Goal: Task Accomplishment & Management: Complete application form

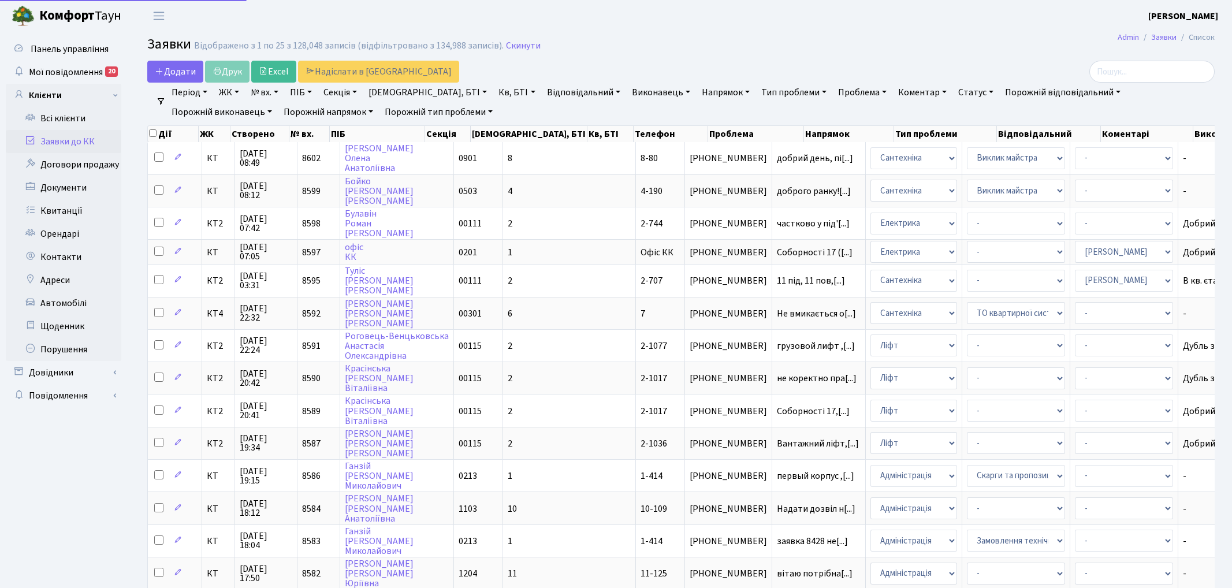
select select "25"
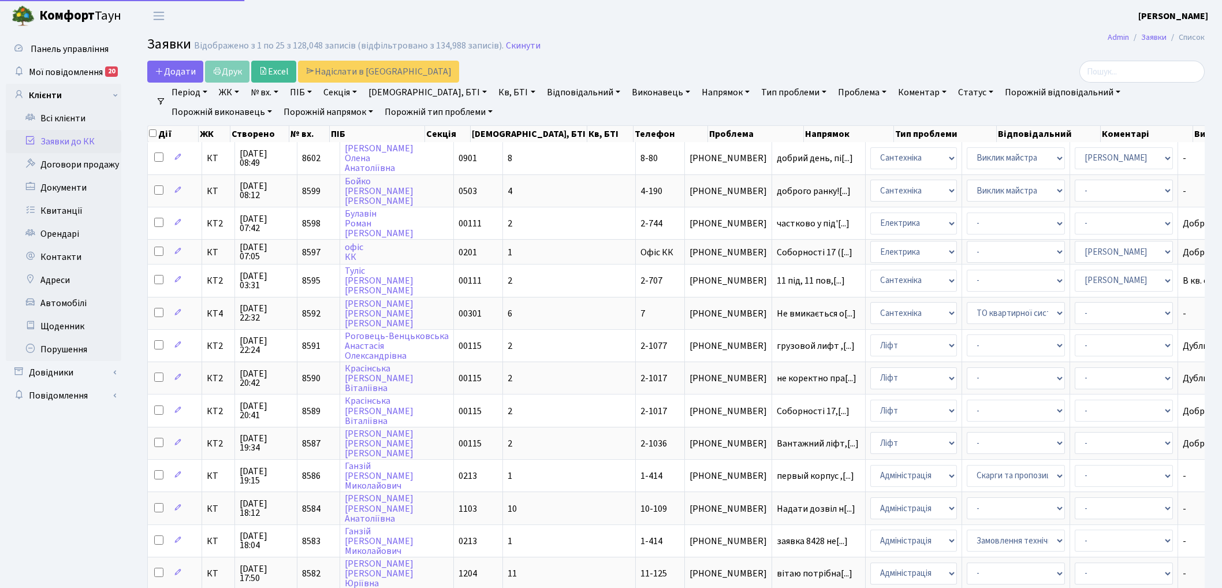
select select "25"
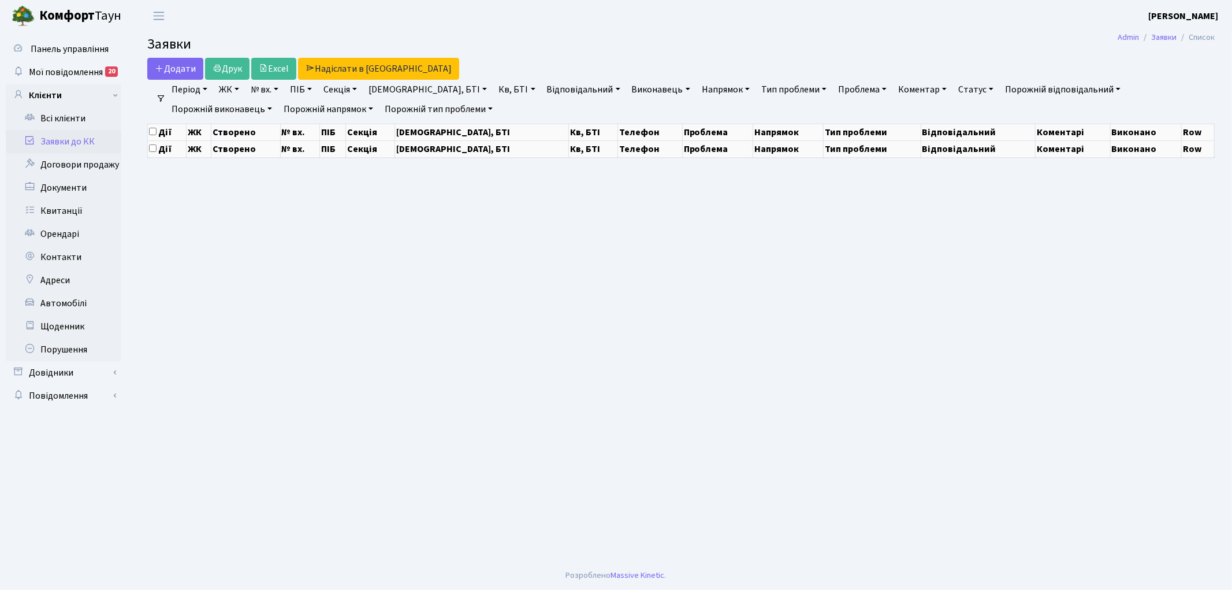
select select "25"
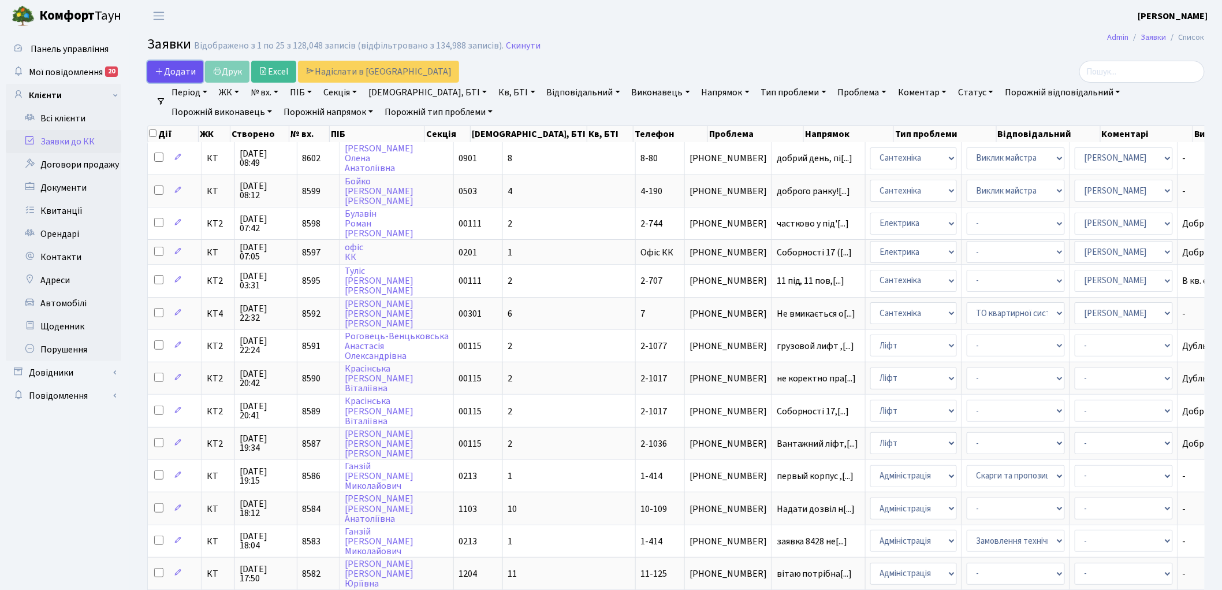
click at [153, 72] on link "Додати" at bounding box center [175, 72] width 56 height 22
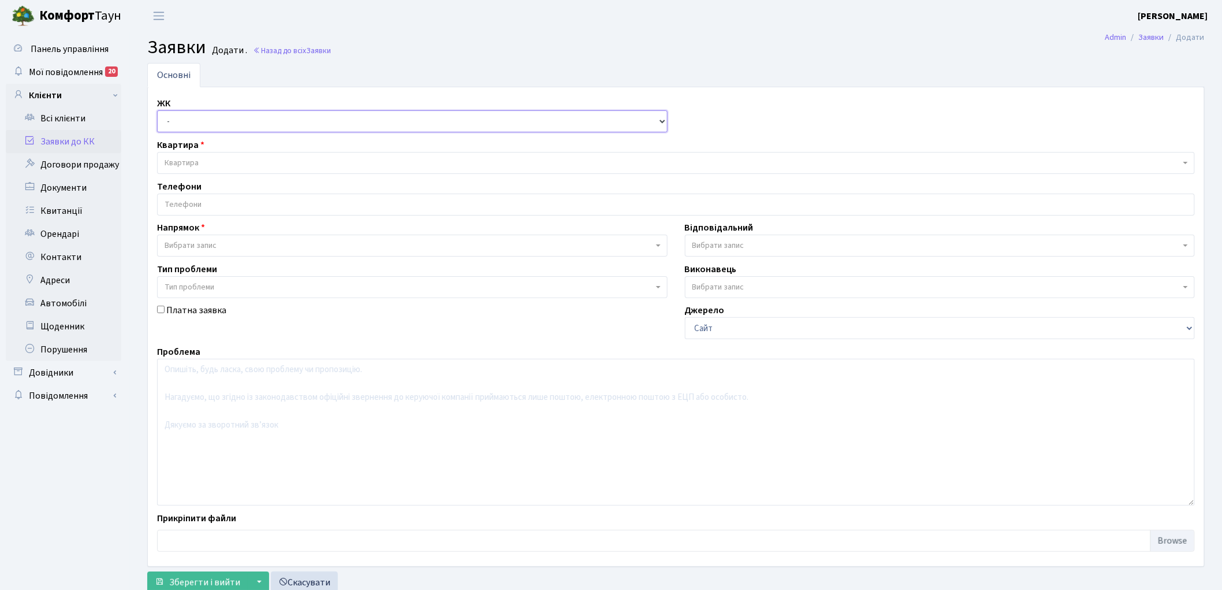
click at [171, 123] on select "- КТ, вул. Регенераторна, 4 КТ2, просп. Соборності, 17 КТ3, вул. Березнева, 16 …" at bounding box center [412, 121] width 510 height 22
select select "271"
click at [157, 110] on select "- КТ, вул. Регенераторна, 4 КТ2, просп. Соборності, 17 КТ3, вул. Березнева, 16 …" at bounding box center [412, 121] width 510 height 22
select select
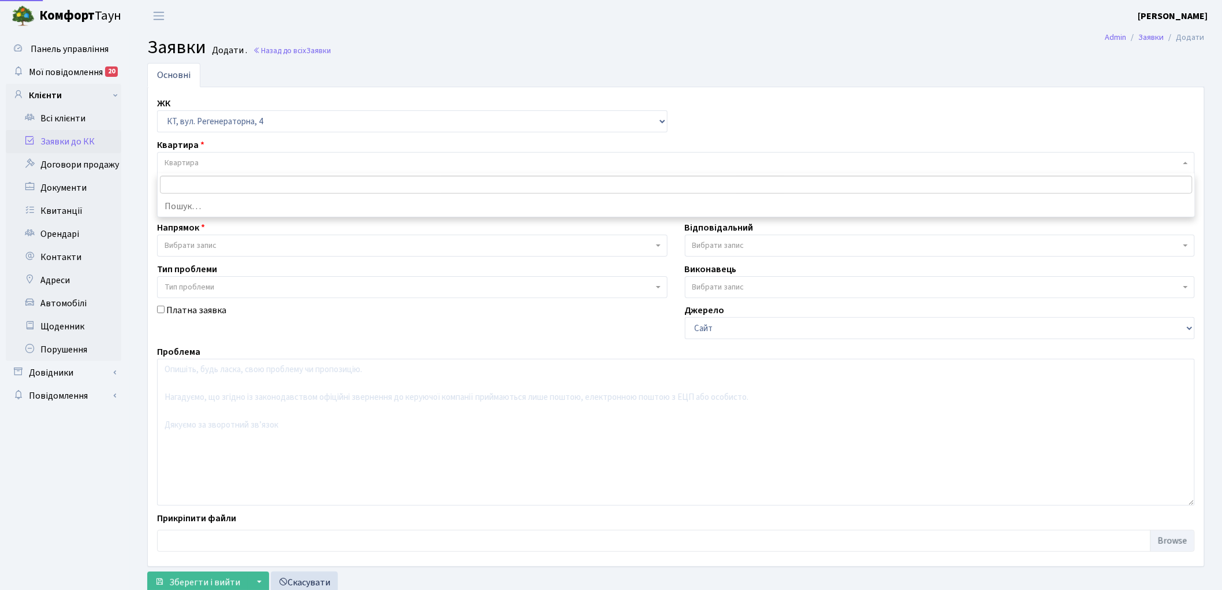
click at [217, 153] on span "Квартира" at bounding box center [676, 163] width 1038 height 22
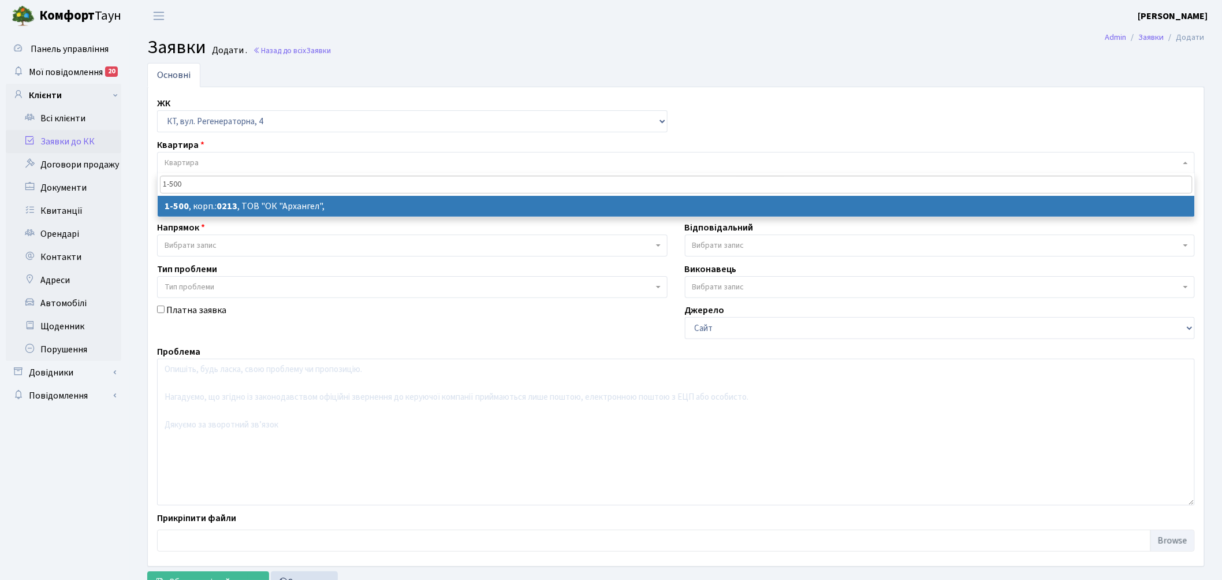
type input "1-500"
select select
select select "16285"
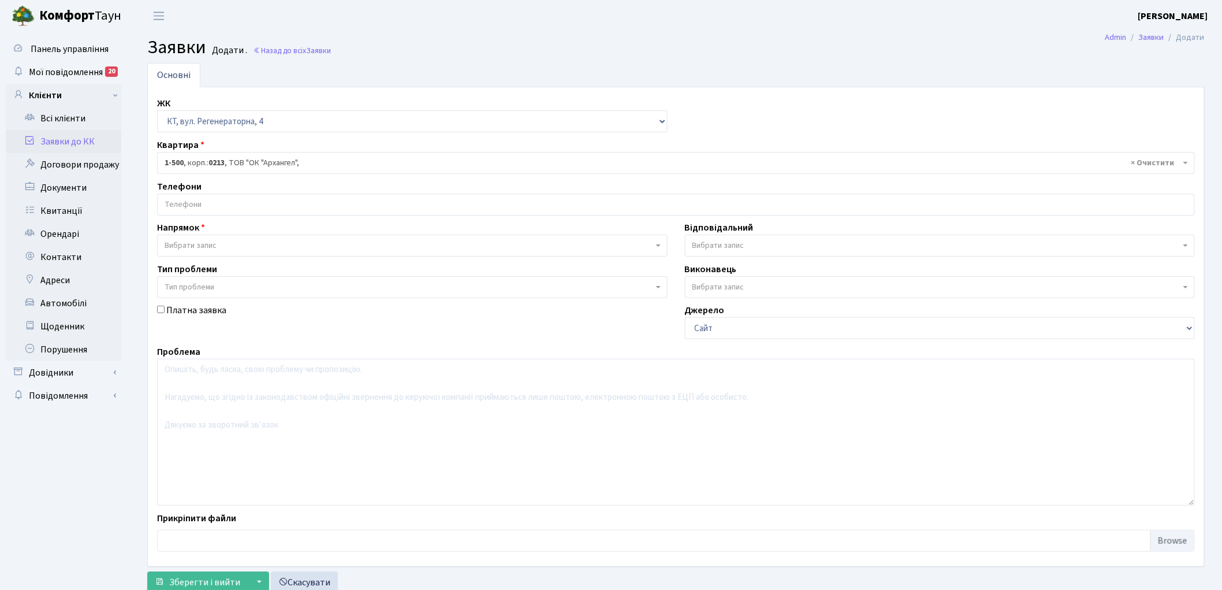
click at [181, 230] on label "Напрямок" at bounding box center [181, 228] width 48 height 14
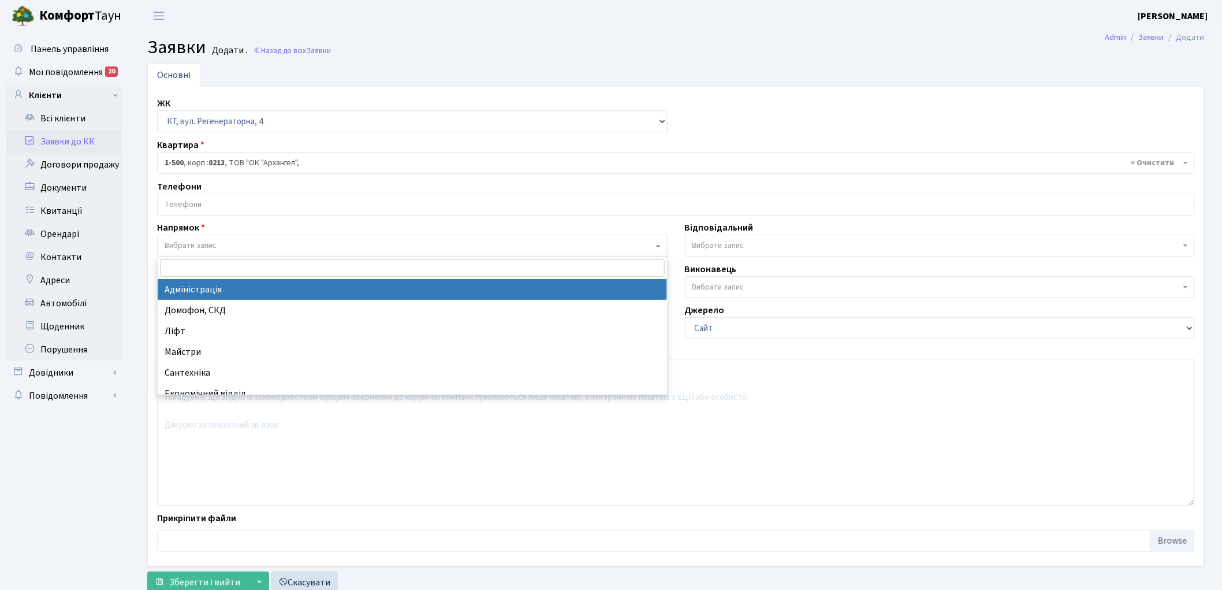
click at [177, 250] on span "Вибрати запис" at bounding box center [191, 246] width 52 height 12
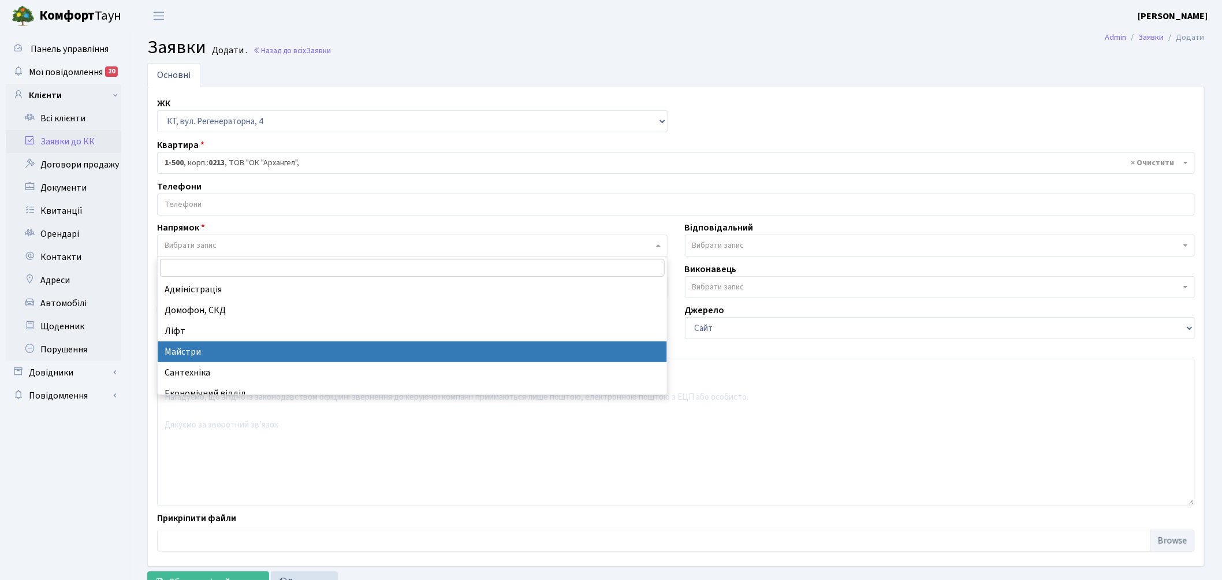
select select "1"
select select
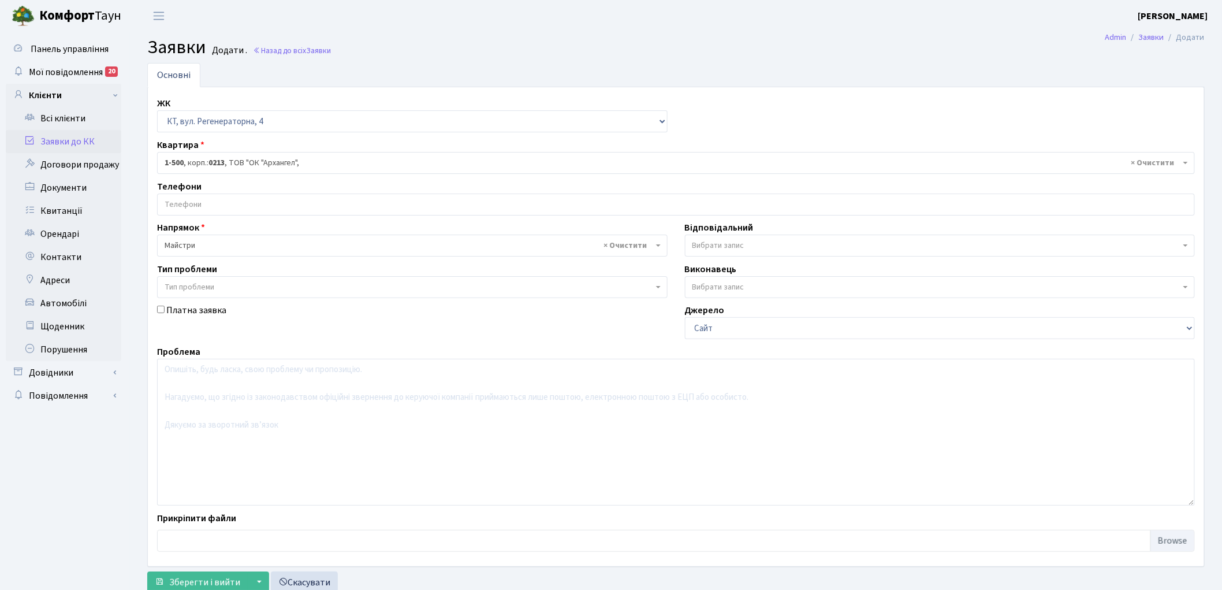
click at [725, 245] on span "Вибрати запис" at bounding box center [718, 246] width 52 height 12
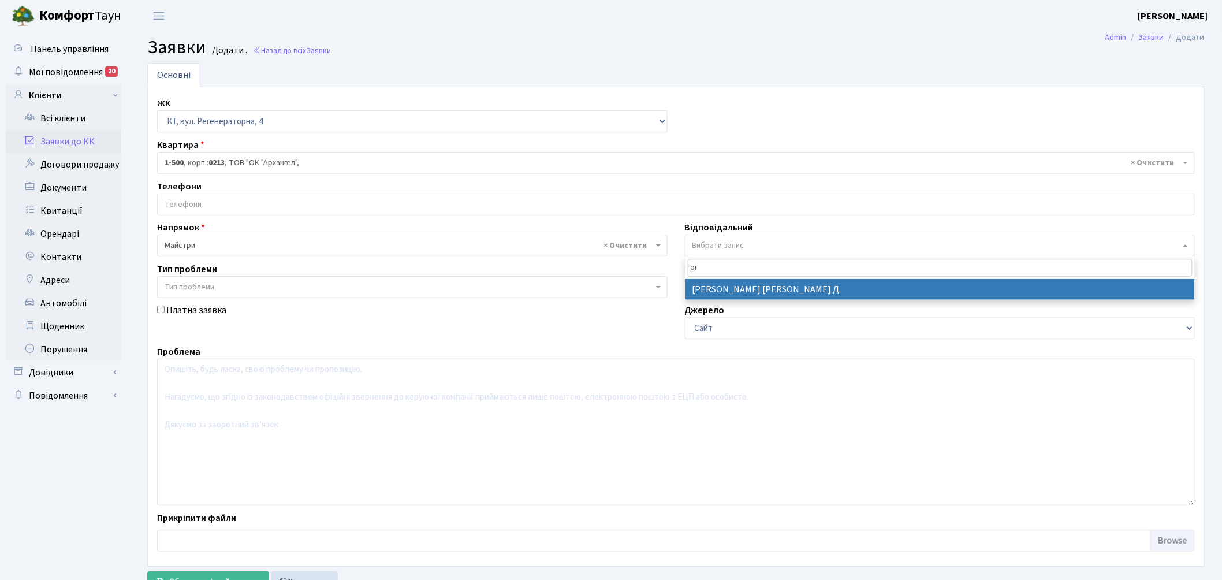
type input "ог"
drag, startPoint x: 716, startPoint y: 285, endPoint x: 662, endPoint y: 321, distance: 64.5
select select "62"
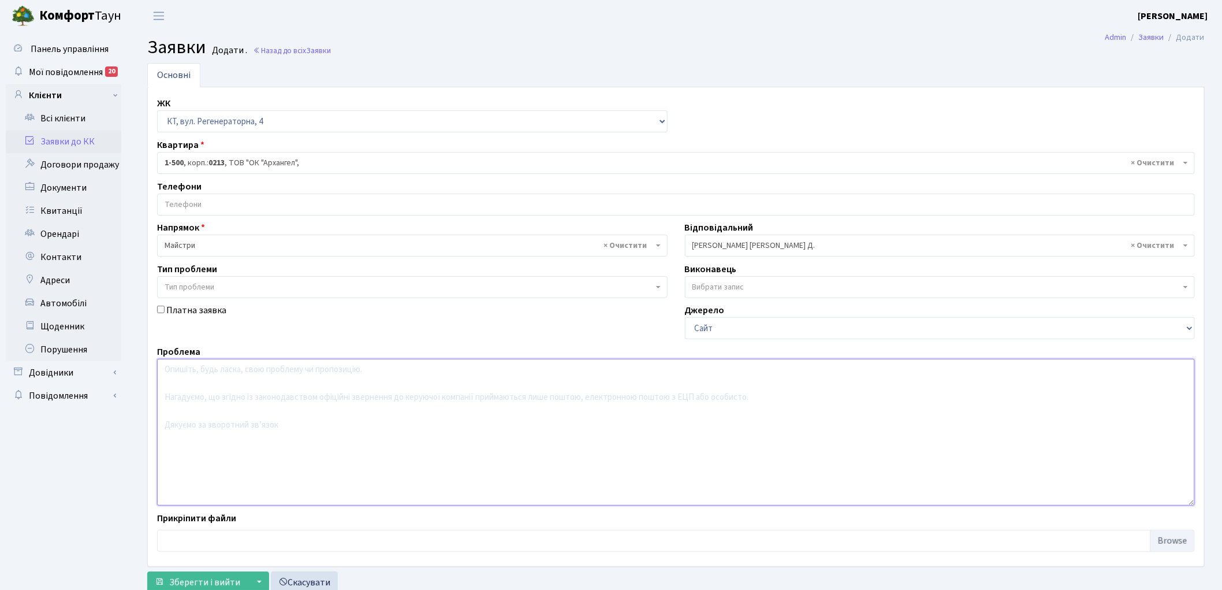
click at [334, 440] on textarea at bounding box center [676, 432] width 1038 height 147
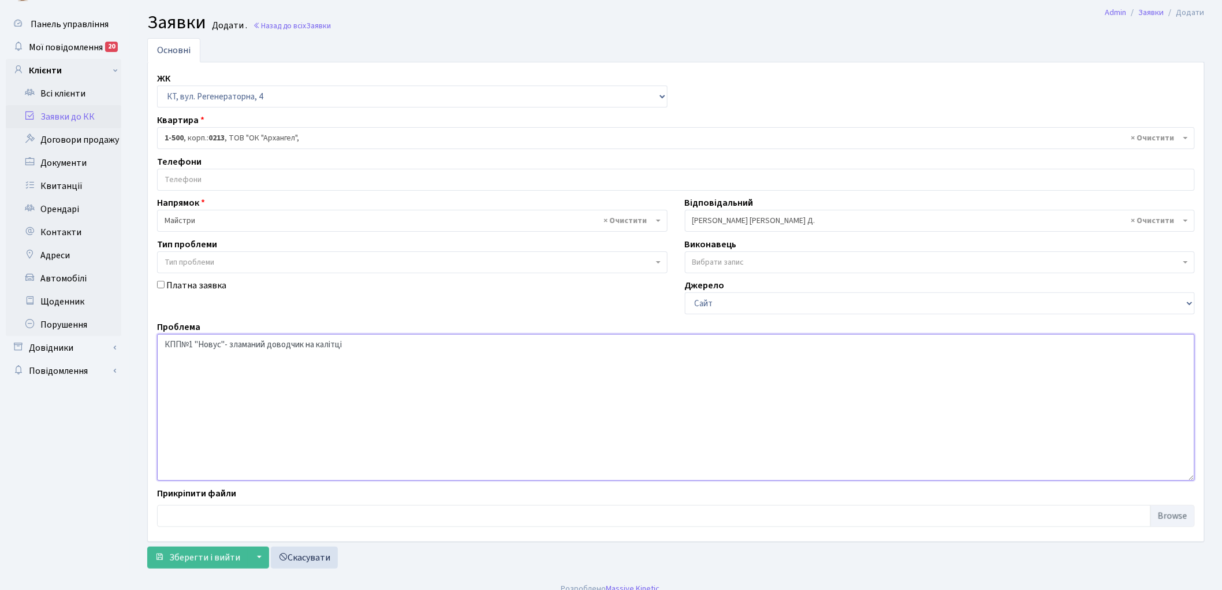
scroll to position [38, 0]
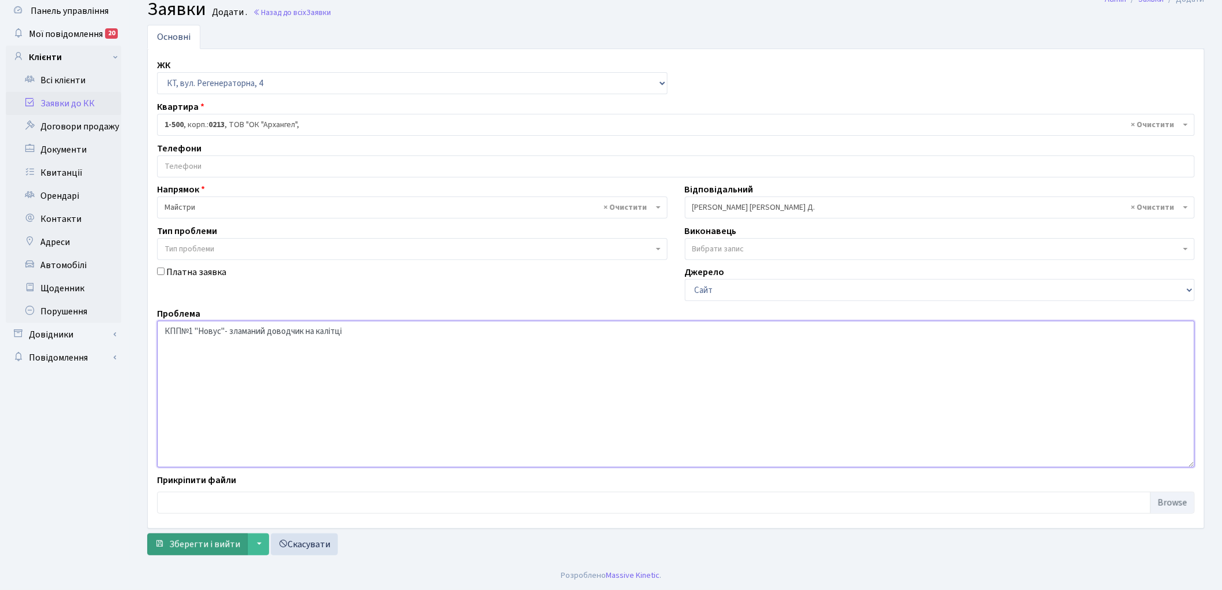
type textarea "КПП№1 "Новус"- зламаний доводчик на калітці"
click at [197, 543] on span "Зберегти і вийти" at bounding box center [204, 544] width 71 height 13
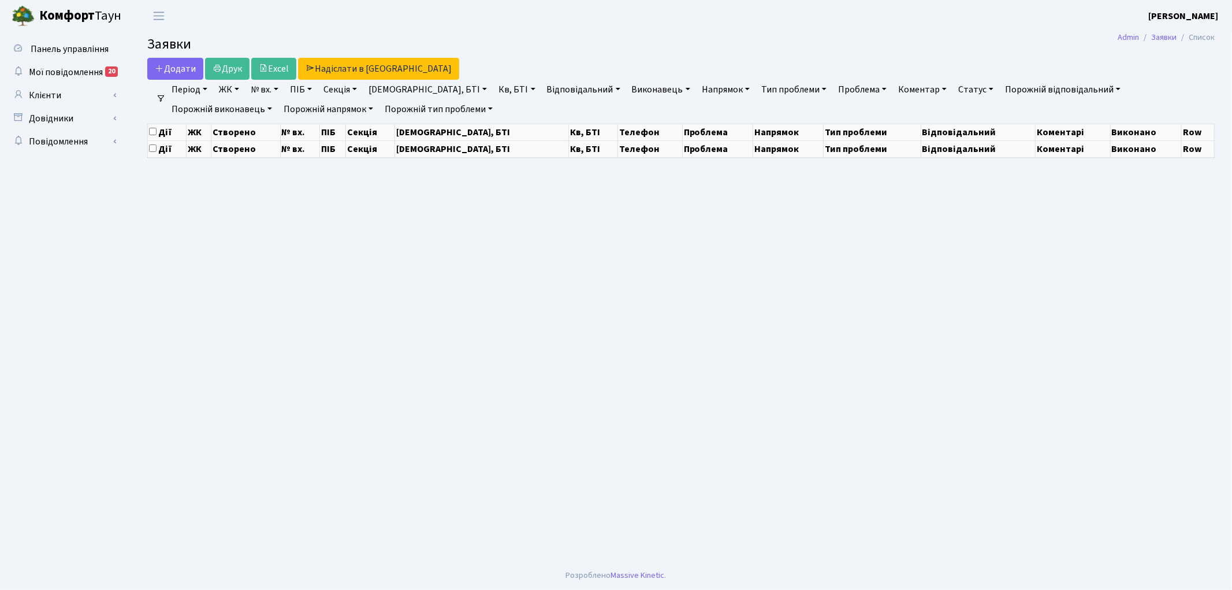
select select "25"
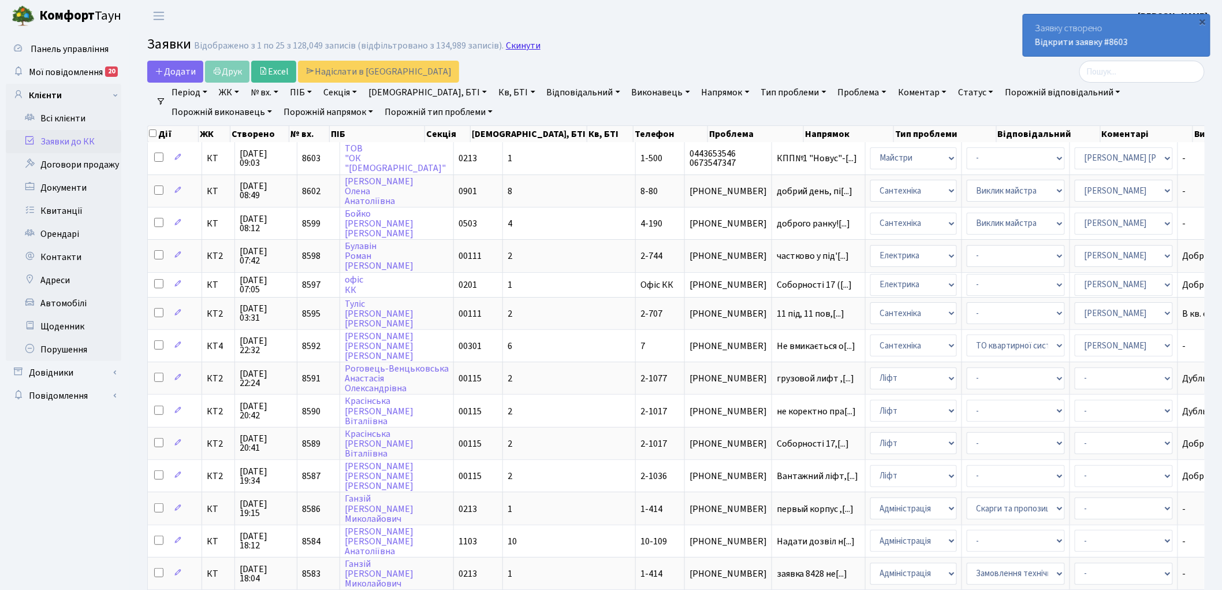
click at [507, 47] on link "Скинути" at bounding box center [523, 45] width 35 height 11
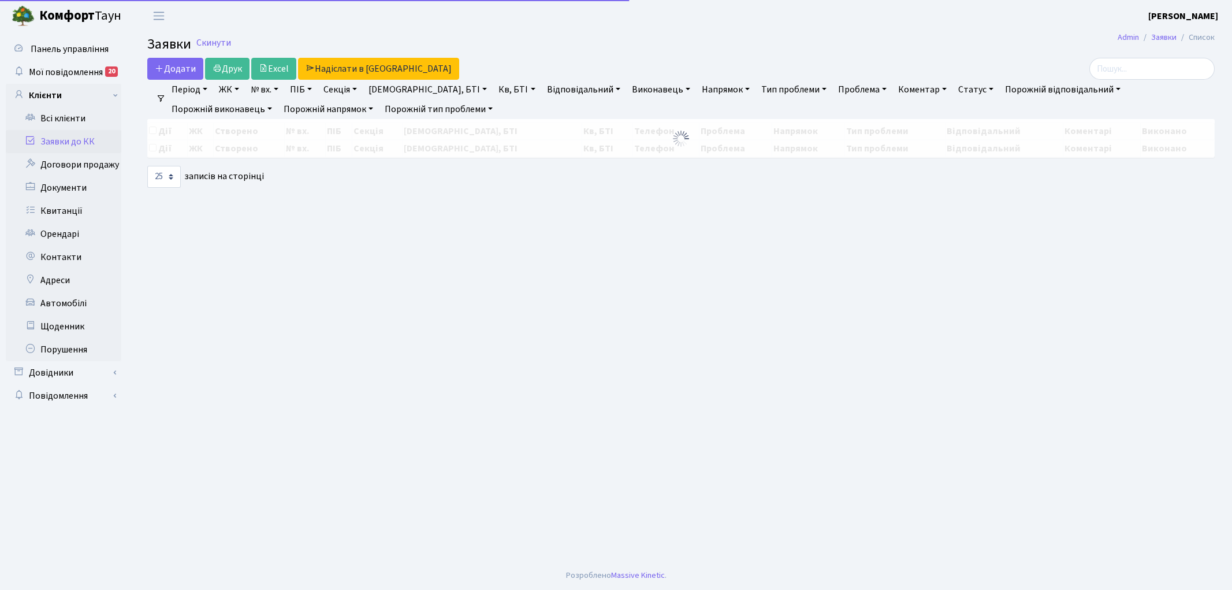
select select "25"
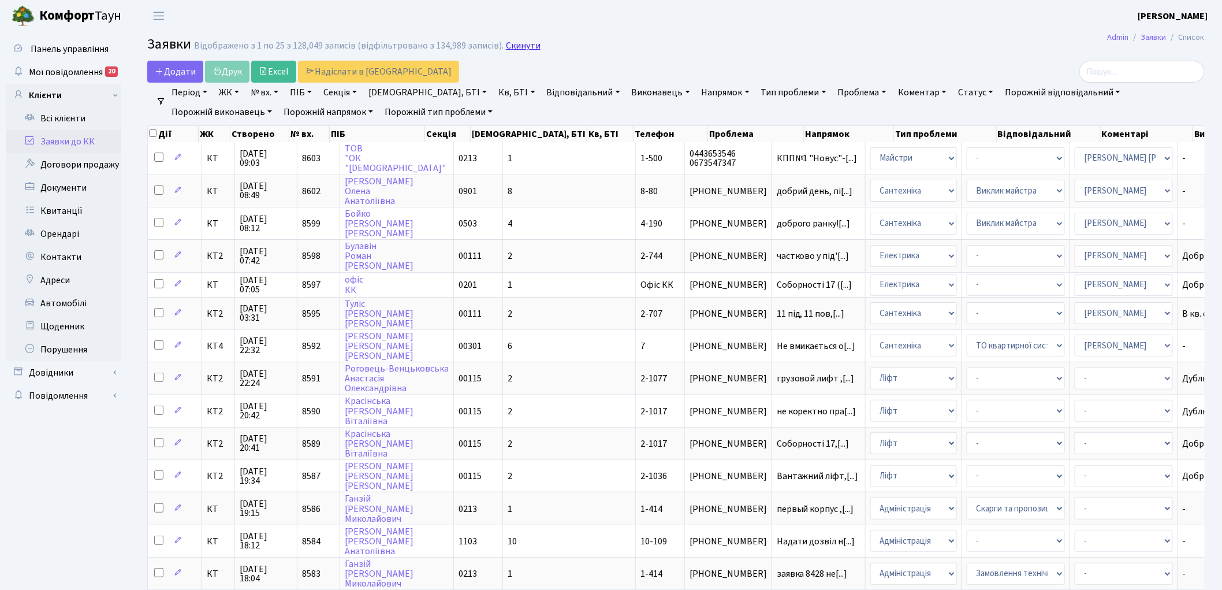
click at [506, 47] on link "Скинути" at bounding box center [523, 45] width 35 height 11
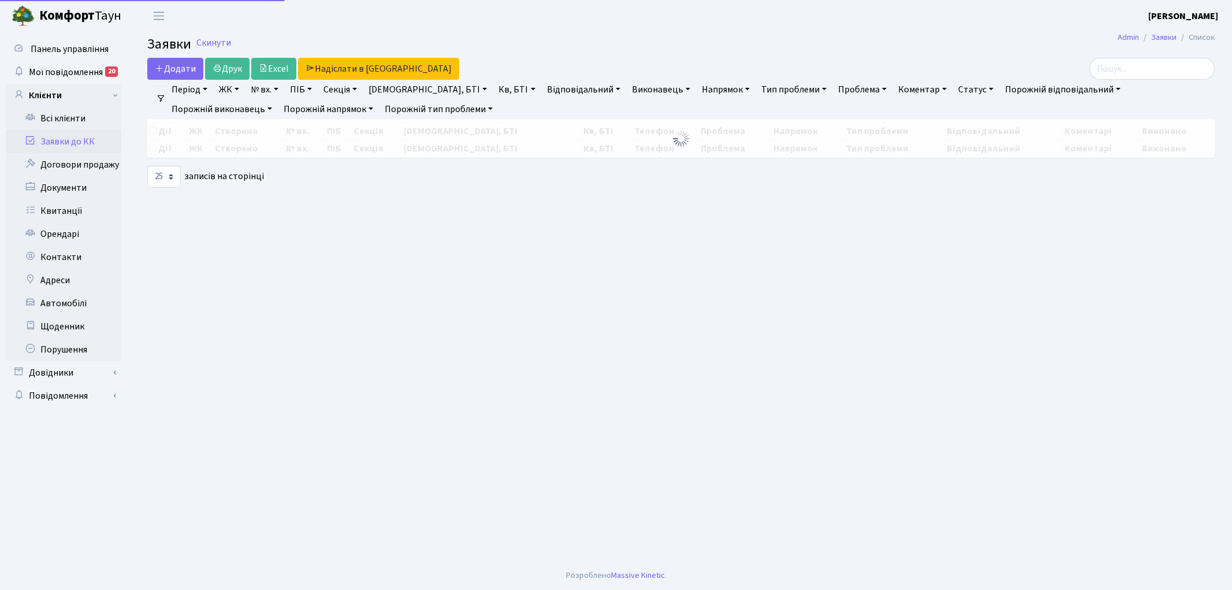
select select "25"
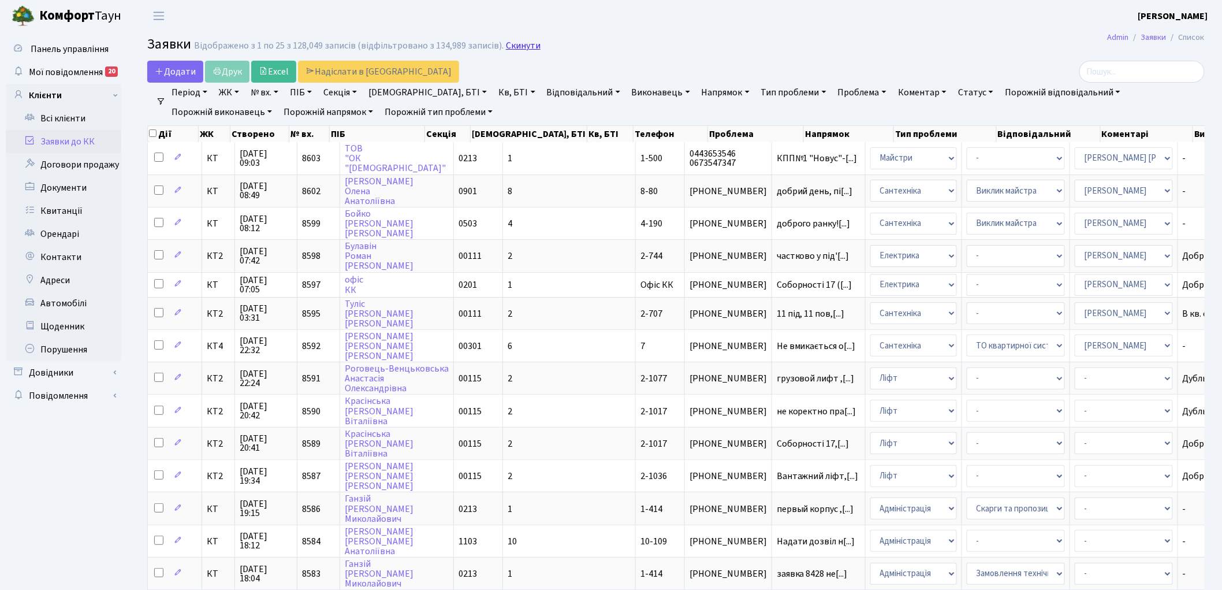
click at [508, 45] on link "Скинути" at bounding box center [523, 45] width 35 height 11
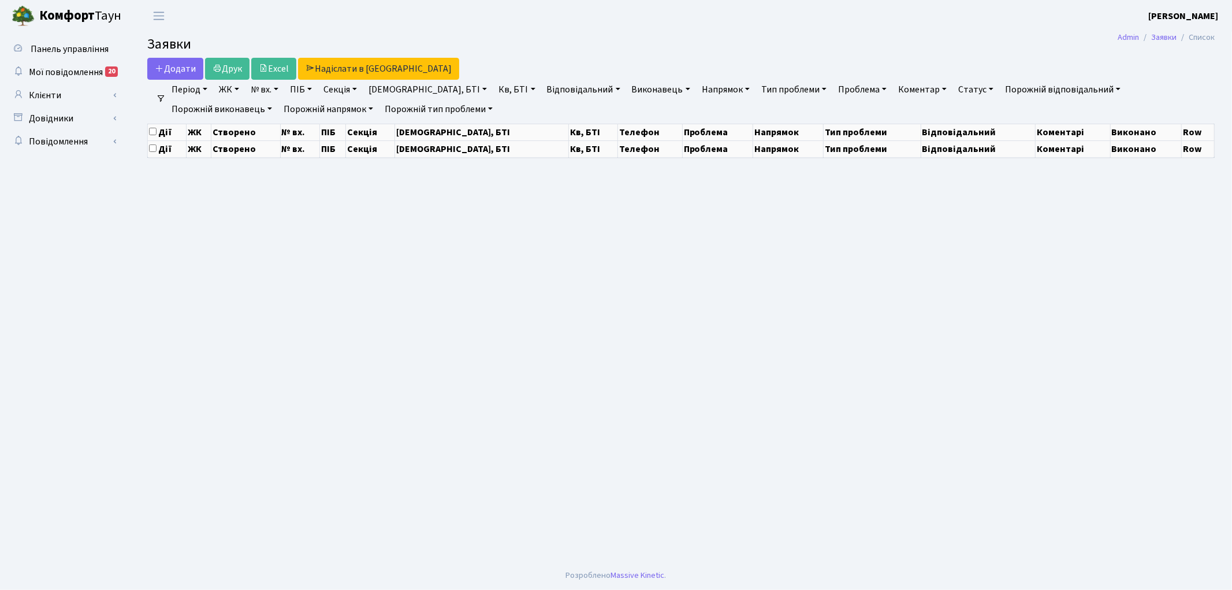
select select "25"
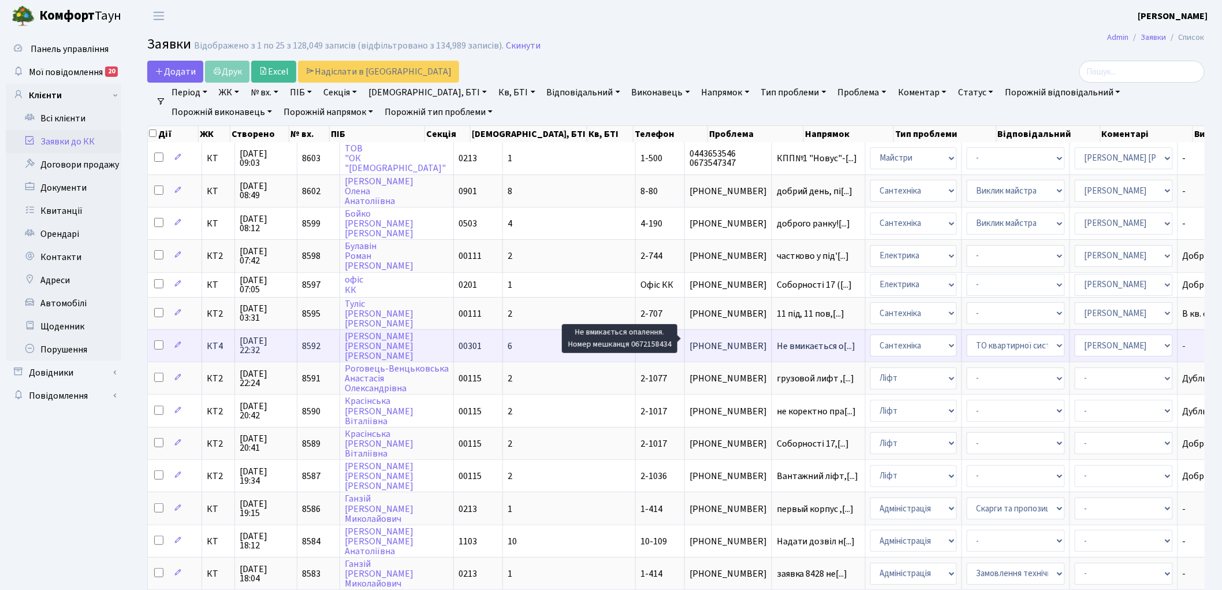
click at [777, 340] on span "Не вмикається о[...]" at bounding box center [816, 346] width 79 height 13
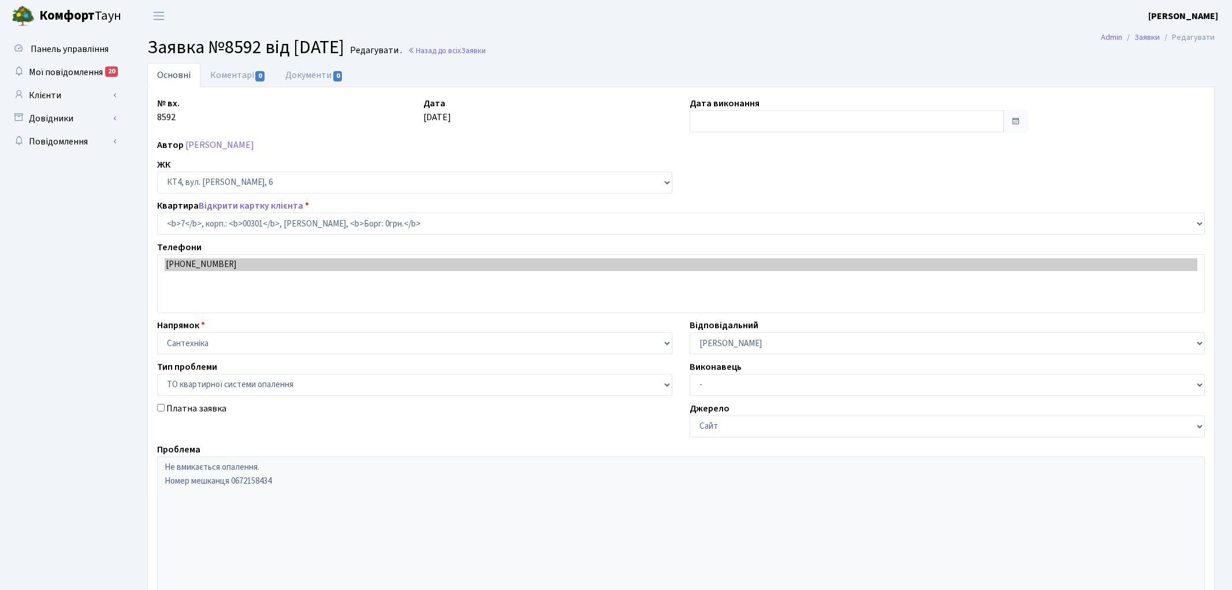
select select "16737"
select select "14"
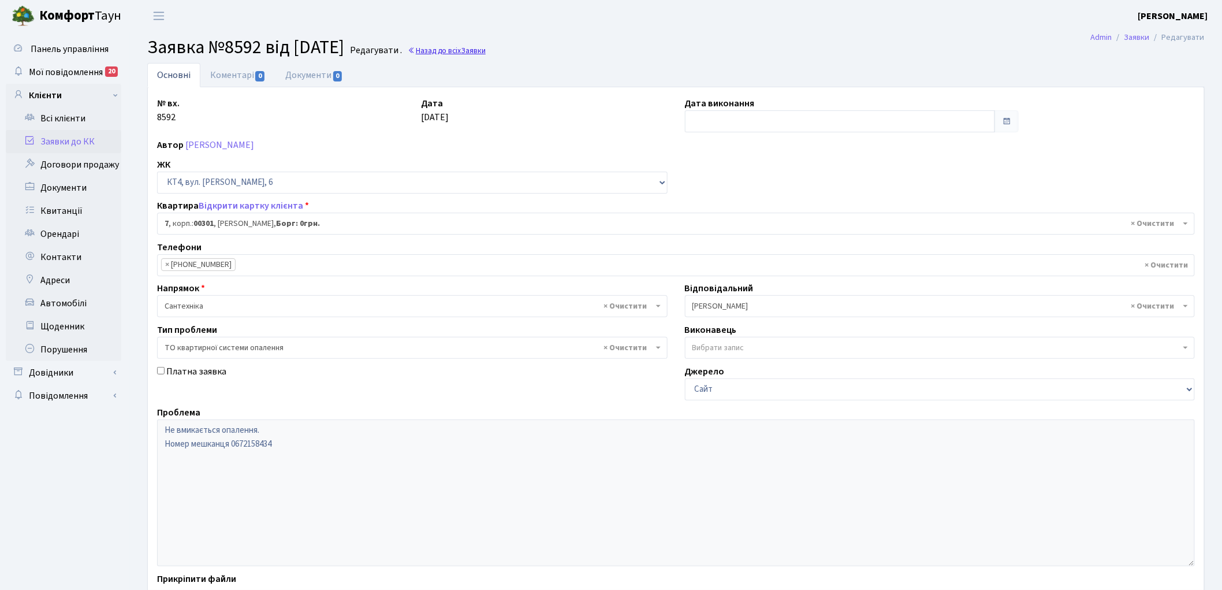
click at [486, 54] on span "Заявки" at bounding box center [473, 50] width 25 height 11
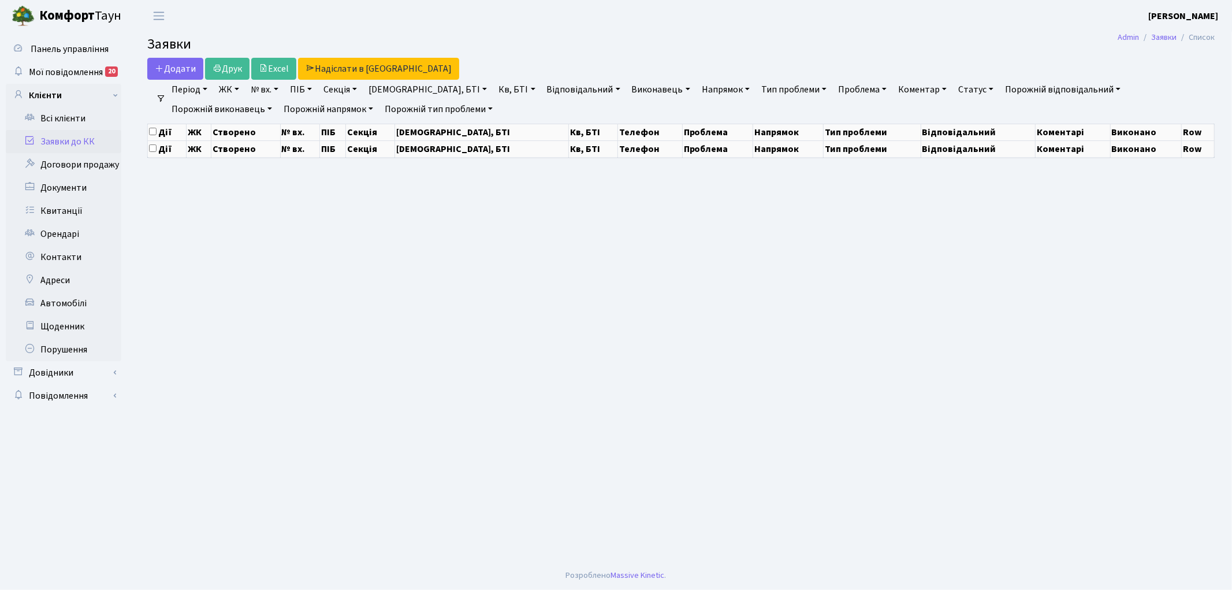
select select "25"
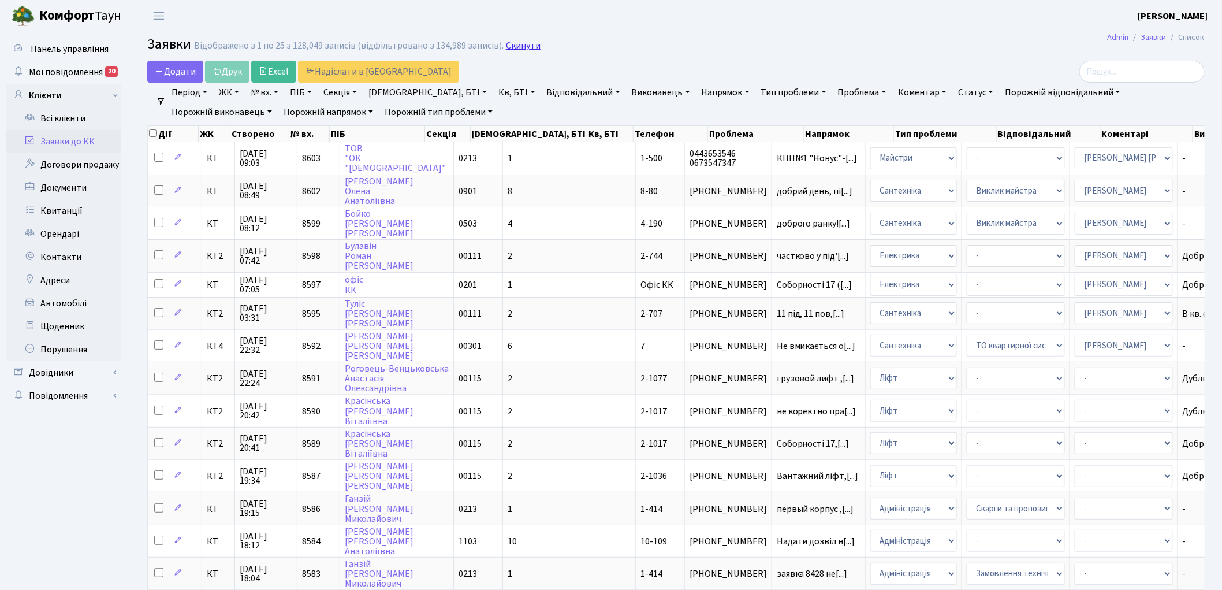
click at [519, 47] on link "Скинути" at bounding box center [523, 45] width 35 height 11
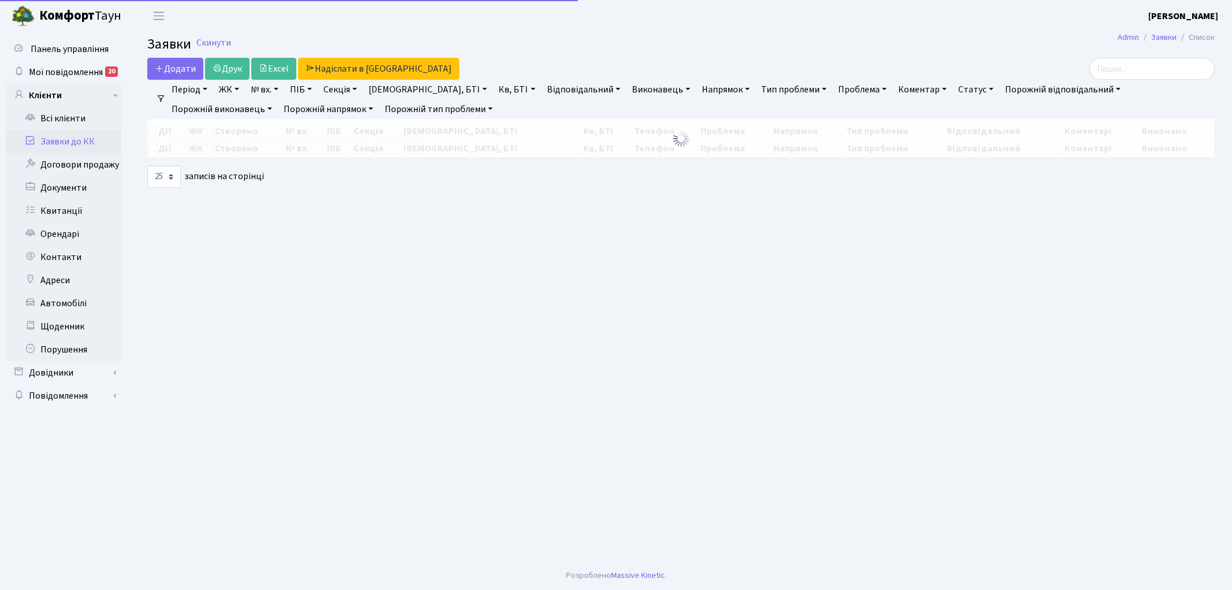
select select "25"
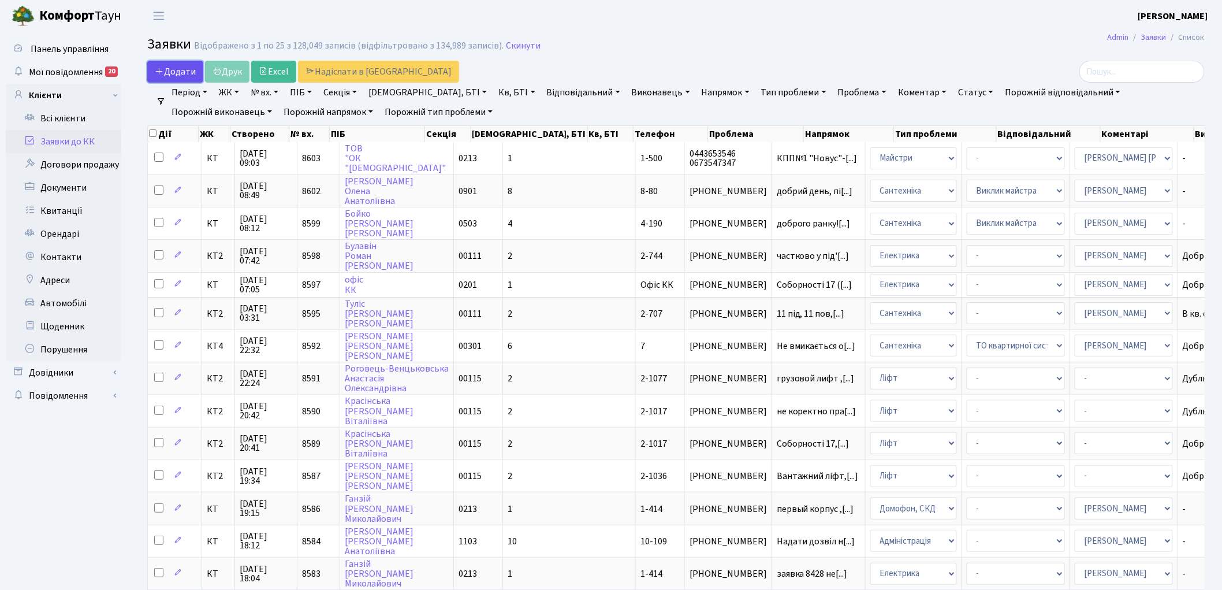
click at [180, 66] on span "Додати" at bounding box center [175, 71] width 41 height 13
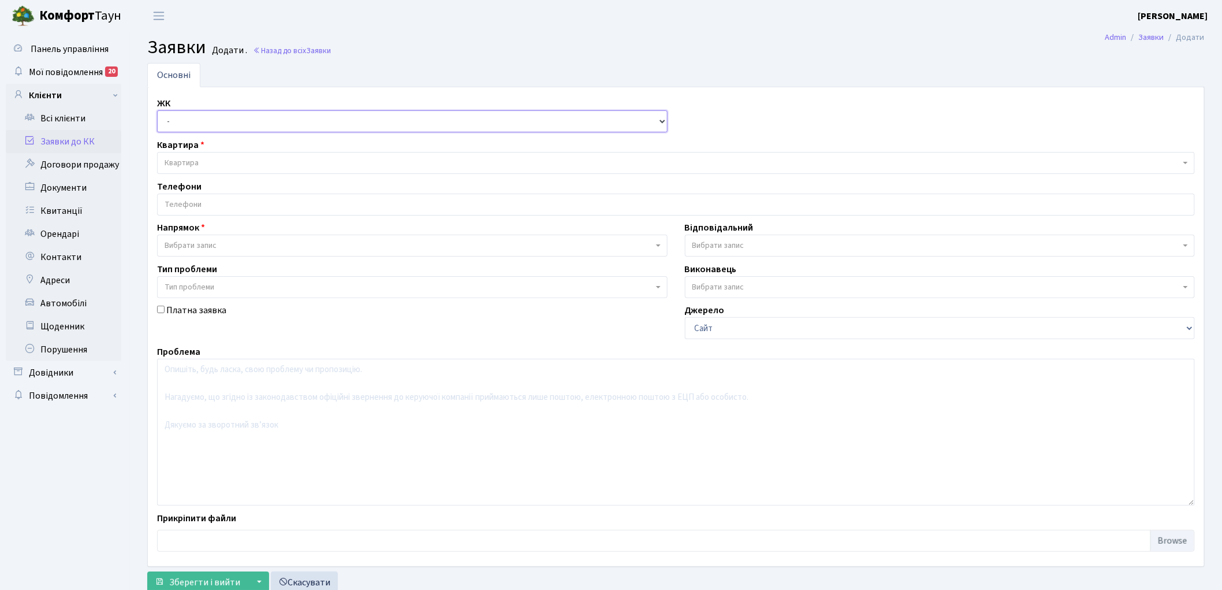
click at [187, 125] on select "- КТ, вул. Регенераторна, 4 КТ2, просп. [STREET_ADDRESS] [STREET_ADDRESS] [PERS…" at bounding box center [412, 121] width 510 height 22
select select "271"
click at [157, 110] on select "- КТ, вул. Регенераторна, 4 КТ2, просп. Соборності, 17 КТ3, вул. Березнева, 16 …" at bounding box center [412, 121] width 510 height 22
select select
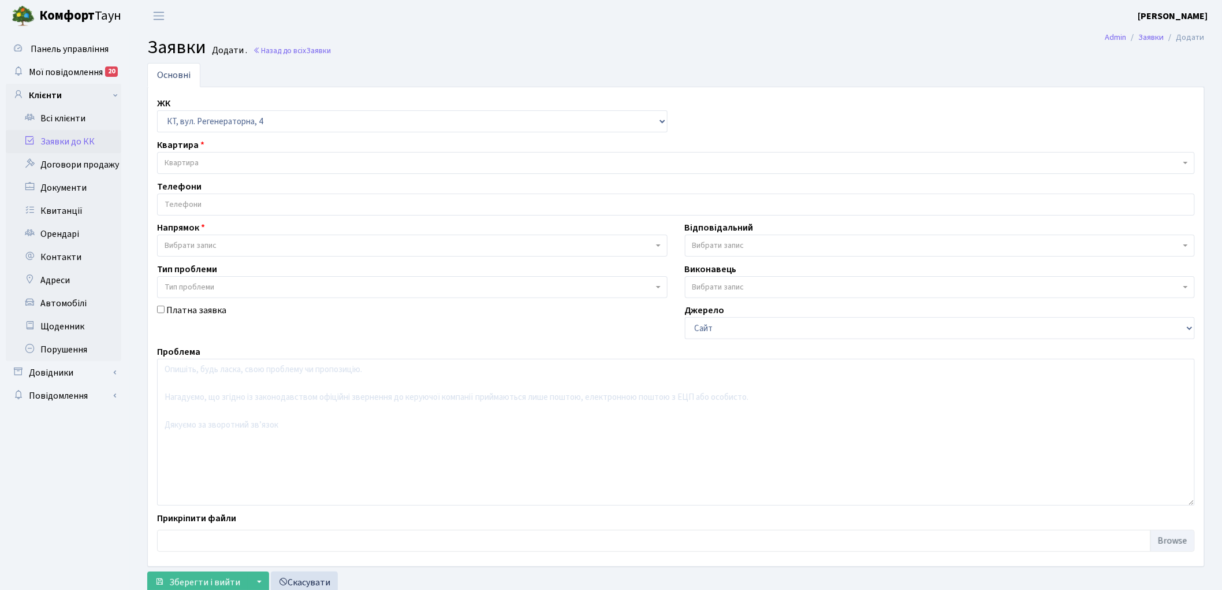
click at [214, 163] on span "Квартира" at bounding box center [673, 163] width 1016 height 12
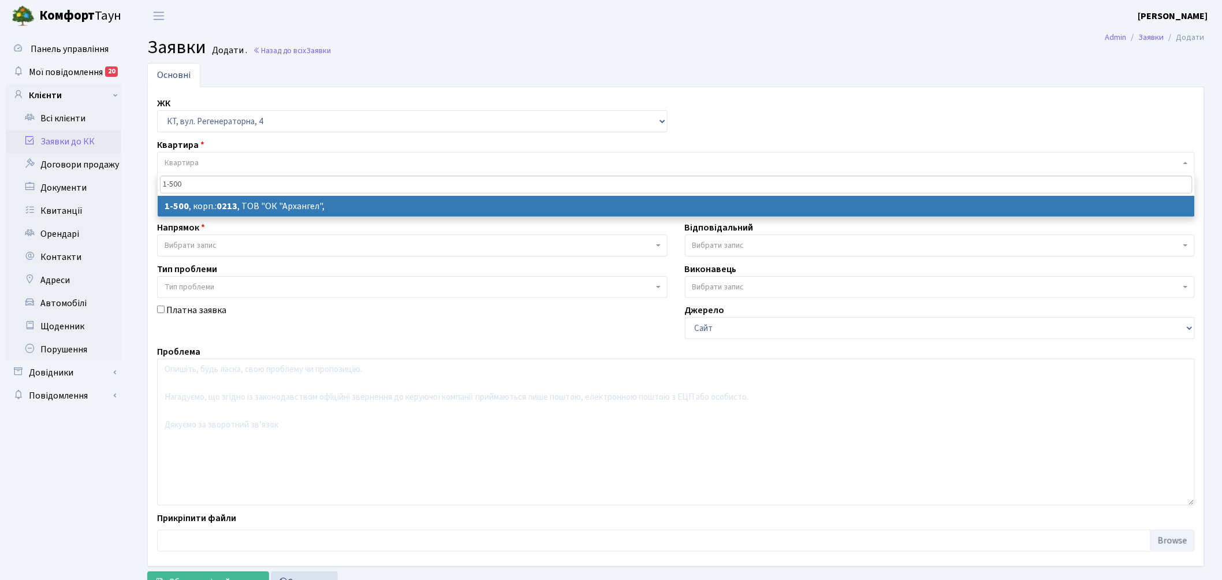
type input "1-500"
select select
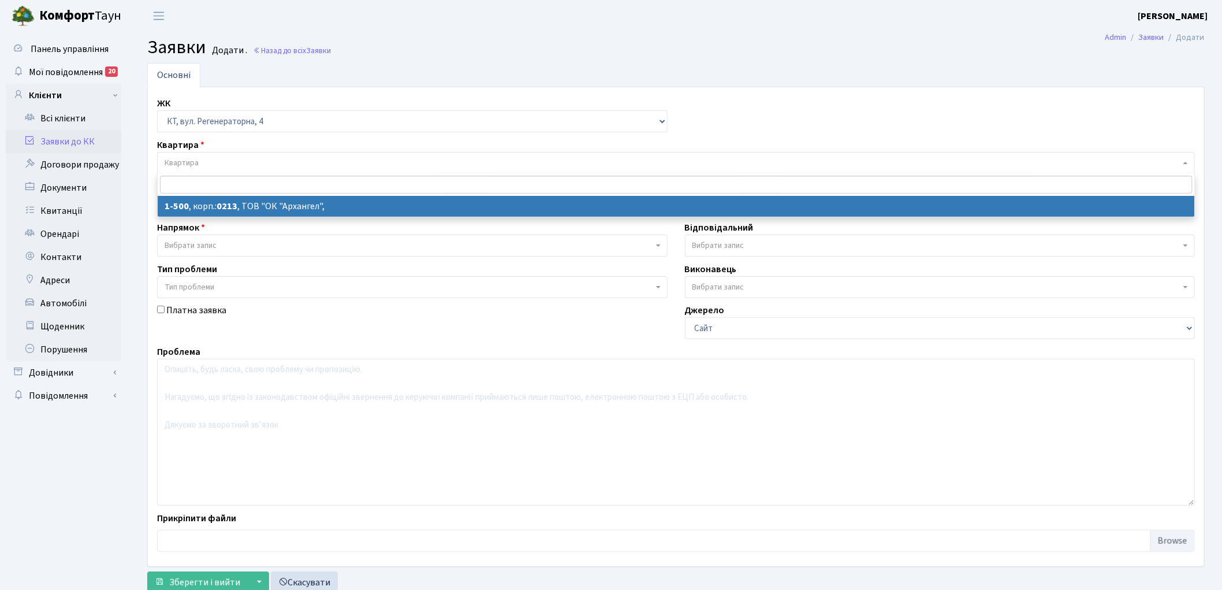
select select "16285"
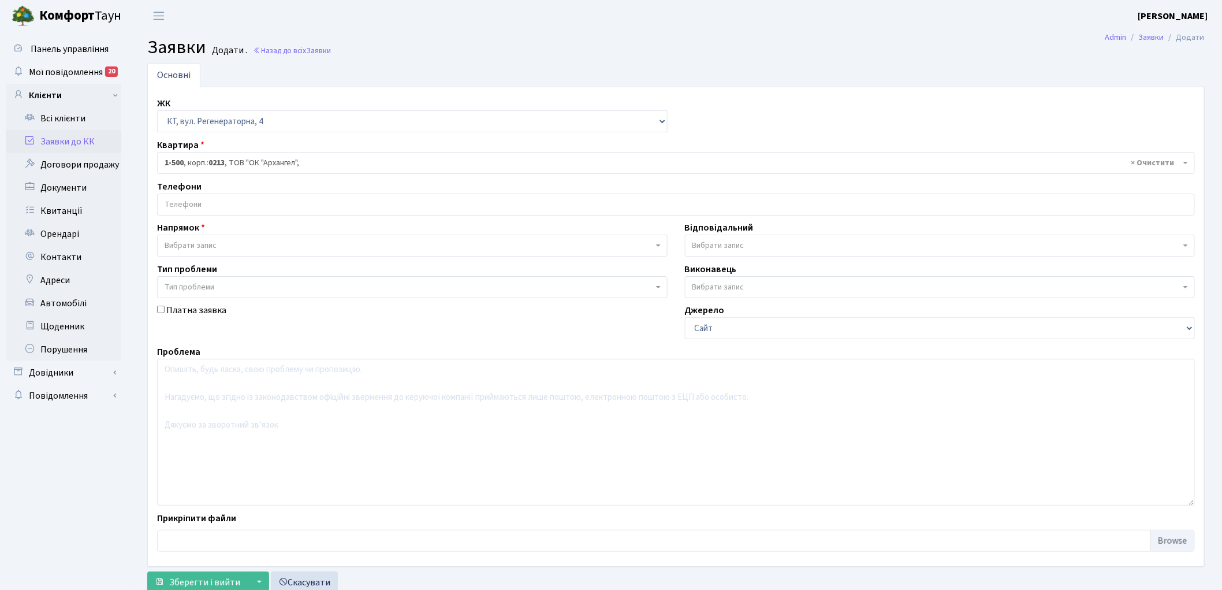
click at [193, 247] on span "Вибрати запис" at bounding box center [191, 246] width 52 height 12
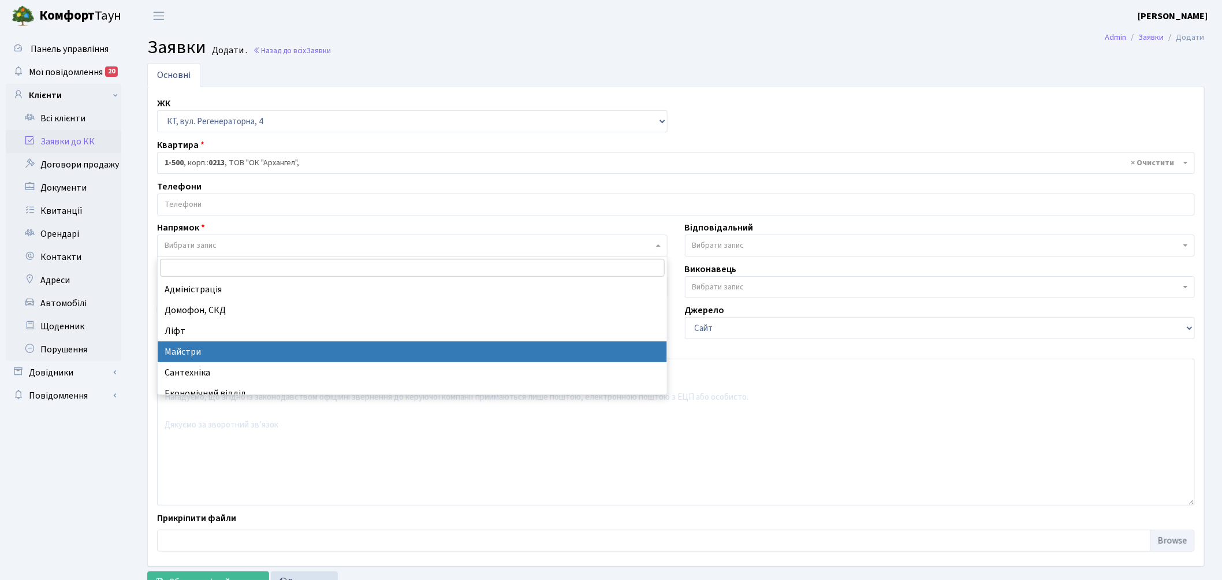
select select "1"
select select
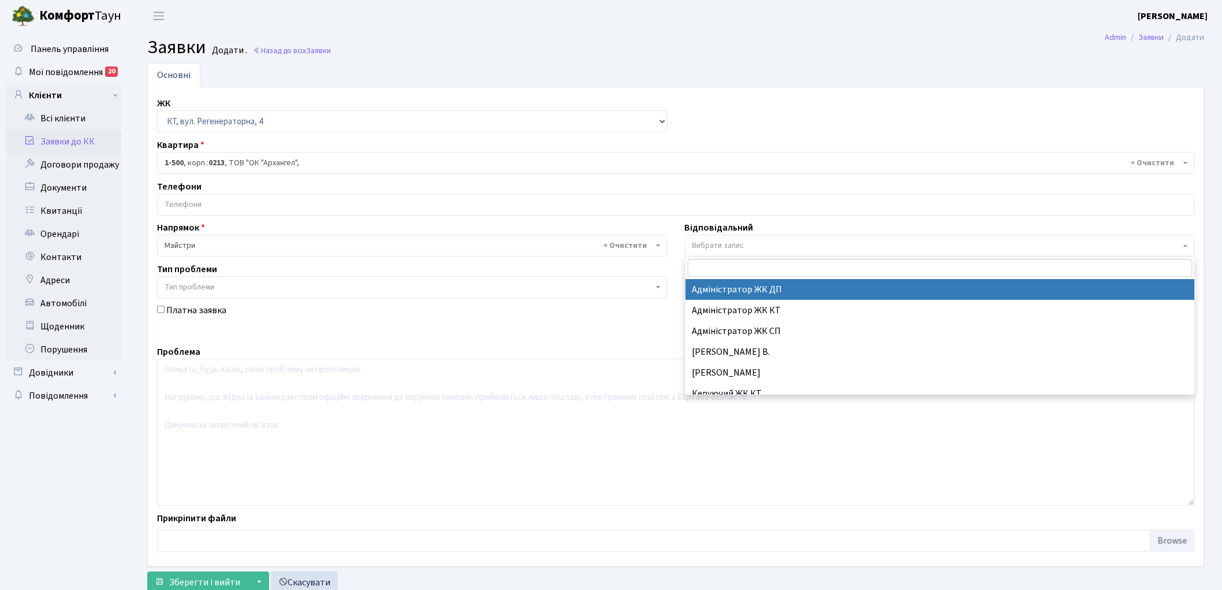
click at [742, 243] on span "Вибрати запис" at bounding box center [718, 246] width 52 height 12
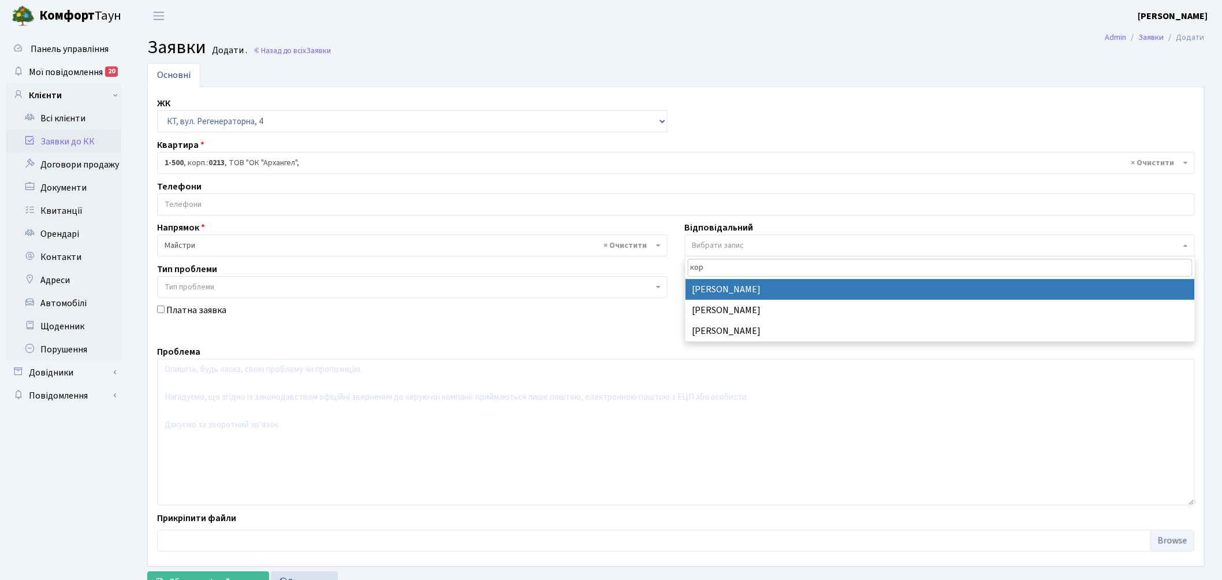
type input "кор"
select select "36"
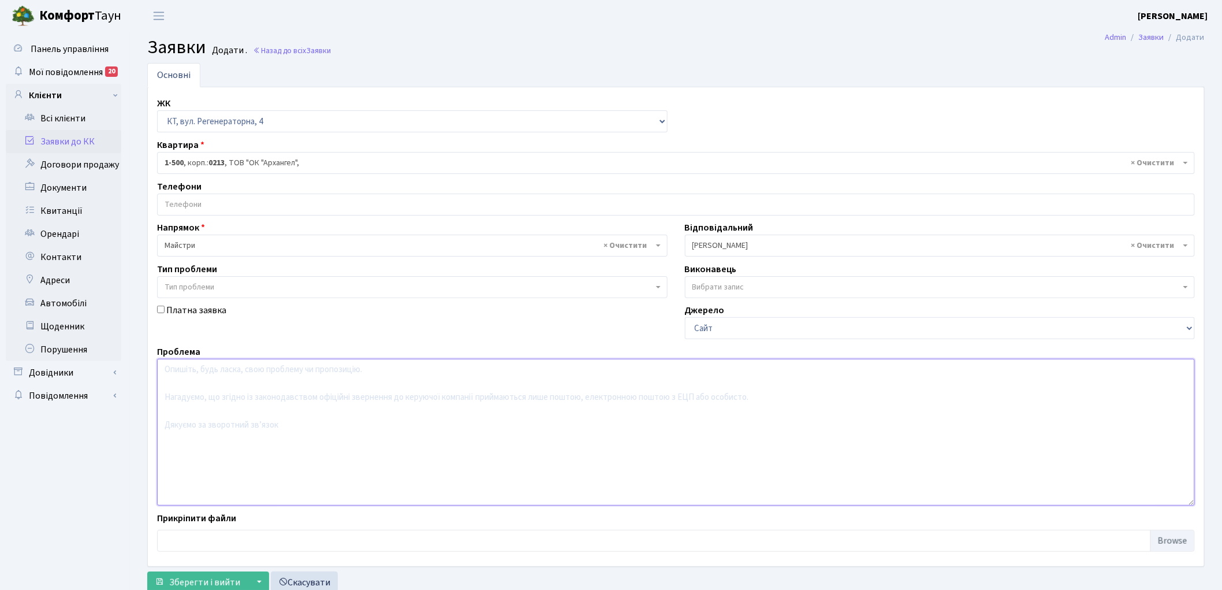
click at [231, 423] on textarea at bounding box center [676, 432] width 1038 height 147
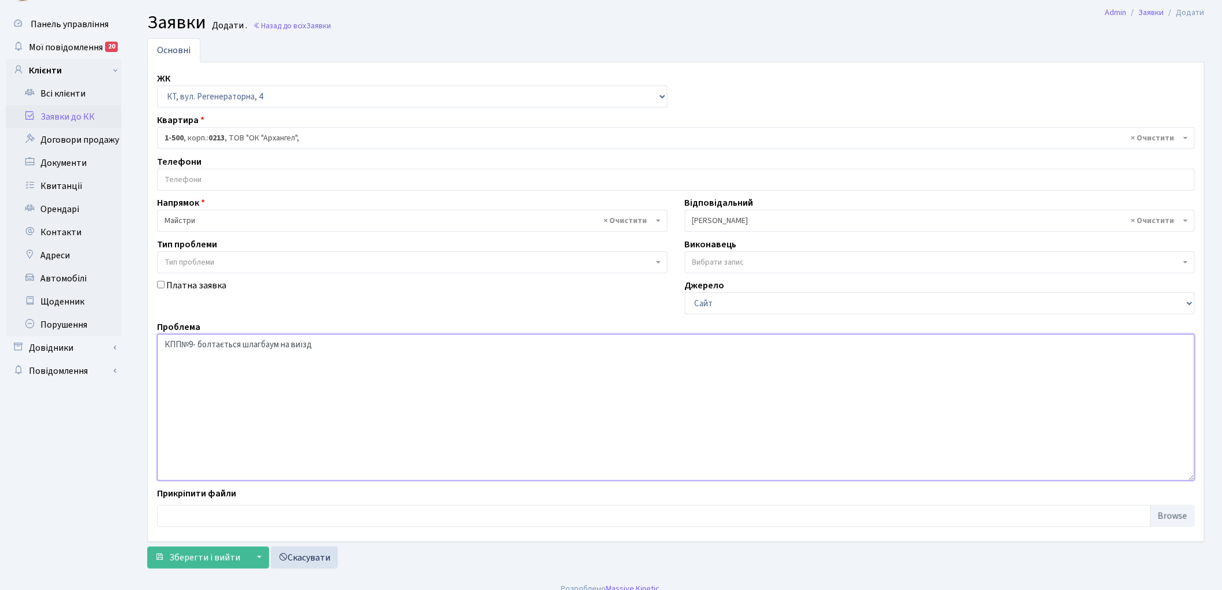
scroll to position [38, 0]
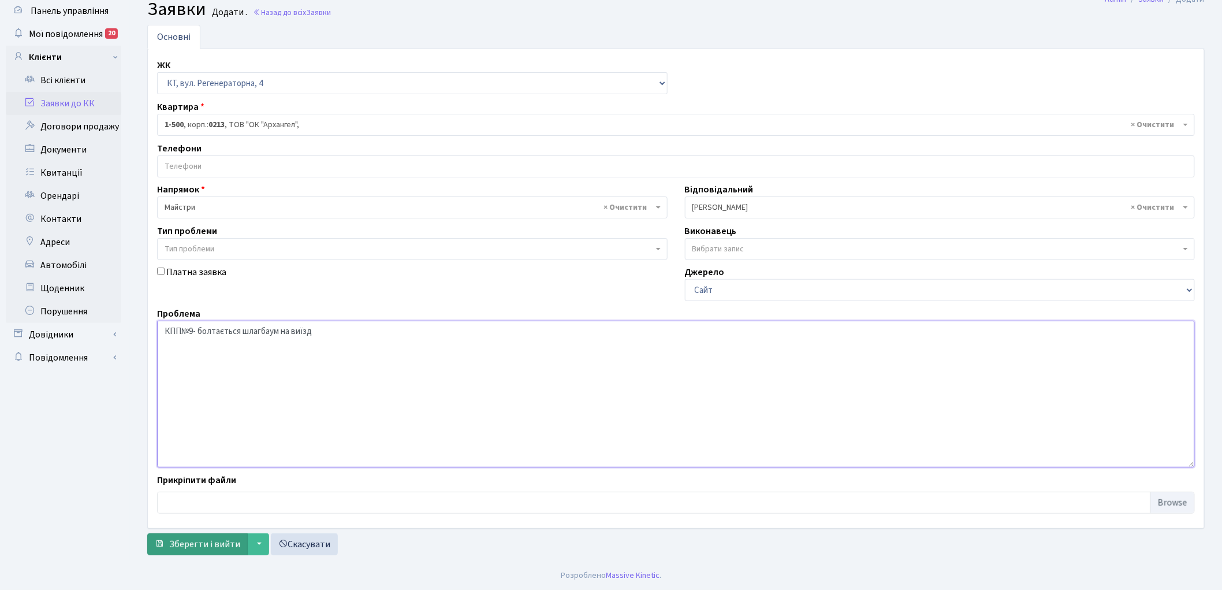
type textarea "КПП№9- болтається шлагбаум на виїзд"
click at [189, 545] on span "Зберегти і вийти" at bounding box center [204, 544] width 71 height 13
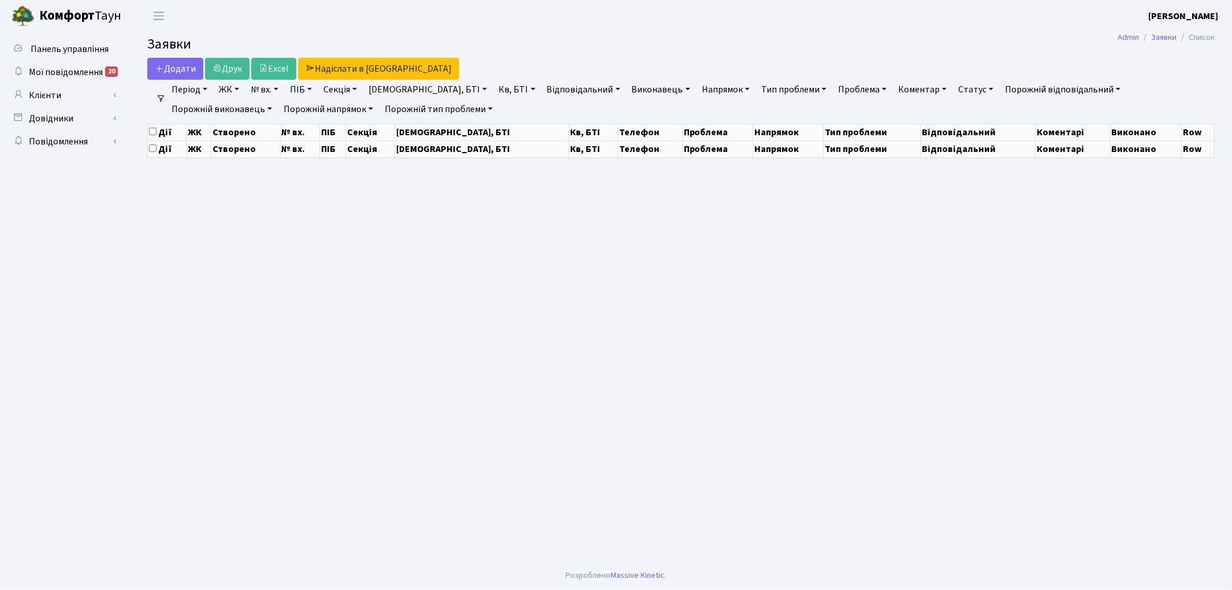
select select "25"
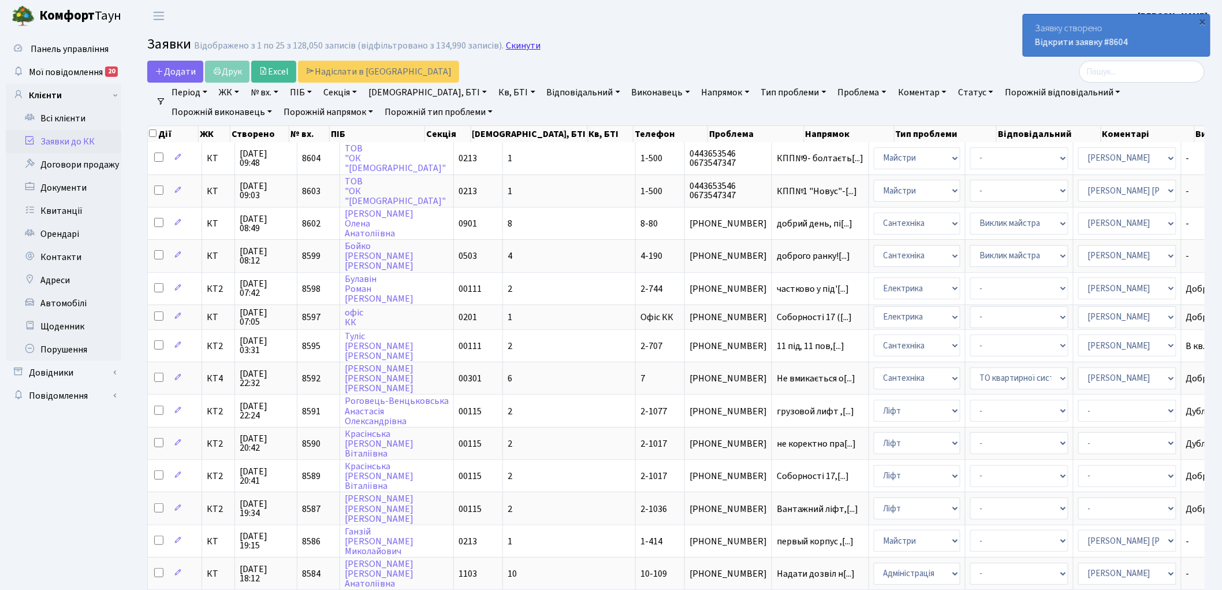
click at [509, 47] on link "Скинути" at bounding box center [523, 45] width 35 height 11
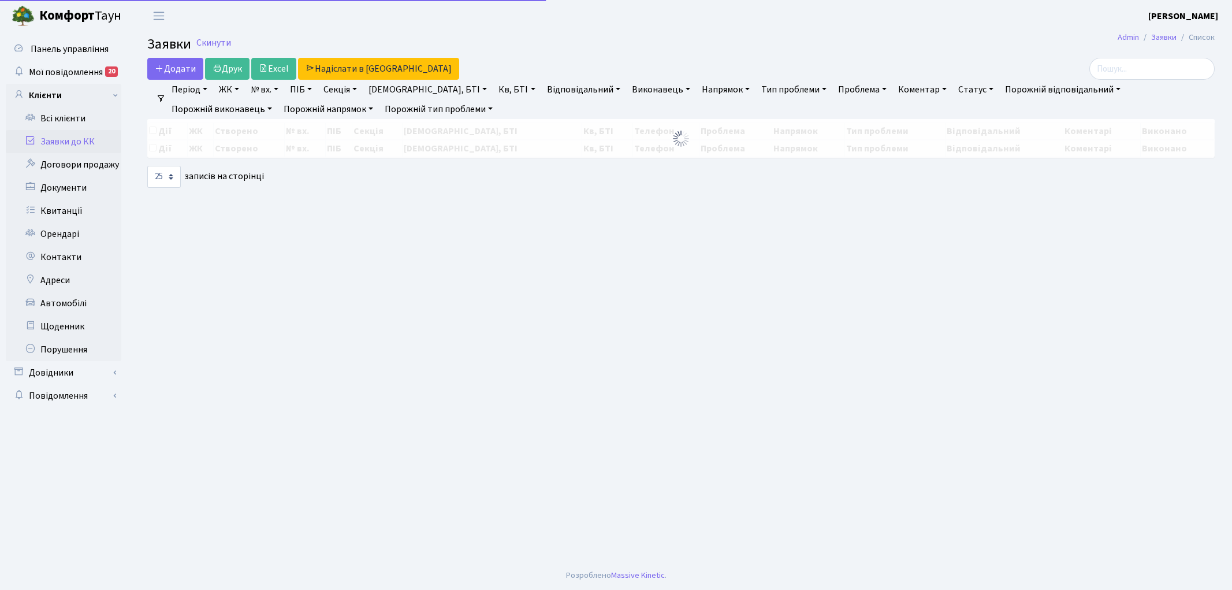
select select "25"
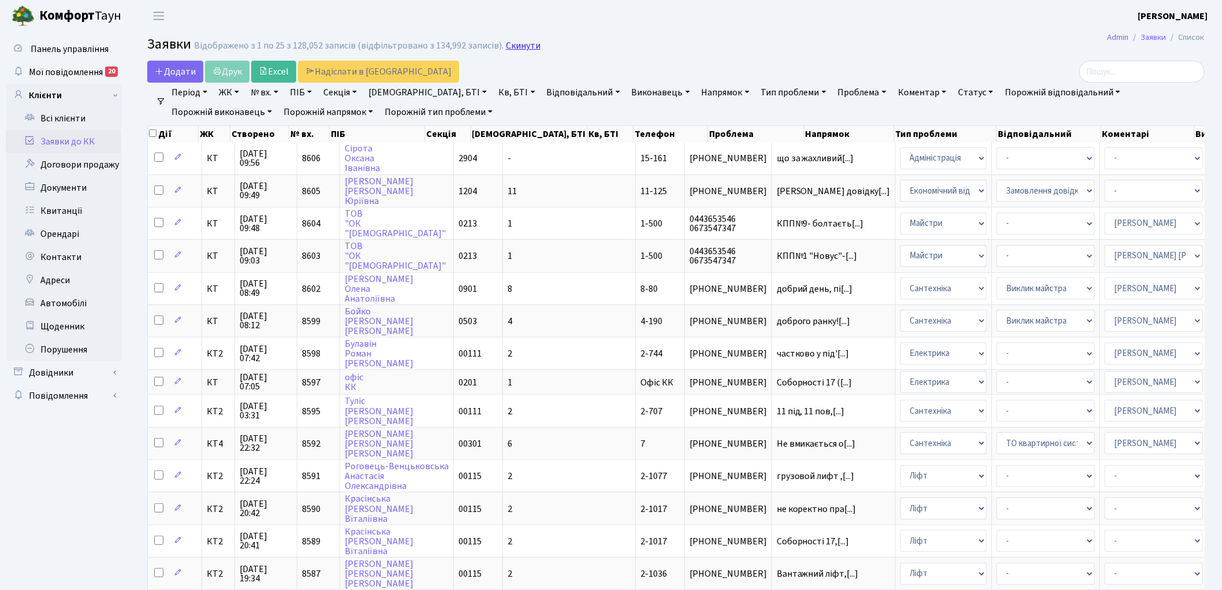
click at [517, 44] on link "Скинути" at bounding box center [523, 45] width 35 height 11
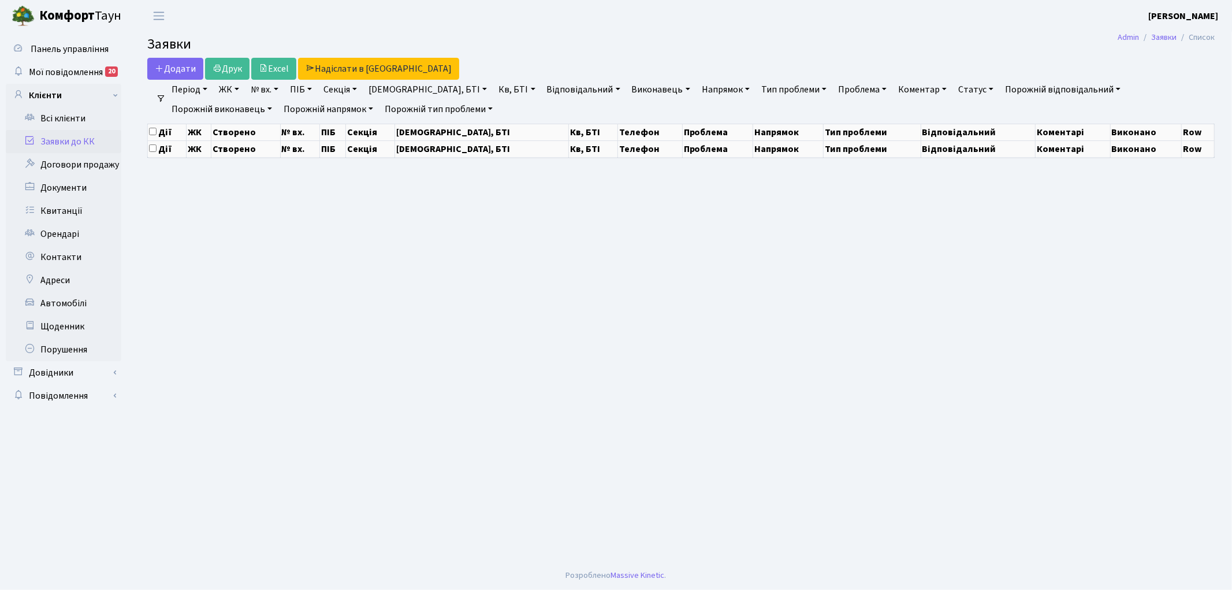
select select "25"
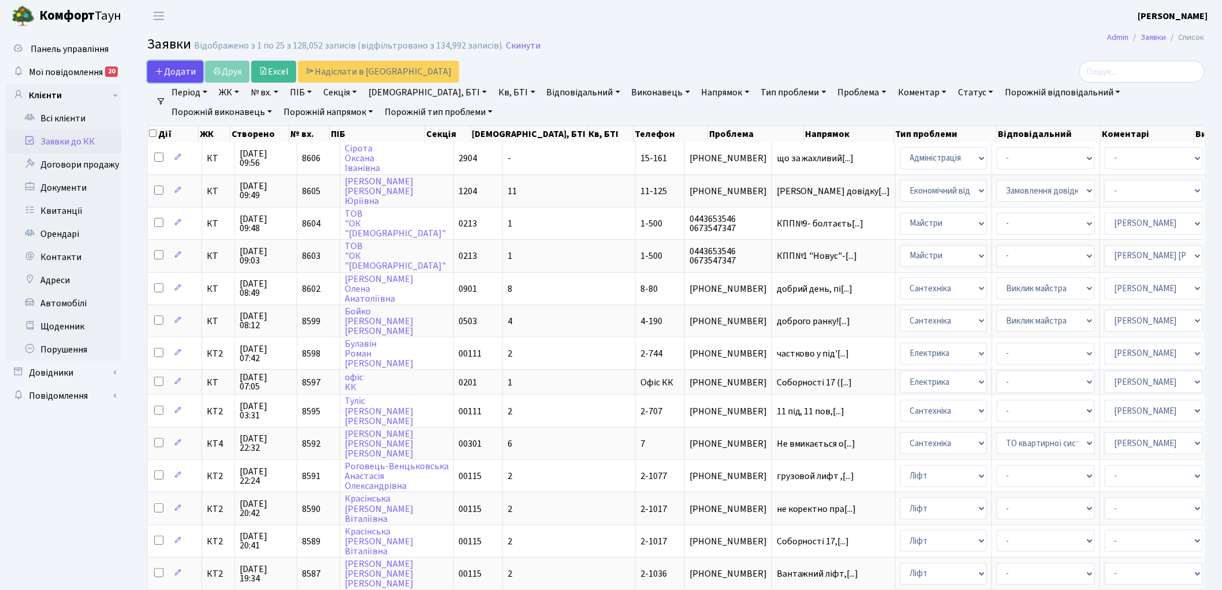
click at [173, 75] on span "Додати" at bounding box center [175, 71] width 41 height 13
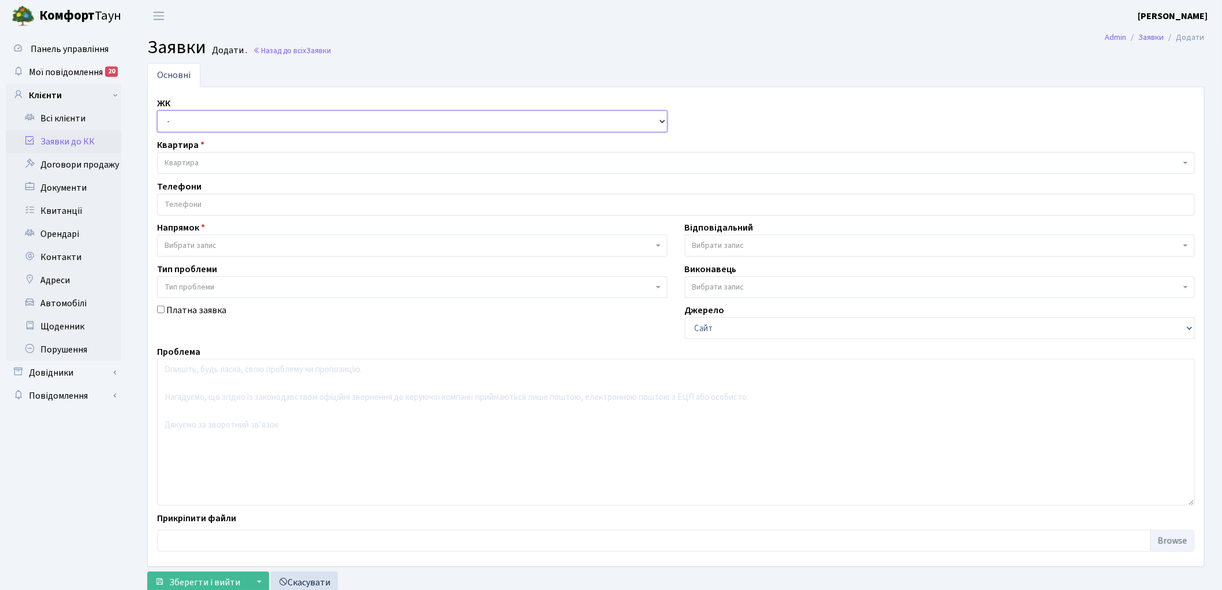
drag, startPoint x: 176, startPoint y: 125, endPoint x: 176, endPoint y: 131, distance: 6.4
click at [176, 125] on select "- КТ, вул. Регенераторна, 4 КТ2, просп. [STREET_ADDRESS] [STREET_ADDRESS] [PERS…" at bounding box center [412, 121] width 510 height 22
select select "271"
click at [157, 110] on select "- КТ, вул. Регенераторна, 4 КТ2, просп. Соборності, 17 КТ3, вул. Березнева, 16 …" at bounding box center [412, 121] width 510 height 22
select select
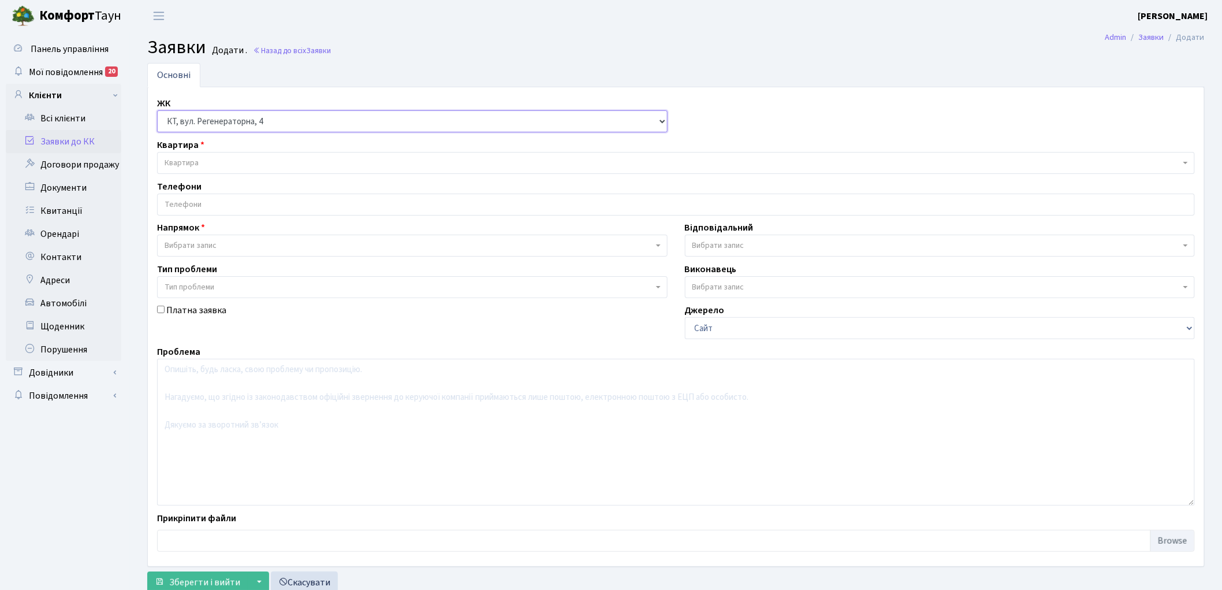
select select
click at [215, 162] on span "Квартира" at bounding box center [673, 163] width 1016 height 12
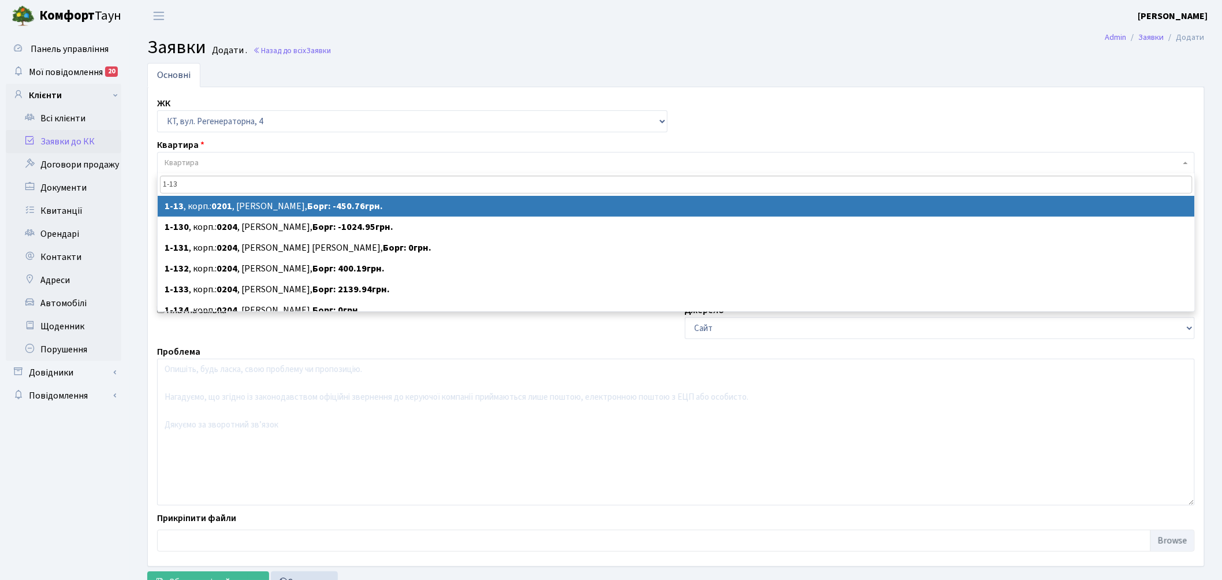
type input "1-13"
select select
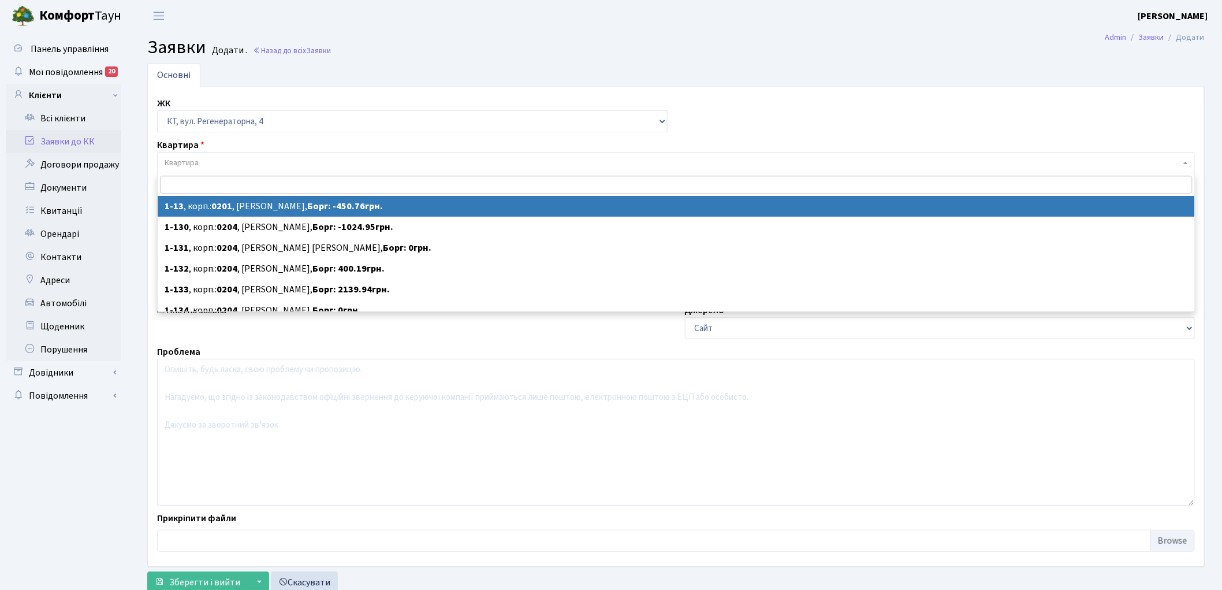
select select "13"
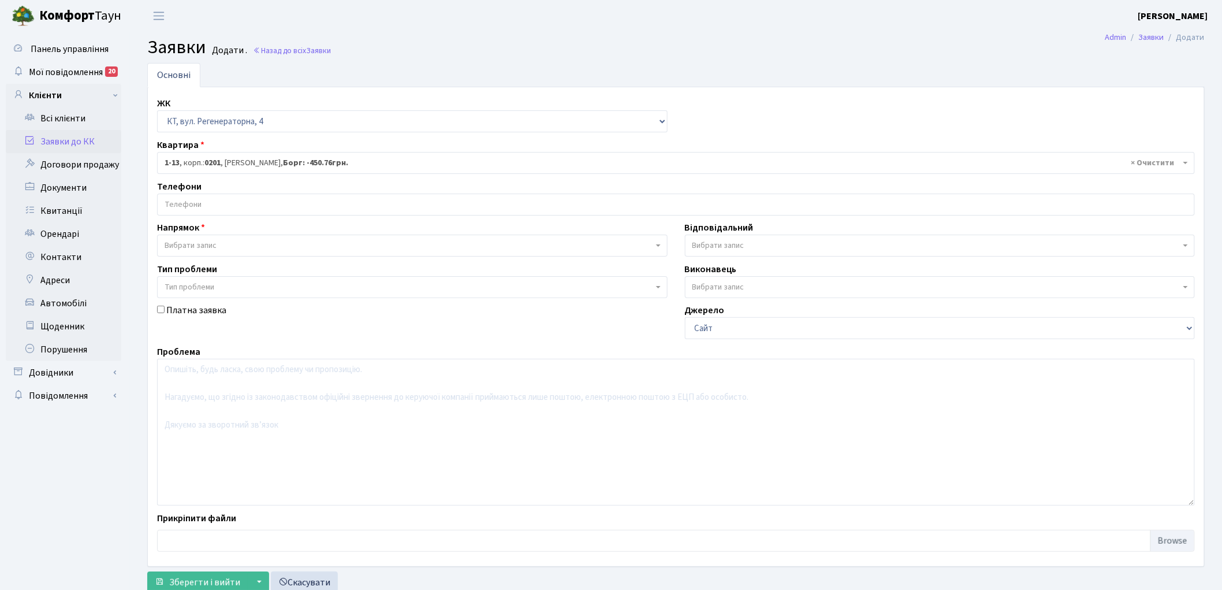
click at [184, 204] on input "search" at bounding box center [676, 204] width 1037 height 21
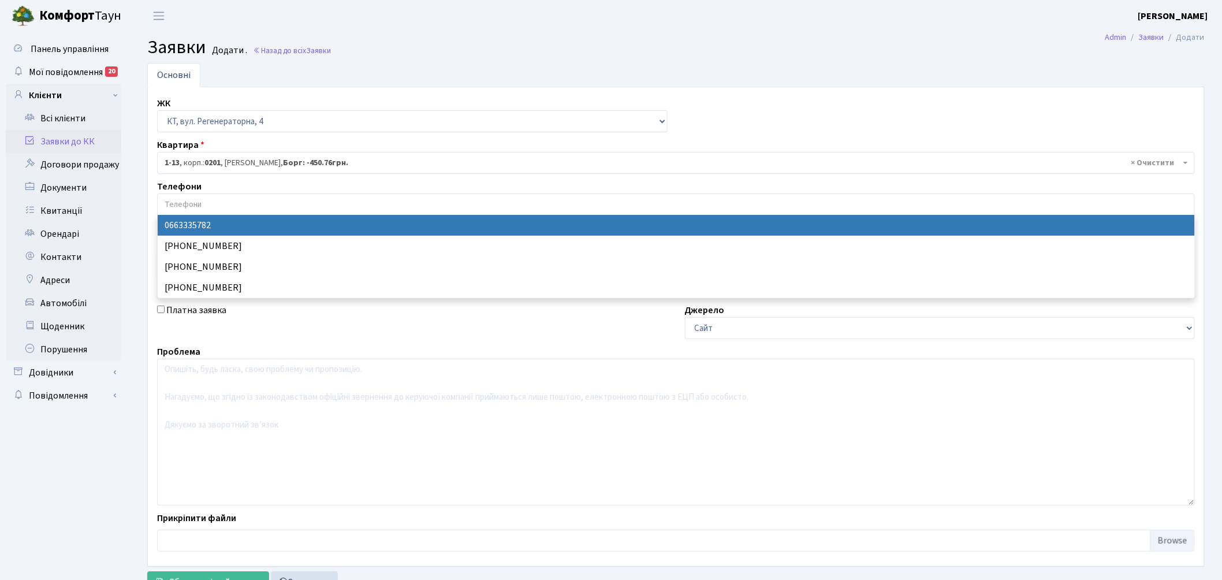
click at [184, 204] on input "search" at bounding box center [676, 204] width 1037 height 21
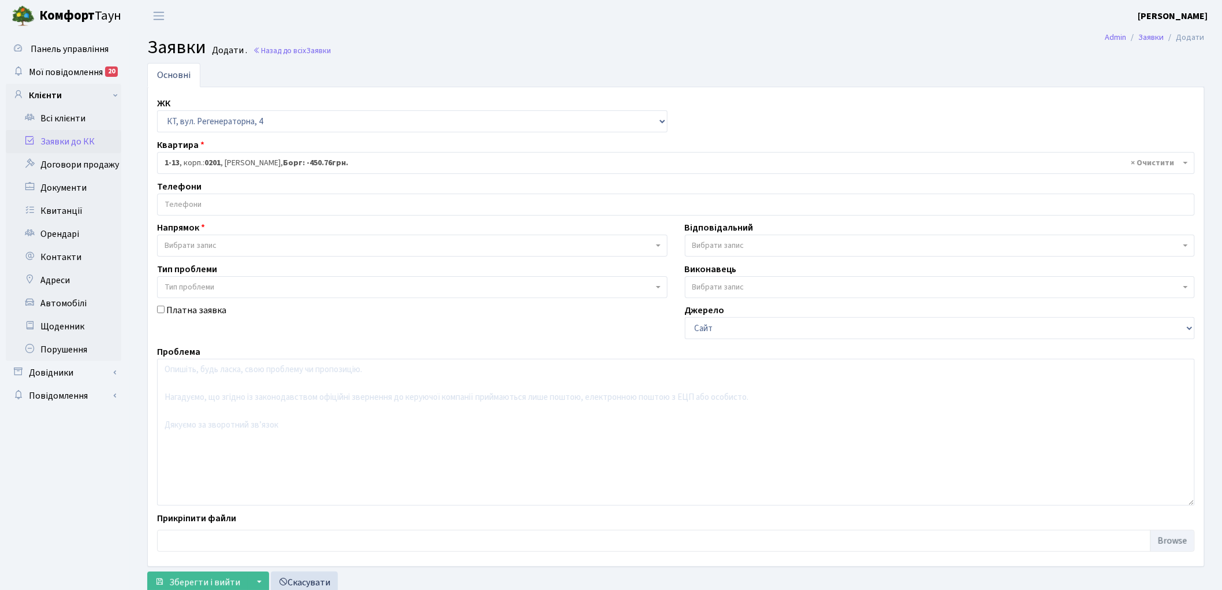
click at [178, 247] on span "Вибрати запис" at bounding box center [191, 246] width 52 height 12
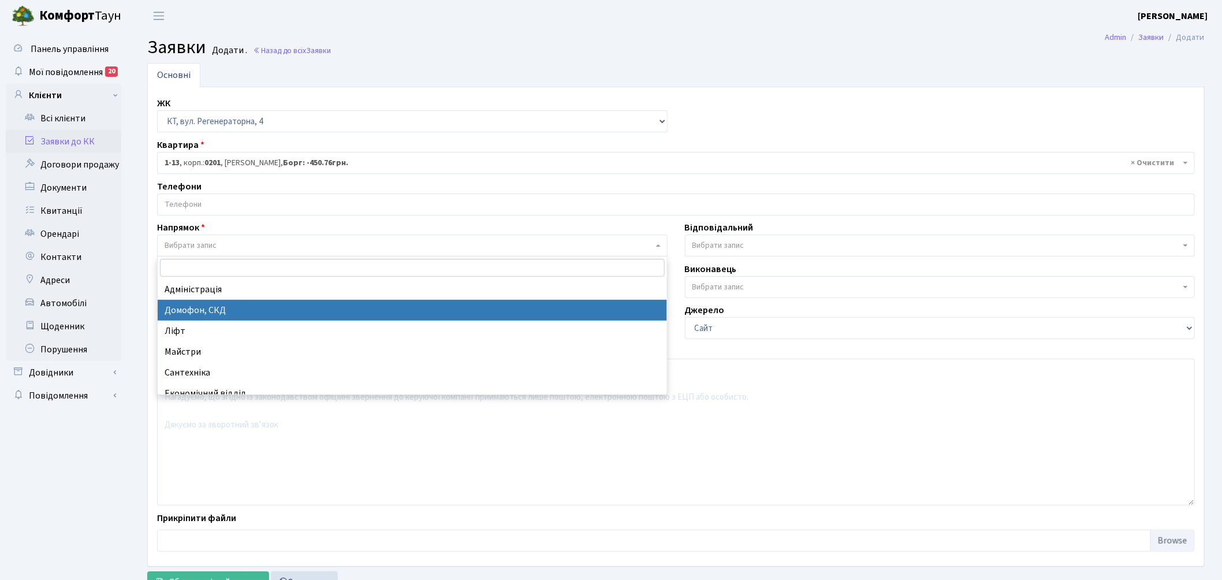
select select "4"
select select
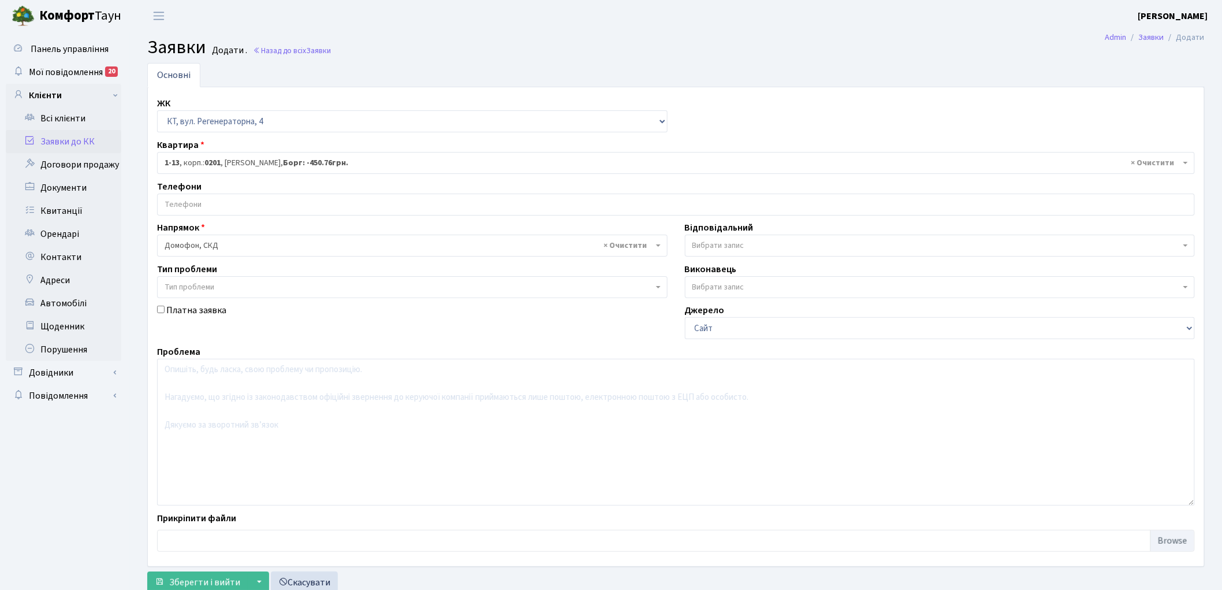
click at [748, 240] on span "Вибрати запис" at bounding box center [936, 246] width 489 height 12
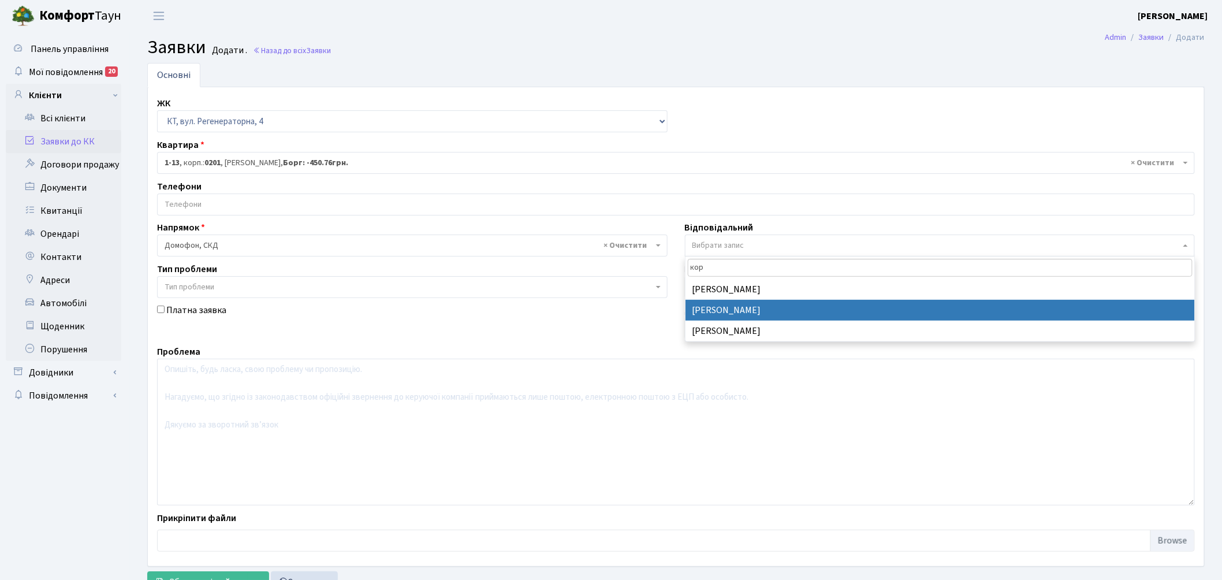
type input "кор"
select select "22"
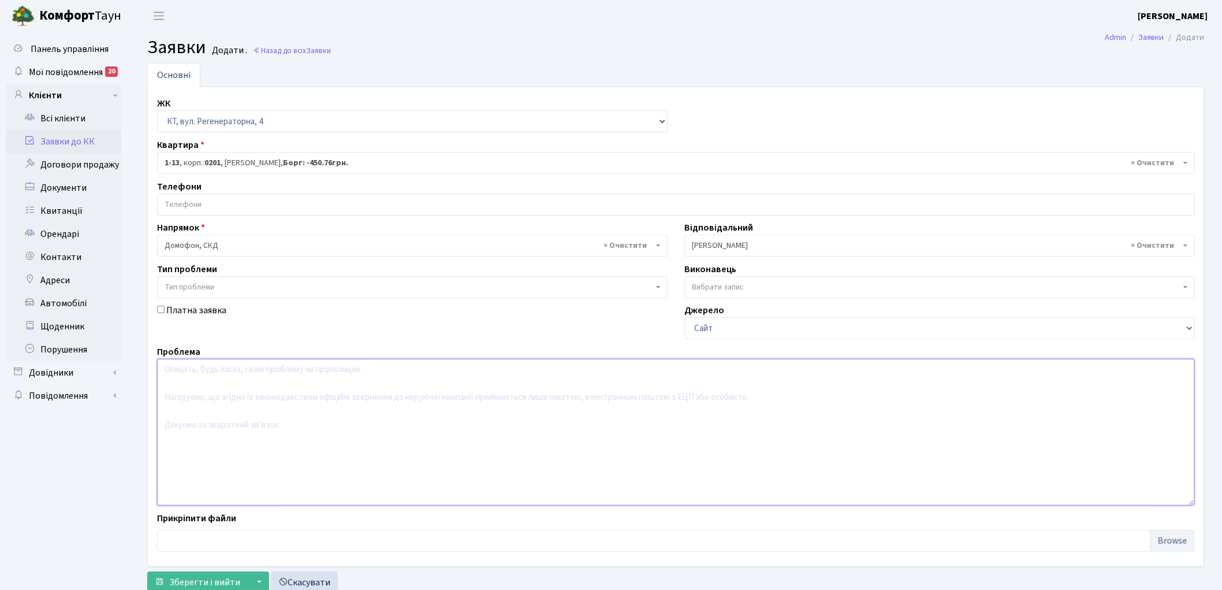
click at [325, 434] on textarea at bounding box center [676, 432] width 1038 height 147
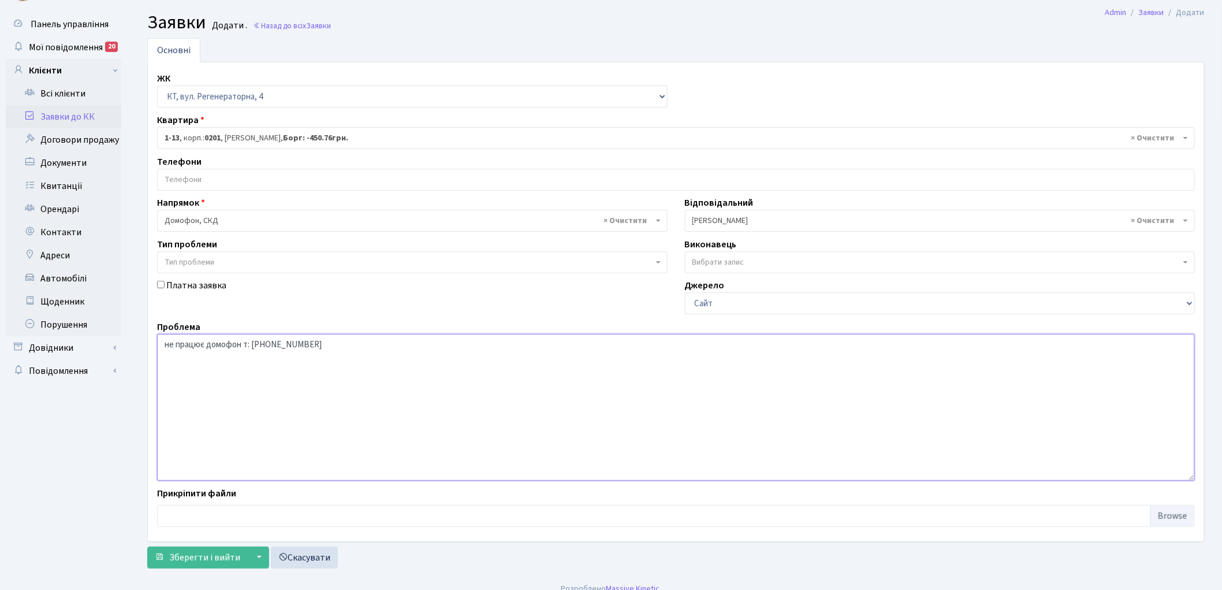
scroll to position [38, 0]
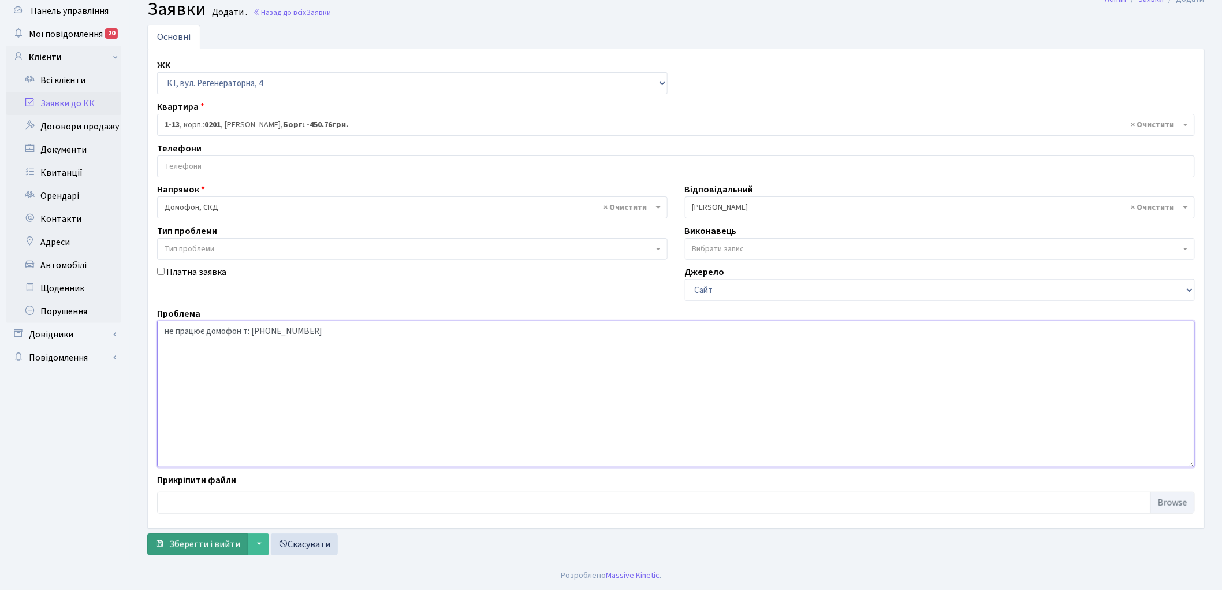
type textarea "не працює домофон т: 066- 377-61-89"
click at [191, 542] on span "Зберегти і вийти" at bounding box center [204, 544] width 71 height 13
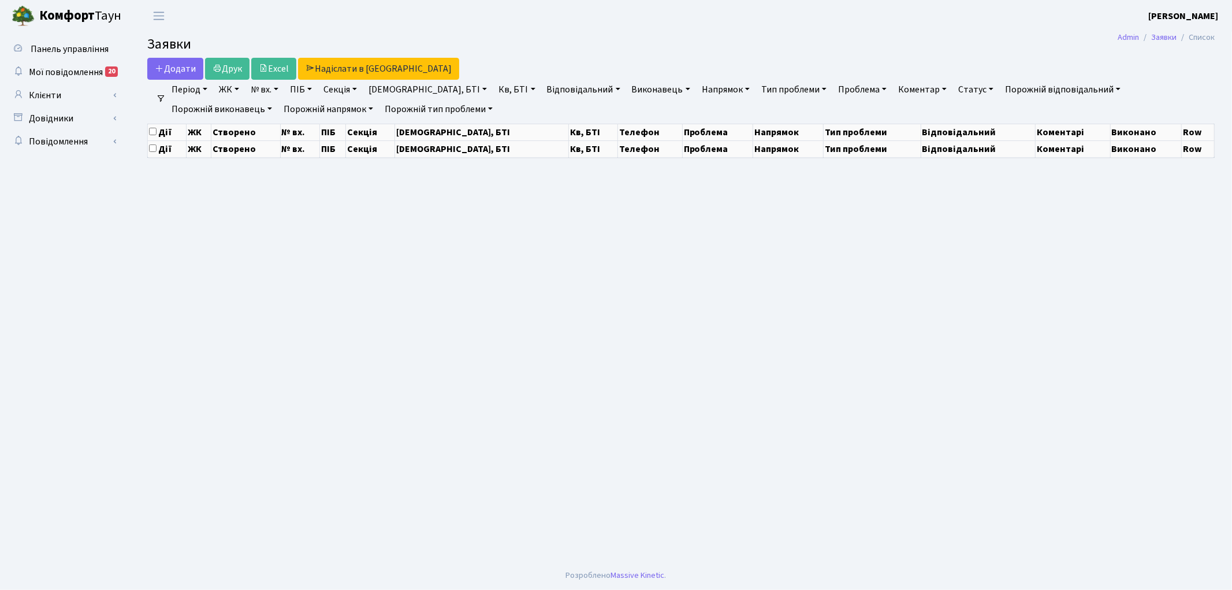
select select "25"
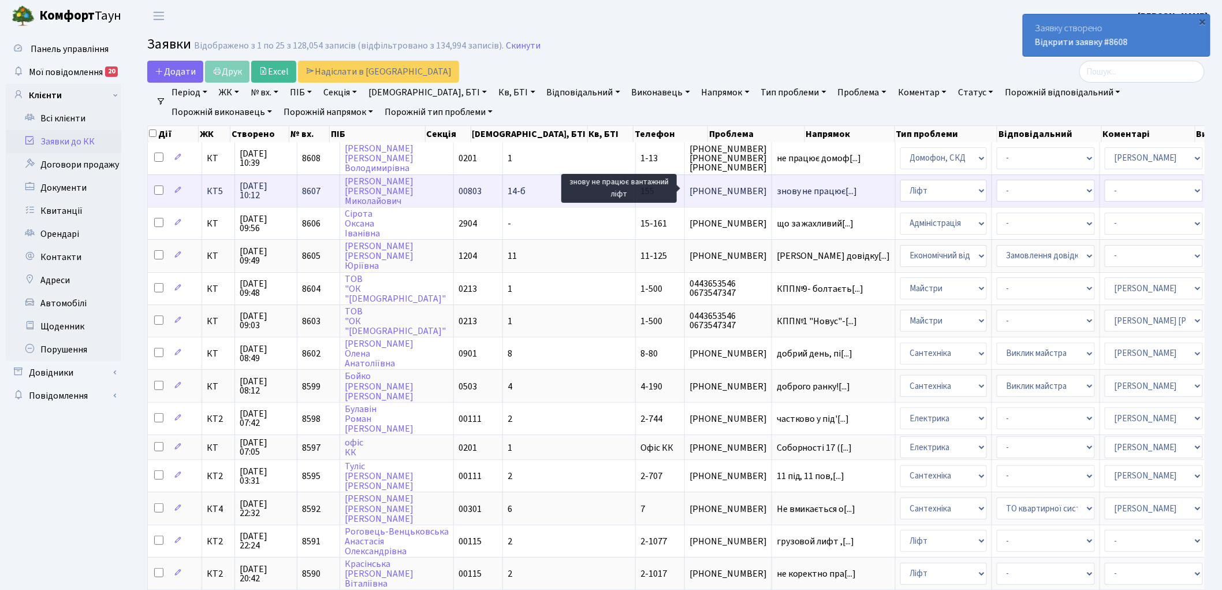
click at [777, 191] on span "знову не працює[...]" at bounding box center [817, 191] width 81 height 13
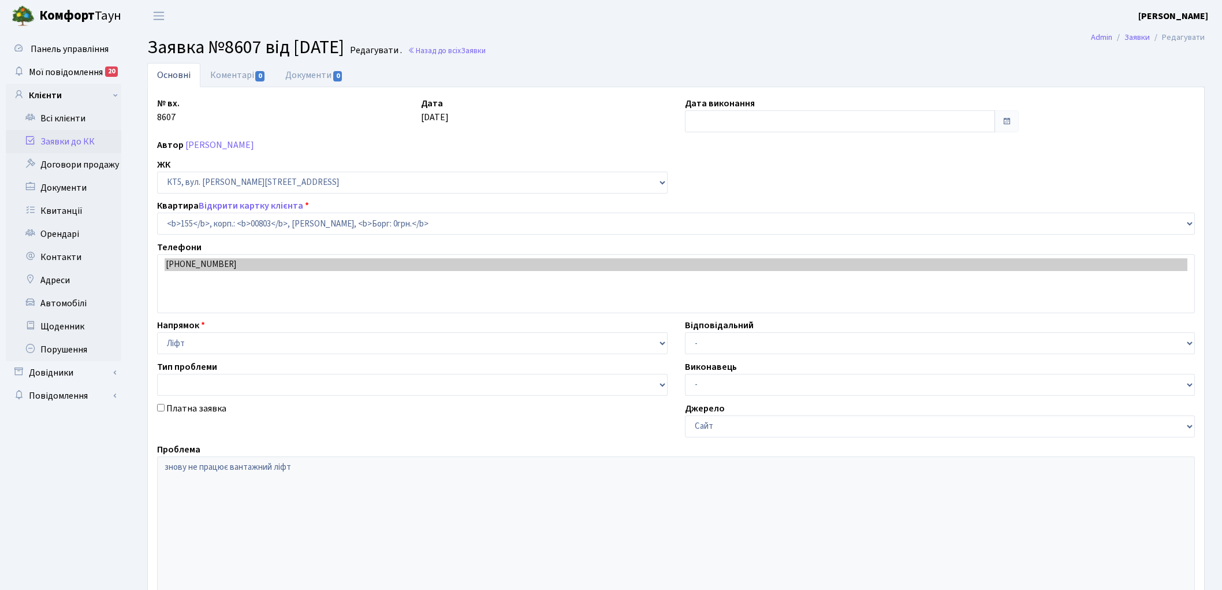
select select "17685"
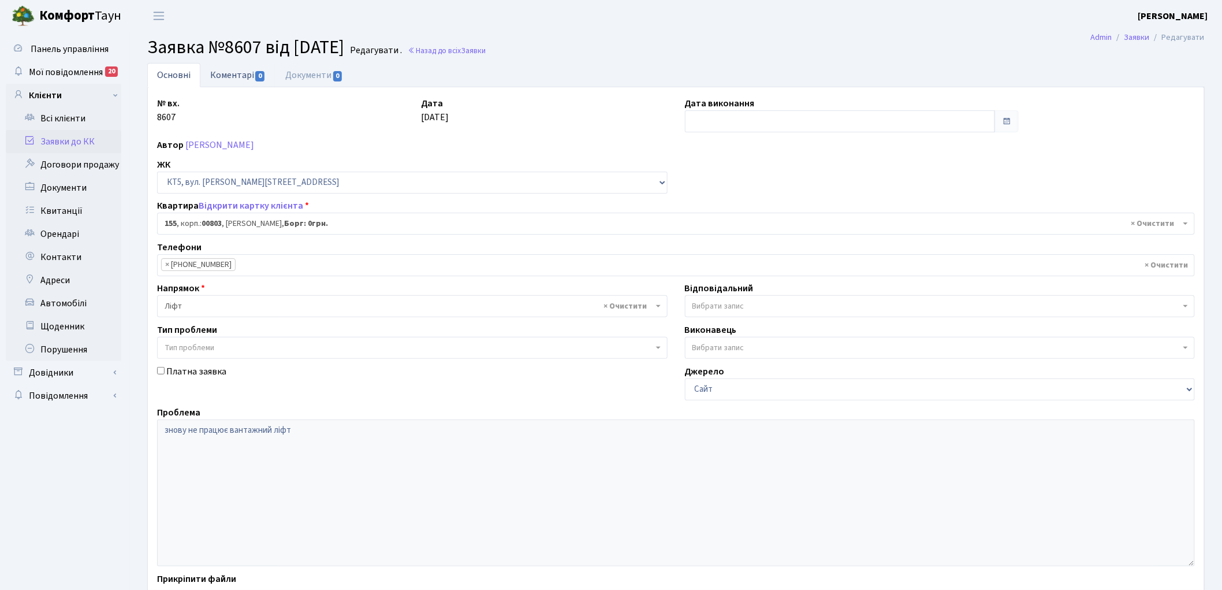
click at [219, 73] on link "Коментарі 0" at bounding box center [237, 75] width 75 height 24
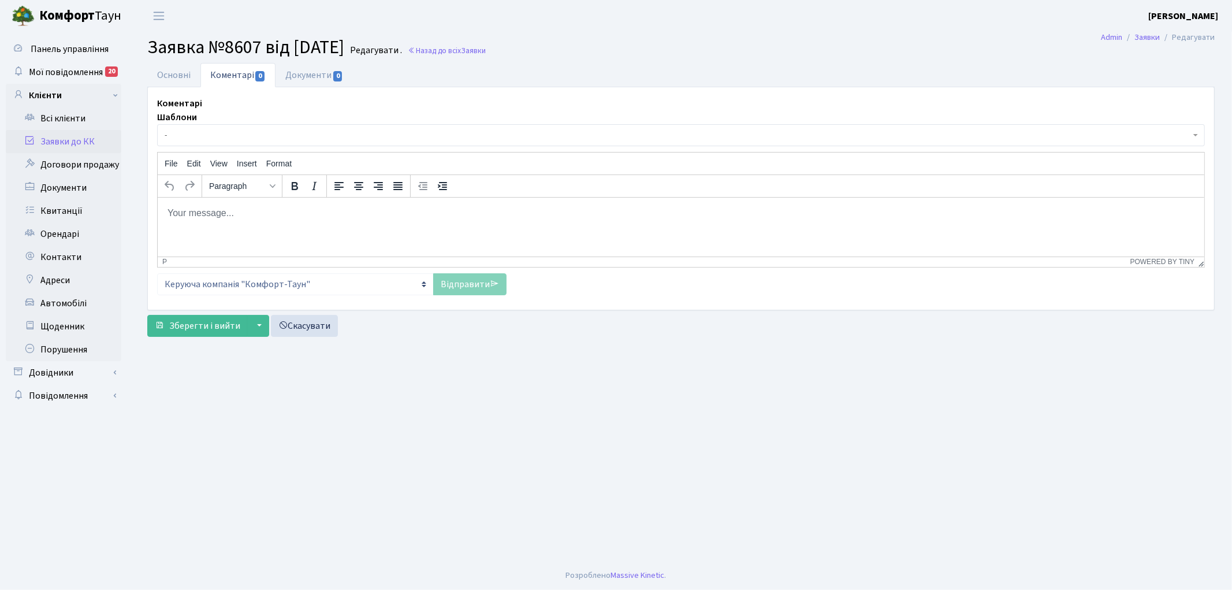
click at [223, 135] on span "-" at bounding box center [678, 135] width 1026 height 12
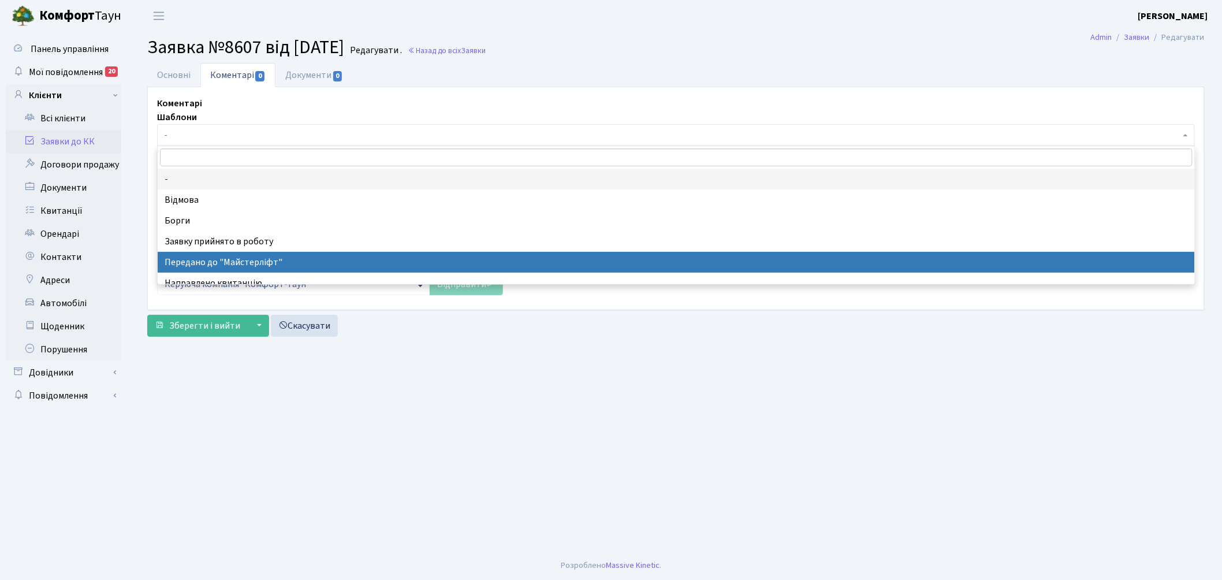
select select "9"
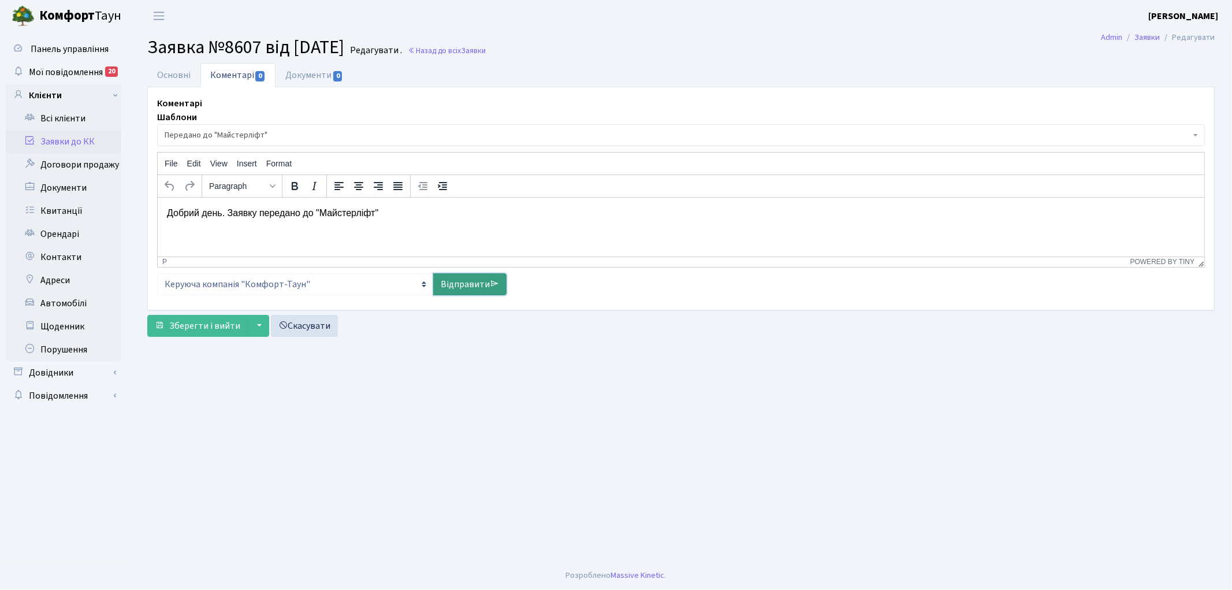
click at [453, 285] on link "Відправити" at bounding box center [469, 284] width 73 height 22
select select
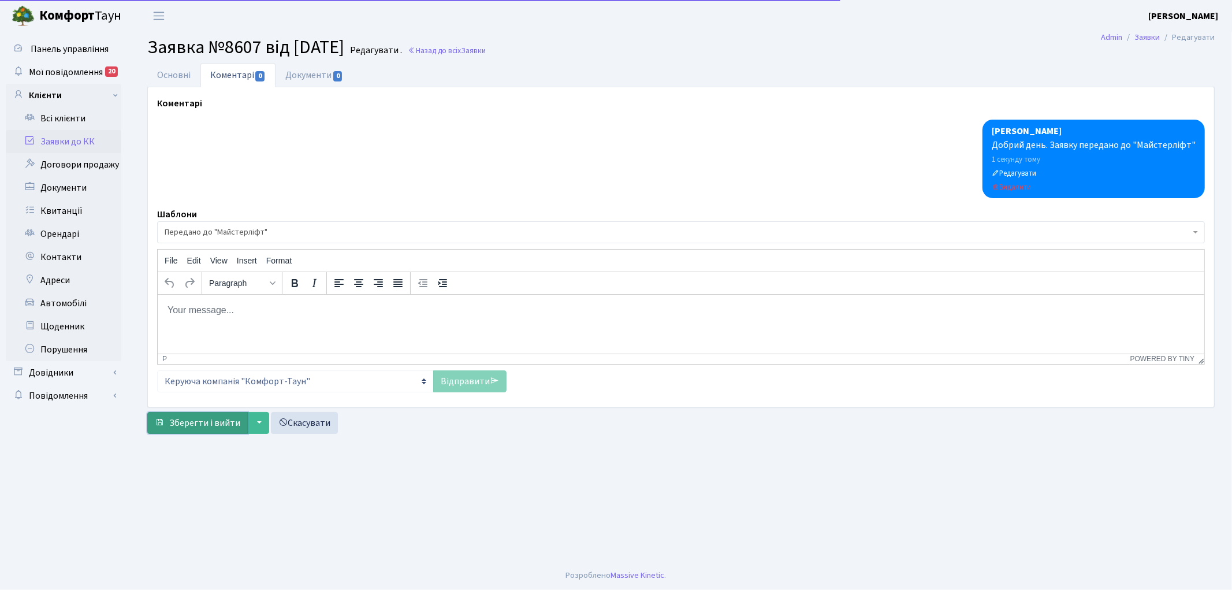
click at [180, 414] on button "Зберегти і вийти" at bounding box center [197, 423] width 100 height 22
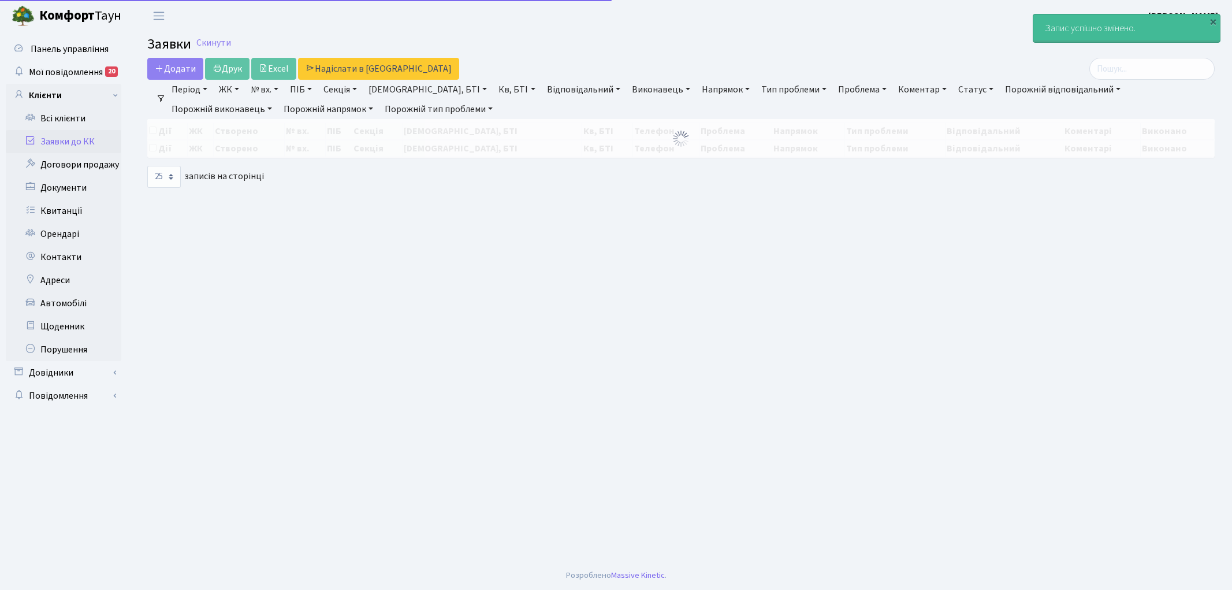
select select "25"
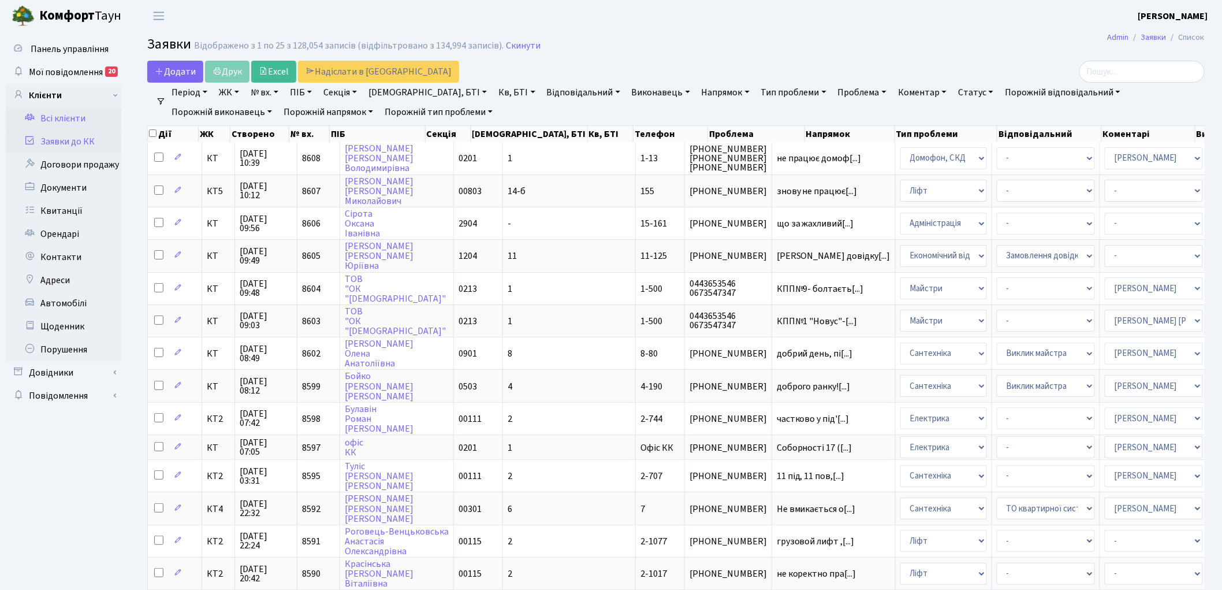
click at [62, 120] on link "Всі клієнти" at bounding box center [63, 118] width 115 height 23
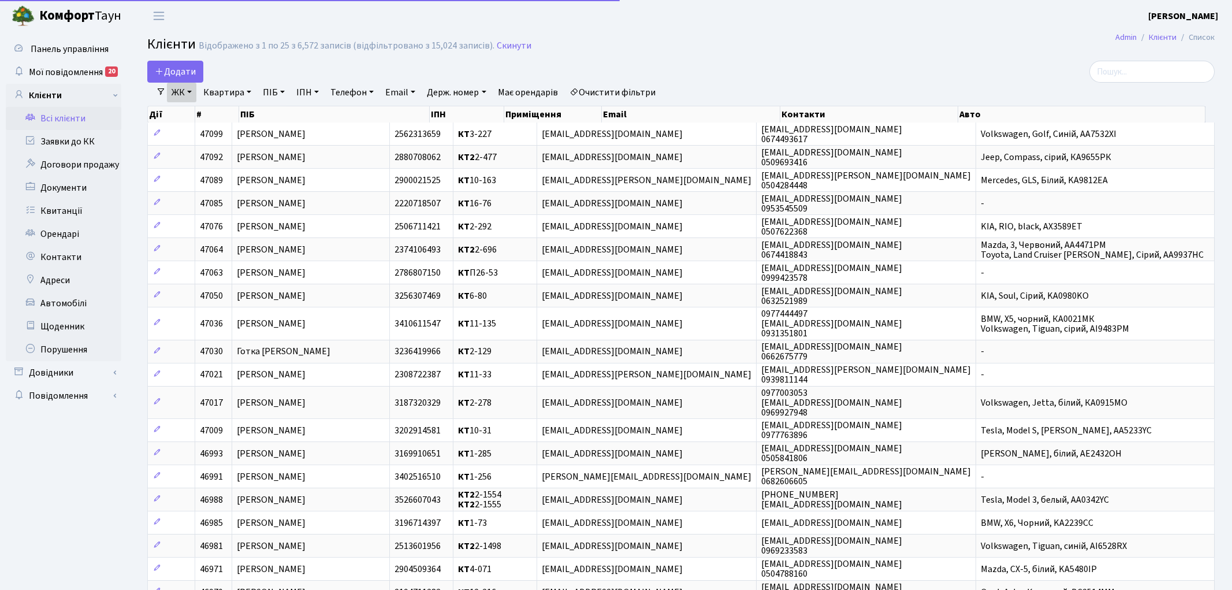
select select "25"
click at [195, 95] on link "ЖК" at bounding box center [181, 93] width 29 height 20
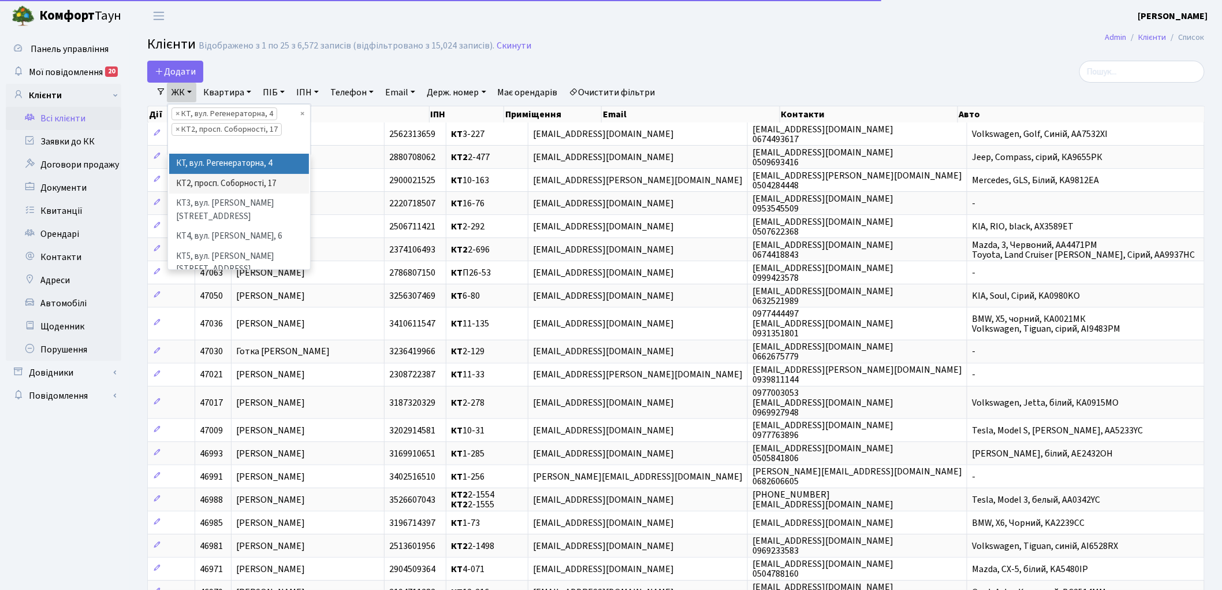
click at [201, 162] on li "КТ, вул. Регенераторна, 4" at bounding box center [239, 164] width 140 height 20
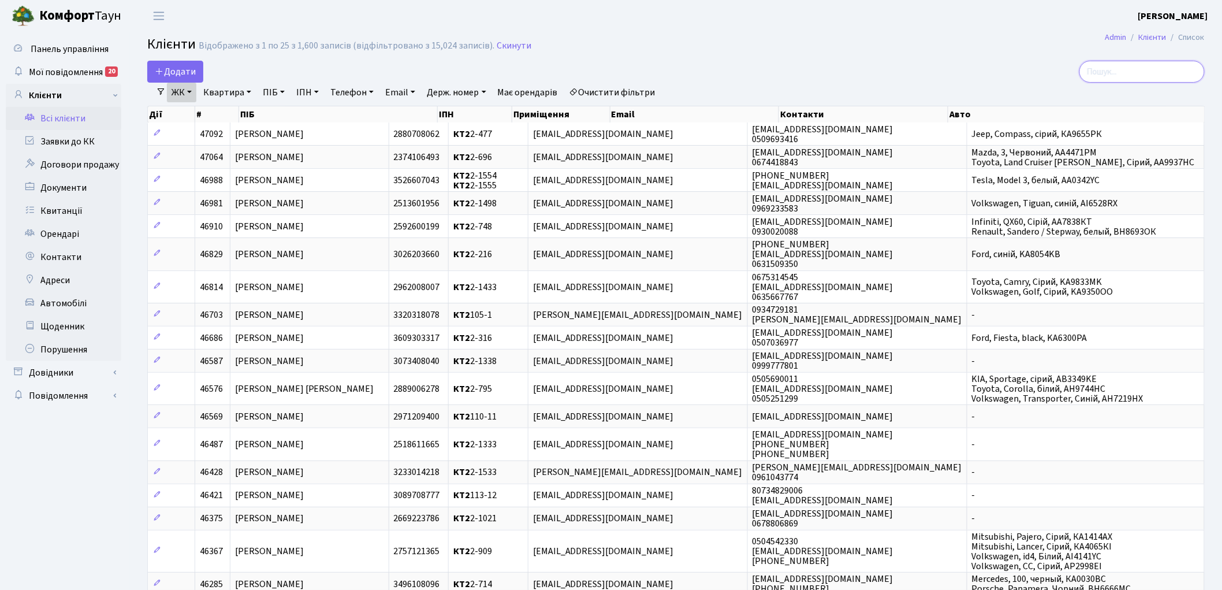
click at [1135, 75] on input "search" at bounding box center [1141, 72] width 125 height 22
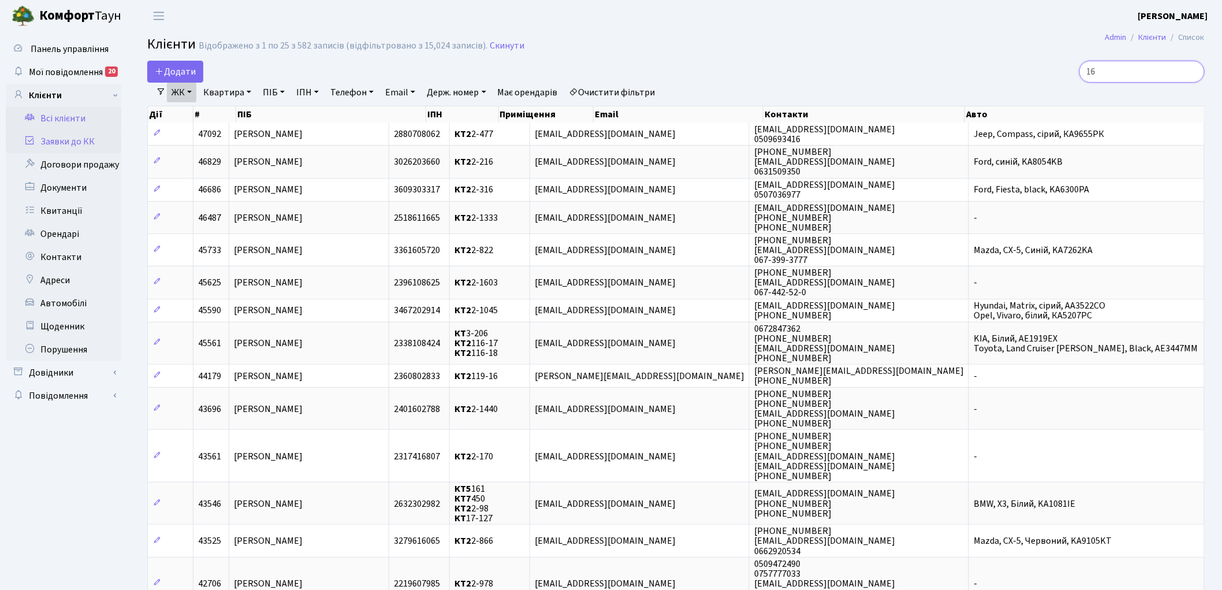
type input "16"
click at [56, 139] on link "Заявки до КК" at bounding box center [63, 141] width 115 height 23
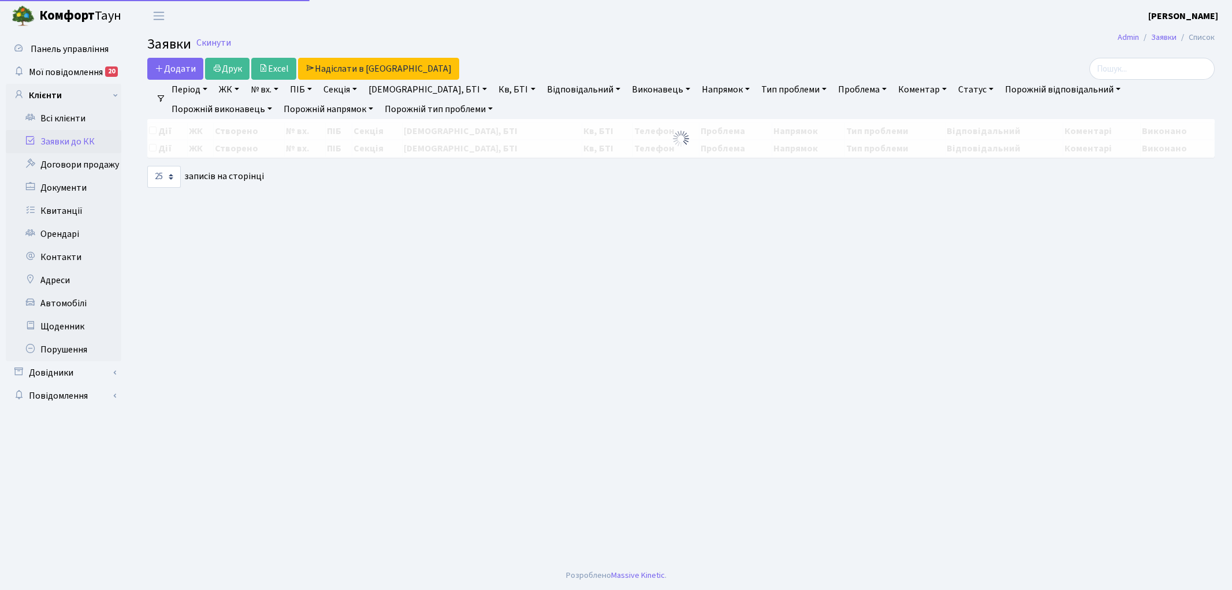
select select "25"
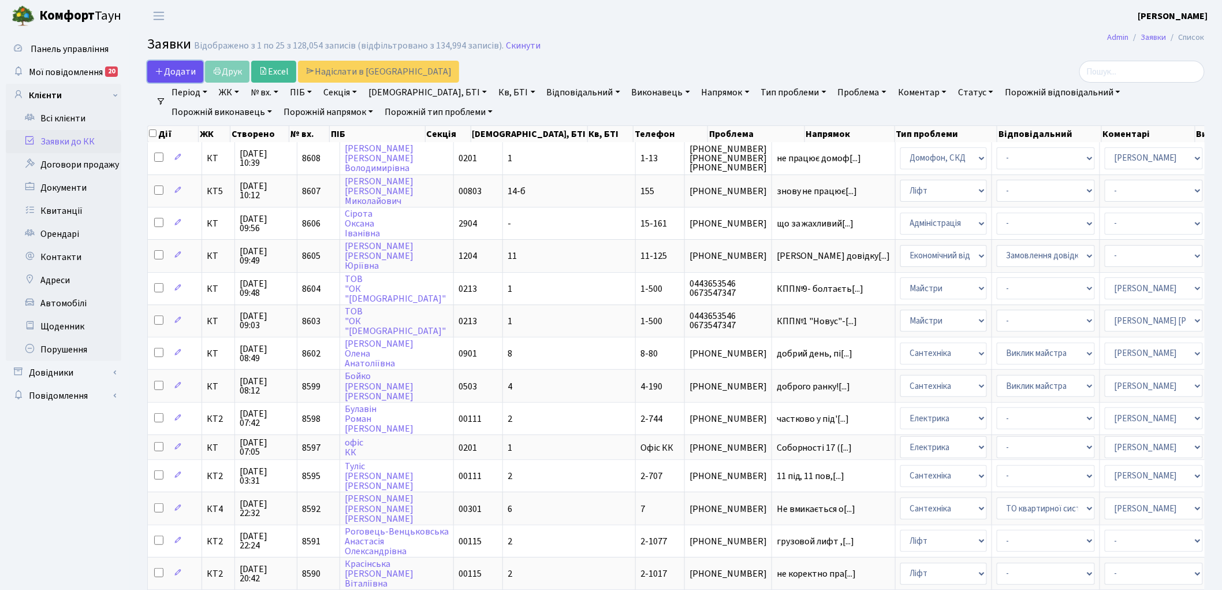
click at [165, 73] on span "Додати" at bounding box center [175, 71] width 41 height 13
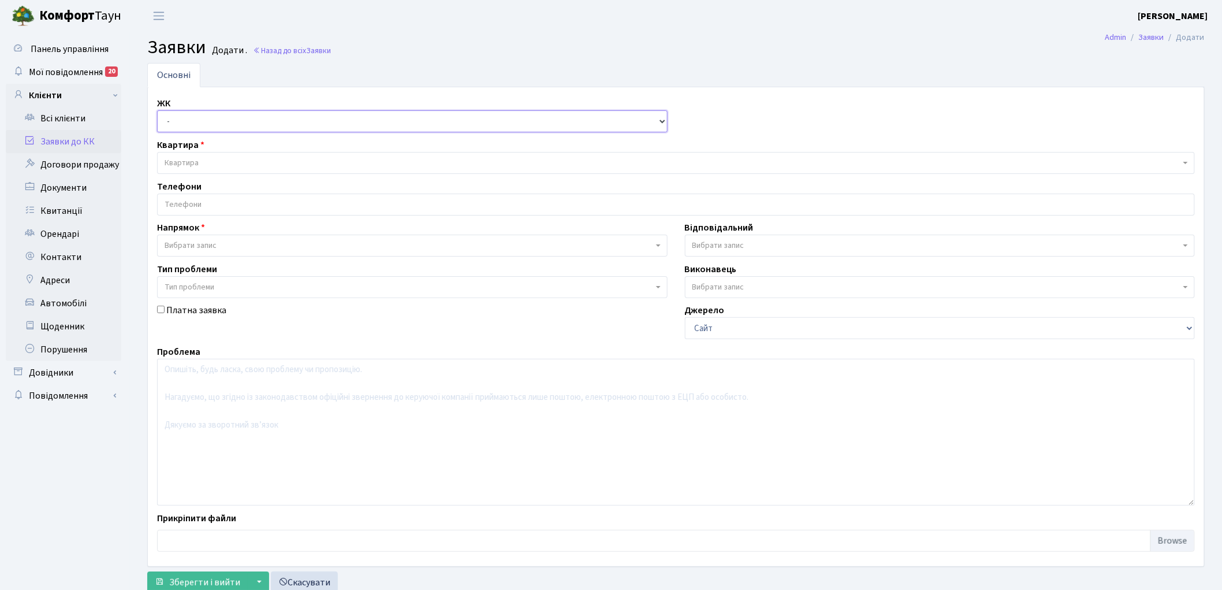
click at [177, 126] on select "- КТ, вул. Регенераторна, 4 КТ2, просп. [STREET_ADDRESS] [STREET_ADDRESS] [PERS…" at bounding box center [412, 121] width 510 height 22
select select "271"
click at [157, 110] on select "- КТ, вул. Регенераторна, 4 КТ2, просп. [STREET_ADDRESS] [STREET_ADDRESS] [PERS…" at bounding box center [412, 121] width 510 height 22
select select
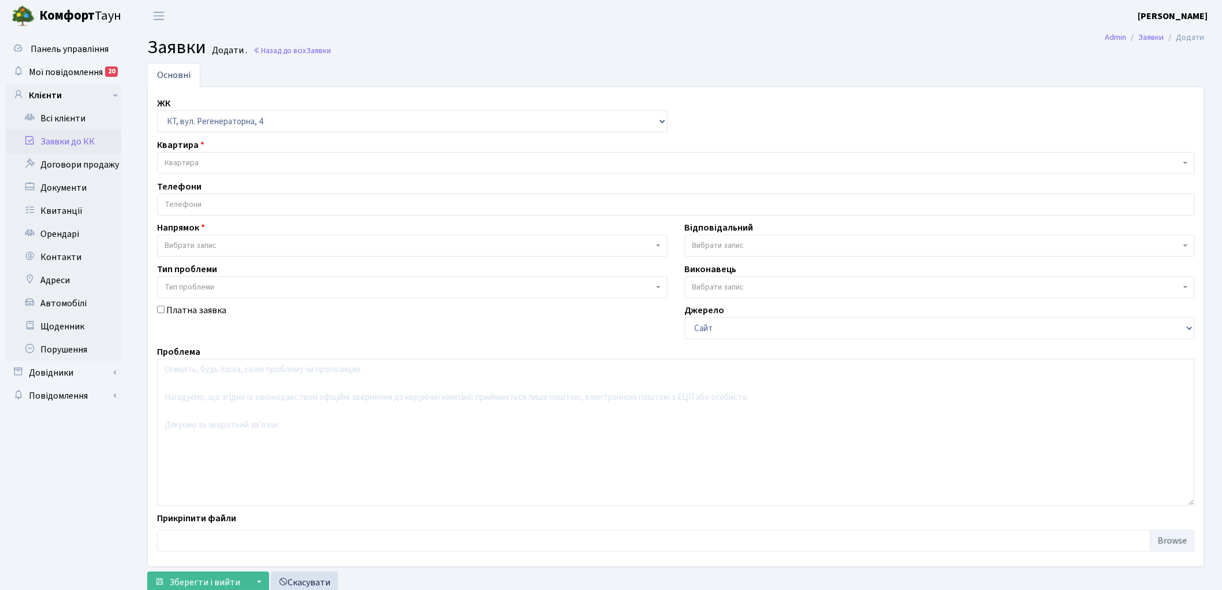
click at [181, 159] on span "Квартира" at bounding box center [182, 163] width 34 height 12
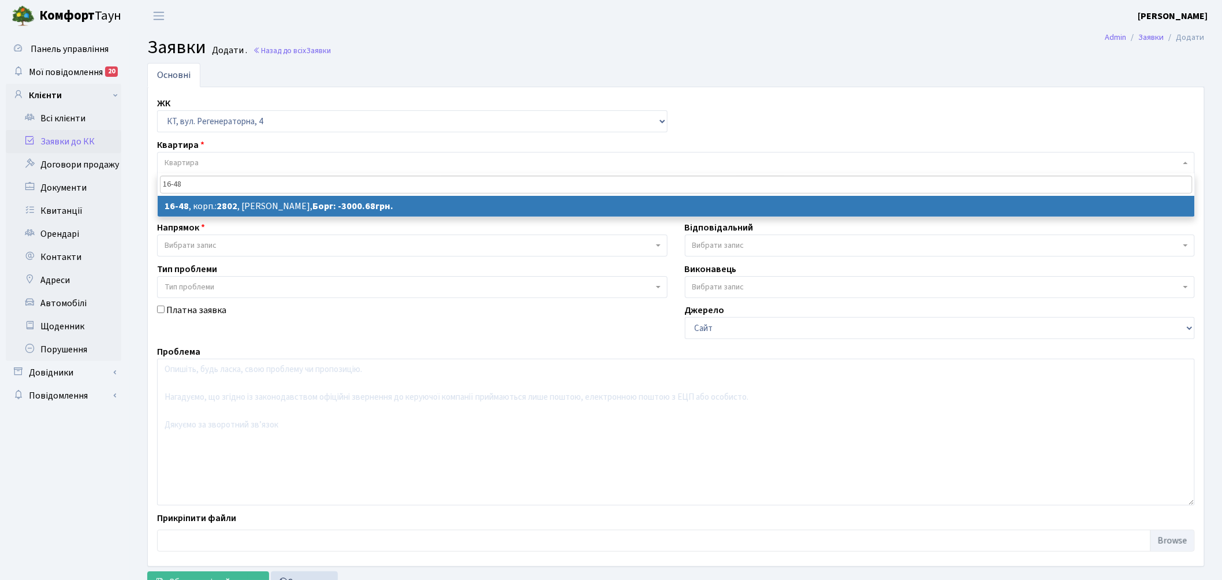
type input "16-48"
select select
select select "8609"
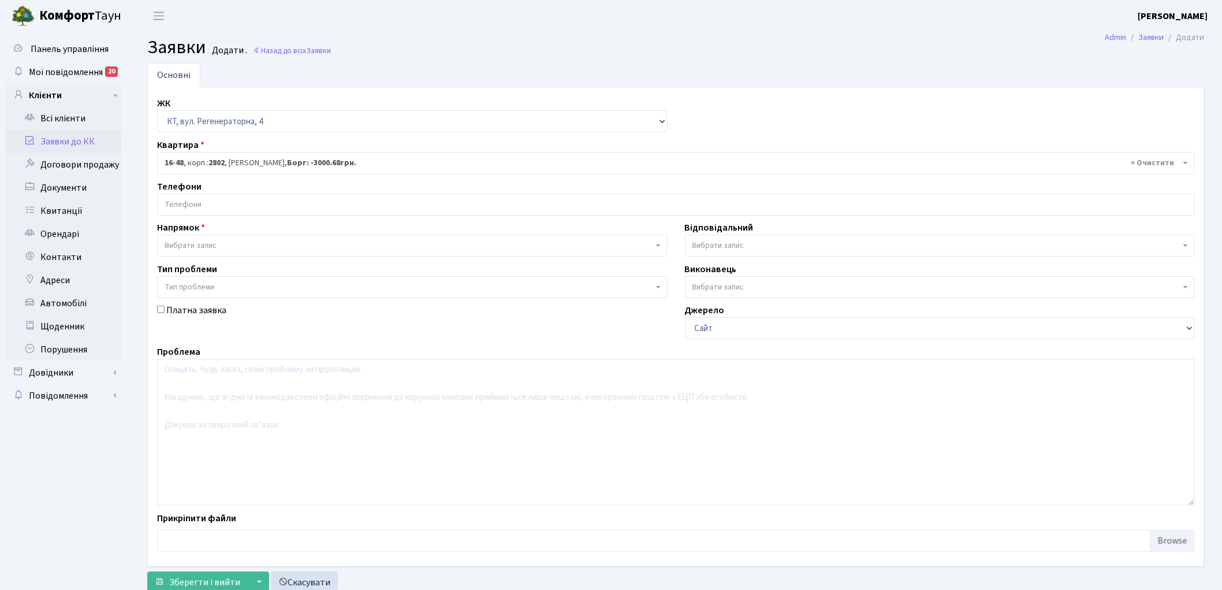
click at [207, 199] on input "search" at bounding box center [676, 204] width 1037 height 21
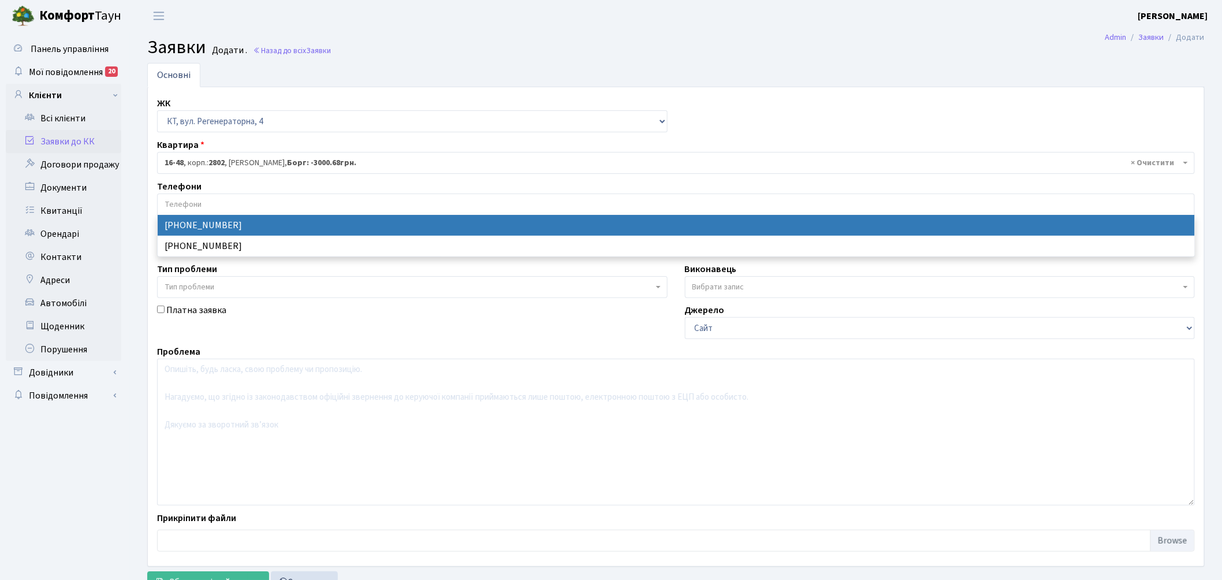
click at [207, 199] on input "search" at bounding box center [676, 204] width 1037 height 21
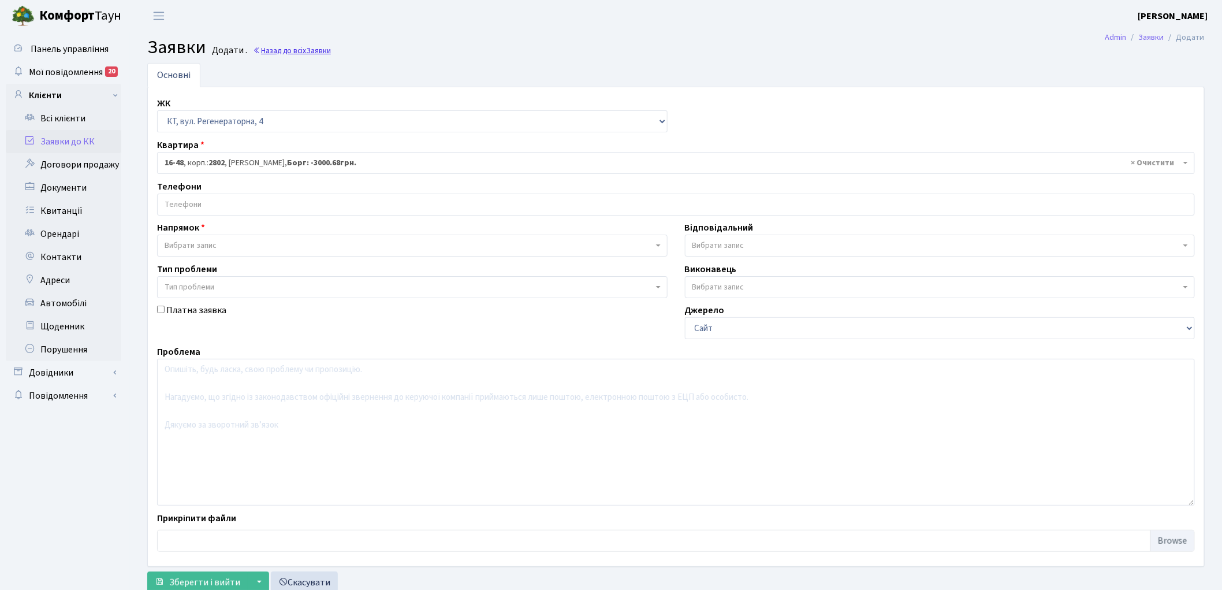
click at [293, 50] on link "Назад до всіх Заявки" at bounding box center [292, 50] width 78 height 11
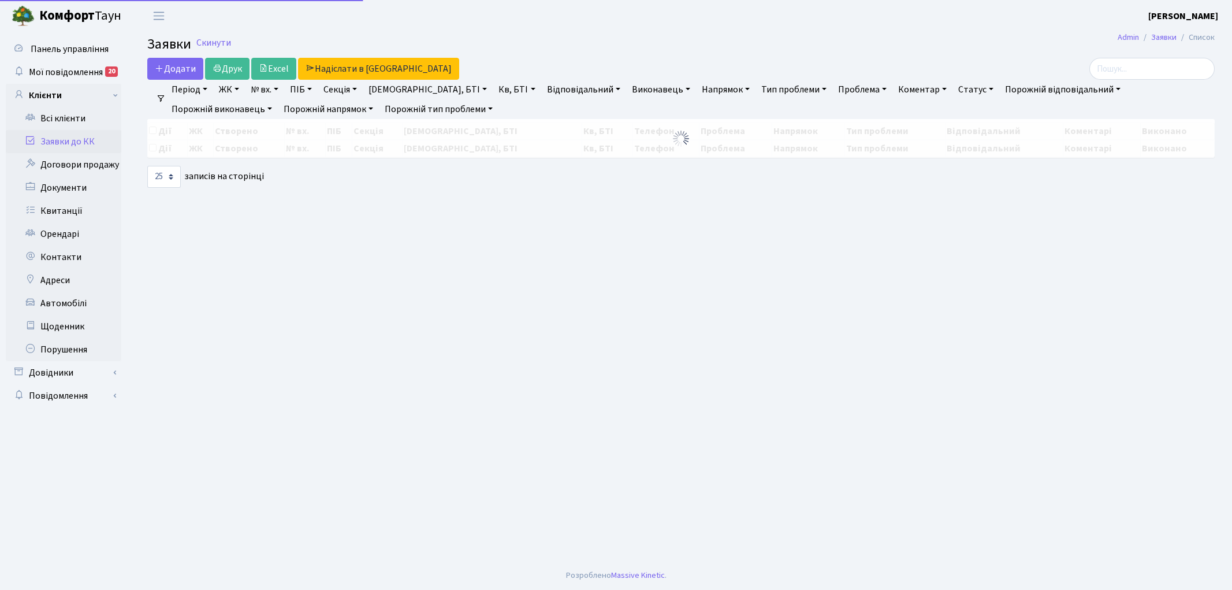
select select "25"
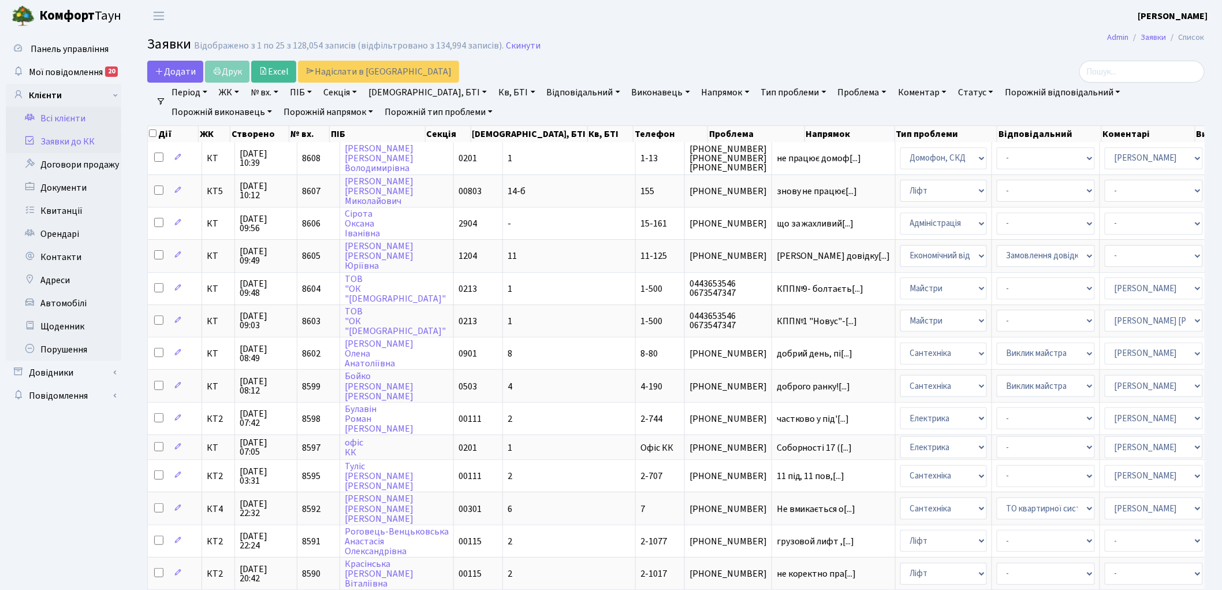
click at [66, 116] on link "Всі клієнти" at bounding box center [63, 118] width 115 height 23
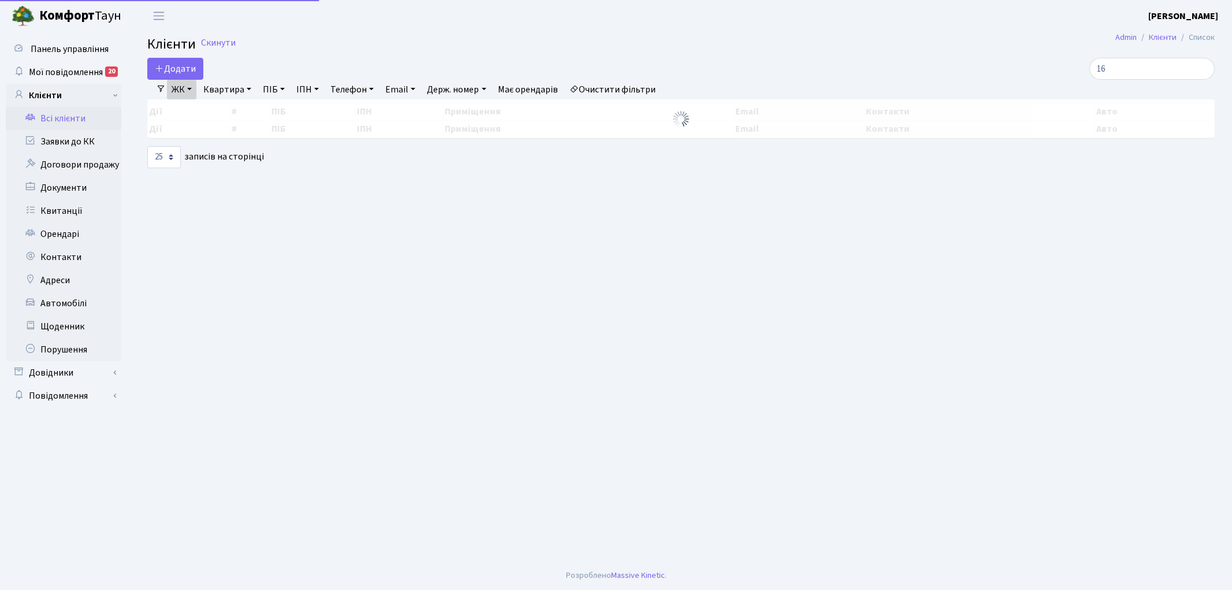
select select "25"
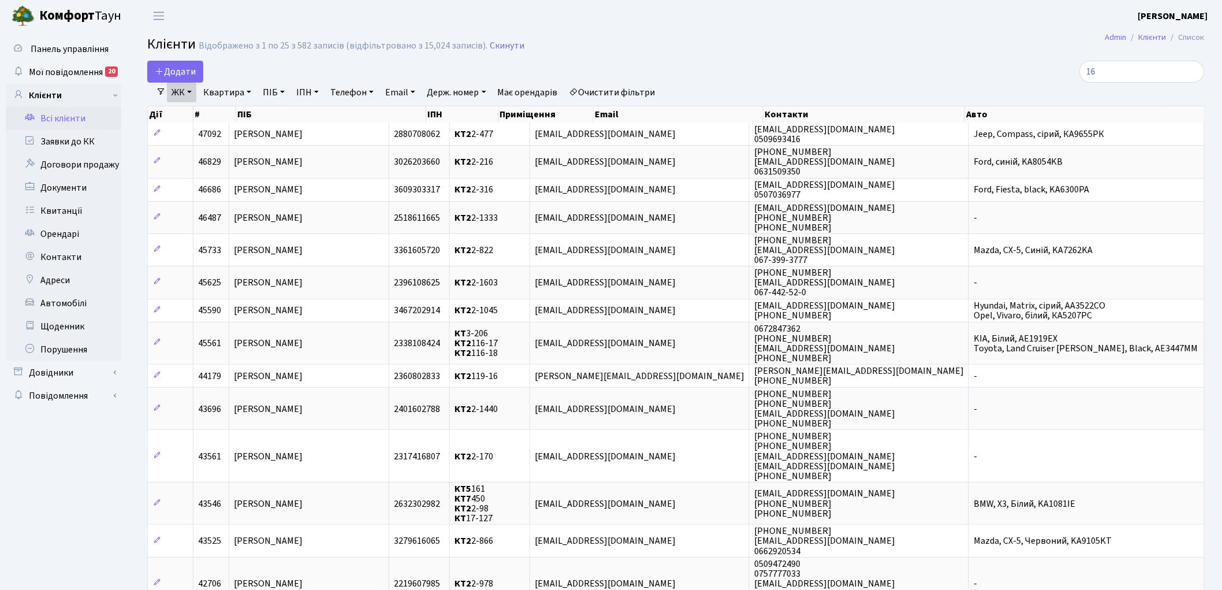
click at [184, 96] on link "ЖК" at bounding box center [181, 93] width 29 height 20
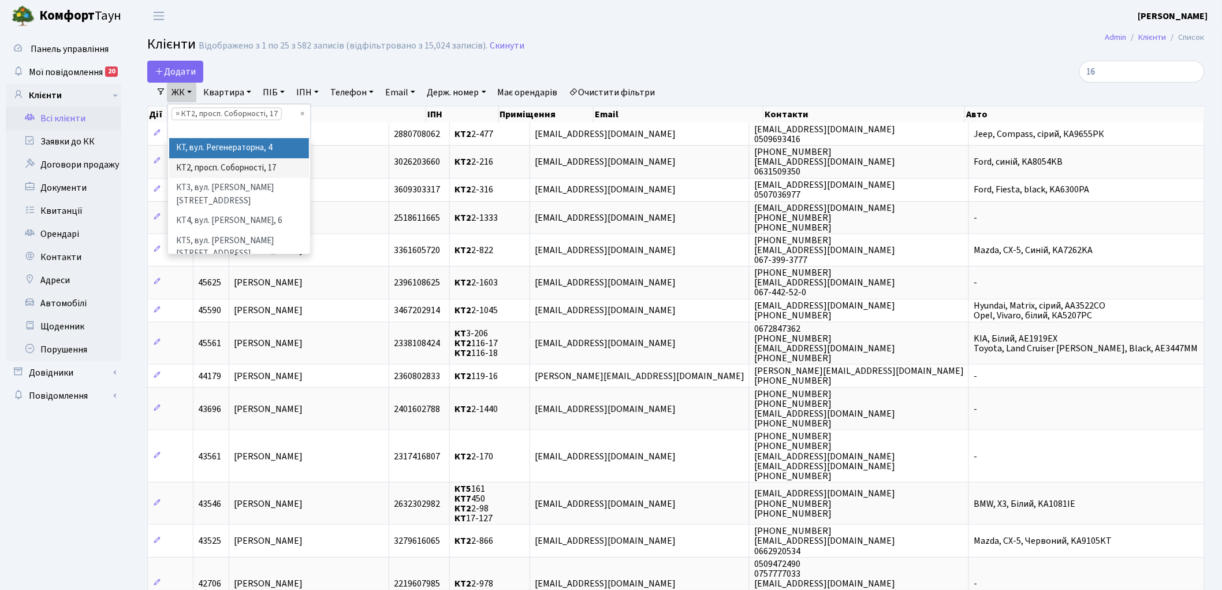
click at [200, 153] on li "КТ, вул. Регенераторна, 4" at bounding box center [239, 148] width 140 height 20
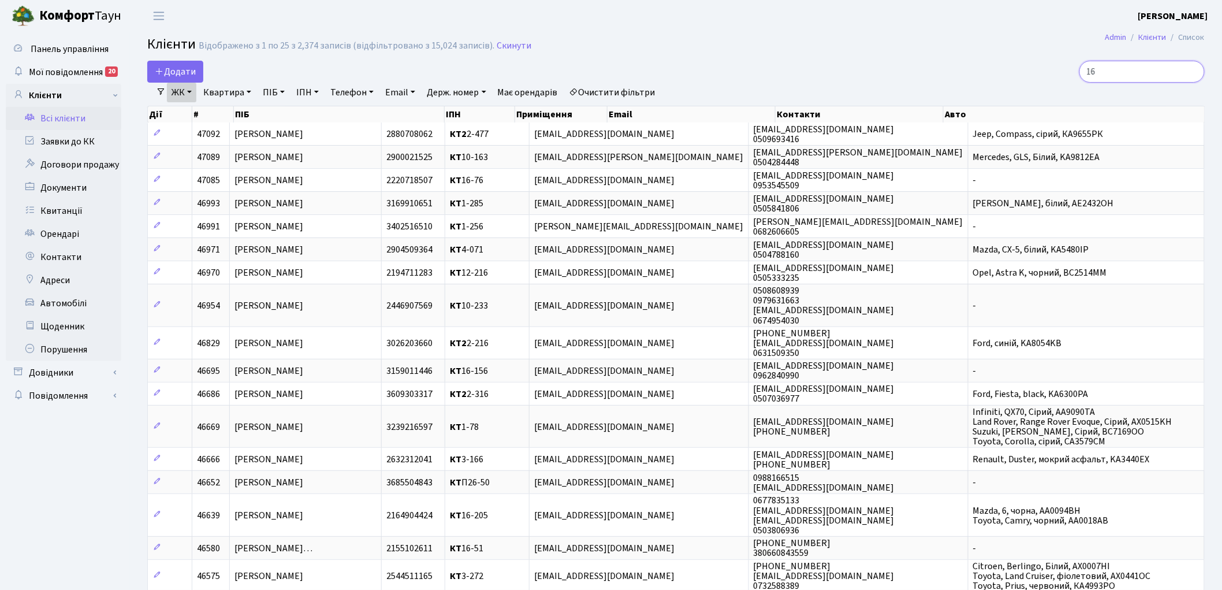
click at [1135, 73] on input "16" at bounding box center [1141, 72] width 125 height 22
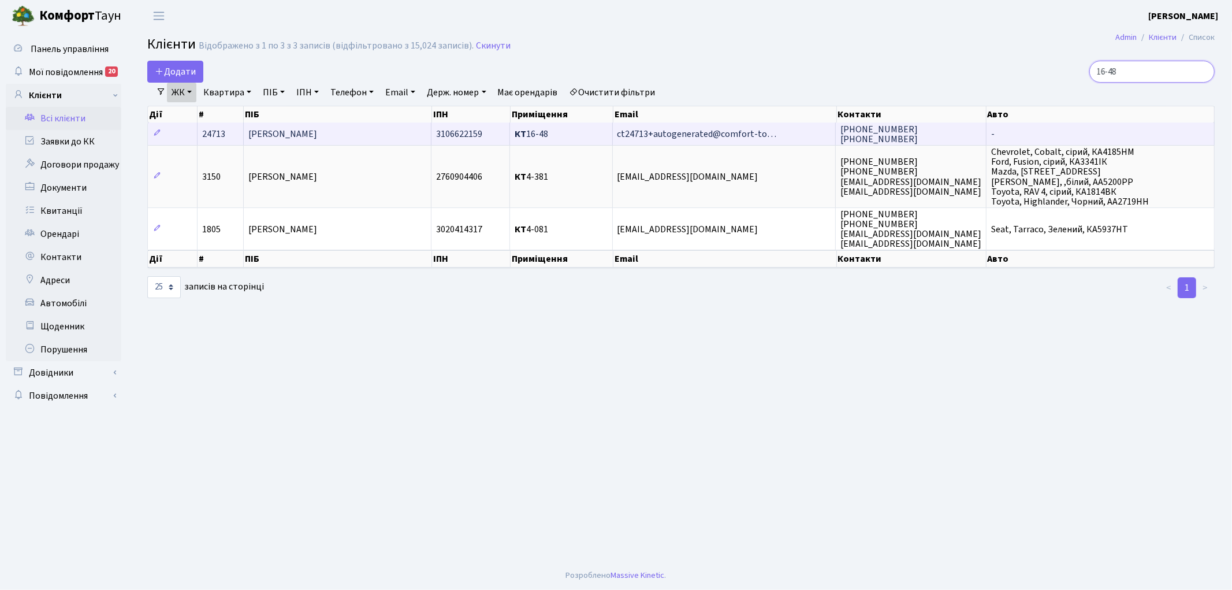
type input "16-48"
click at [216, 125] on td "24713" at bounding box center [220, 133] width 46 height 23
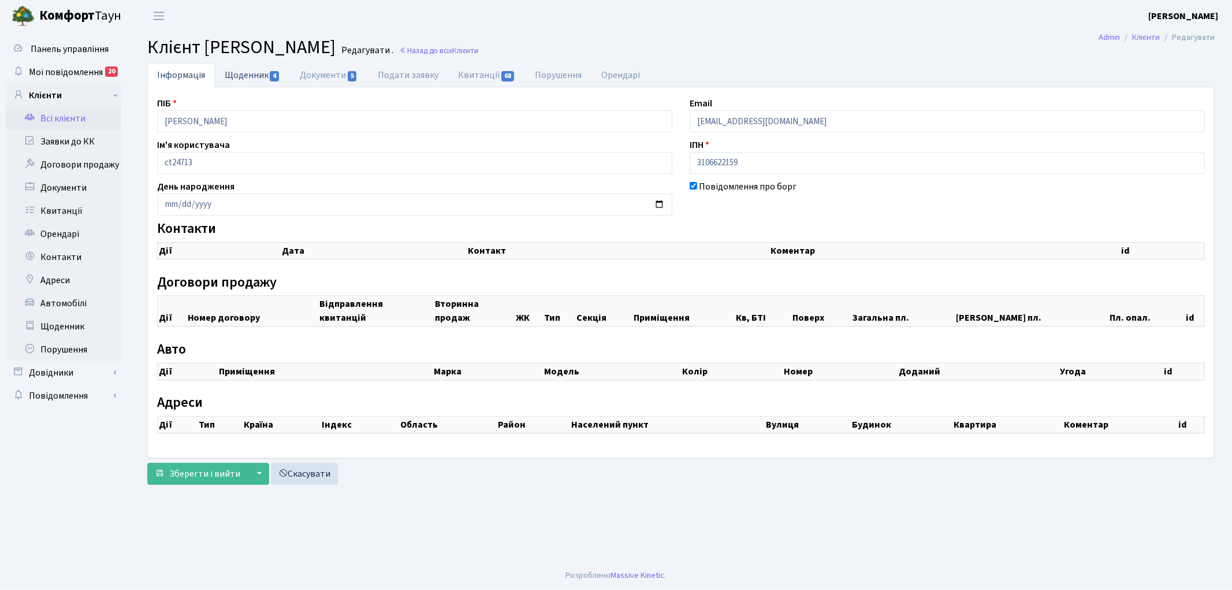
checkbox input "true"
select select "25"
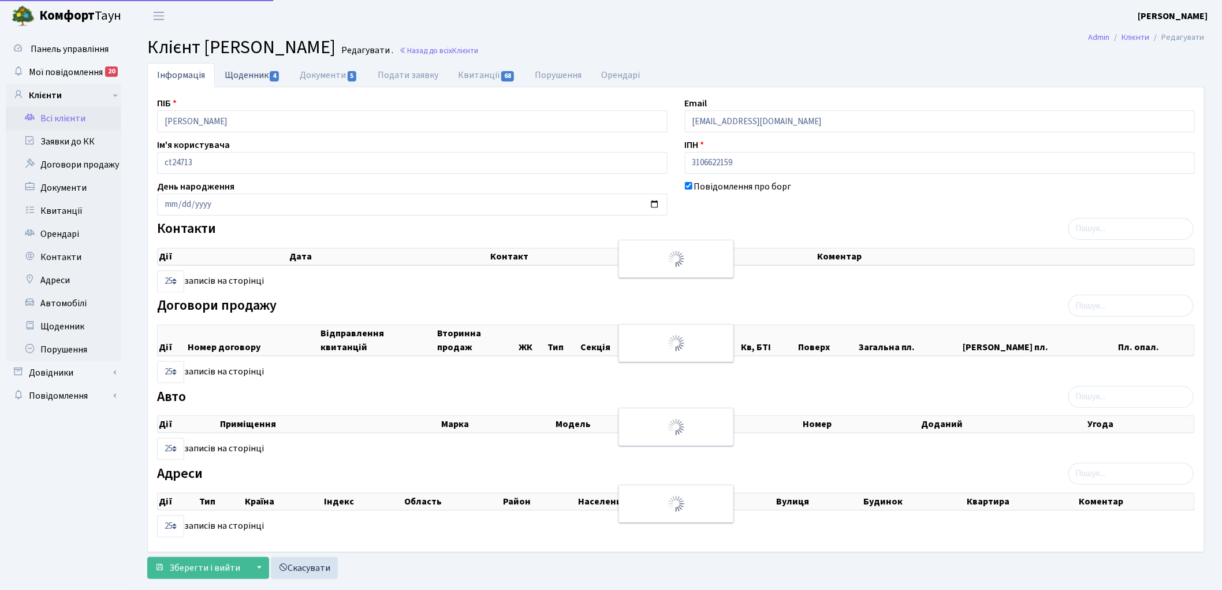
click at [234, 80] on link "Щоденник 4" at bounding box center [252, 75] width 75 height 24
select select "25"
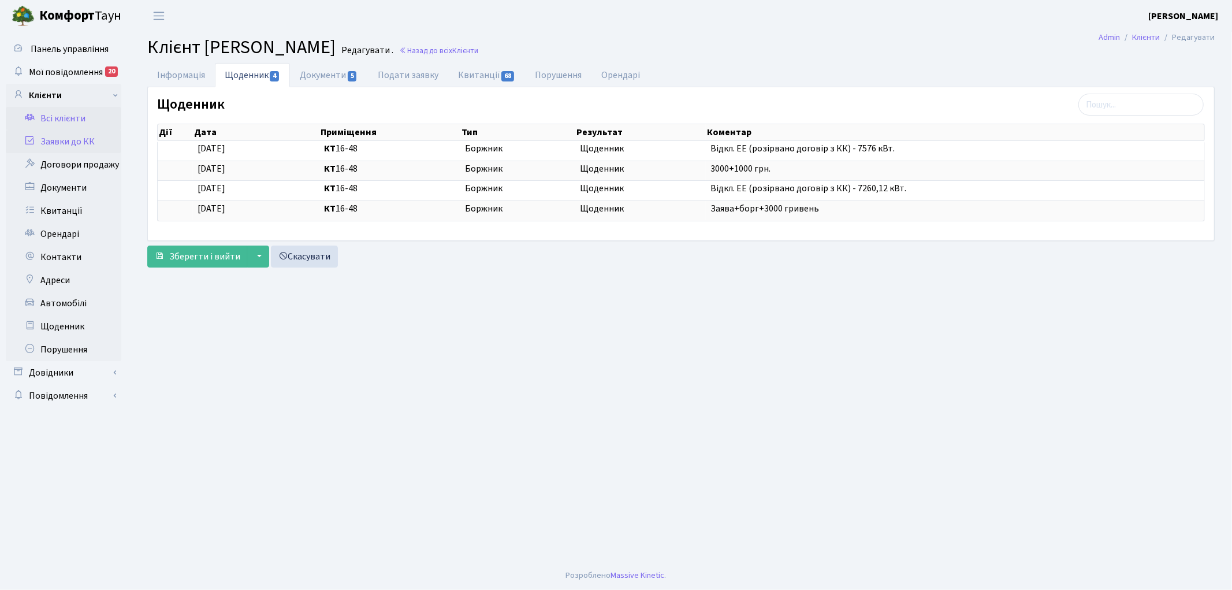
click at [68, 137] on link "Заявки до КК" at bounding box center [63, 141] width 115 height 23
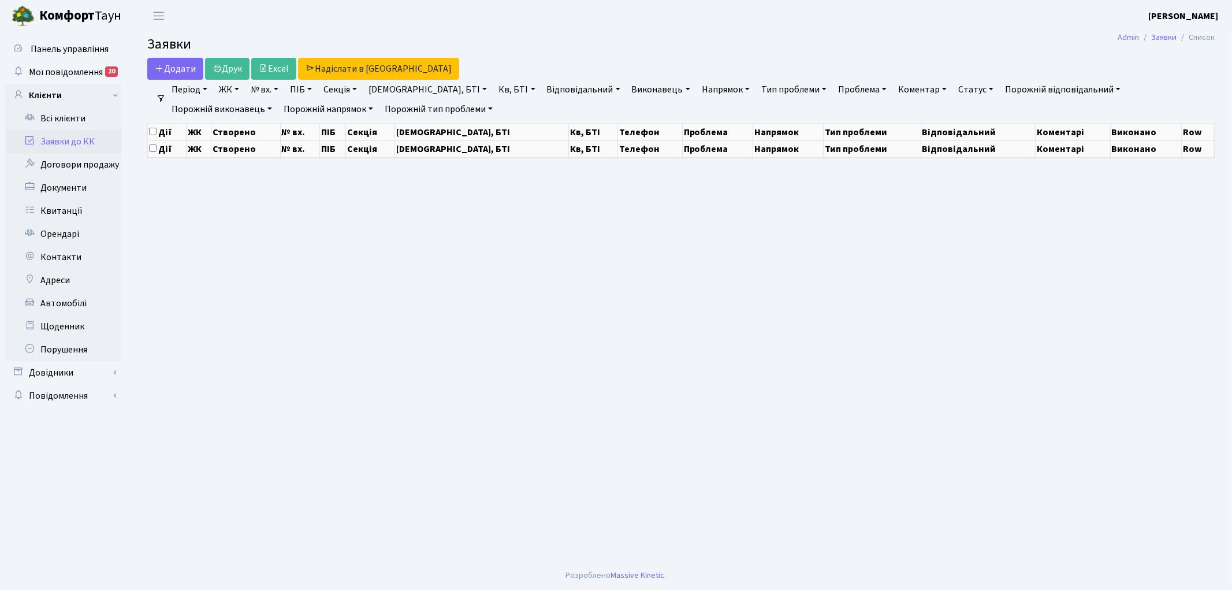
select select "25"
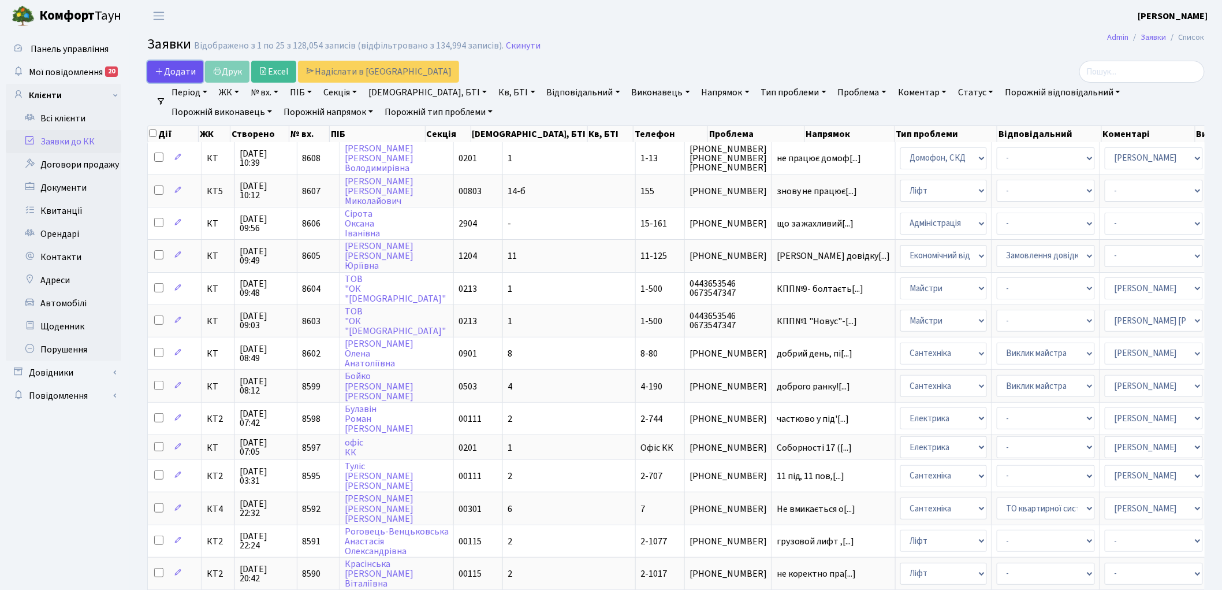
click at [166, 65] on span "Додати" at bounding box center [175, 71] width 41 height 13
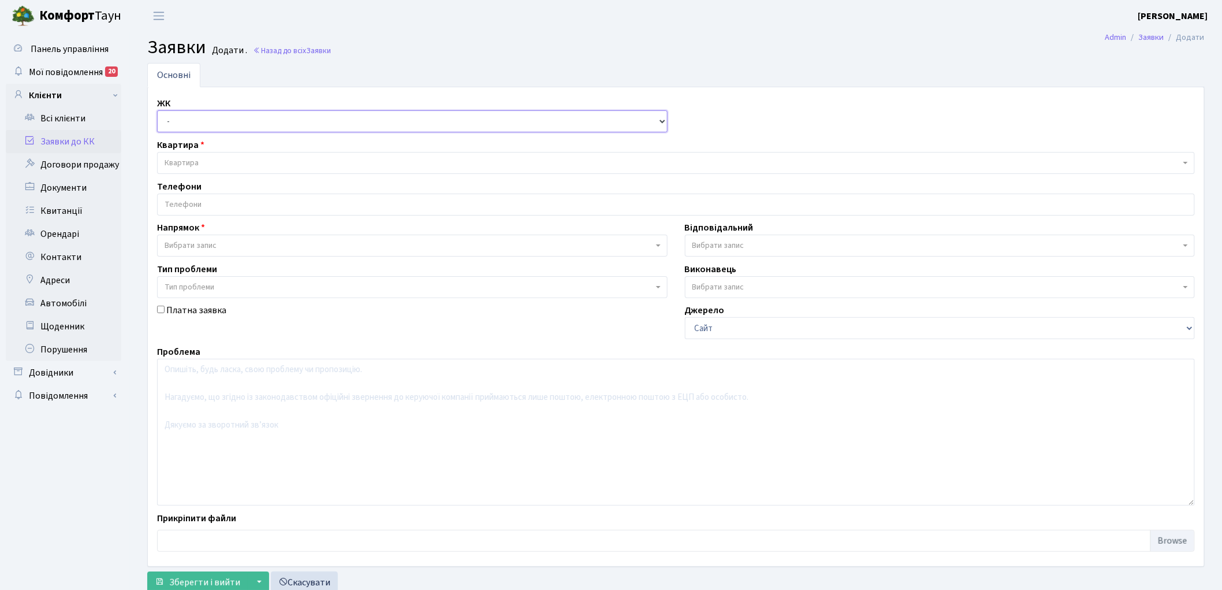
click at [174, 119] on select "- КТ, вул. Регенераторна, 4 КТ2, просп. Соборності, 17 КТ3, вул. Березнева, 16 …" at bounding box center [412, 121] width 510 height 22
select select "271"
click at [157, 110] on select "- КТ, вул. Регенераторна, 4 КТ2, просп. Соборності, 17 КТ3, вул. Березнева, 16 …" at bounding box center [412, 121] width 510 height 22
select select
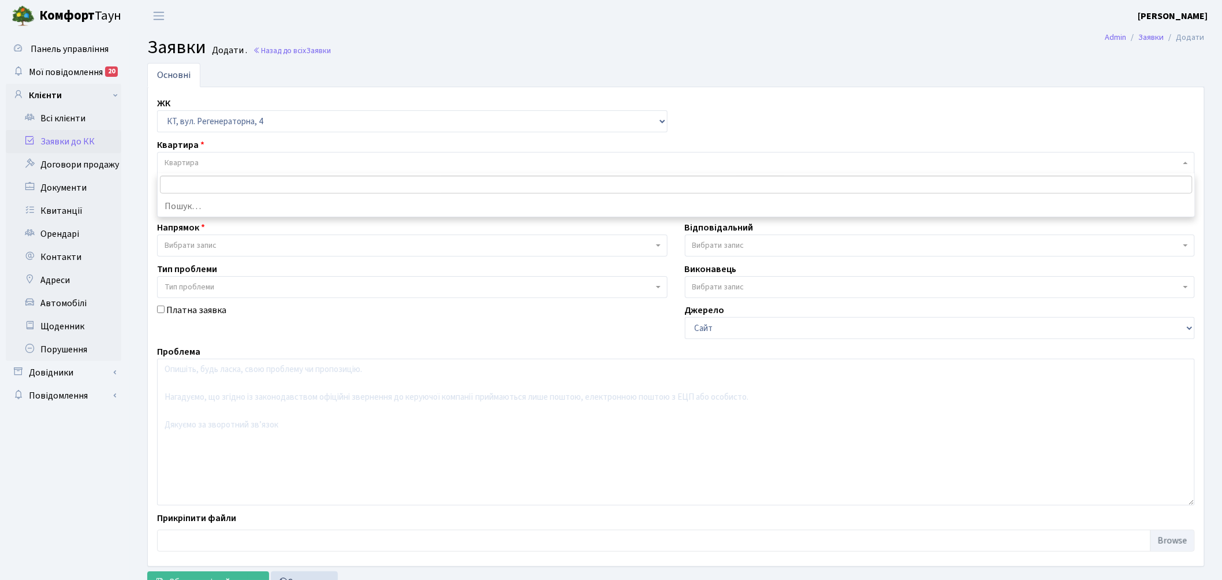
click at [226, 163] on span "Квартира" at bounding box center [673, 163] width 1016 height 12
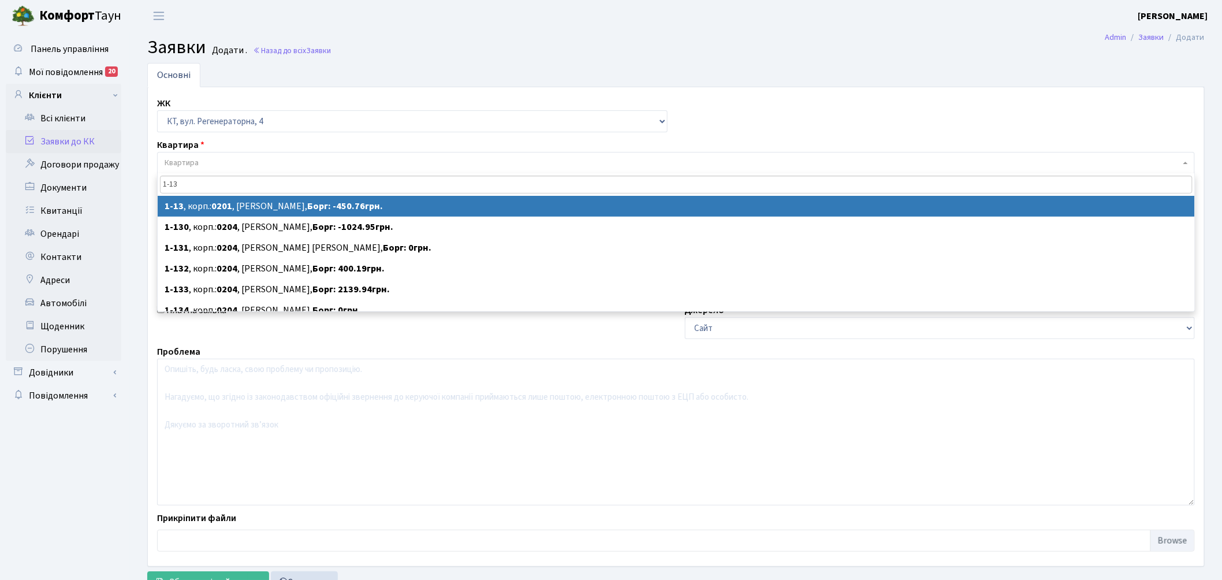
type input "1-13"
select select
select select "13"
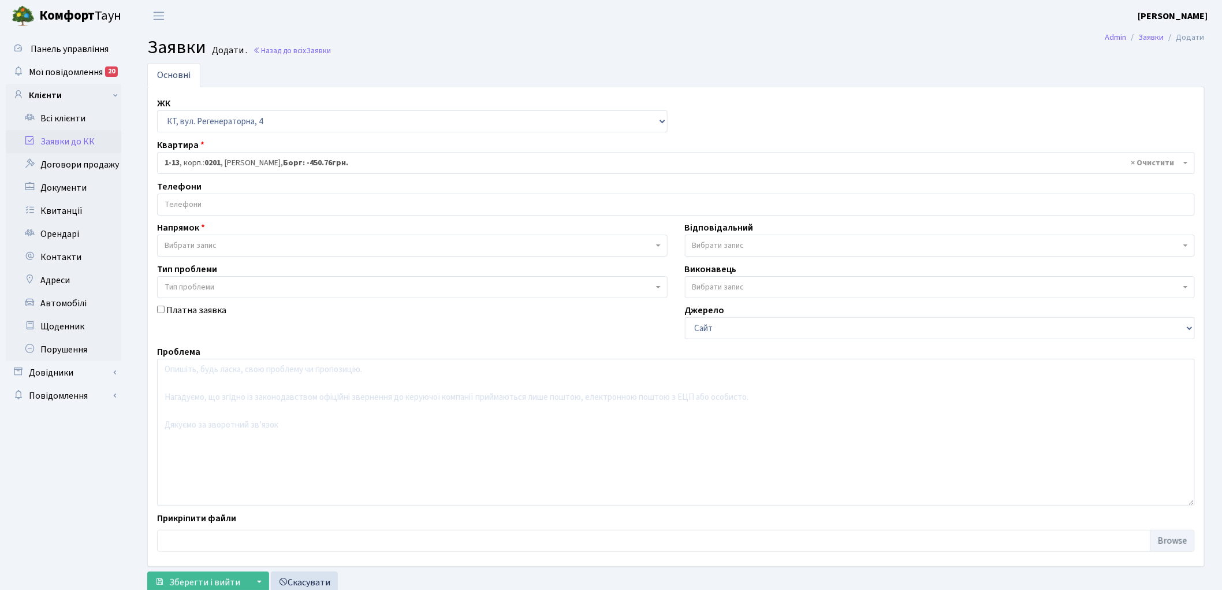
click at [198, 203] on input "search" at bounding box center [676, 204] width 1037 height 21
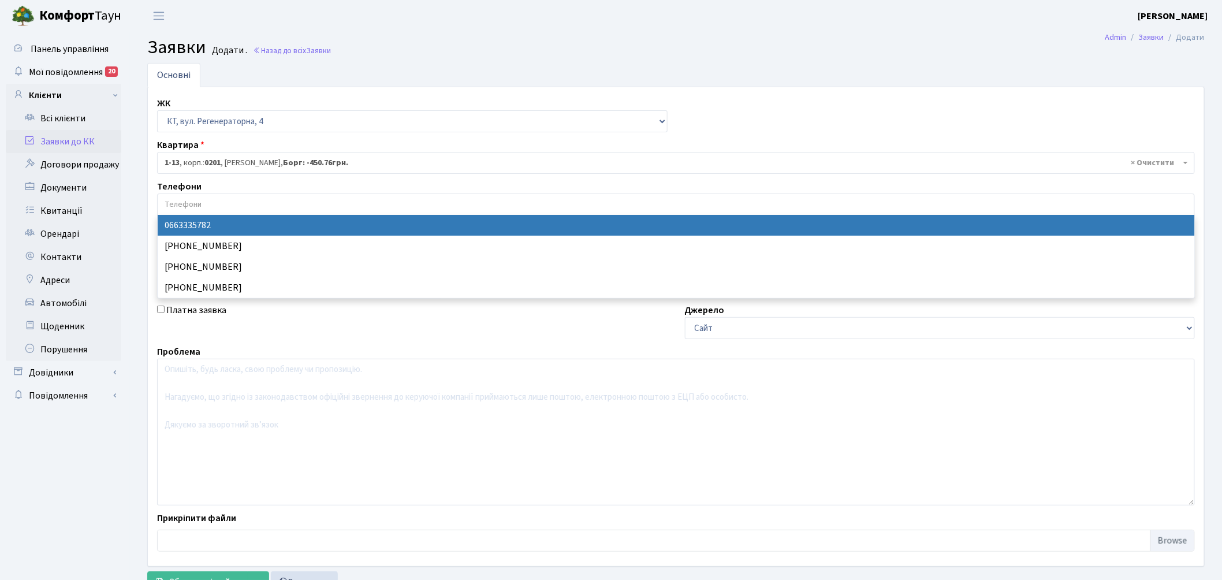
click at [198, 203] on input "search" at bounding box center [676, 204] width 1037 height 21
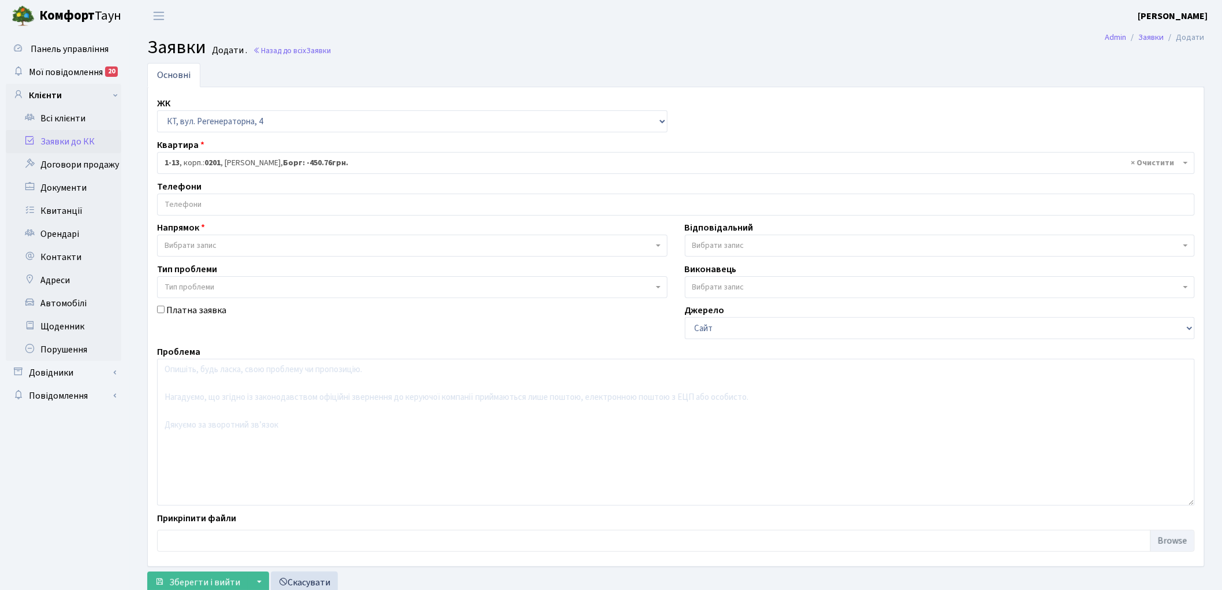
click at [216, 244] on span "Вибрати запис" at bounding box center [191, 246] width 52 height 12
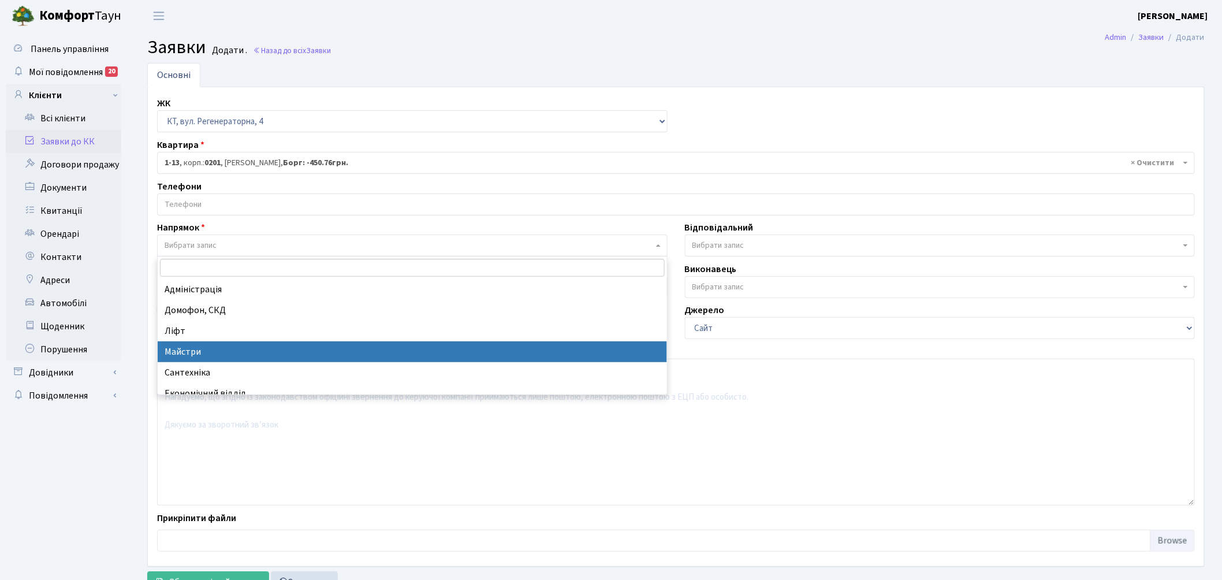
select select "1"
select select
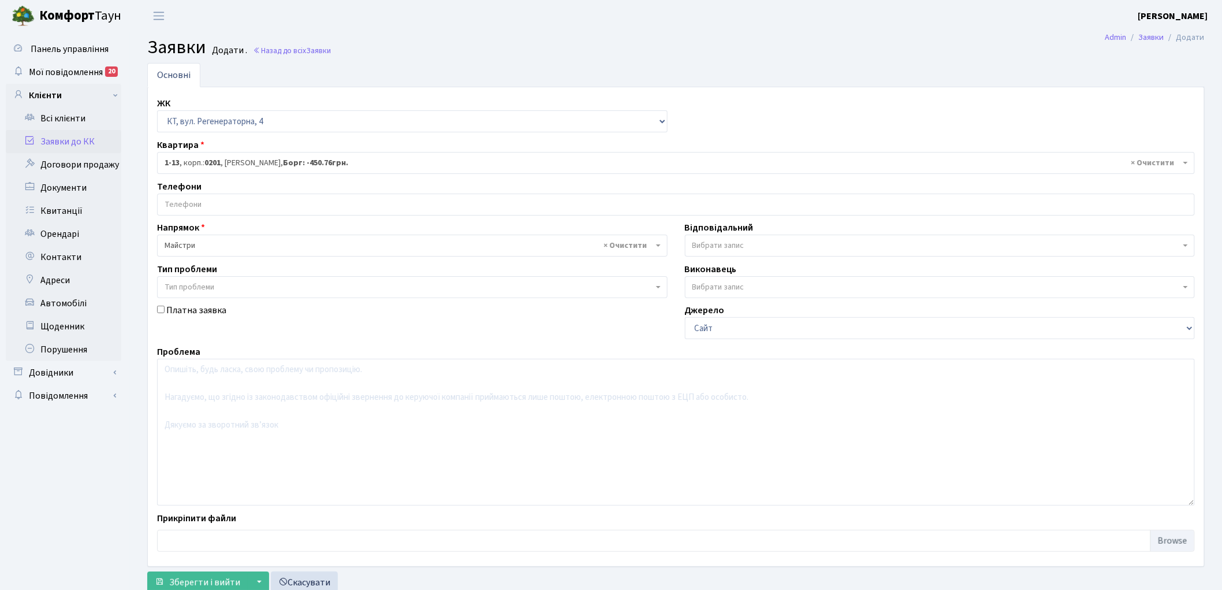
click at [722, 245] on span "Вибрати запис" at bounding box center [718, 246] width 52 height 12
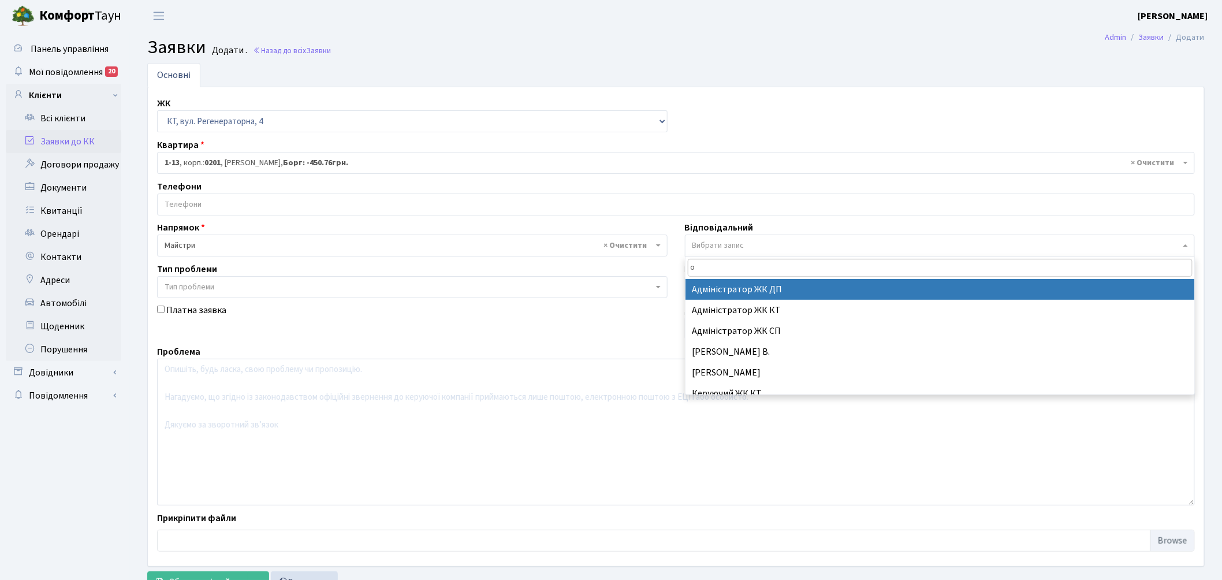
type input "ог"
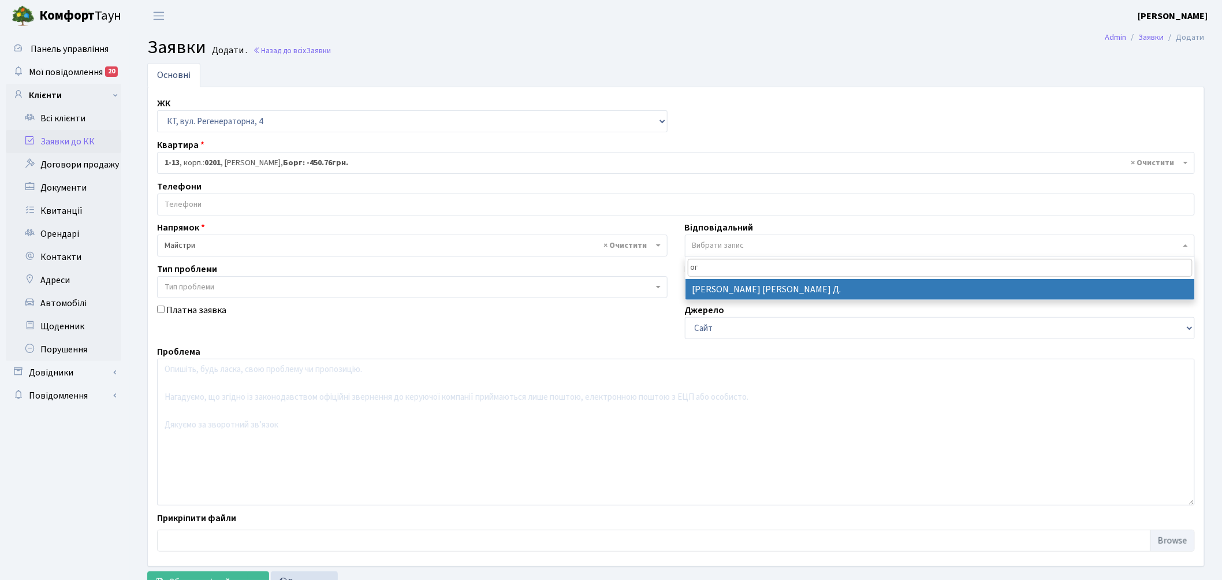
select select "62"
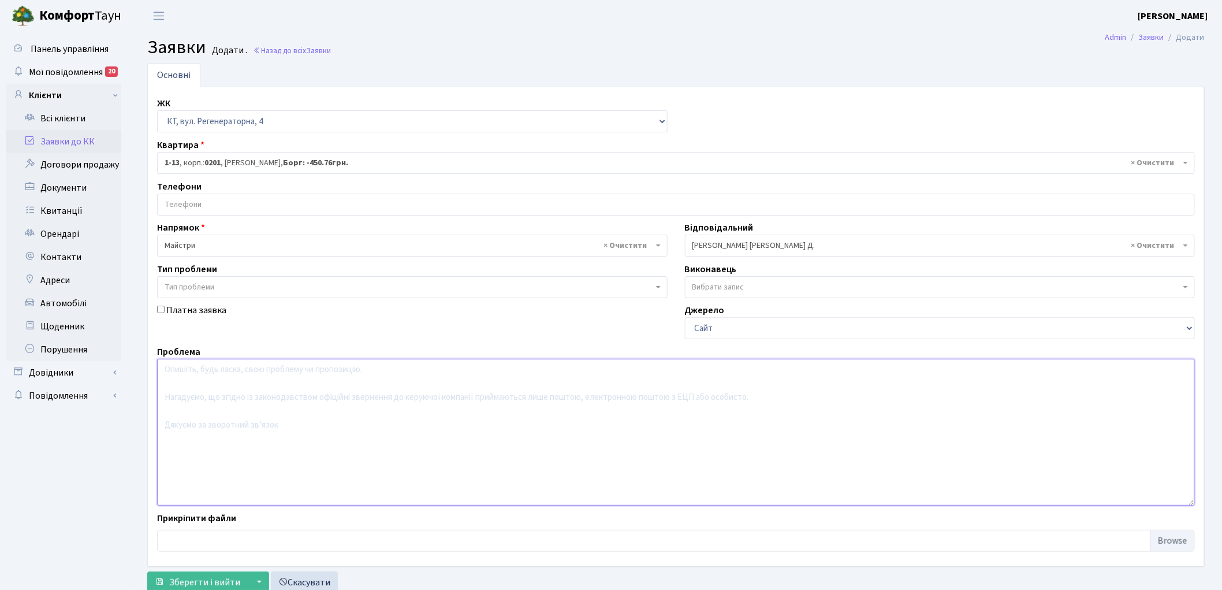
click at [258, 430] on textarea at bounding box center [676, 432] width 1038 height 147
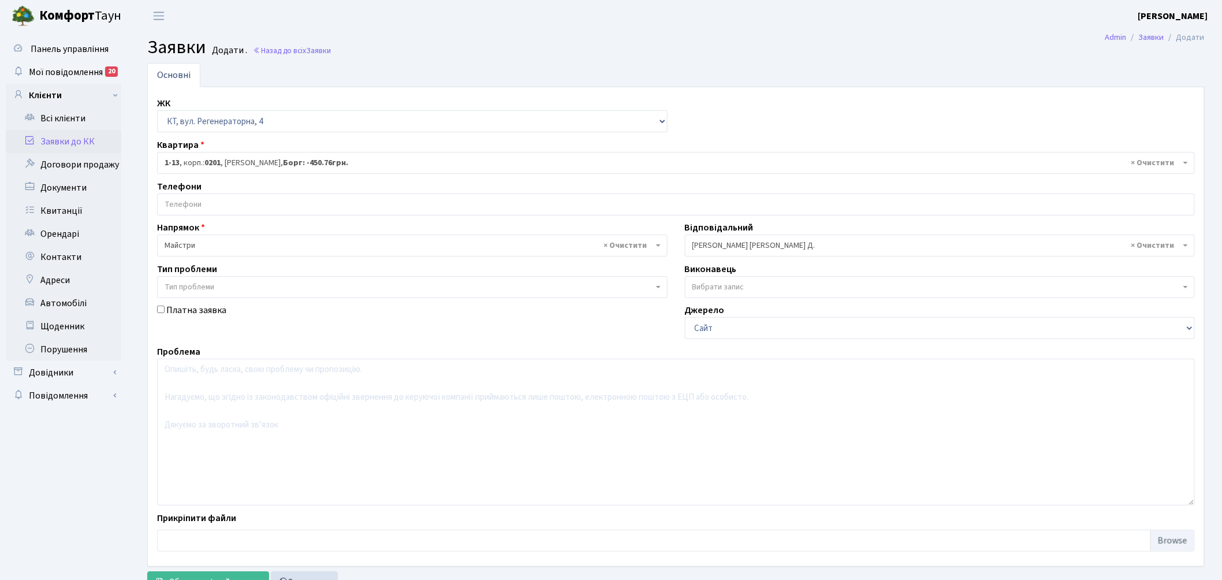
click at [182, 164] on span "× 1-13 , корп.: 0201 , Полупан Єлизавета Володимирівна, Борг: -450.76грн." at bounding box center [673, 163] width 1016 height 12
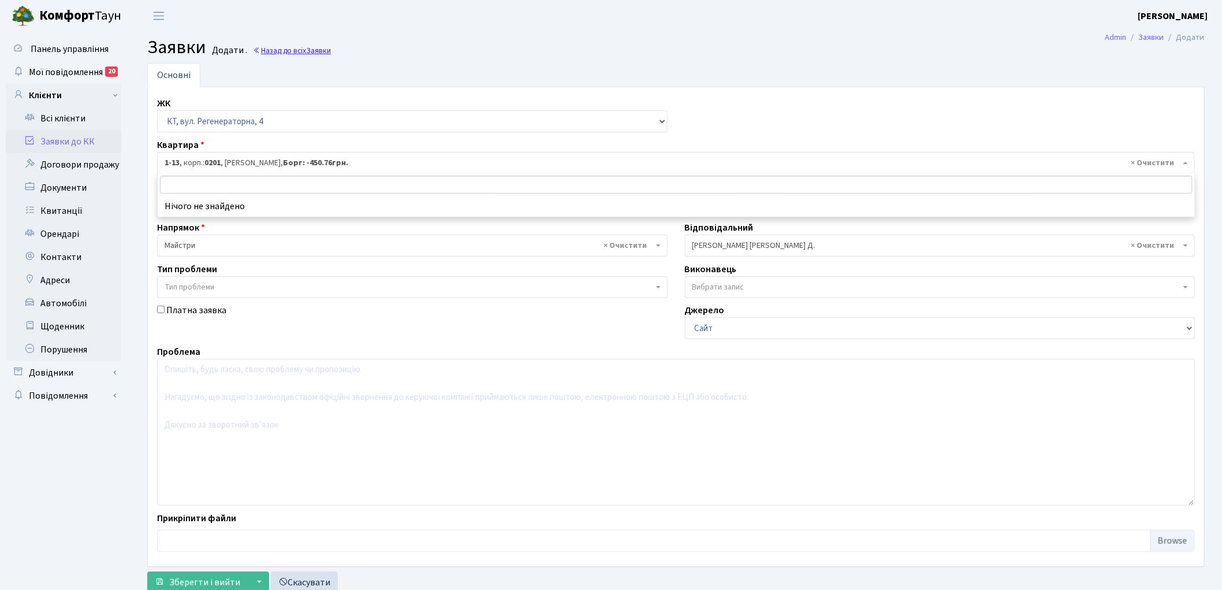
click at [321, 47] on span "Заявки" at bounding box center [318, 50] width 25 height 11
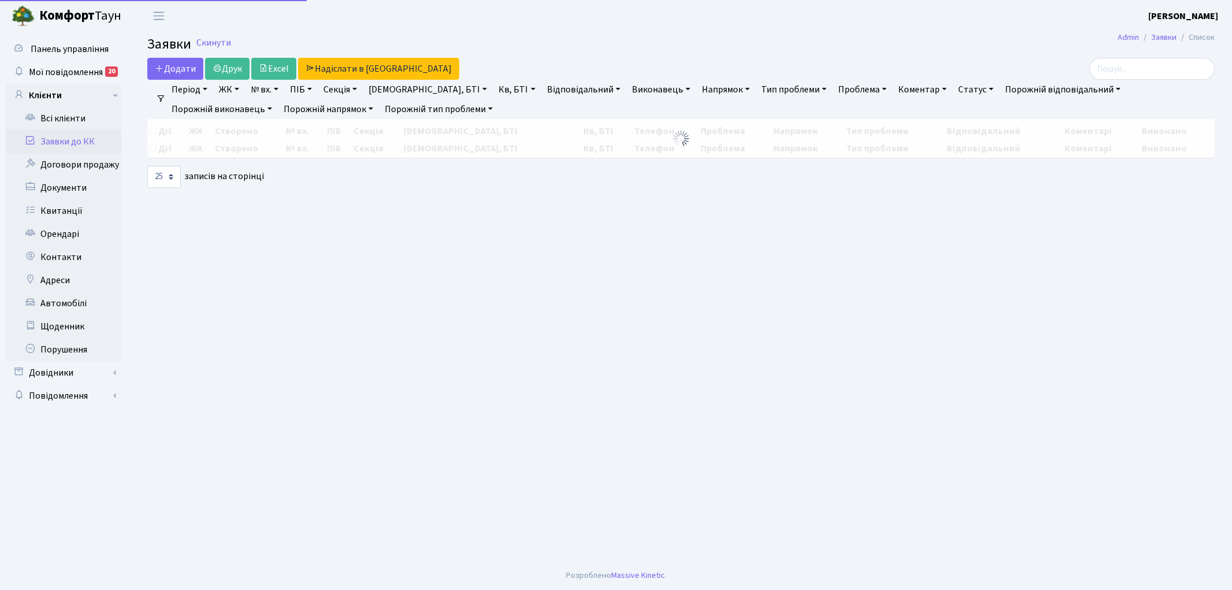
select select "25"
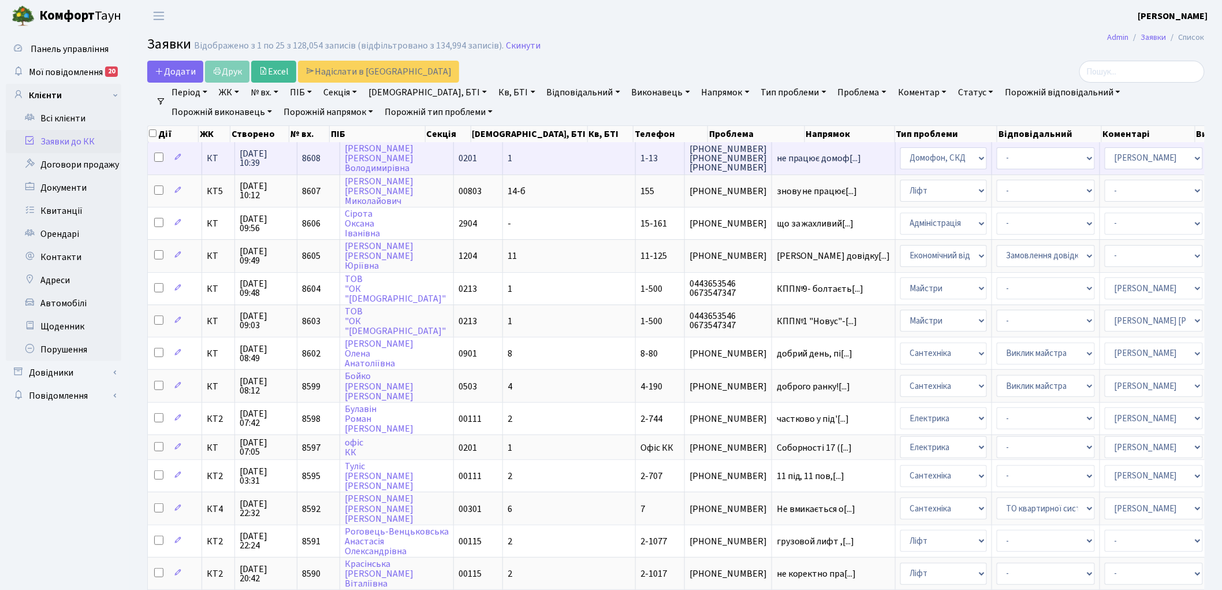
click at [318, 154] on span "8608" at bounding box center [311, 158] width 18 height 13
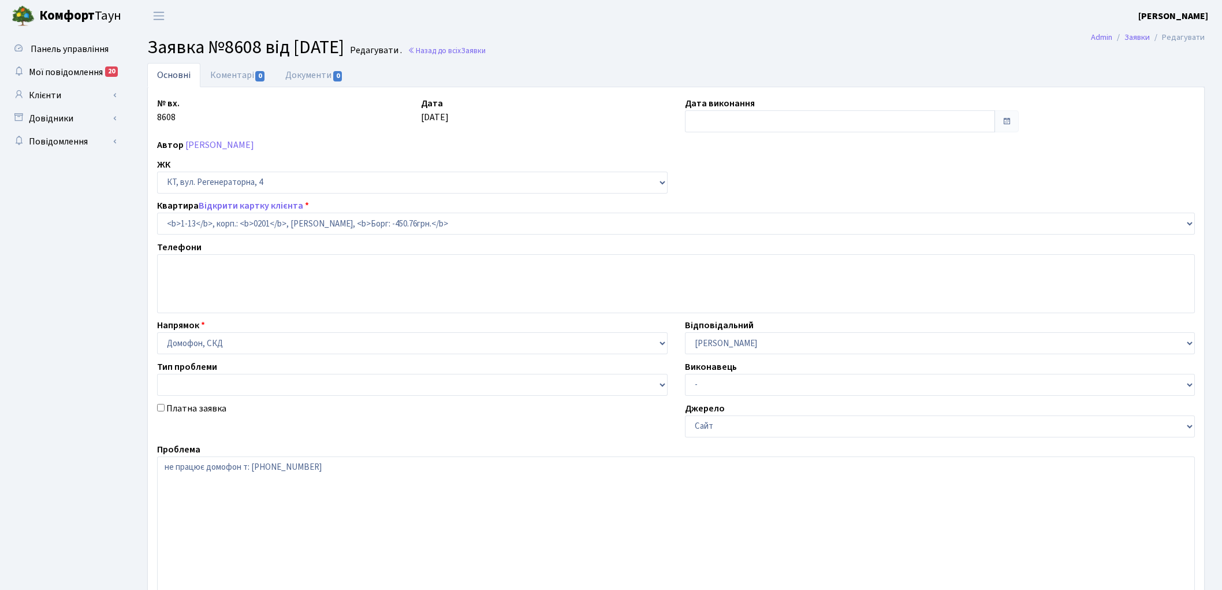
select select "13"
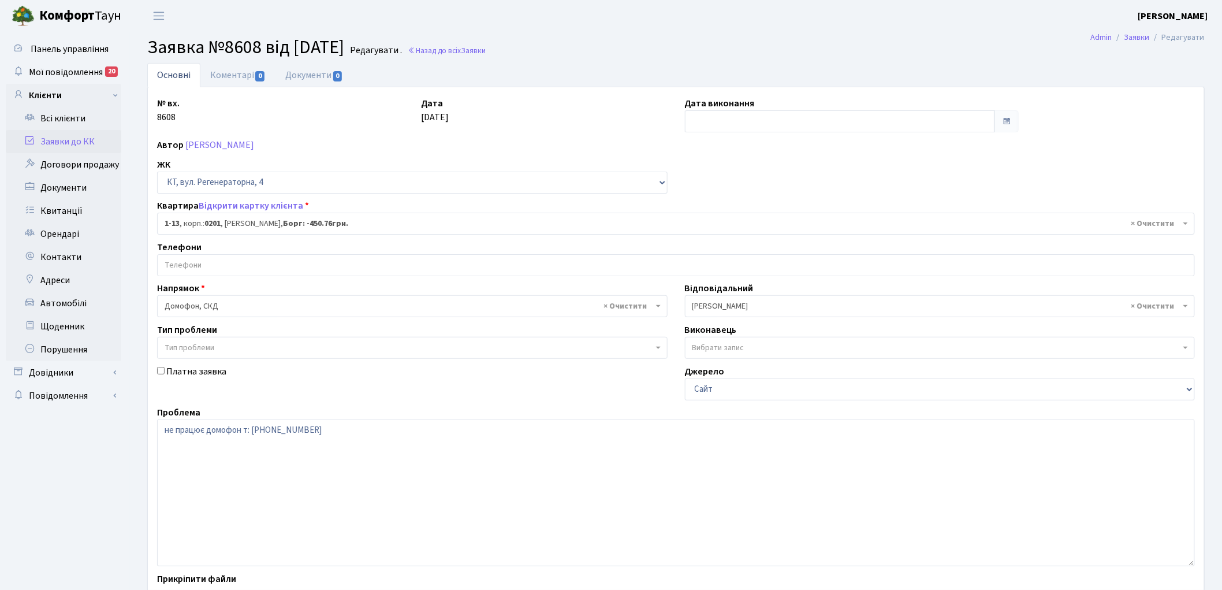
click at [236, 221] on span "× 1-13 , корп.: 0201 , [PERSON_NAME]: -450.76грн." at bounding box center [673, 224] width 1016 height 12
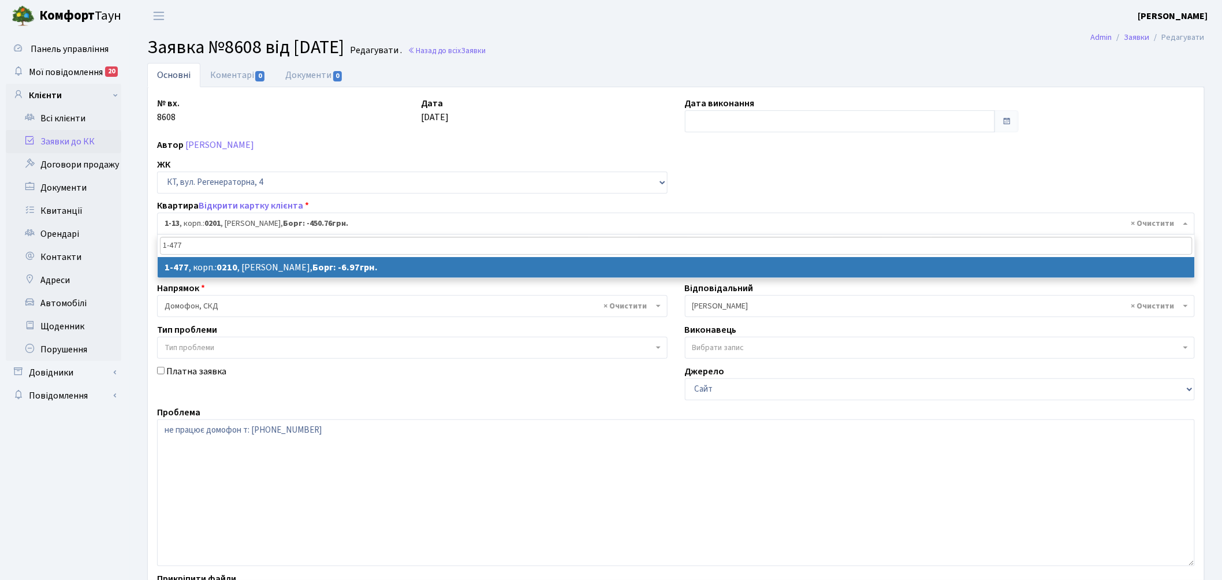
type input "1-477"
select select
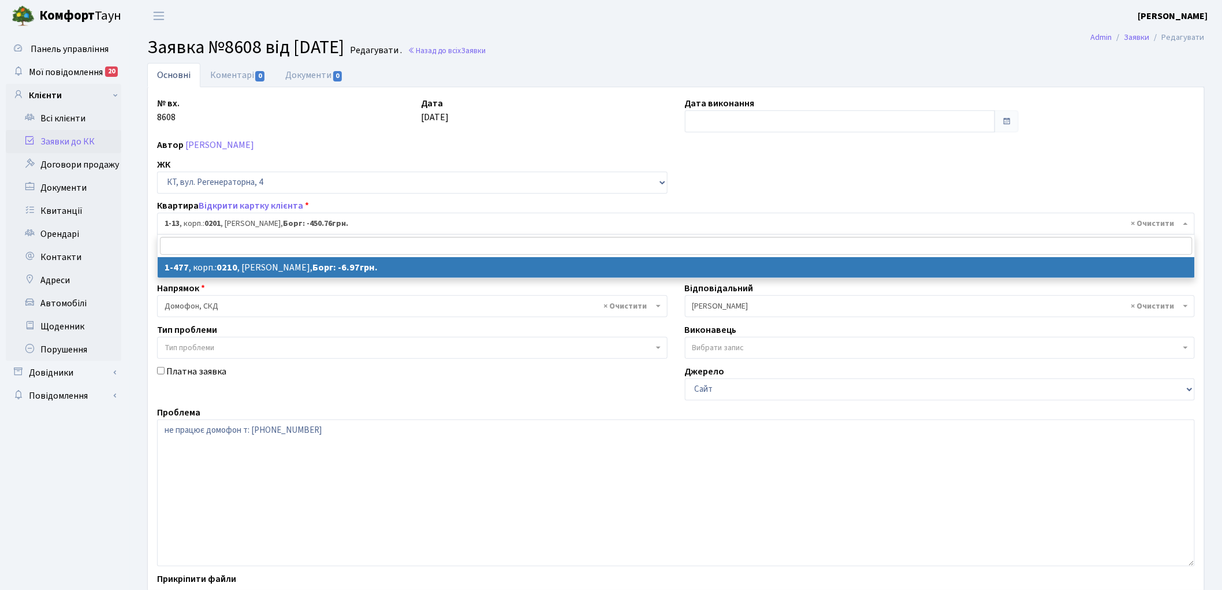
select select "396"
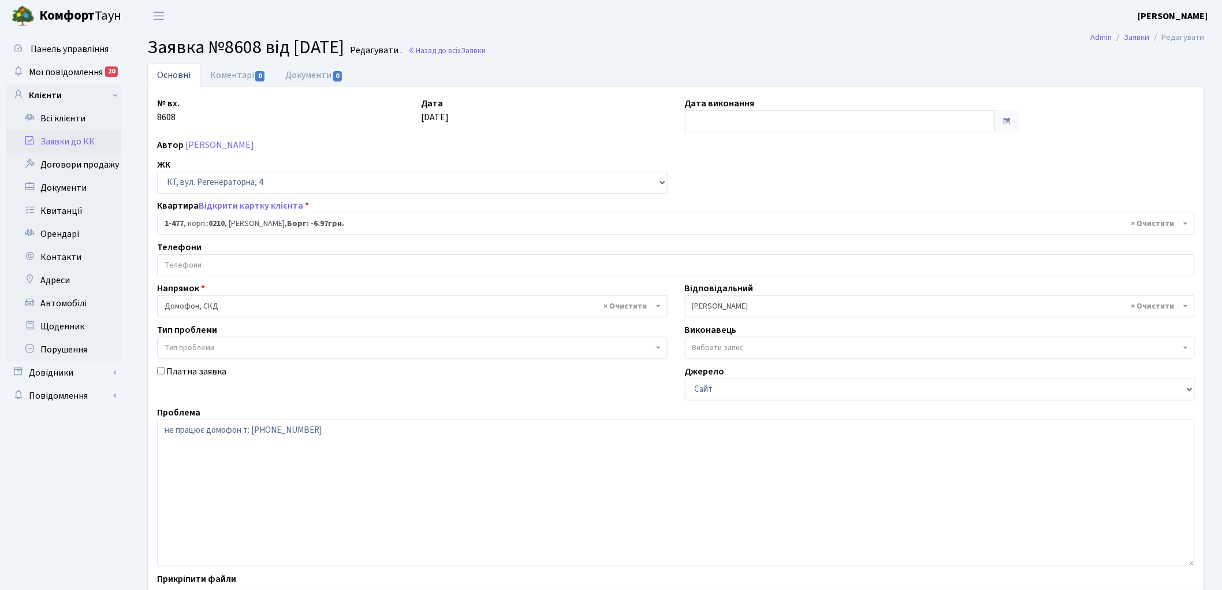
click at [219, 263] on input "search" at bounding box center [676, 265] width 1037 height 21
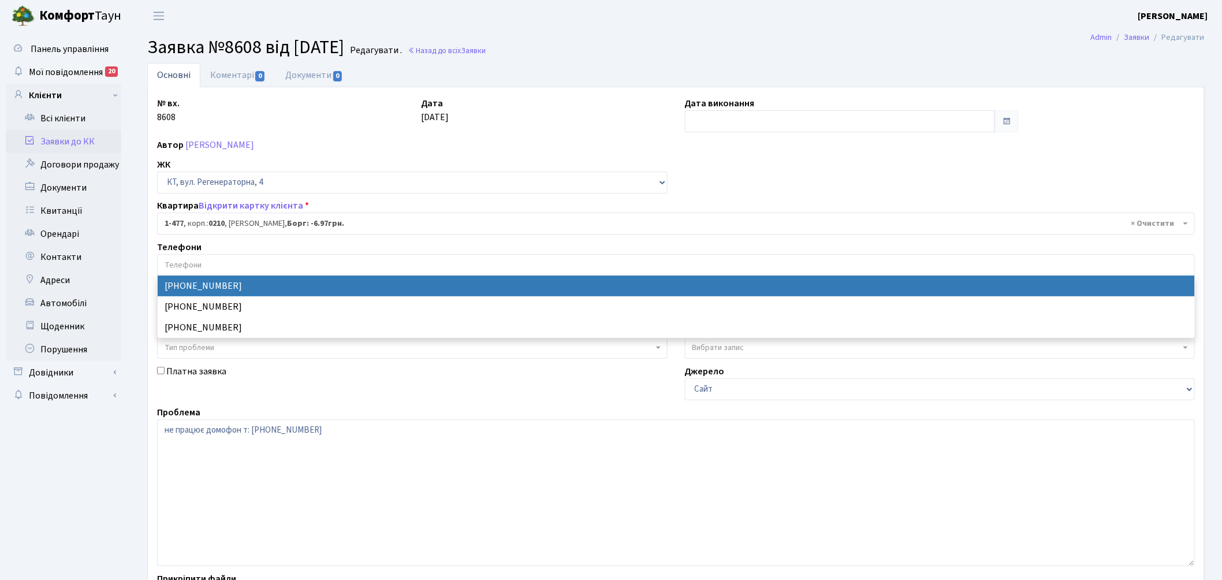
select select "132284"
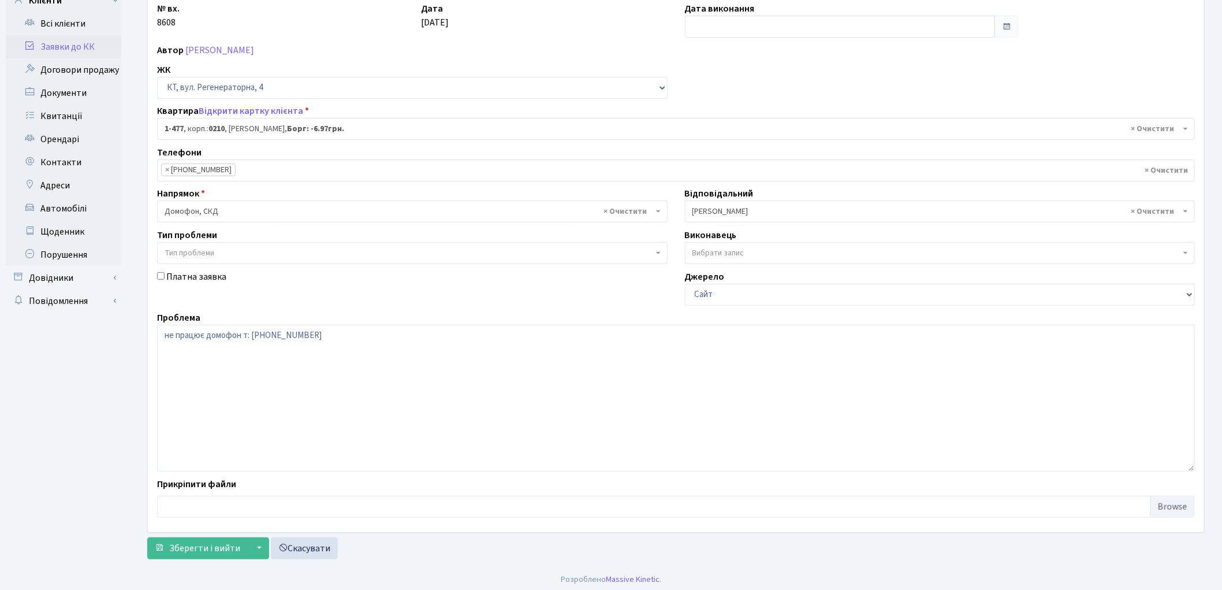
scroll to position [99, 0]
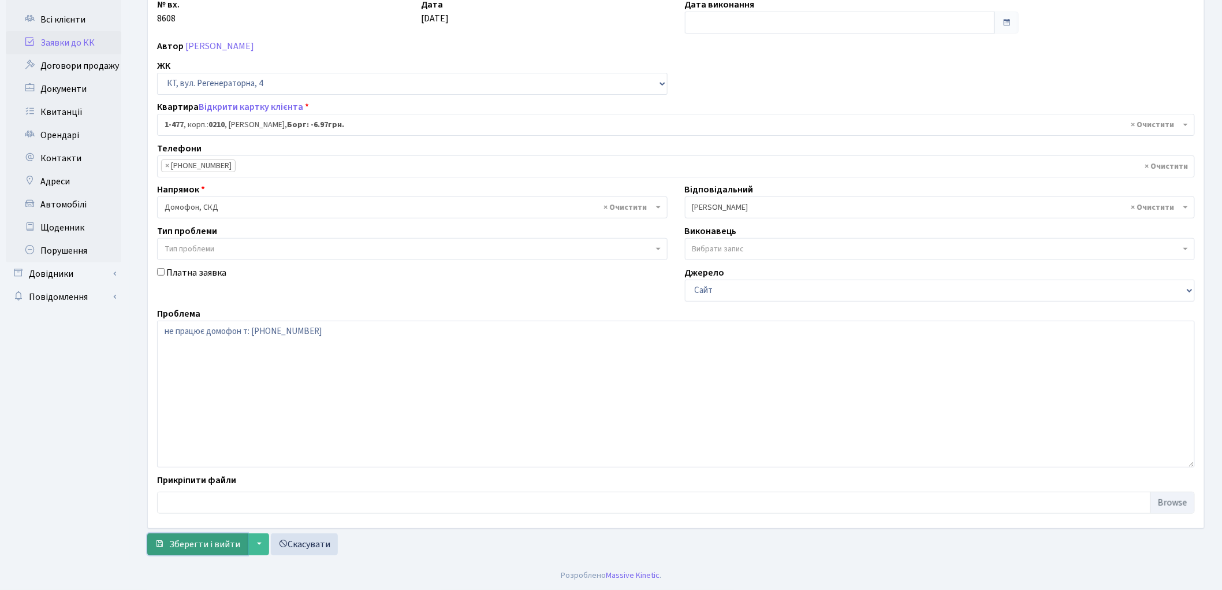
click at [193, 538] on span "Зберегти і вийти" at bounding box center [204, 544] width 71 height 13
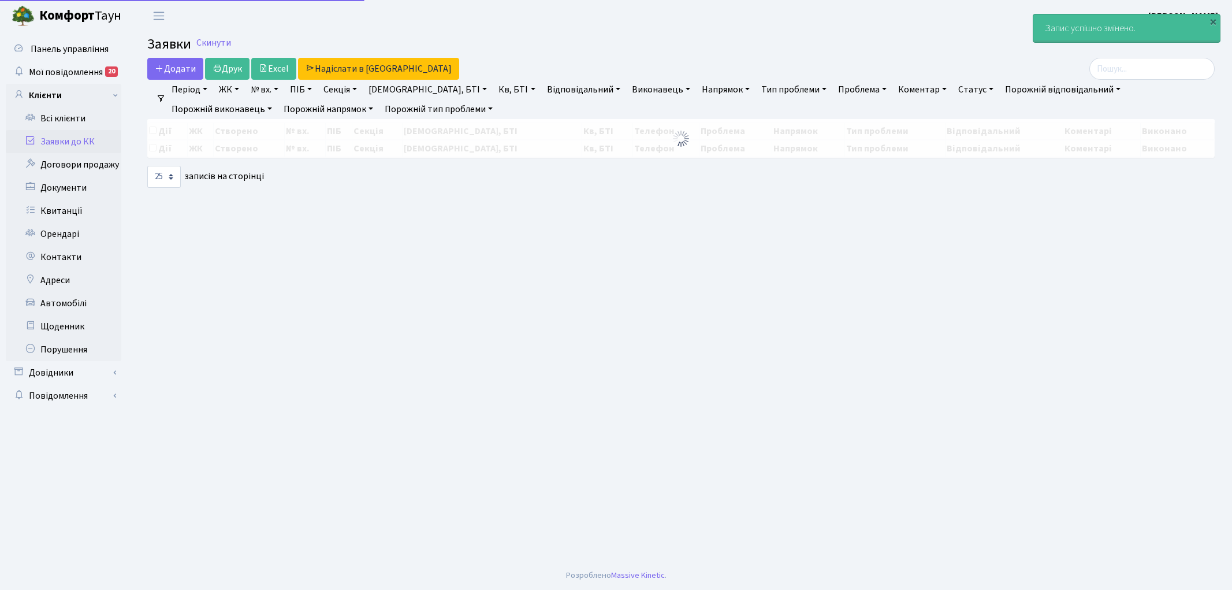
select select "25"
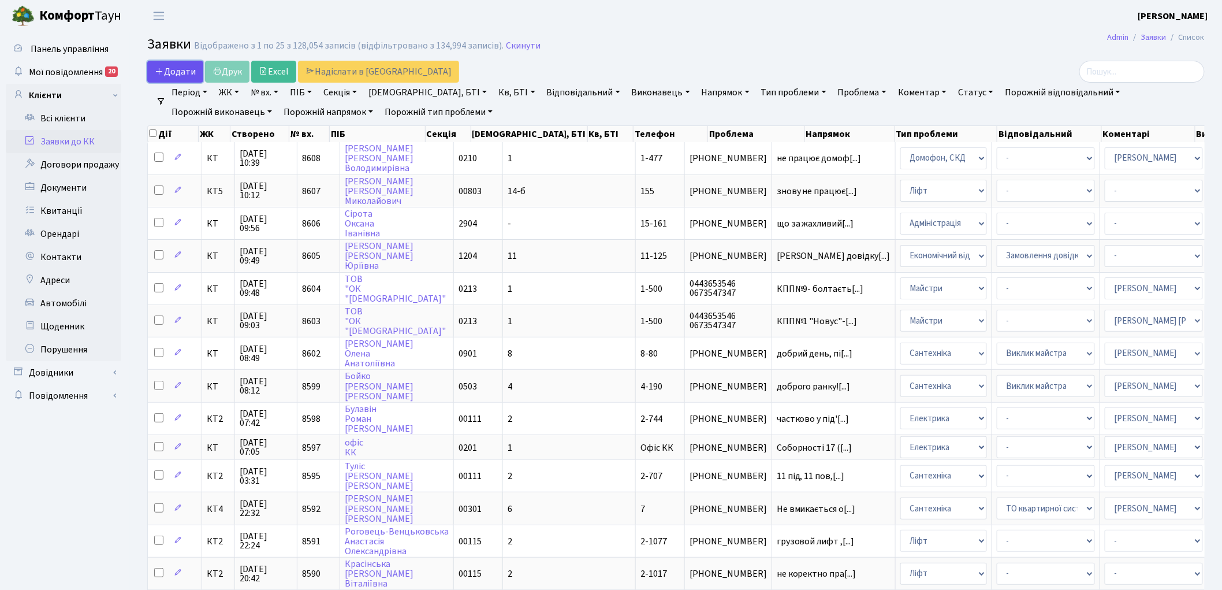
click at [185, 71] on span "Додати" at bounding box center [175, 71] width 41 height 13
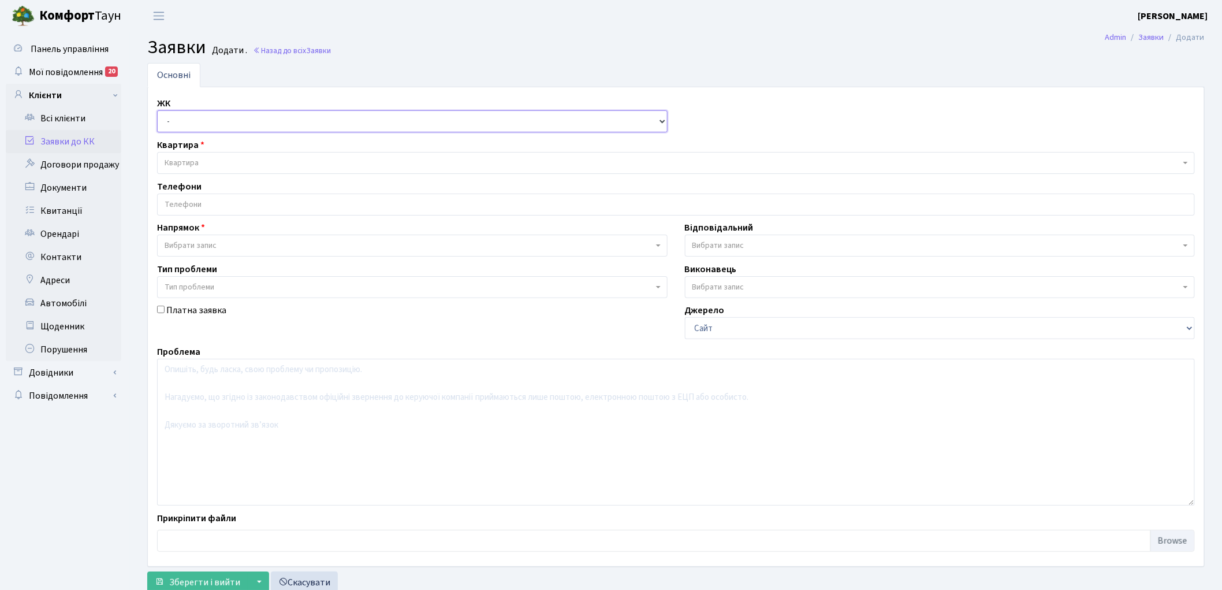
click at [179, 122] on select "- КТ, вул. Регенераторна, 4 КТ2, просп. Соборності, 17 КТ3, вул. Березнева, 16 …" at bounding box center [412, 121] width 510 height 22
select select "271"
click at [157, 110] on select "- КТ, вул. Регенераторна, 4 КТ2, просп. Соборності, 17 КТ3, вул. Березнева, 16 …" at bounding box center [412, 121] width 510 height 22
select select
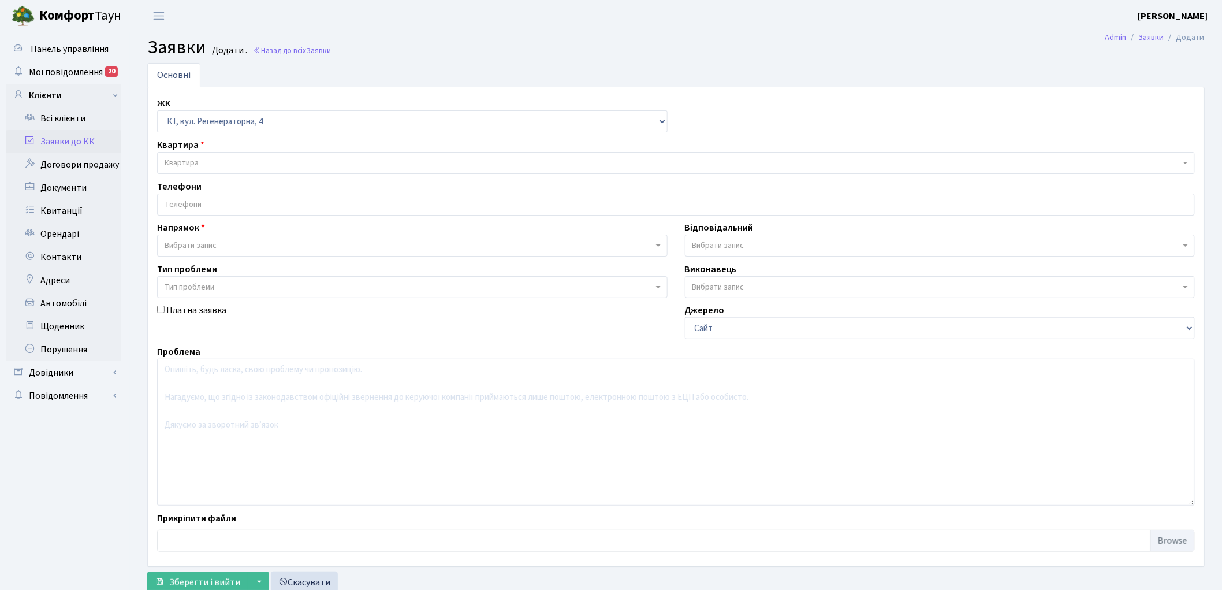
click at [176, 161] on span "Квартира" at bounding box center [182, 163] width 34 height 12
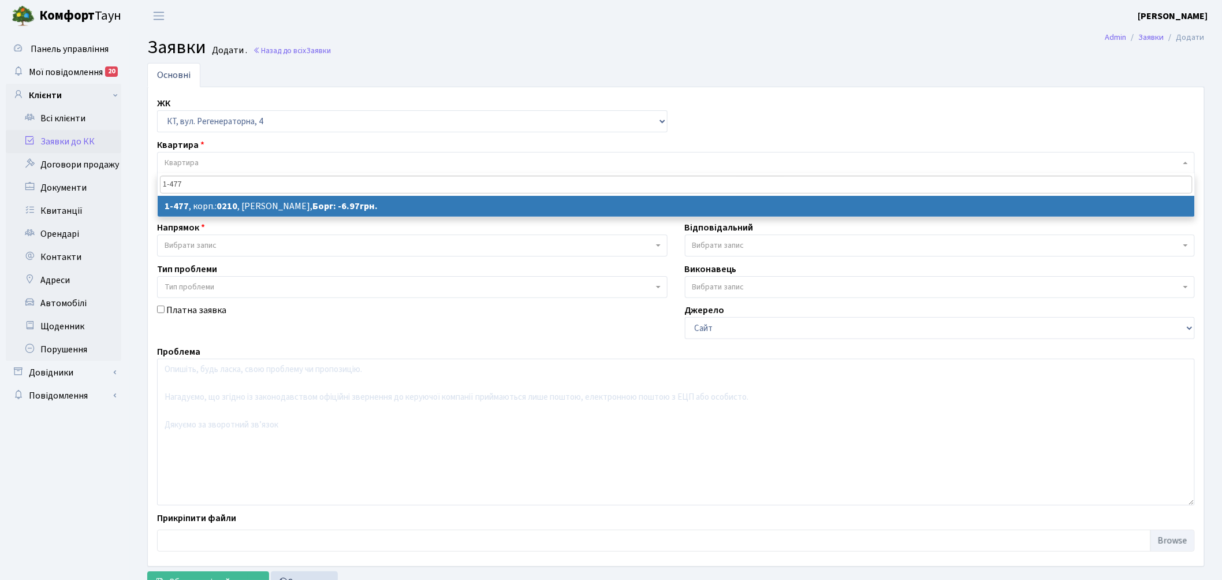
type input "1-477"
select select
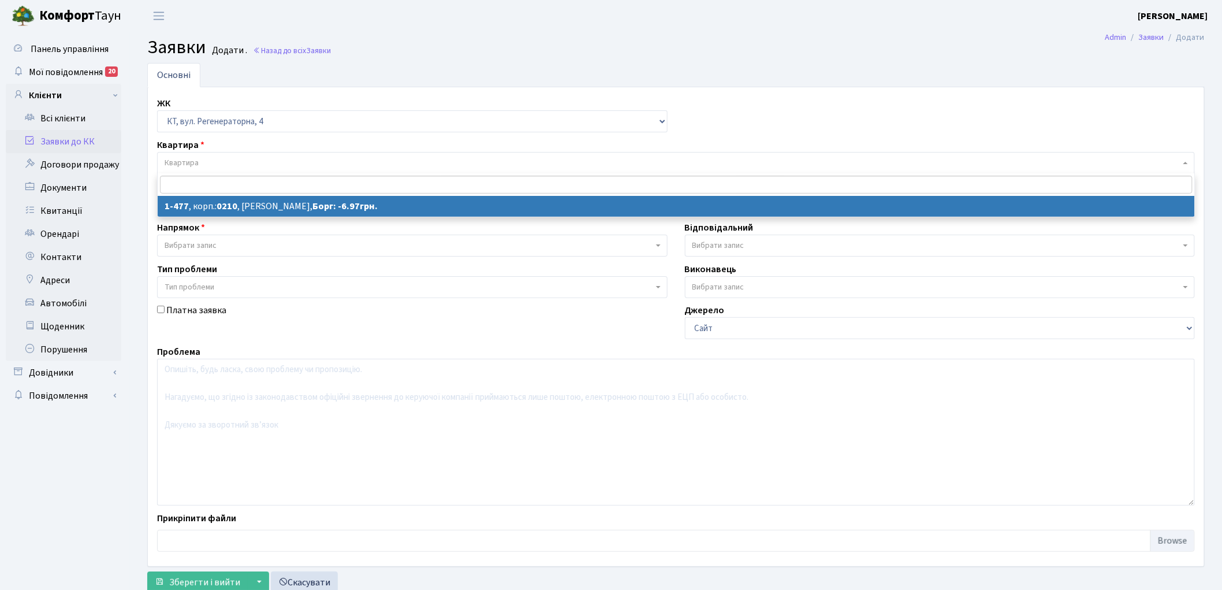
select select "396"
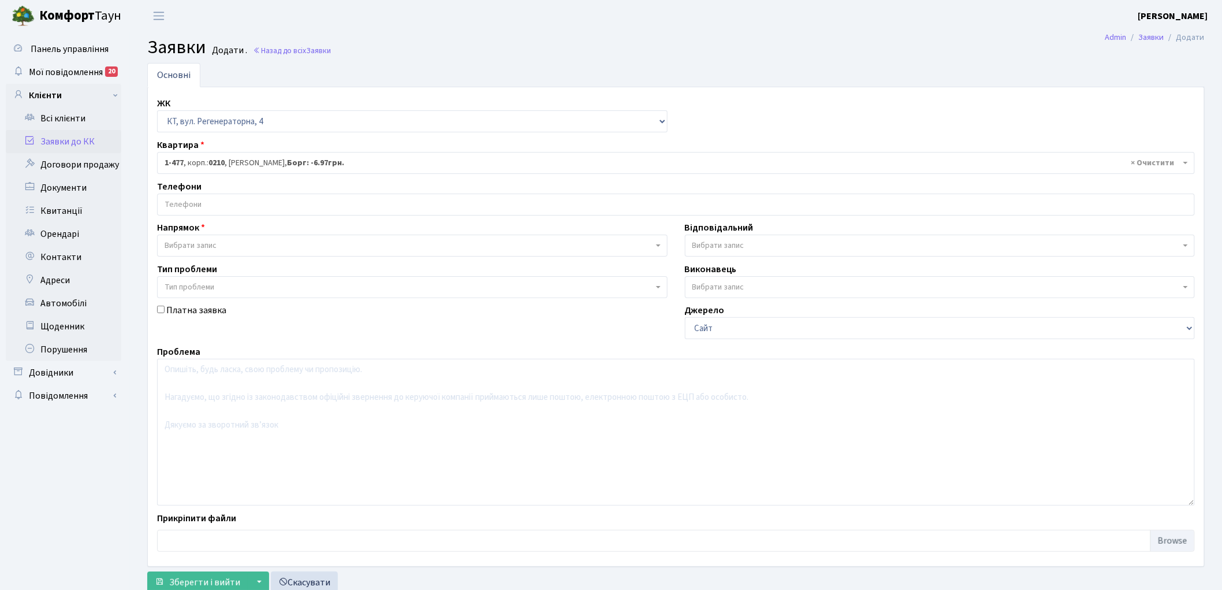
click at [169, 200] on input "search" at bounding box center [676, 204] width 1037 height 21
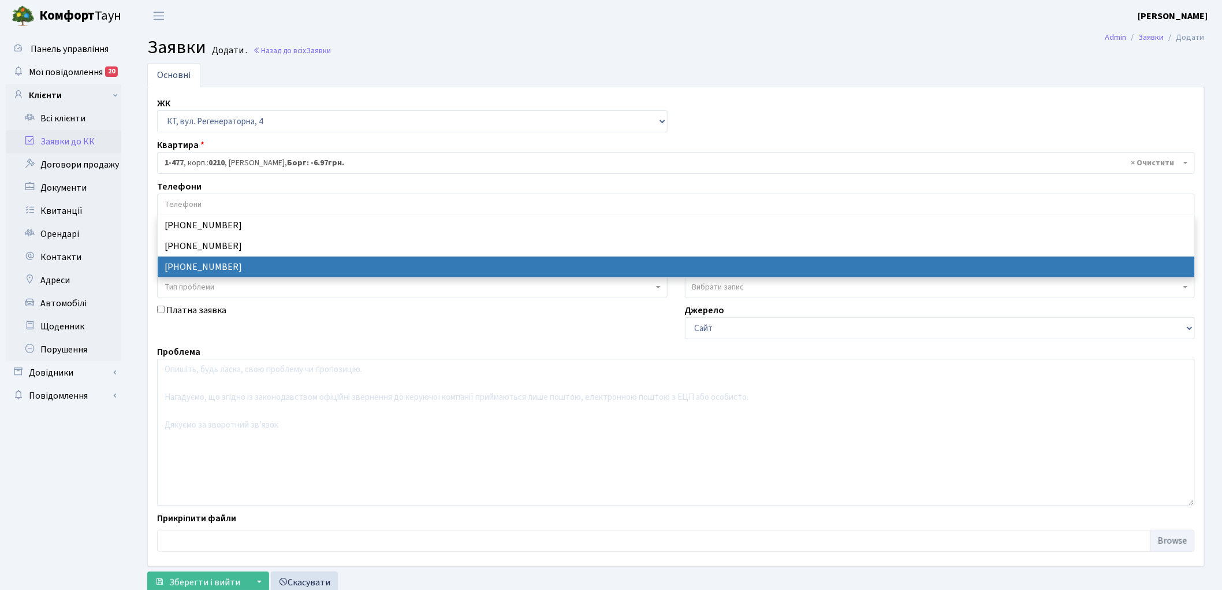
select select "50625"
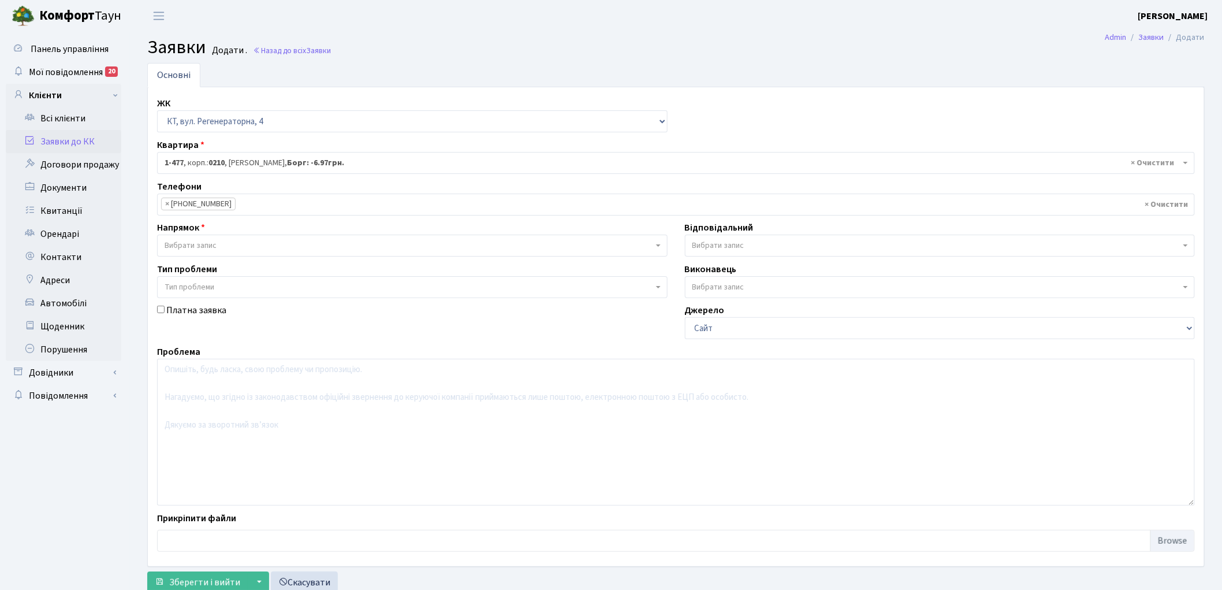
click at [236, 203] on input "search" at bounding box center [293, 204] width 115 height 21
click at [331, 202] on input "search" at bounding box center [371, 204] width 115 height 21
click at [254, 249] on span "Вибрати запис" at bounding box center [409, 246] width 489 height 12
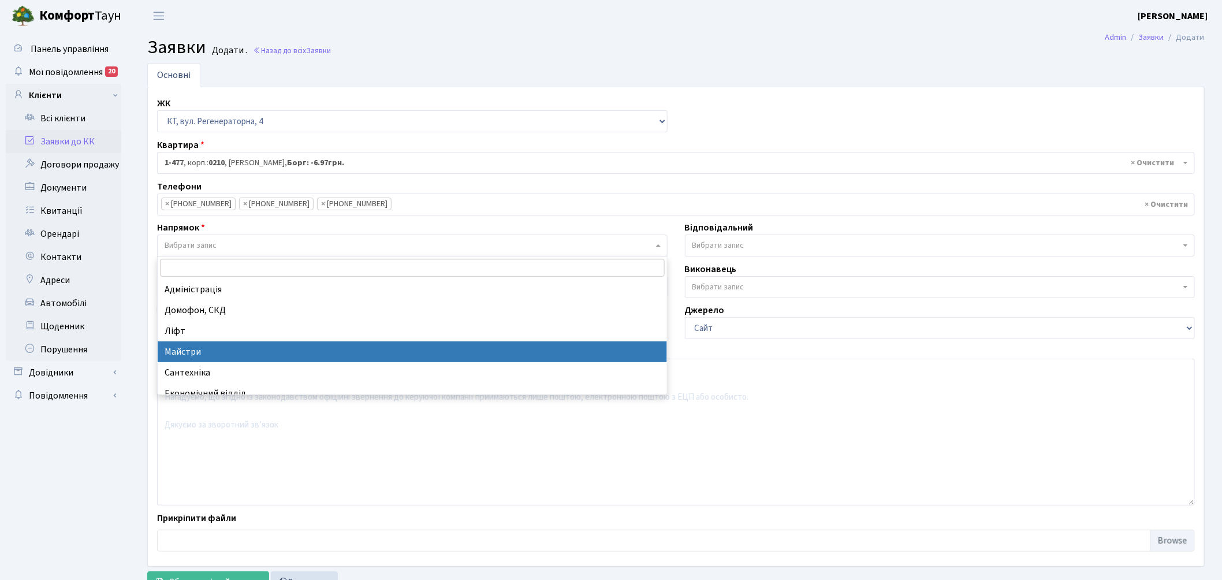
select select "1"
select select
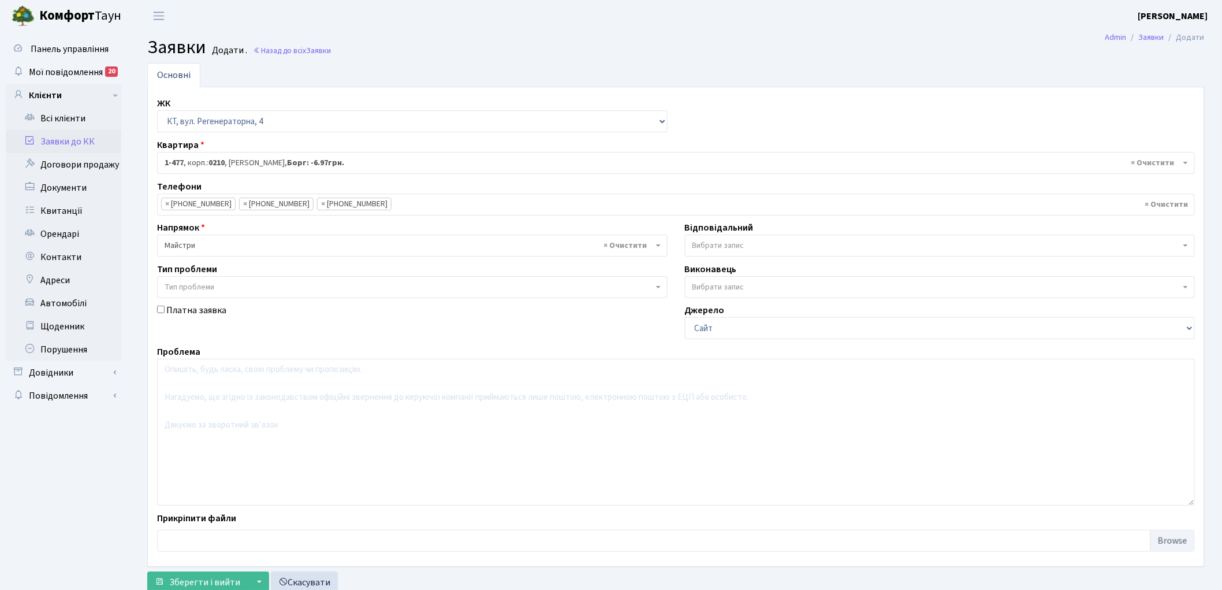
click at [733, 243] on span "Вибрати запис" at bounding box center [718, 246] width 52 height 12
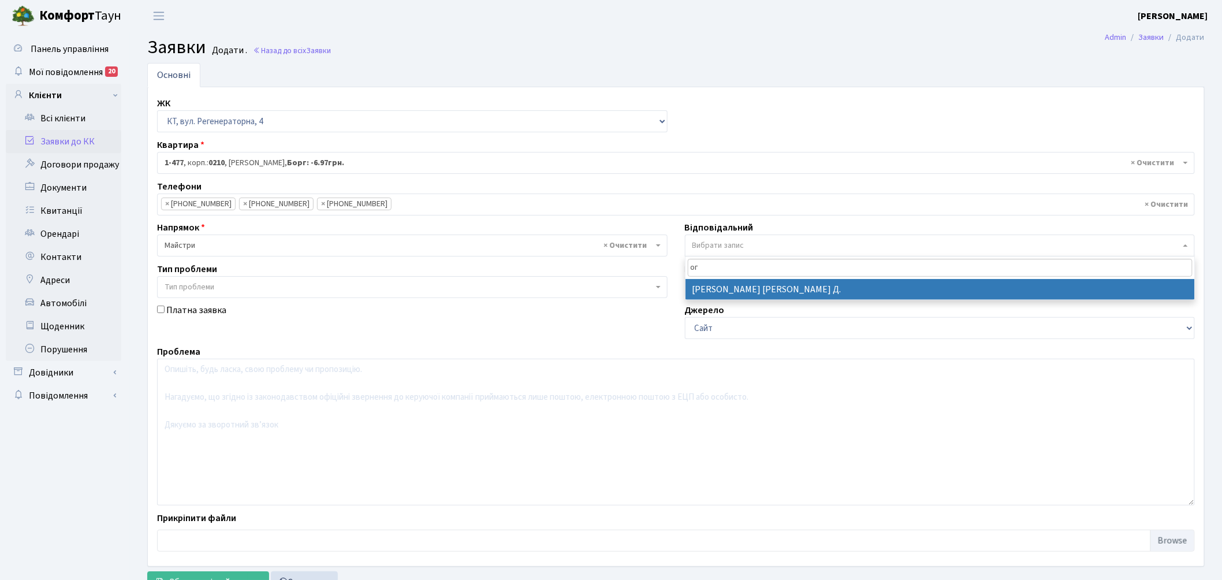
type input "ог"
drag, startPoint x: 709, startPoint y: 287, endPoint x: 629, endPoint y: 333, distance: 91.6
select select "62"
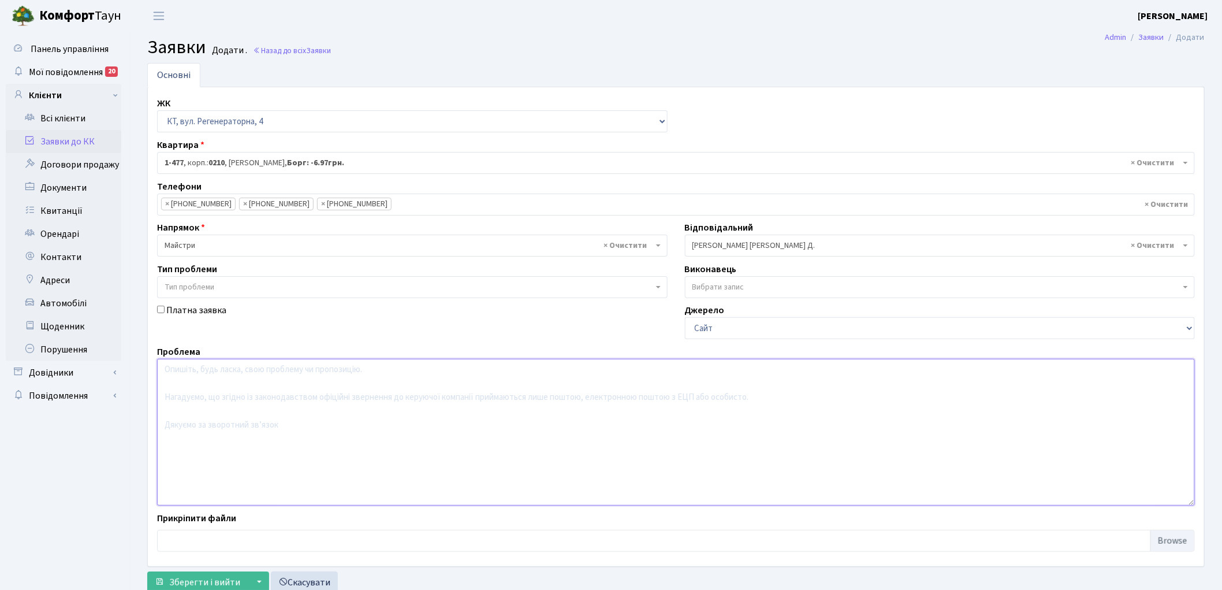
click at [188, 400] on textarea at bounding box center [676, 432] width 1038 height 147
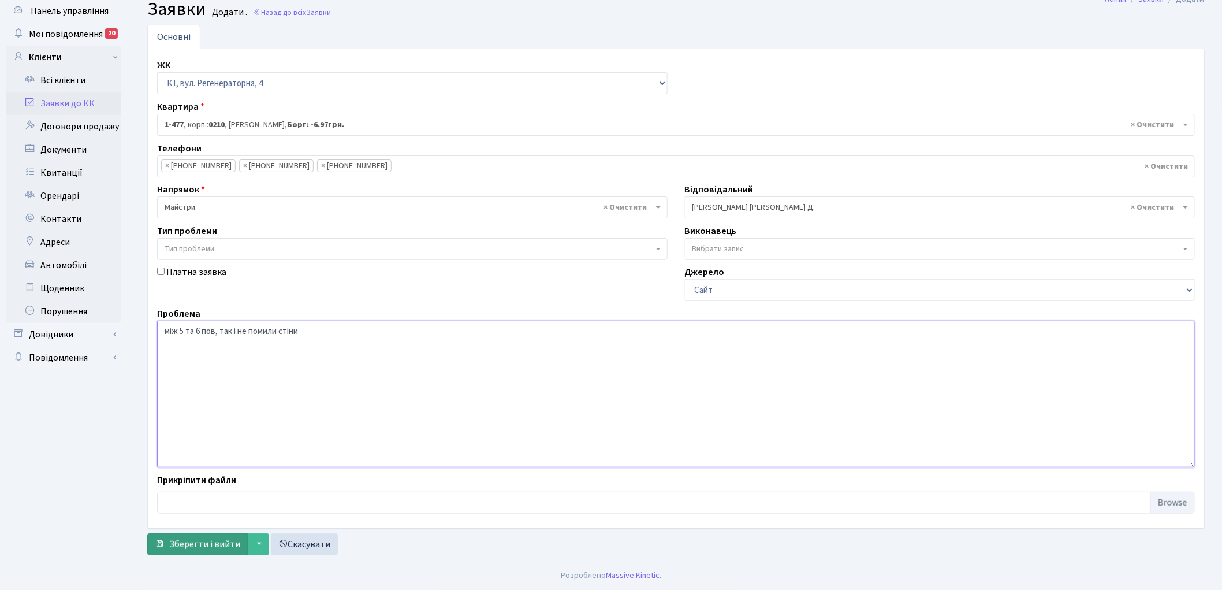
type textarea "між 5 та 6 пов, так і не помили стіни"
click at [214, 547] on span "Зберегти і вийти" at bounding box center [204, 544] width 71 height 13
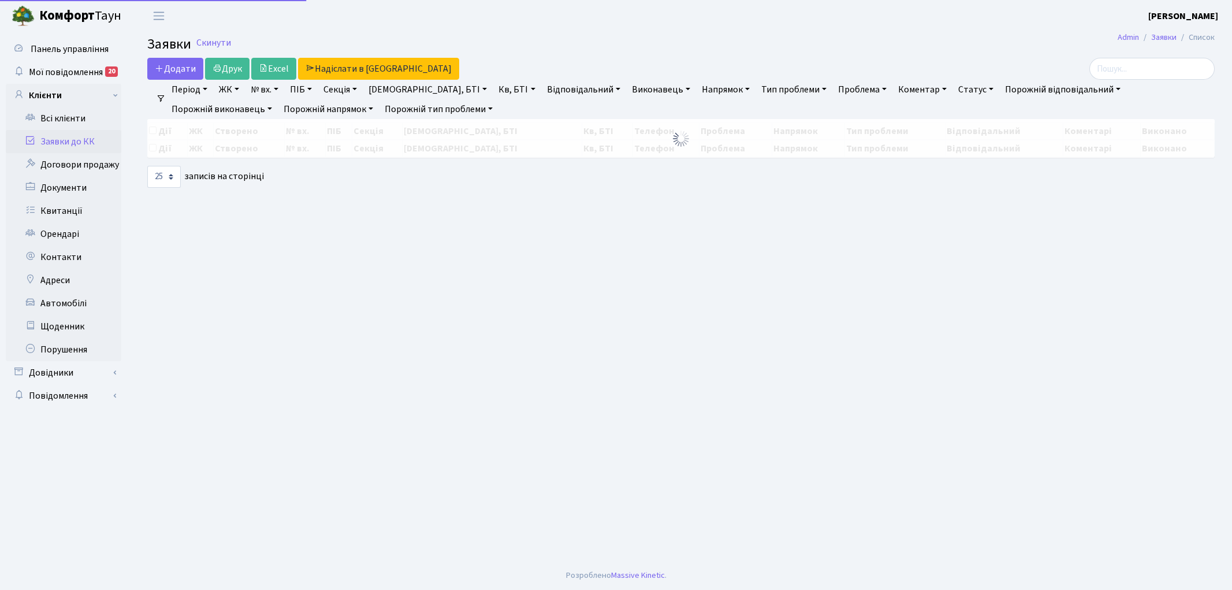
select select "25"
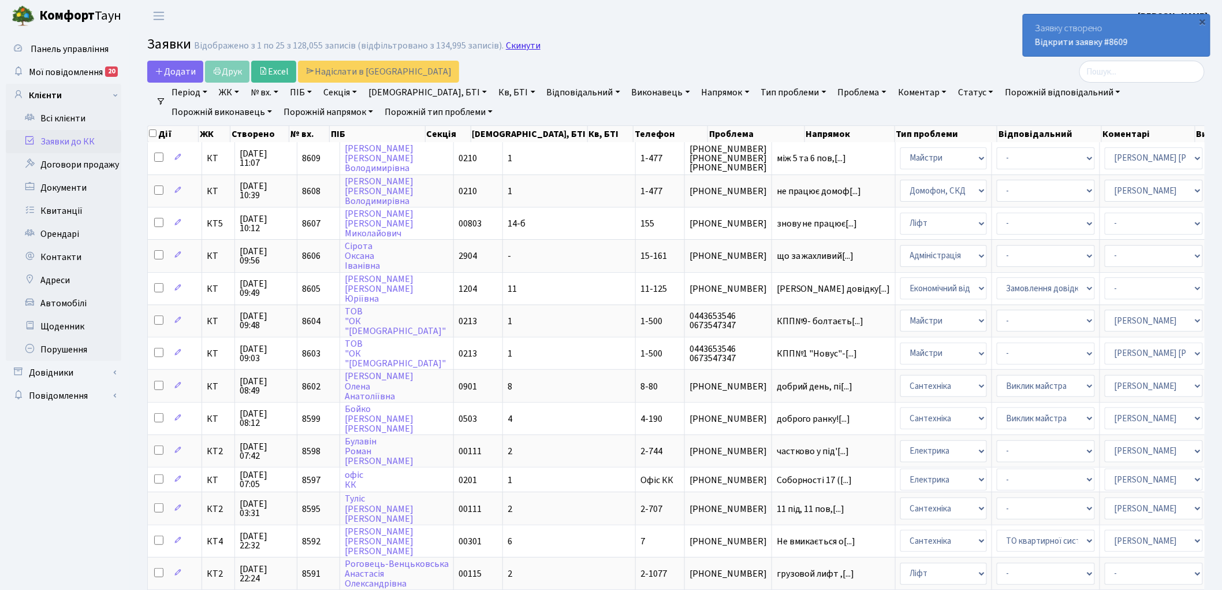
click at [506, 42] on link "Скинути" at bounding box center [523, 45] width 35 height 11
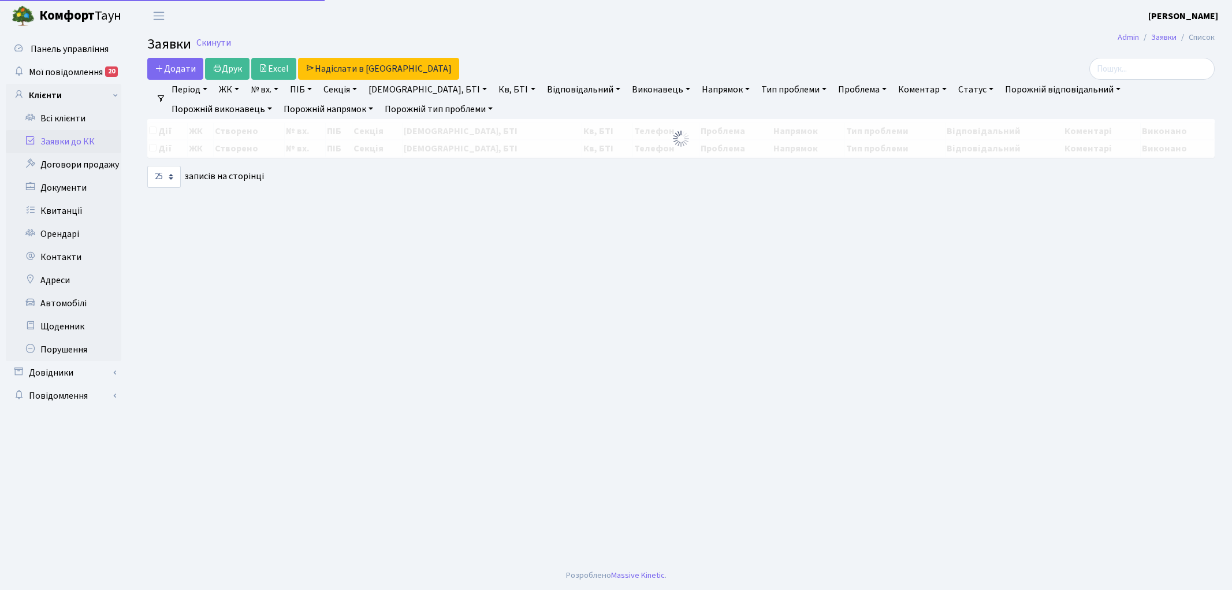
select select "25"
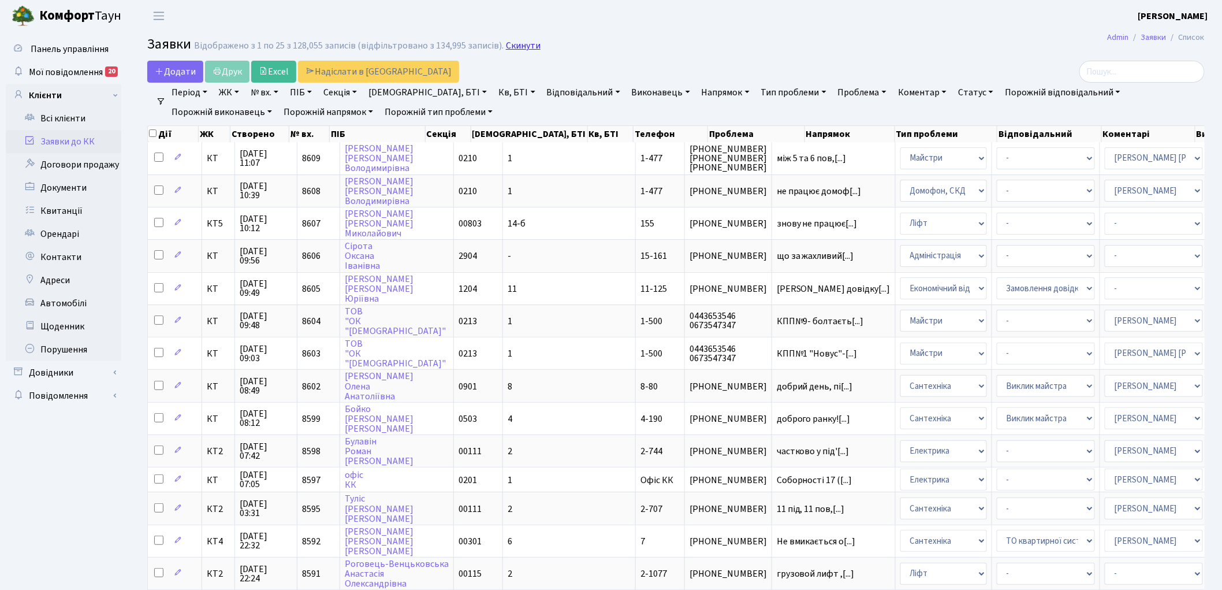
click at [516, 44] on link "Скинути" at bounding box center [523, 45] width 35 height 11
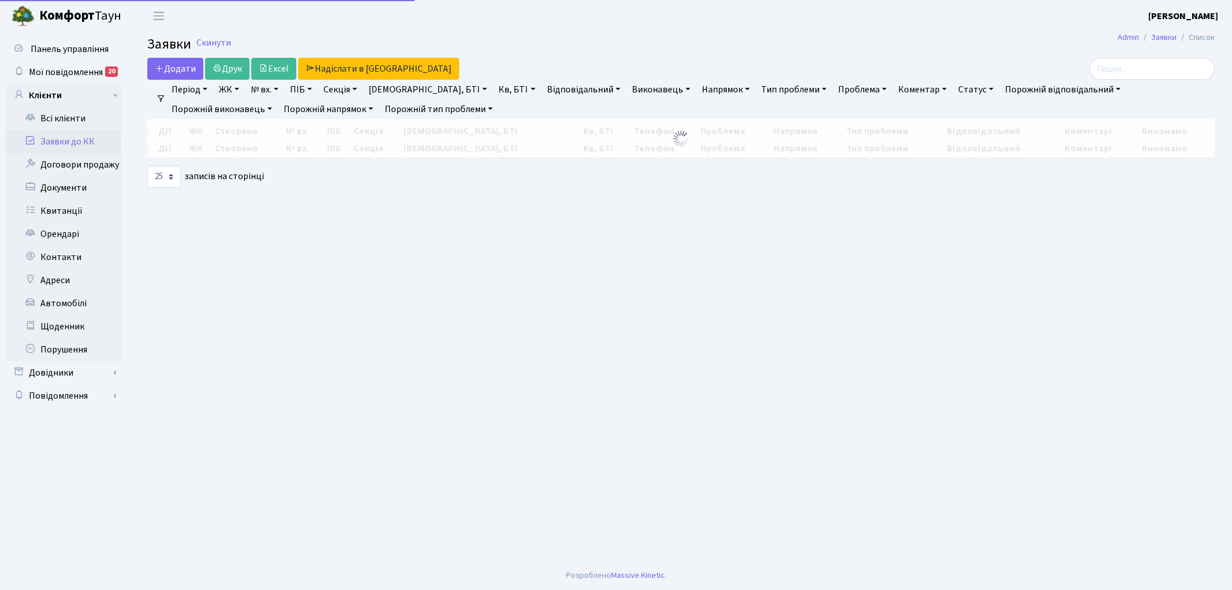
select select "25"
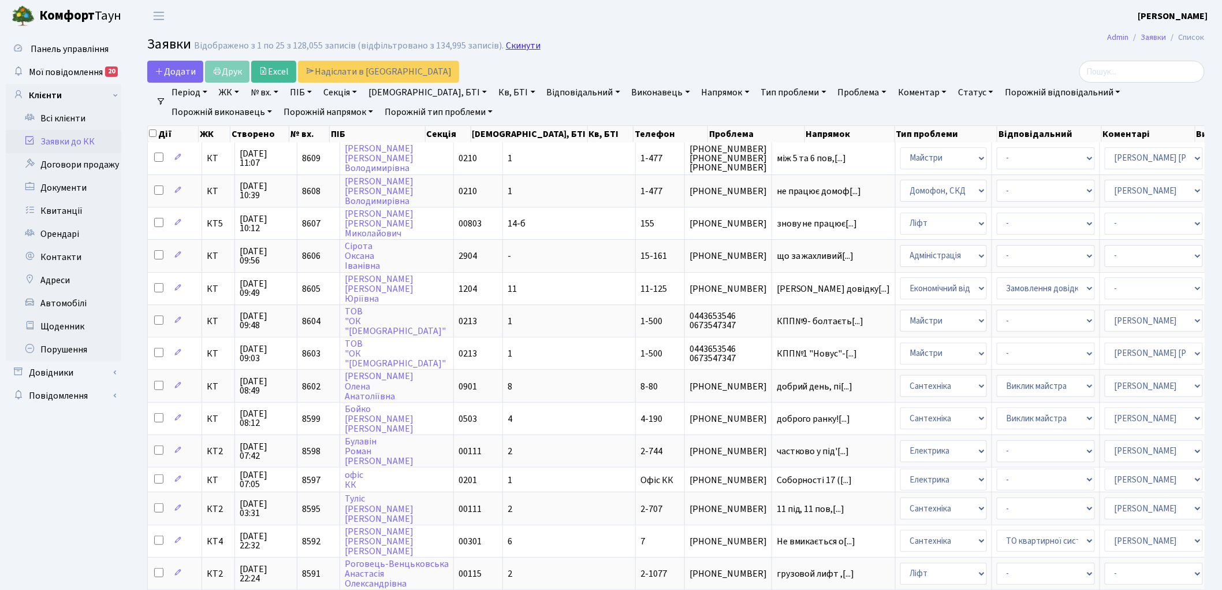
click at [506, 46] on link "Скинути" at bounding box center [523, 45] width 35 height 11
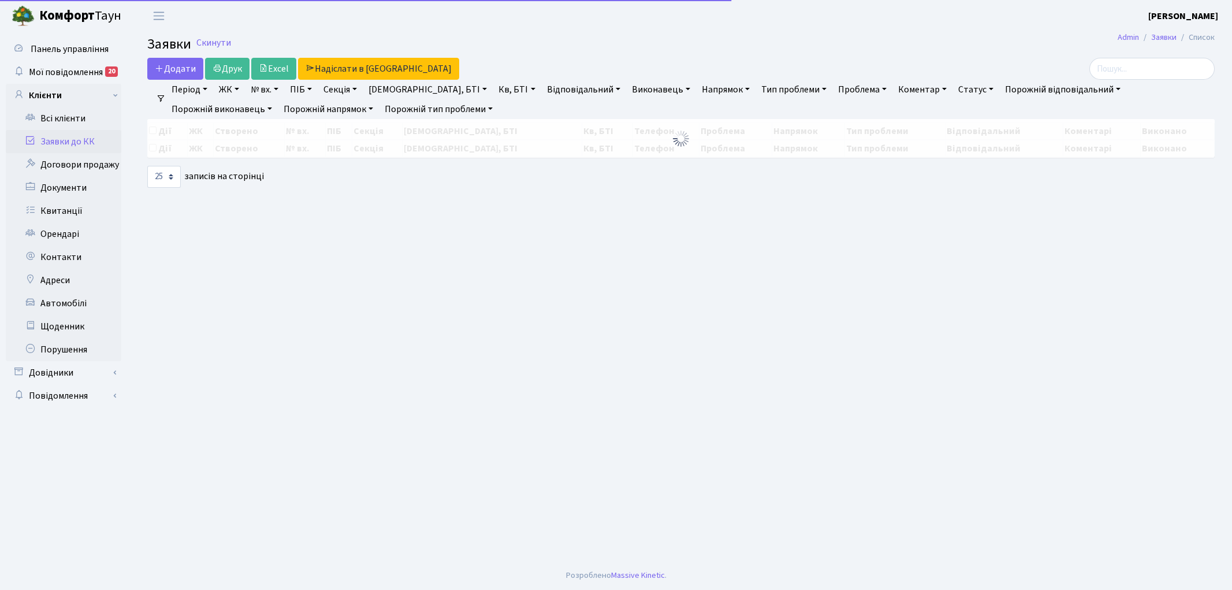
select select "25"
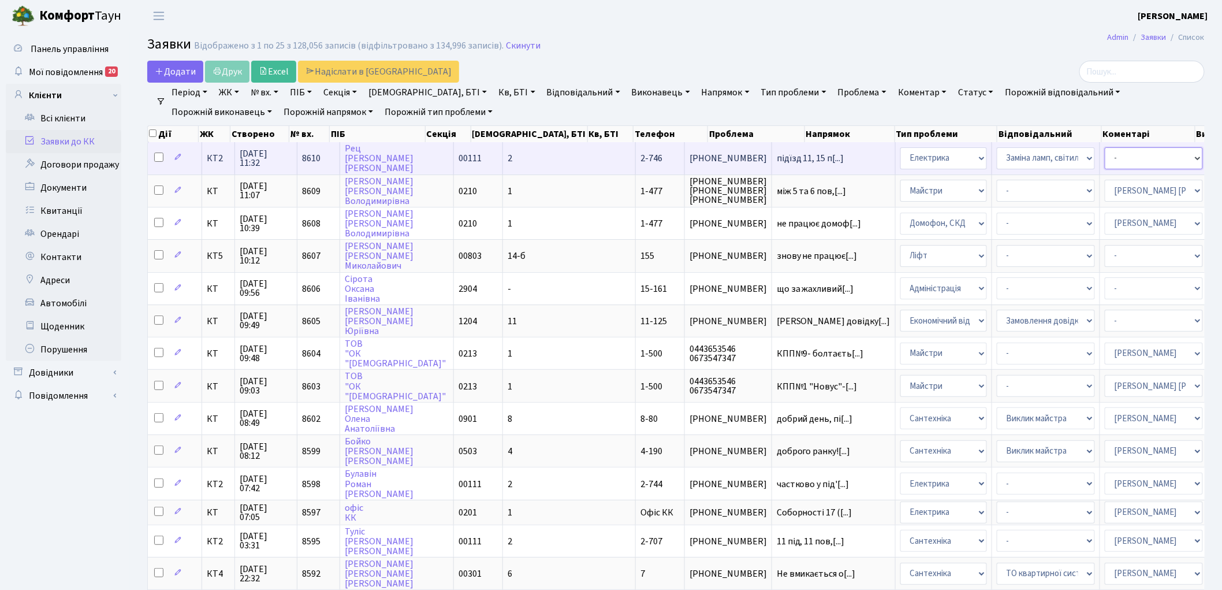
click at [1105, 156] on select "- Адміністратор ЖК ДП Адміністратор ЖК КТ Адміністратор ЖК СП [PERSON_NAME] [PE…" at bounding box center [1154, 158] width 98 height 22
select select "22"
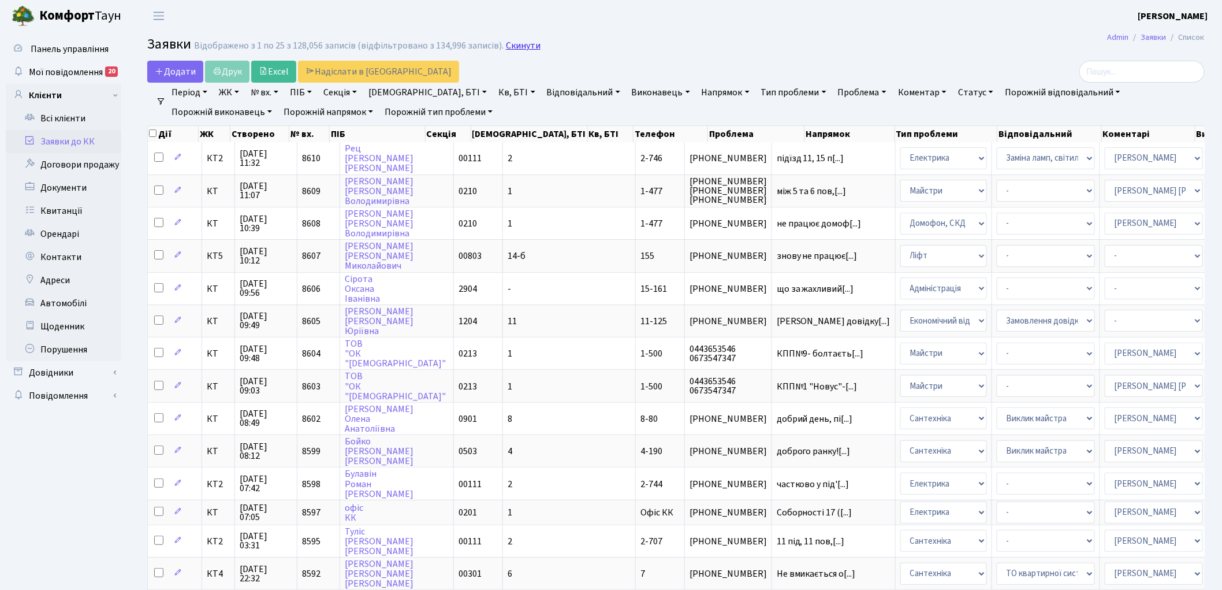
click at [526, 42] on link "Скинути" at bounding box center [523, 45] width 35 height 11
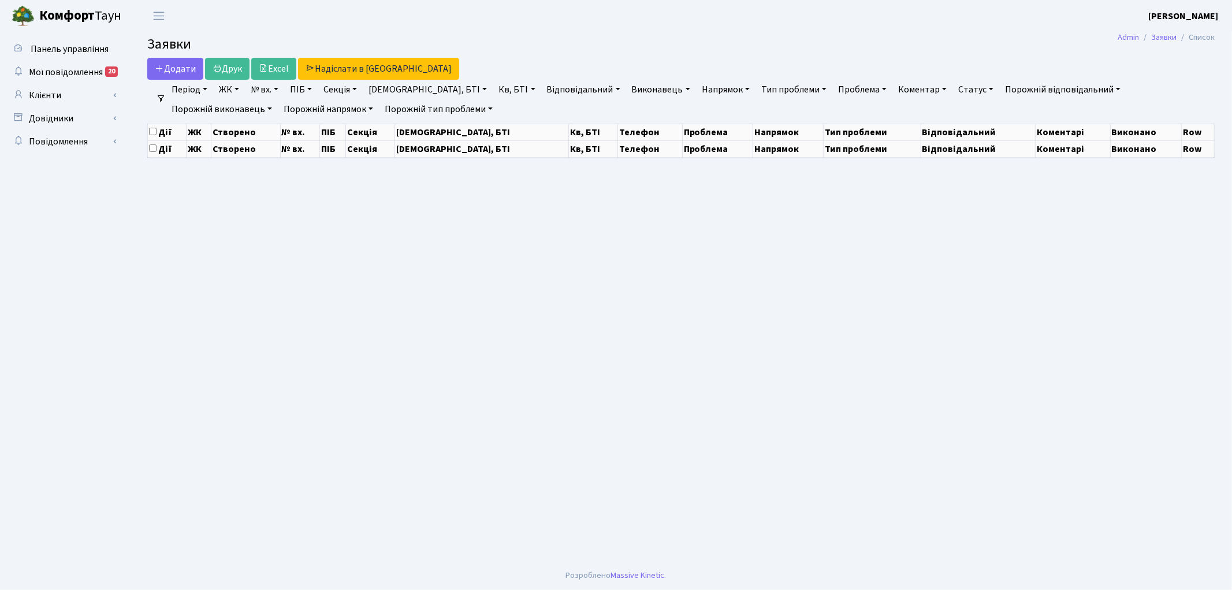
select select "25"
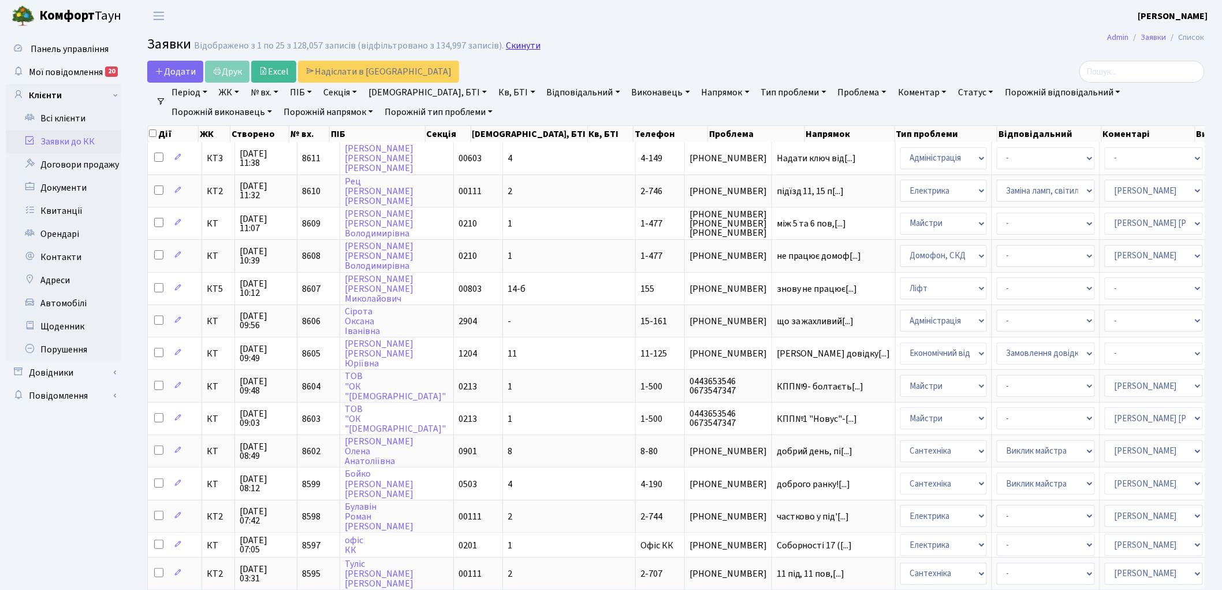
click at [514, 49] on link "Скинути" at bounding box center [523, 45] width 35 height 11
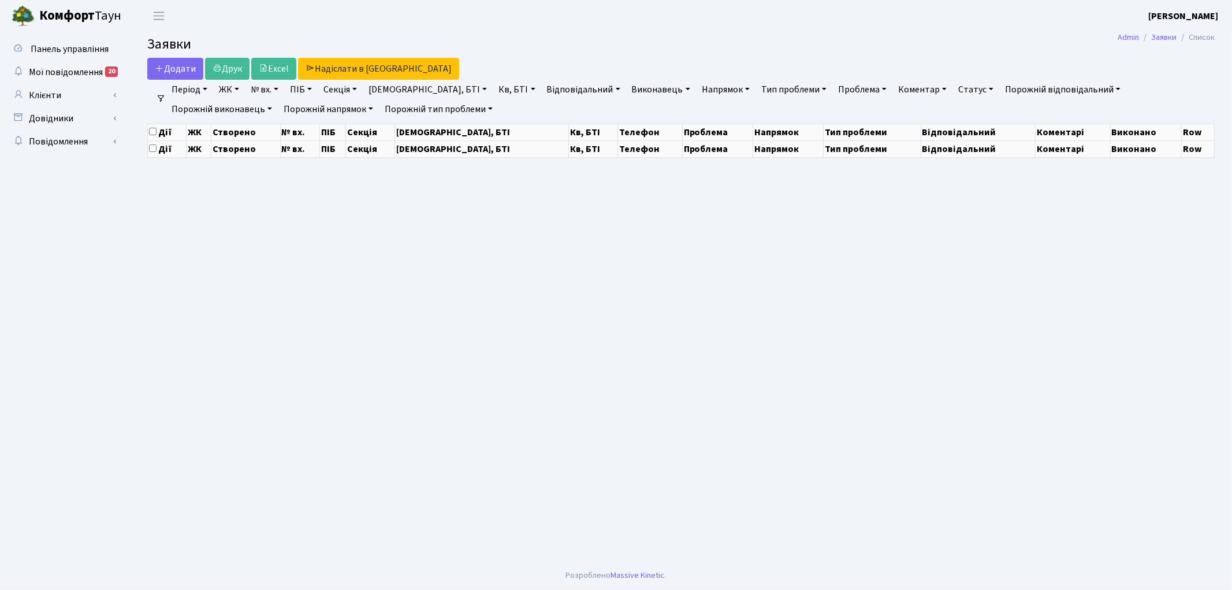
select select "25"
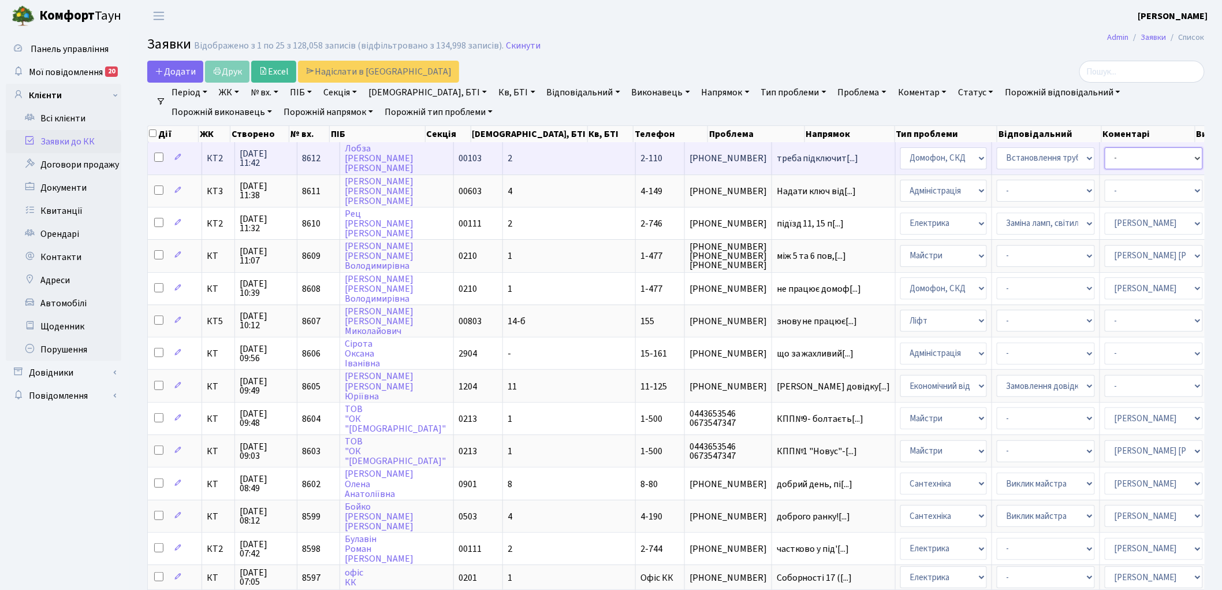
click at [1105, 155] on select "- Адміністратор ЖК ДП Адміністратор ЖК КТ Адміністратор ЖК СП Вижул В. В. Горді…" at bounding box center [1154, 158] width 98 height 22
select select "22"
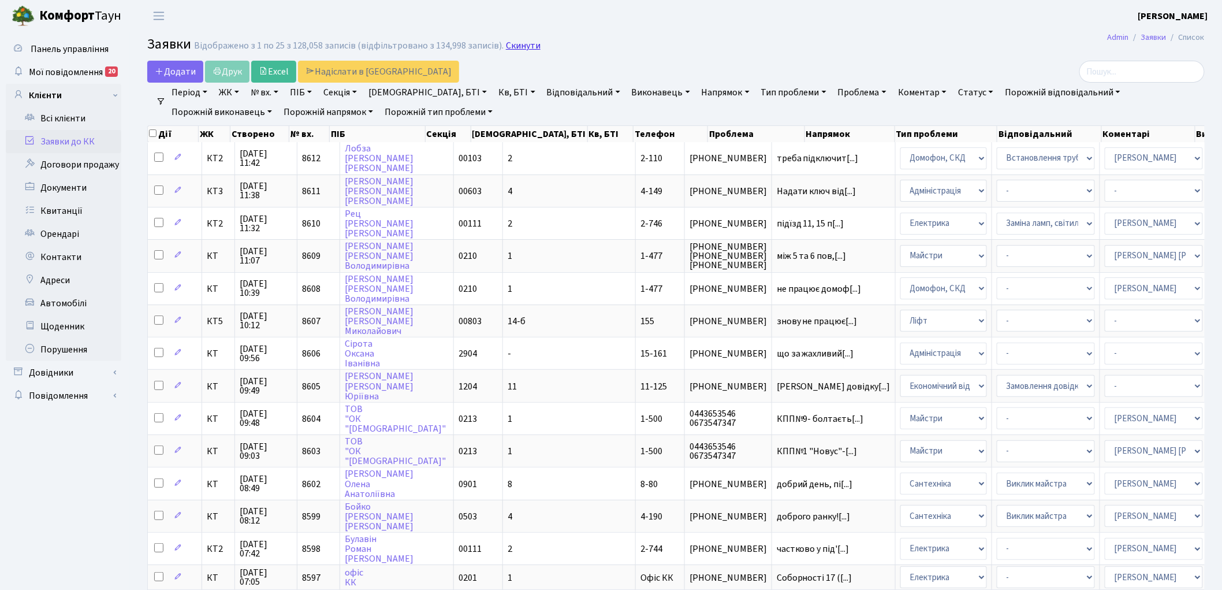
click at [510, 42] on link "Скинути" at bounding box center [523, 45] width 35 height 11
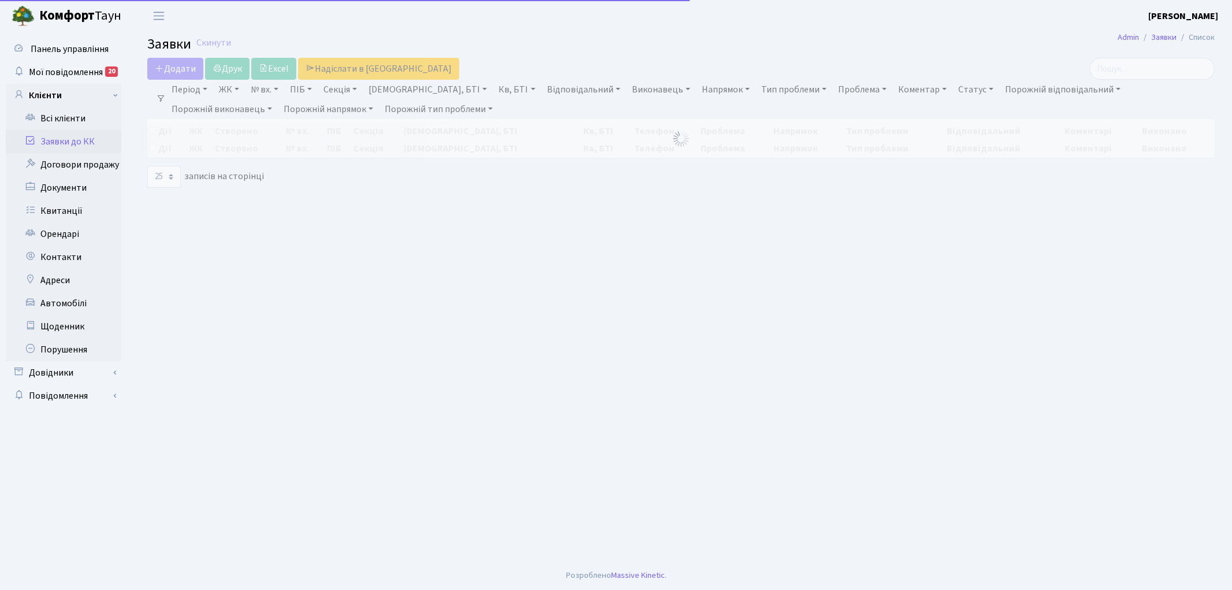
select select "25"
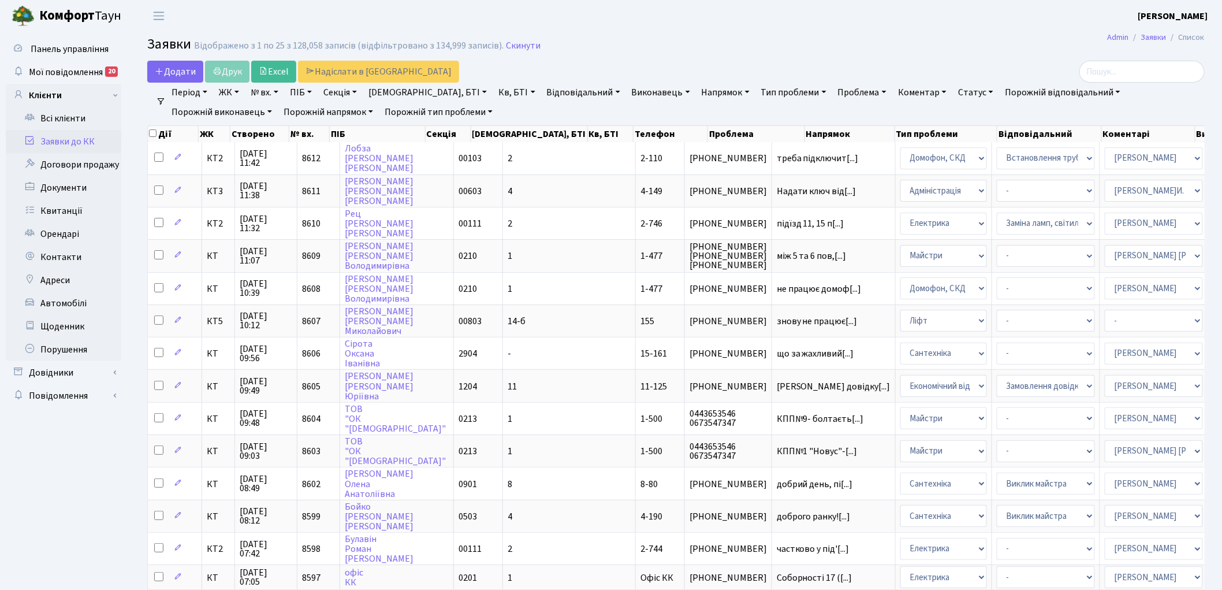
click at [510, 42] on link "Скинути" at bounding box center [523, 45] width 35 height 11
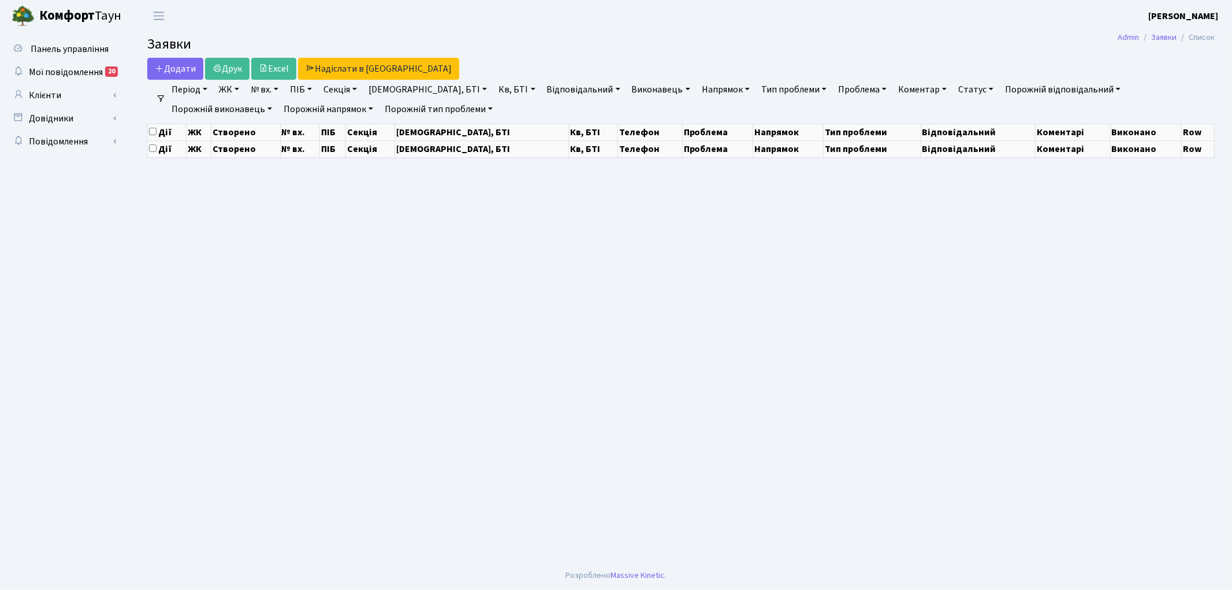
select select "25"
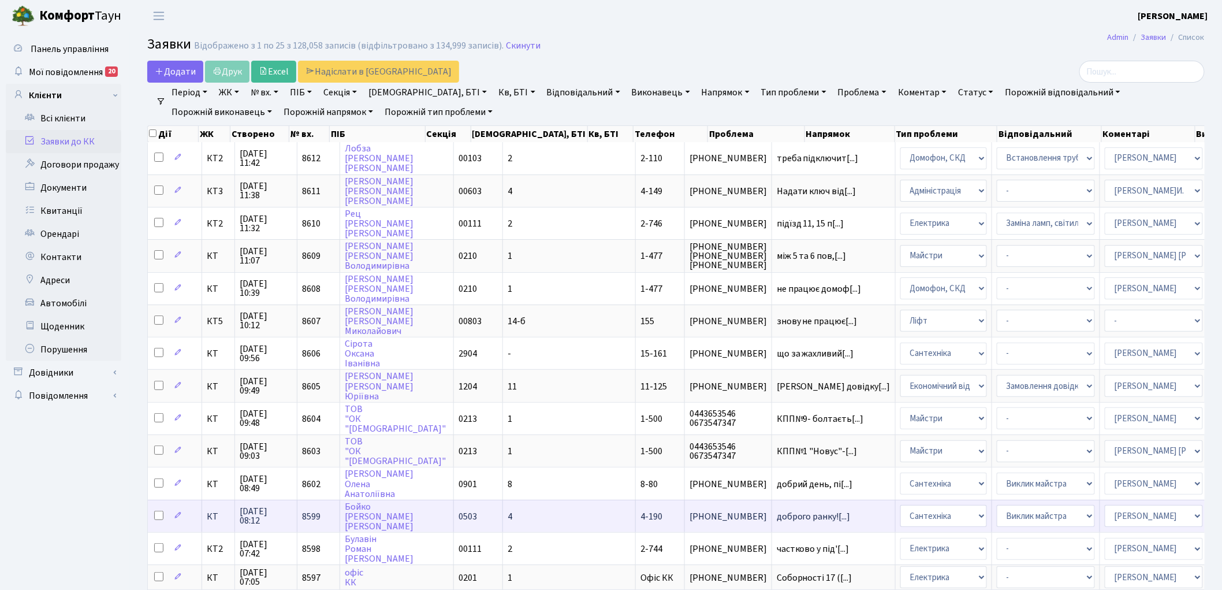
click at [772, 514] on td "доброго ранку![...]" at bounding box center [834, 516] width 124 height 32
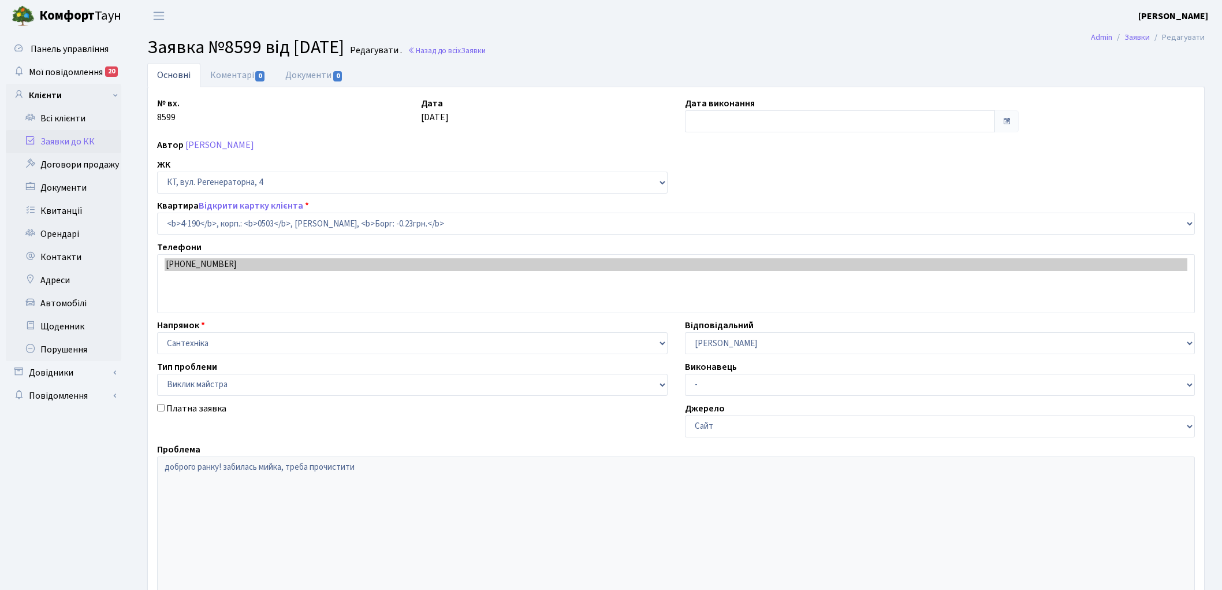
select select "1116"
select select "29"
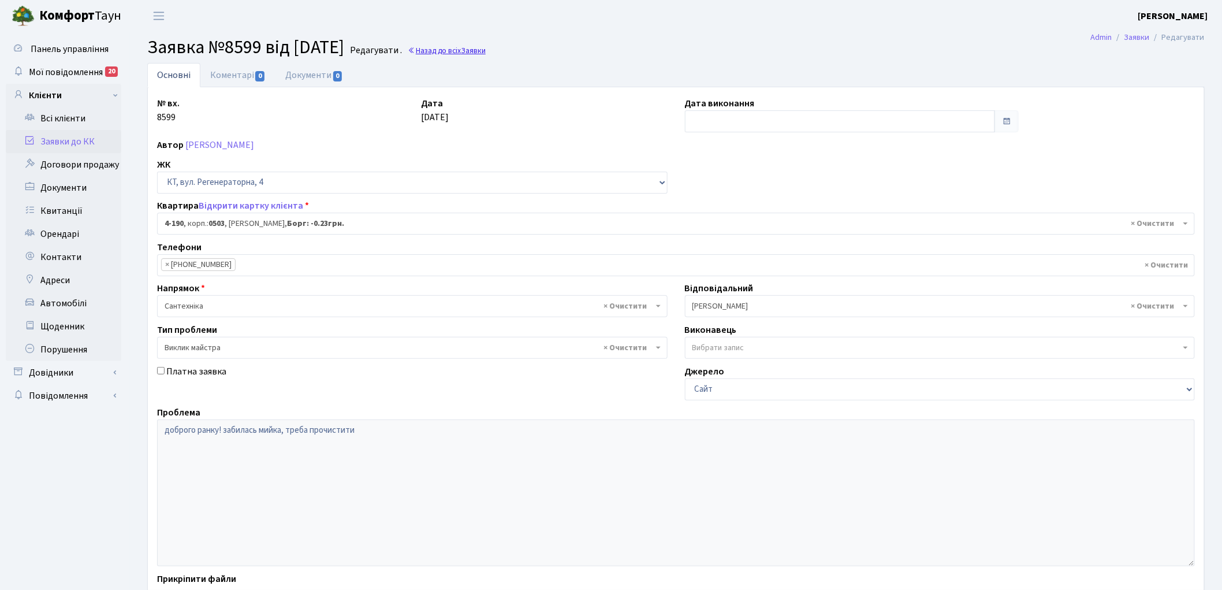
click at [486, 52] on link "Назад до всіх Заявки" at bounding box center [447, 50] width 78 height 11
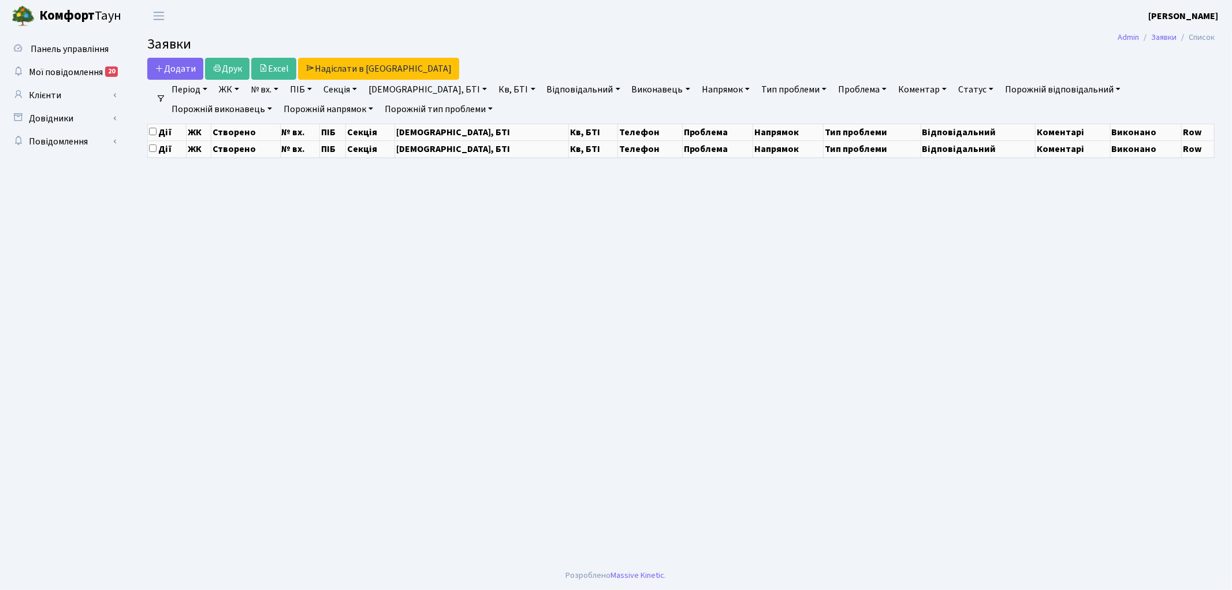
select select "25"
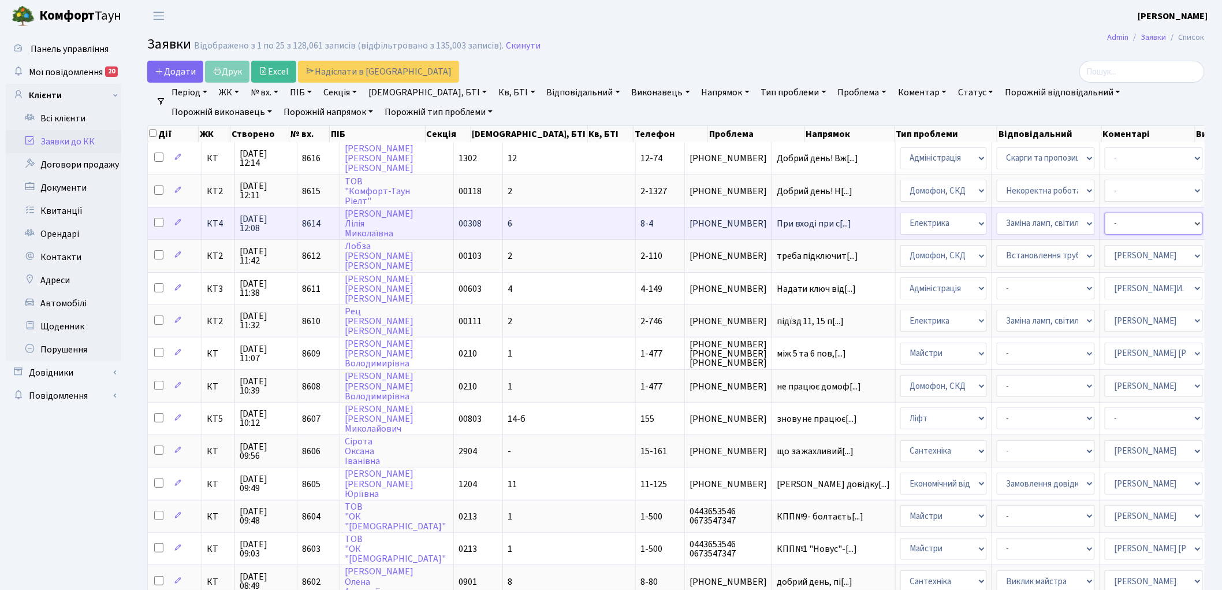
click at [1105, 224] on select "- Адміністратор ЖК ДП Адміністратор ЖК КТ Адміністратор ЖК СП Вижул В. В. Горді…" at bounding box center [1154, 224] width 98 height 22
select select "22"
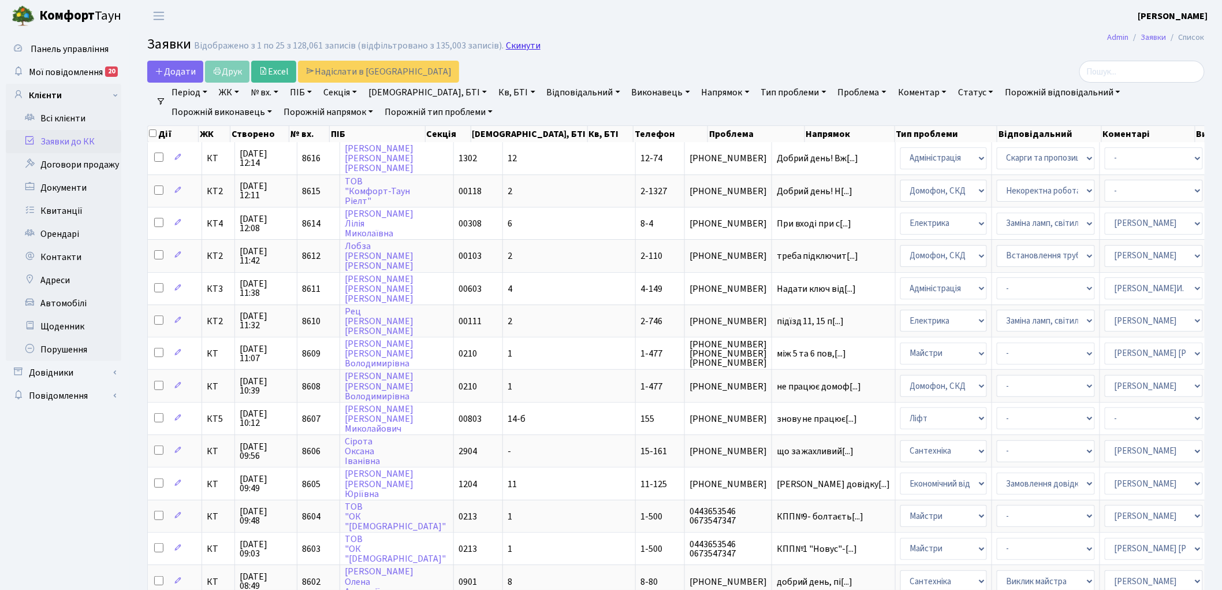
click at [506, 43] on link "Скинути" at bounding box center [523, 45] width 35 height 11
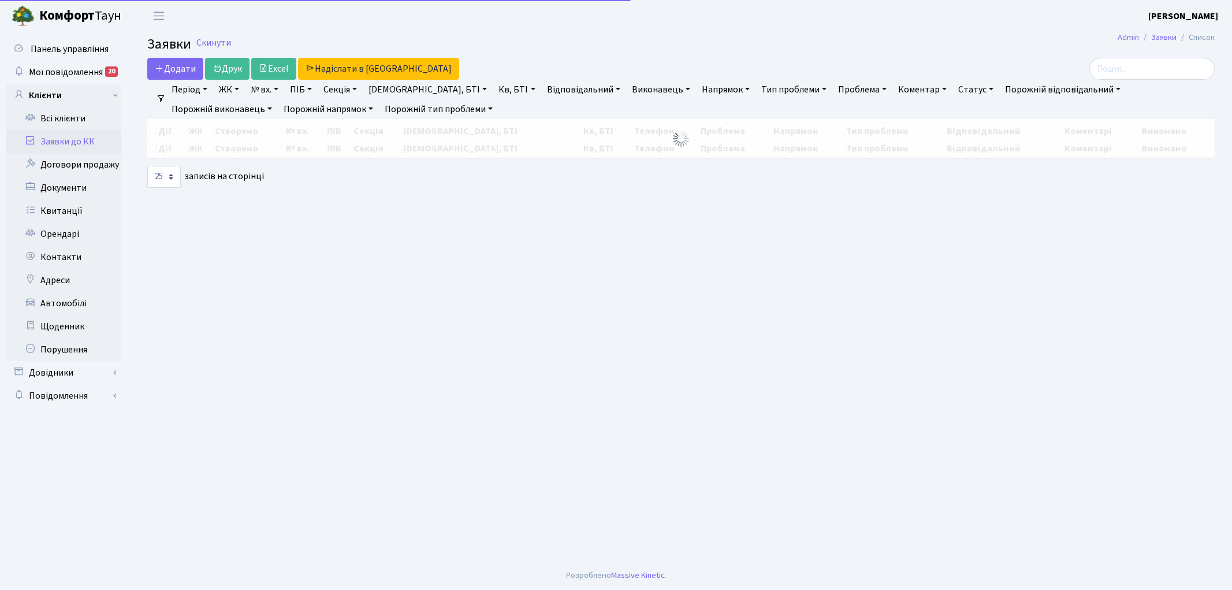
select select "25"
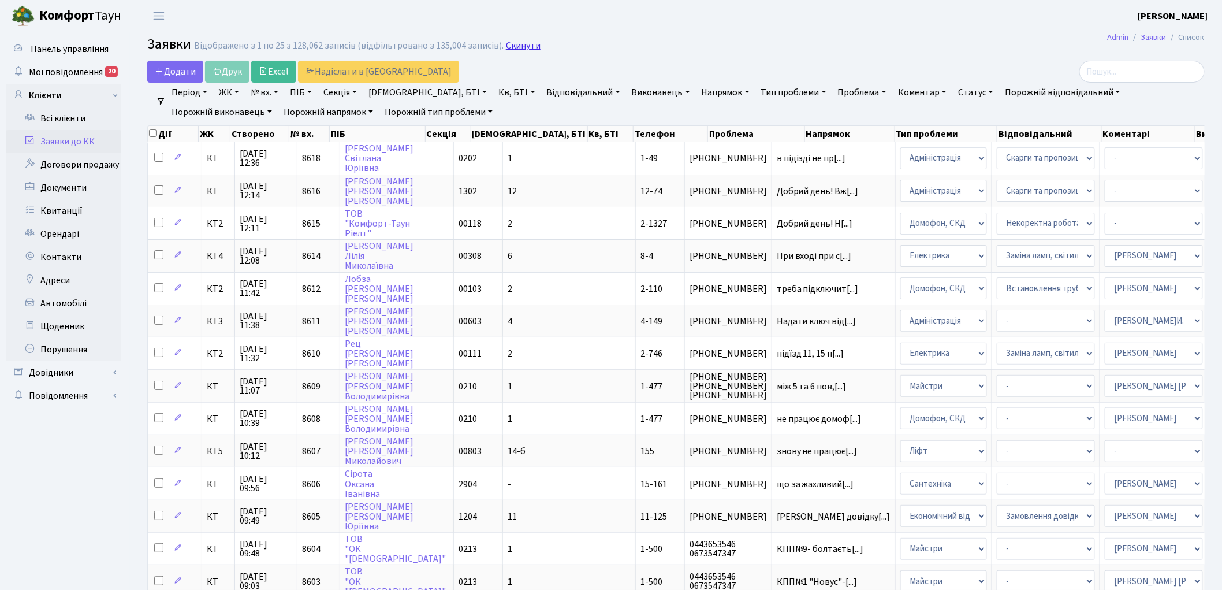
click at [512, 48] on link "Скинути" at bounding box center [523, 45] width 35 height 11
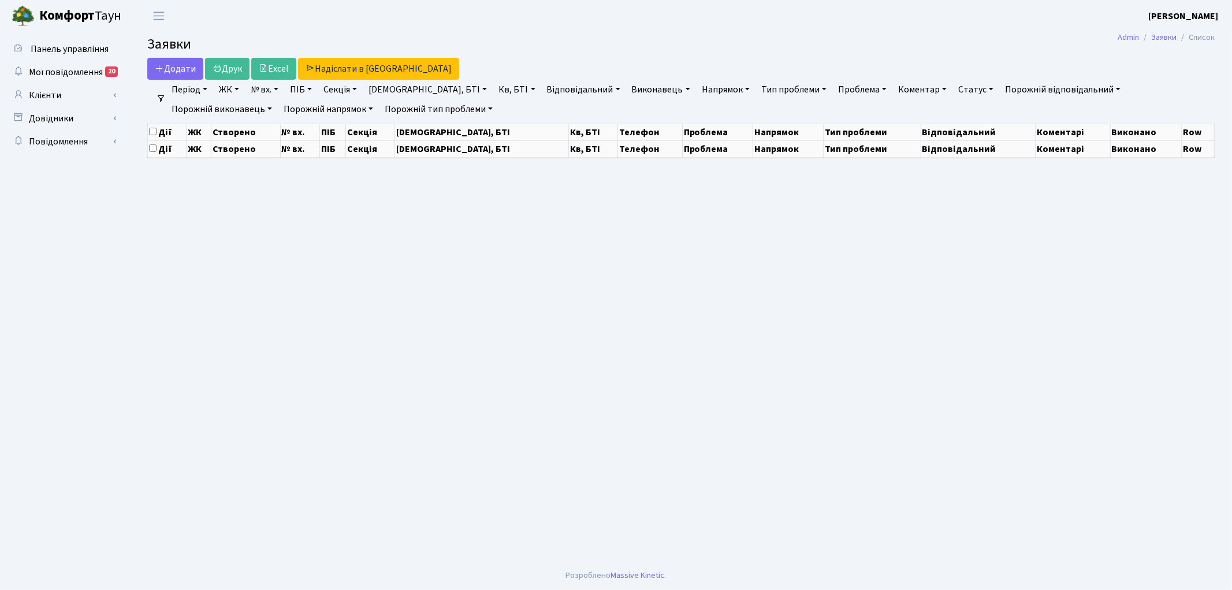
select select "25"
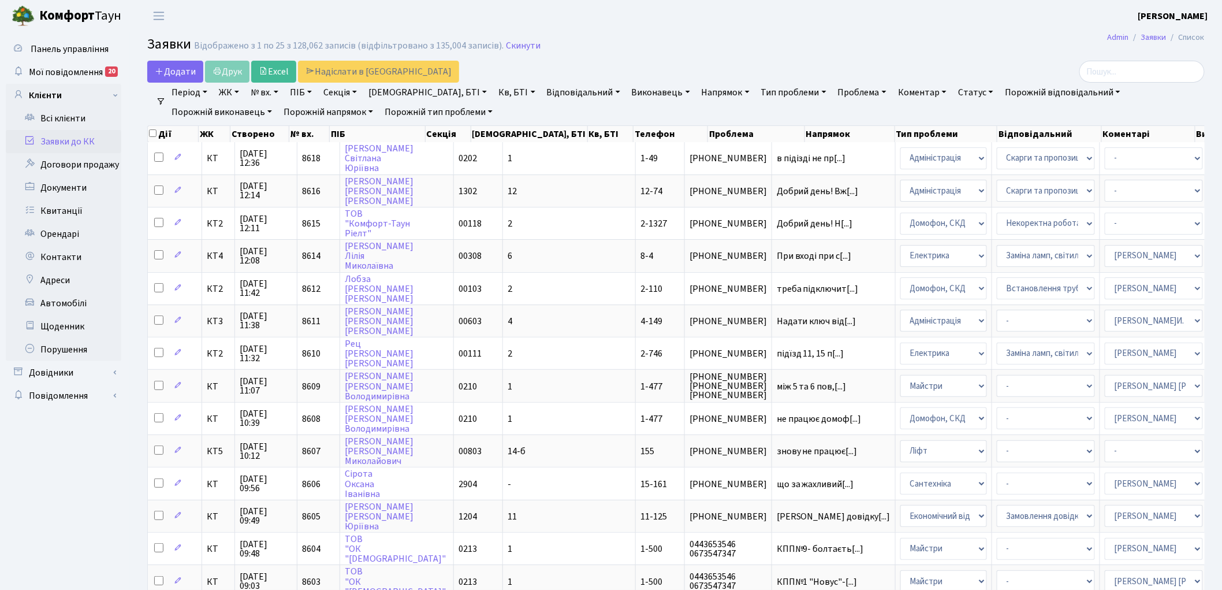
click at [512, 48] on link "Скинути" at bounding box center [523, 45] width 35 height 11
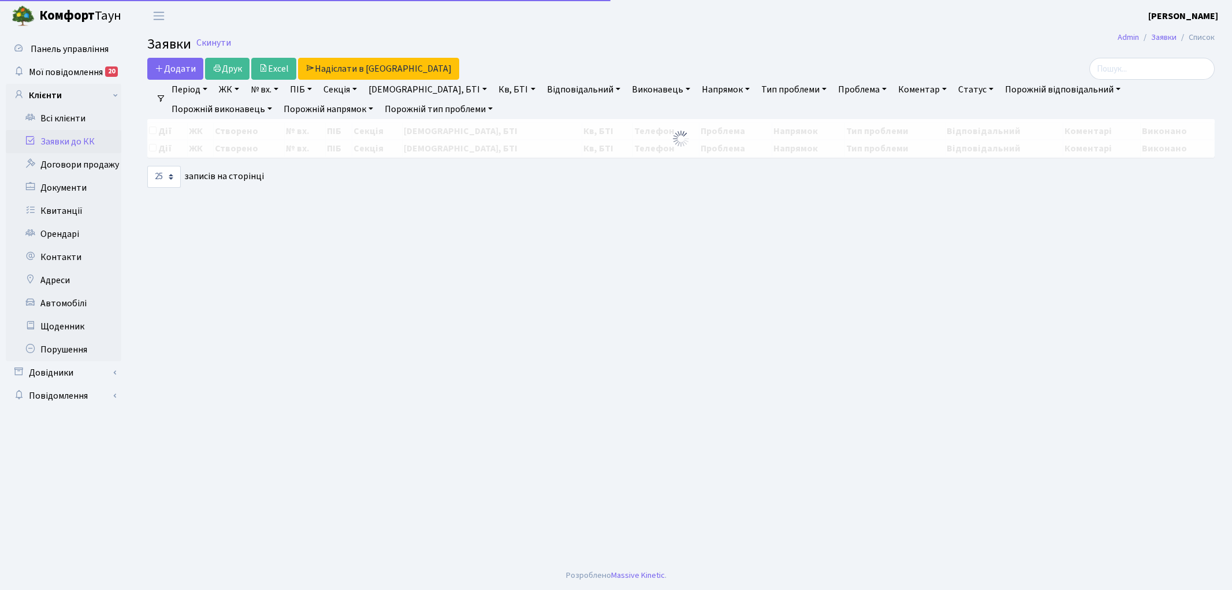
select select "25"
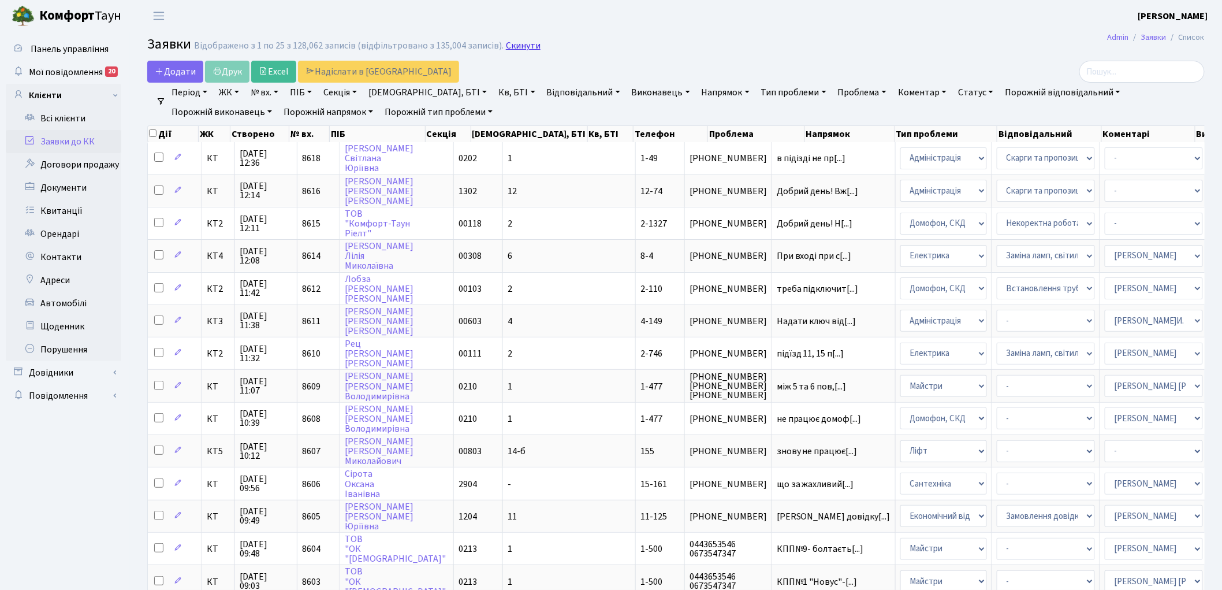
click at [516, 45] on link "Скинути" at bounding box center [523, 45] width 35 height 11
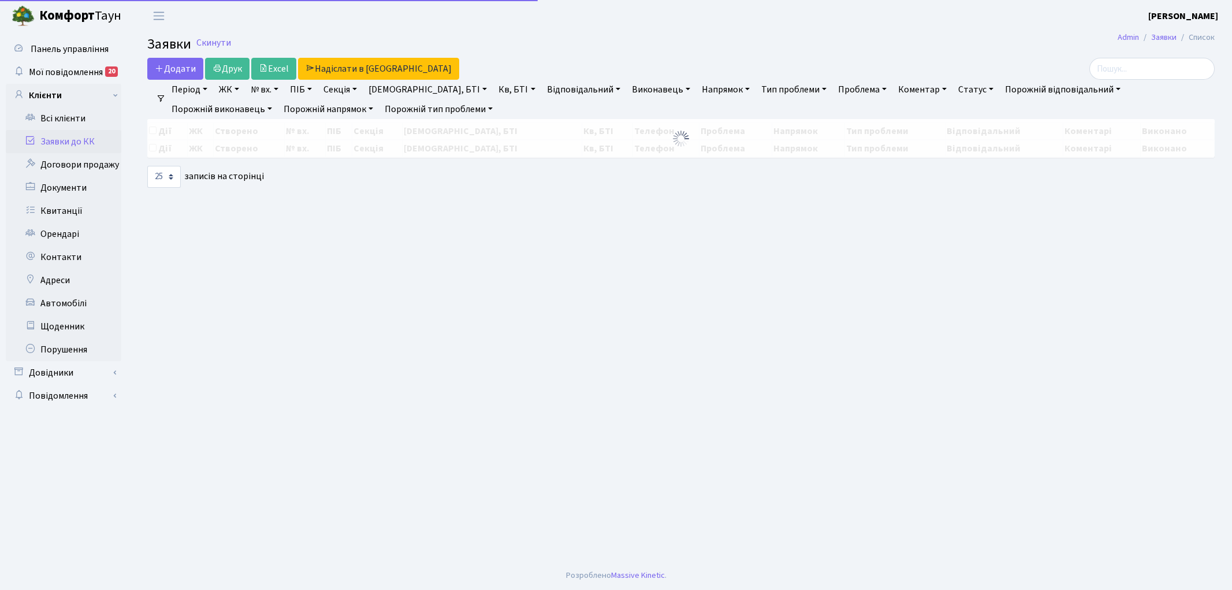
select select "25"
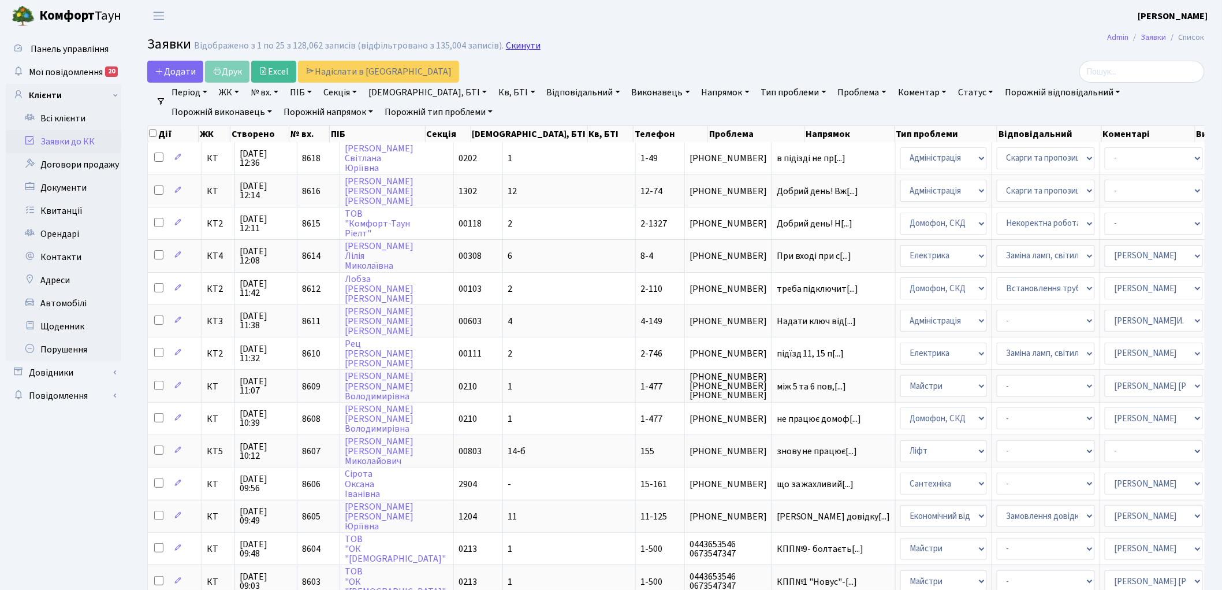
click at [506, 44] on link "Скинути" at bounding box center [523, 45] width 35 height 11
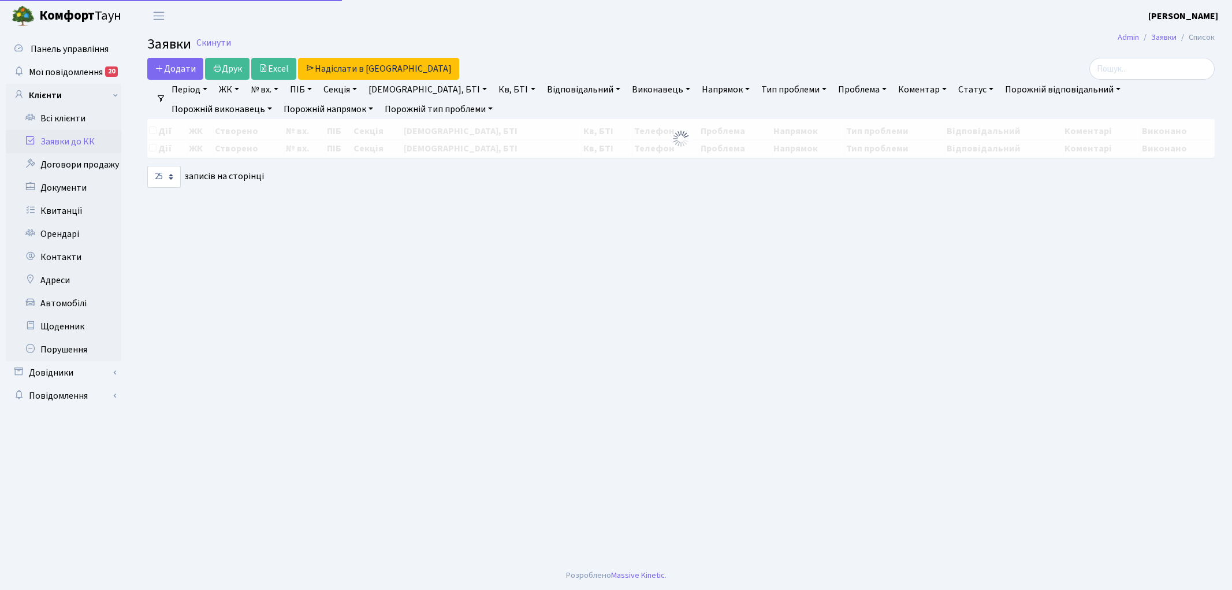
select select "25"
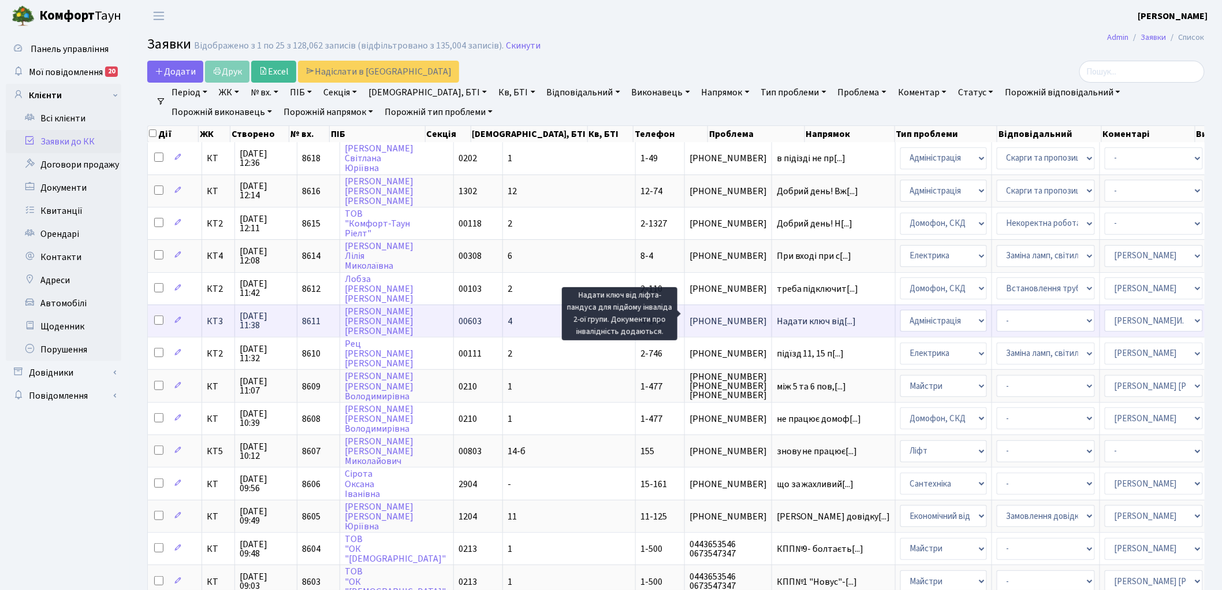
click at [777, 315] on span "Надати ключ від[...]" at bounding box center [817, 321] width 80 height 13
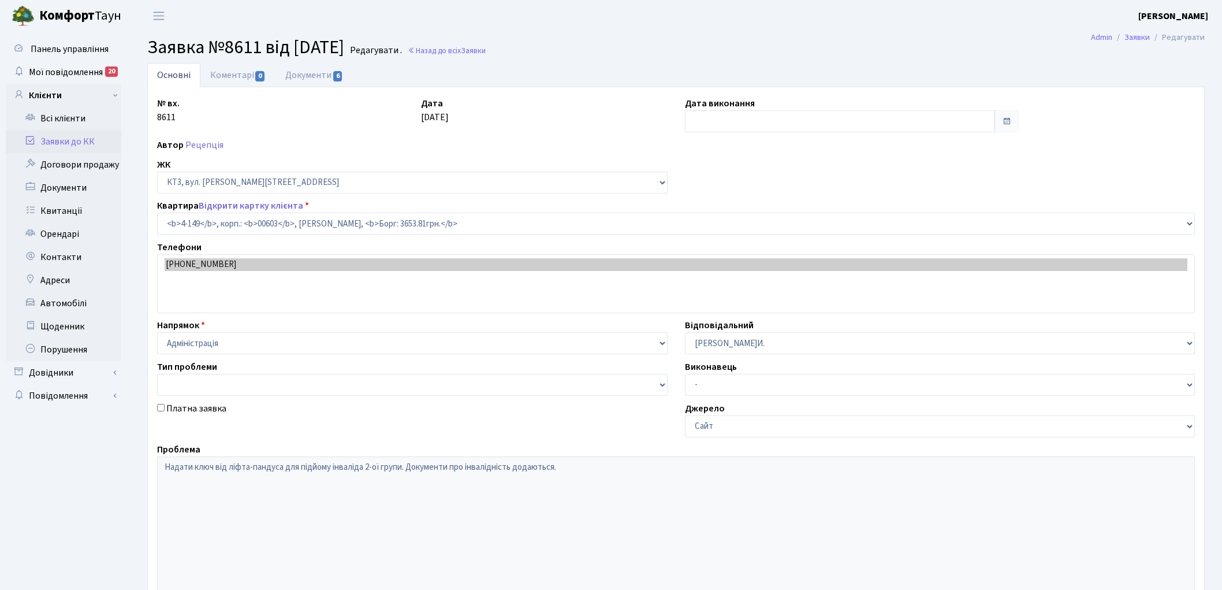
select select "16608"
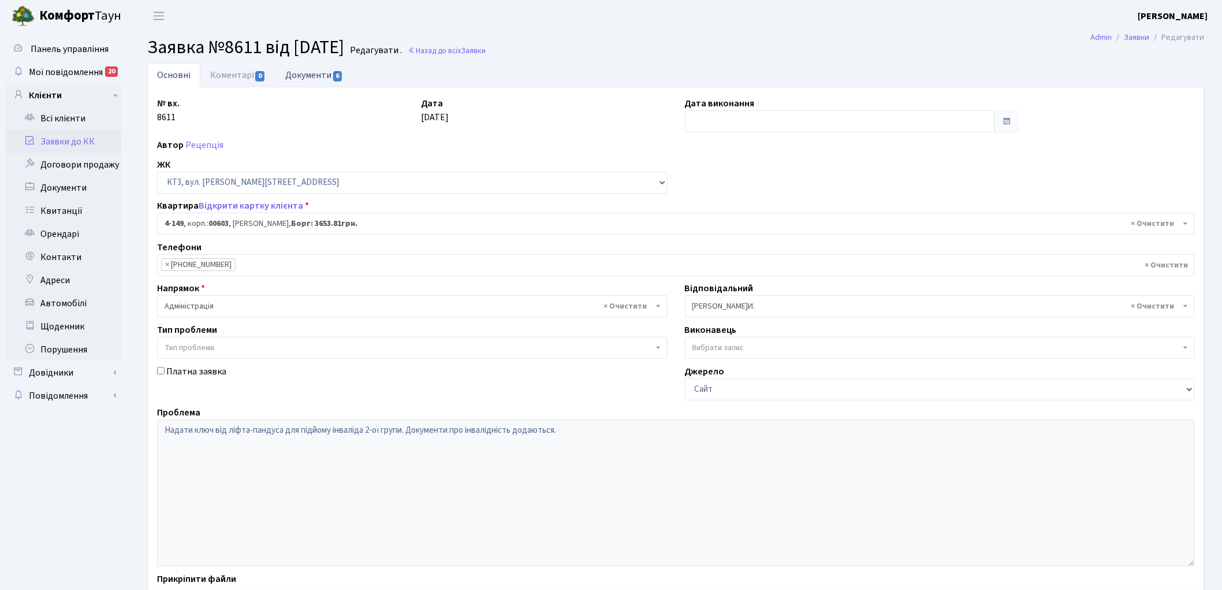
click at [315, 75] on link "Документи 6" at bounding box center [313, 75] width 77 height 24
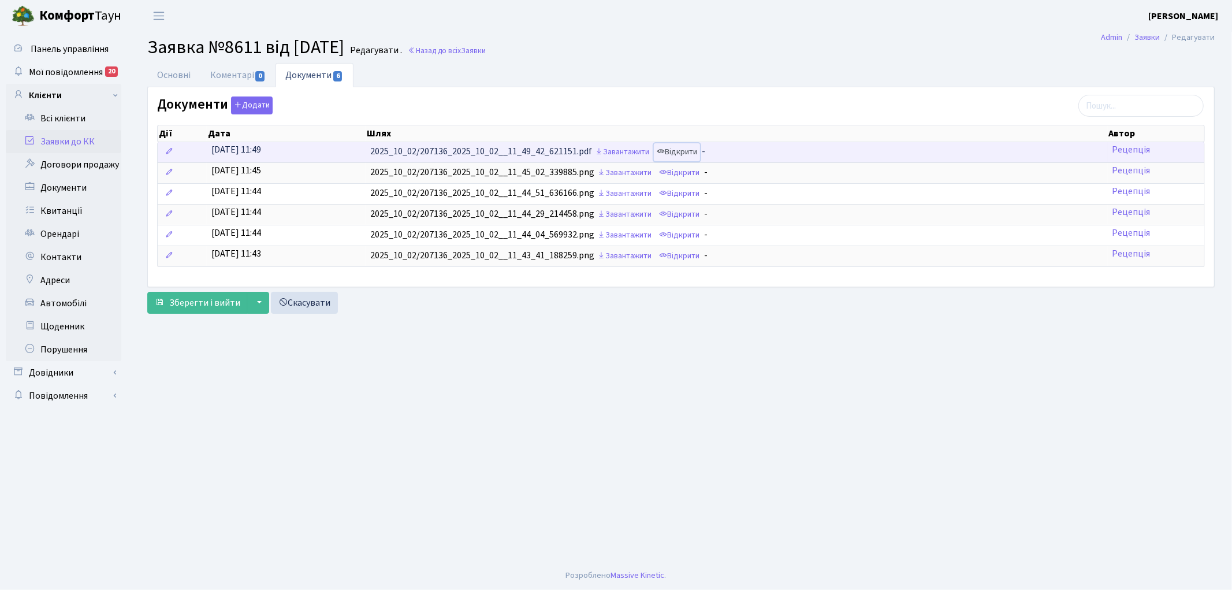
click at [700, 152] on link "Відкрити" at bounding box center [677, 152] width 46 height 18
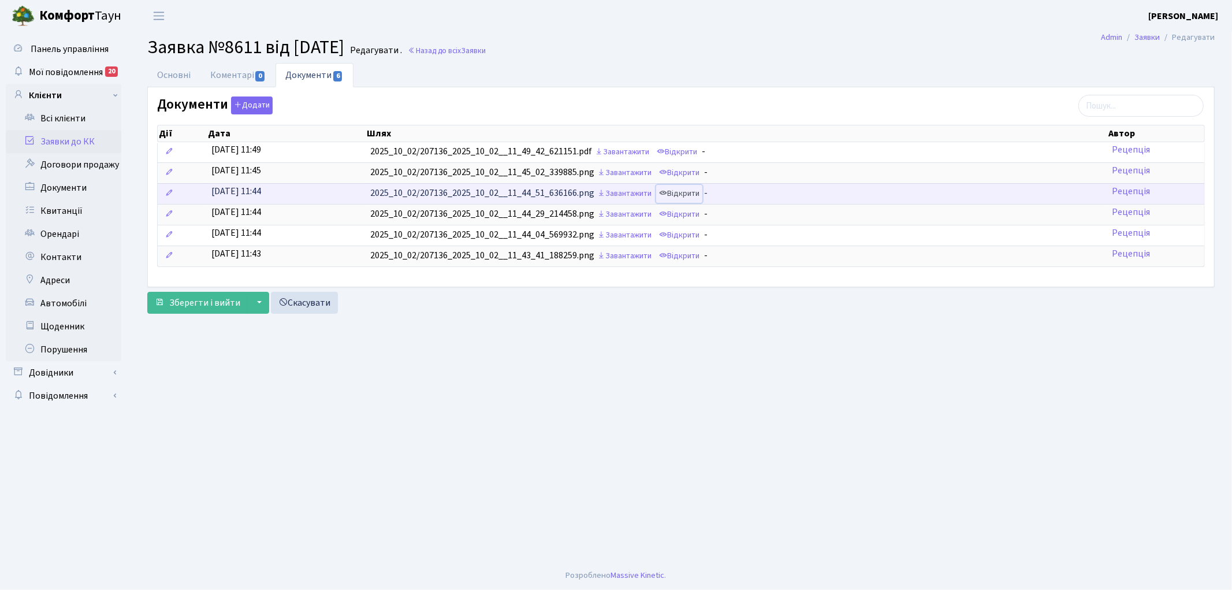
click at [680, 195] on link "Відкрити" at bounding box center [679, 194] width 46 height 18
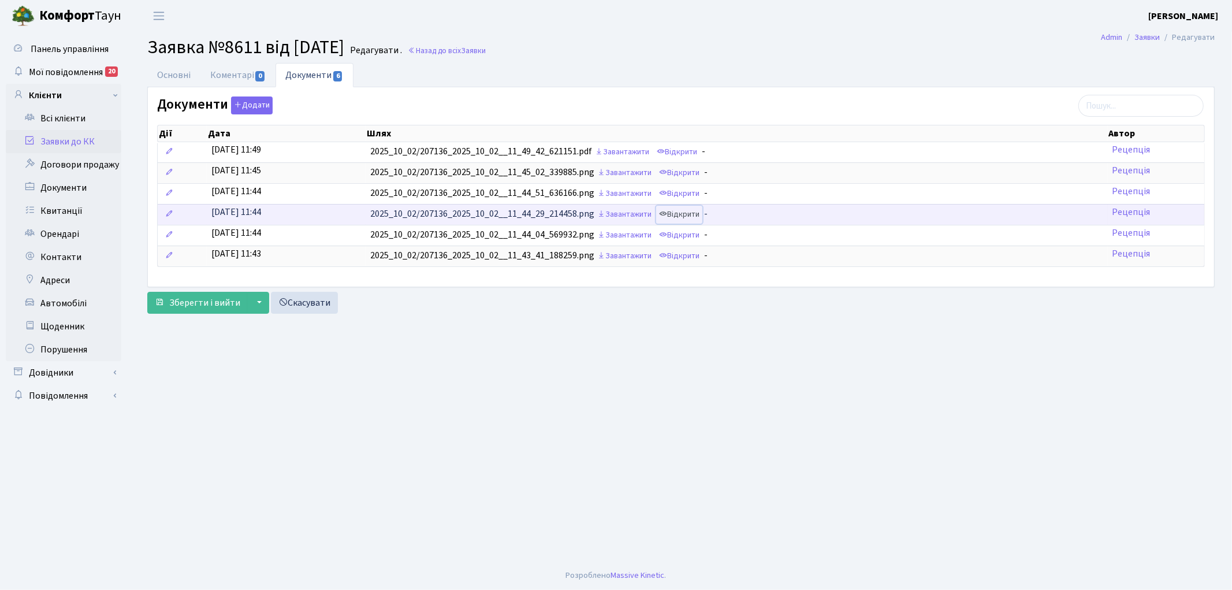
click at [679, 215] on link "Відкрити" at bounding box center [679, 215] width 46 height 18
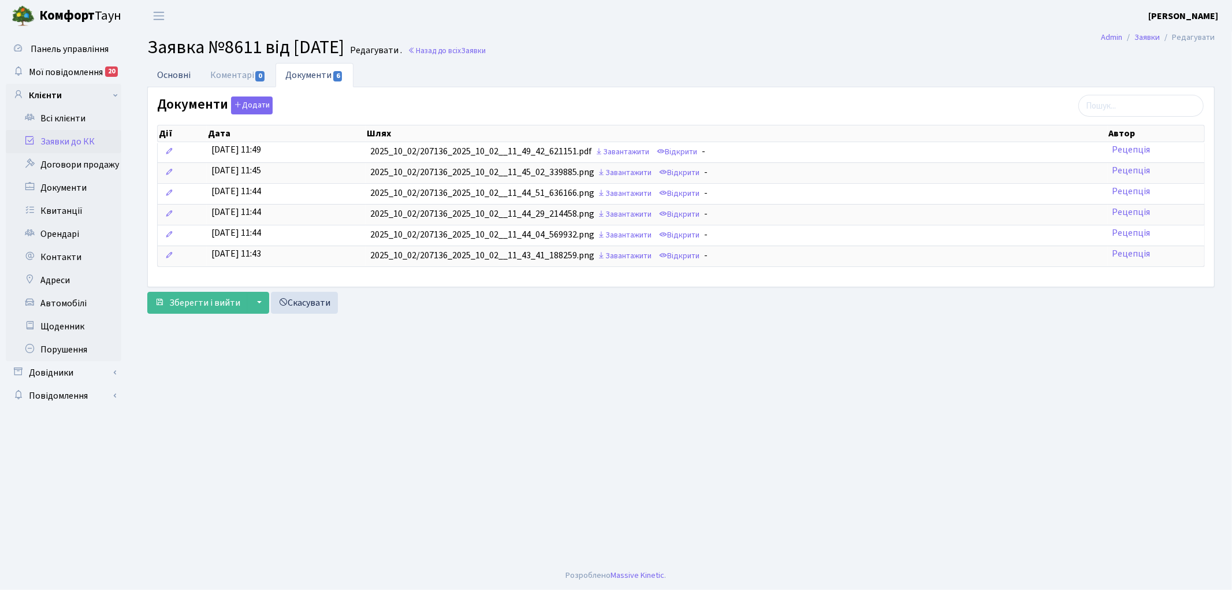
click at [170, 73] on link "Основні" at bounding box center [173, 75] width 53 height 24
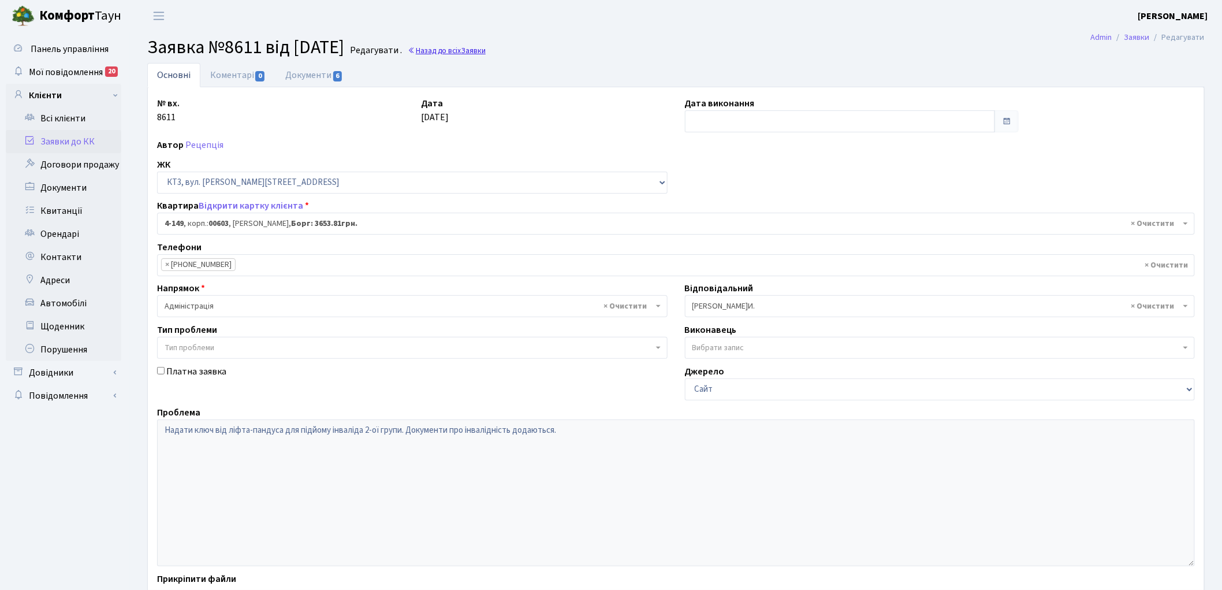
click at [467, 53] on link "Назад до всіх Заявки" at bounding box center [447, 50] width 78 height 11
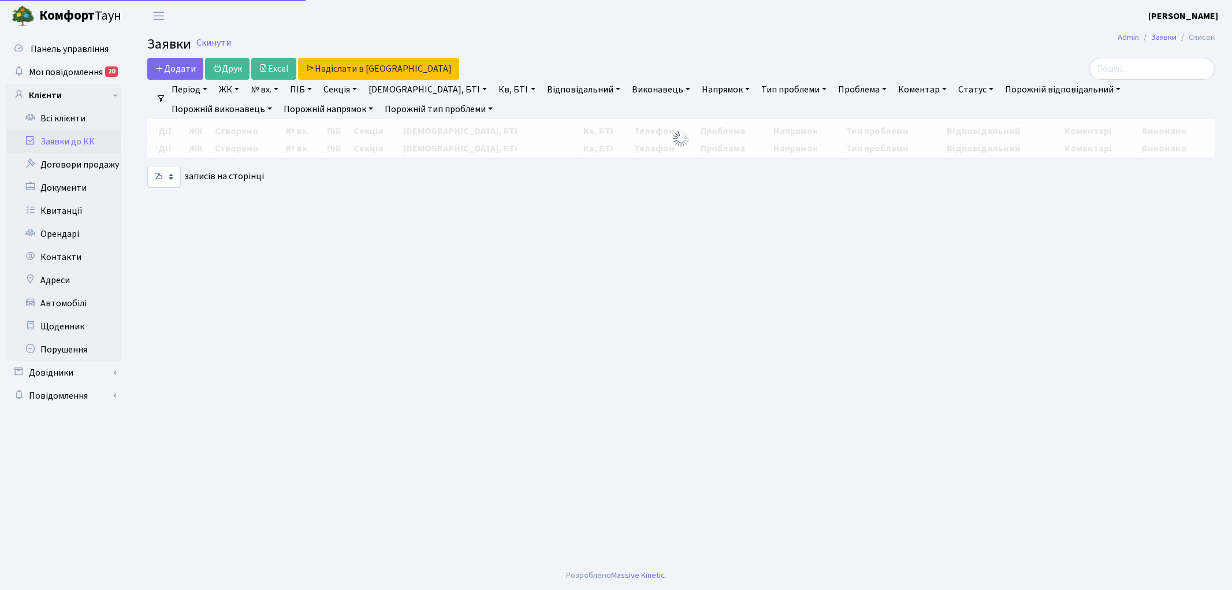
select select "25"
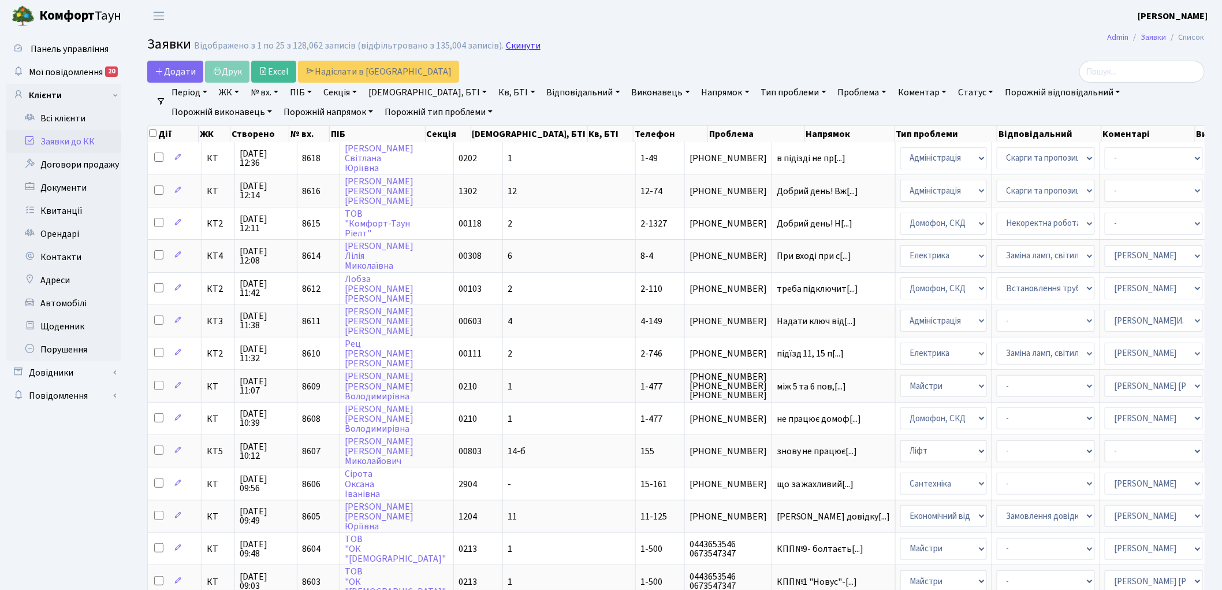
click at [511, 44] on link "Скинути" at bounding box center [523, 45] width 35 height 11
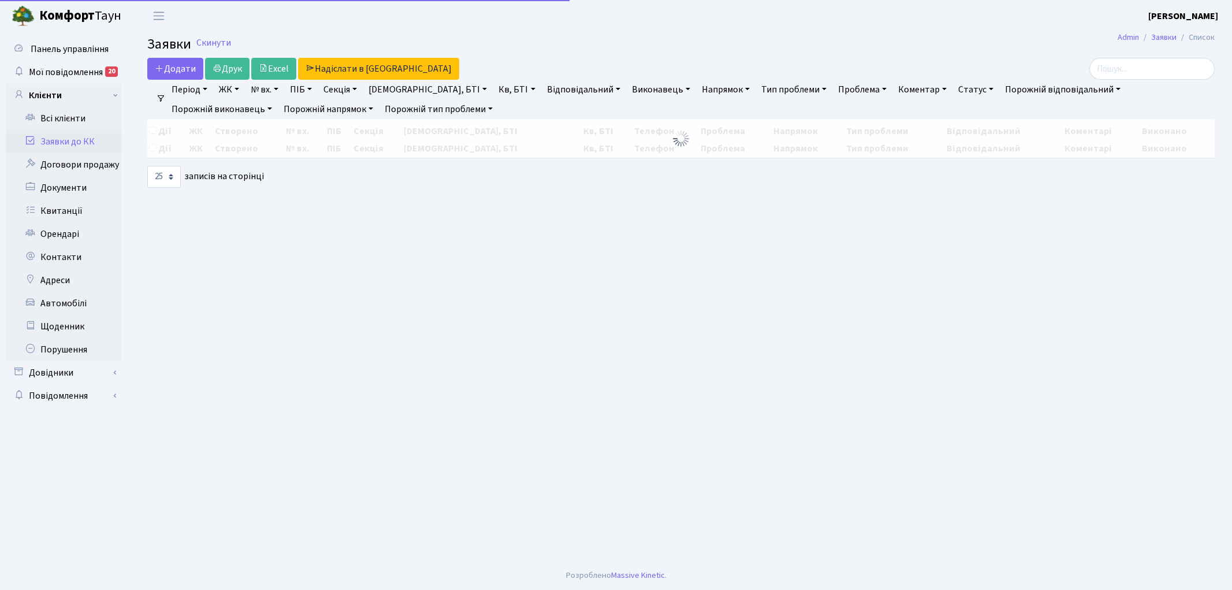
select select "25"
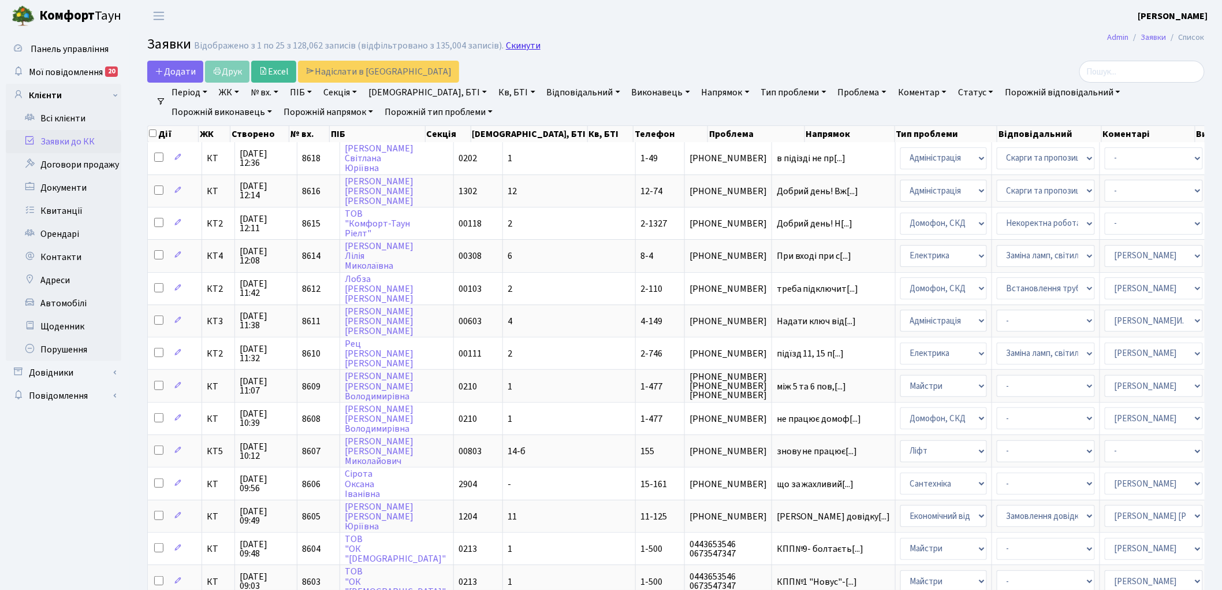
click at [520, 43] on link "Скинути" at bounding box center [523, 45] width 35 height 11
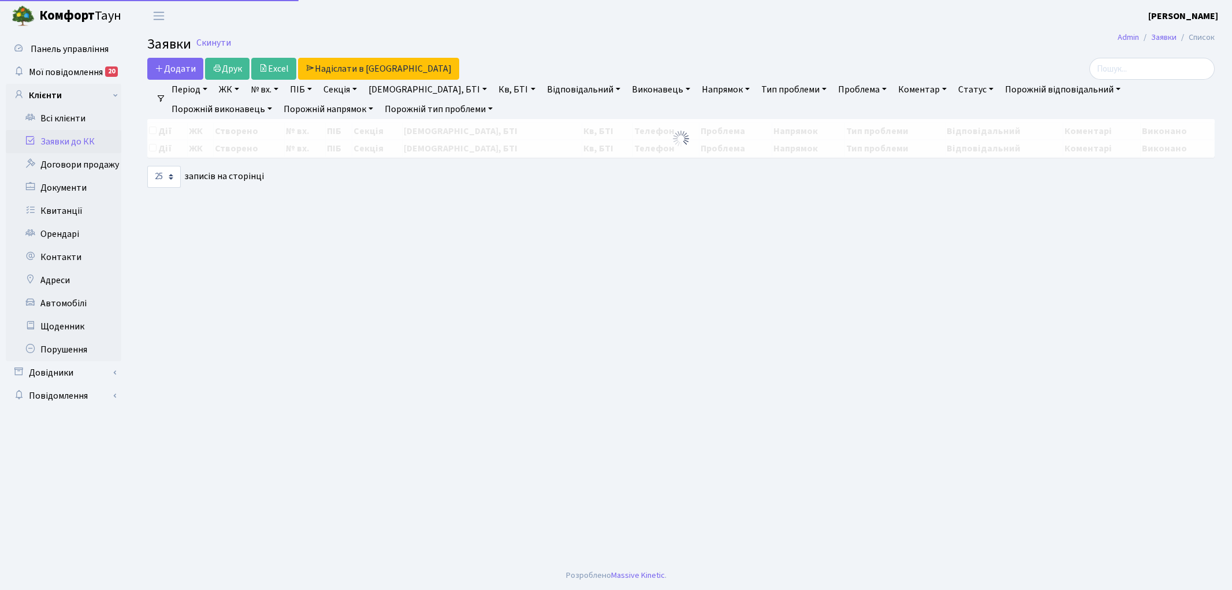
select select "25"
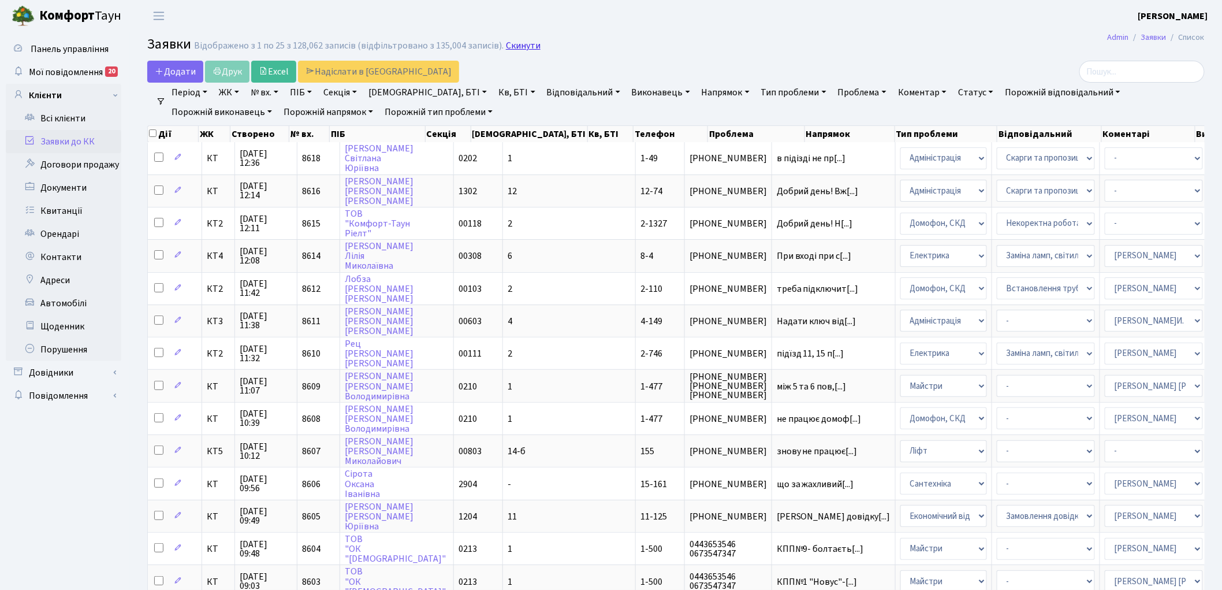
click at [520, 40] on link "Скинути" at bounding box center [523, 45] width 35 height 11
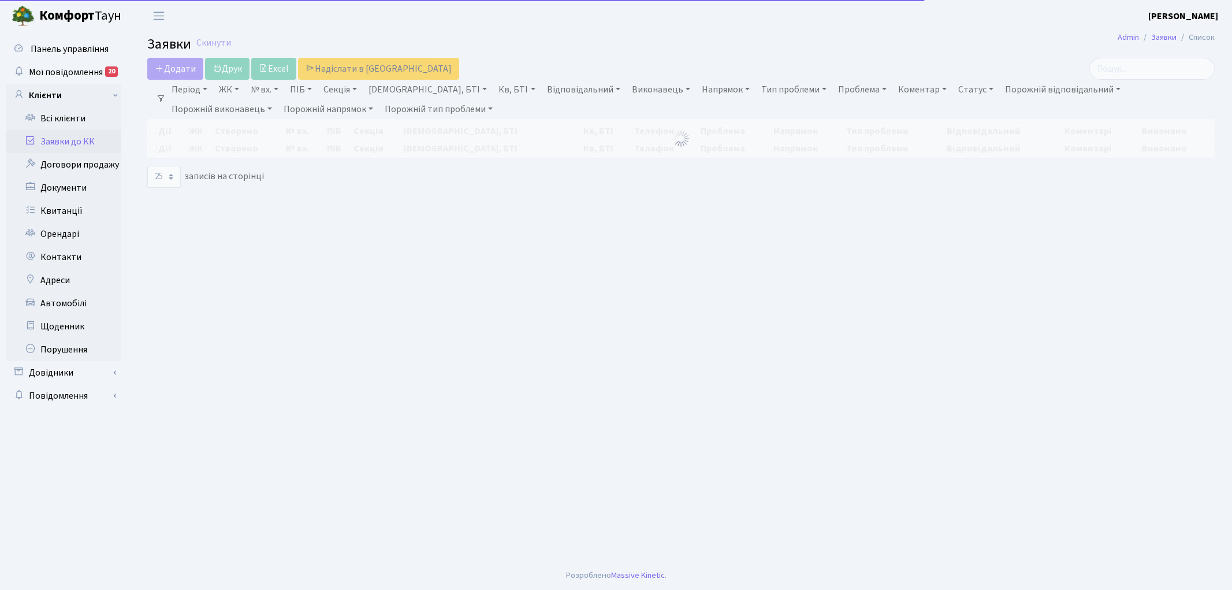
select select "25"
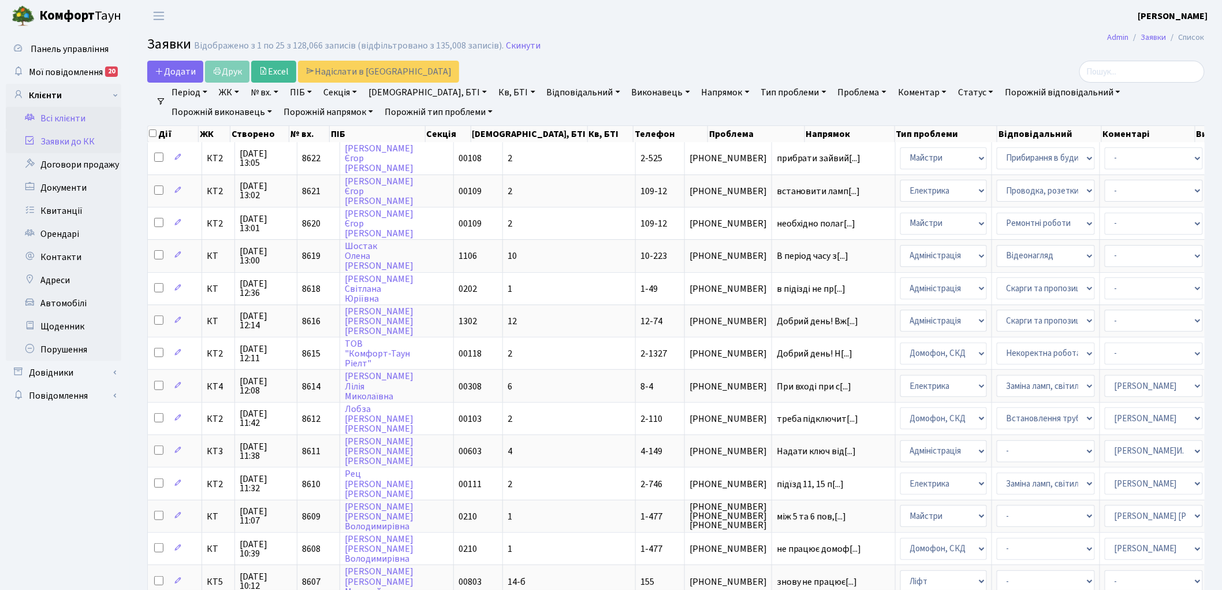
click at [76, 115] on link "Всі клієнти" at bounding box center [63, 118] width 115 height 23
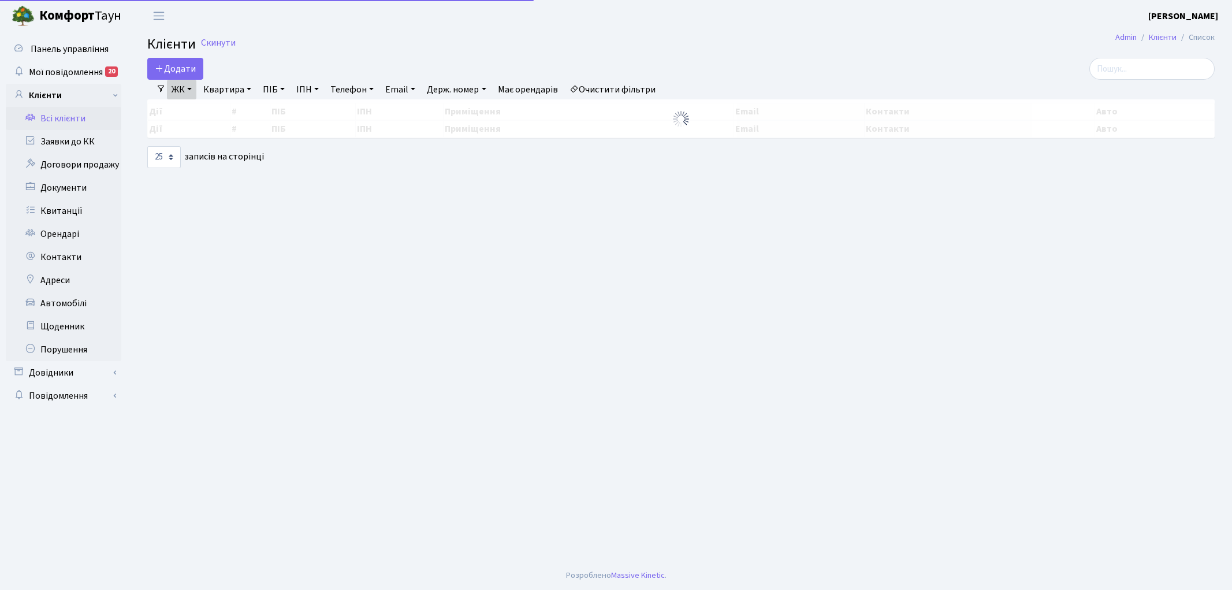
select select "25"
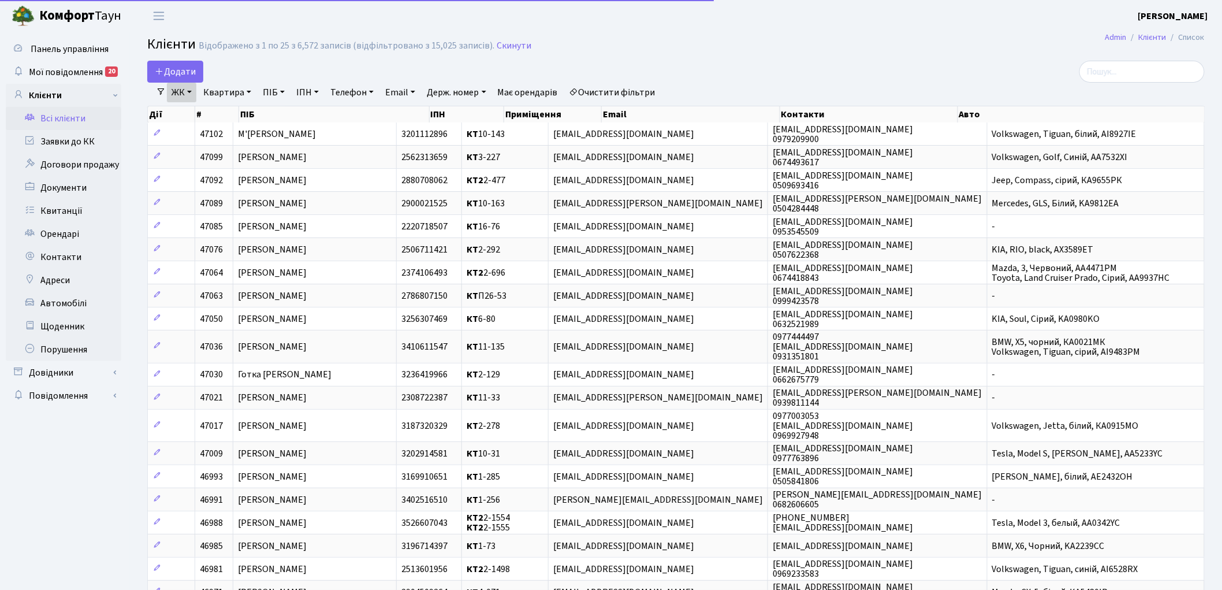
click at [181, 87] on link "ЖК" at bounding box center [181, 93] width 29 height 20
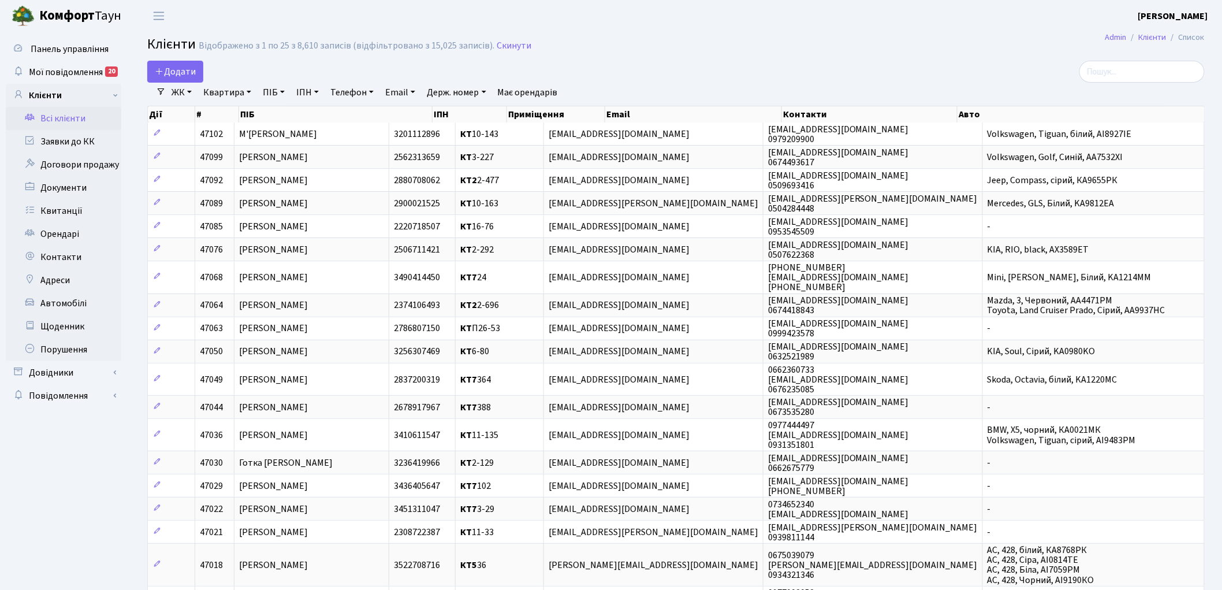
click at [192, 88] on link "ЖК" at bounding box center [181, 93] width 29 height 20
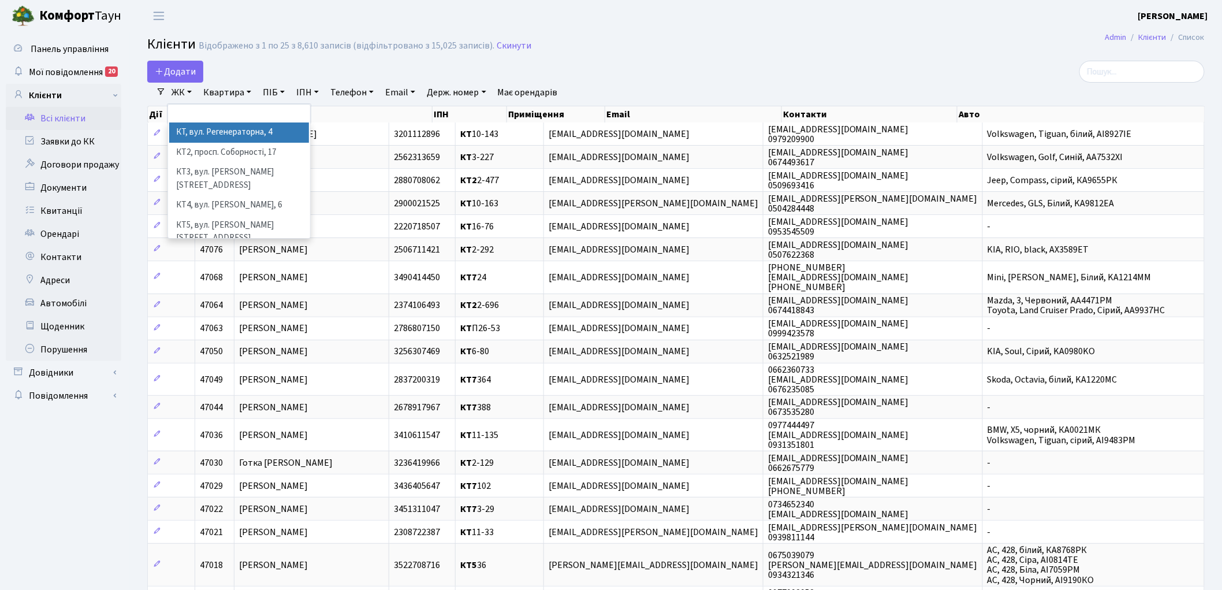
click at [203, 133] on li "КТ, вул. Регенераторна, 4" at bounding box center [239, 132] width 140 height 20
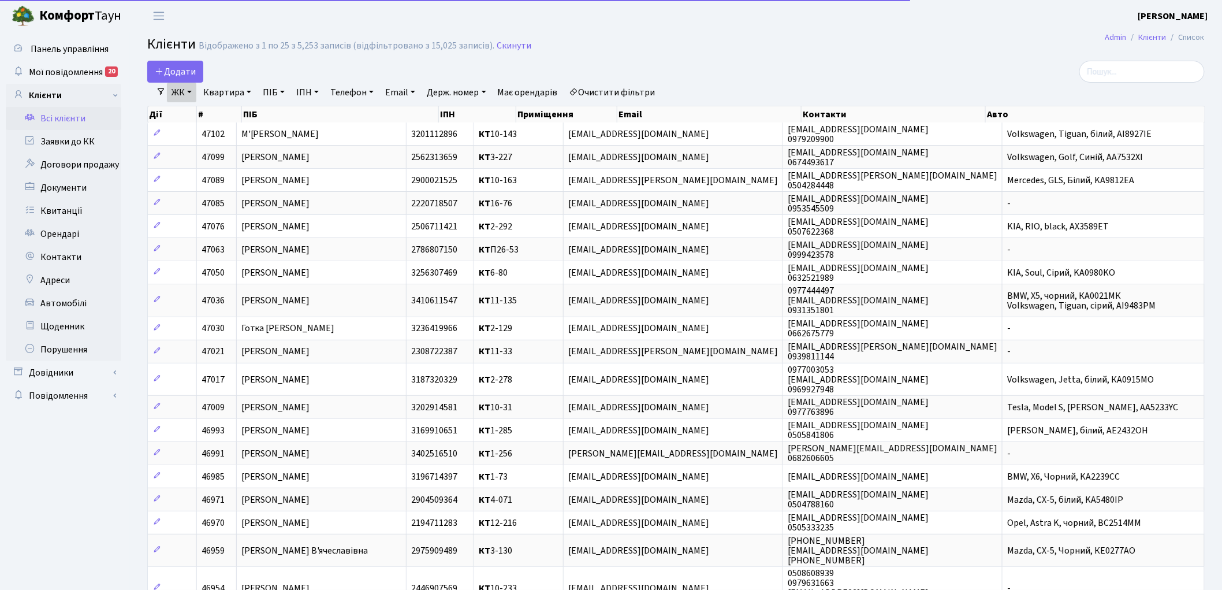
click at [230, 89] on link "Квартира" at bounding box center [227, 93] width 57 height 20
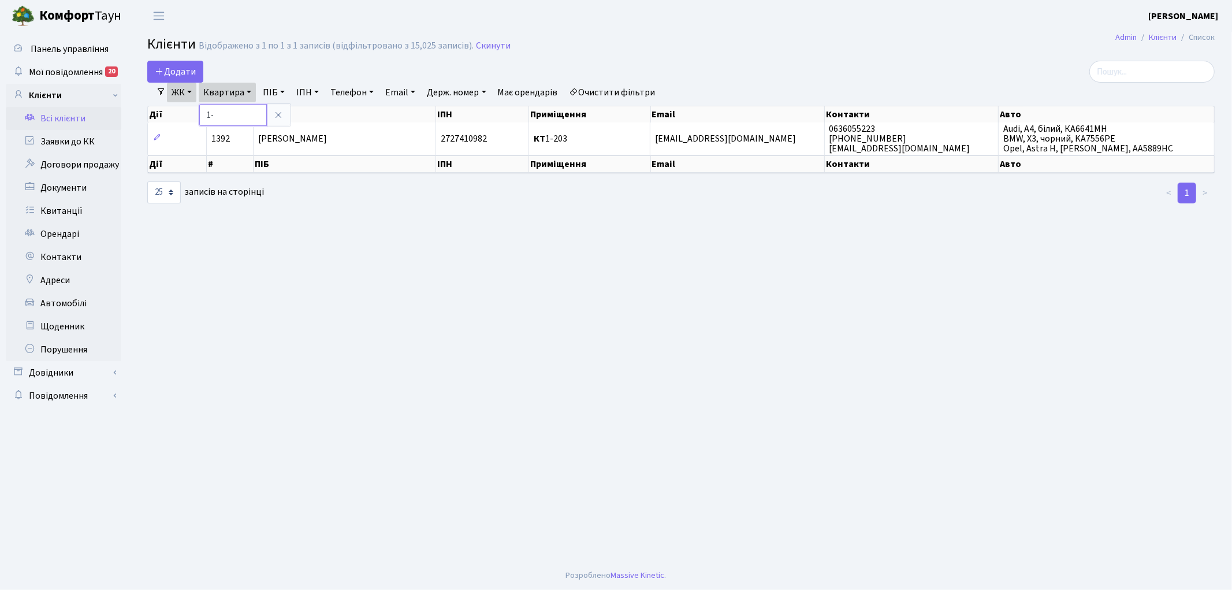
type input "1"
type input "5-164"
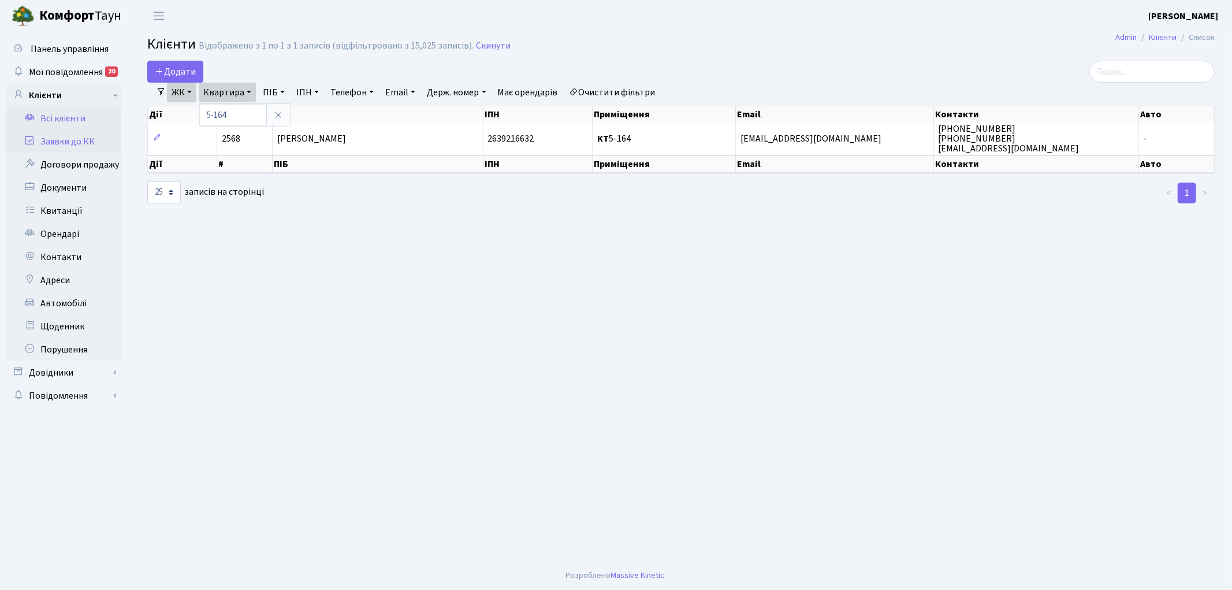
click at [64, 141] on link "Заявки до КК" at bounding box center [63, 141] width 115 height 23
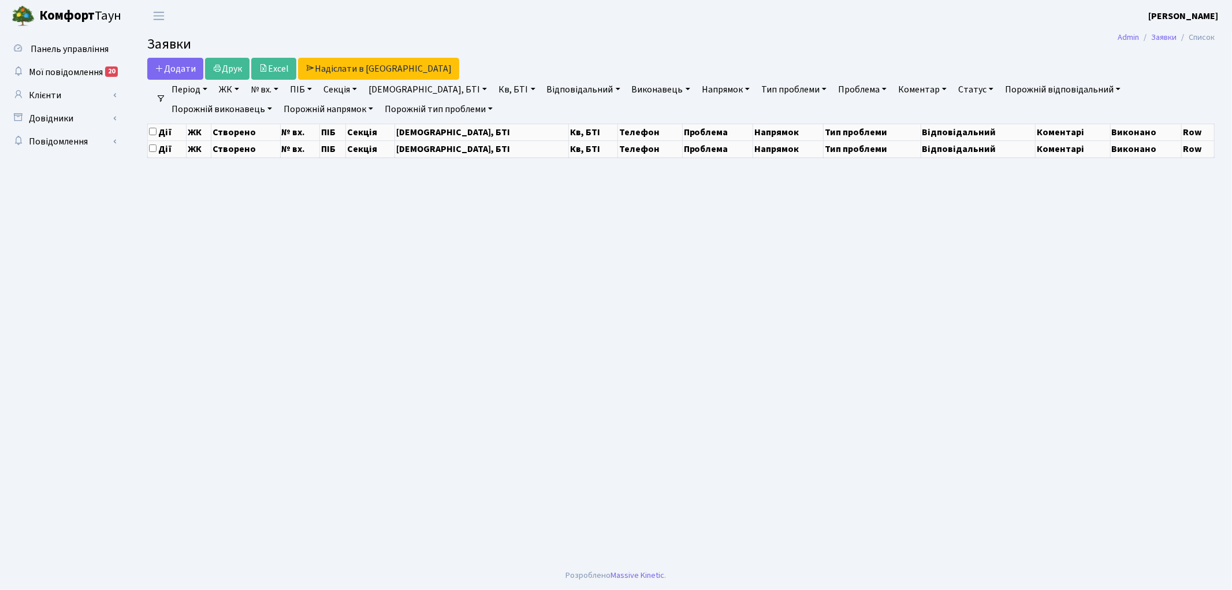
select select "25"
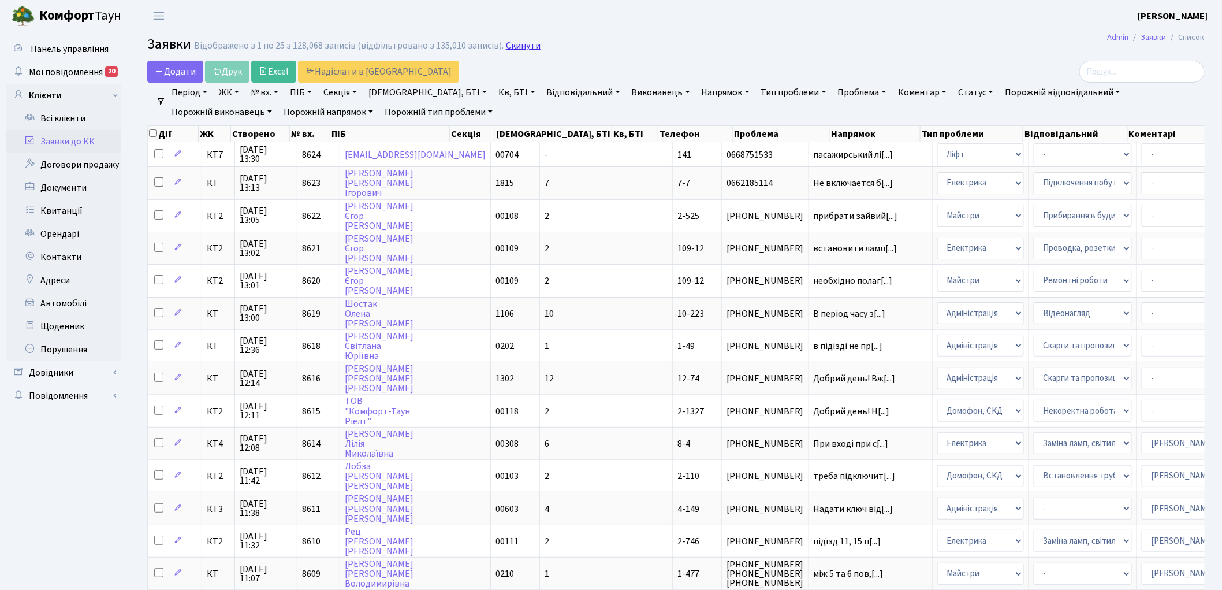
click at [521, 47] on link "Скинути" at bounding box center [523, 45] width 35 height 11
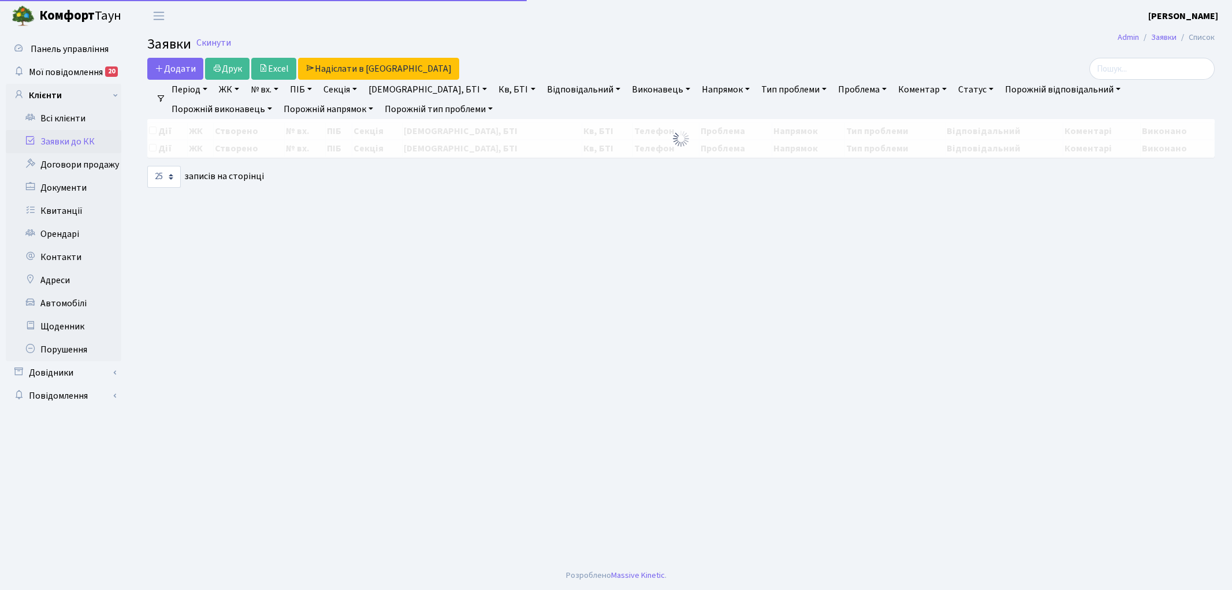
select select "25"
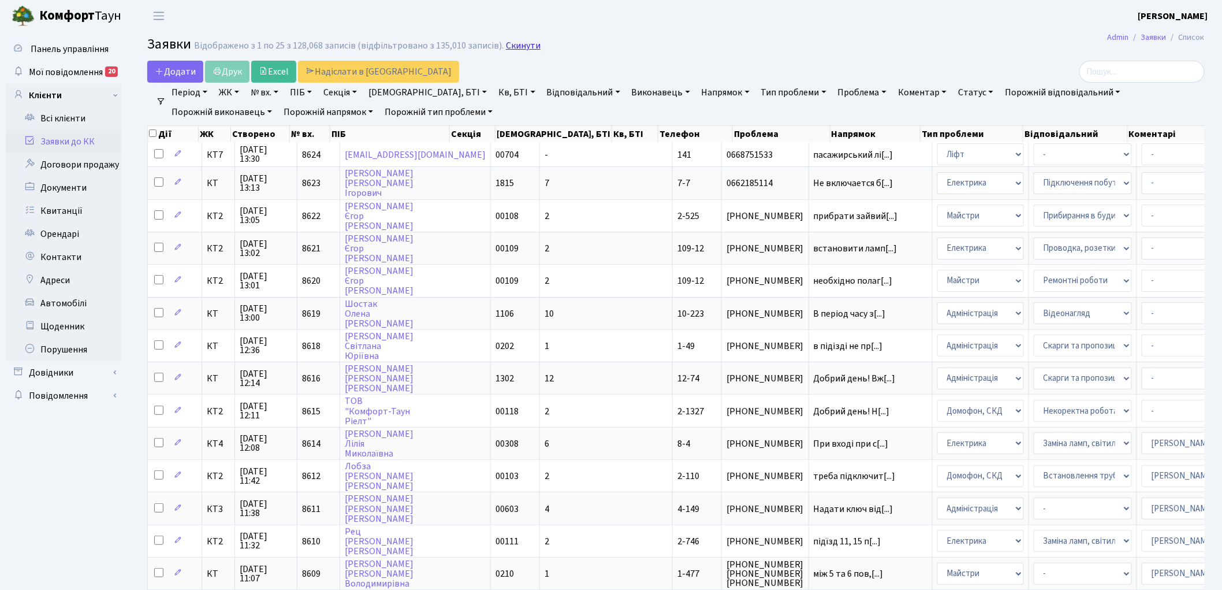
click at [508, 46] on link "Скинути" at bounding box center [523, 45] width 35 height 11
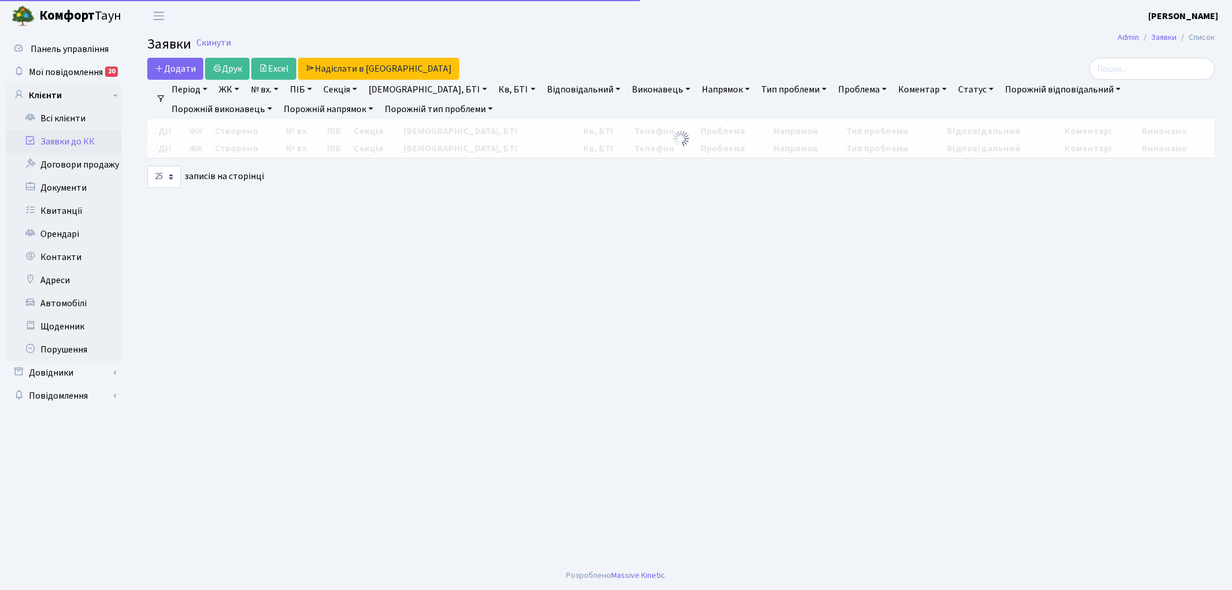
select select "25"
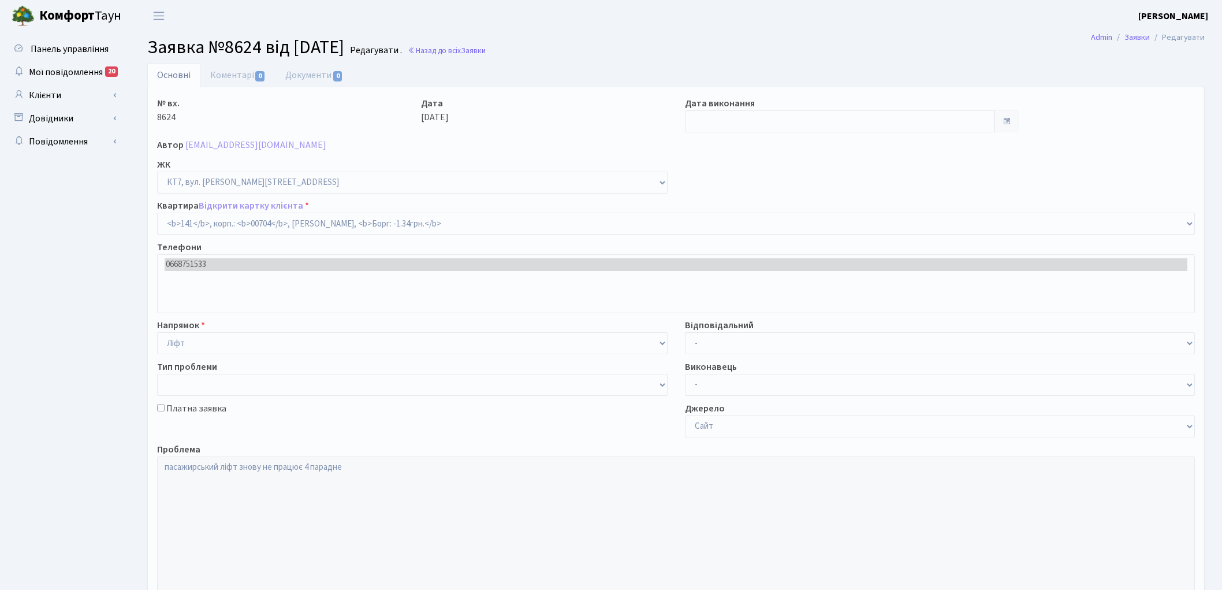
select select "18544"
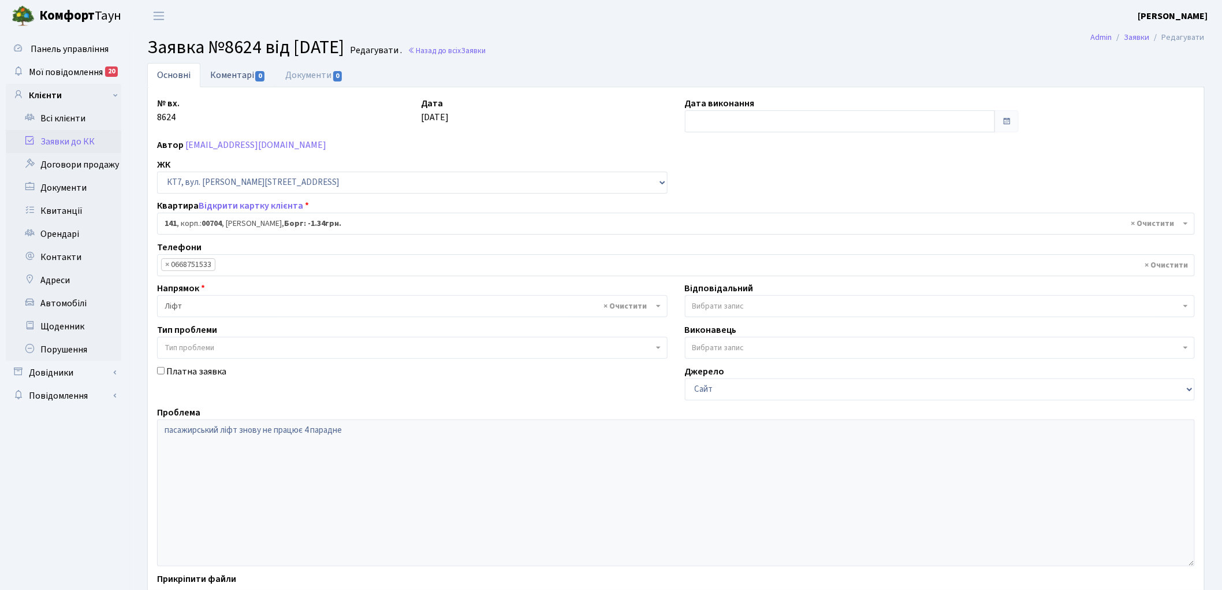
click at [219, 77] on link "Коментарі 0" at bounding box center [237, 75] width 75 height 24
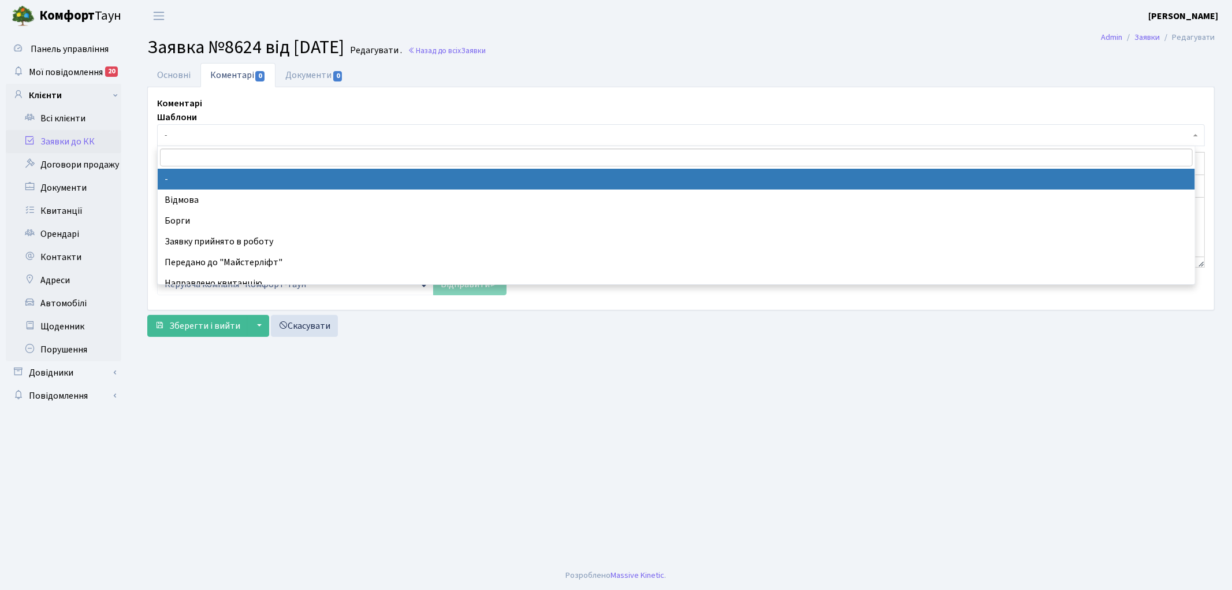
click at [237, 136] on span "-" at bounding box center [678, 135] width 1026 height 12
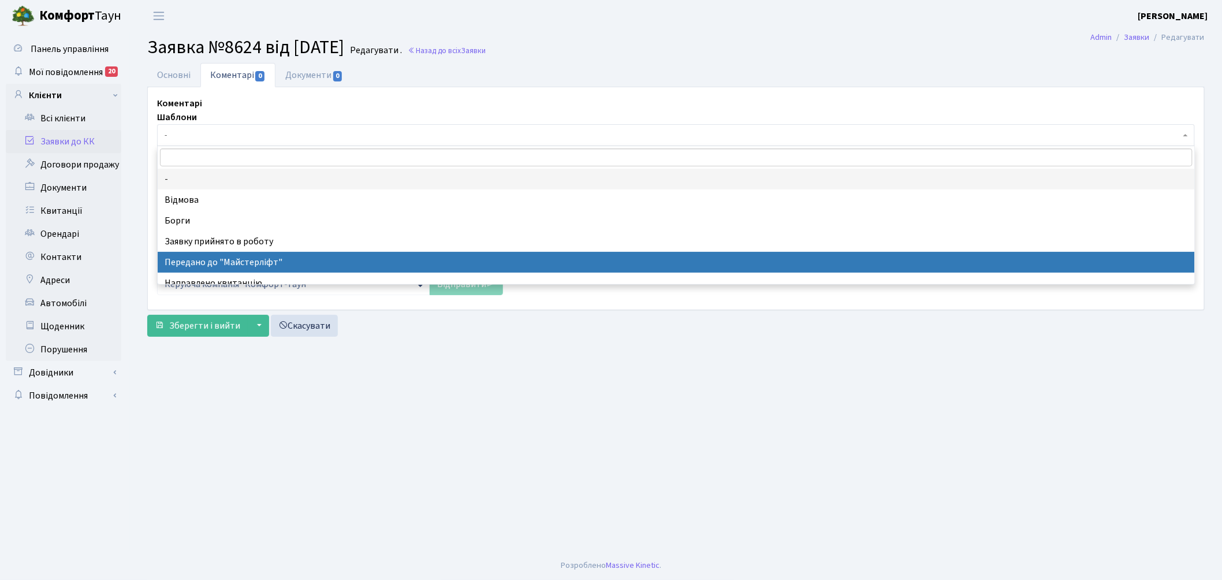
select select "9"
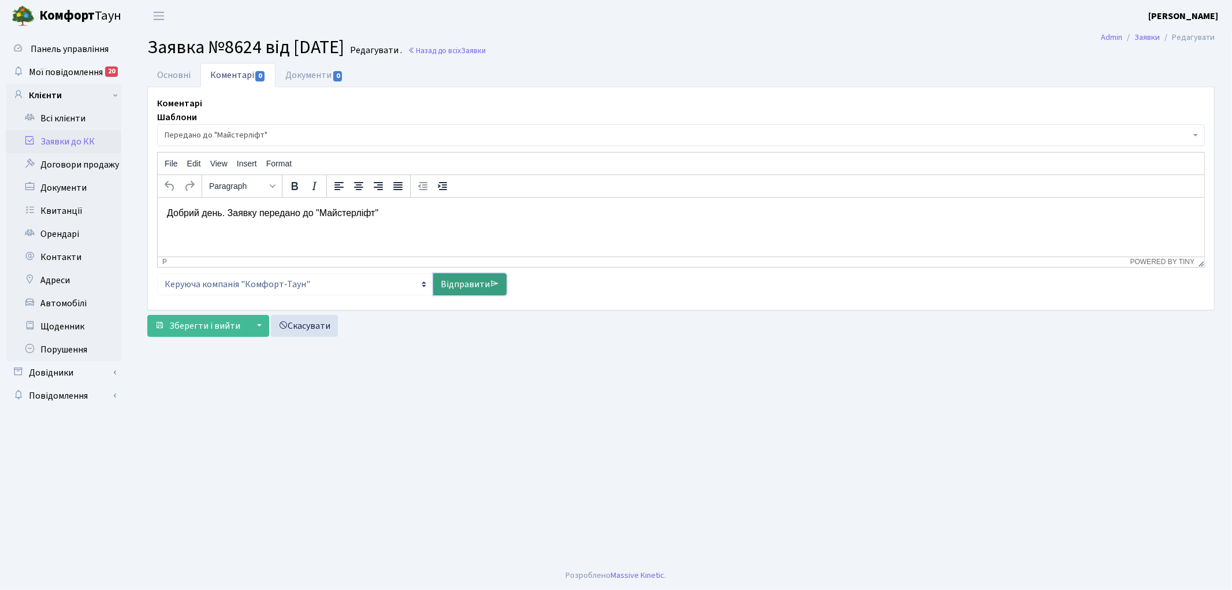
click at [465, 289] on link "Відправити" at bounding box center [469, 284] width 73 height 22
select select
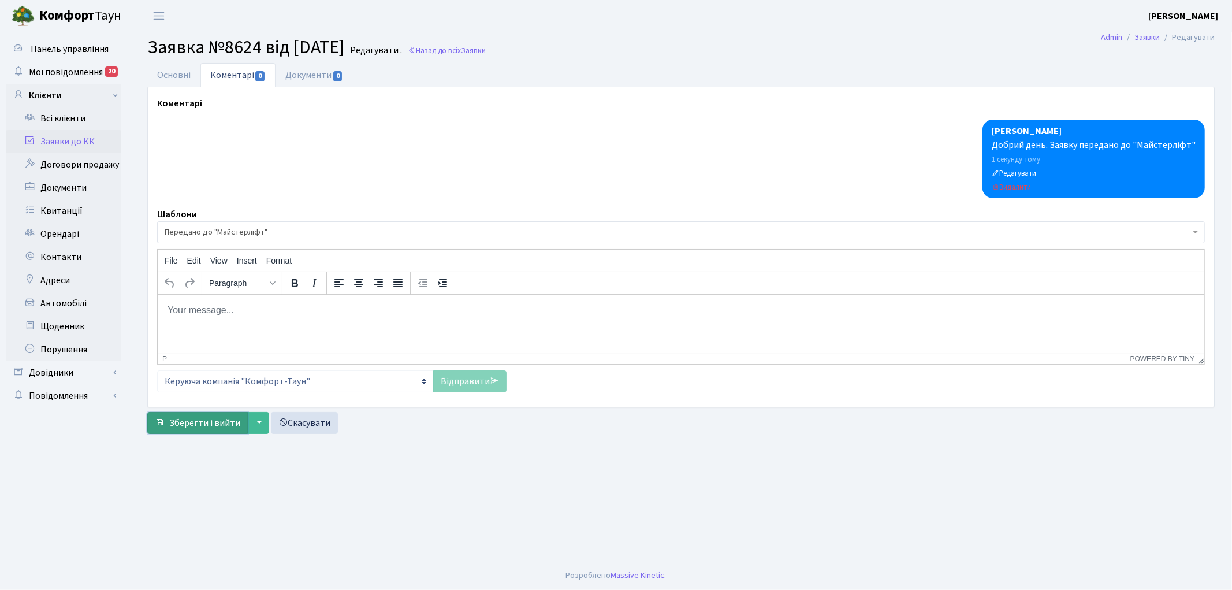
click at [182, 425] on span "Зберегти і вийти" at bounding box center [204, 422] width 71 height 13
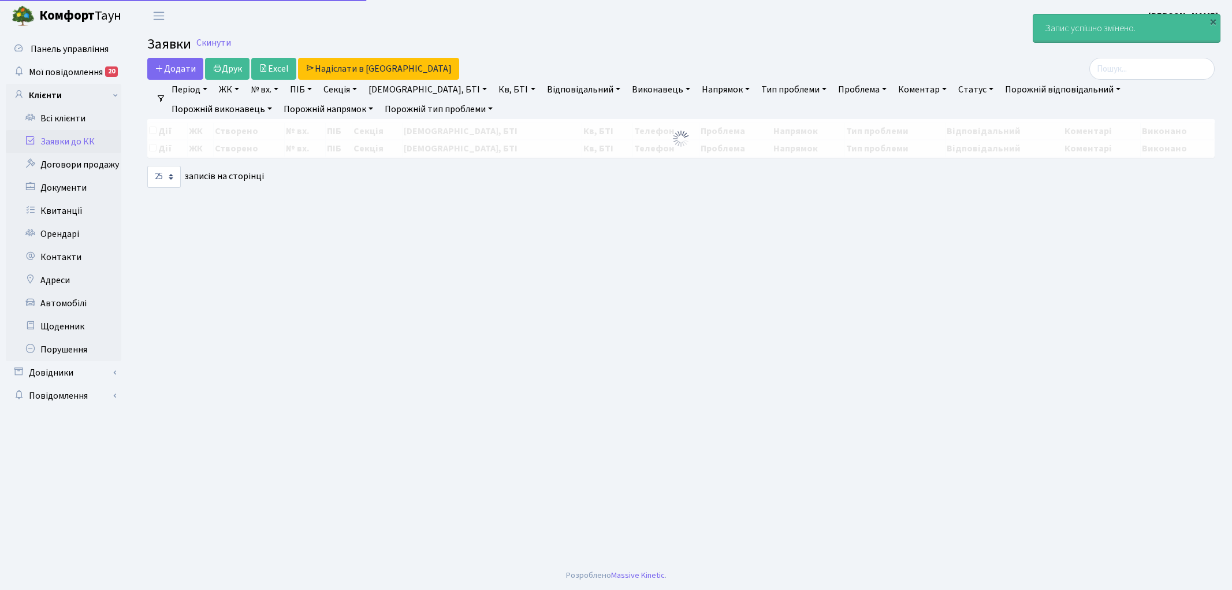
select select "25"
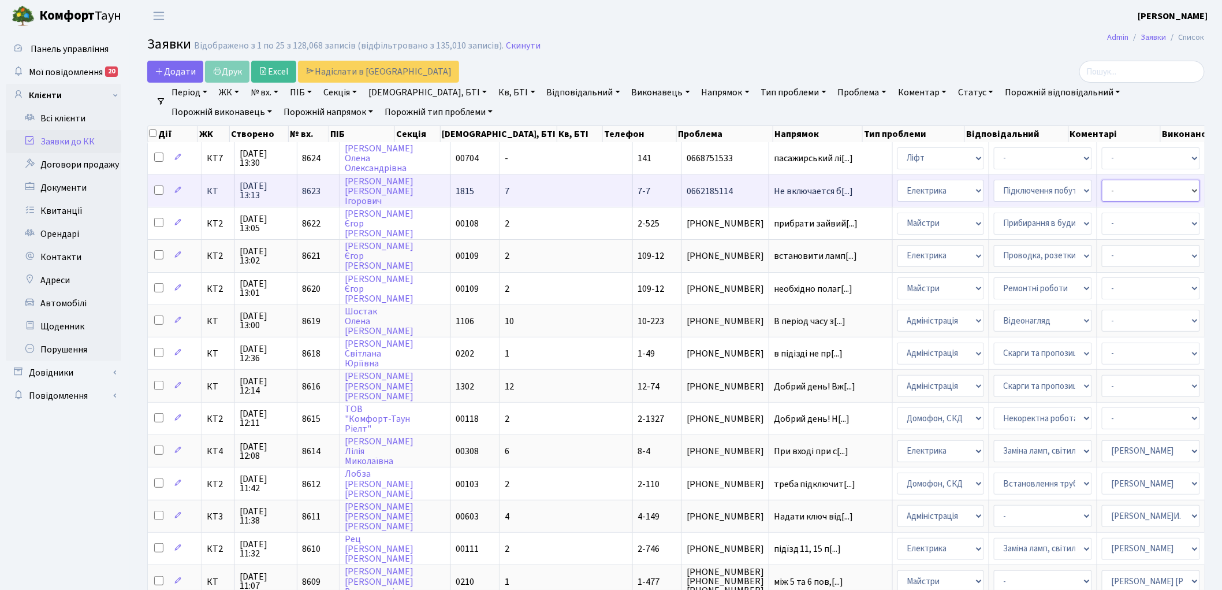
click at [1102, 189] on select "- Адміністратор ЖК ДП Адміністратор ЖК КТ Адміністратор ЖК СП Вижул В. В. Горді…" at bounding box center [1151, 191] width 98 height 22
select select "22"
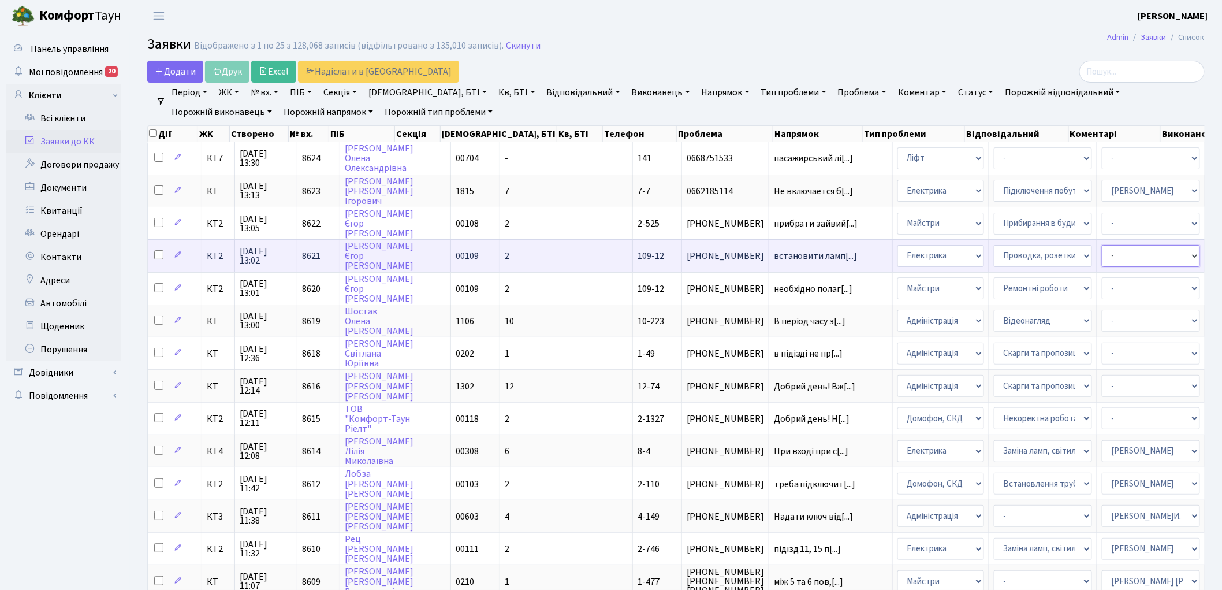
click at [1102, 247] on select "- Адміністратор ЖК ДП Адміністратор ЖК КТ Адміністратор ЖК СП Вижул В. В. Горді…" at bounding box center [1151, 256] width 98 height 22
select select "22"
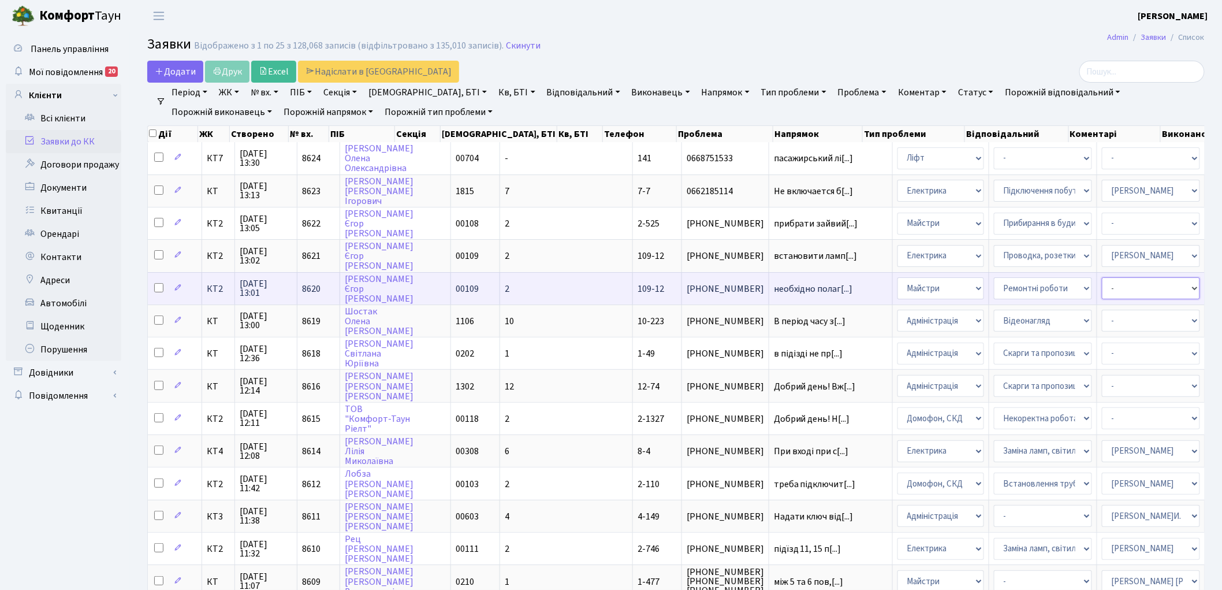
click at [1102, 280] on select "- Адміністратор ЖК ДП Адміністратор ЖК КТ Адміністратор ЖК СП Вижул В. В. Горді…" at bounding box center [1151, 288] width 98 height 22
select select "42"
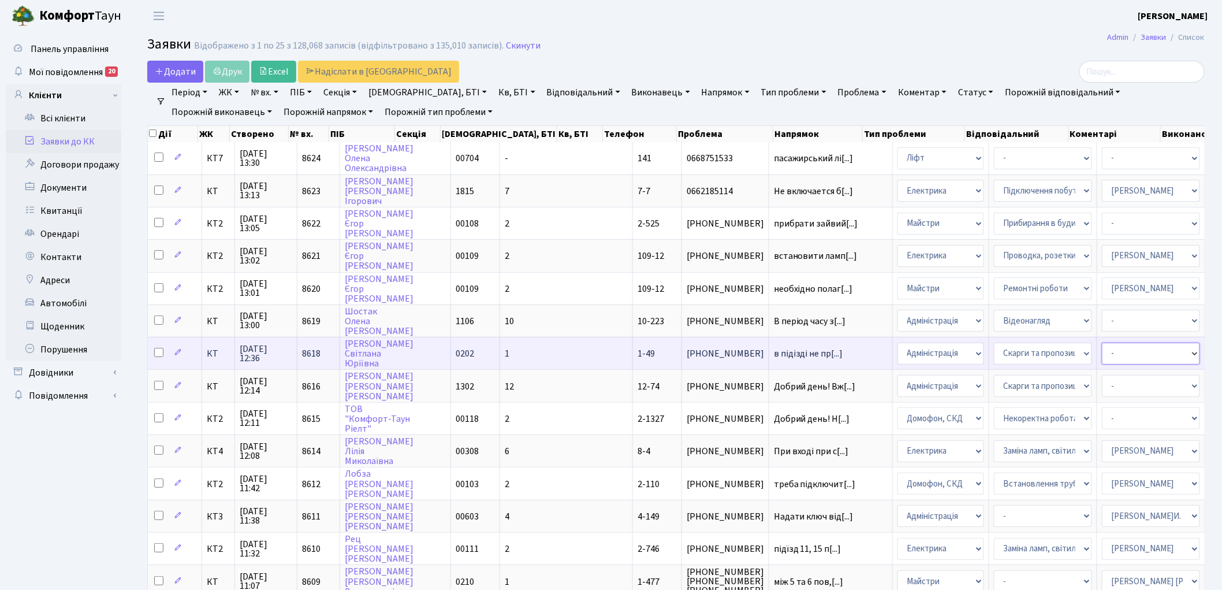
click at [1102, 349] on select "- Адміністратор ЖК ДП Адміністратор ЖК КТ Адміністратор ЖК СП Вижул В. В. Горді…" at bounding box center [1151, 353] width 98 height 22
select select "22"
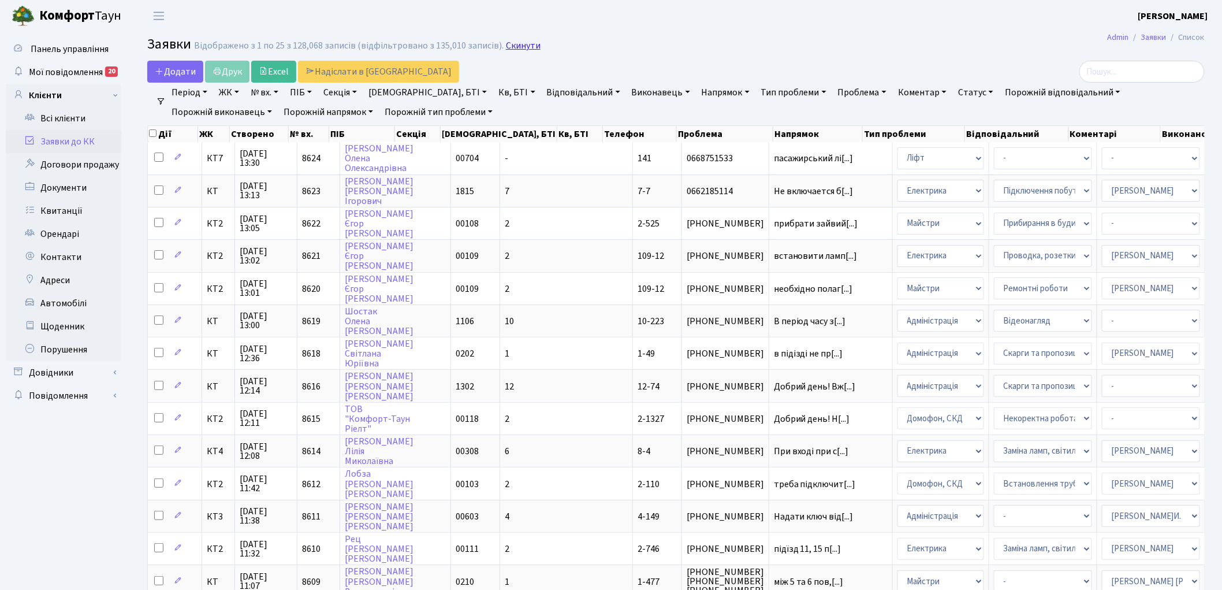
click at [510, 45] on link "Скинути" at bounding box center [523, 45] width 35 height 11
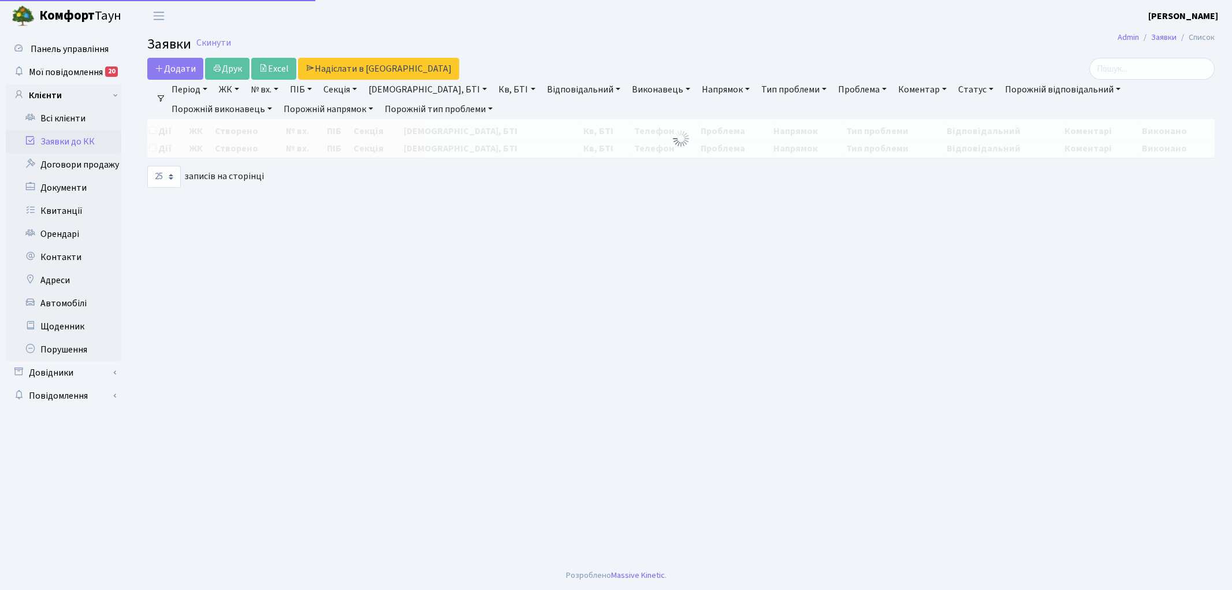
select select "25"
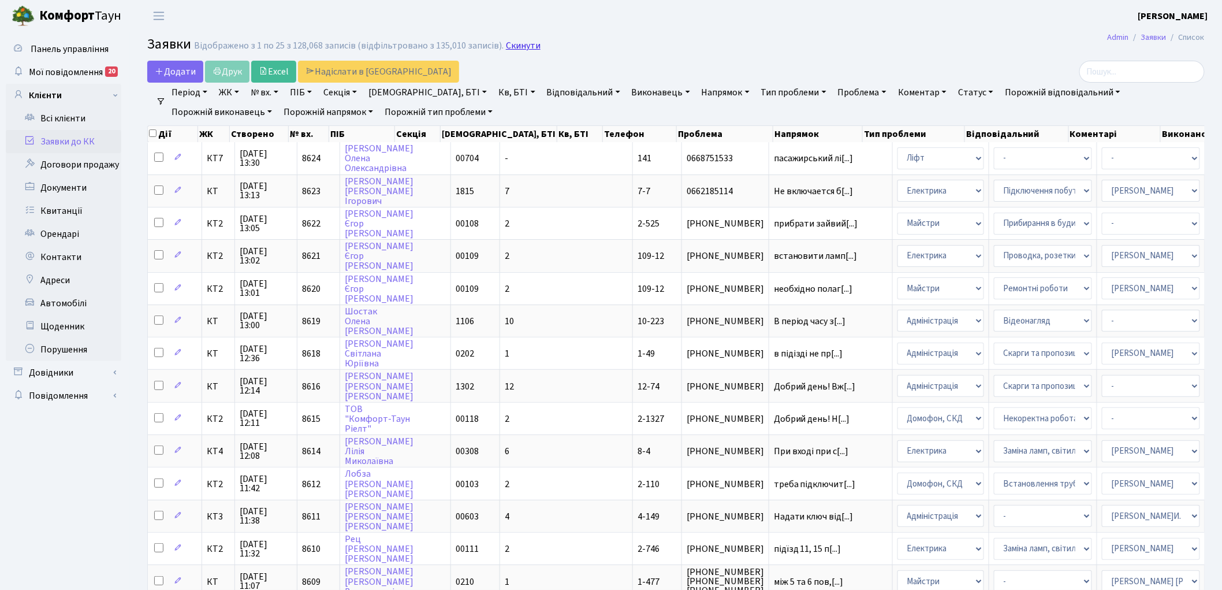
click at [517, 45] on link "Скинути" at bounding box center [523, 45] width 35 height 11
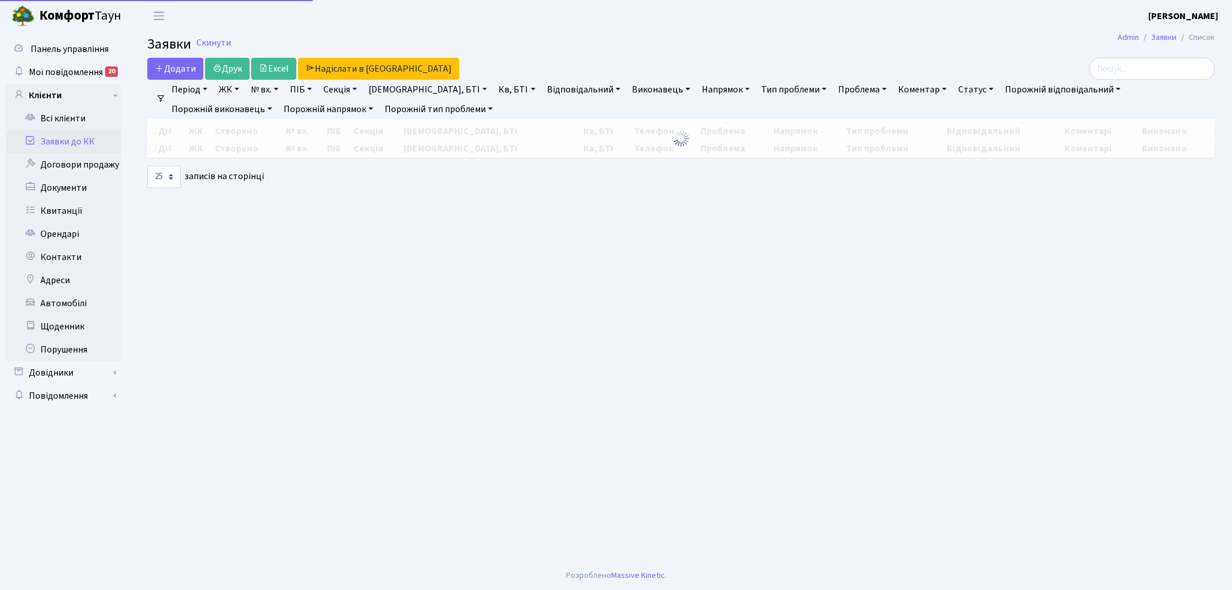
select select "25"
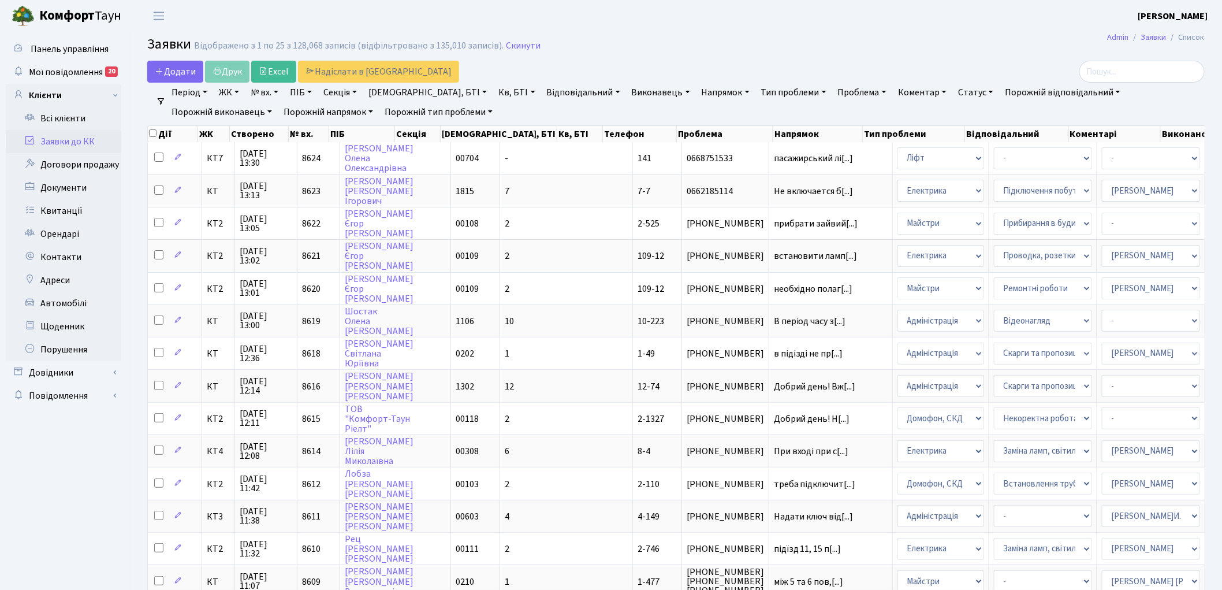
click at [697, 95] on link "Напрямок" at bounding box center [725, 93] width 57 height 20
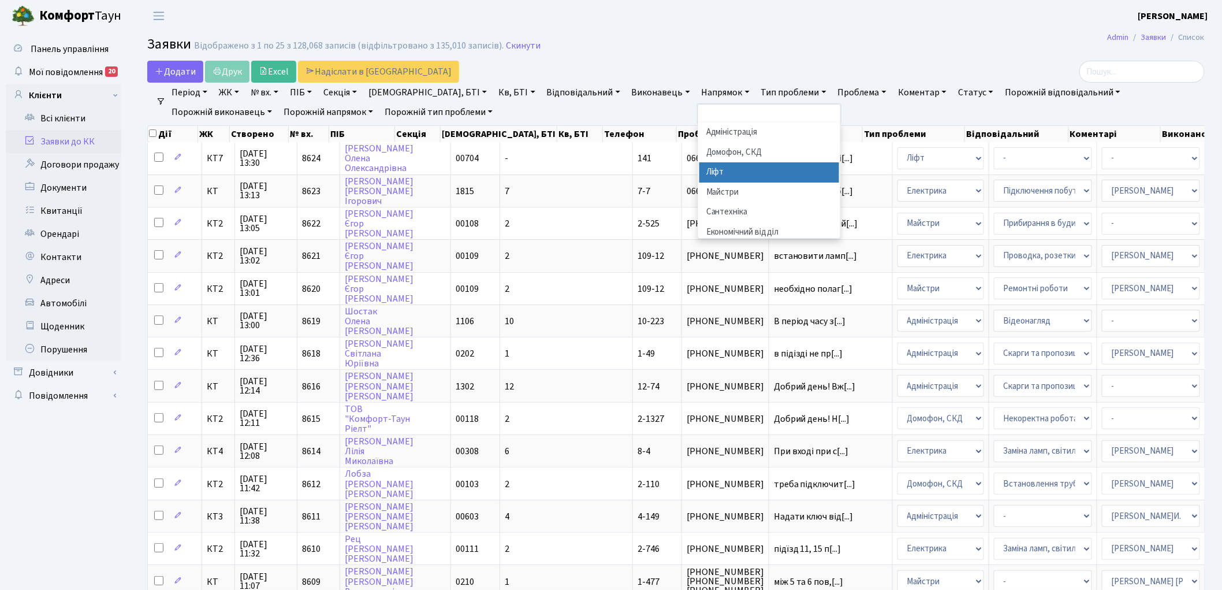
click at [699, 175] on li "Ліфт" at bounding box center [769, 172] width 140 height 20
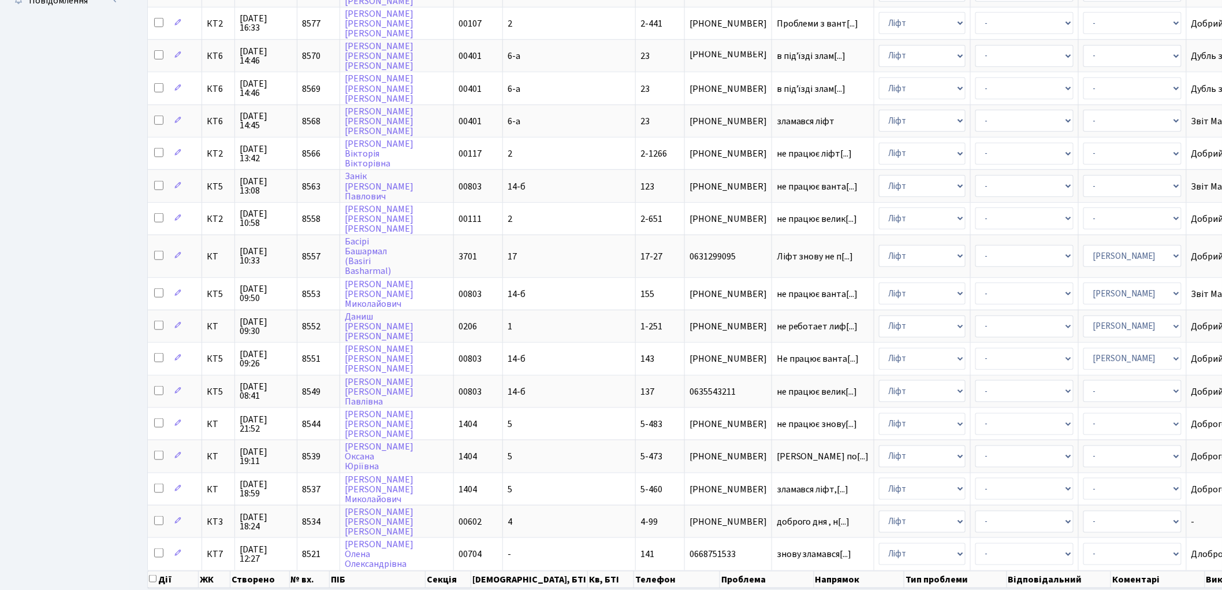
scroll to position [422, 0]
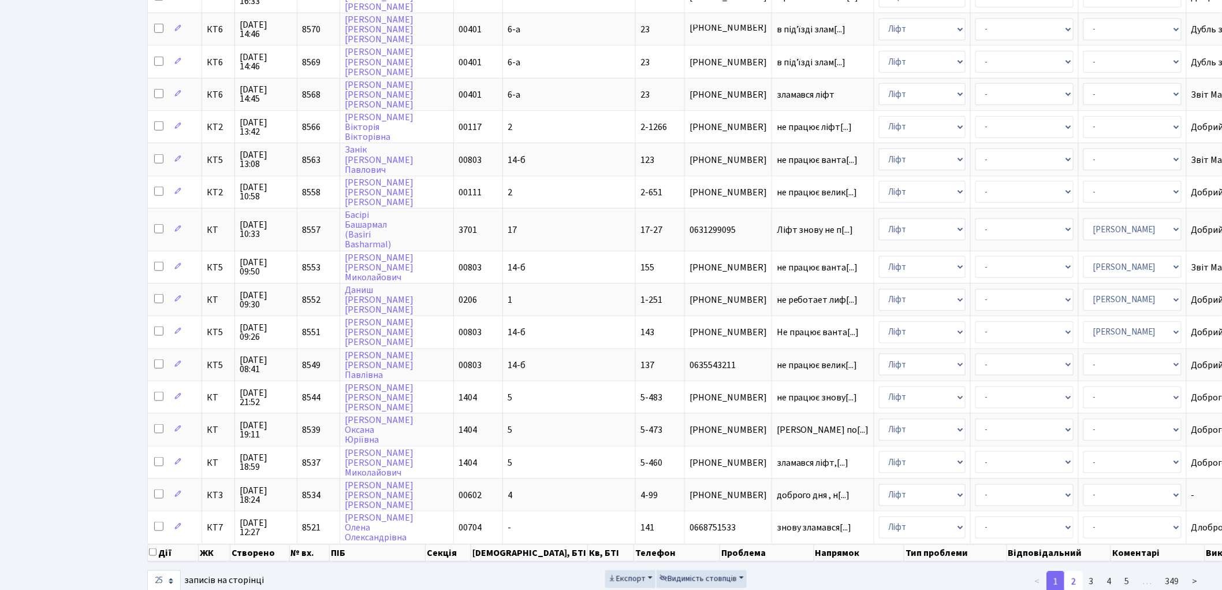
click at [1074, 571] on link "2" at bounding box center [1073, 581] width 18 height 21
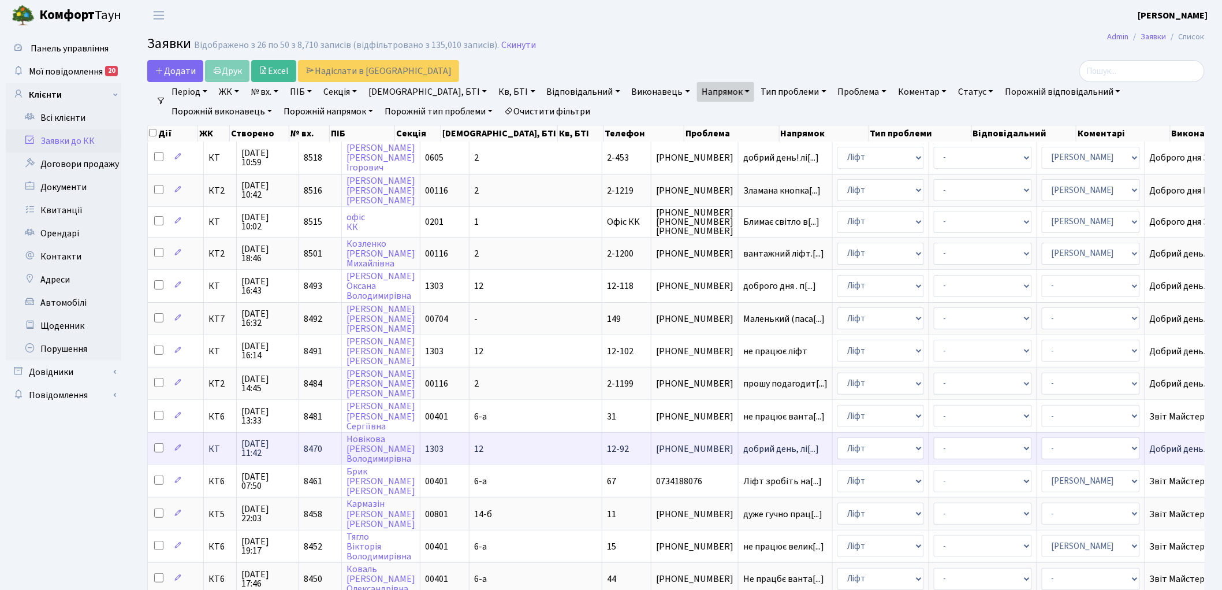
scroll to position [0, 0]
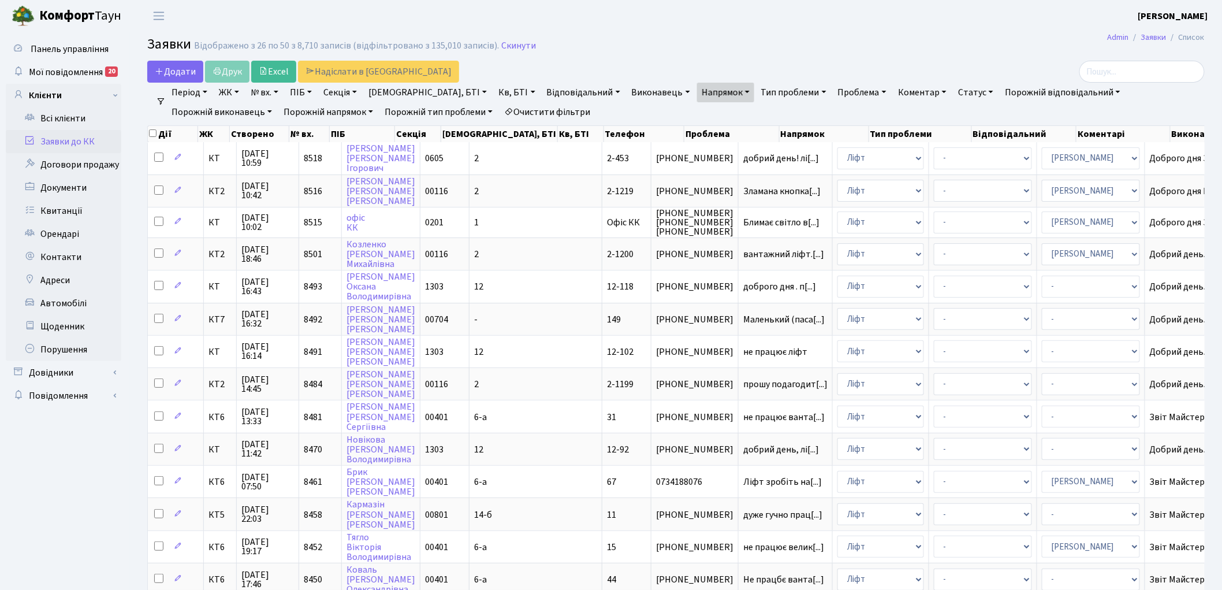
click at [953, 94] on link "Статус" at bounding box center [975, 93] width 44 height 20
click at [954, 160] on link "Не виконано" at bounding box center [999, 163] width 91 height 18
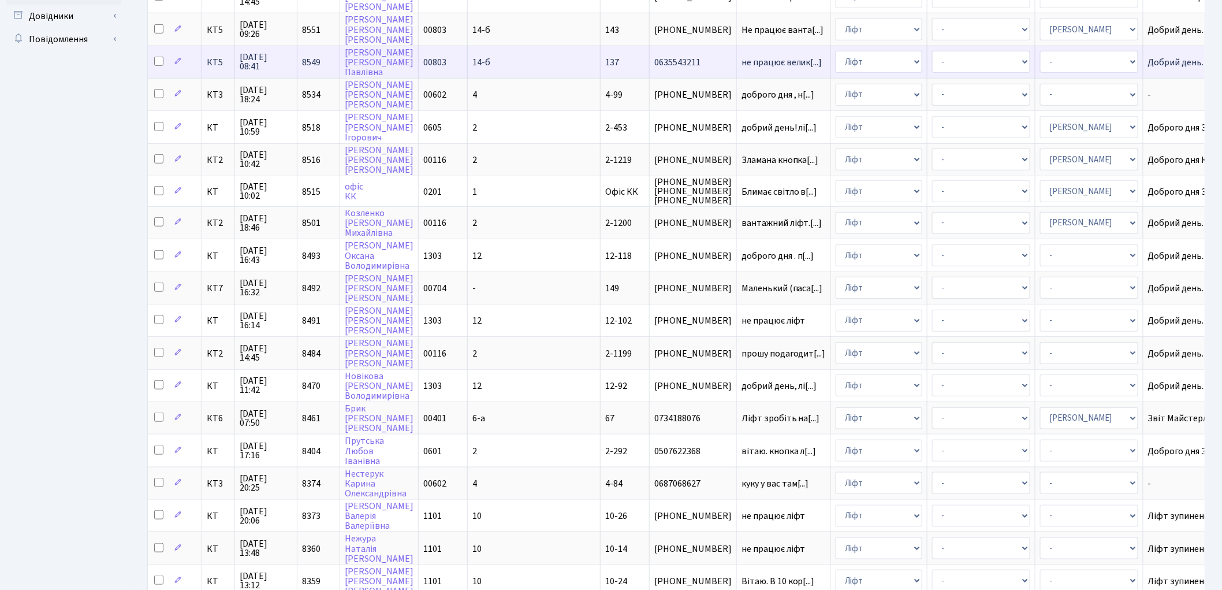
scroll to position [420, 0]
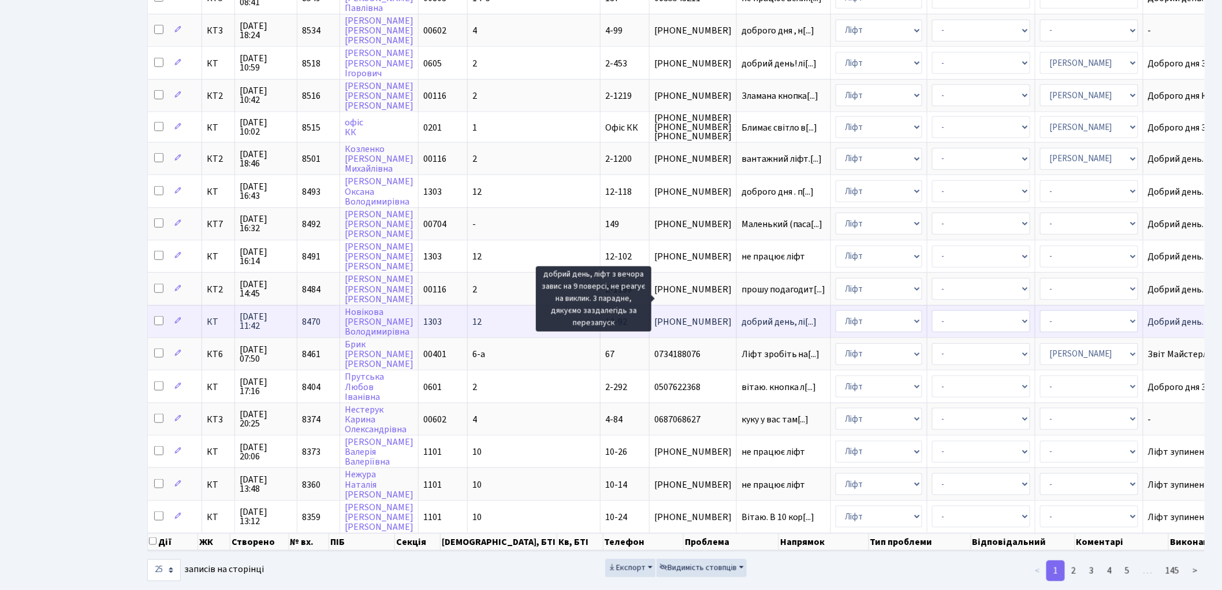
click at [741, 315] on span "добрий день, лі[...]" at bounding box center [779, 321] width 76 height 13
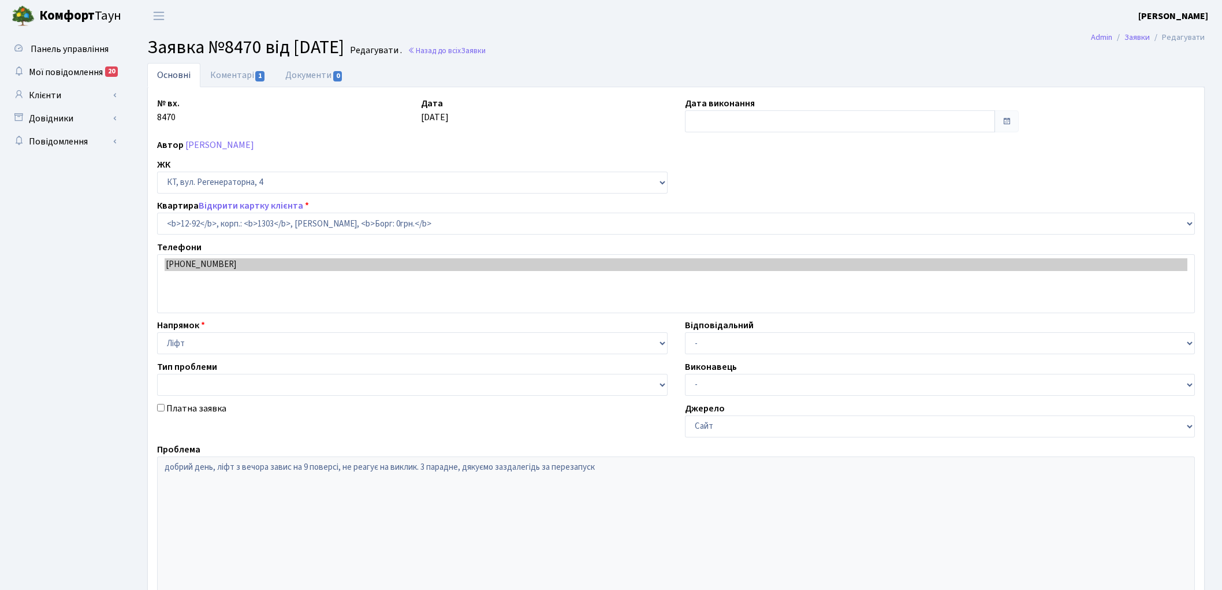
select select "7199"
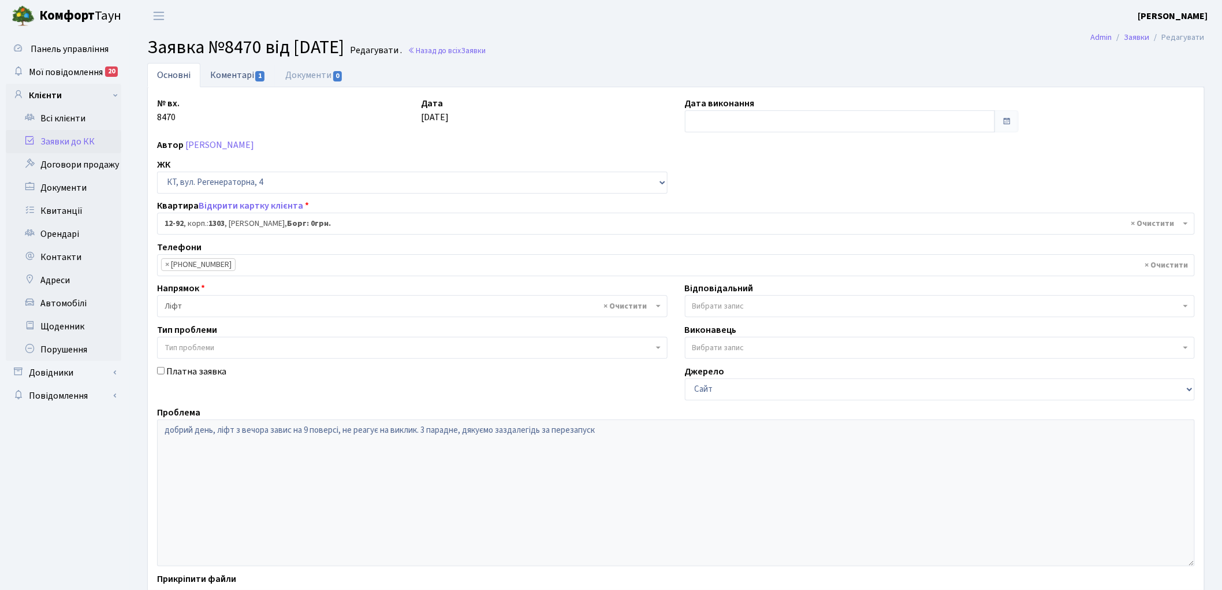
click at [221, 73] on link "Коментарі 1" at bounding box center [237, 75] width 75 height 24
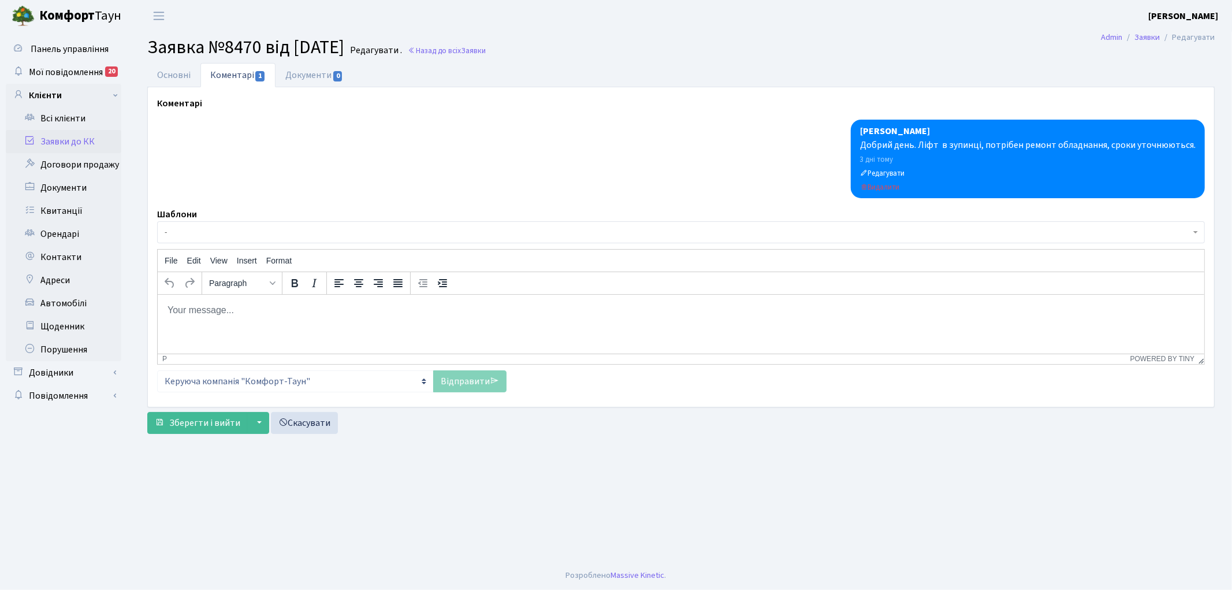
click at [239, 230] on span "-" at bounding box center [678, 232] width 1026 height 12
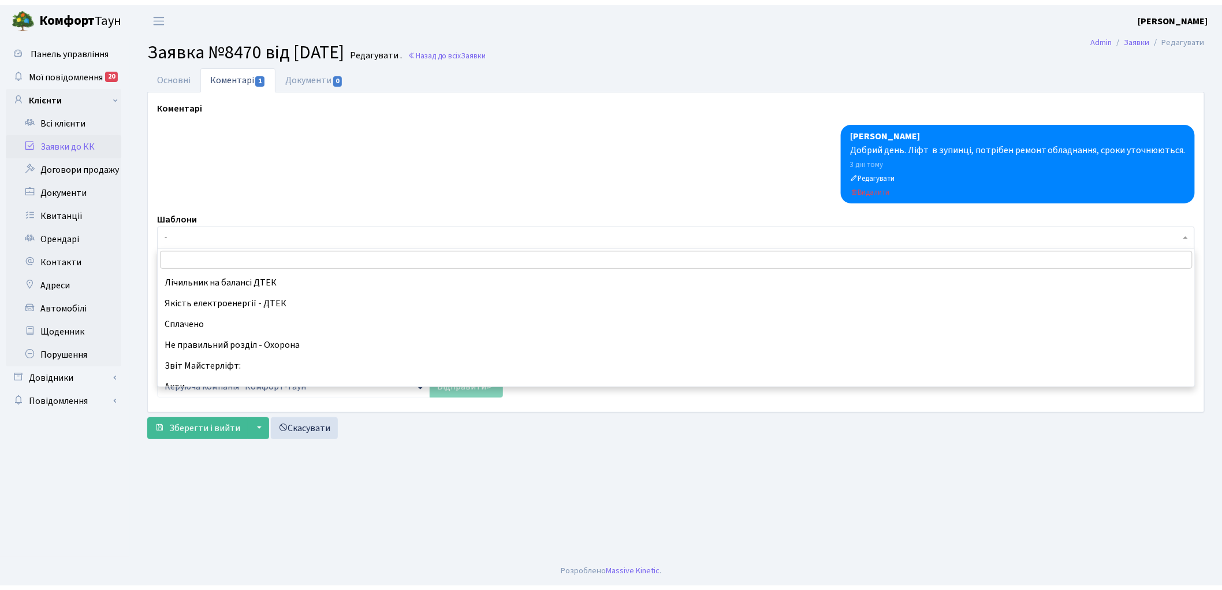
scroll to position [256, 0]
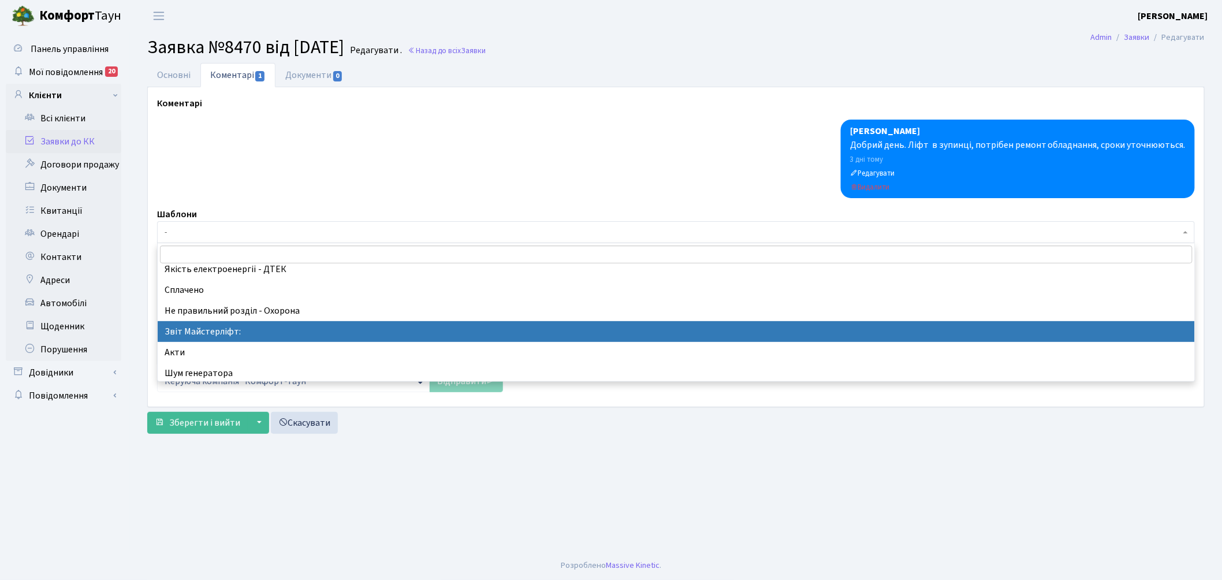
select select "37"
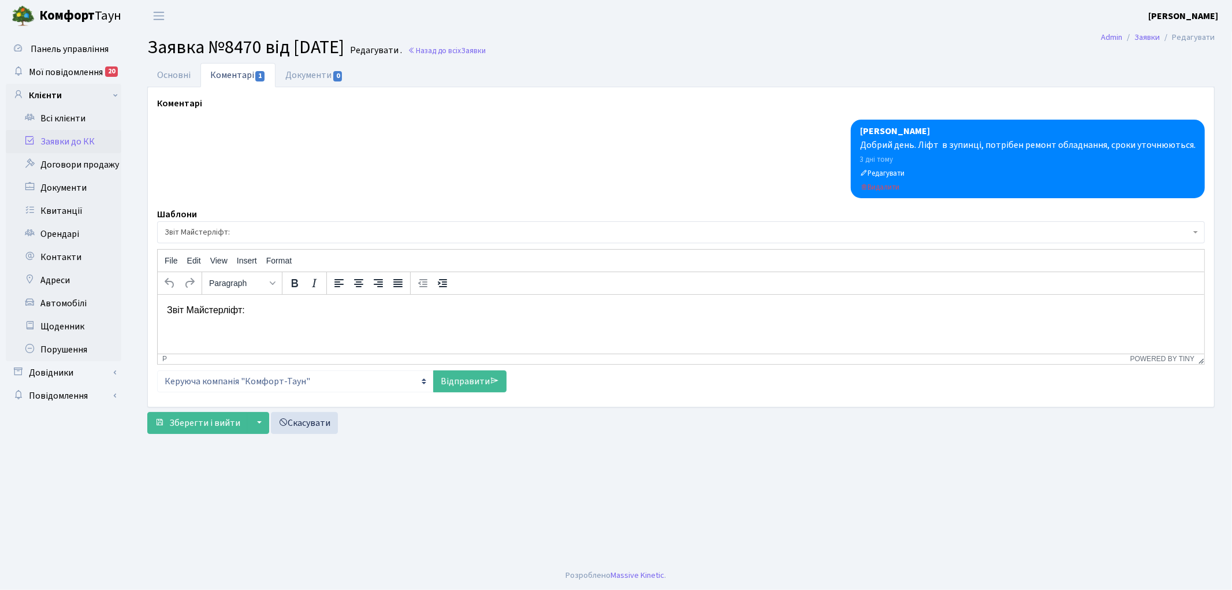
click at [269, 309] on p "Звіт Майстерліфт:" at bounding box center [680, 309] width 1028 height 13
click at [460, 384] on link "Відправити" at bounding box center [469, 381] width 73 height 22
select select
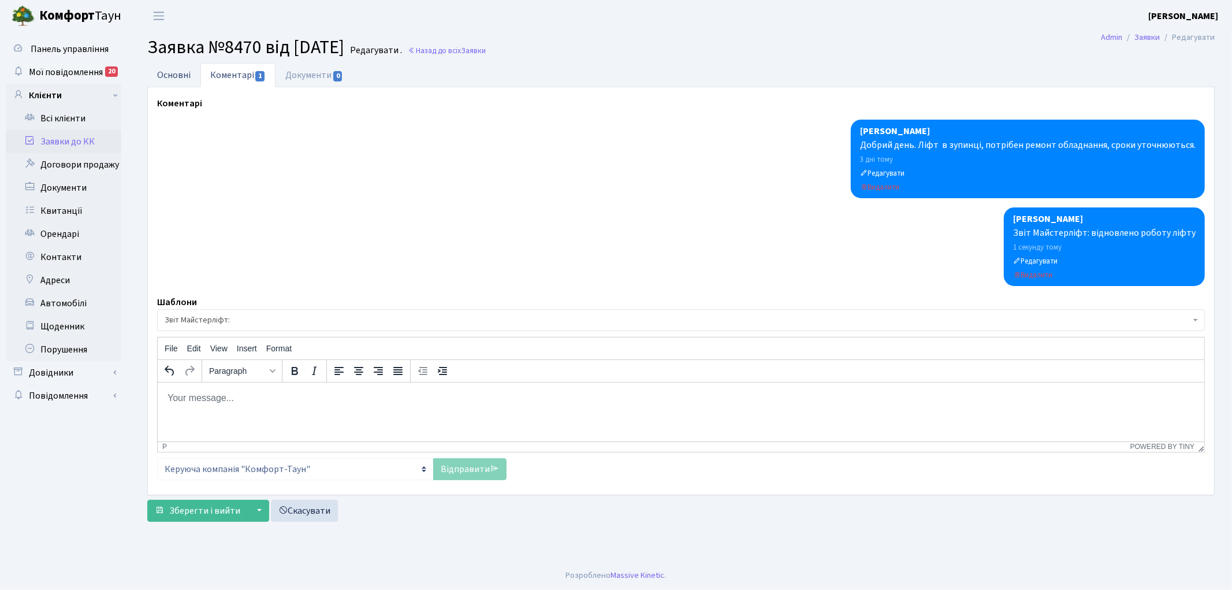
click at [177, 76] on link "Основні" at bounding box center [173, 75] width 53 height 24
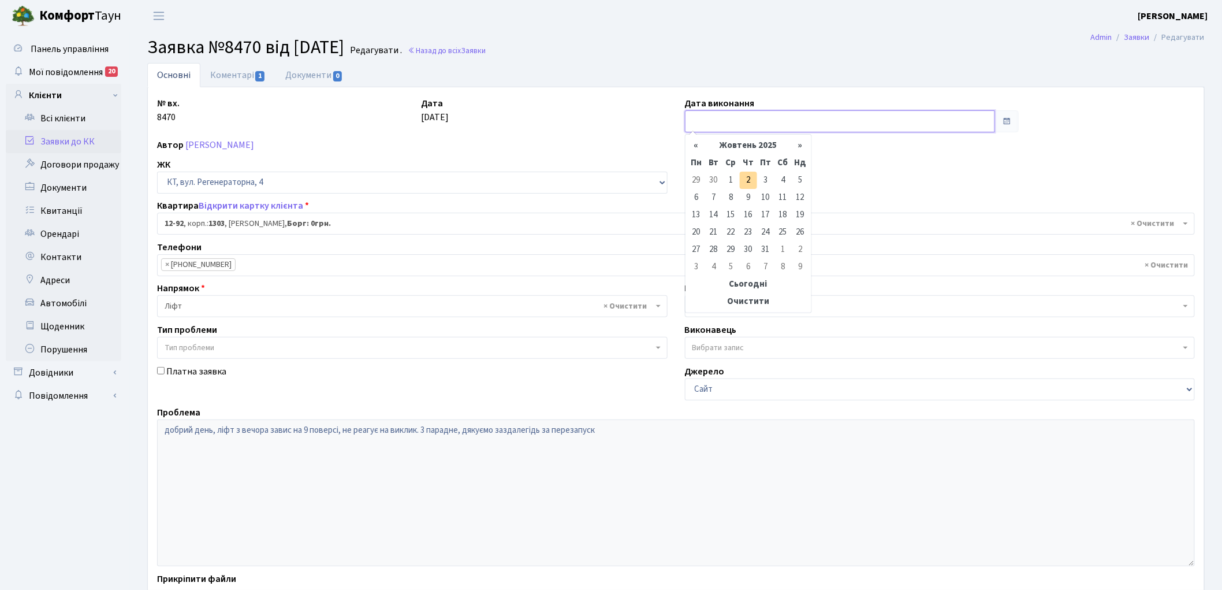
click at [738, 125] on input "text" at bounding box center [840, 121] width 311 height 22
click at [753, 180] on td "2" at bounding box center [748, 180] width 17 height 17
type input "[DATE]"
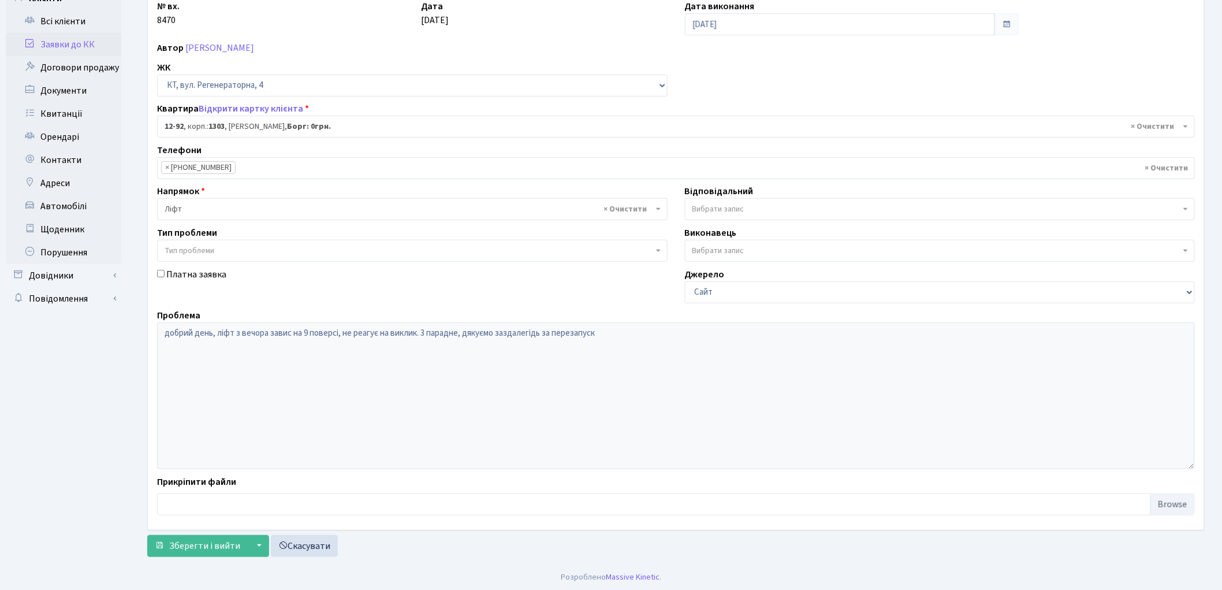
scroll to position [99, 0]
click at [181, 539] on span "Зберегти і вийти" at bounding box center [204, 544] width 71 height 13
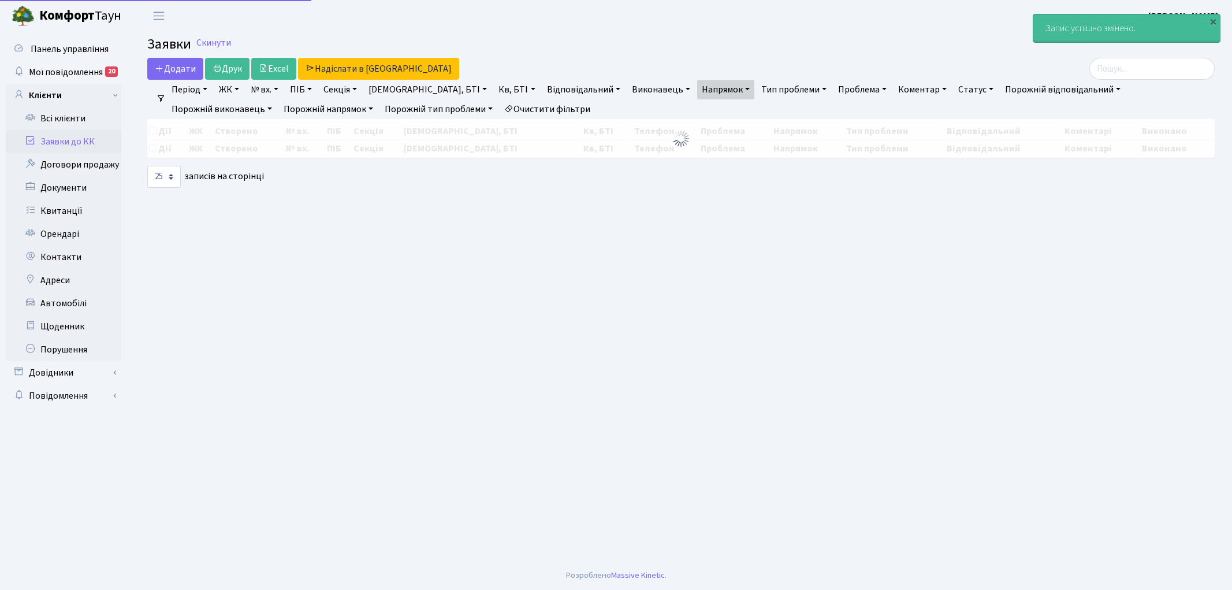
select select "25"
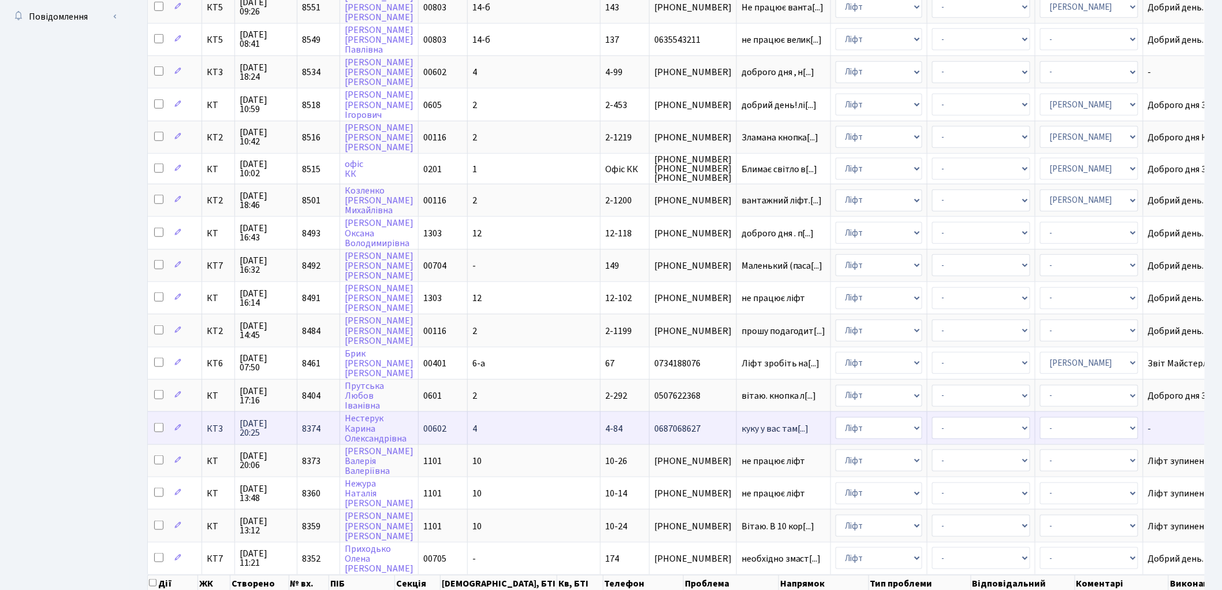
scroll to position [356, 0]
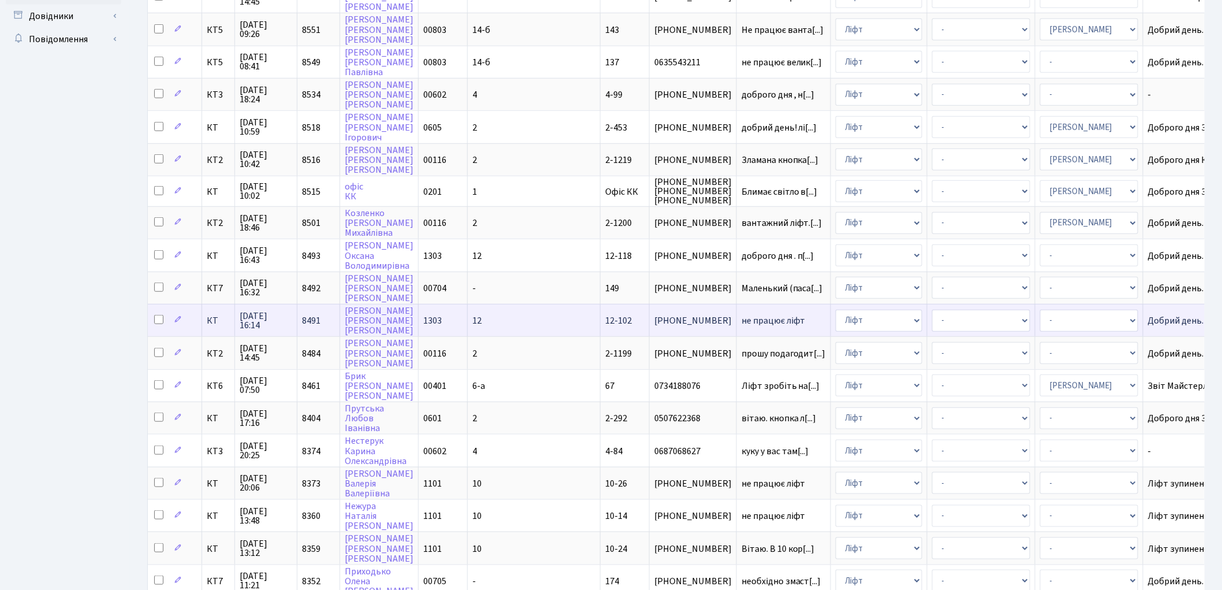
click at [741, 316] on span "не працює ліфт" at bounding box center [783, 320] width 84 height 9
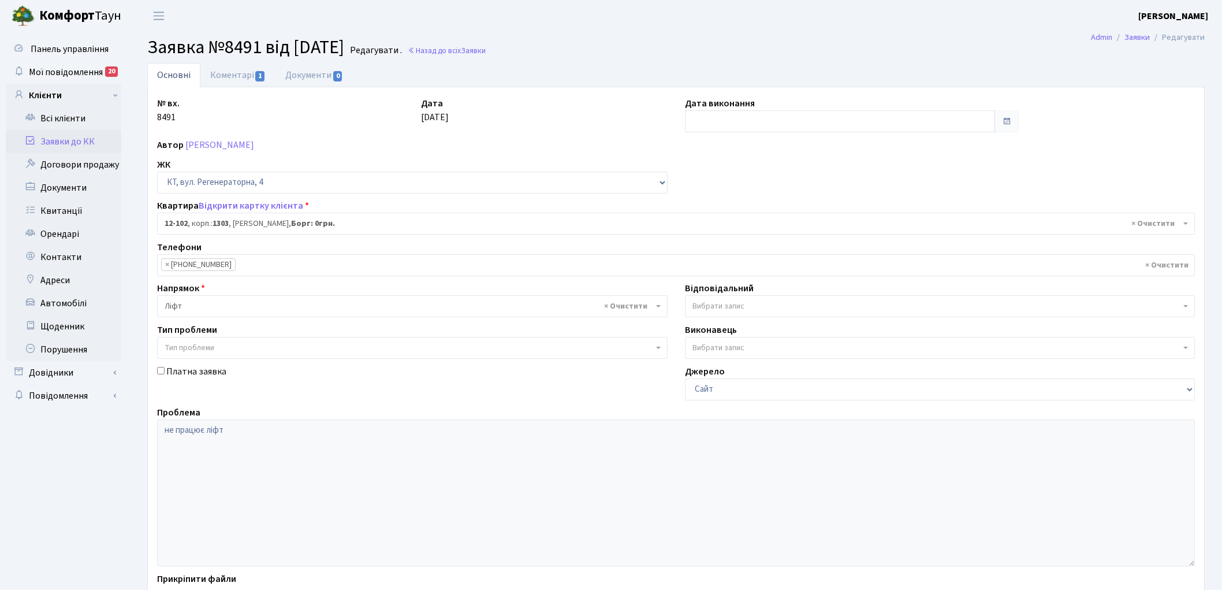
select select "7209"
click at [229, 79] on link "Коментарі 1" at bounding box center [237, 75] width 75 height 24
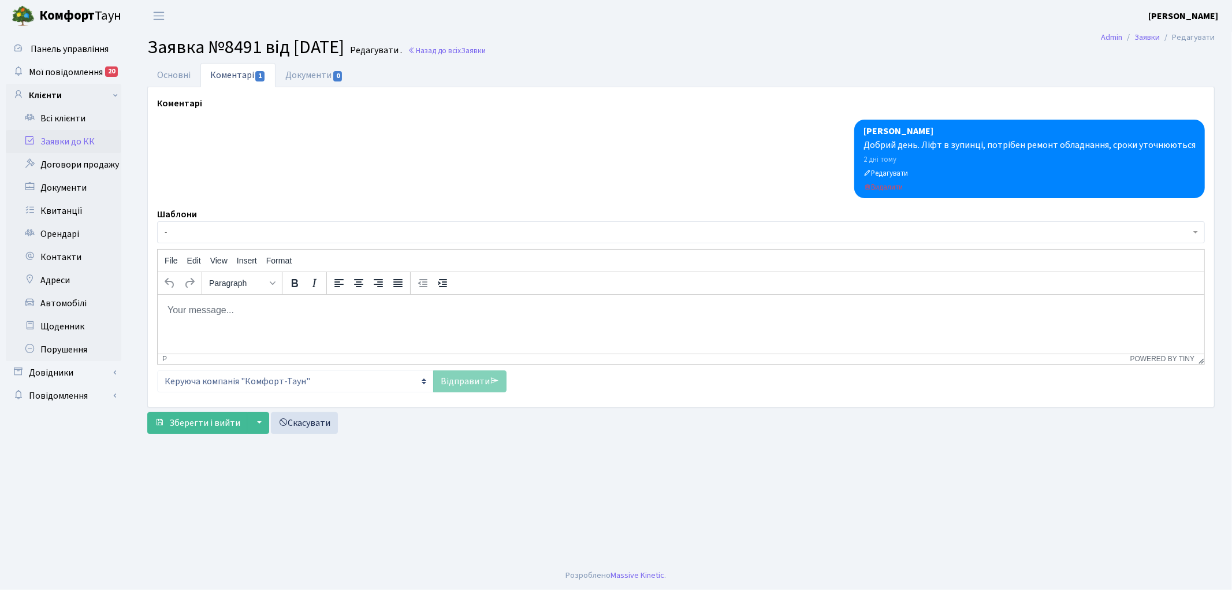
click at [316, 232] on span "-" at bounding box center [678, 232] width 1026 height 12
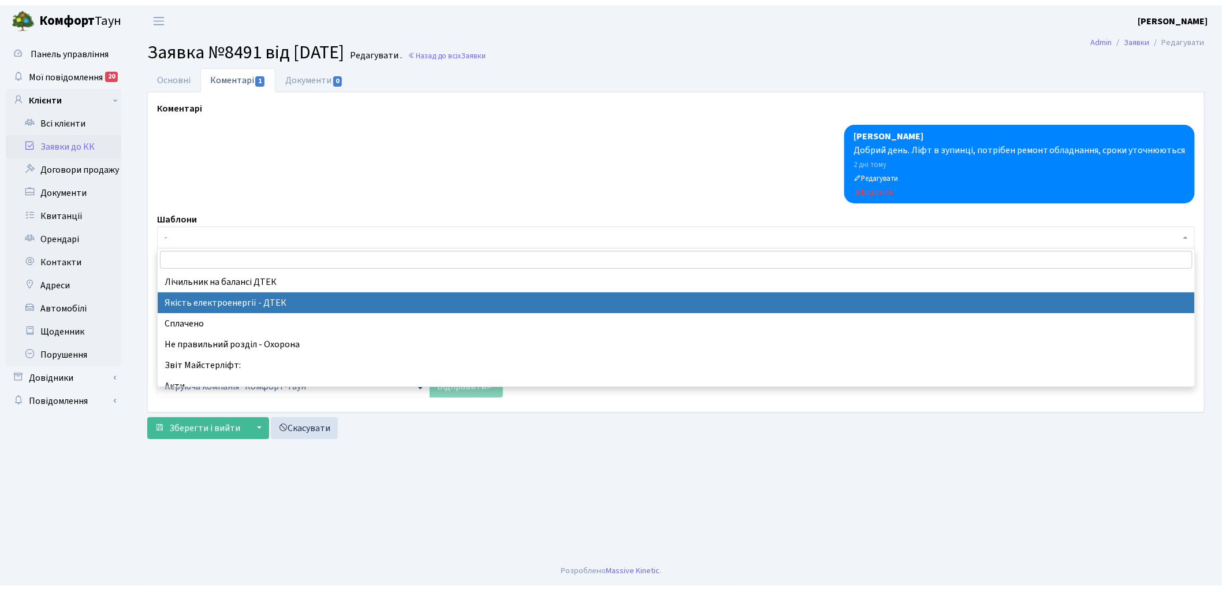
scroll to position [256, 0]
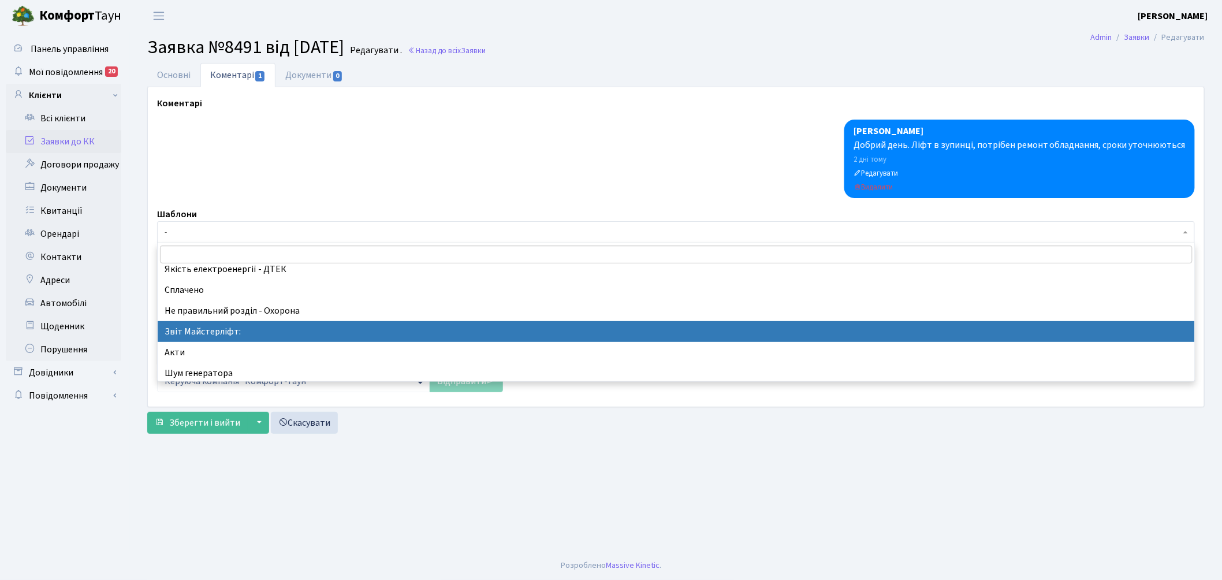
select select "37"
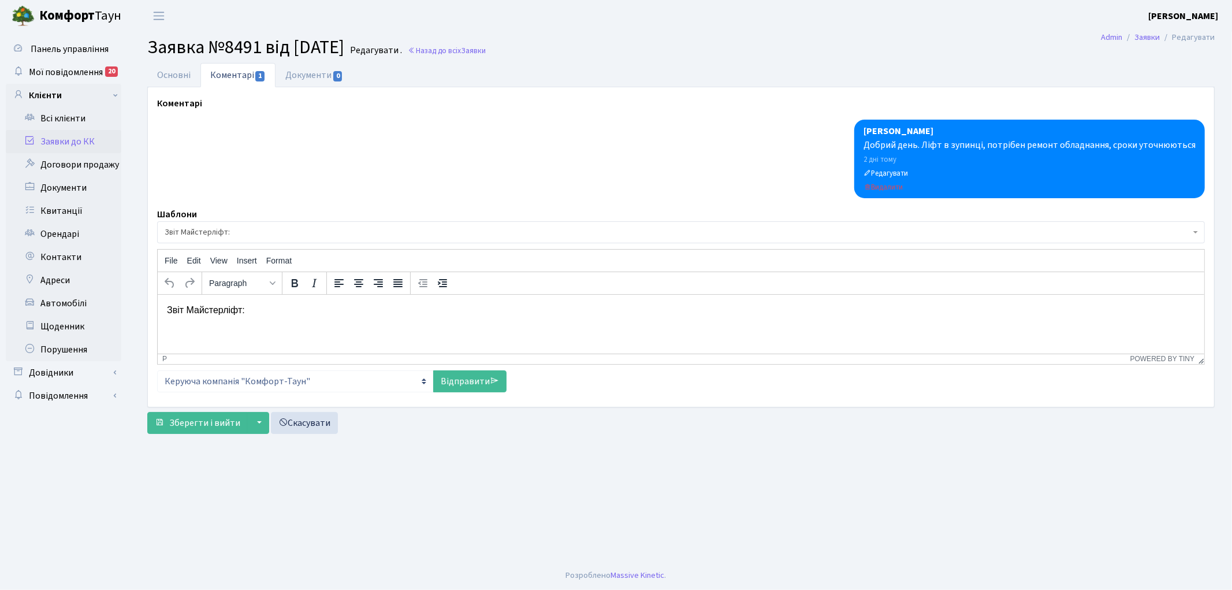
click at [266, 312] on p "Звіт Майстерліфт:" at bounding box center [680, 309] width 1028 height 13
click at [463, 382] on link "Відправити" at bounding box center [469, 381] width 73 height 22
select select
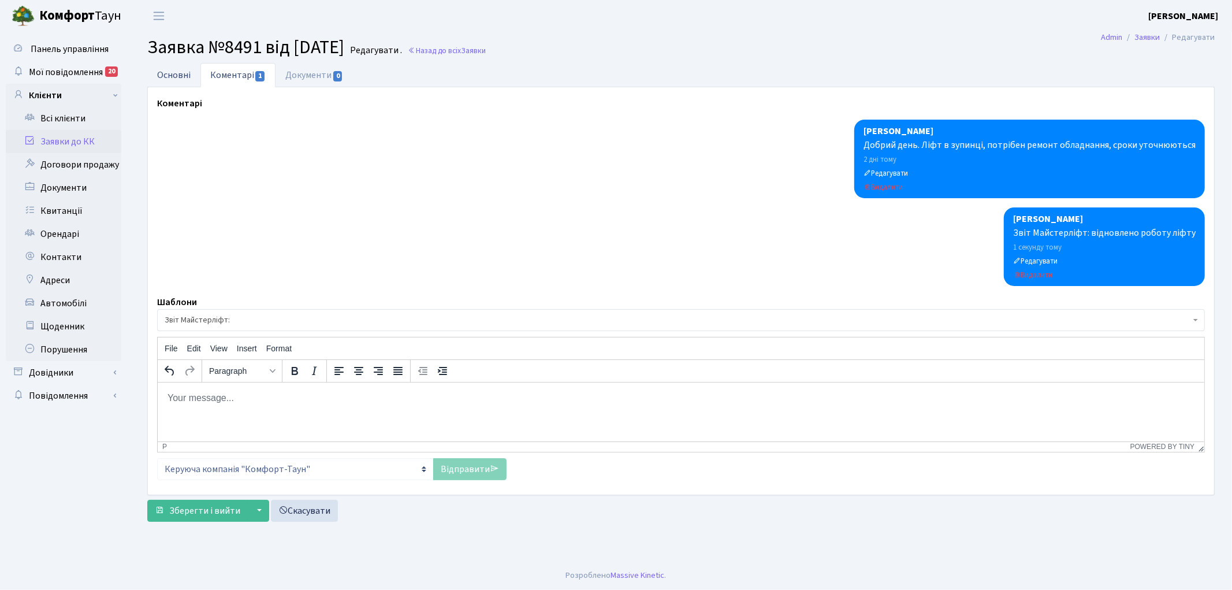
click at [159, 73] on link "Основні" at bounding box center [173, 75] width 53 height 24
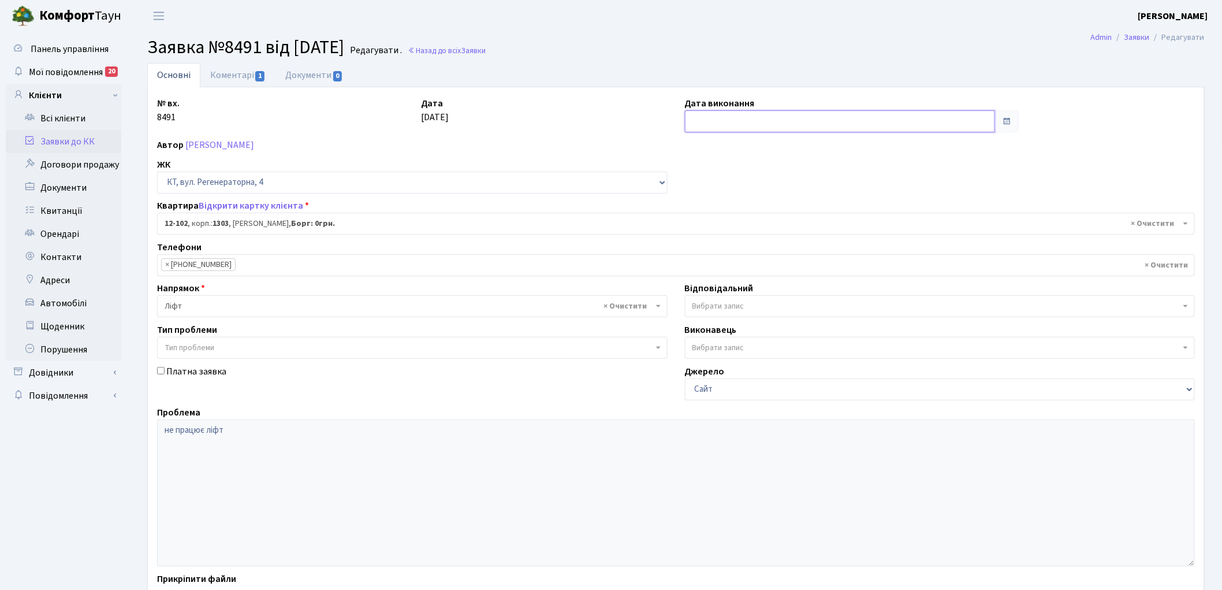
click at [754, 123] on input "text" at bounding box center [840, 121] width 311 height 22
click at [747, 179] on td "2" at bounding box center [748, 180] width 17 height 17
type input "[DATE]"
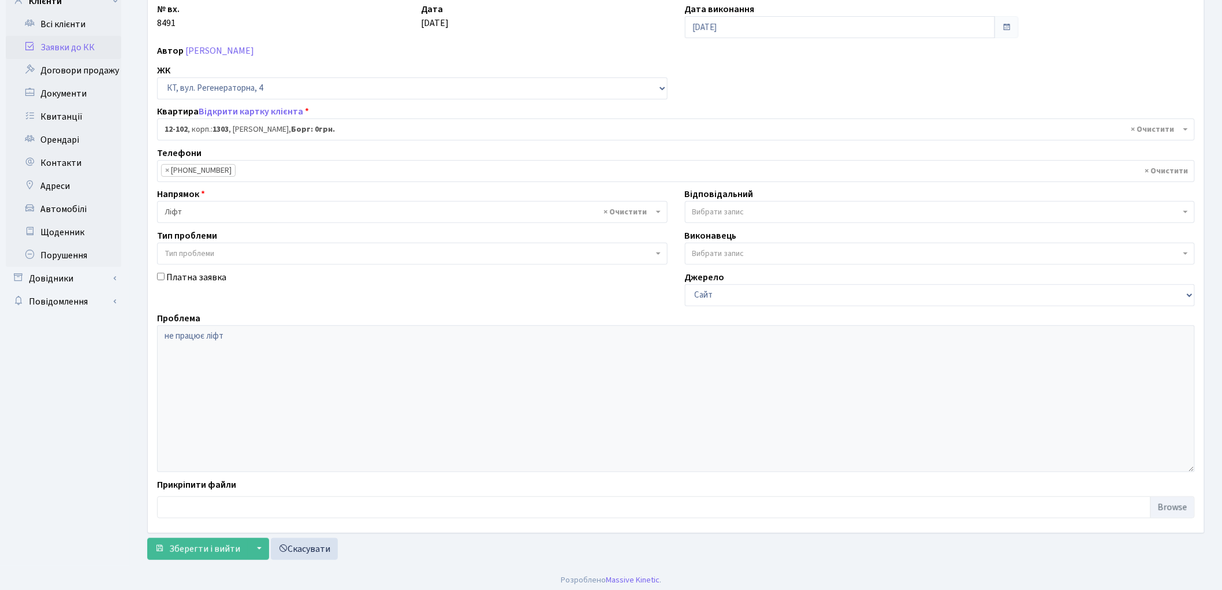
scroll to position [99, 0]
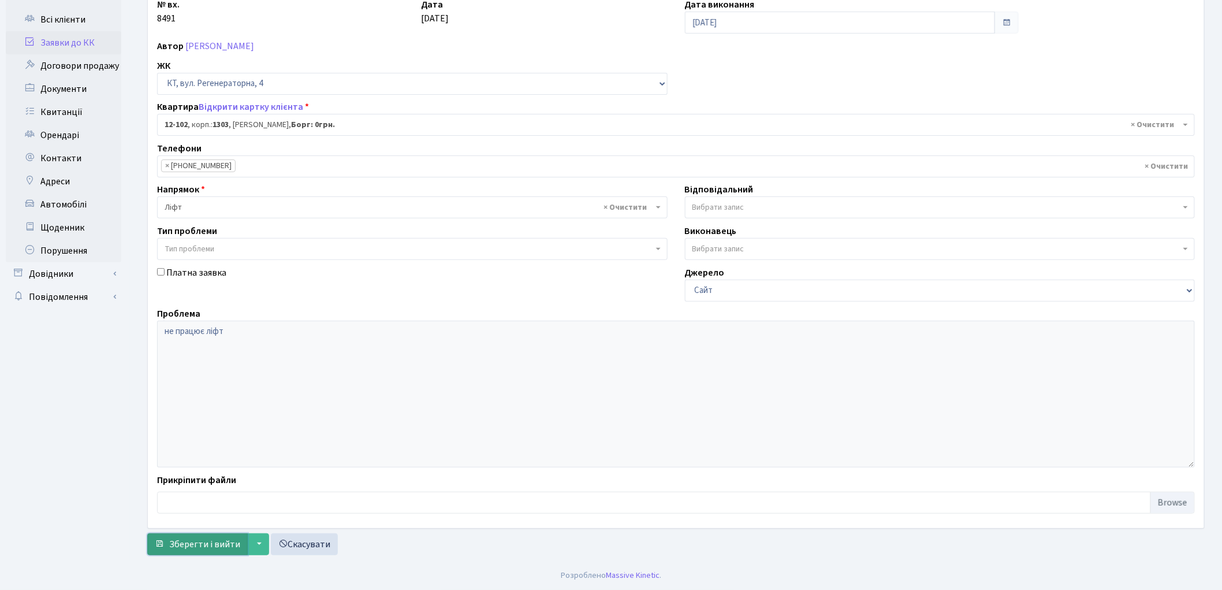
click at [198, 543] on span "Зберегти і вийти" at bounding box center [204, 544] width 71 height 13
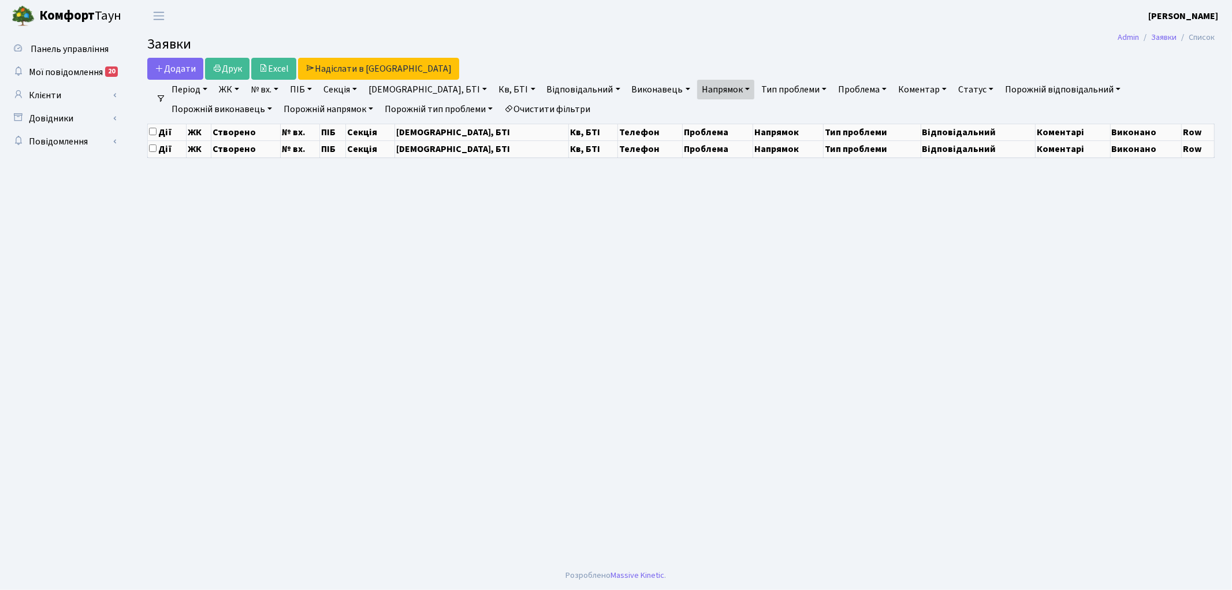
select select "25"
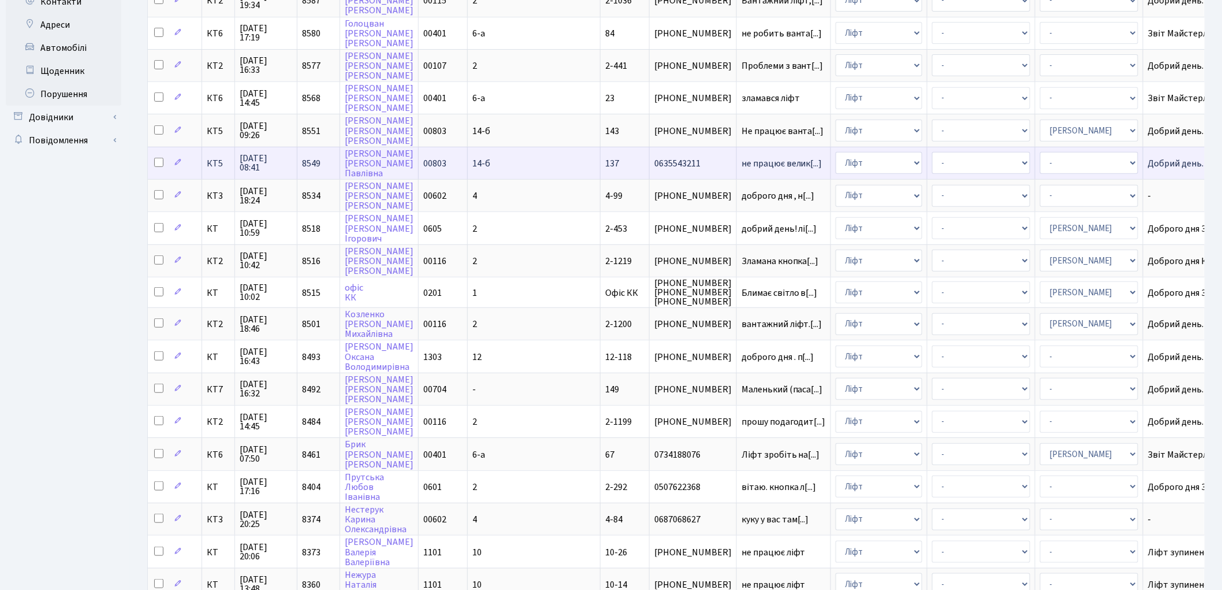
scroll to position [256, 0]
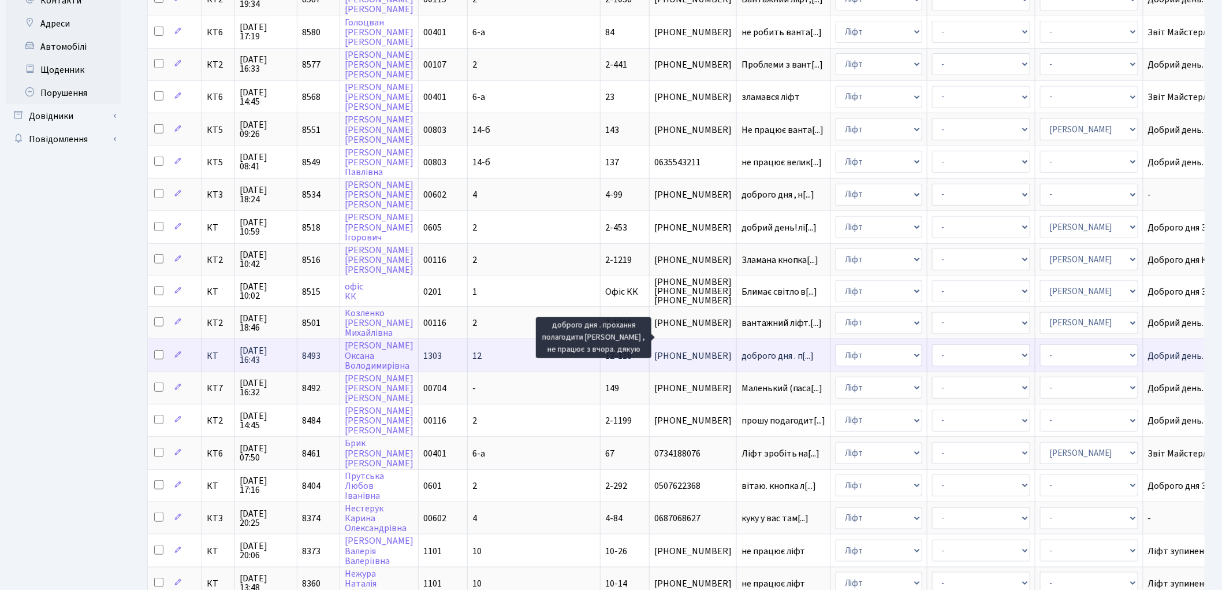
click at [741, 349] on span "доброго дня . п[...]" at bounding box center [777, 355] width 73 height 13
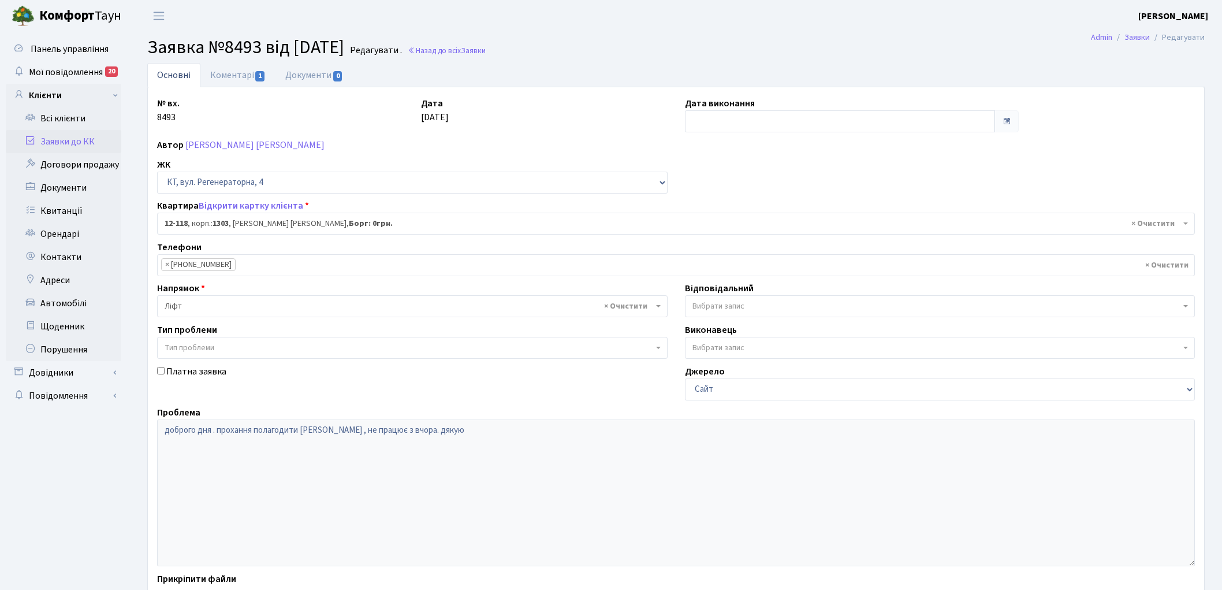
select select "7225"
click at [232, 73] on link "Коментарі 1" at bounding box center [237, 75] width 75 height 24
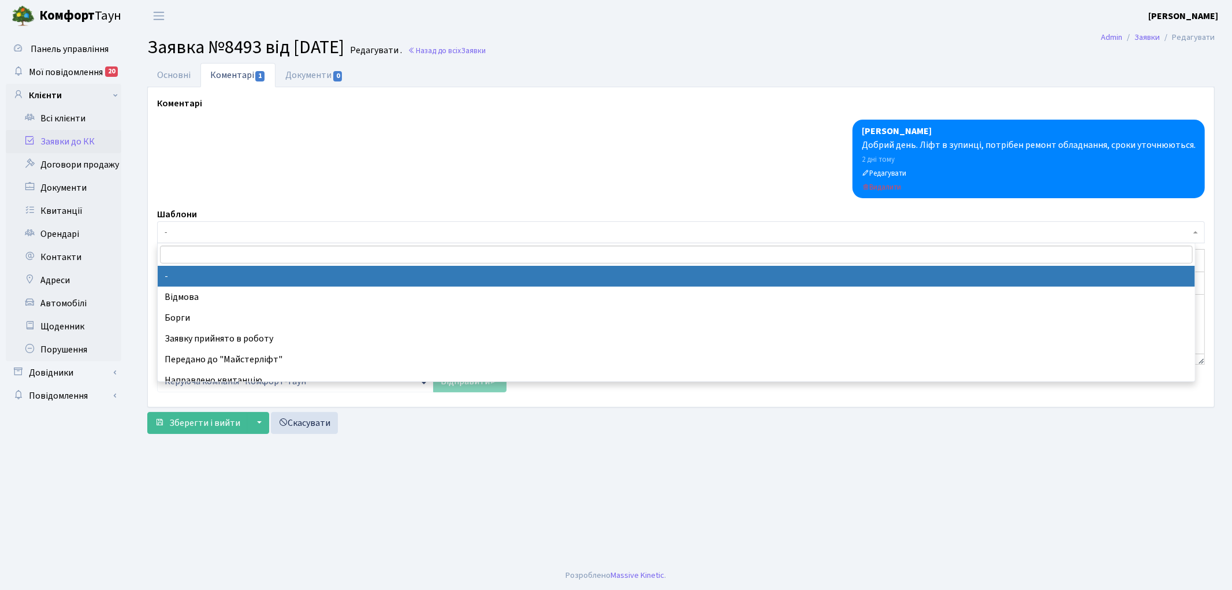
click at [182, 233] on span "-" at bounding box center [678, 232] width 1026 height 12
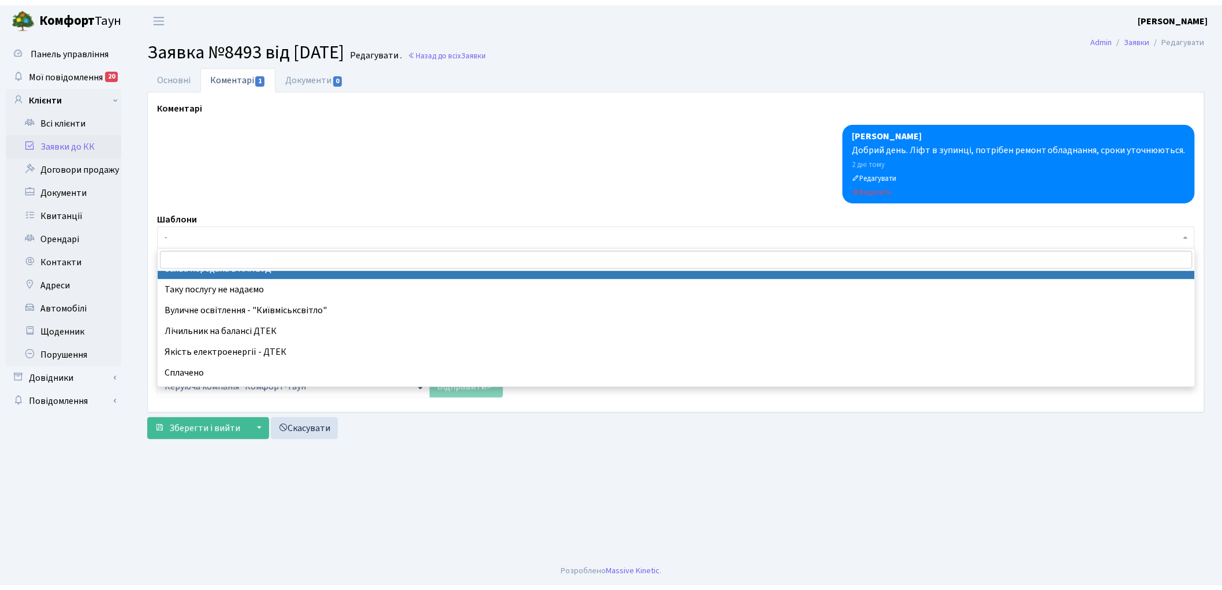
scroll to position [256, 0]
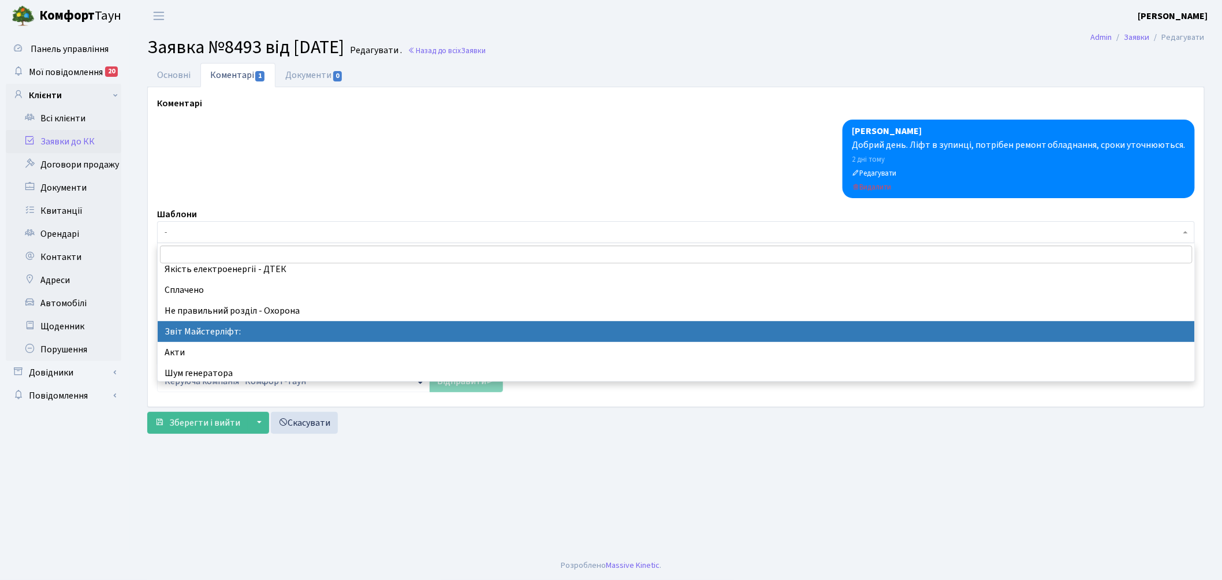
select select "37"
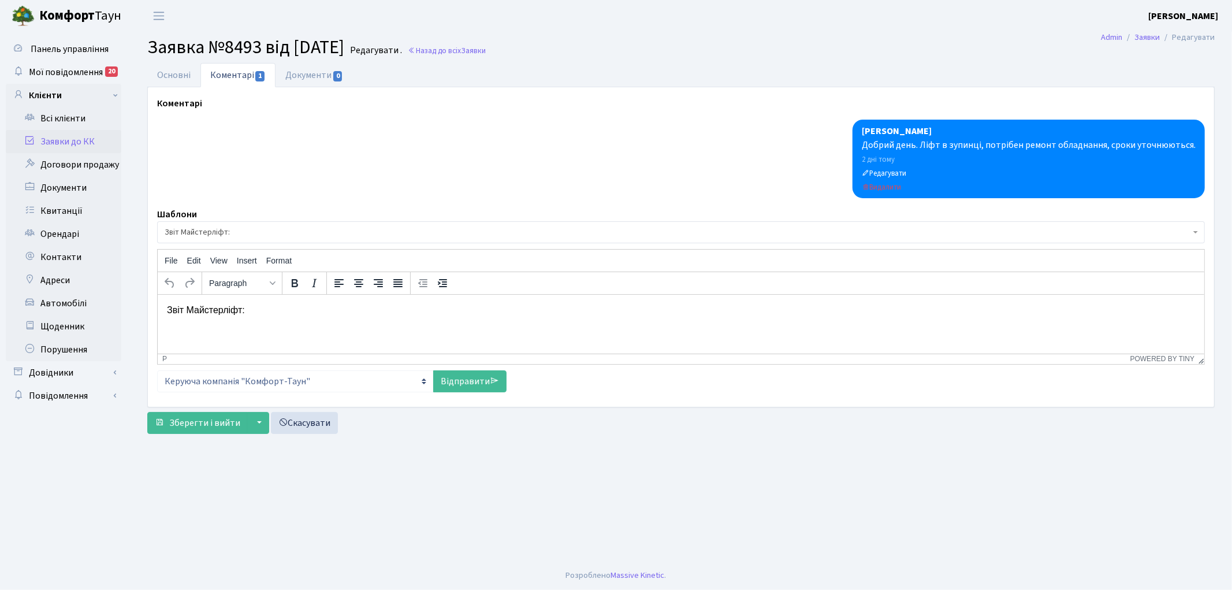
click at [331, 314] on p "Звіт Майстерліфт:" at bounding box center [680, 309] width 1028 height 13
click at [472, 381] on link "Відправити" at bounding box center [469, 381] width 73 height 22
select select
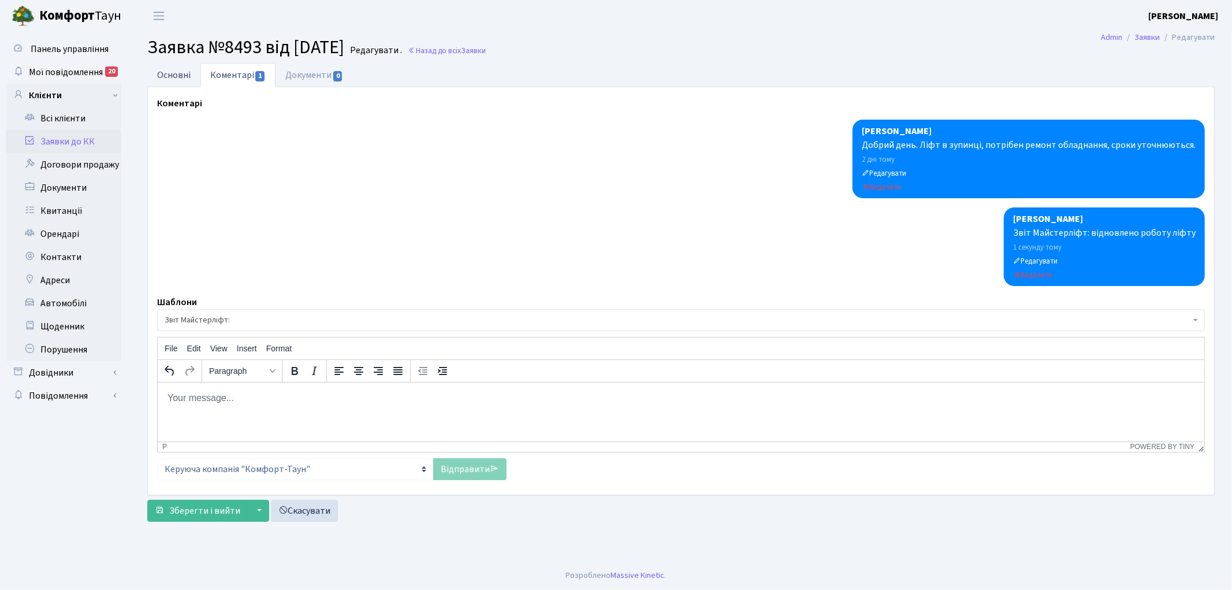
click at [165, 68] on link "Основні" at bounding box center [173, 75] width 53 height 24
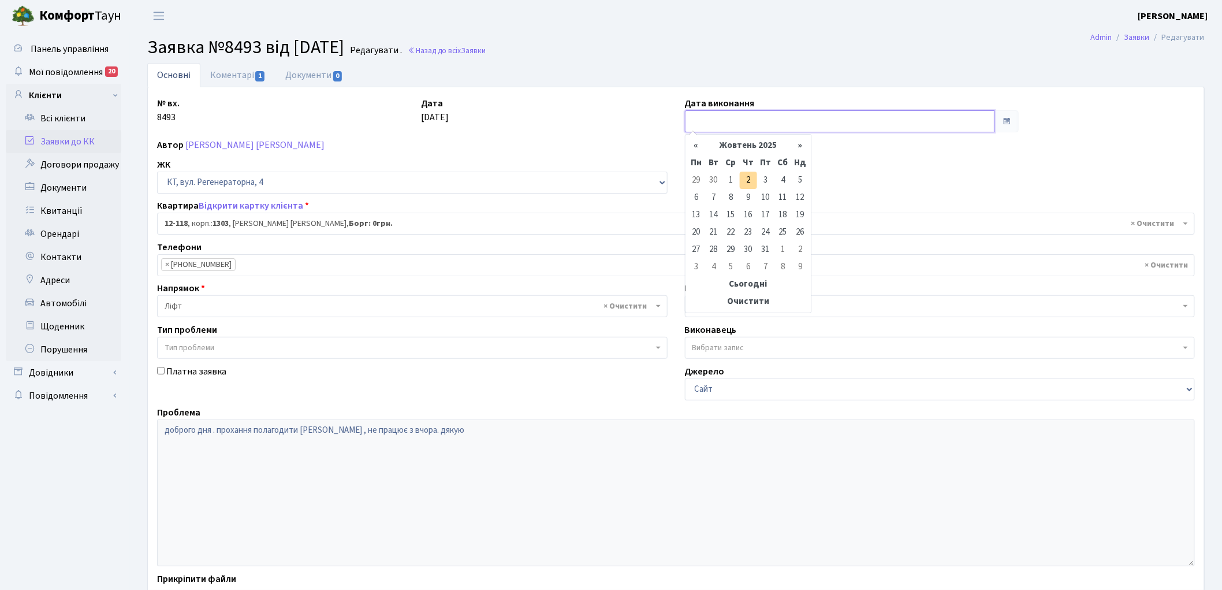
click at [722, 114] on input "text" at bounding box center [840, 121] width 311 height 22
click at [752, 175] on td "2" at bounding box center [748, 180] width 17 height 17
type input "[DATE]"
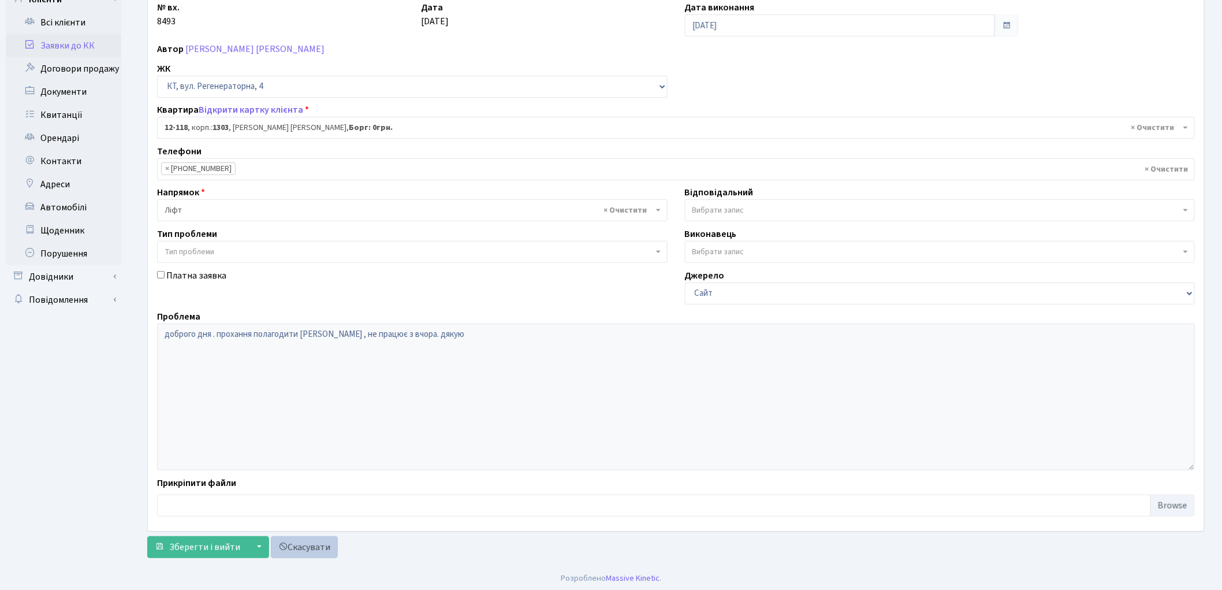
scroll to position [99, 0]
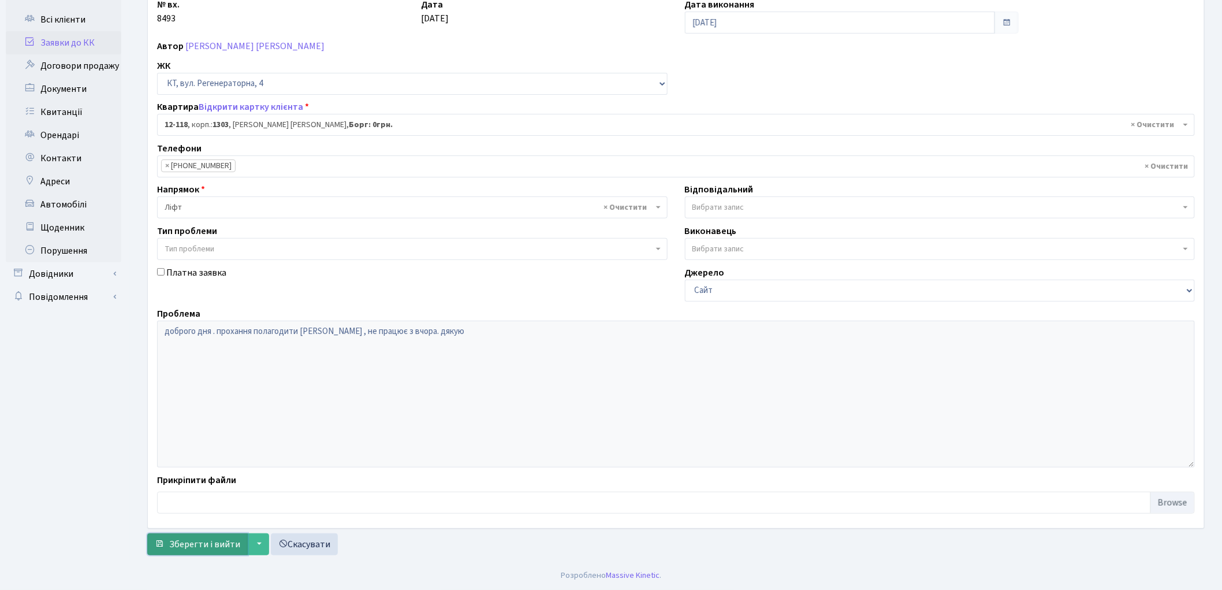
click at [192, 549] on span "Зберегти і вийти" at bounding box center [204, 544] width 71 height 13
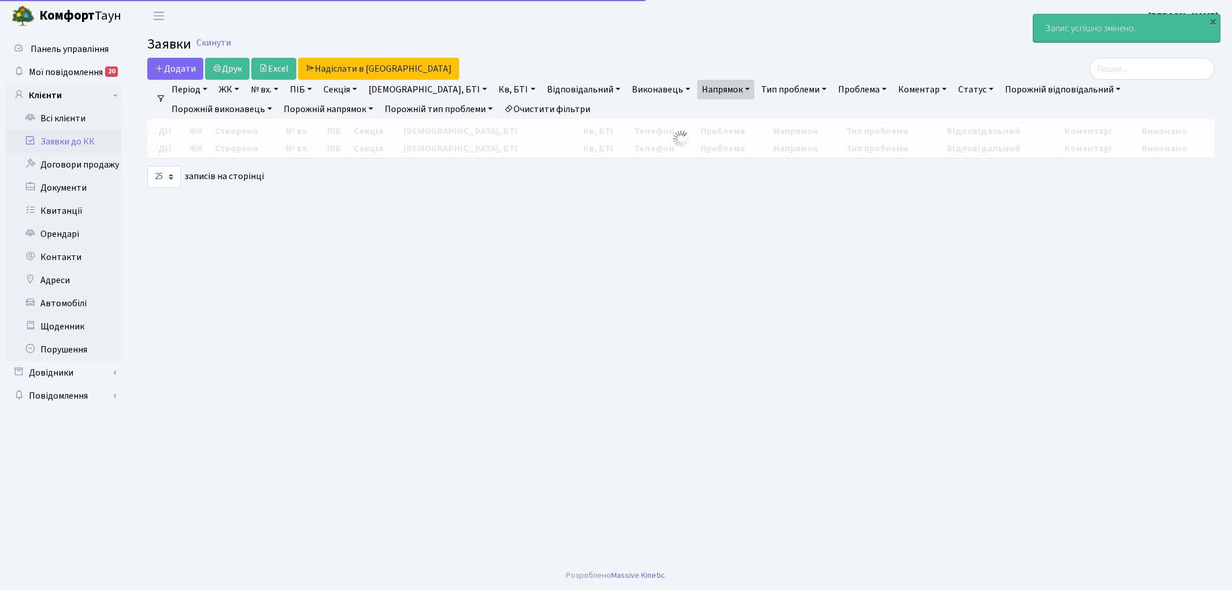
select select "25"
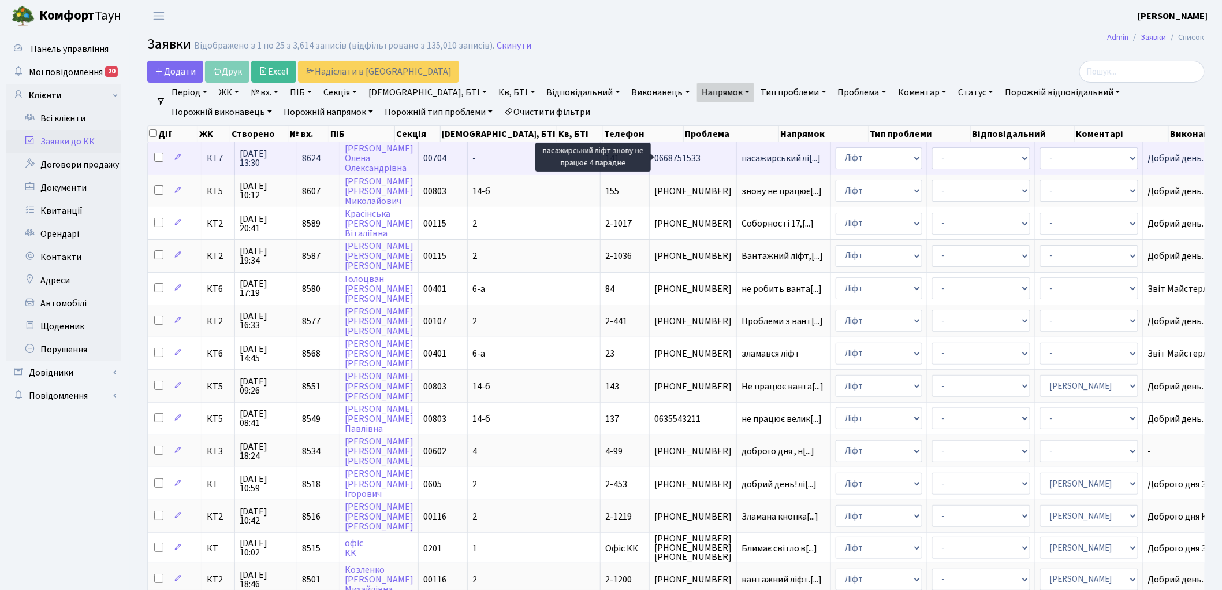
click at [741, 156] on span "пасажирський лі[...]" at bounding box center [781, 158] width 80 height 13
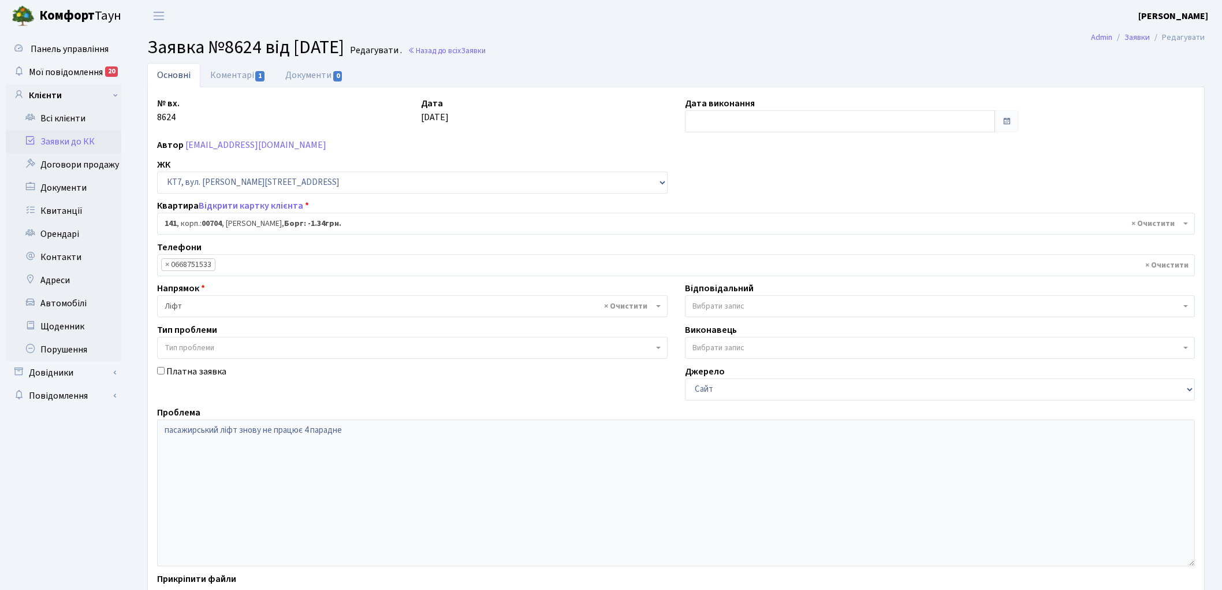
select select "18544"
click at [223, 77] on link "Коментарі 1" at bounding box center [237, 75] width 75 height 24
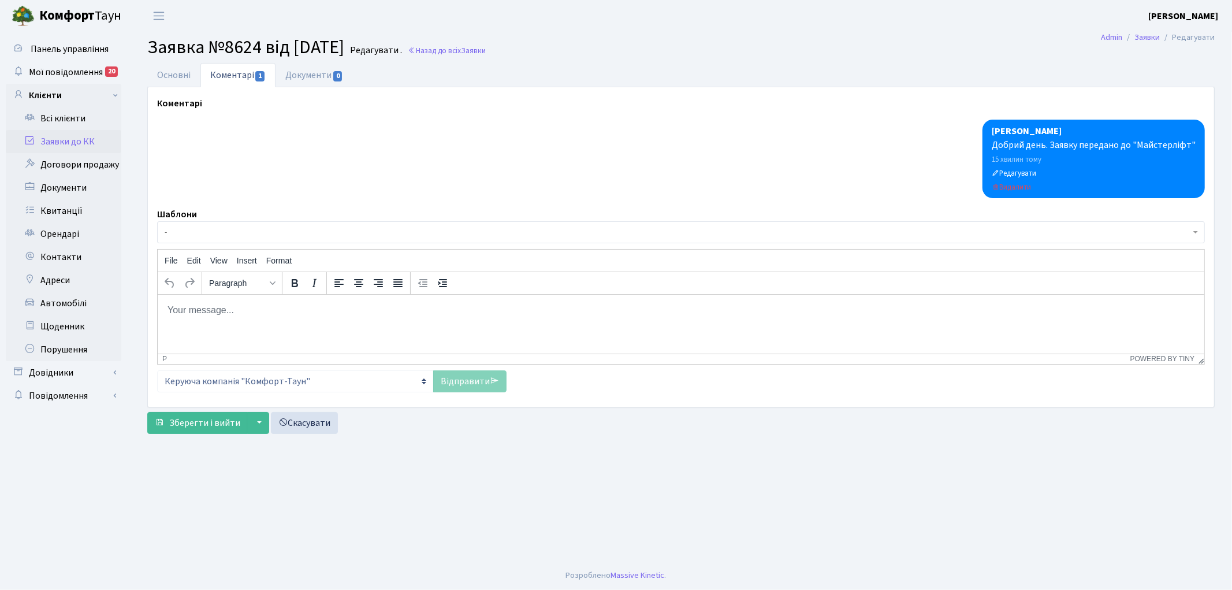
click at [228, 230] on span "-" at bounding box center [678, 232] width 1026 height 12
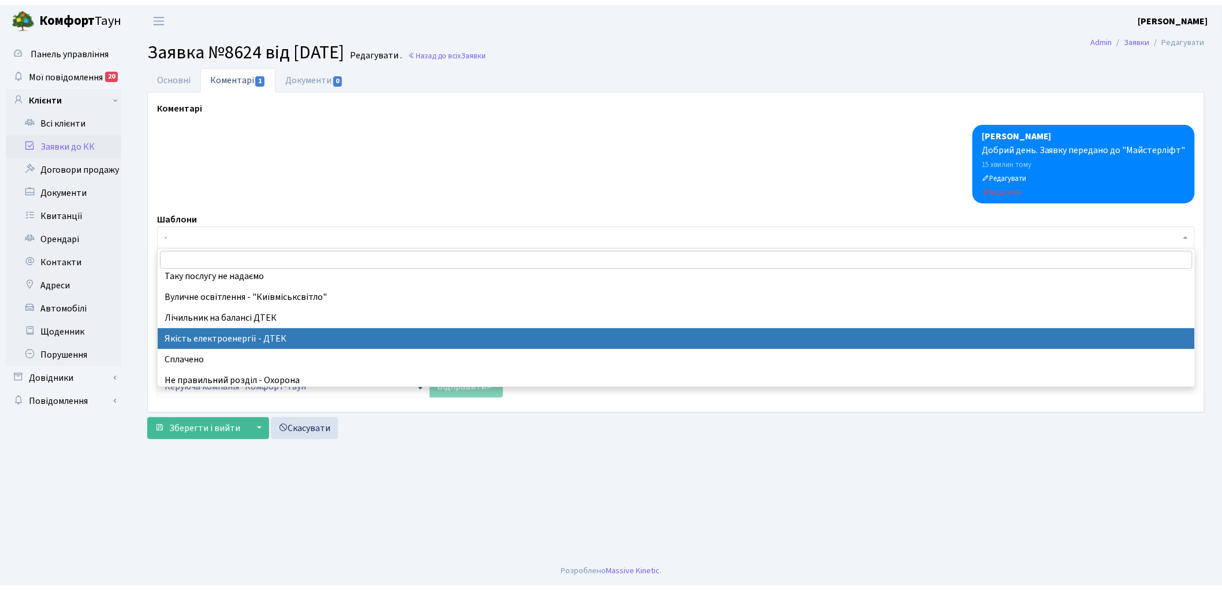
scroll to position [256, 0]
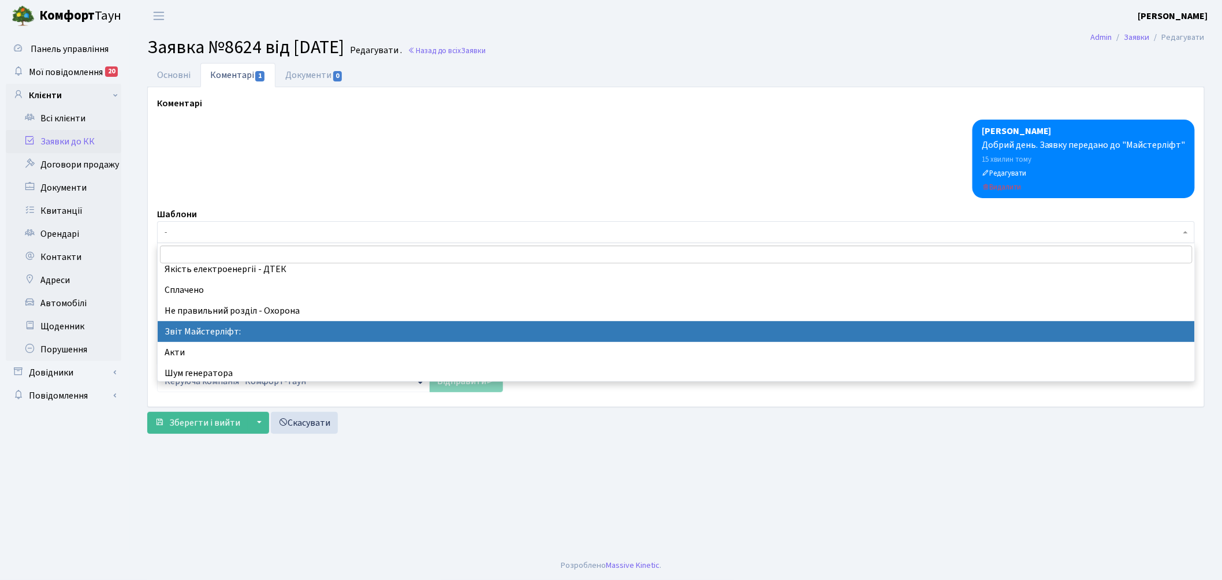
select select "37"
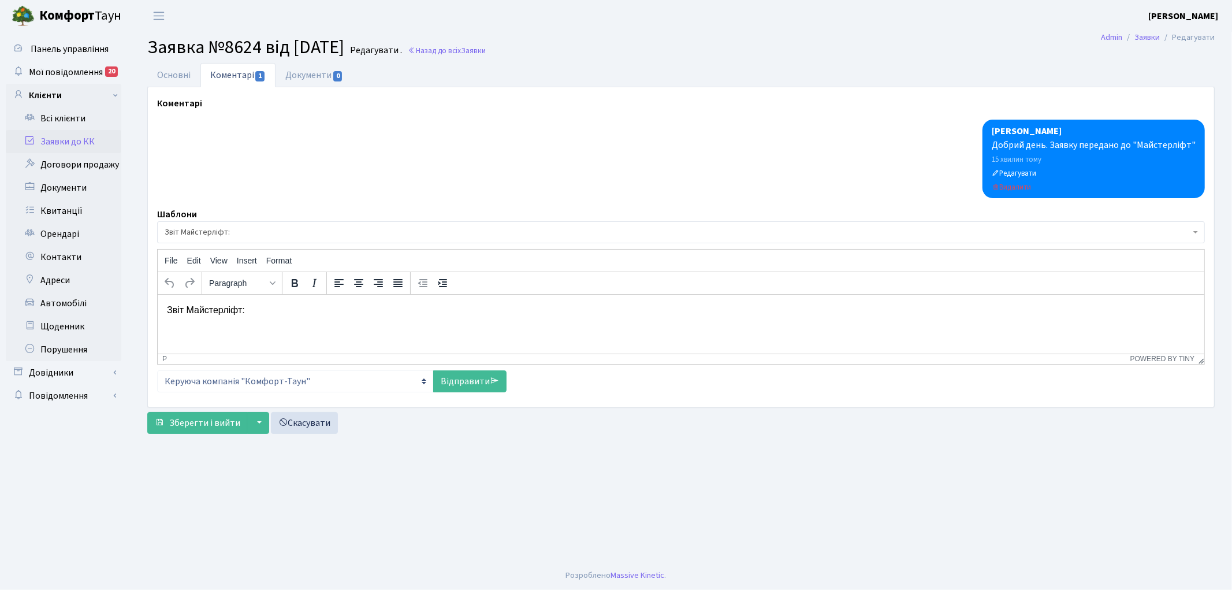
click at [292, 312] on p "Звіт Майстерліфт:" at bounding box center [680, 309] width 1028 height 13
click at [445, 378] on link "Відправити" at bounding box center [469, 381] width 73 height 22
select select
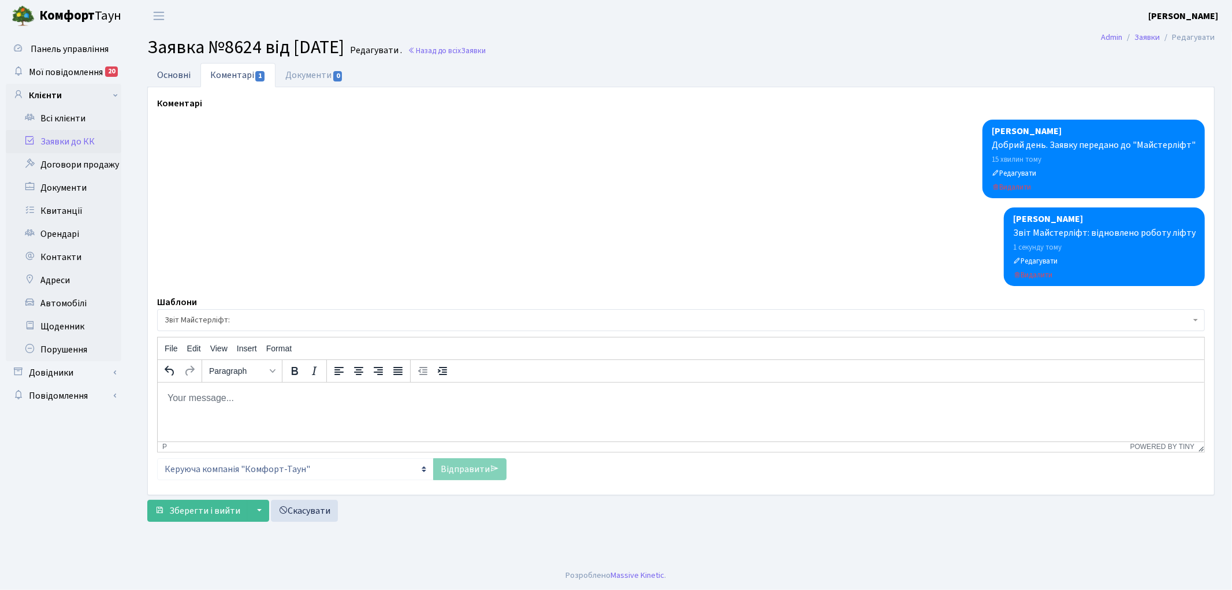
click at [175, 72] on link "Основні" at bounding box center [173, 75] width 53 height 24
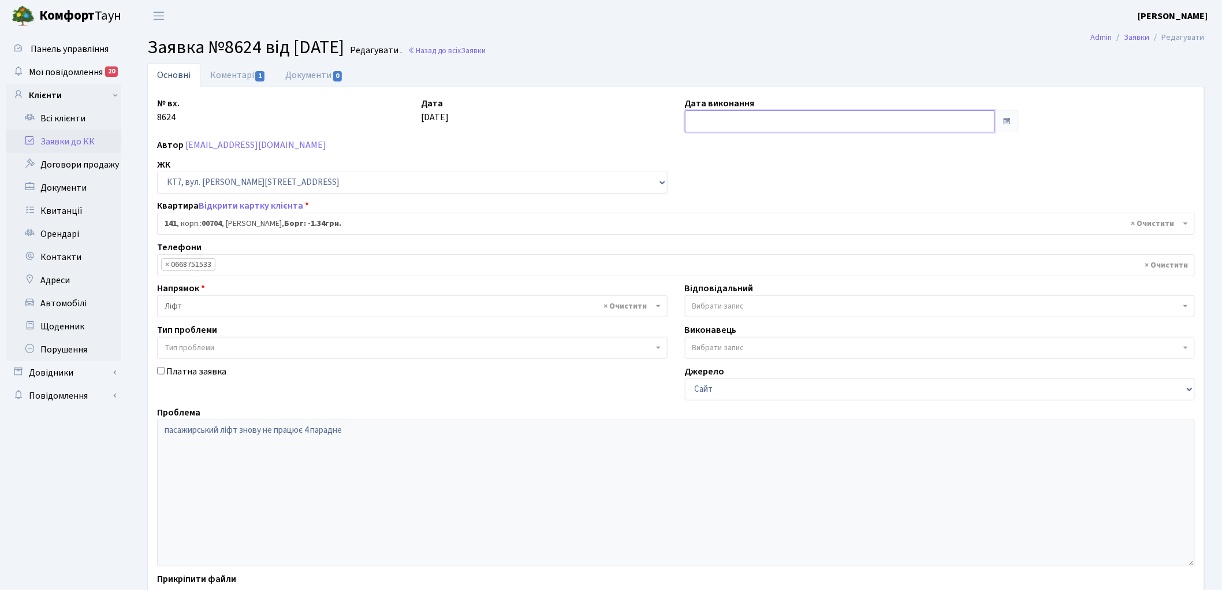
click at [728, 122] on input "text" at bounding box center [840, 121] width 311 height 22
click at [752, 182] on td "2" at bounding box center [748, 180] width 17 height 17
type input "[DATE]"
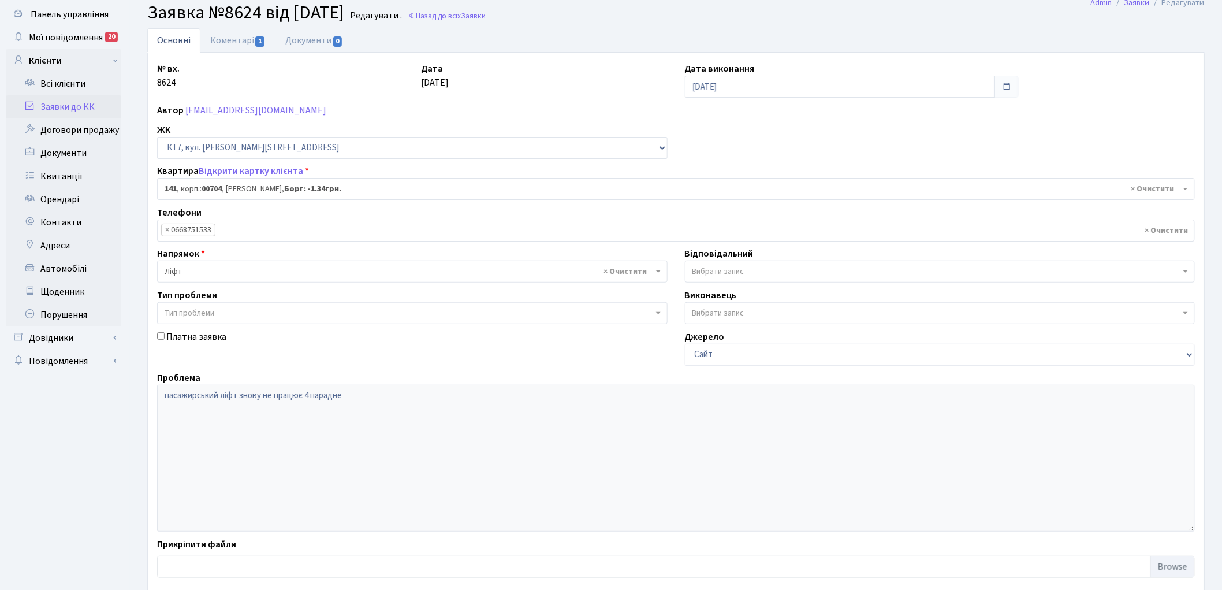
scroll to position [99, 0]
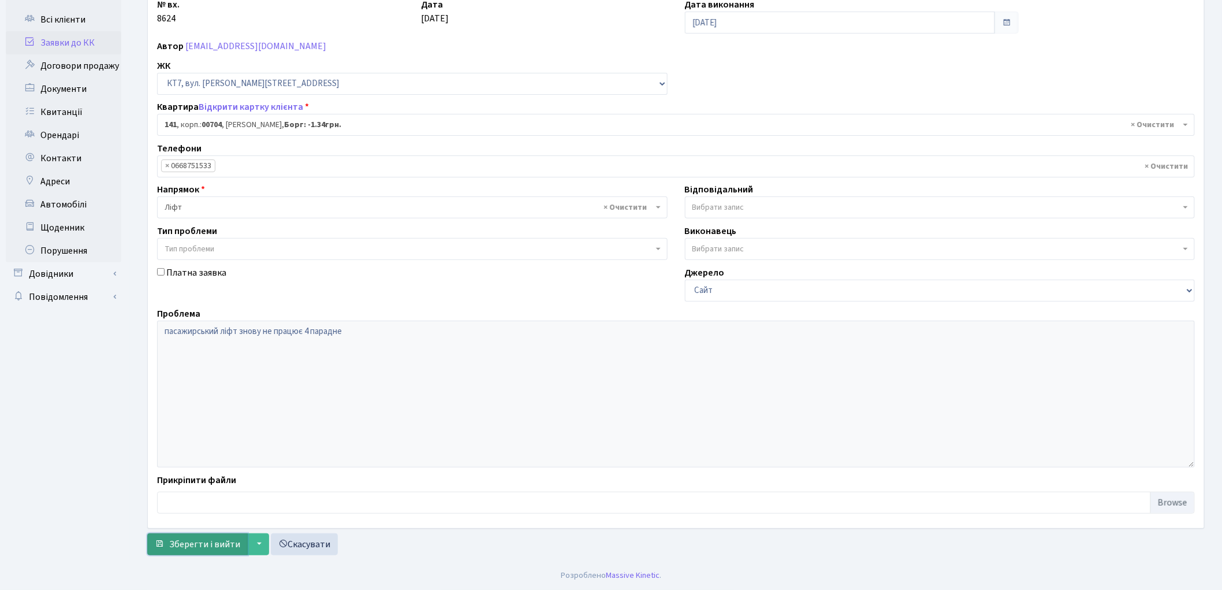
click at [210, 539] on span "Зберегти і вийти" at bounding box center [204, 544] width 71 height 13
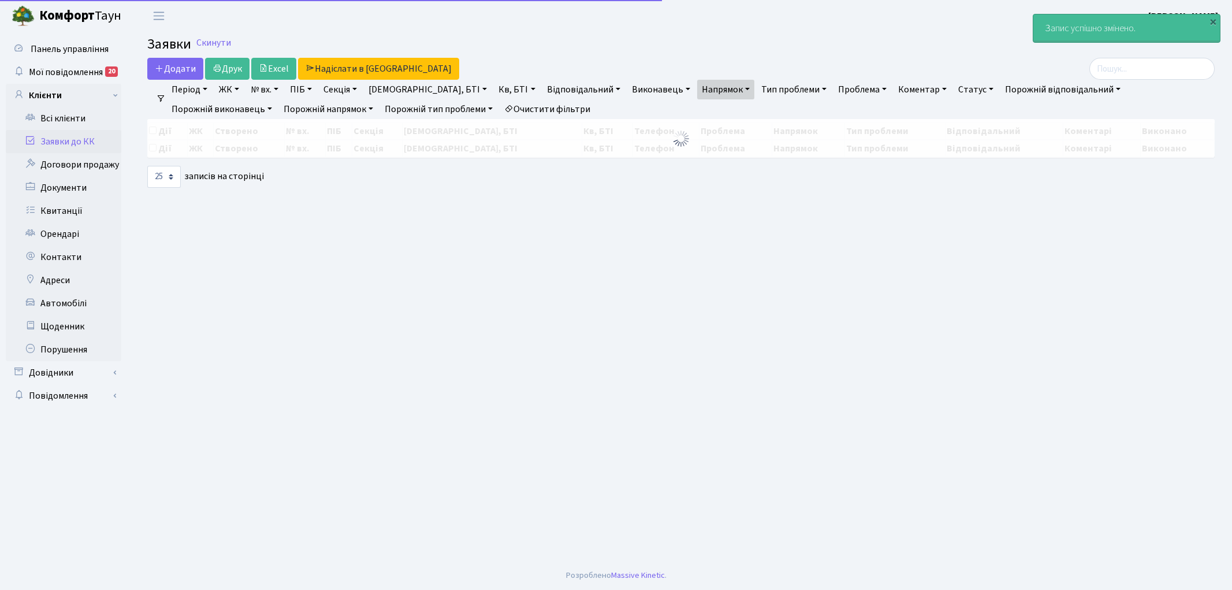
select select "25"
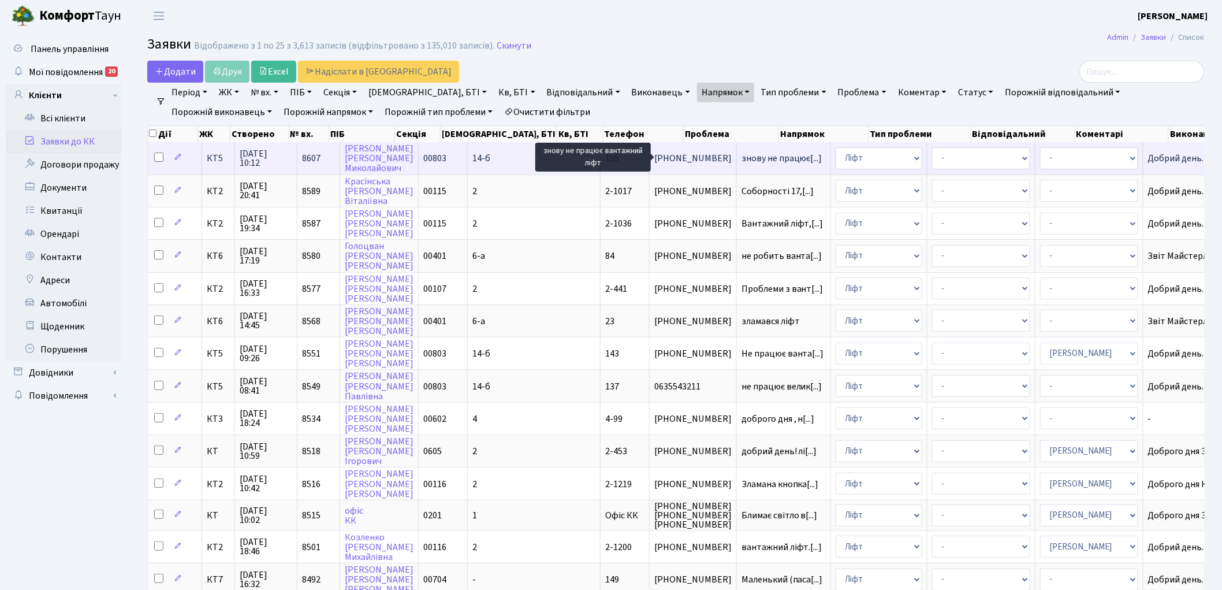
click at [741, 157] on span "знову не працює[...]" at bounding box center [781, 158] width 81 height 13
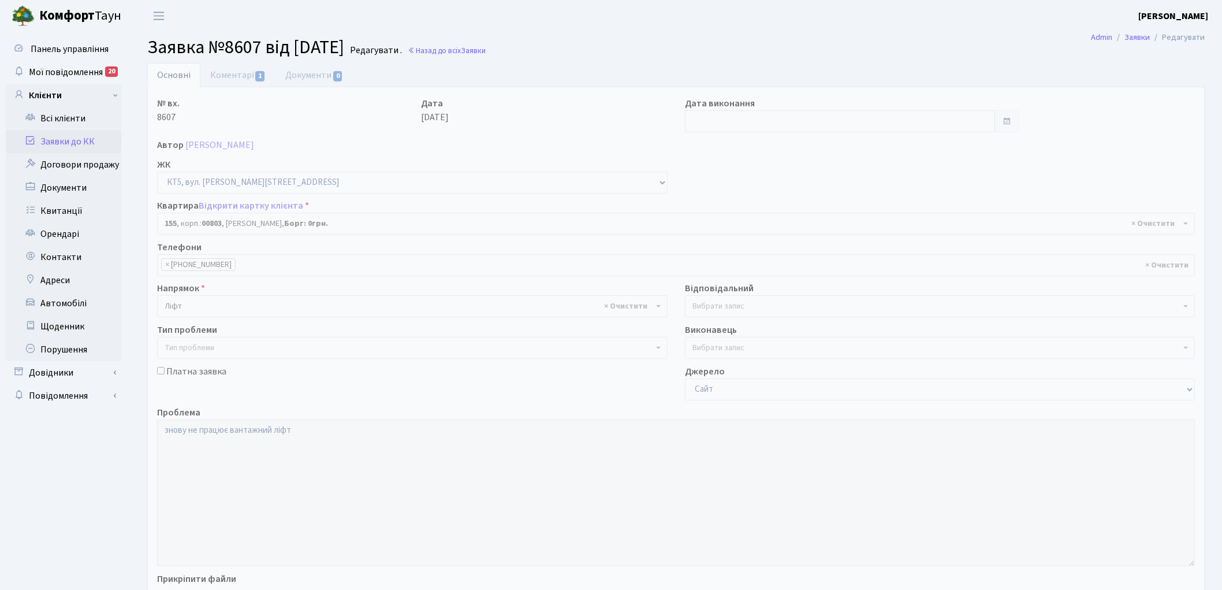
select select "17685"
click at [229, 76] on link "Коментарі 1" at bounding box center [237, 75] width 75 height 24
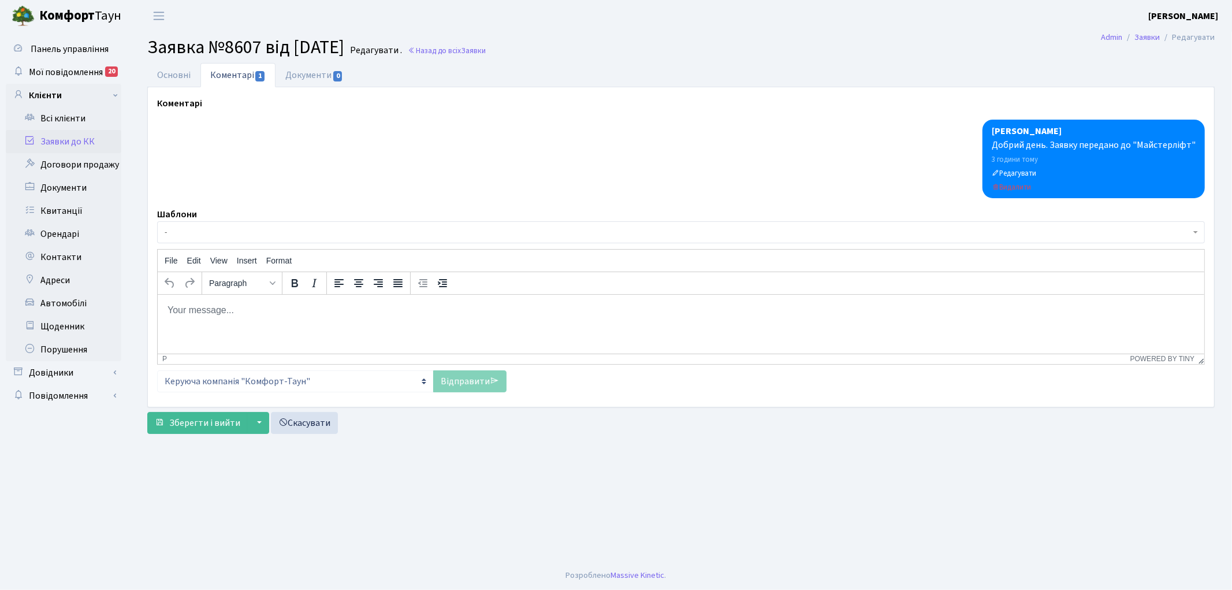
click at [292, 323] on html at bounding box center [680, 309] width 1046 height 31
click at [204, 231] on span "-" at bounding box center [678, 232] width 1026 height 12
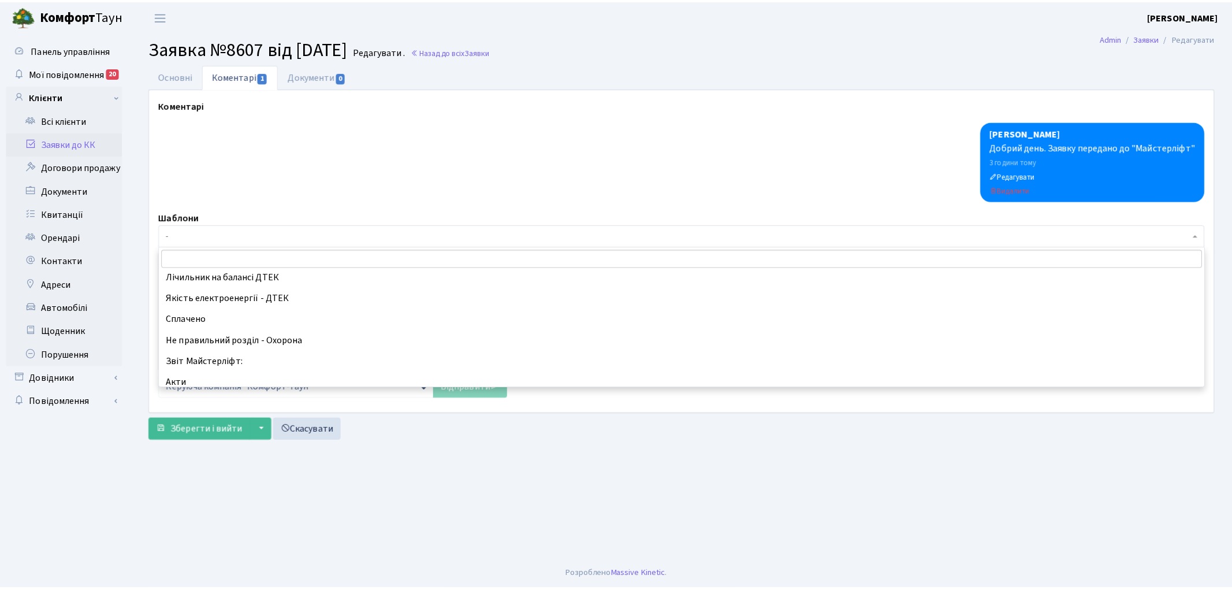
scroll to position [256, 0]
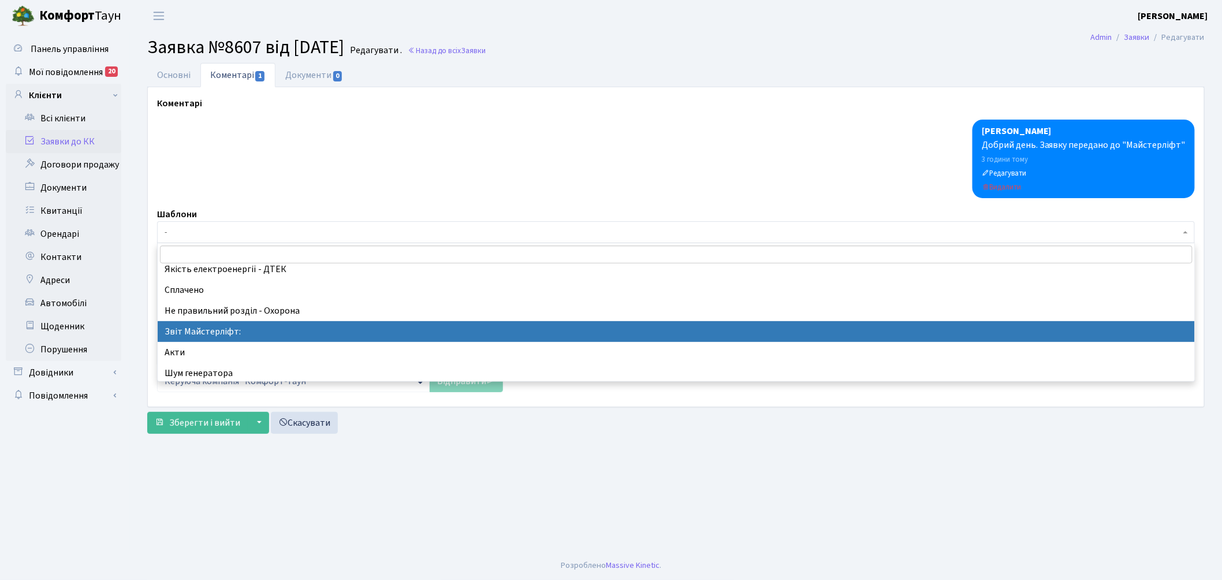
select select "37"
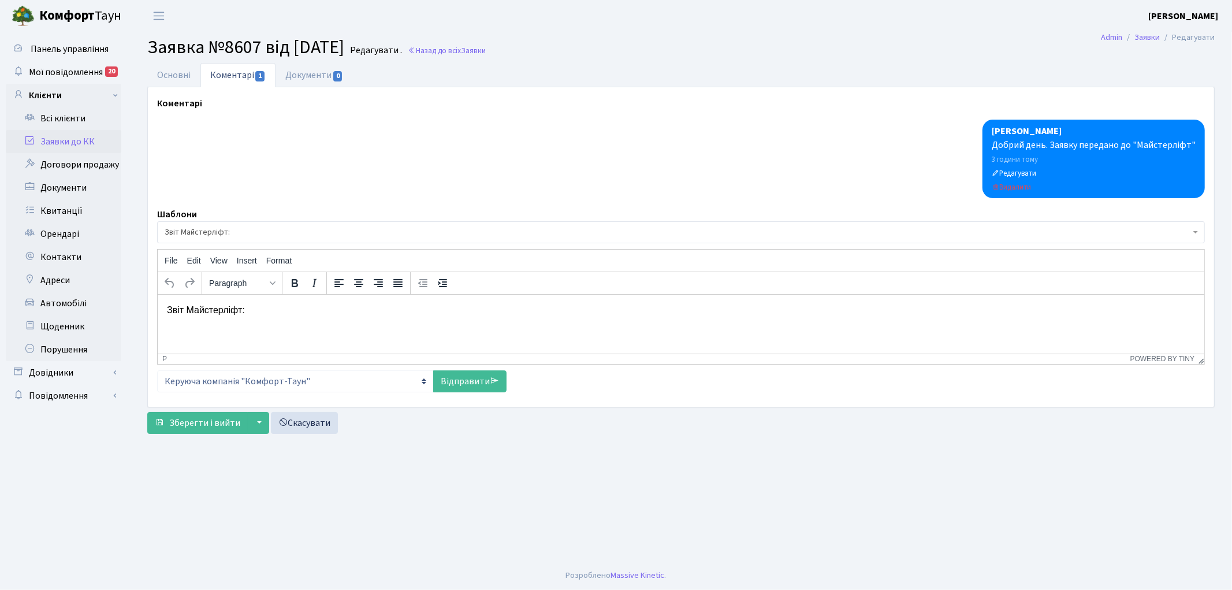
click at [296, 317] on html "Звіт Майстерліфт:" at bounding box center [680, 309] width 1046 height 31
click at [446, 381] on link "Відправити" at bounding box center [469, 381] width 73 height 22
select select
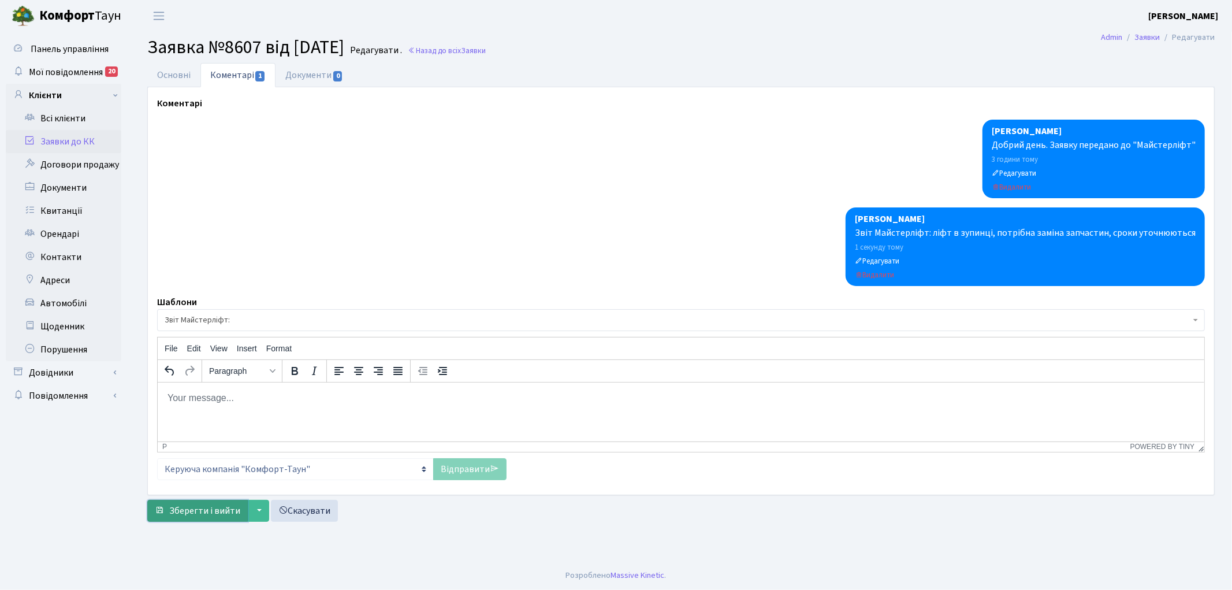
click at [199, 513] on span "Зберегти і вийти" at bounding box center [204, 510] width 71 height 13
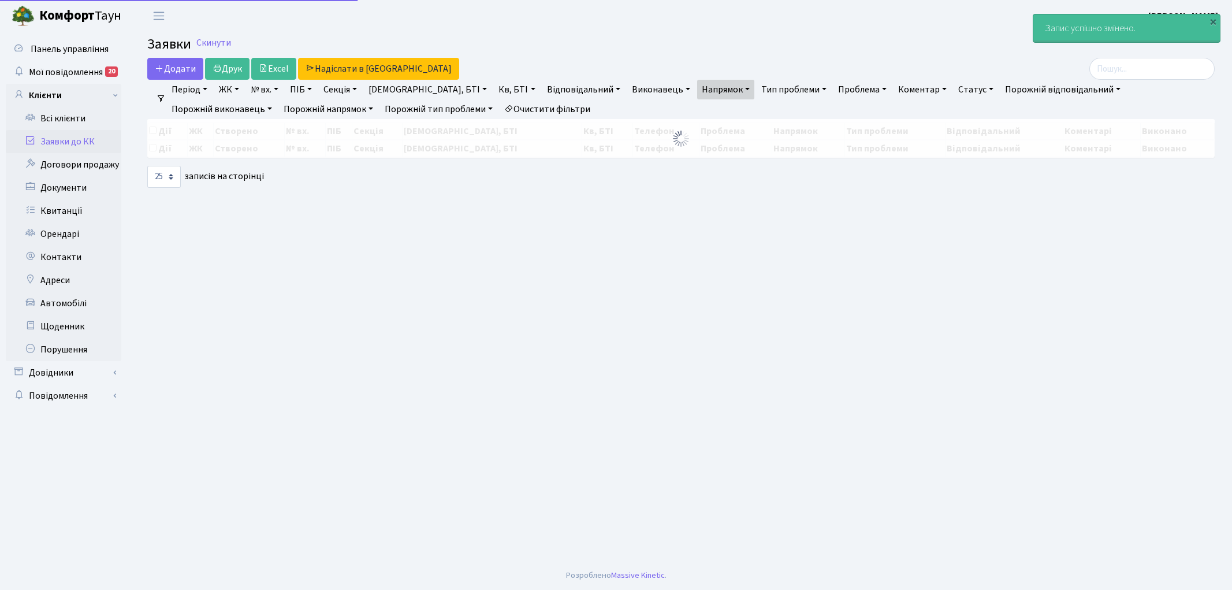
select select "25"
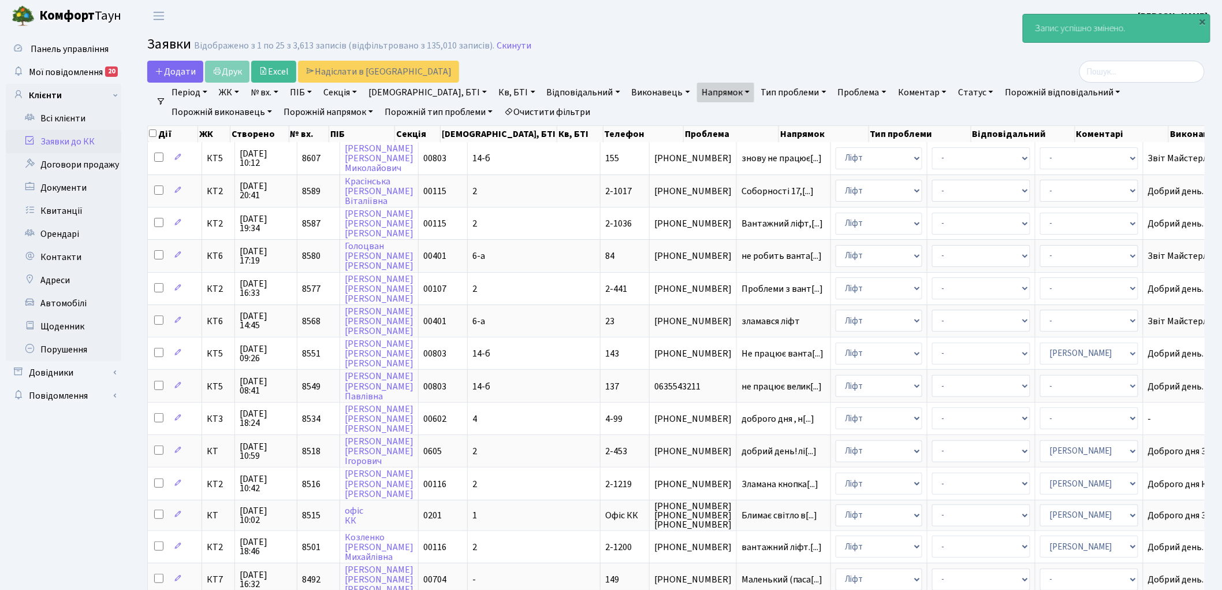
click at [500, 113] on link "Очистити фільтри" at bounding box center [547, 112] width 95 height 20
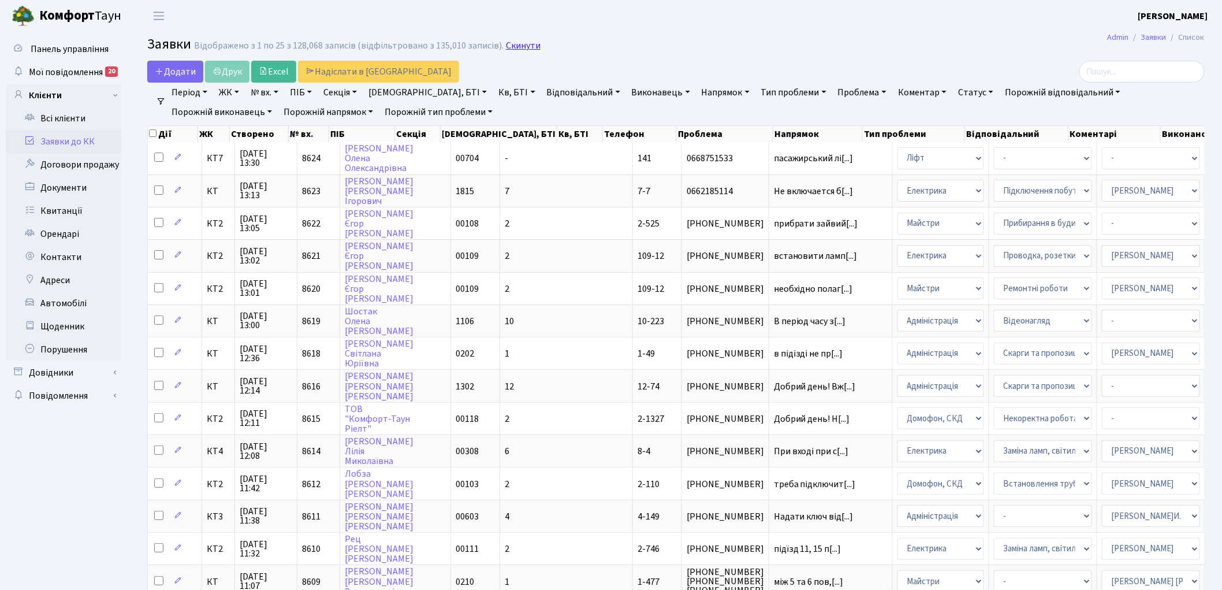
click at [520, 44] on link "Скинути" at bounding box center [523, 45] width 35 height 11
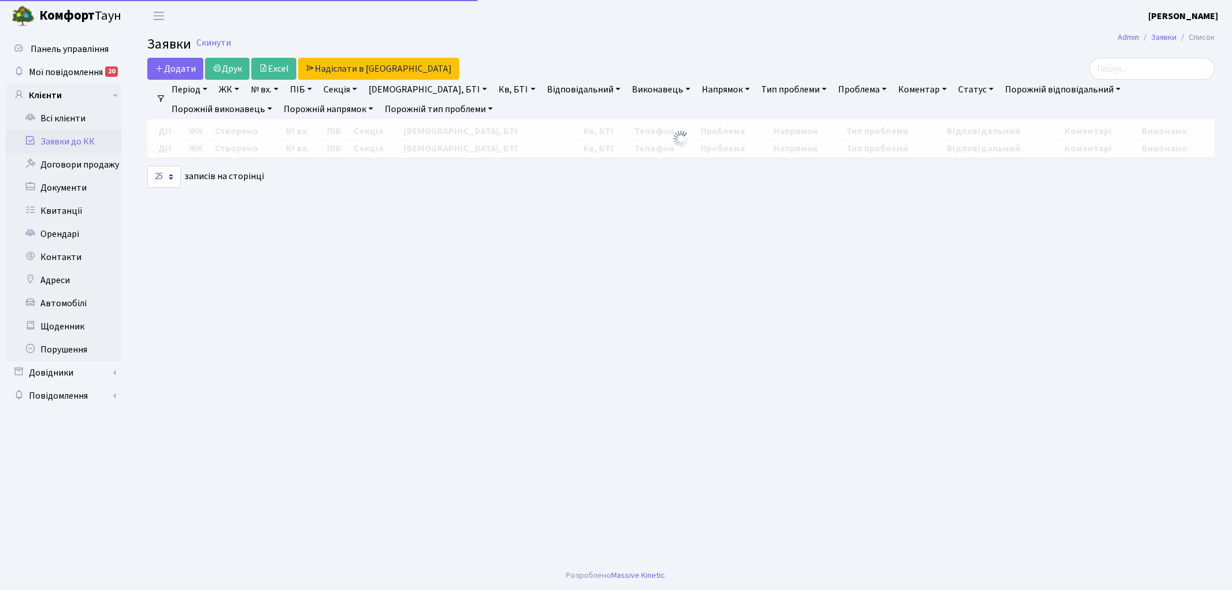
select select "25"
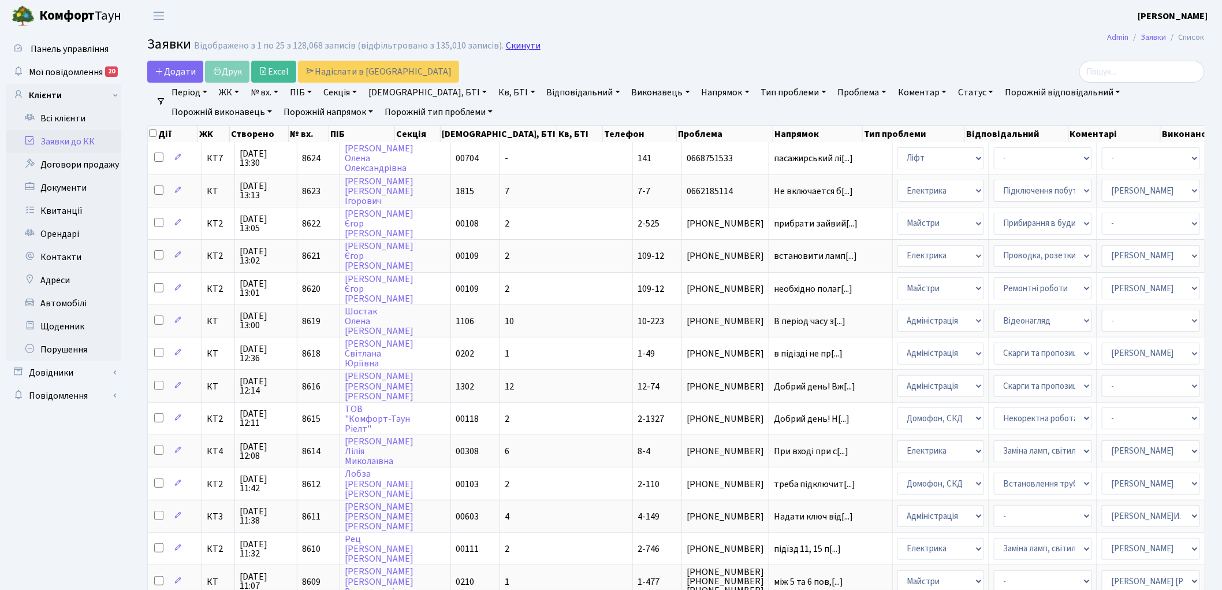
click at [526, 50] on link "Скинути" at bounding box center [523, 45] width 35 height 11
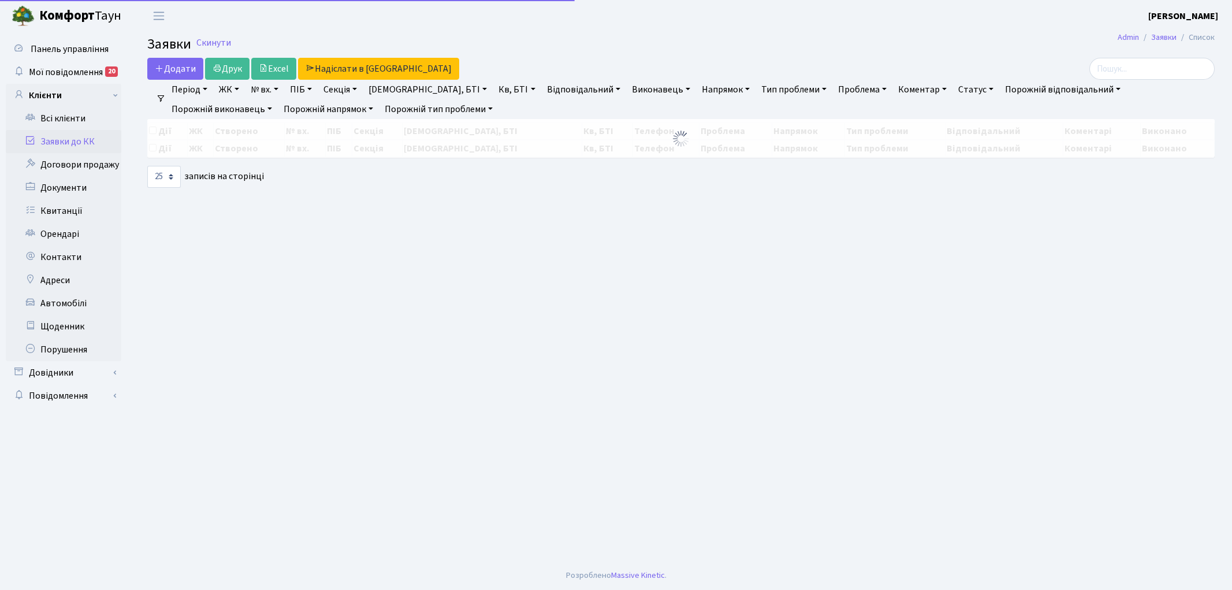
select select "25"
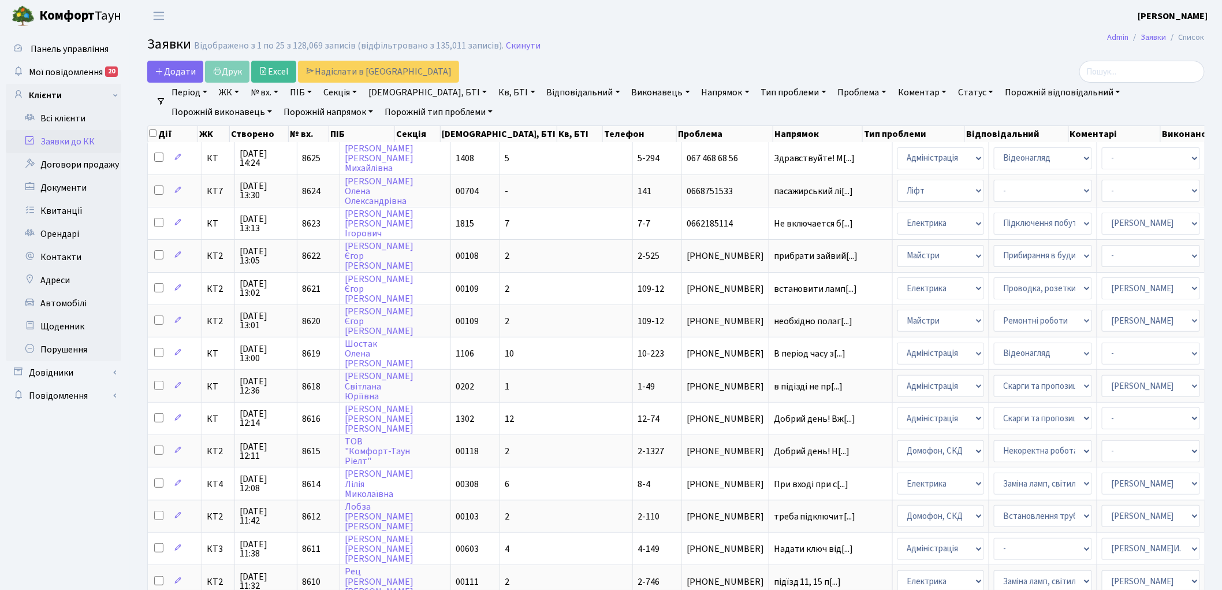
click at [697, 92] on link "Напрямок" at bounding box center [725, 93] width 57 height 20
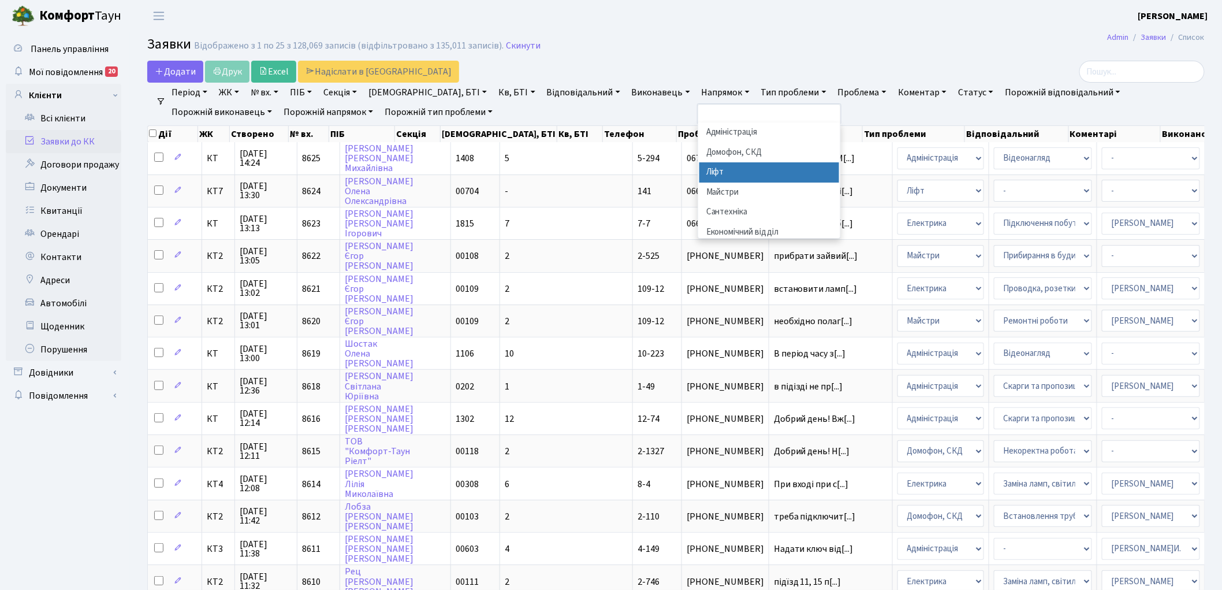
click at [699, 169] on li "Ліфт" at bounding box center [769, 172] width 140 height 20
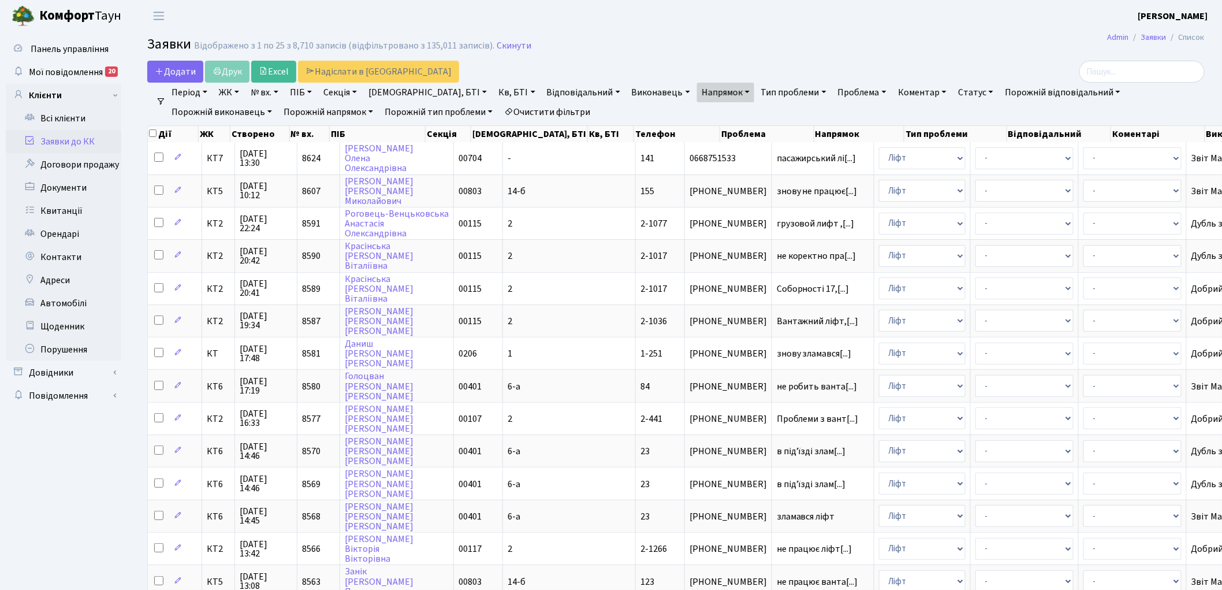
click at [953, 100] on link "Статус" at bounding box center [975, 93] width 44 height 20
click at [954, 159] on link "Не виконано" at bounding box center [999, 163] width 91 height 18
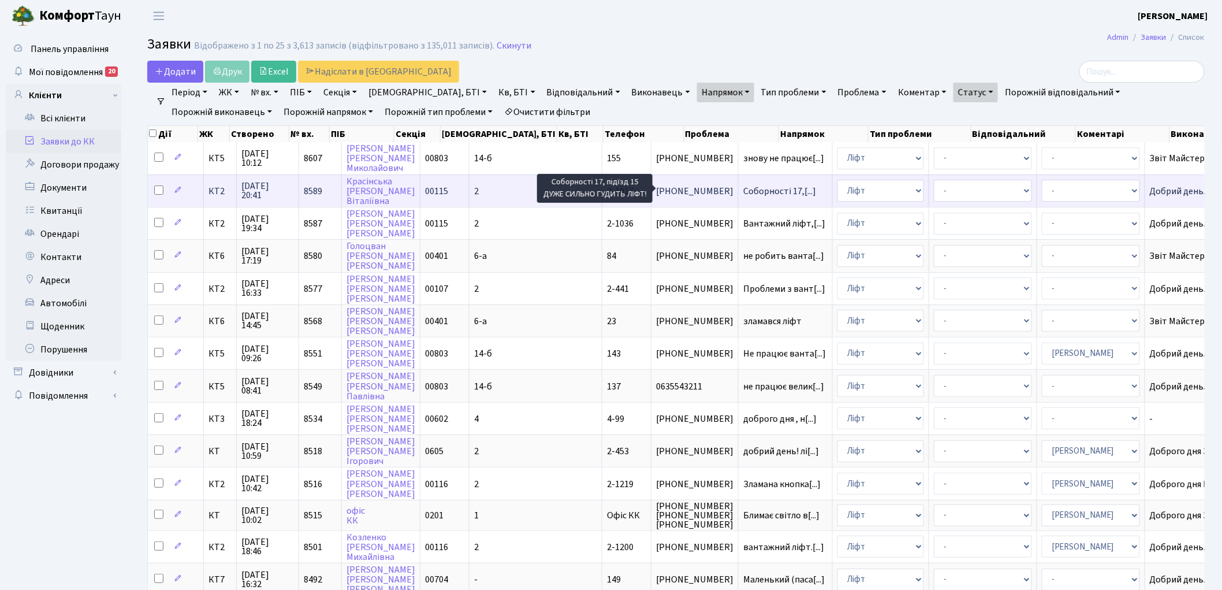
click at [743, 186] on span "Соборності 17,[...]" at bounding box center [779, 191] width 73 height 13
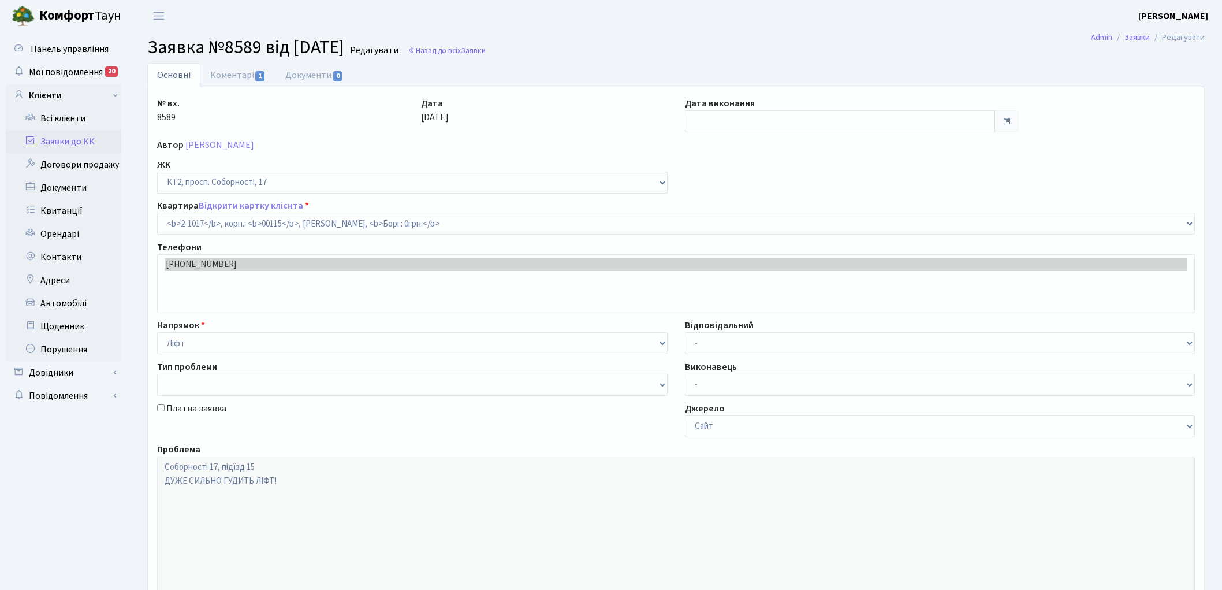
select select "12628"
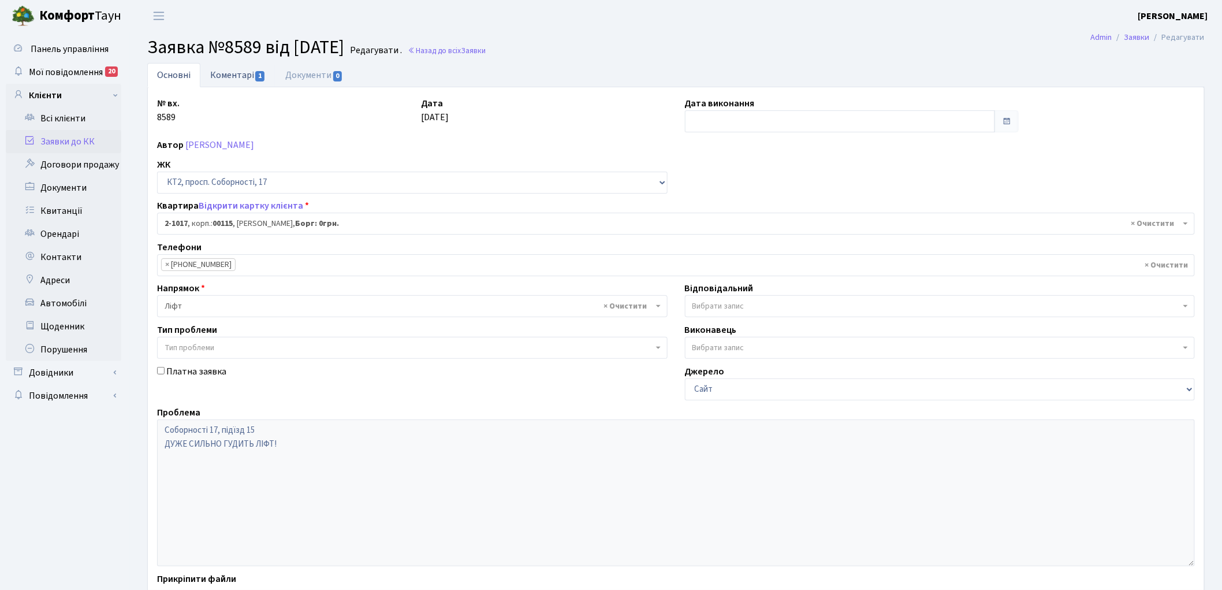
click at [232, 76] on link "Коментарі 1" at bounding box center [237, 75] width 75 height 24
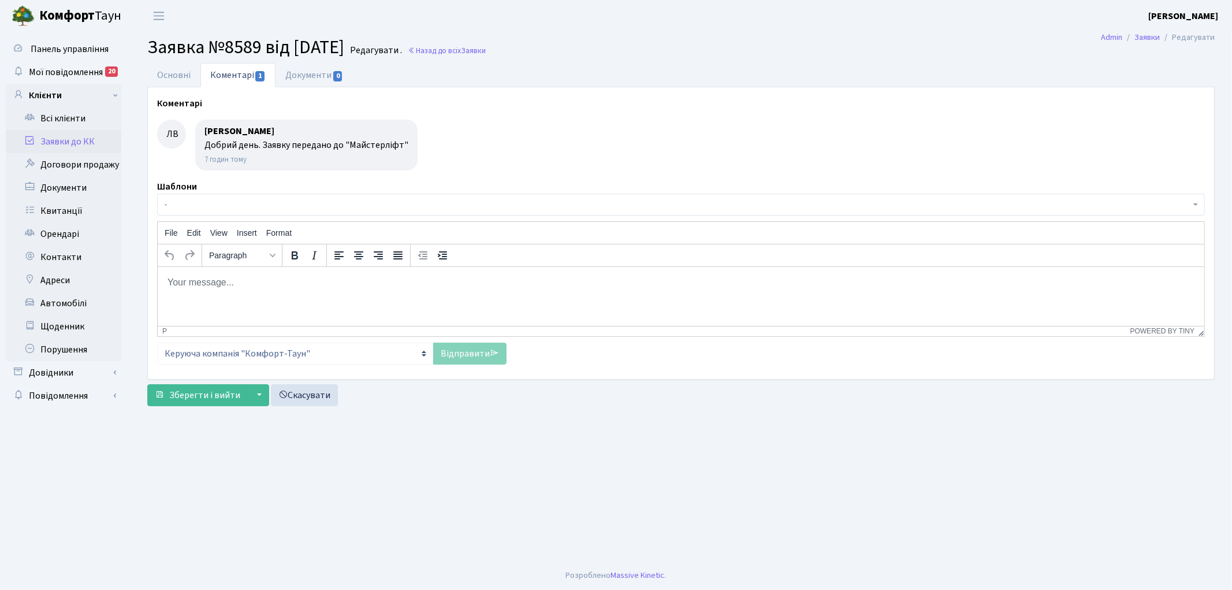
click at [232, 202] on span "-" at bounding box center [678, 205] width 1026 height 12
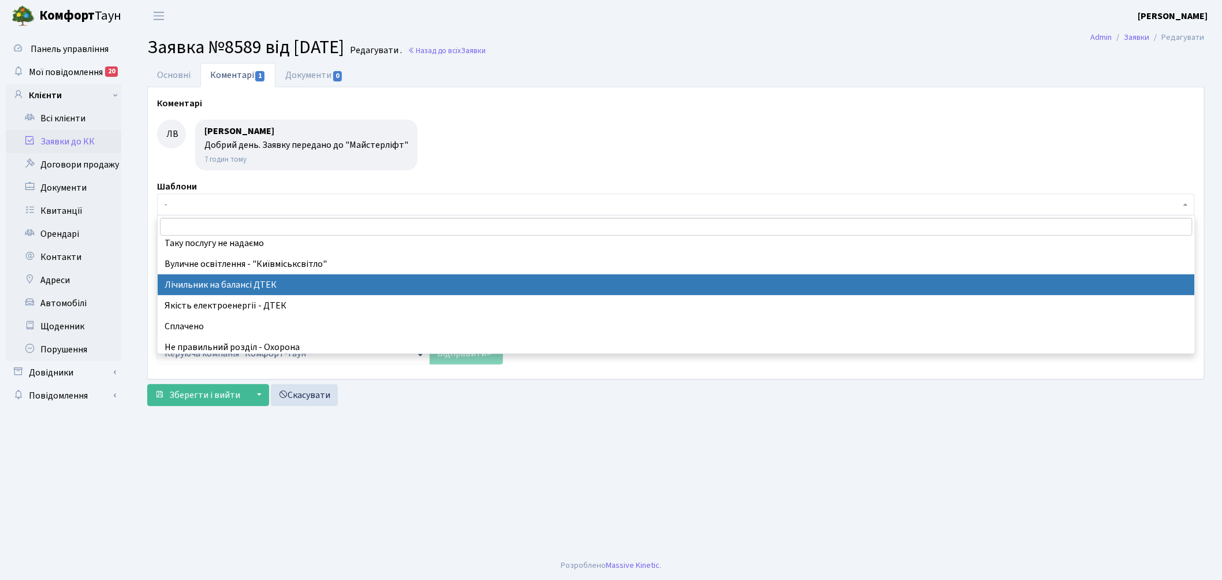
scroll to position [256, 0]
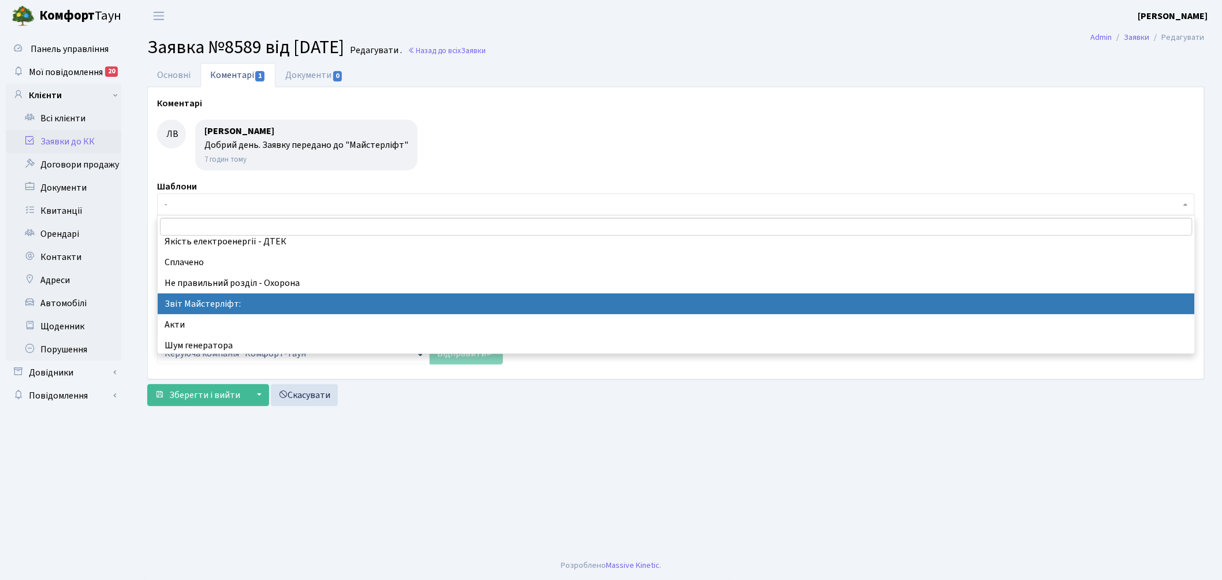
select select "37"
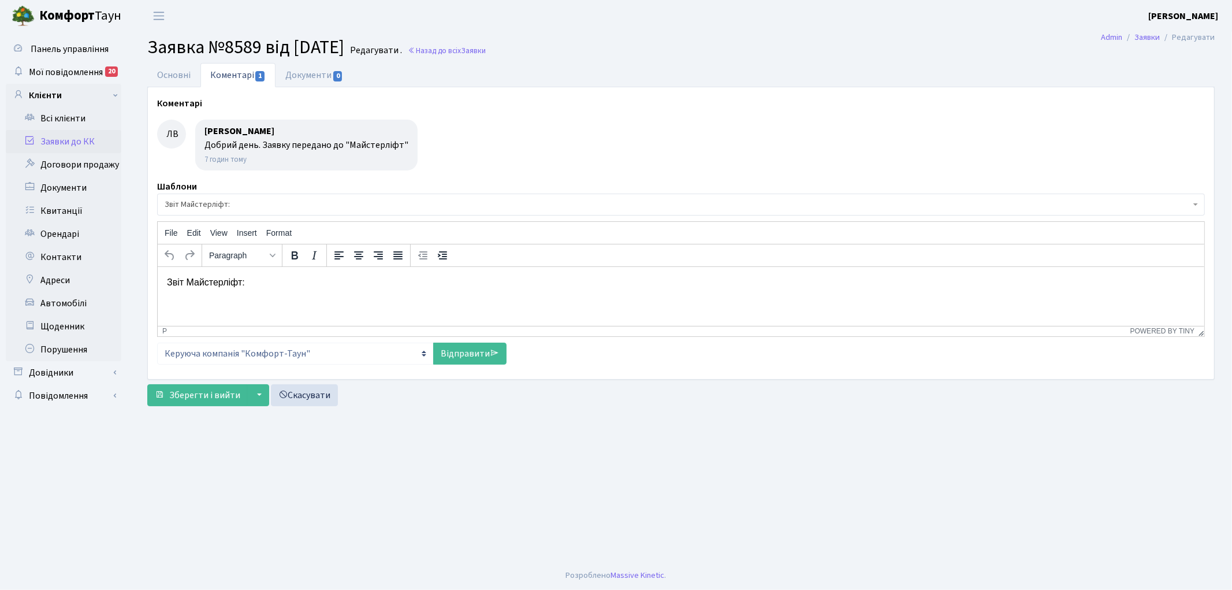
click at [285, 284] on p "Звіт Майстерліфт:" at bounding box center [680, 281] width 1028 height 13
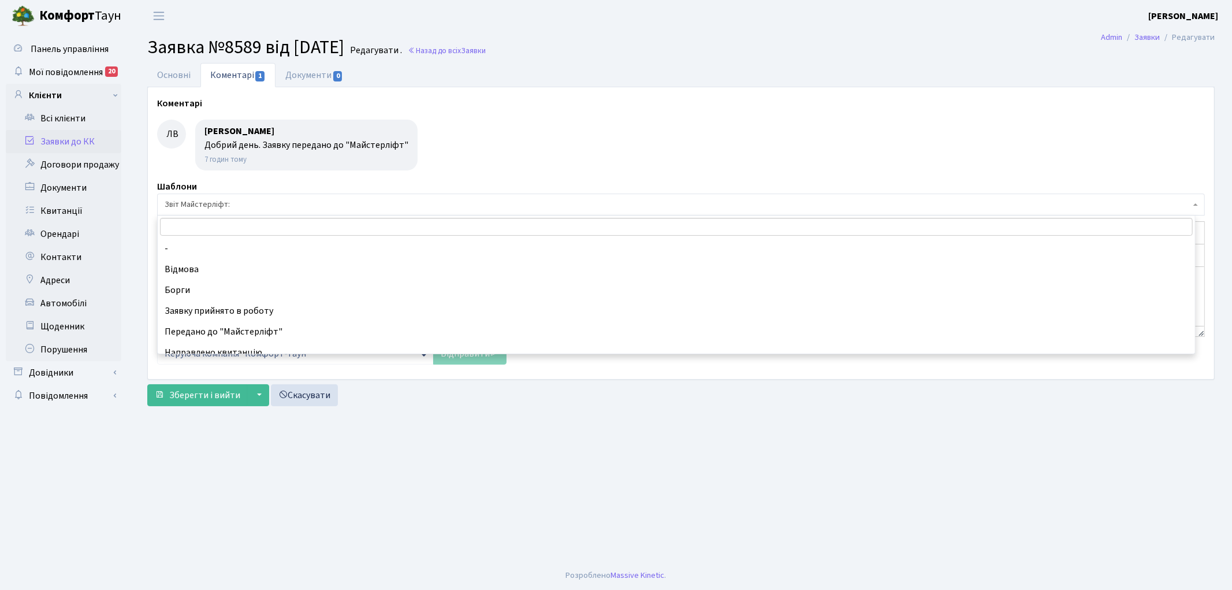
click at [266, 205] on span "Звіт Майстерліфт:" at bounding box center [678, 205] width 1026 height 12
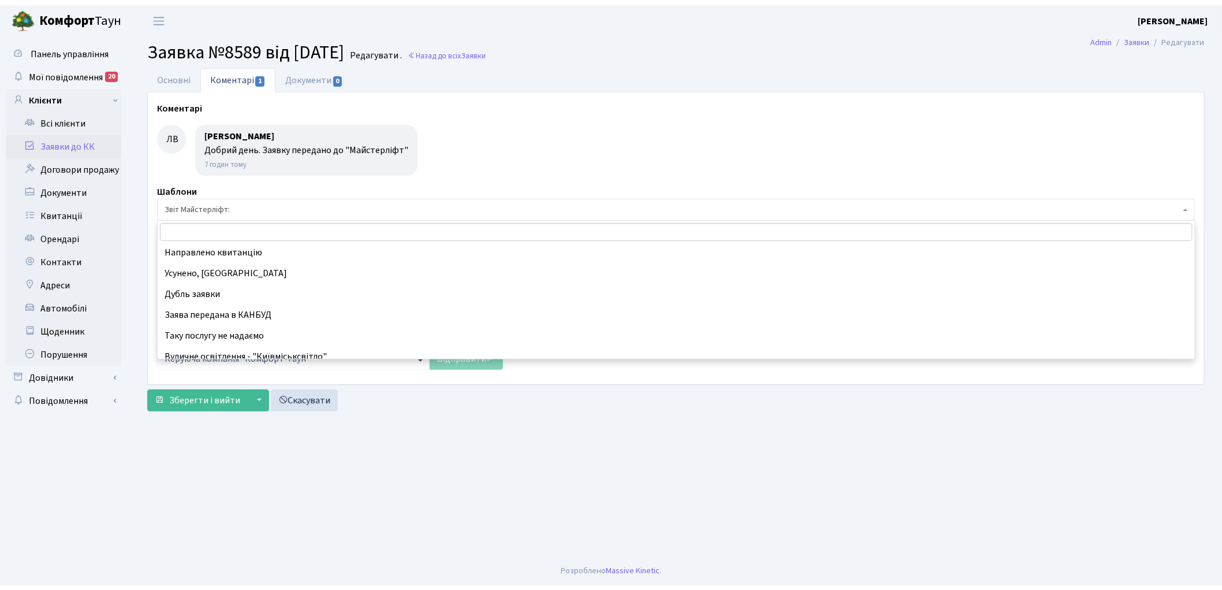
scroll to position [102, 0]
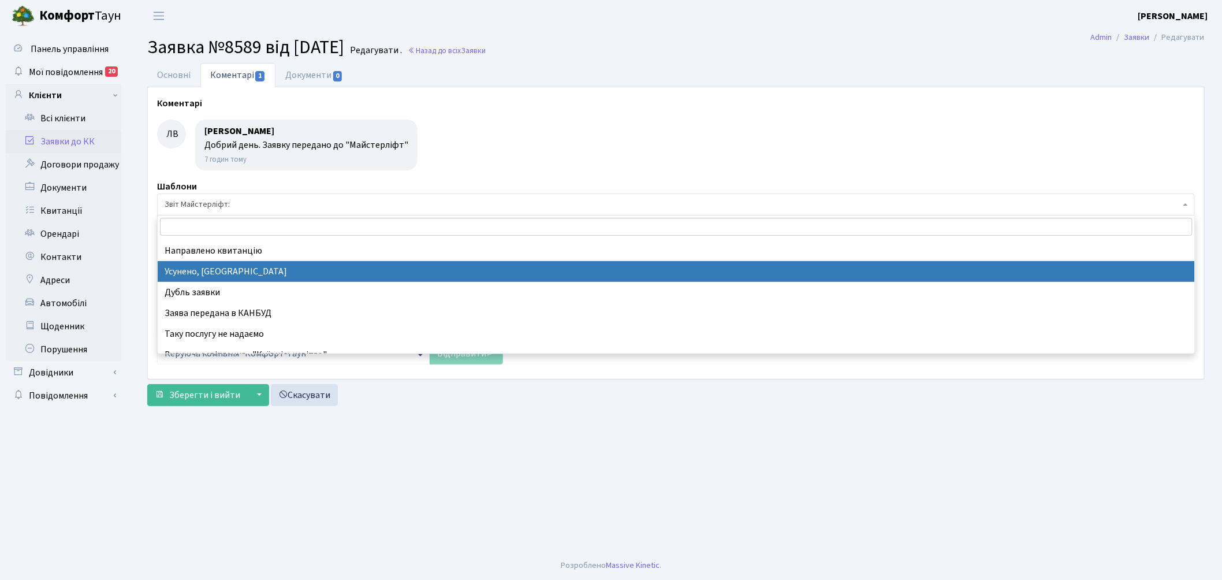
select select "15"
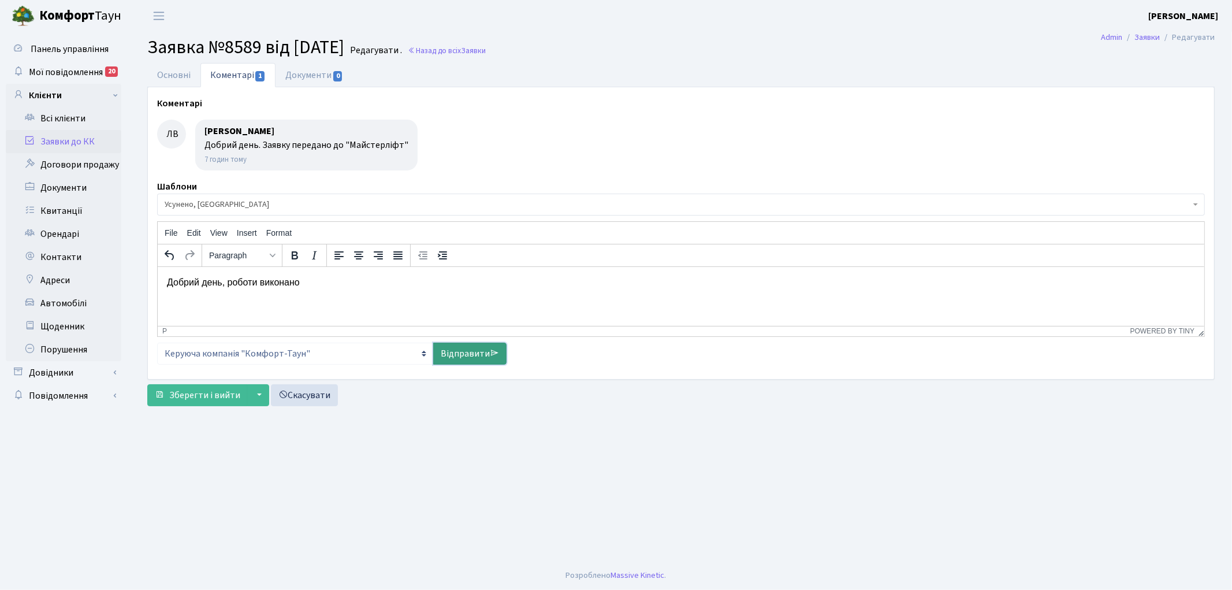
click at [460, 356] on link "Відправити" at bounding box center [469, 353] width 73 height 22
select select
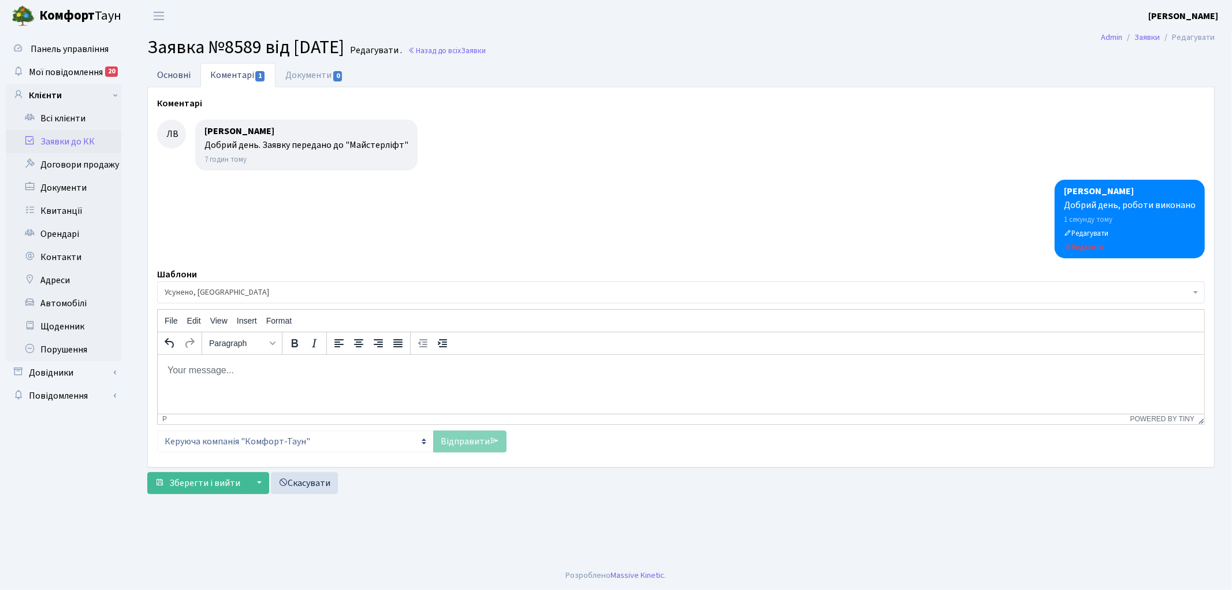
click at [172, 74] on link "Основні" at bounding box center [173, 75] width 53 height 24
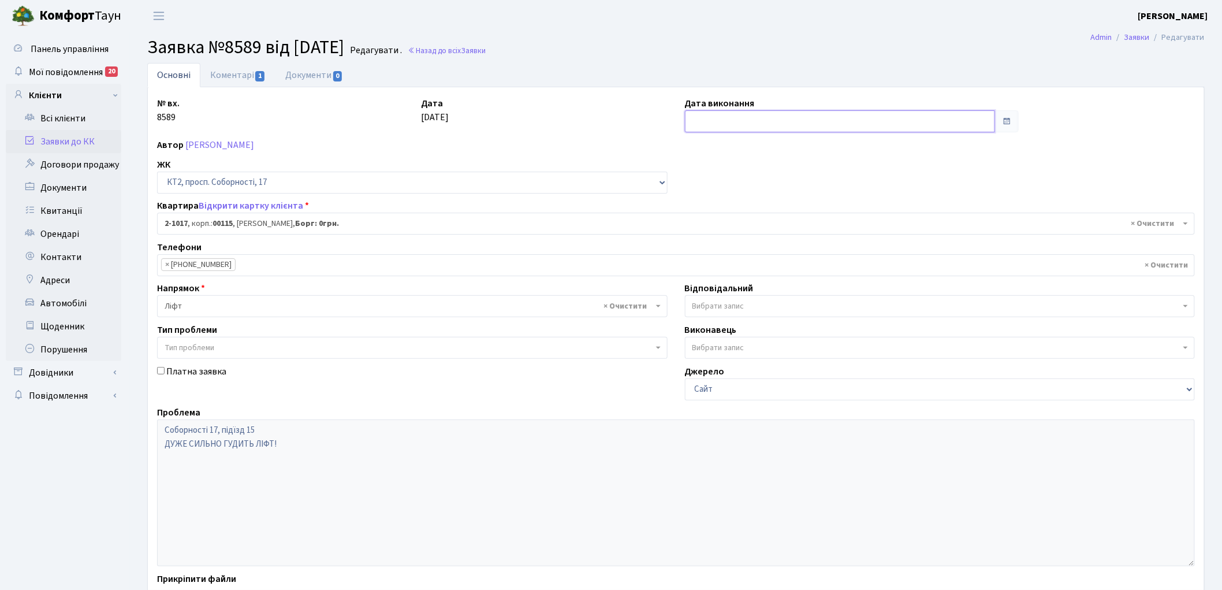
click at [731, 122] on input "text" at bounding box center [840, 121] width 311 height 22
click at [749, 181] on td "2" at bounding box center [748, 180] width 17 height 17
type input "[DATE]"
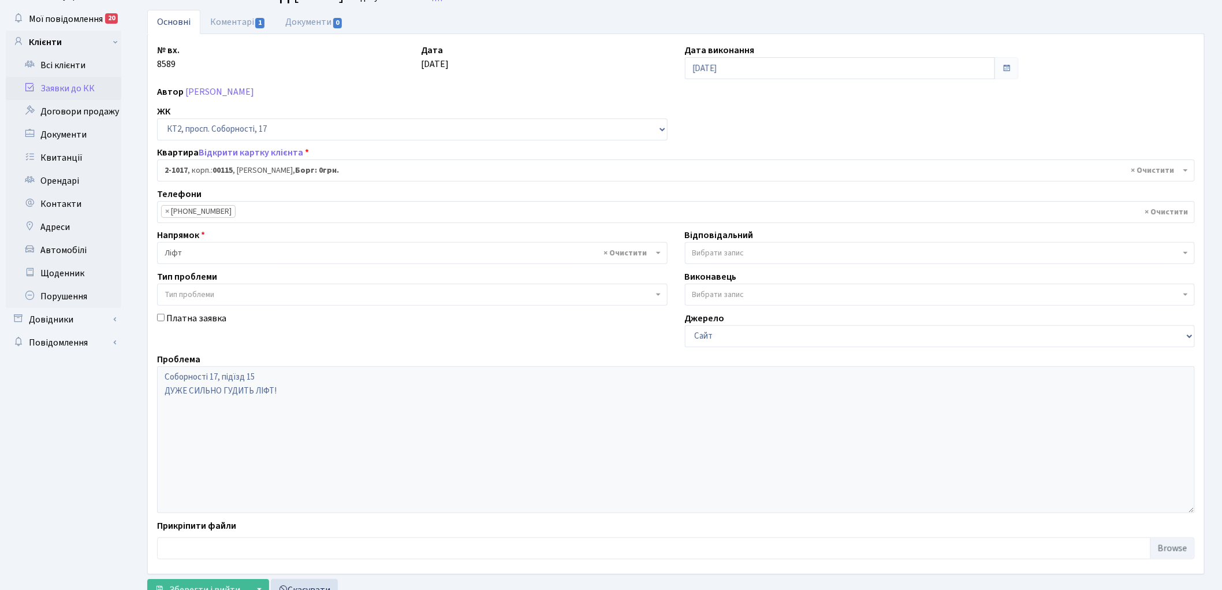
scroll to position [99, 0]
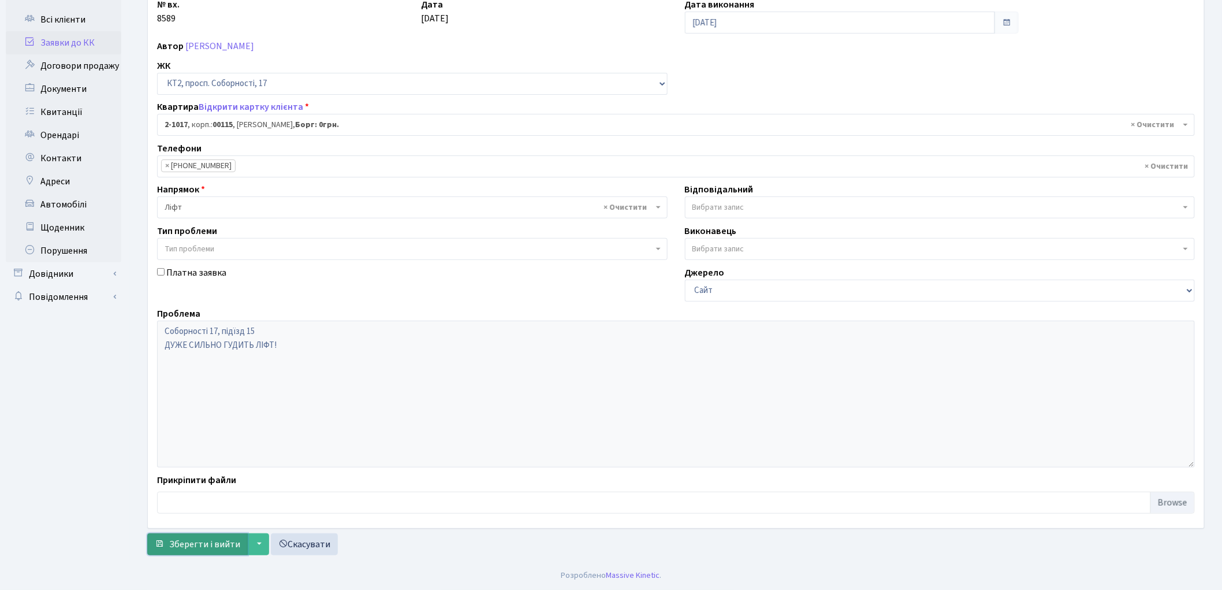
click at [194, 541] on span "Зберегти і вийти" at bounding box center [204, 544] width 71 height 13
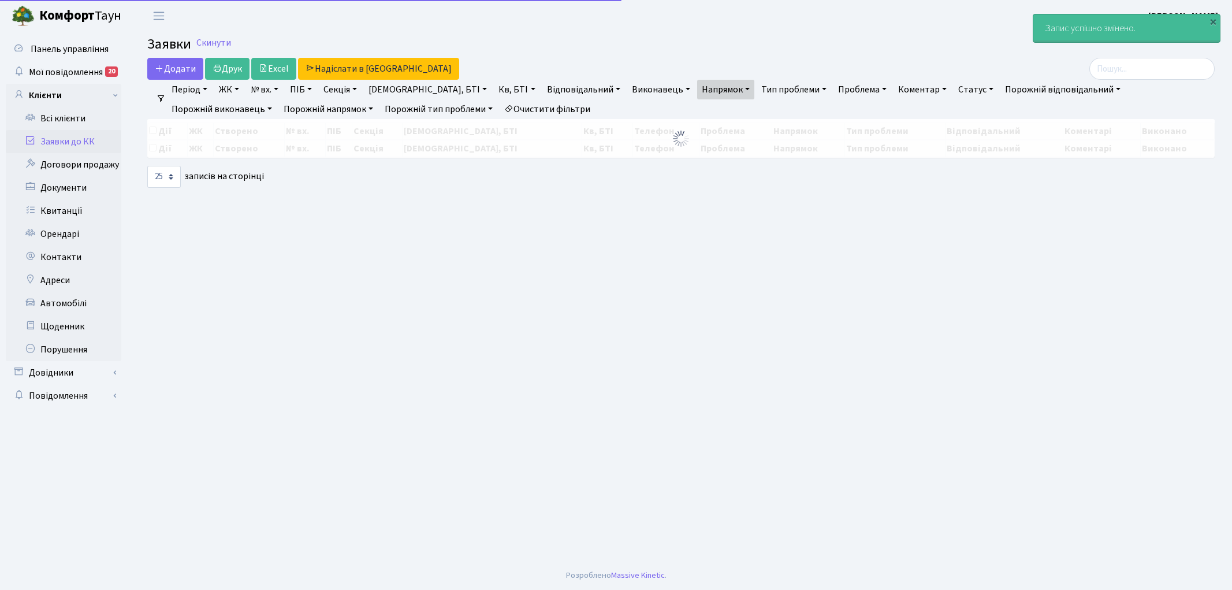
select select "25"
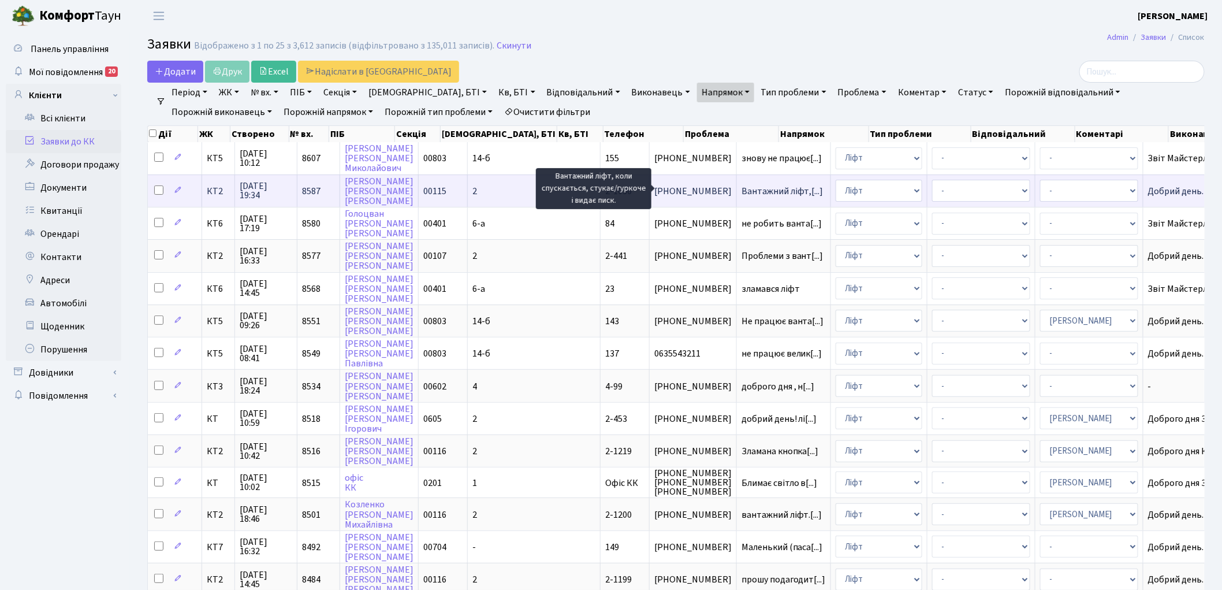
click at [741, 189] on span "Вантажний ліфт,[...]" at bounding box center [782, 191] width 82 height 13
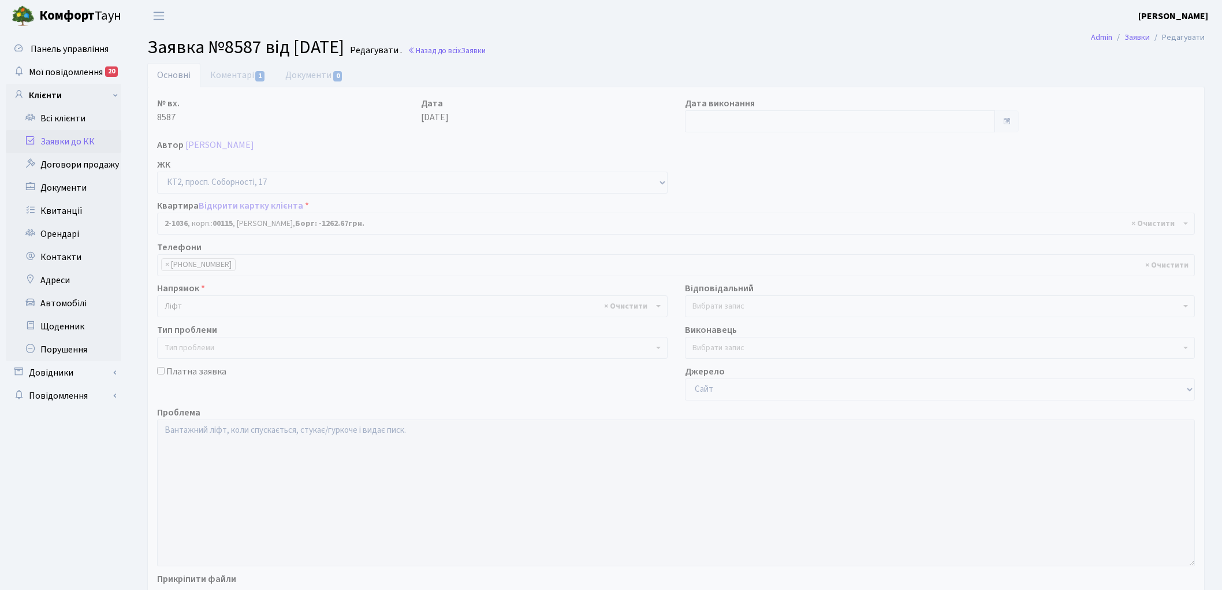
select select "12647"
click at [217, 77] on link "Коментарі 1" at bounding box center [237, 75] width 75 height 24
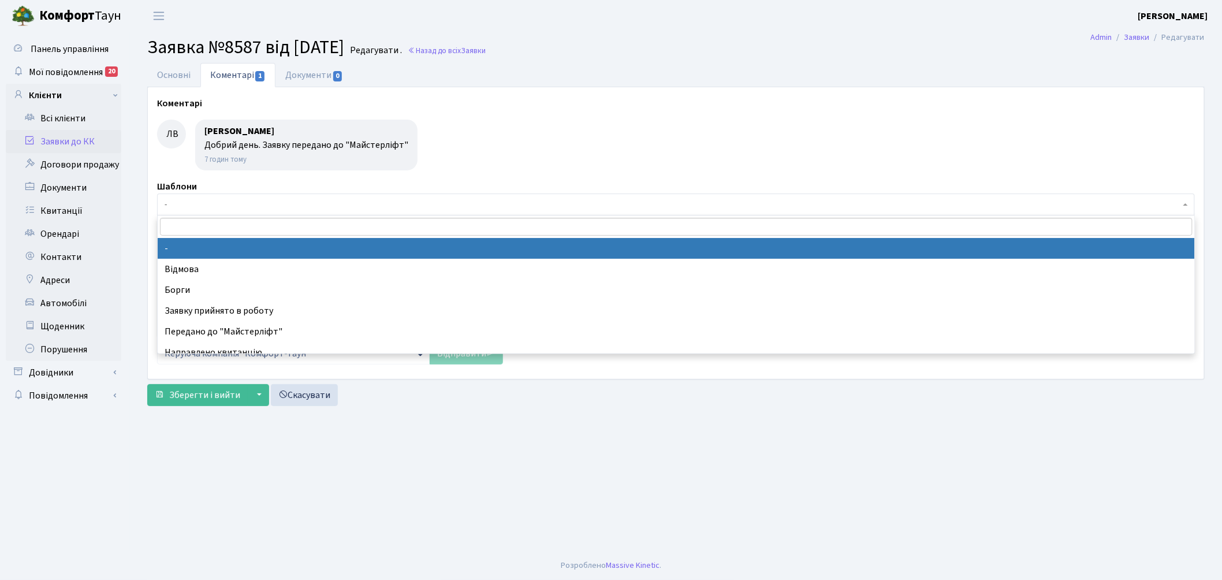
click at [264, 212] on span "-" at bounding box center [676, 204] width 1038 height 22
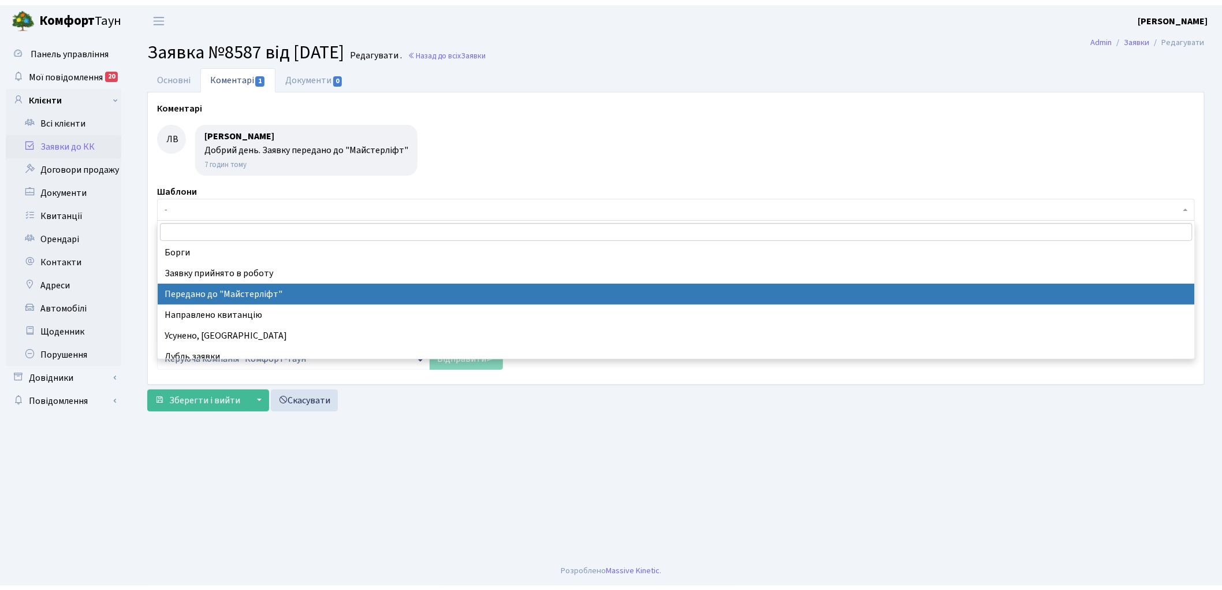
scroll to position [64, 0]
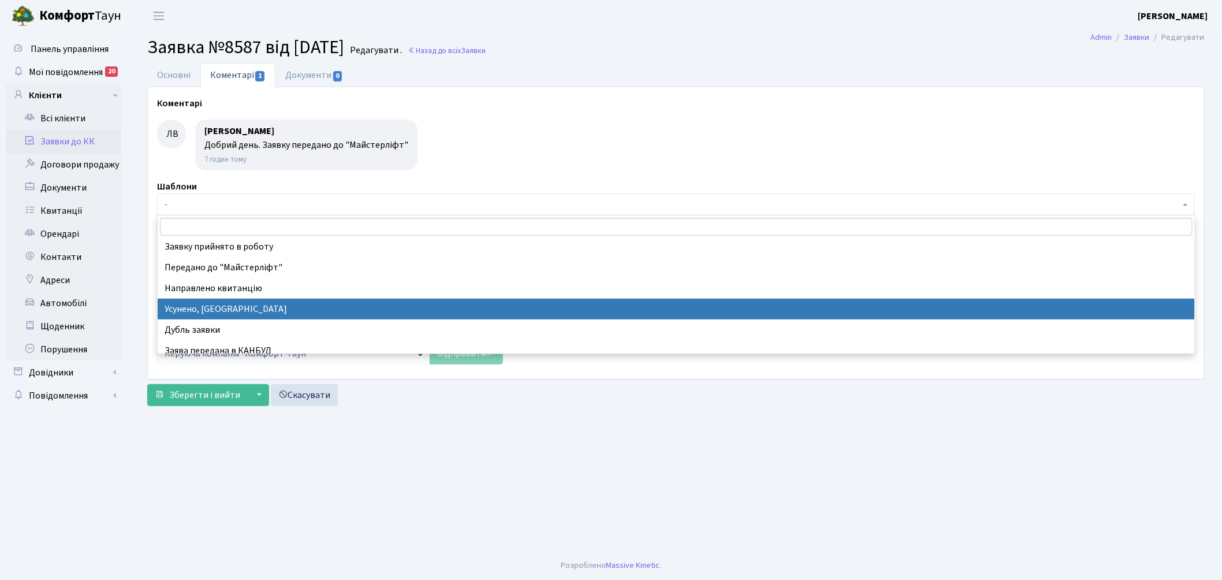
select select "15"
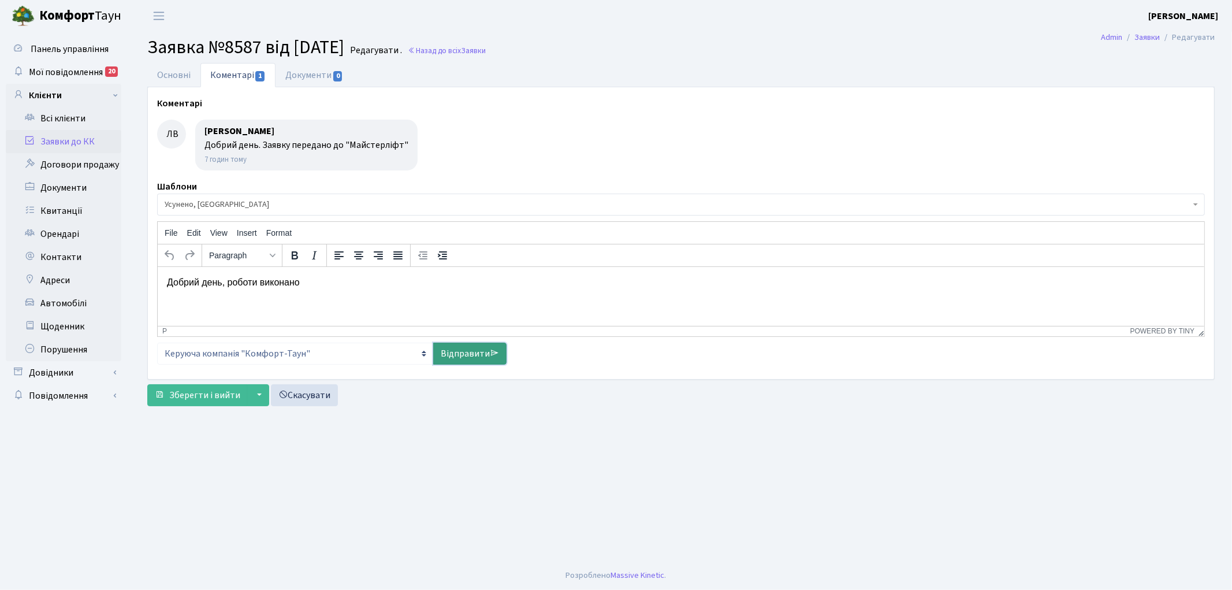
click at [451, 349] on link "Відправити" at bounding box center [469, 353] width 73 height 22
select select
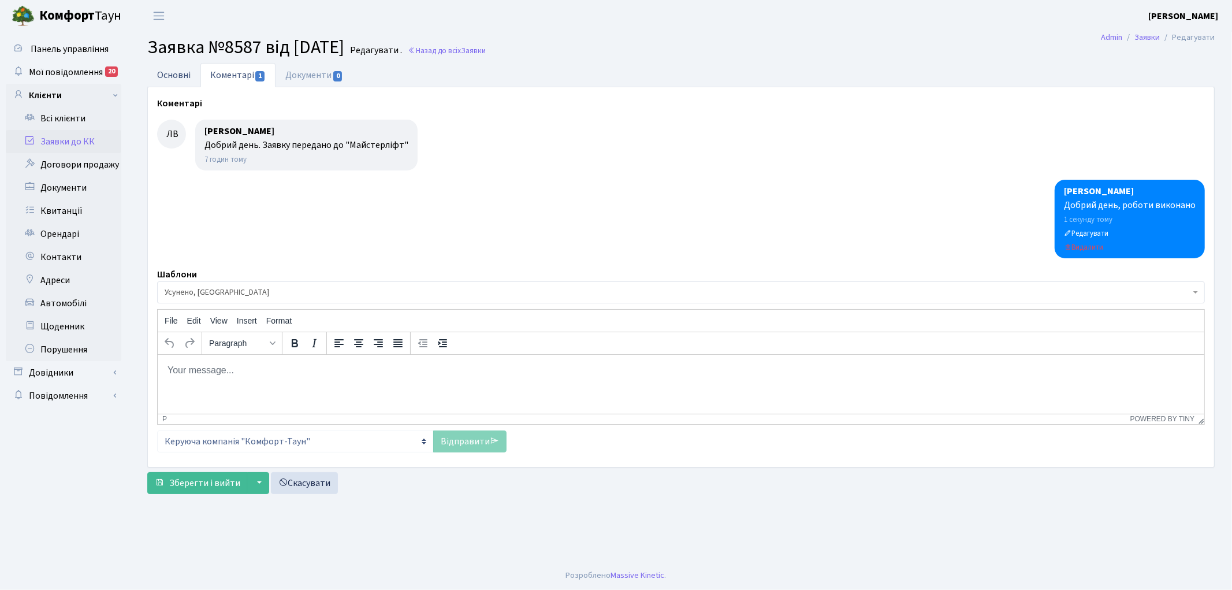
click at [174, 72] on link "Основні" at bounding box center [173, 75] width 53 height 24
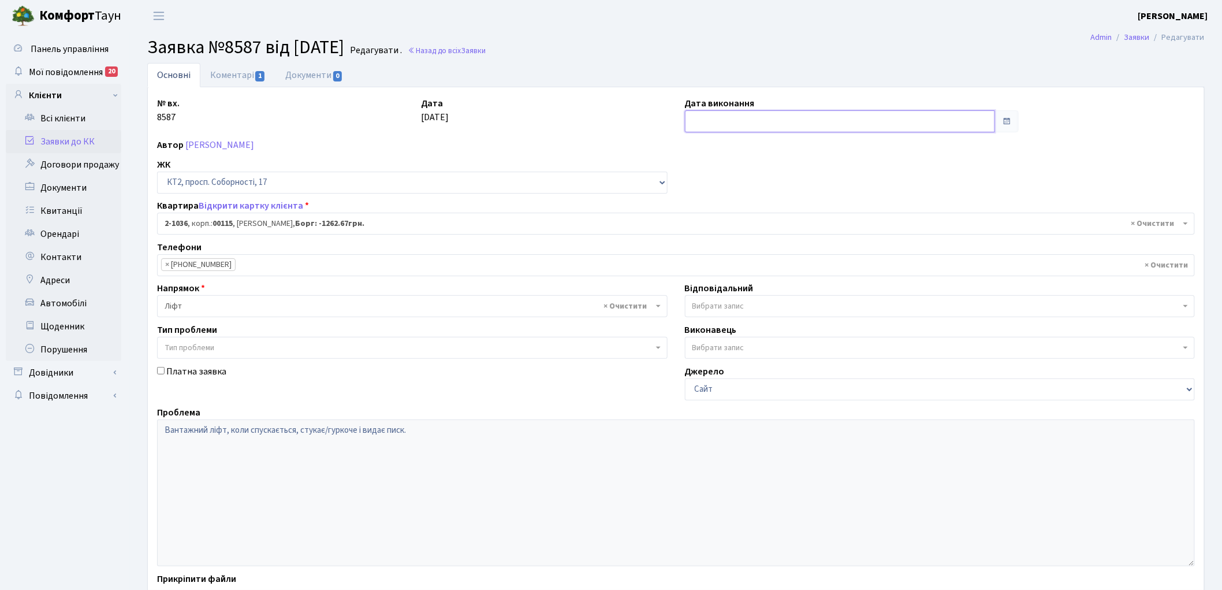
click at [720, 122] on input "text" at bounding box center [840, 121] width 311 height 22
click at [749, 178] on td "2" at bounding box center [748, 180] width 17 height 17
type input "[DATE]"
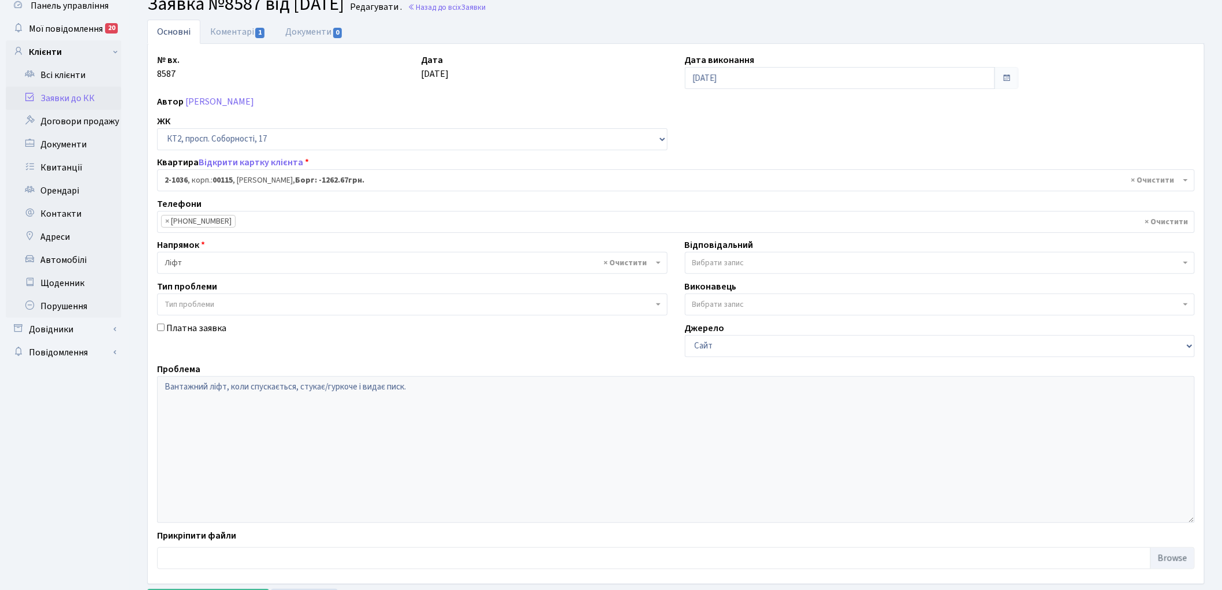
scroll to position [99, 0]
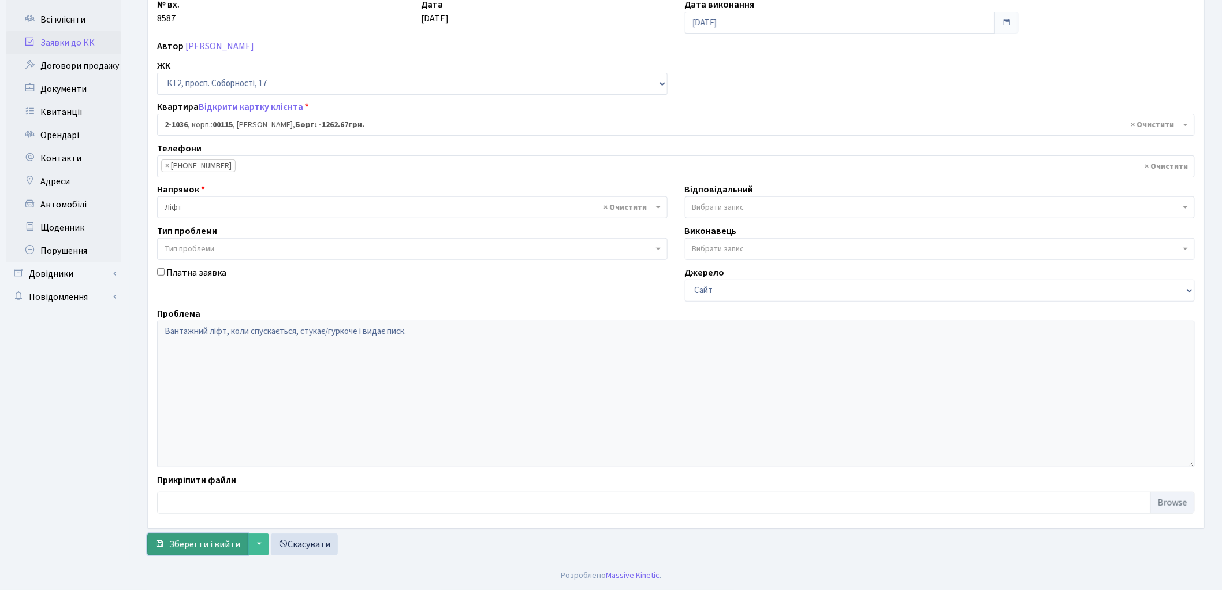
click at [185, 541] on span "Зберегти і вийти" at bounding box center [204, 544] width 71 height 13
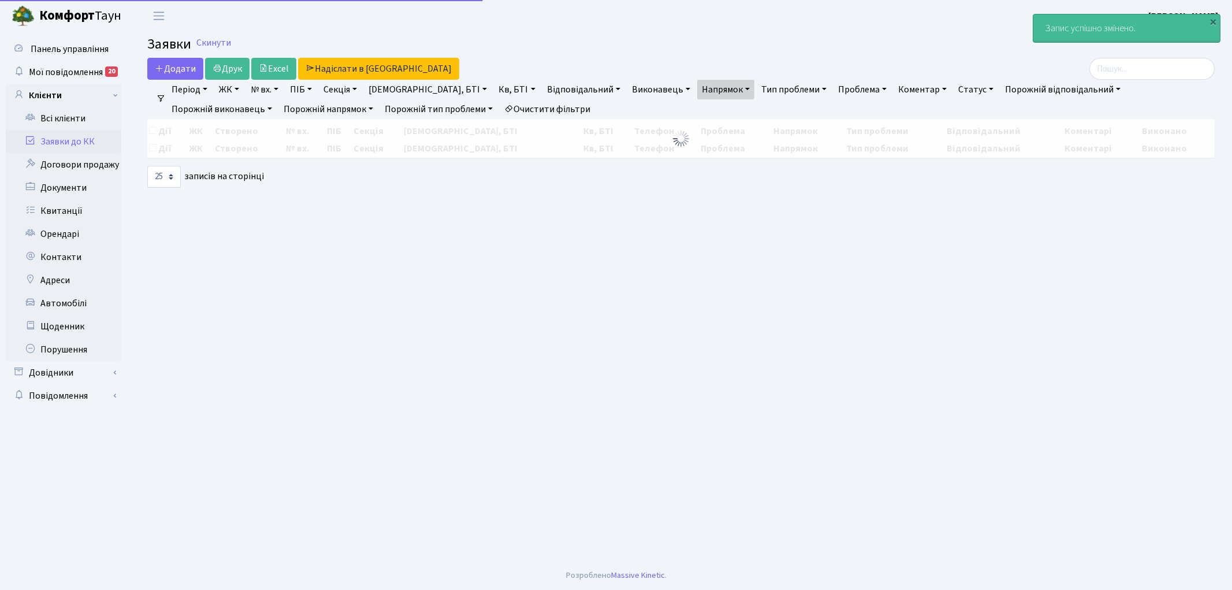
select select "25"
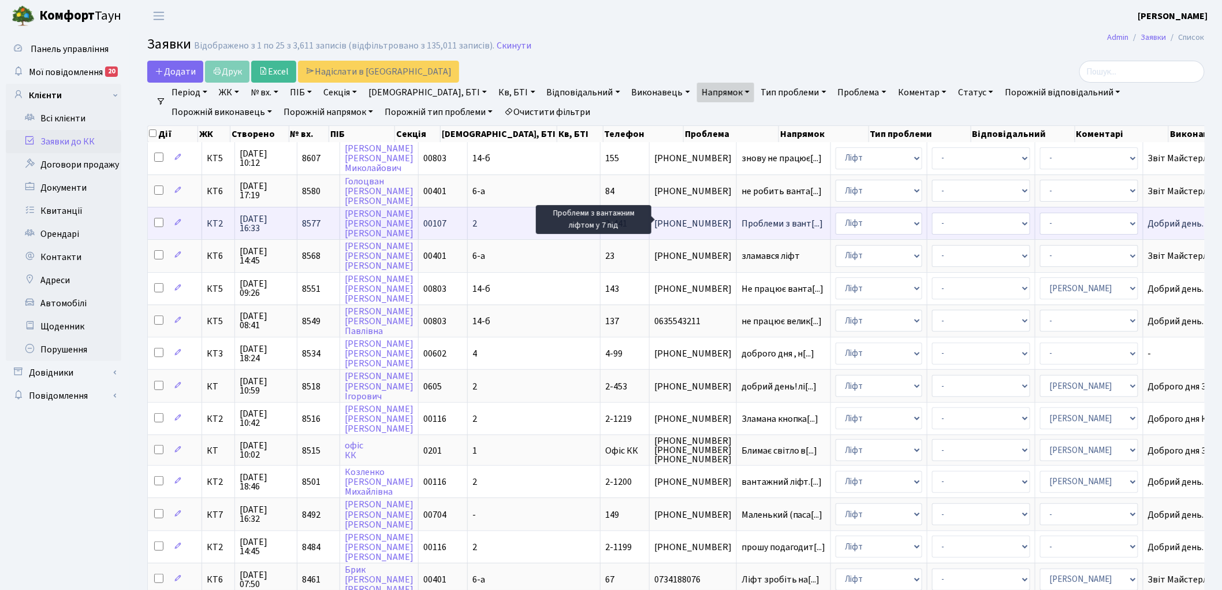
click at [741, 221] on span "Проблеми з вант[...]" at bounding box center [782, 223] width 82 height 13
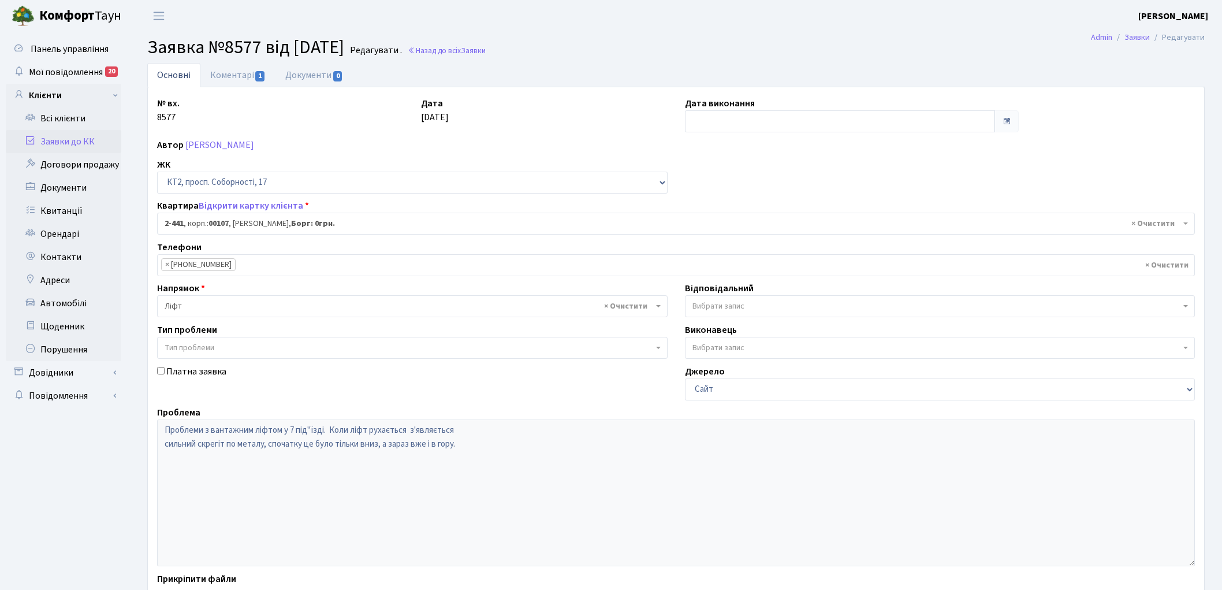
select select "15494"
click at [226, 70] on link "Коментарі 1" at bounding box center [237, 75] width 75 height 24
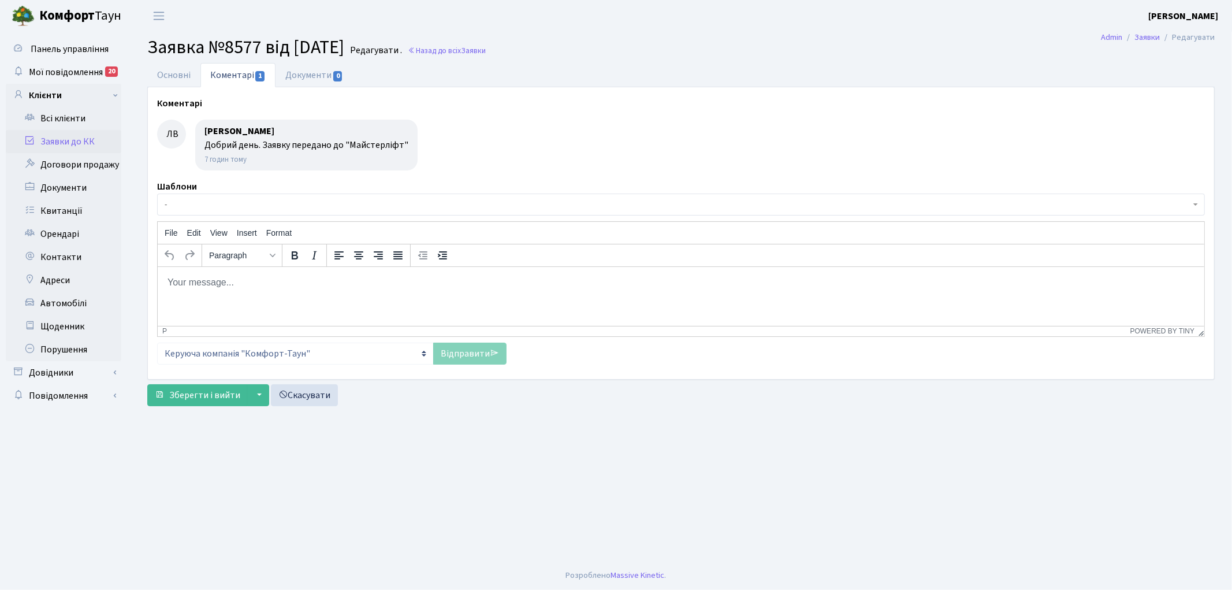
click at [228, 197] on span "-" at bounding box center [681, 204] width 1048 height 22
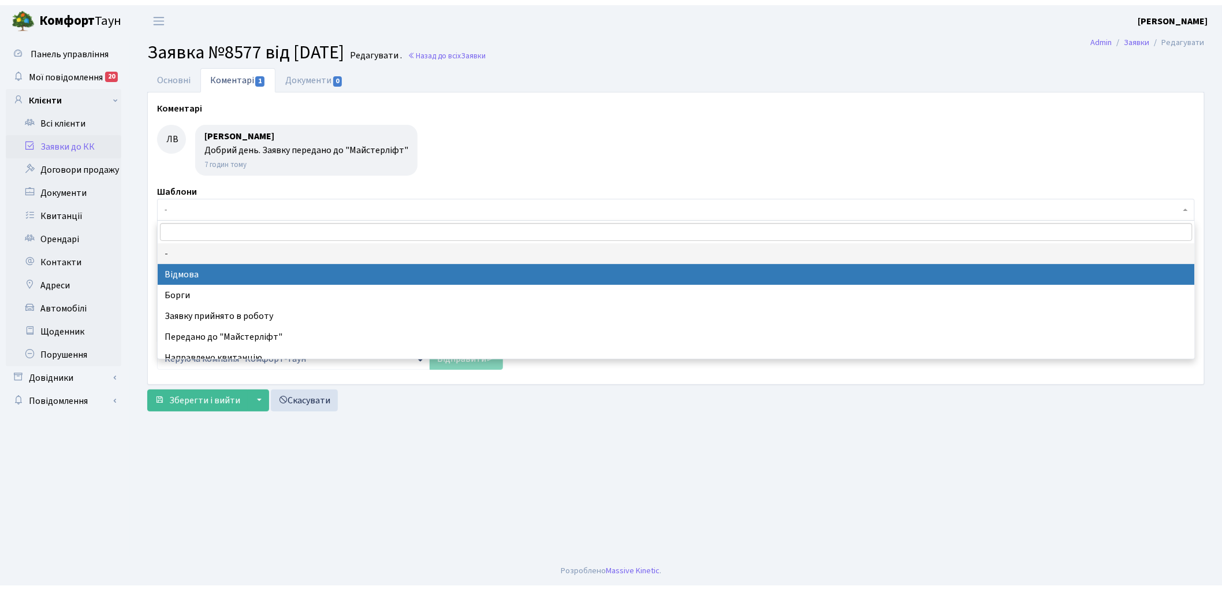
scroll to position [64, 0]
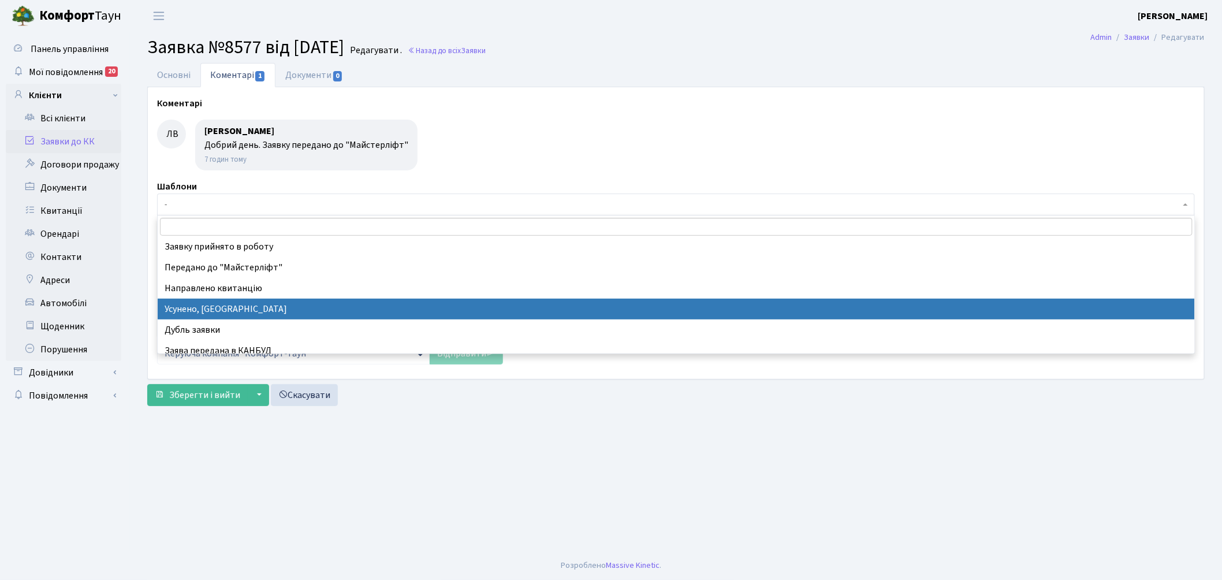
select select "15"
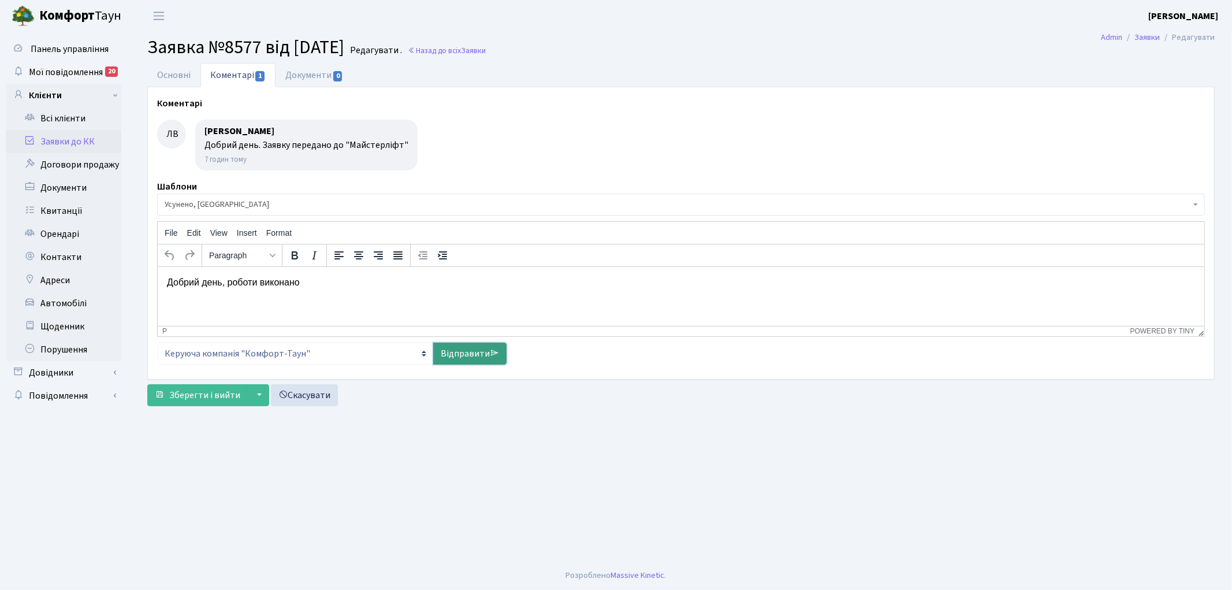
click at [463, 357] on link "Відправити" at bounding box center [469, 353] width 73 height 22
select select
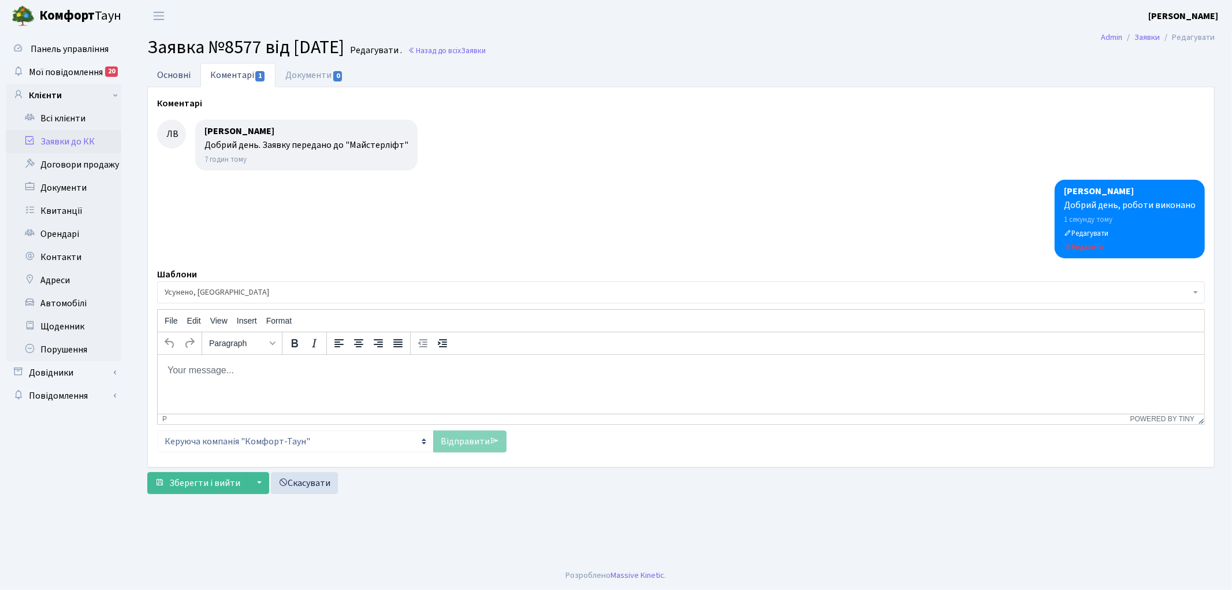
click at [164, 71] on link "Основні" at bounding box center [173, 75] width 53 height 24
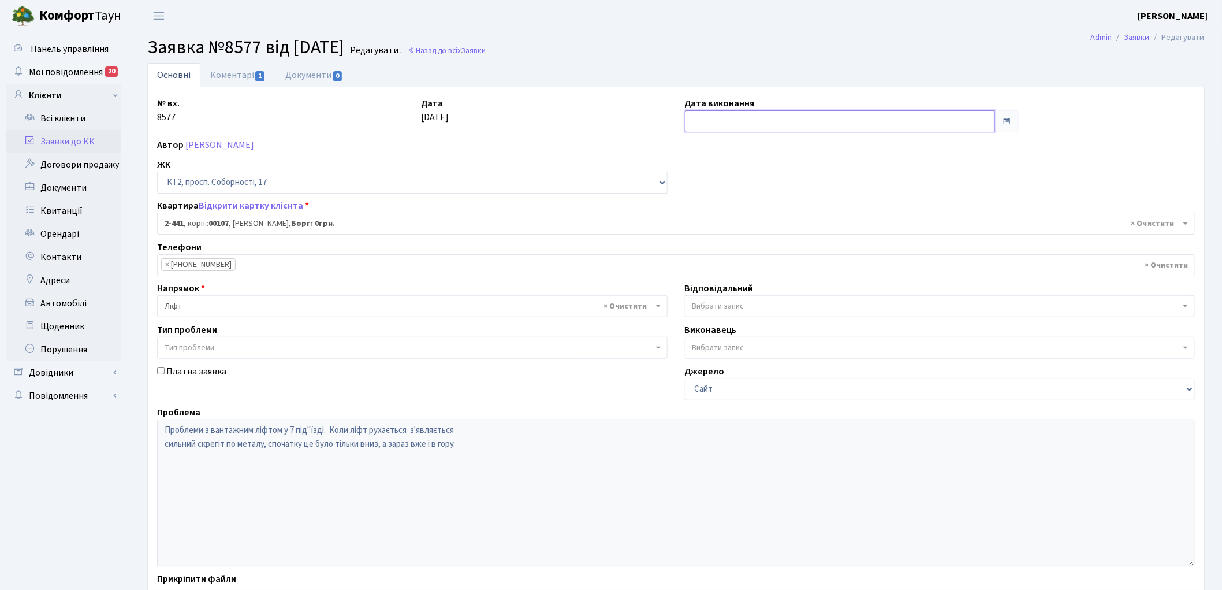
click at [722, 124] on input "text" at bounding box center [840, 121] width 311 height 22
drag, startPoint x: 748, startPoint y: 182, endPoint x: 706, endPoint y: 199, distance: 45.6
click at [748, 182] on td "2" at bounding box center [748, 180] width 17 height 17
type input "[DATE]"
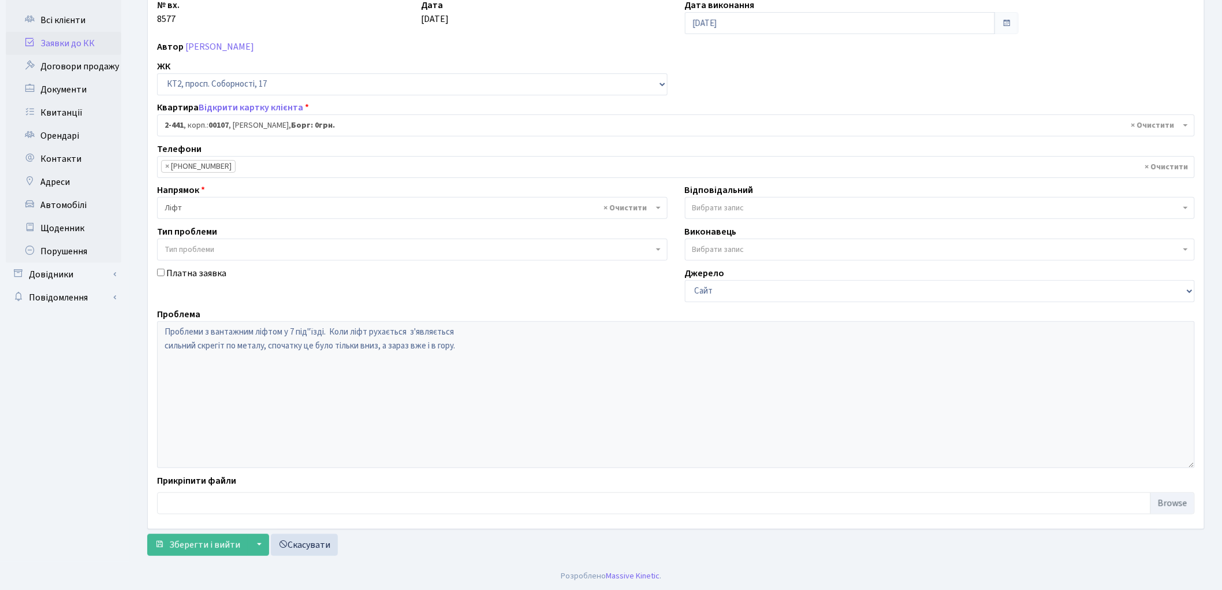
scroll to position [99, 0]
click at [187, 546] on span "Зберегти і вийти" at bounding box center [204, 544] width 71 height 13
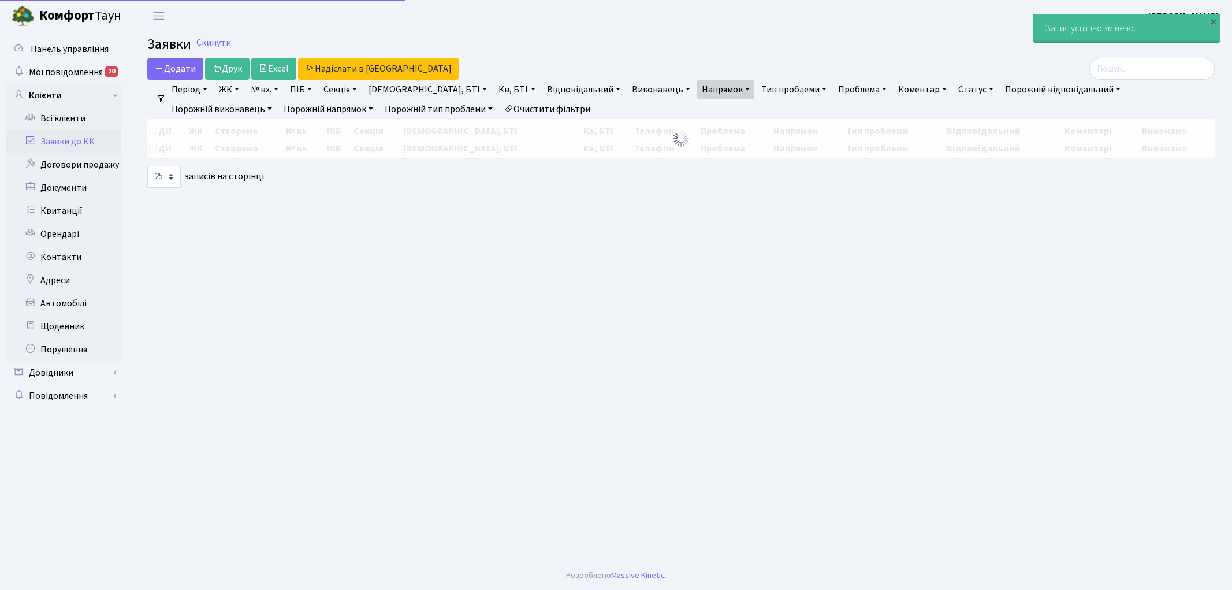
select select "25"
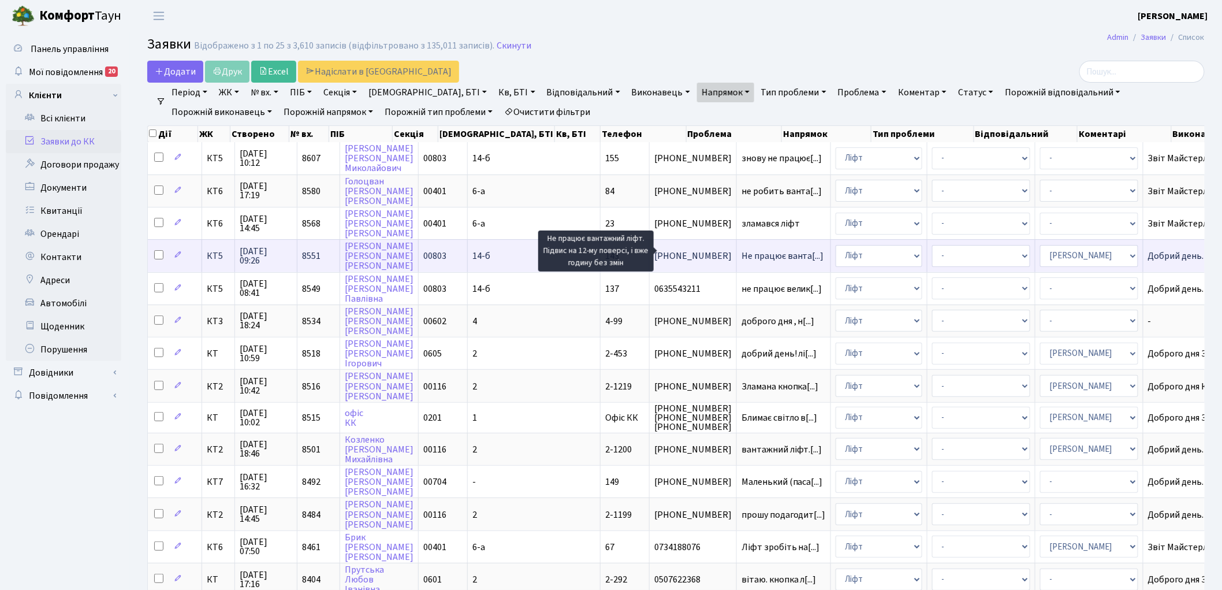
click at [741, 249] on span "Не працює ванта[...]" at bounding box center [782, 255] width 83 height 13
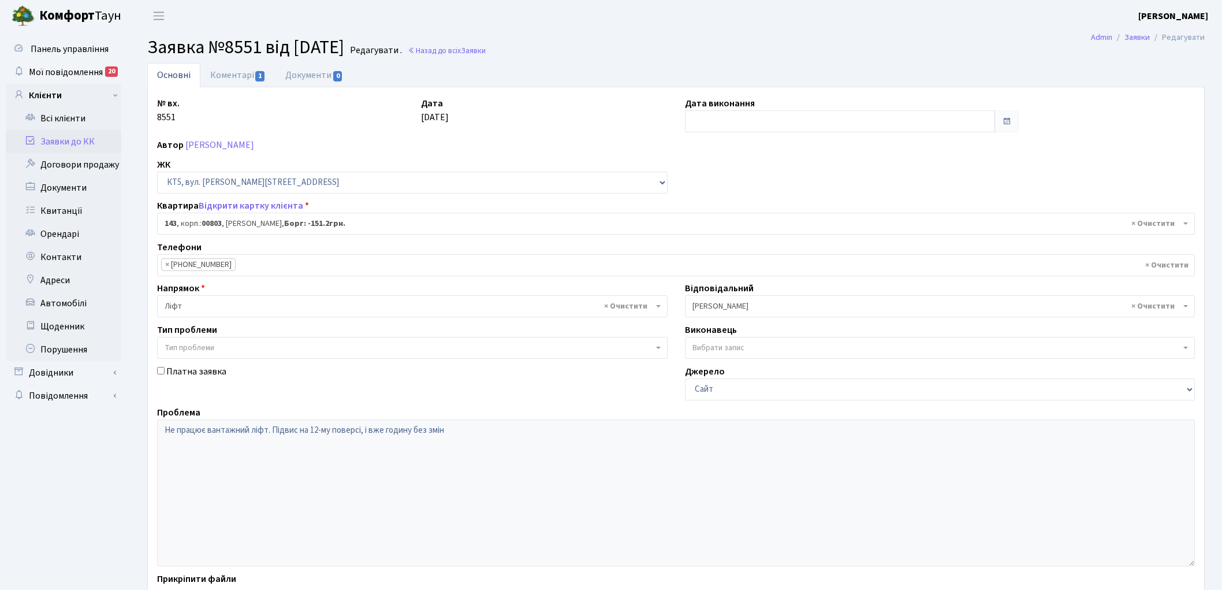
select select "17673"
click at [239, 73] on link "Коментарі 1" at bounding box center [237, 75] width 75 height 24
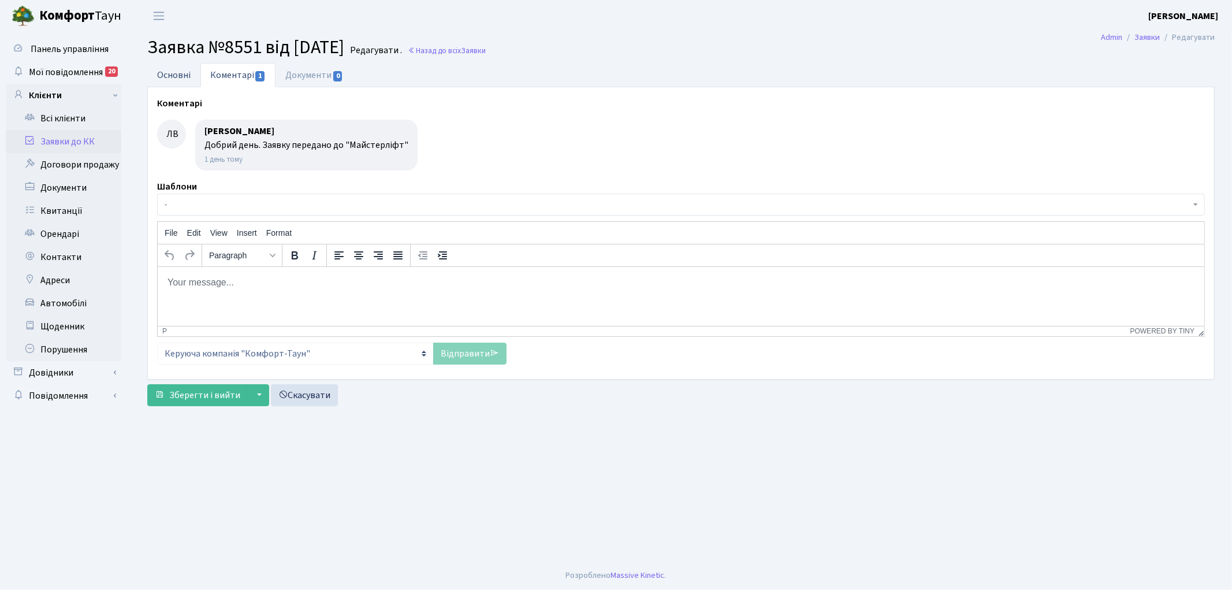
click at [170, 72] on link "Основні" at bounding box center [173, 75] width 53 height 24
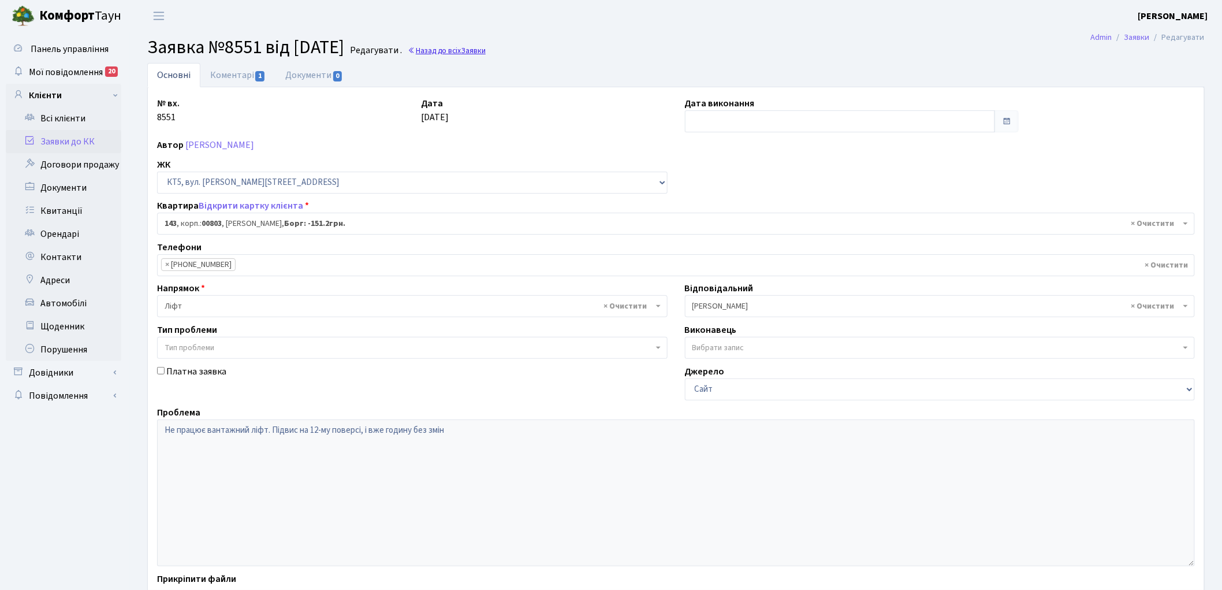
click at [486, 48] on link "Назад до всіх Заявки" at bounding box center [447, 50] width 78 height 11
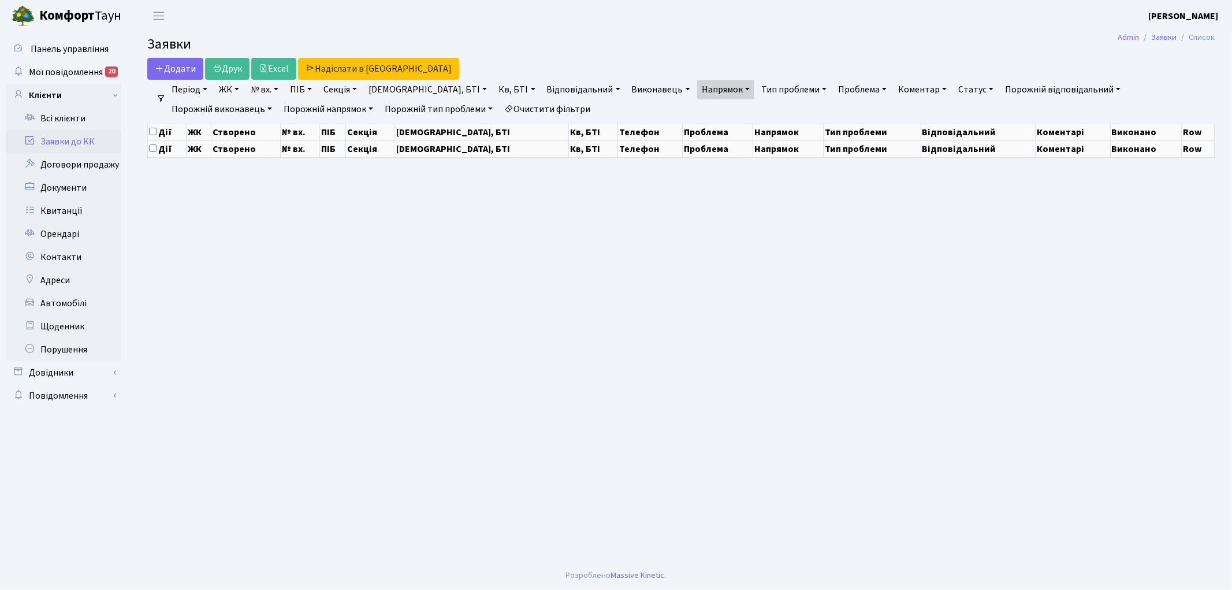
select select "25"
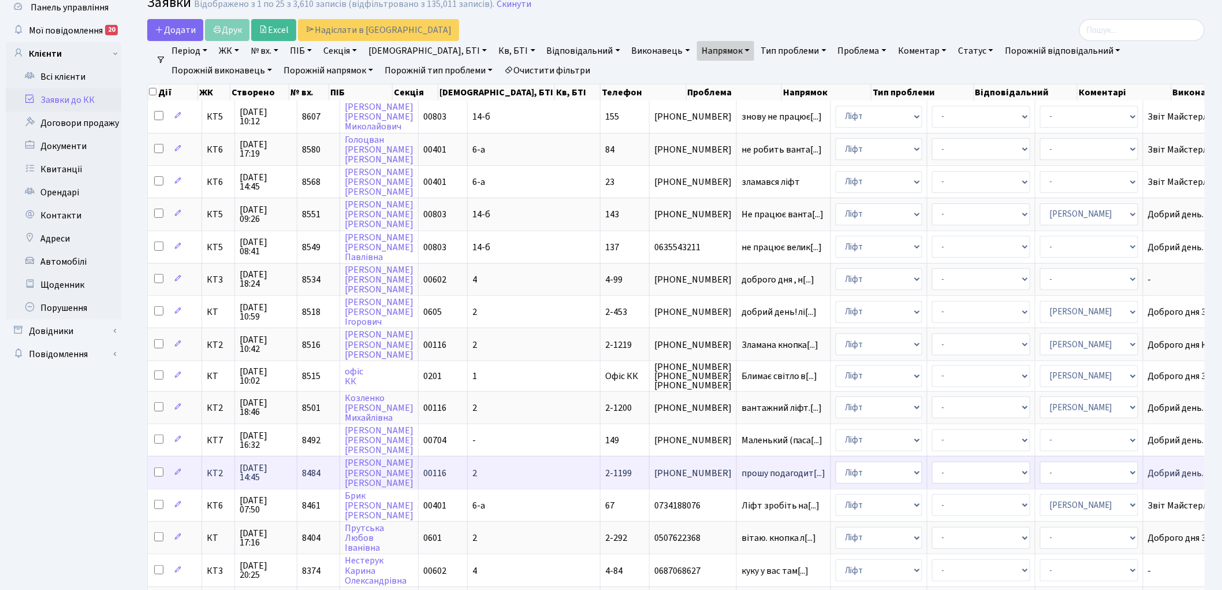
scroll to position [64, 0]
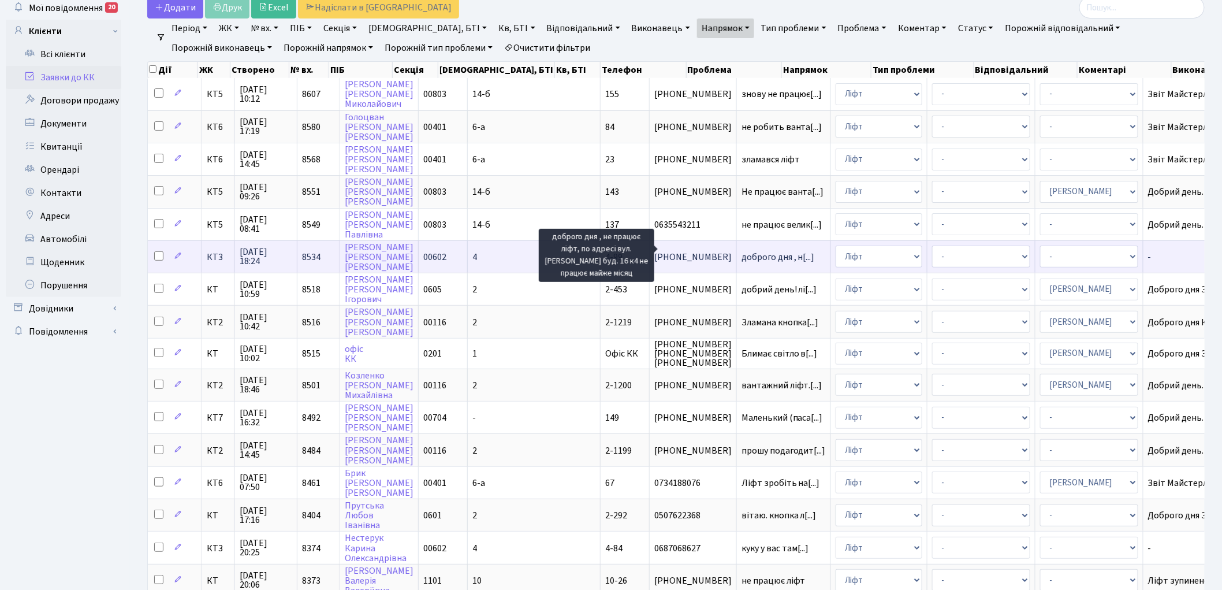
click at [741, 251] on span "доброго дня , н[...]" at bounding box center [777, 257] width 73 height 13
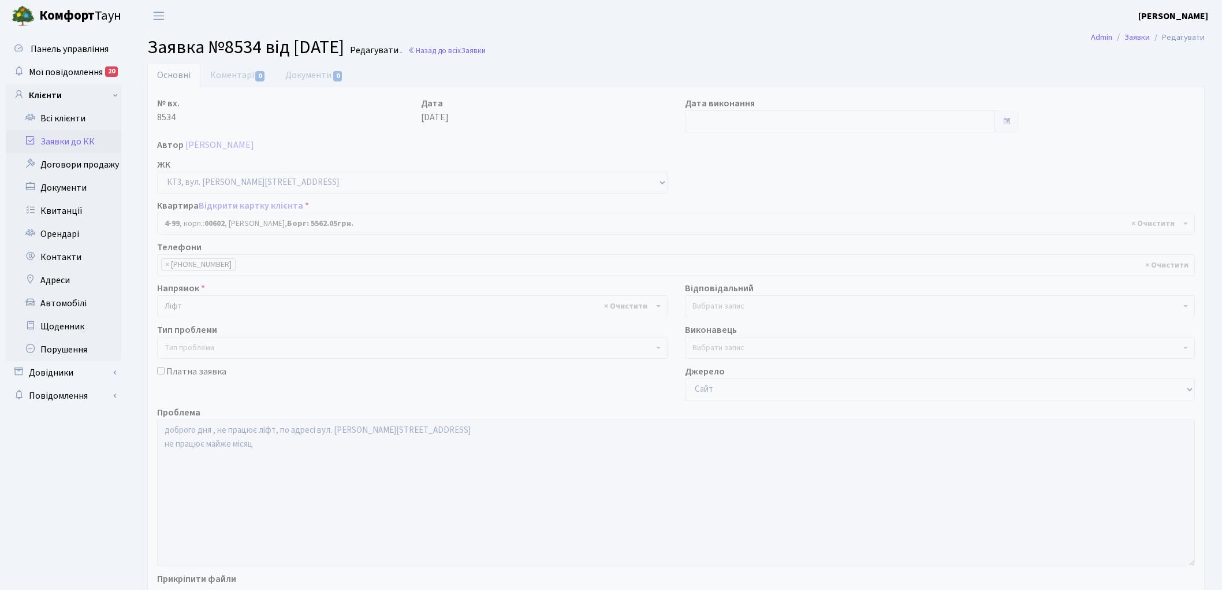
select select "16558"
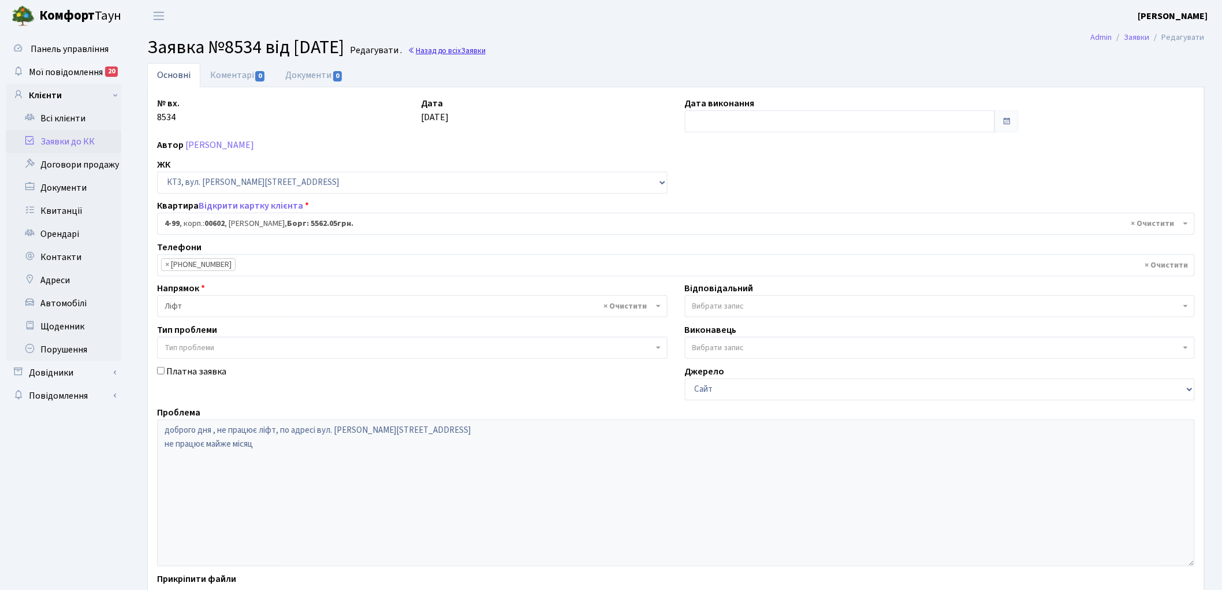
click at [486, 49] on span "Заявки" at bounding box center [473, 50] width 25 height 11
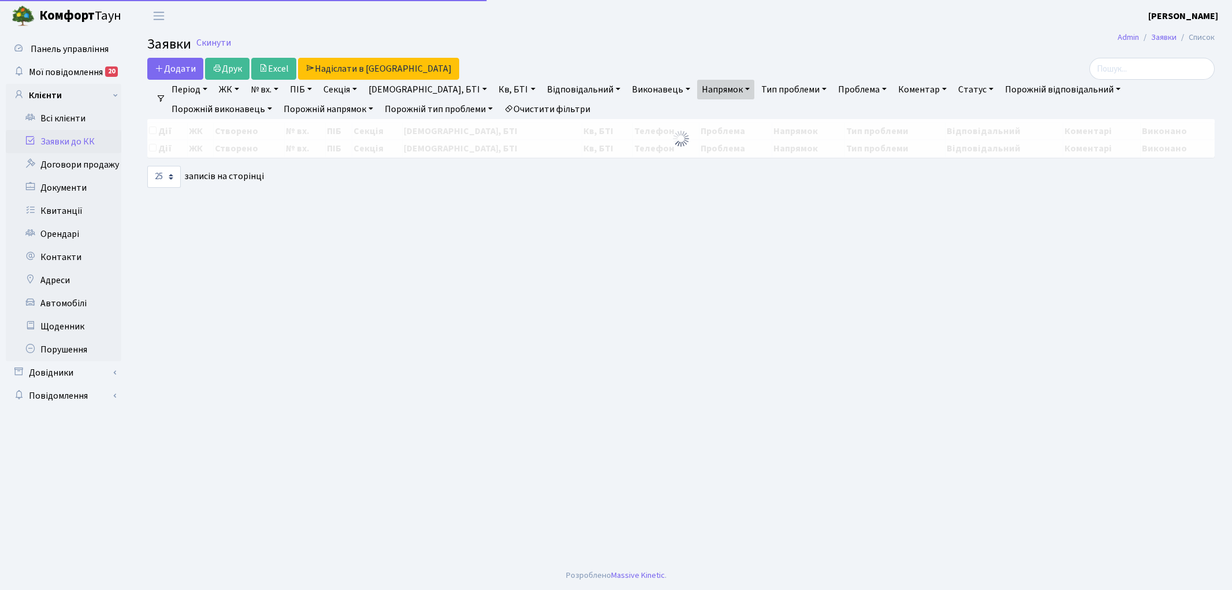
select select "25"
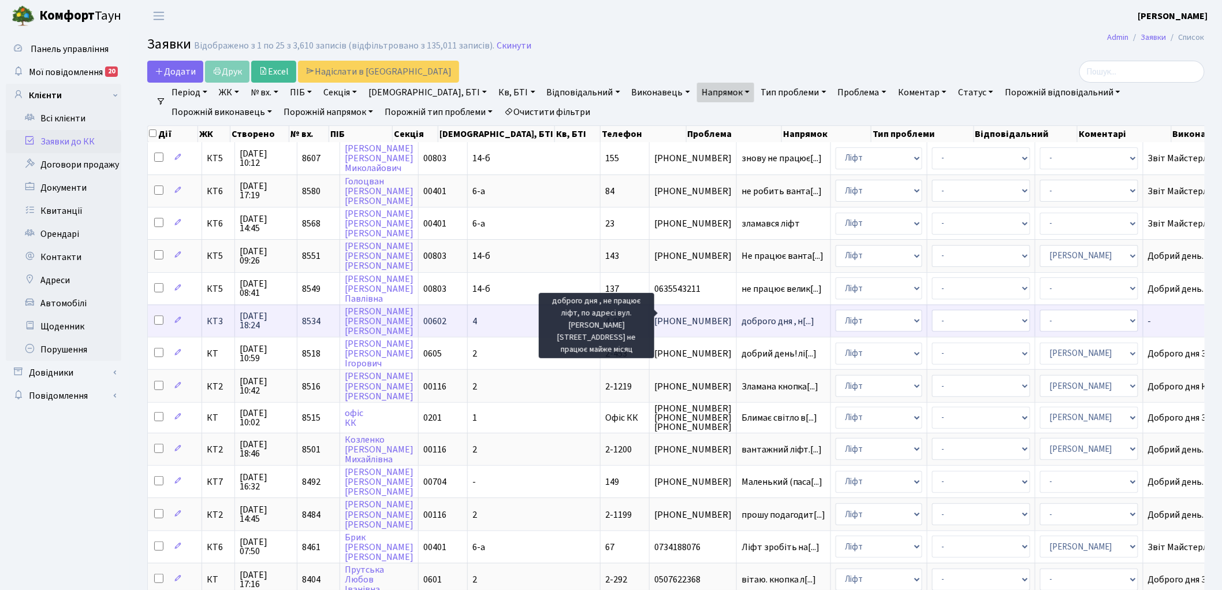
click at [741, 315] on span "доброго дня , н[...]" at bounding box center [777, 321] width 73 height 13
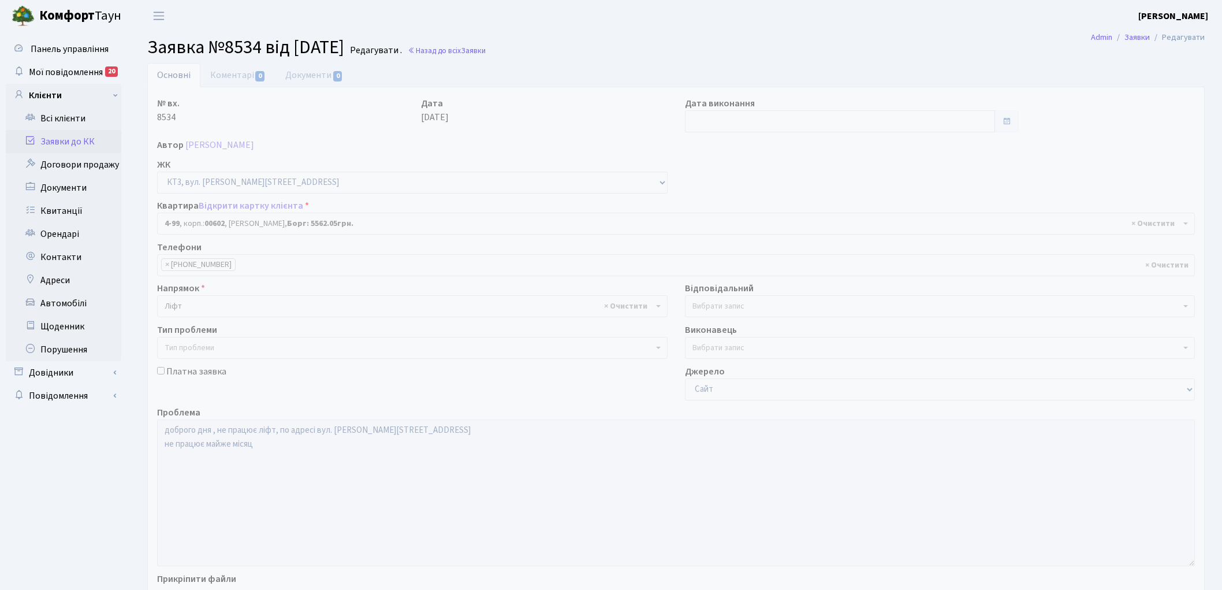
select select "16558"
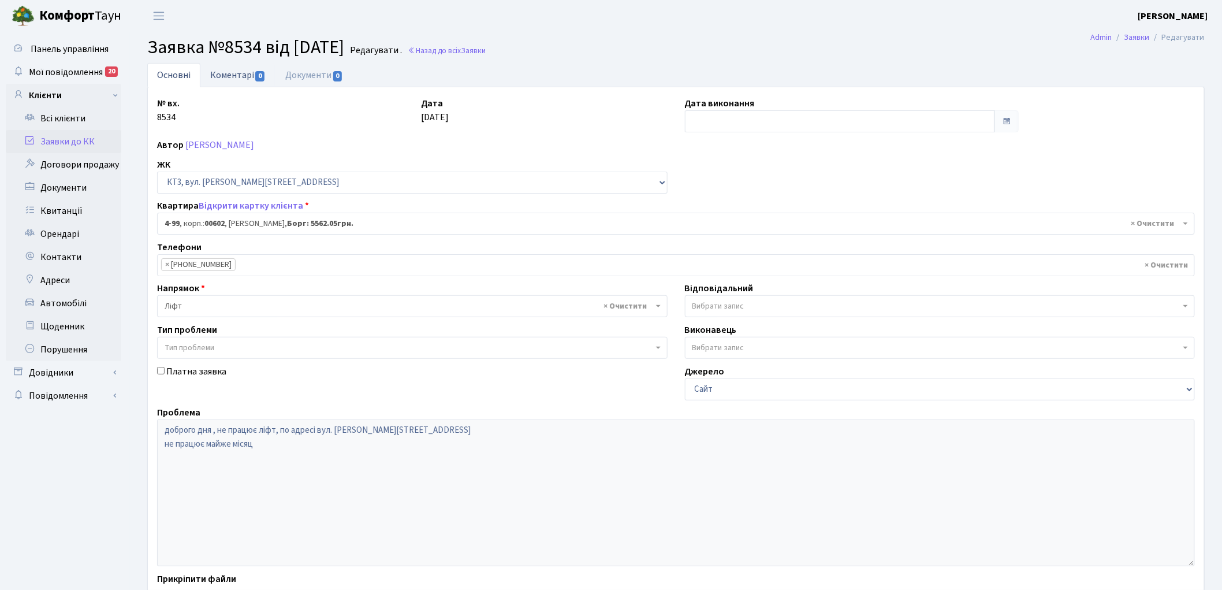
click at [226, 78] on link "Коментарі 0" at bounding box center [237, 75] width 75 height 24
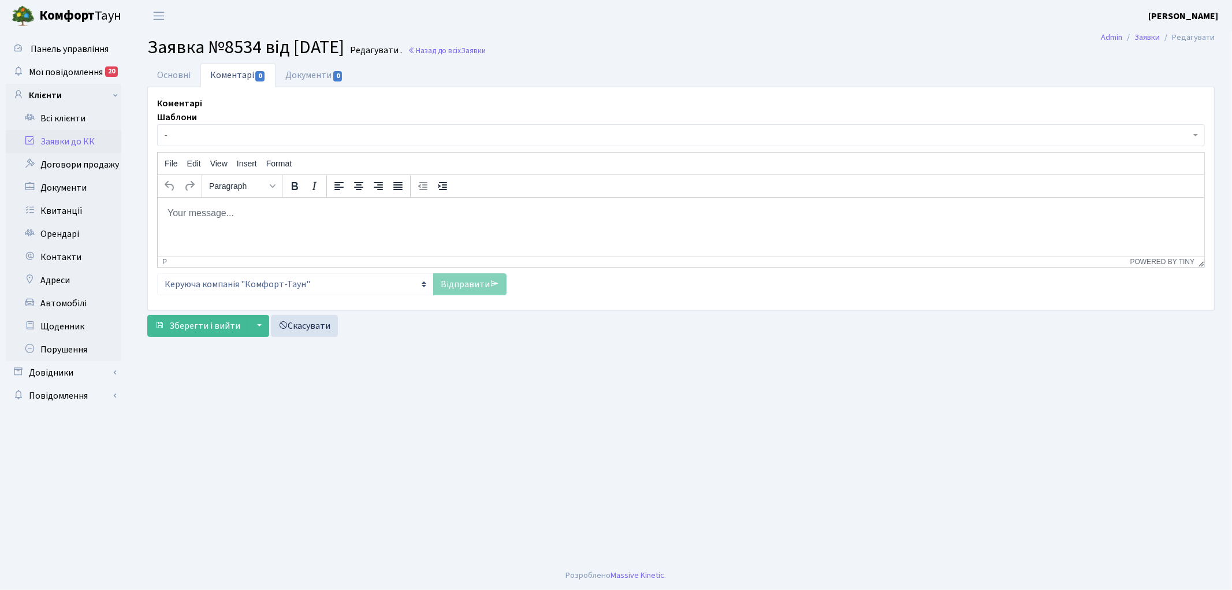
click at [236, 214] on p "Rich Text Area. Press ALT-0 for help." at bounding box center [680, 212] width 1028 height 13
click at [467, 289] on link "Відправити" at bounding box center [469, 284] width 73 height 22
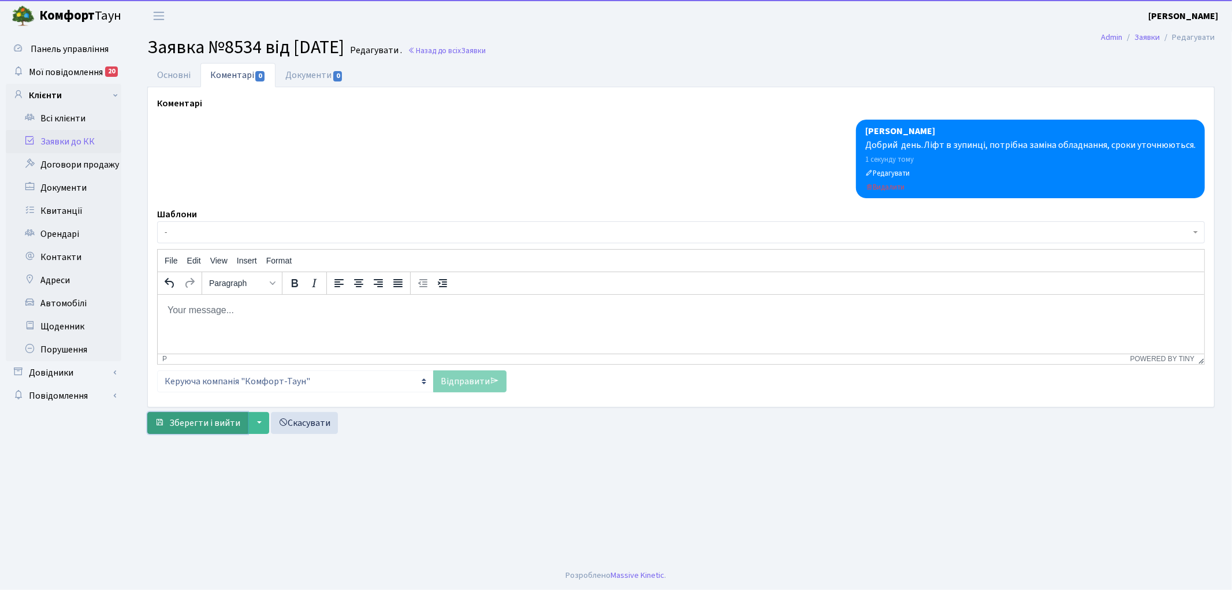
click at [191, 425] on span "Зберегти і вийти" at bounding box center [204, 422] width 71 height 13
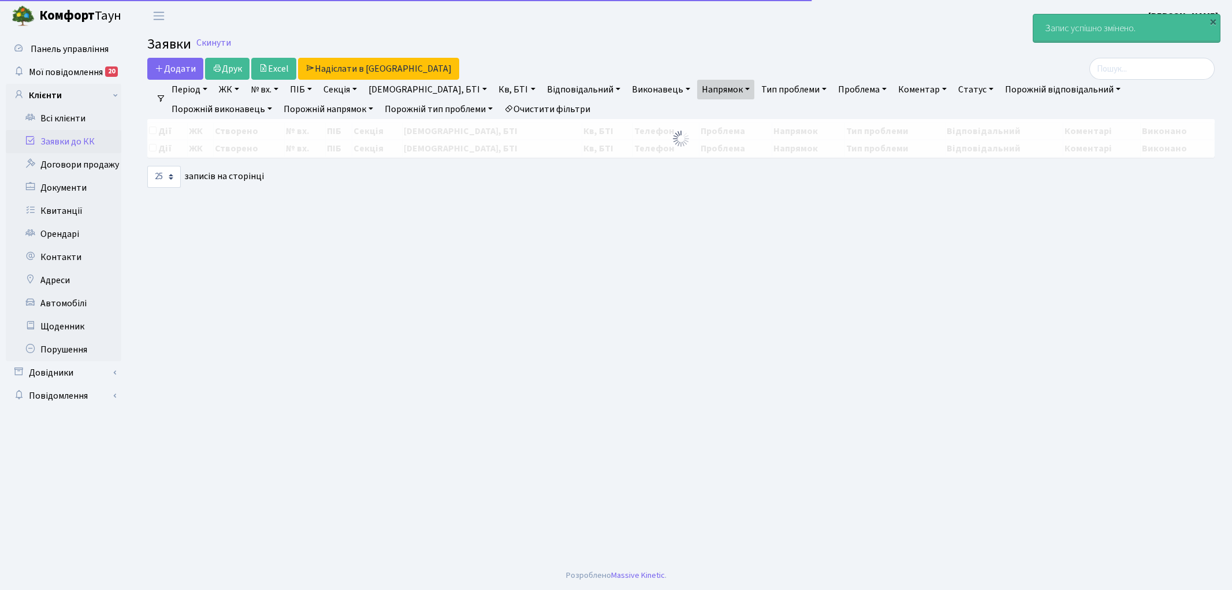
select select "25"
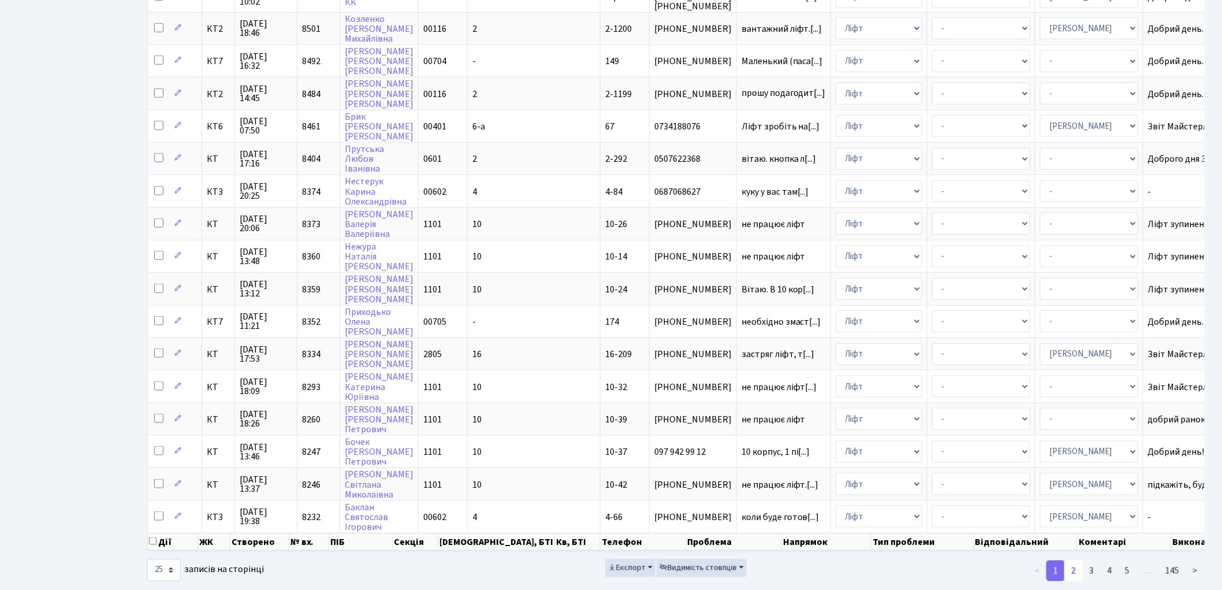
click at [1073, 560] on link "2" at bounding box center [1073, 570] width 18 height 21
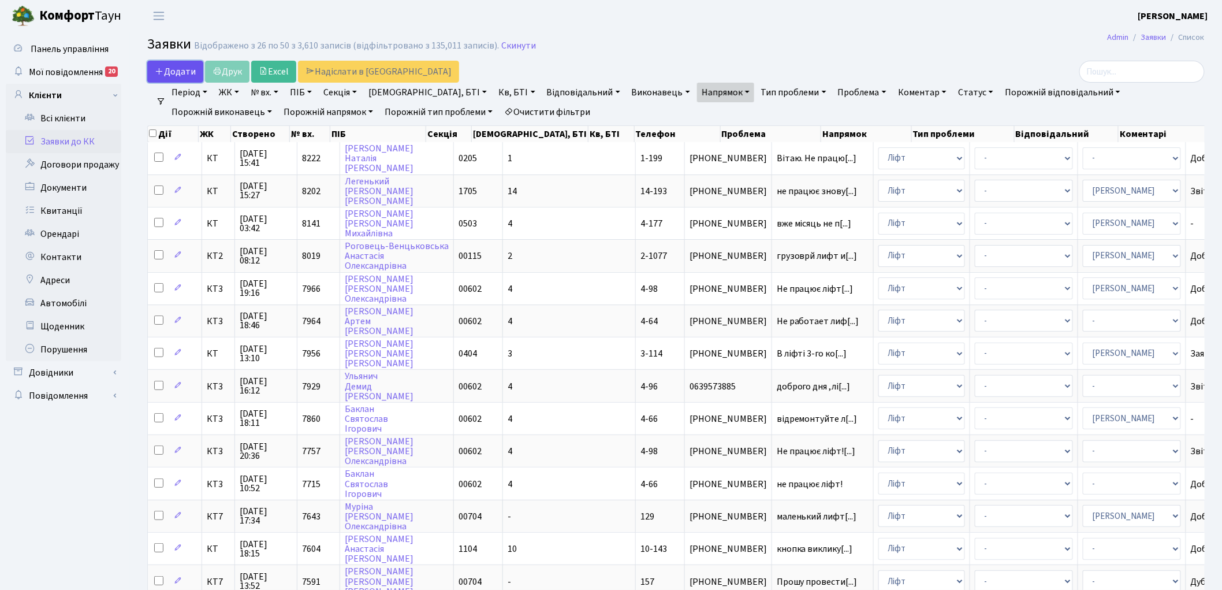
click at [171, 68] on span "Додати" at bounding box center [175, 71] width 41 height 13
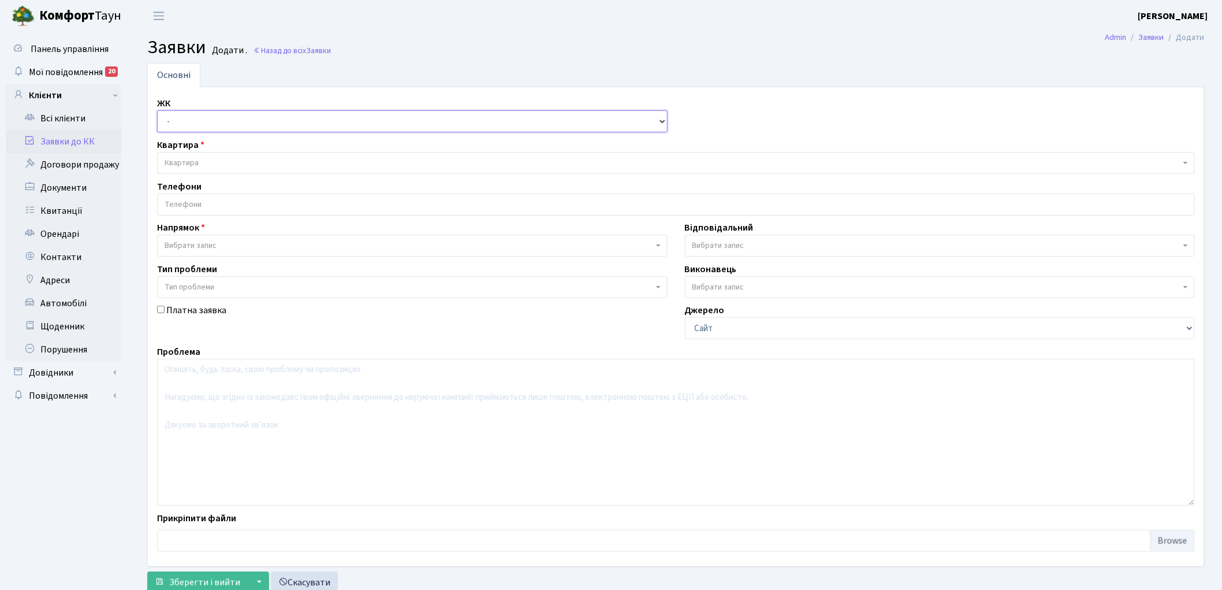
click at [193, 118] on select "- КТ, вул. Регенераторна, 4 КТ2, просп. [STREET_ADDRESS] [STREET_ADDRESS] [PERS…" at bounding box center [412, 121] width 510 height 22
select select "271"
click at [157, 110] on select "- КТ, вул. Регенераторна, 4 КТ2, просп. [STREET_ADDRESS] [STREET_ADDRESS] [PERS…" at bounding box center [412, 121] width 510 height 22
select select
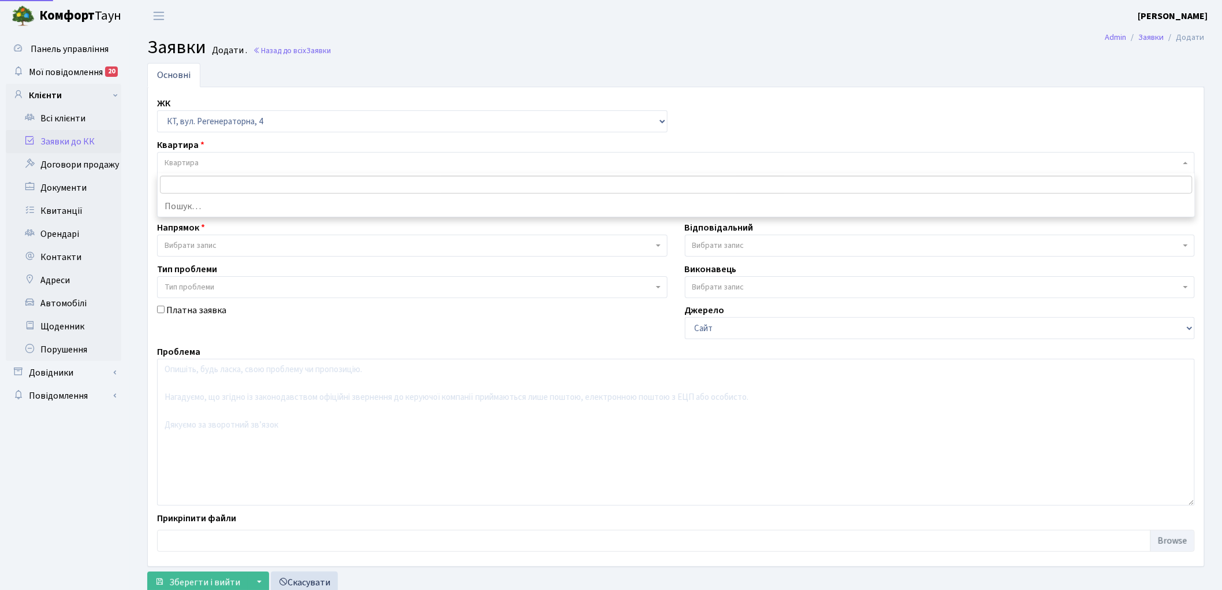
click at [243, 157] on span "Квартира" at bounding box center [673, 163] width 1016 height 12
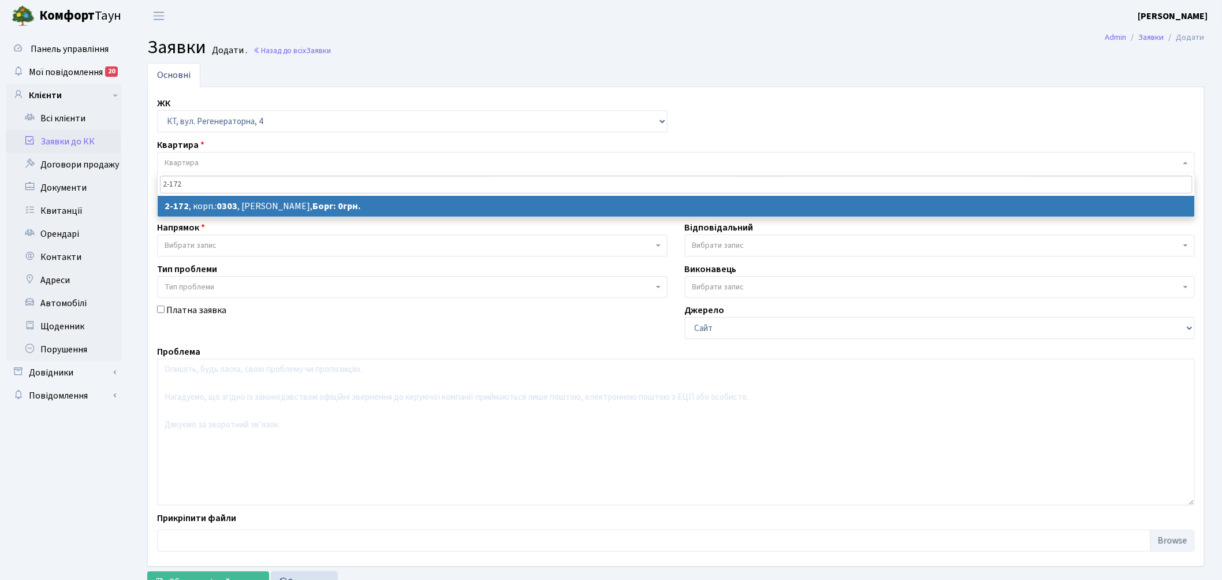
type input "2-172"
select select
select select "585"
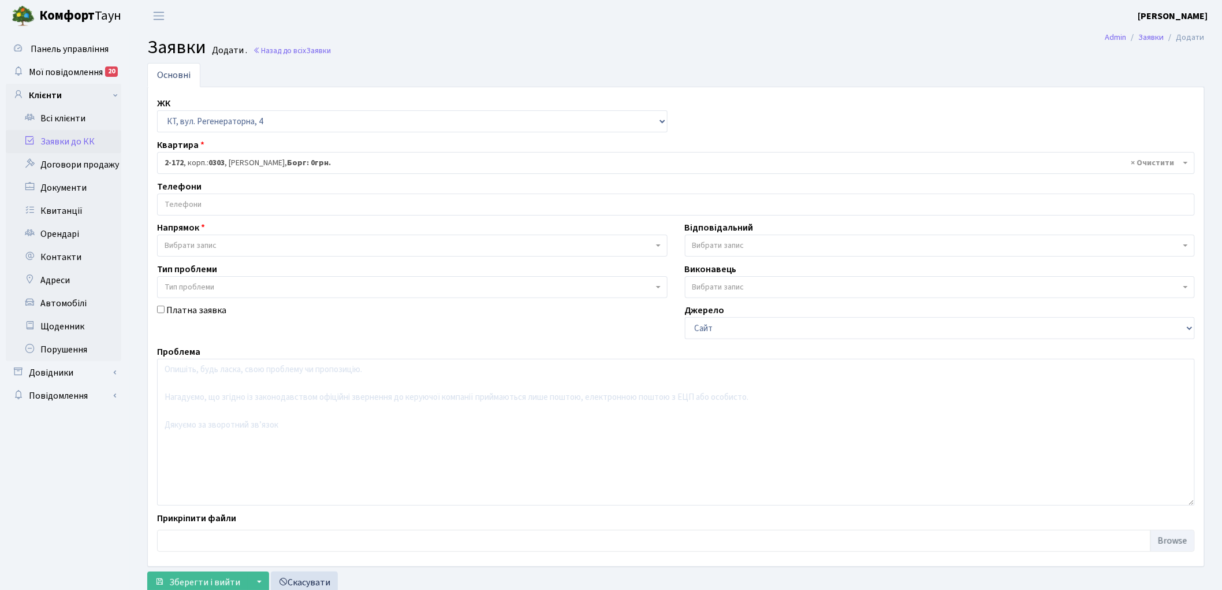
click at [203, 203] on input "search" at bounding box center [676, 204] width 1037 height 21
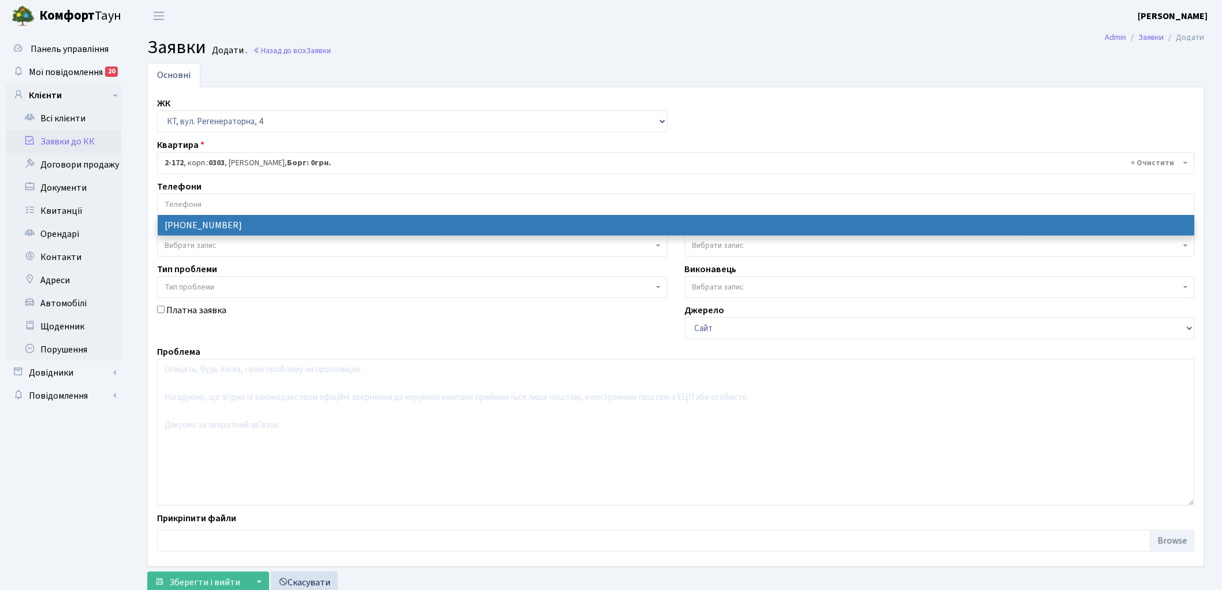
select select "32196"
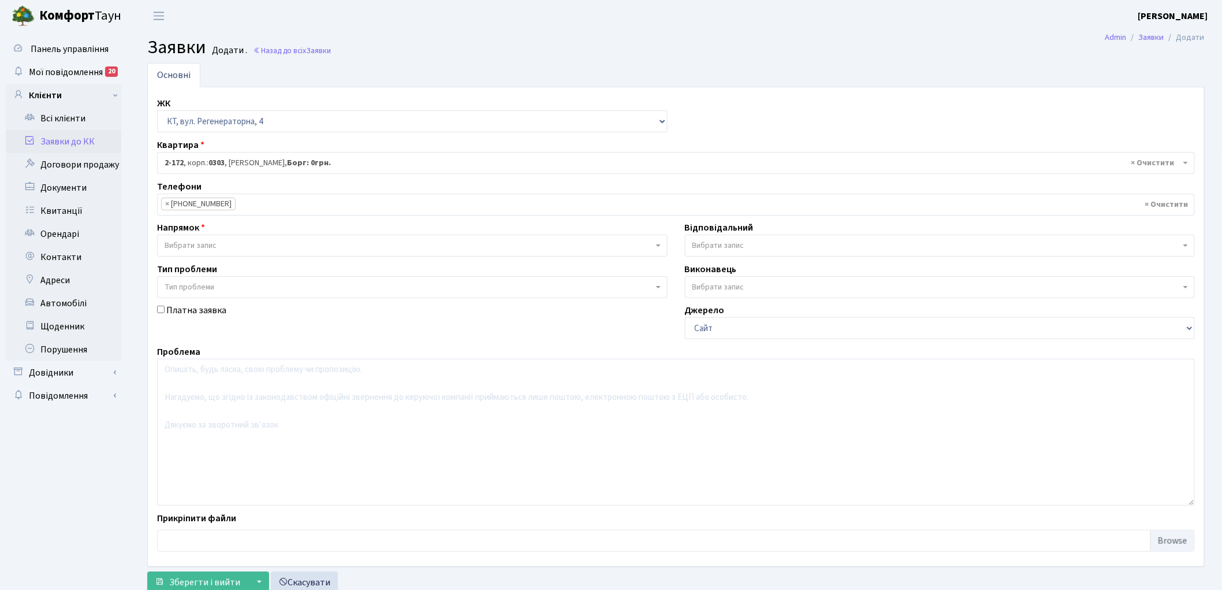
click at [243, 238] on span "Вибрати запис" at bounding box center [412, 245] width 510 height 22
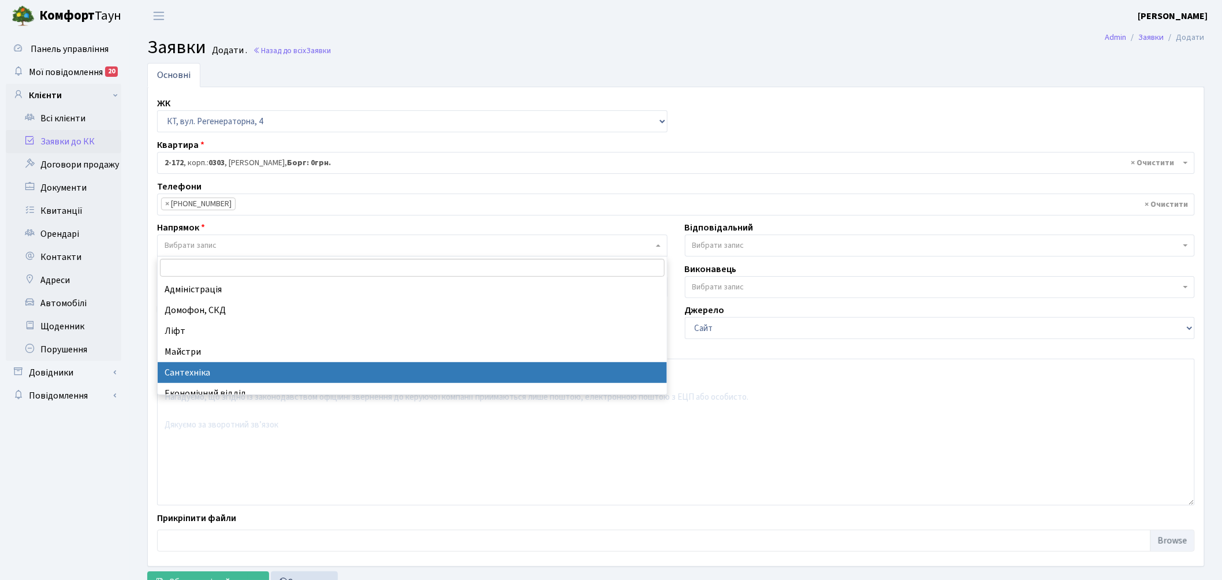
select select "2"
select select
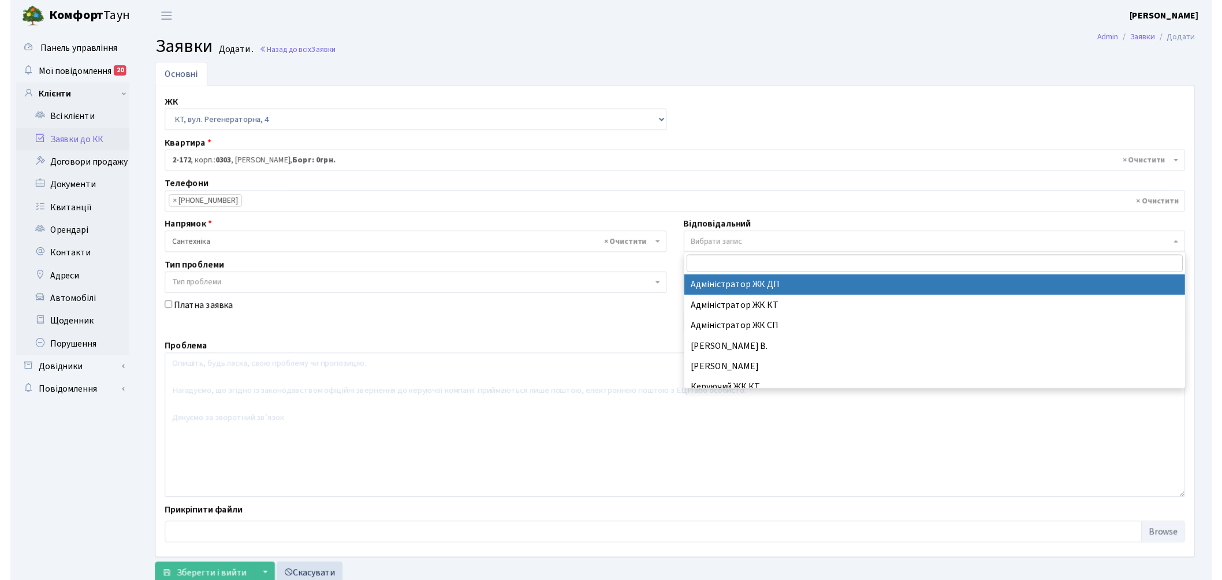
click at [778, 244] on span "Вибрати запис" at bounding box center [936, 246] width 489 height 12
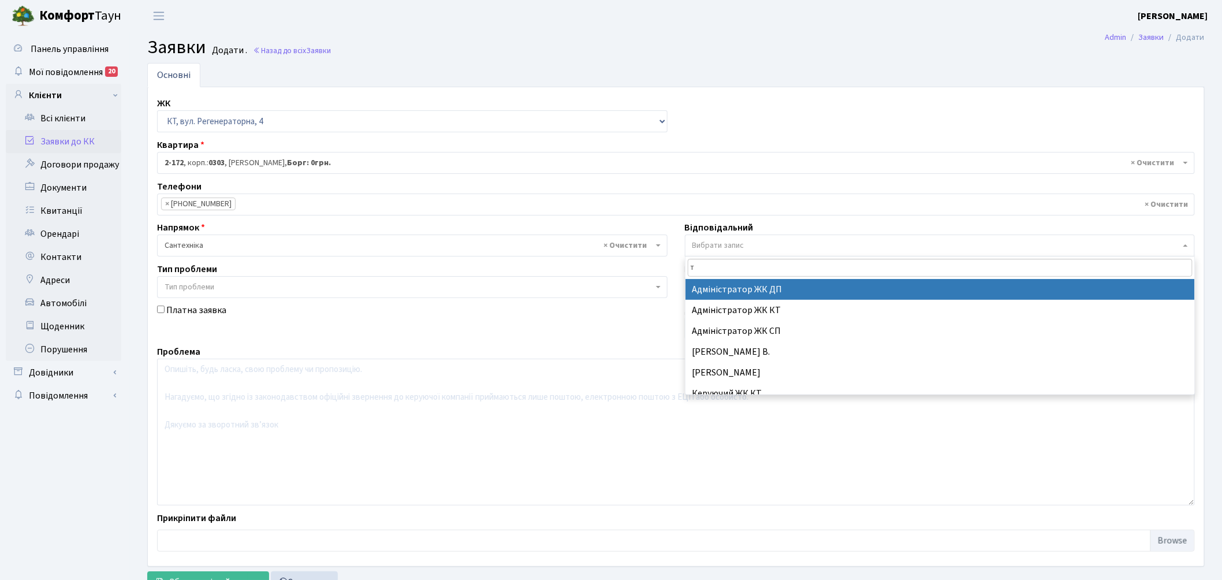
type input "ти"
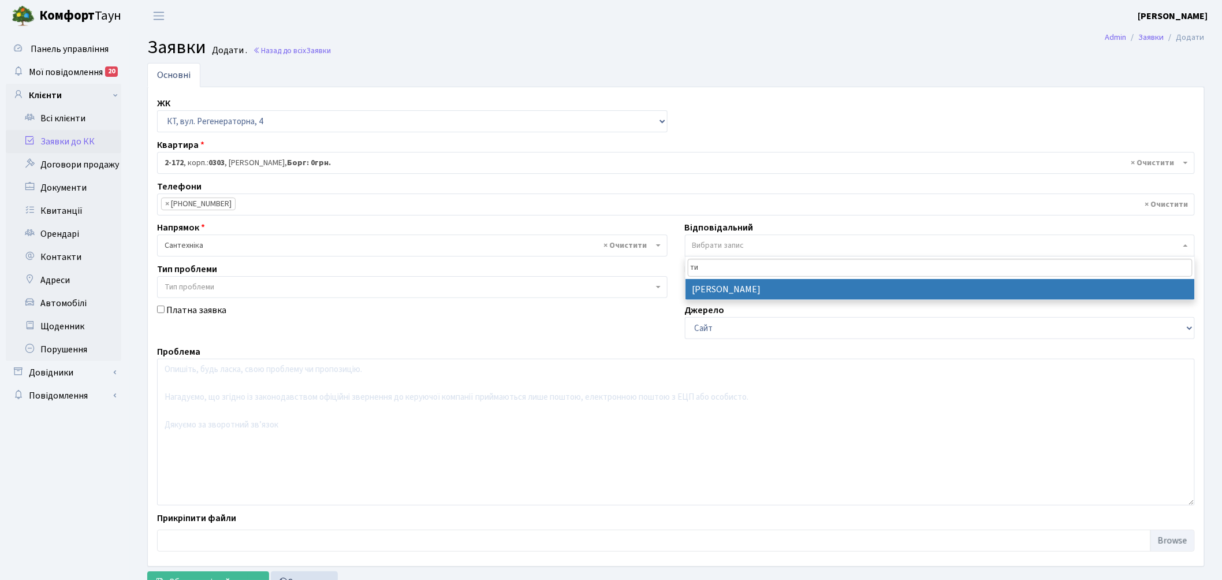
select select "67"
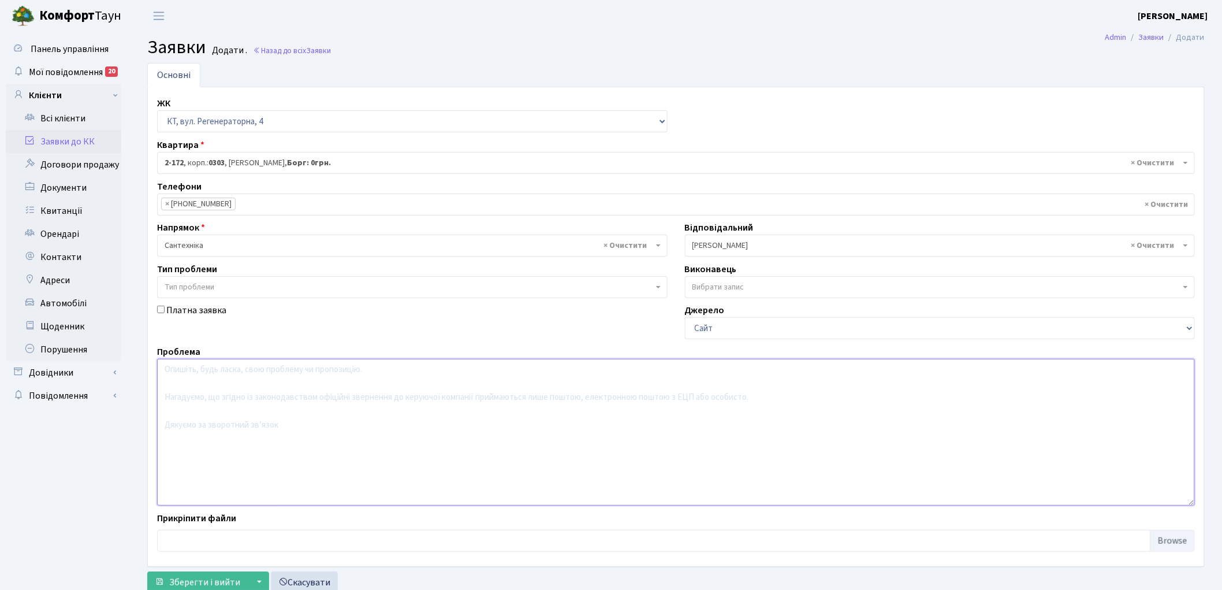
click at [238, 397] on textarea at bounding box center [676, 432] width 1038 height 147
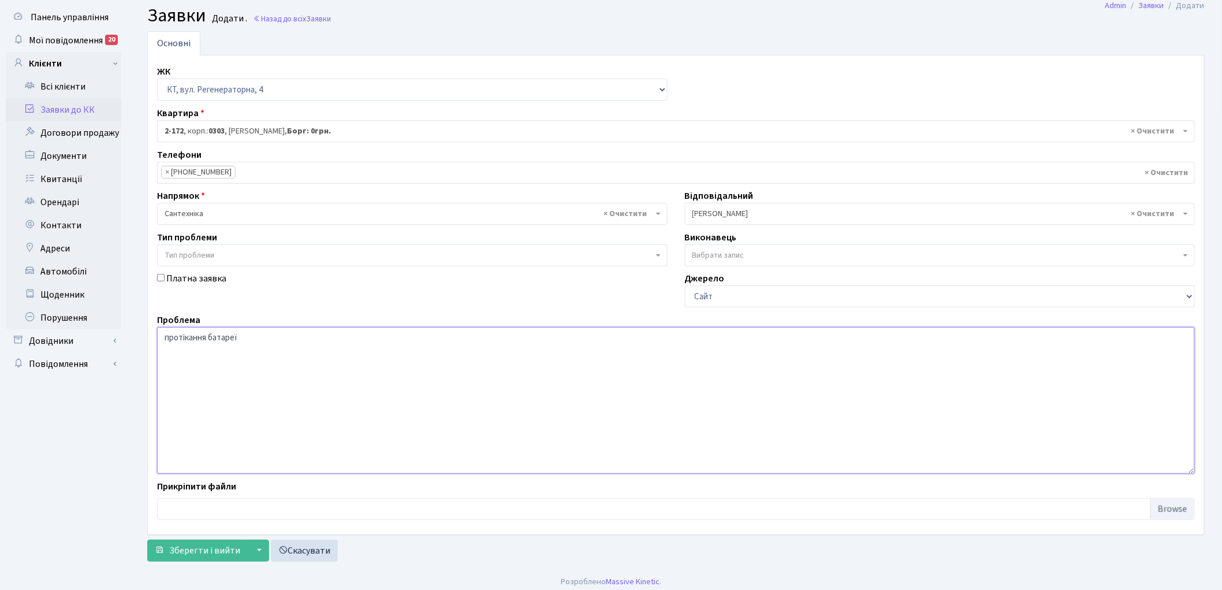
scroll to position [38, 0]
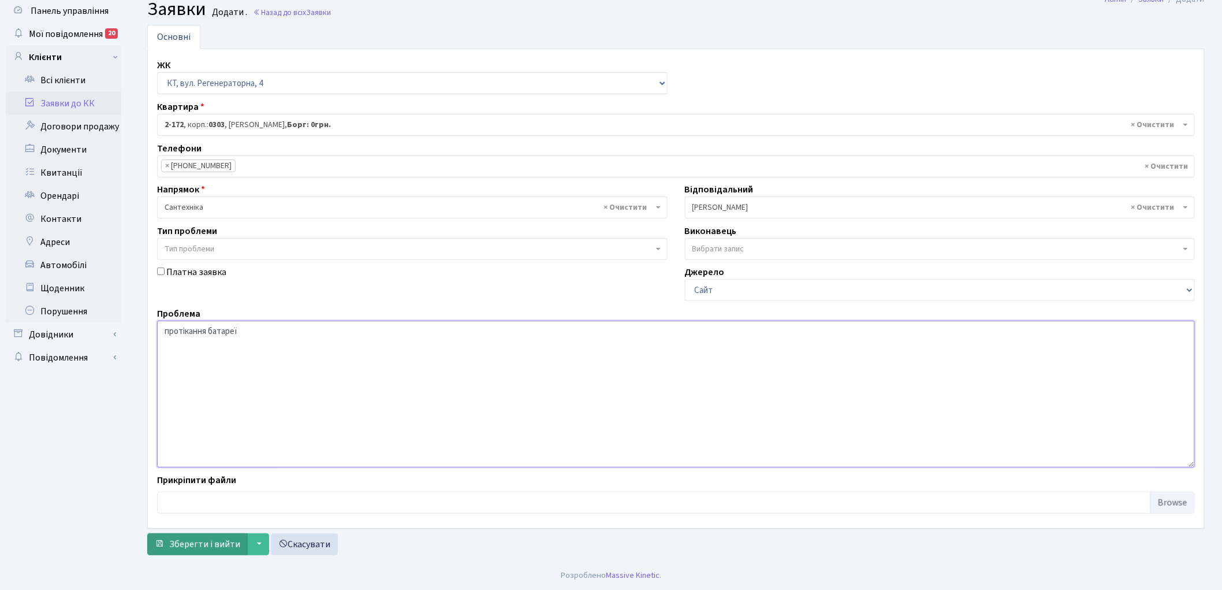
type textarea "протікання батареї"
click at [200, 545] on span "Зберегти і вийти" at bounding box center [204, 544] width 71 height 13
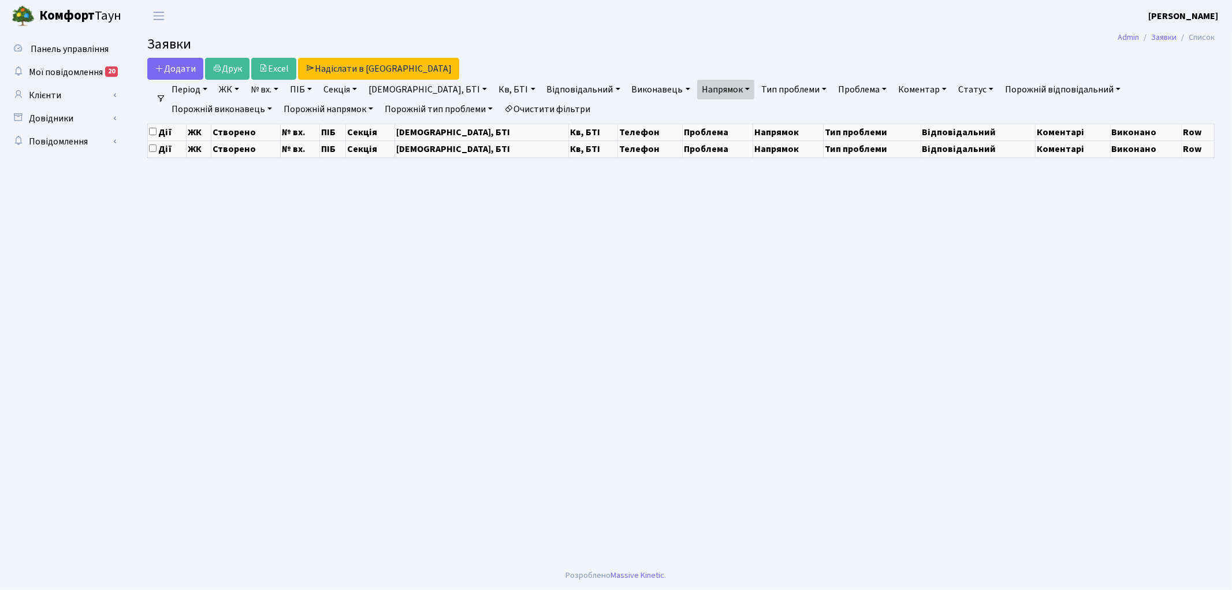
select select "25"
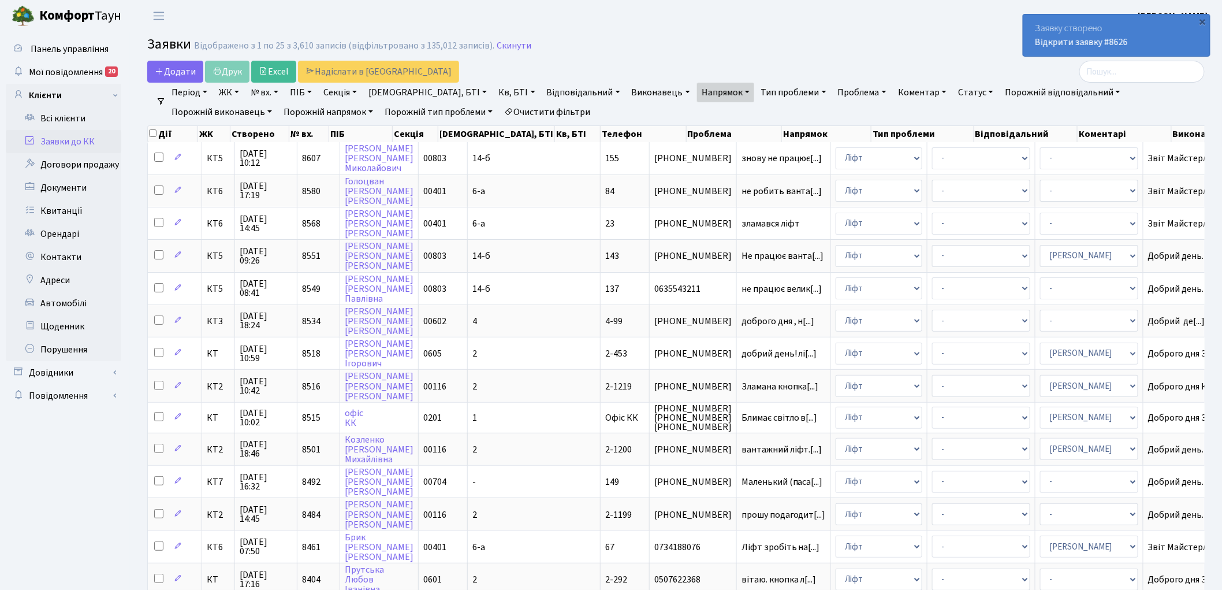
click at [500, 107] on link "Очистити фільтри" at bounding box center [547, 112] width 95 height 20
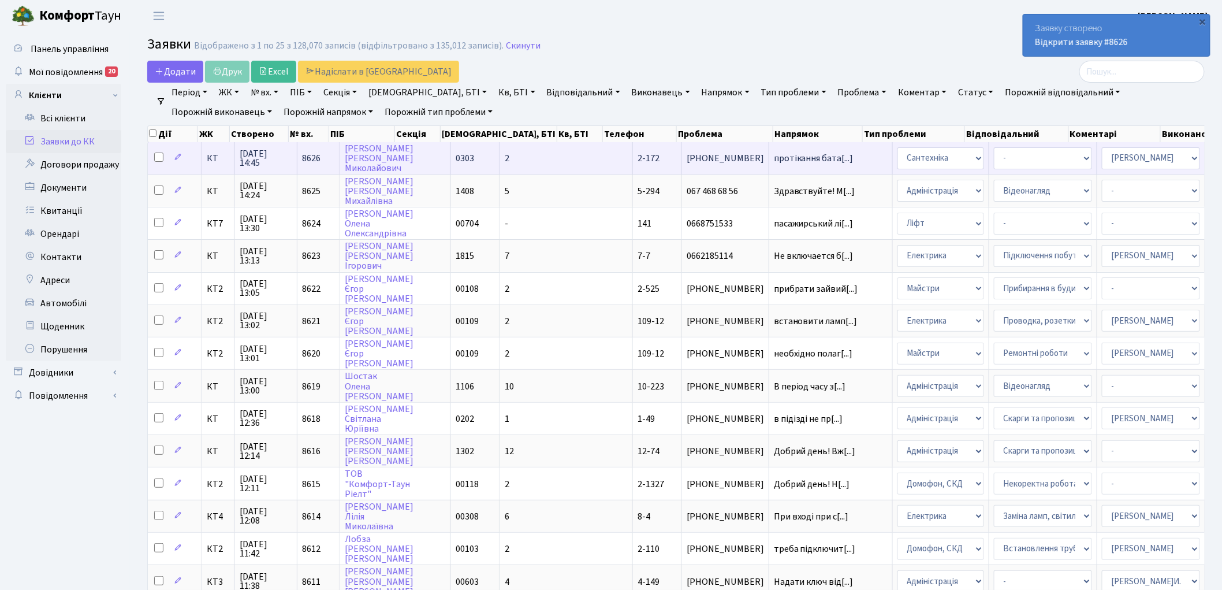
click at [310, 152] on span "8626" at bounding box center [311, 158] width 18 height 13
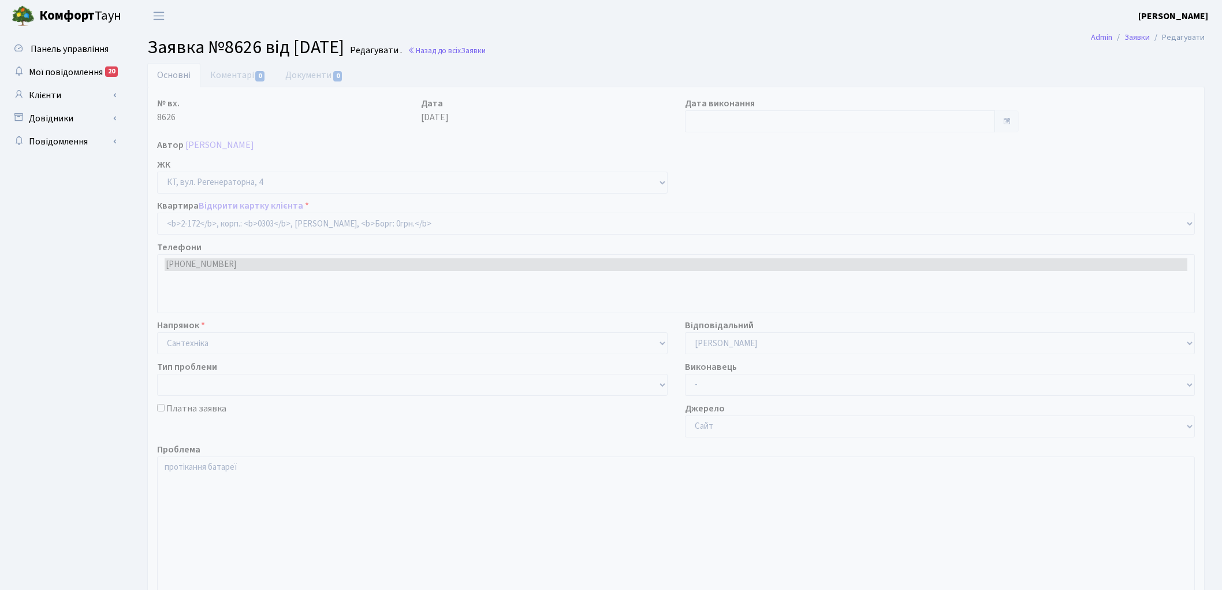
select select "585"
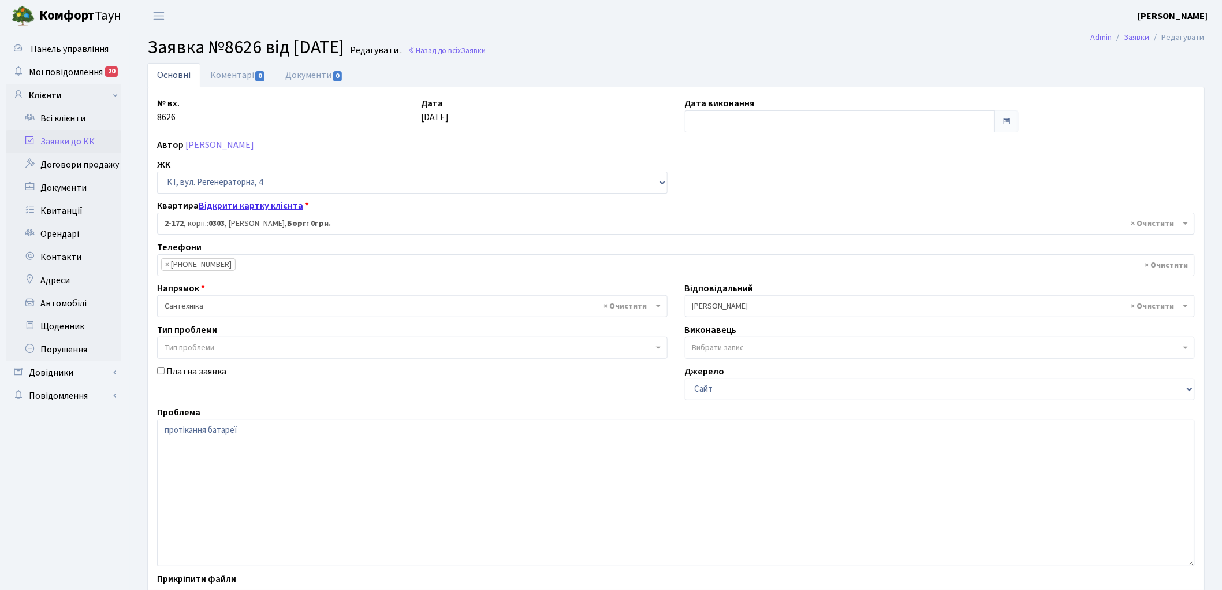
click at [252, 206] on link "Відкрити картку клієнта" at bounding box center [251, 205] width 105 height 13
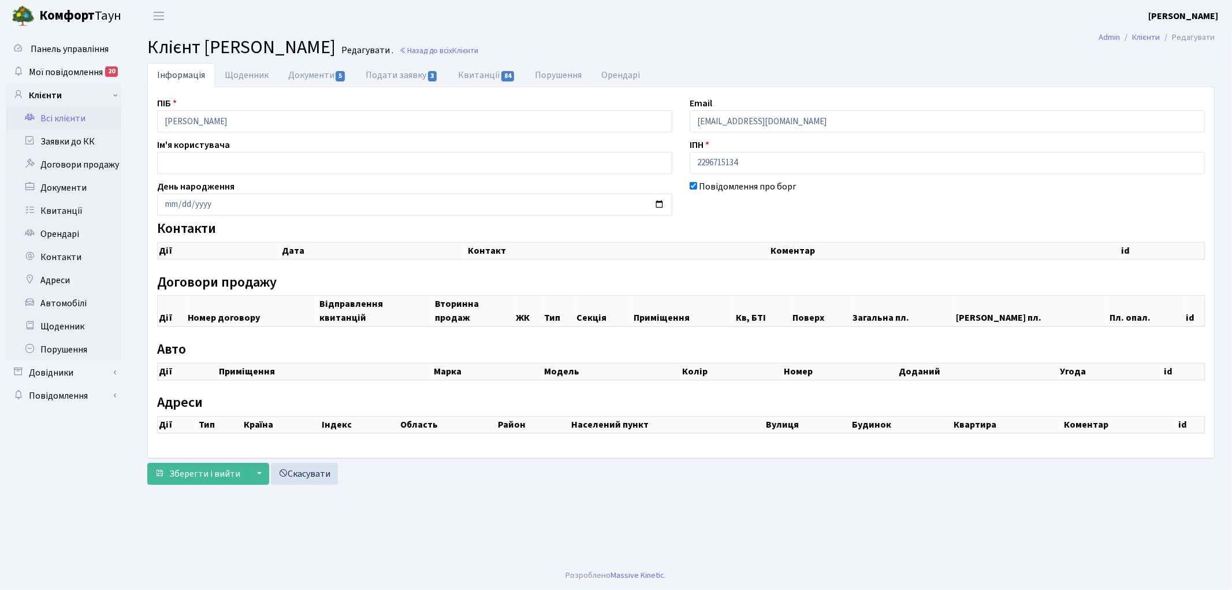
checkbox input "true"
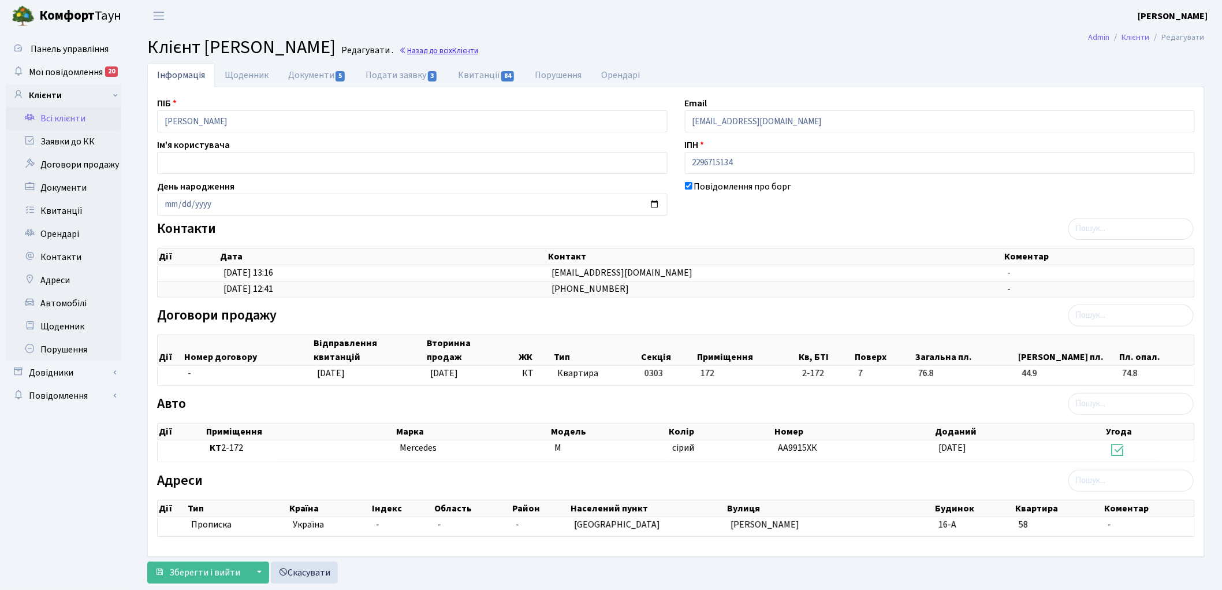
click at [478, 49] on link "Назад до всіх Клієнти" at bounding box center [438, 50] width 79 height 11
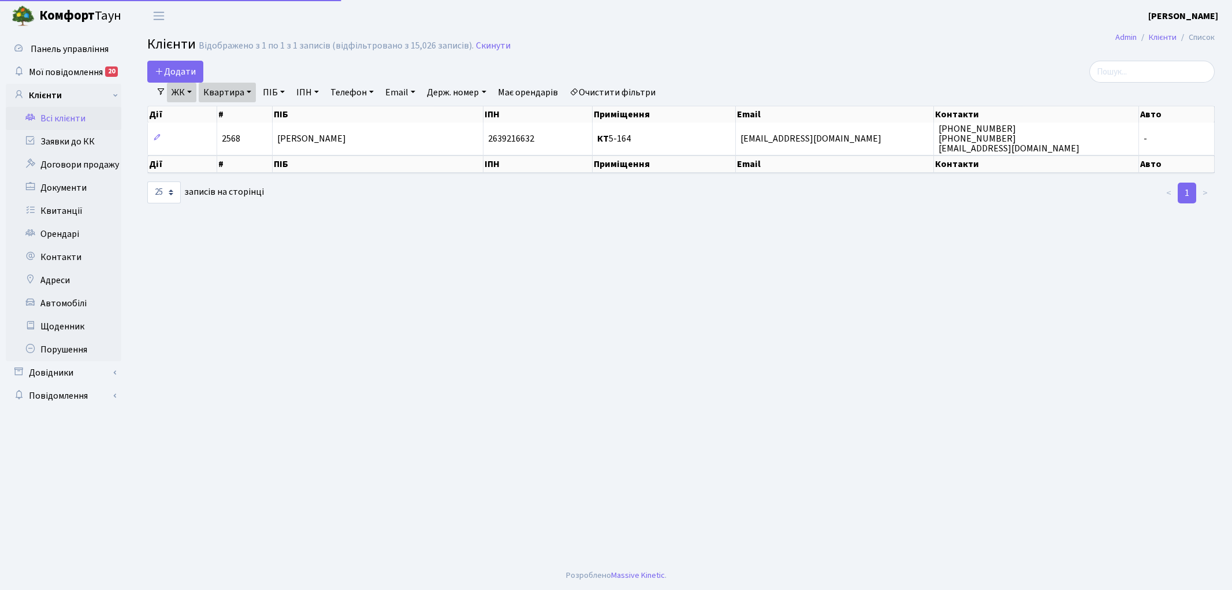
select select "25"
click at [647, 91] on link "Очистити фільтри" at bounding box center [612, 93] width 95 height 20
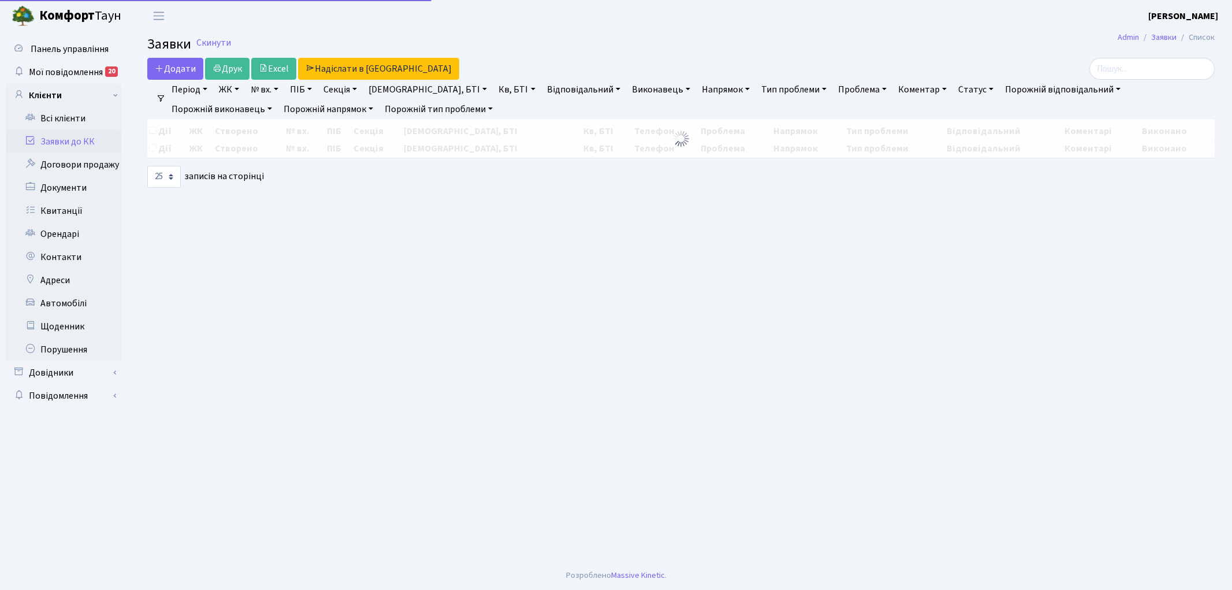
select select "25"
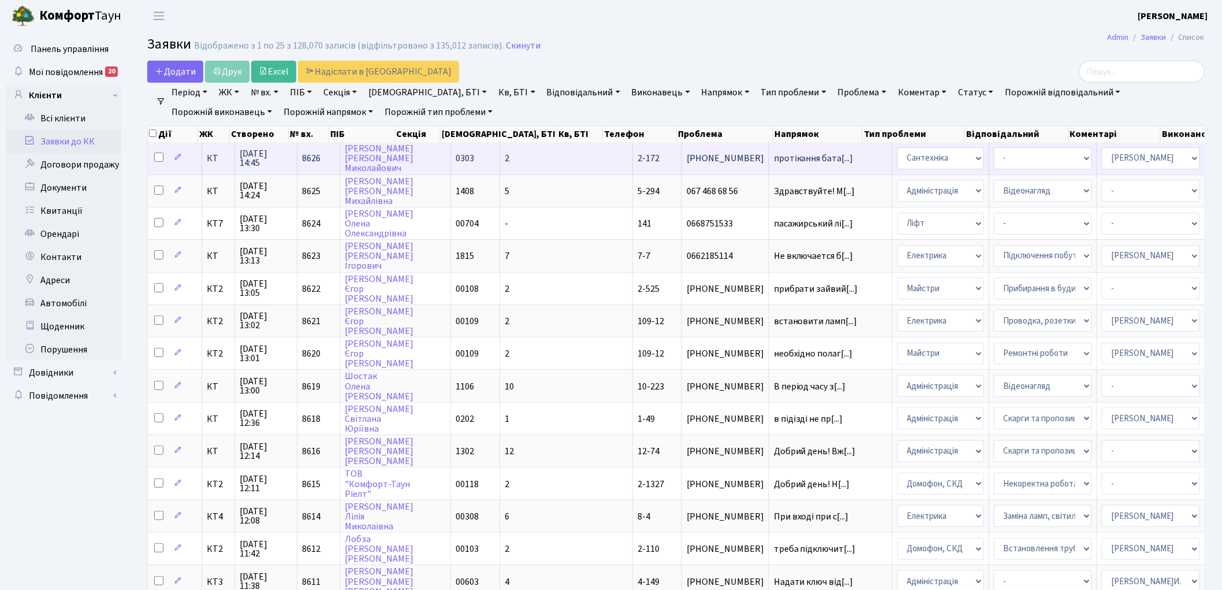
click at [305, 156] on span "8626" at bounding box center [311, 158] width 18 height 13
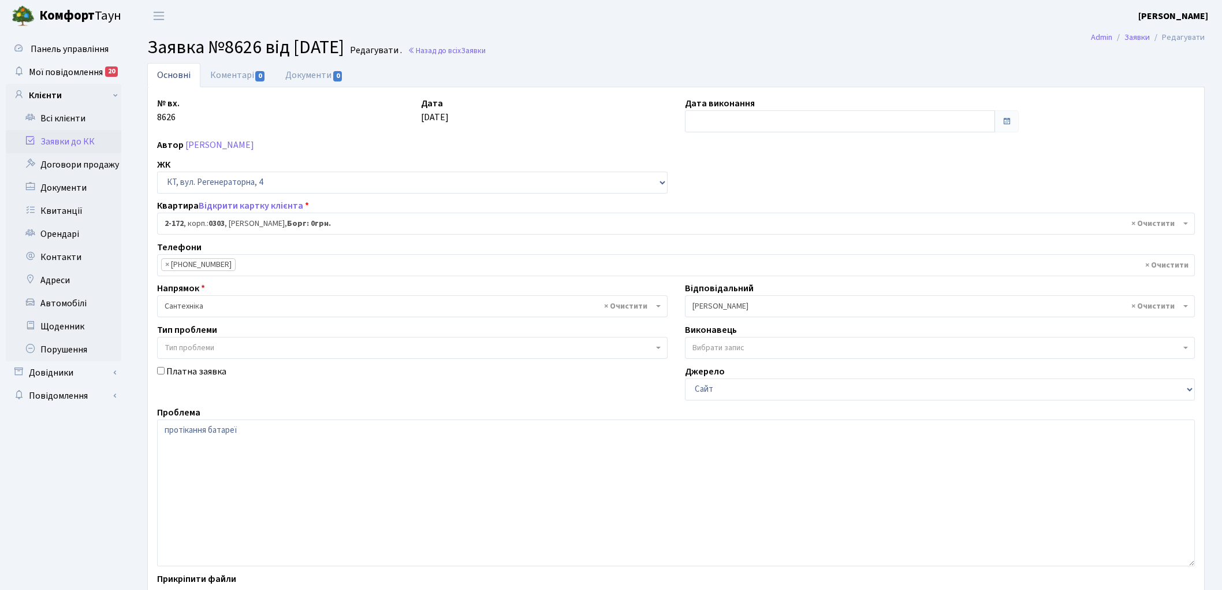
select select "585"
click at [233, 69] on link "Коментарі 0" at bounding box center [237, 75] width 75 height 24
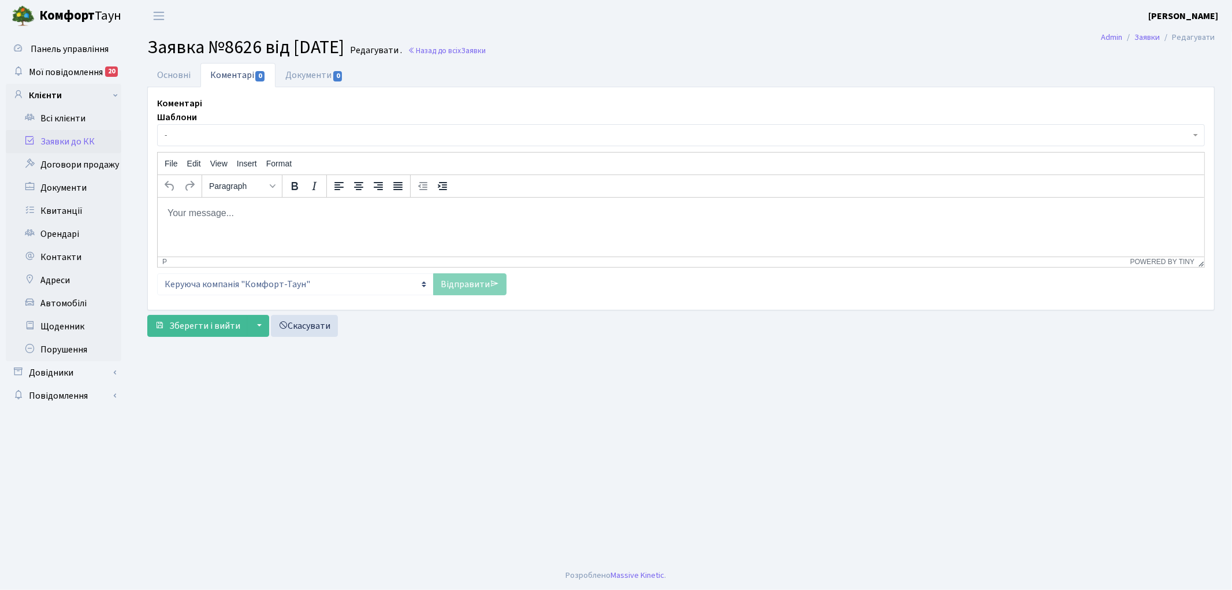
click at [275, 228] on html at bounding box center [680, 212] width 1046 height 31
drag, startPoint x: 454, startPoint y: 288, endPoint x: 355, endPoint y: 341, distance: 112.6
click at [453, 287] on link "Відправити" at bounding box center [469, 284] width 73 height 22
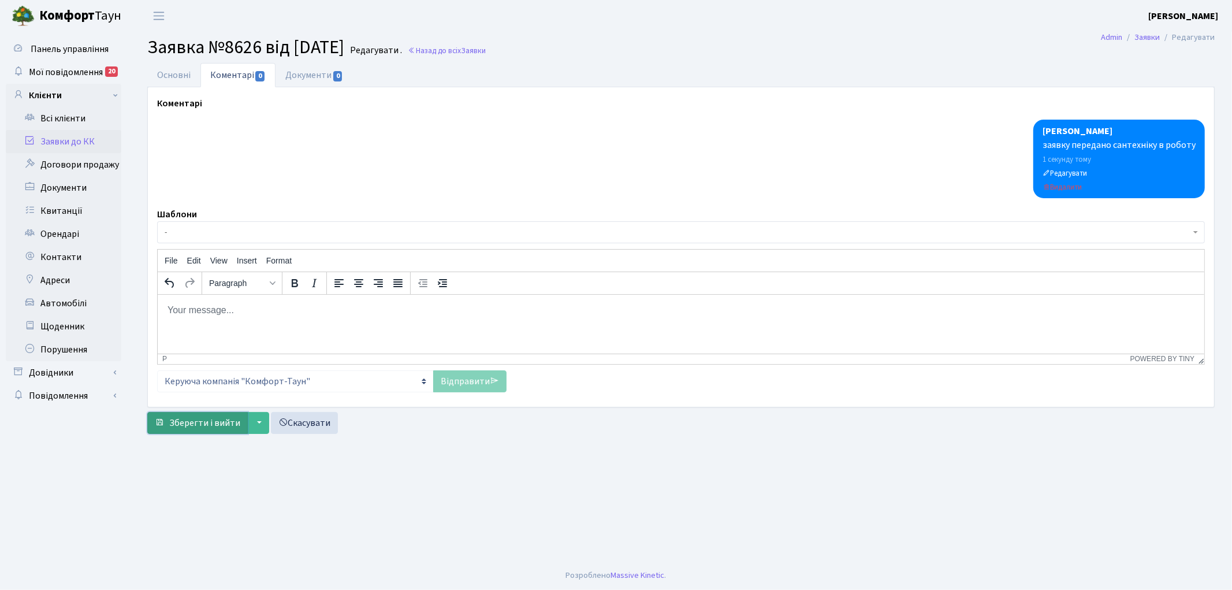
click at [176, 419] on span "Зберегти і вийти" at bounding box center [204, 422] width 71 height 13
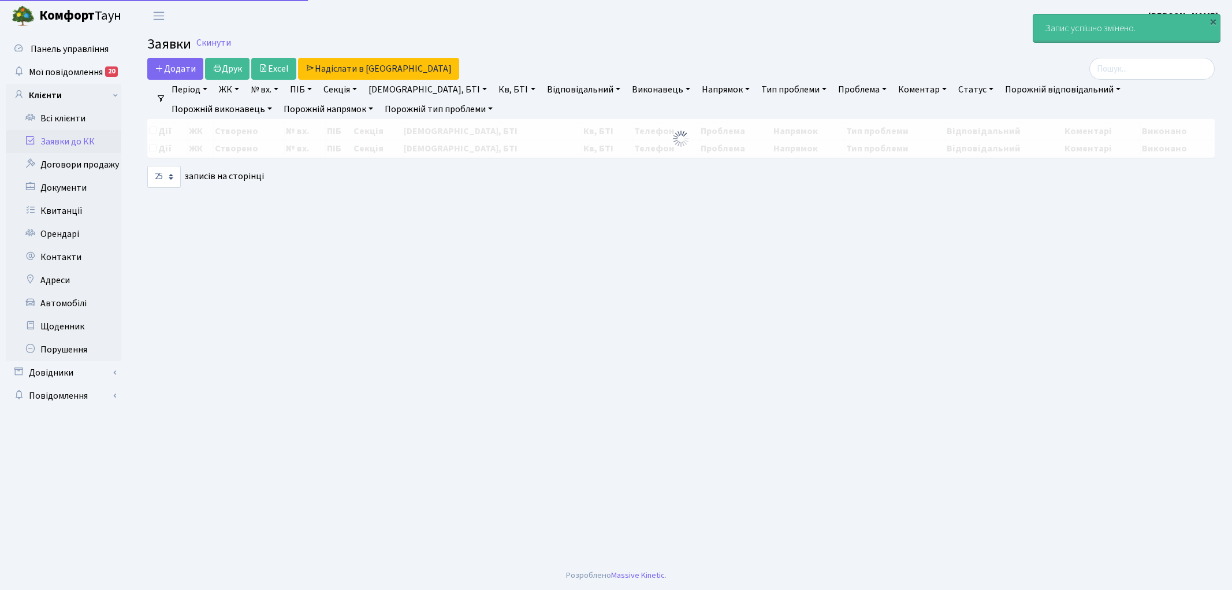
select select "25"
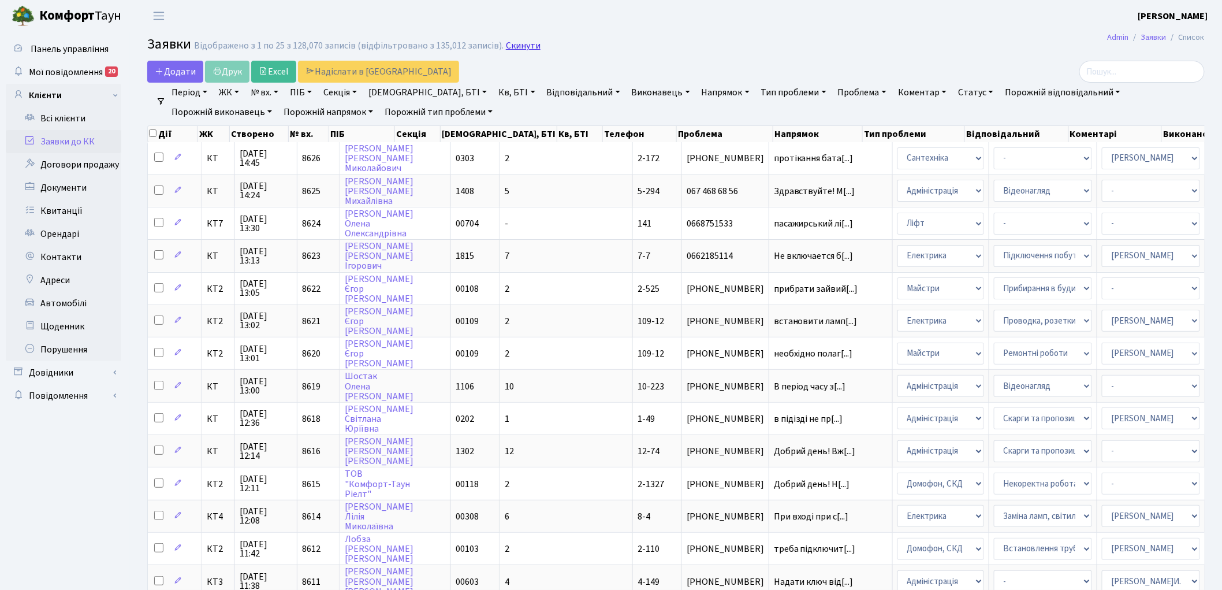
click at [518, 46] on link "Скинути" at bounding box center [523, 45] width 35 height 11
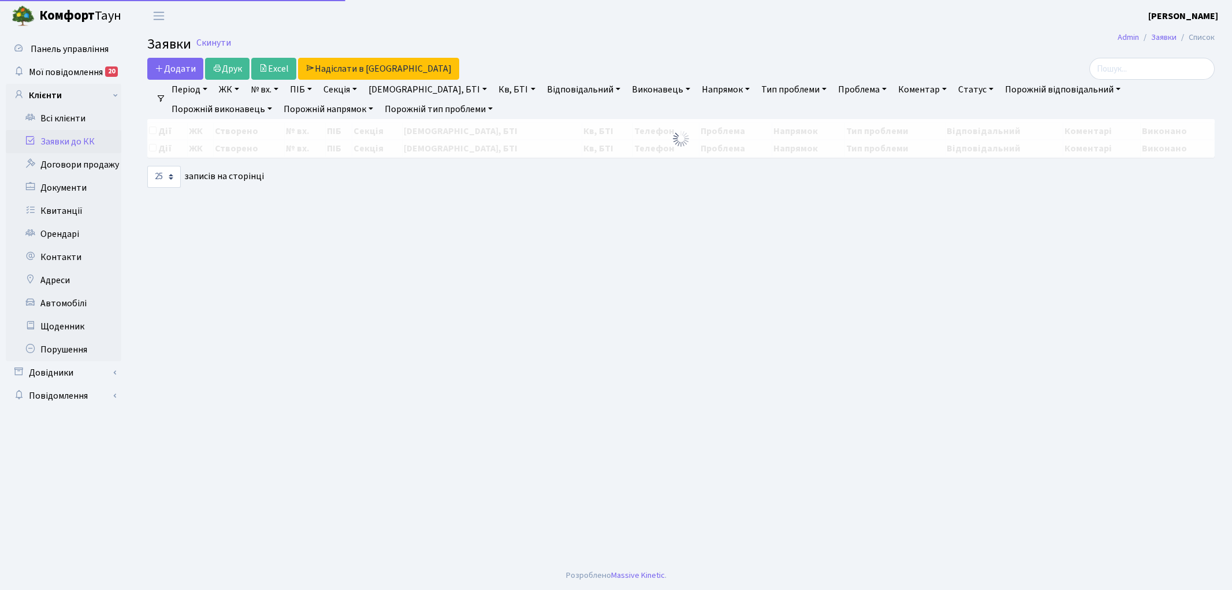
select select "25"
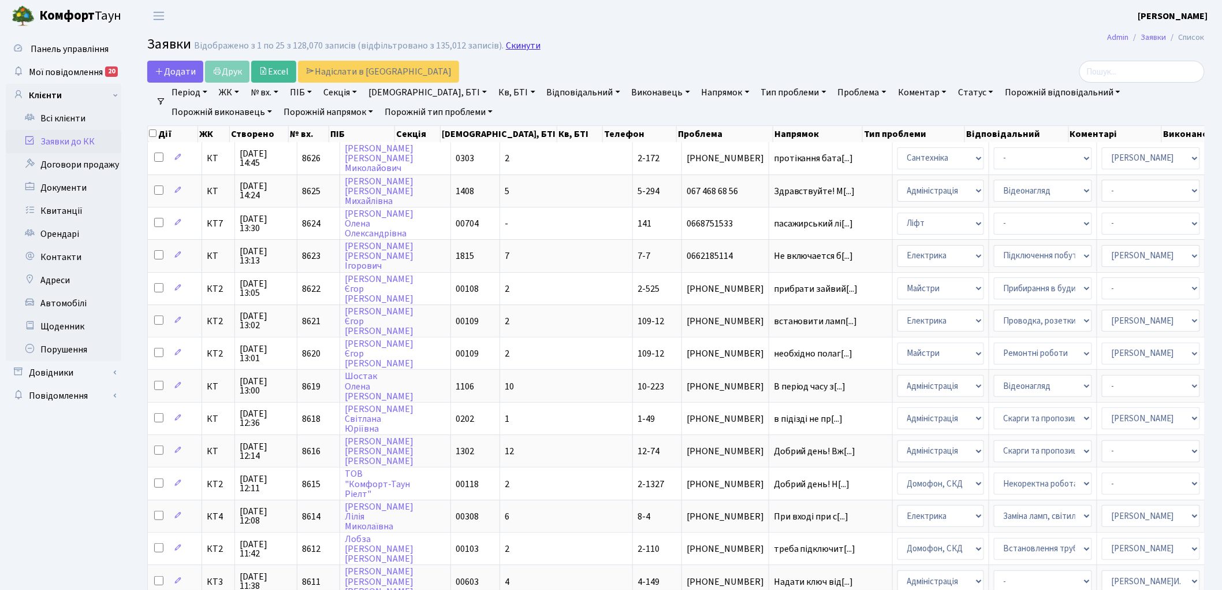
click at [516, 46] on link "Скинути" at bounding box center [523, 45] width 35 height 11
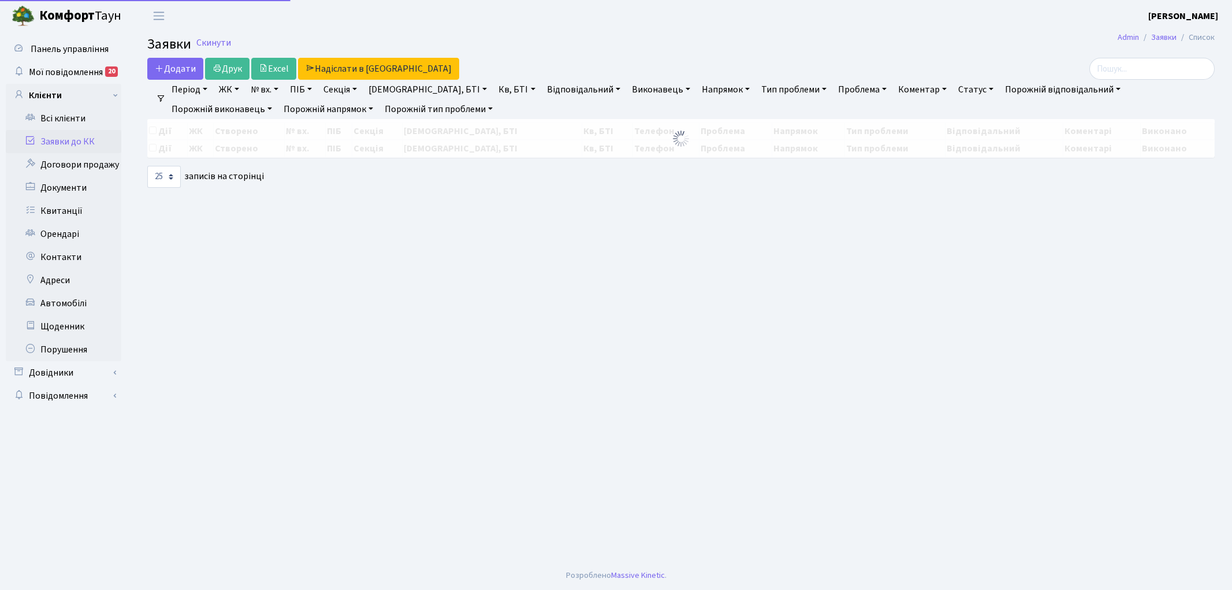
select select "25"
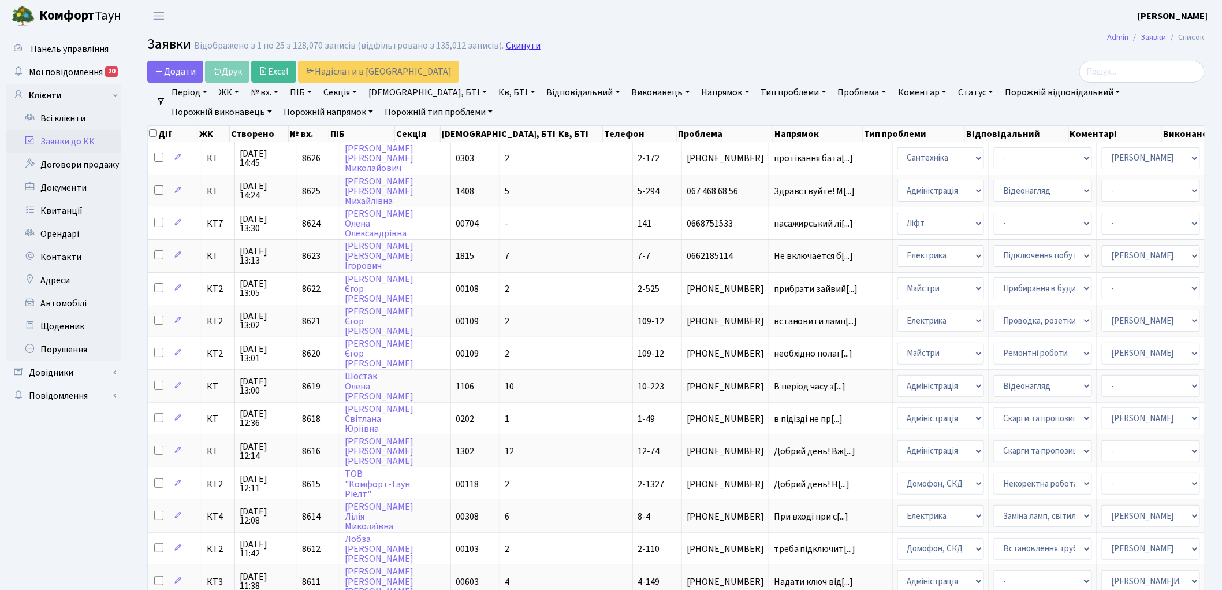
click at [512, 48] on link "Скинути" at bounding box center [523, 45] width 35 height 11
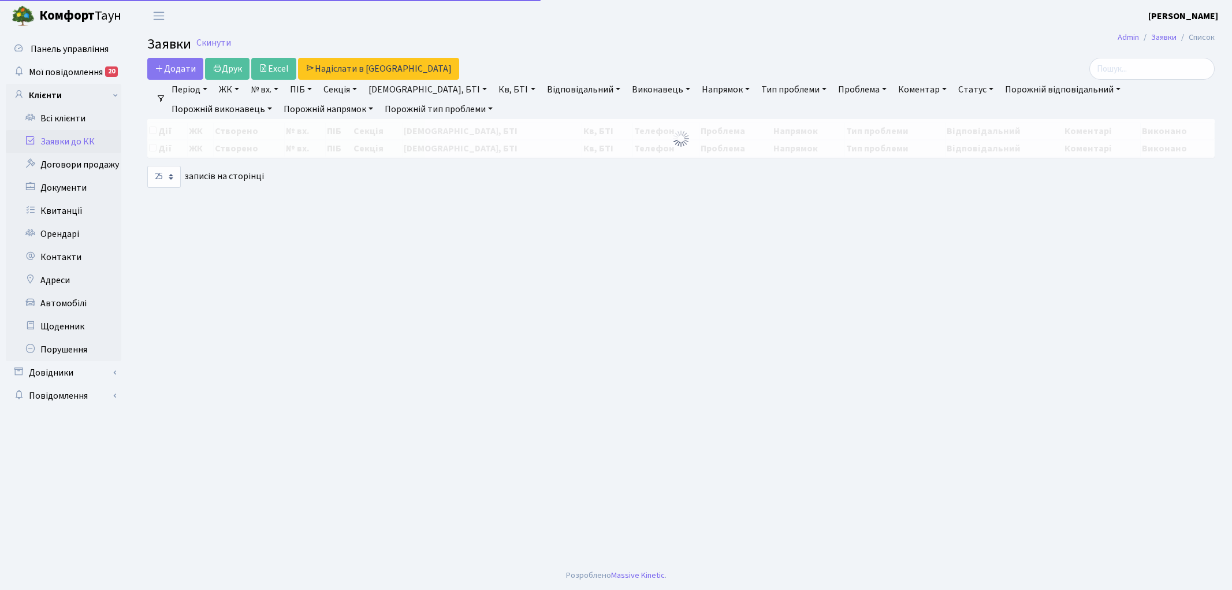
select select "25"
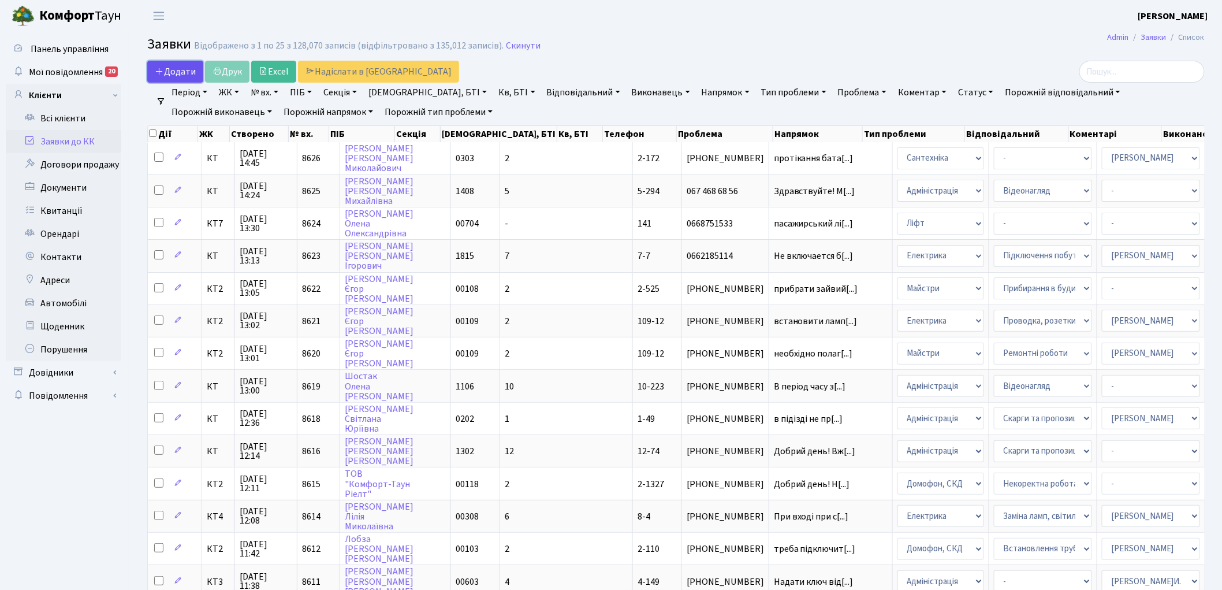
click at [170, 66] on span "Додати" at bounding box center [175, 71] width 41 height 13
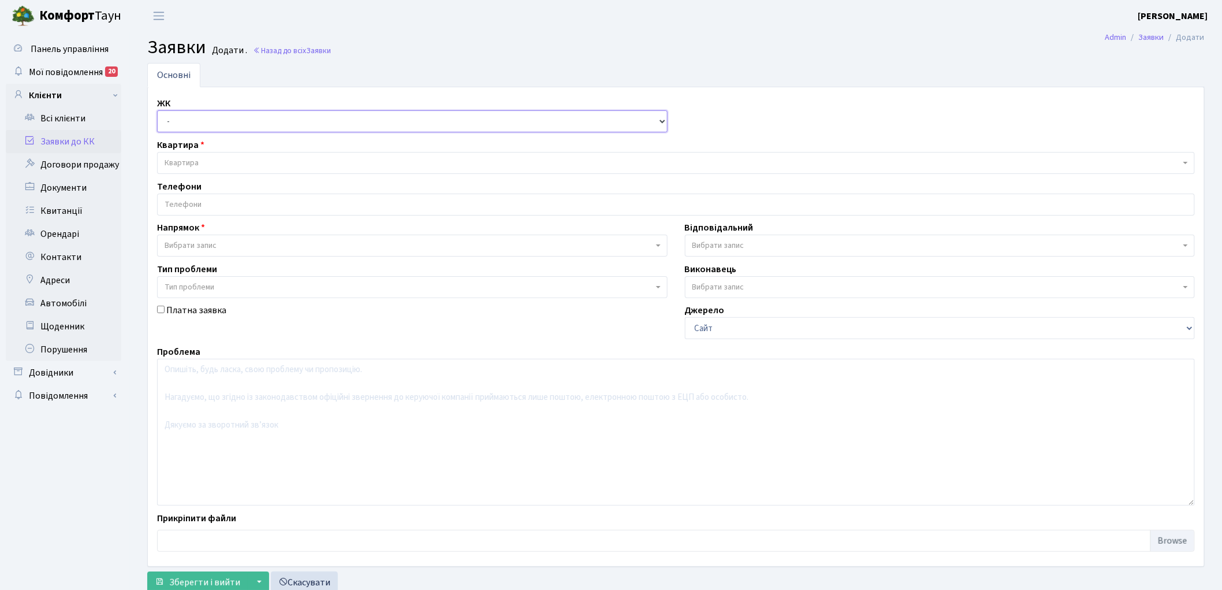
click at [175, 125] on select "- КТ, вул. Регенераторна, 4 КТ2, просп. [STREET_ADDRESS] [STREET_ADDRESS] [PERS…" at bounding box center [412, 121] width 510 height 22
select select "271"
click at [157, 110] on select "- КТ, вул. Регенераторна, 4 КТ2, просп. [STREET_ADDRESS] [STREET_ADDRESS] [PERS…" at bounding box center [412, 121] width 510 height 22
select select
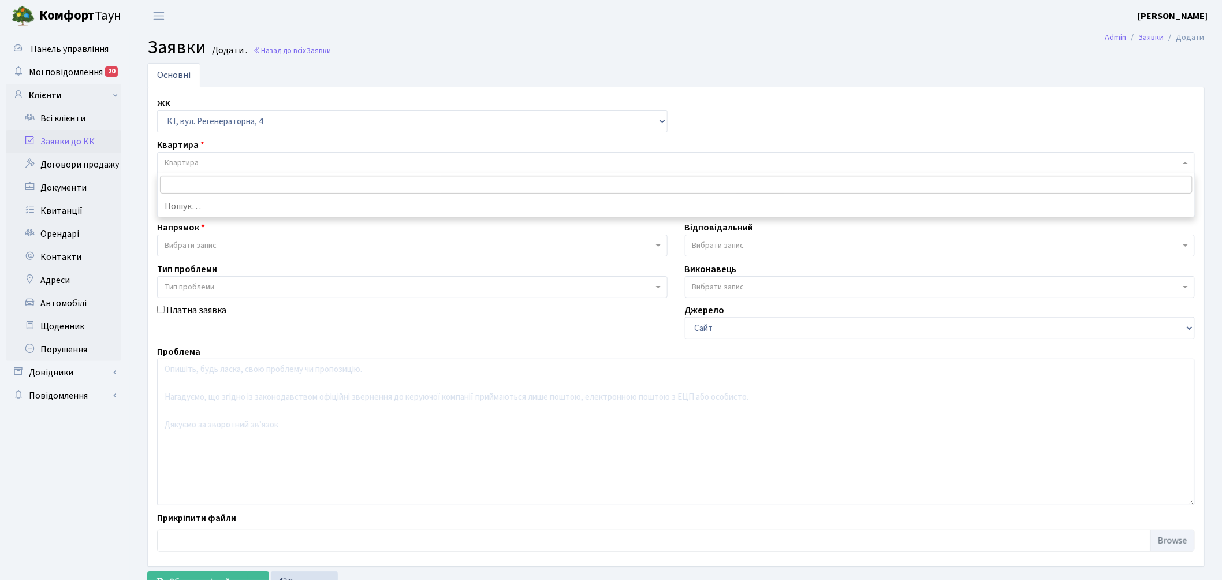
click at [213, 159] on span "Квартира" at bounding box center [673, 163] width 1016 height 12
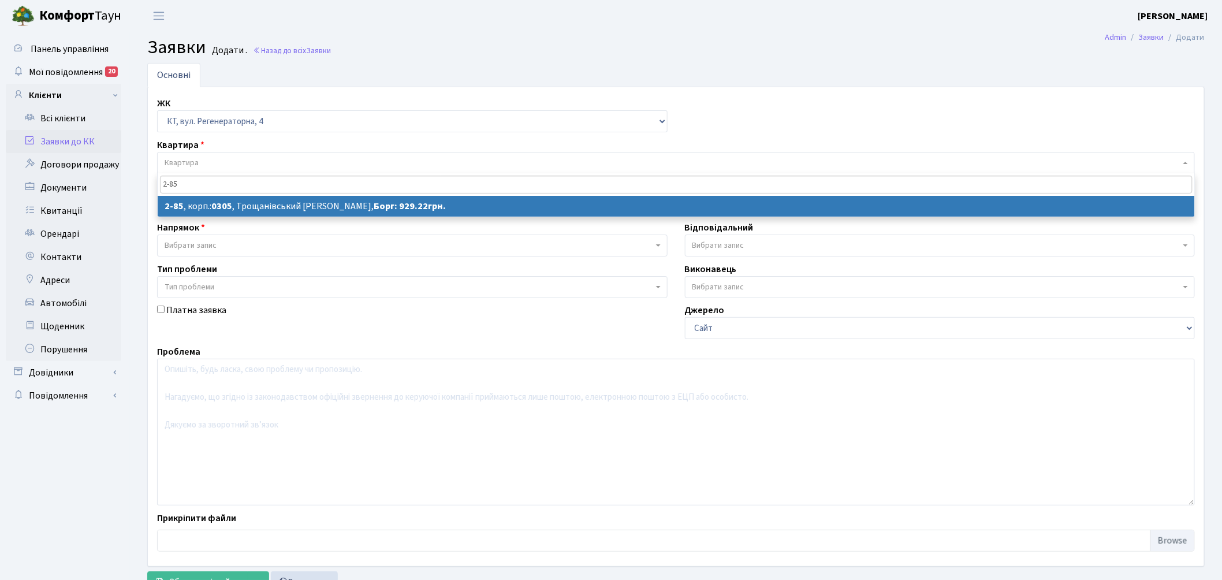
type input "2-85"
select select
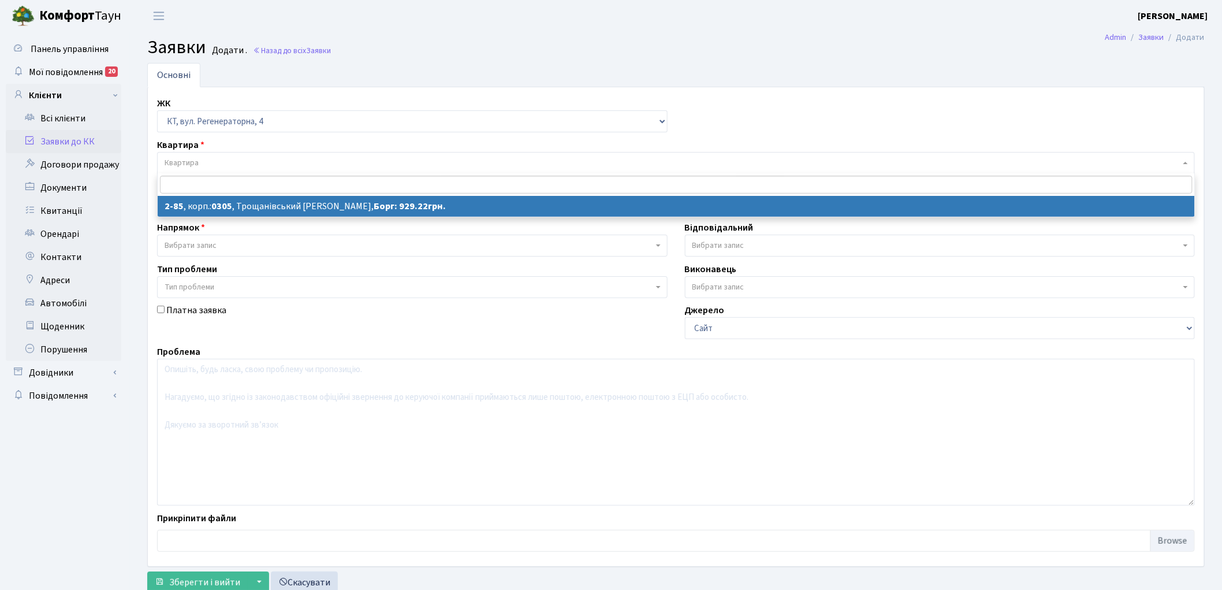
select select "654"
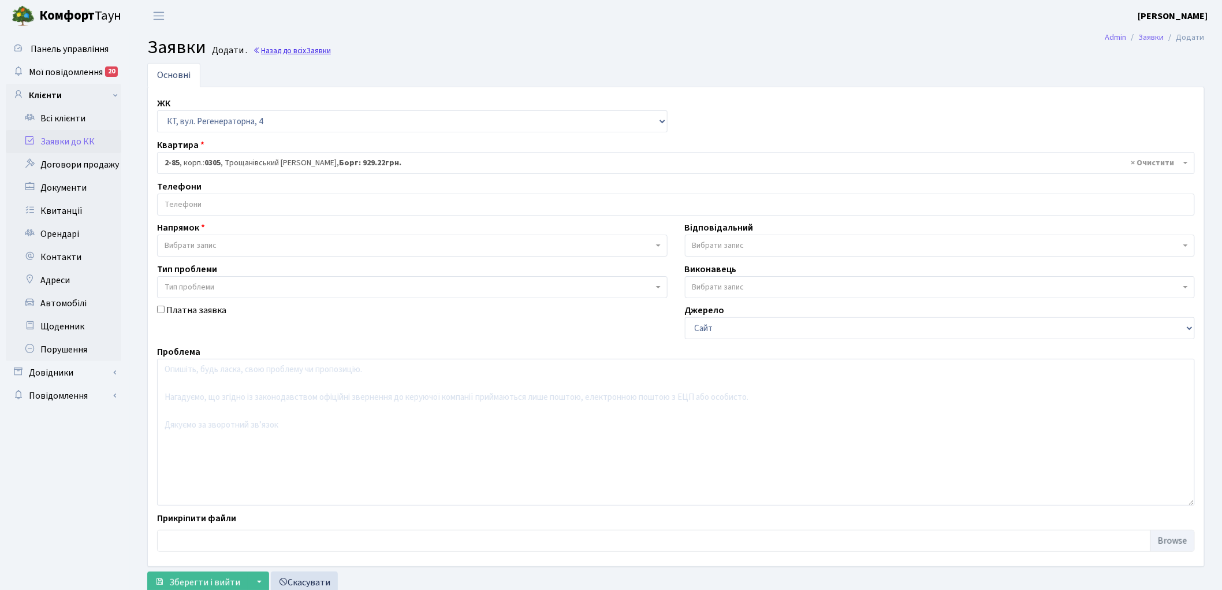
click at [307, 51] on link "Назад до всіх Заявки" at bounding box center [292, 50] width 78 height 11
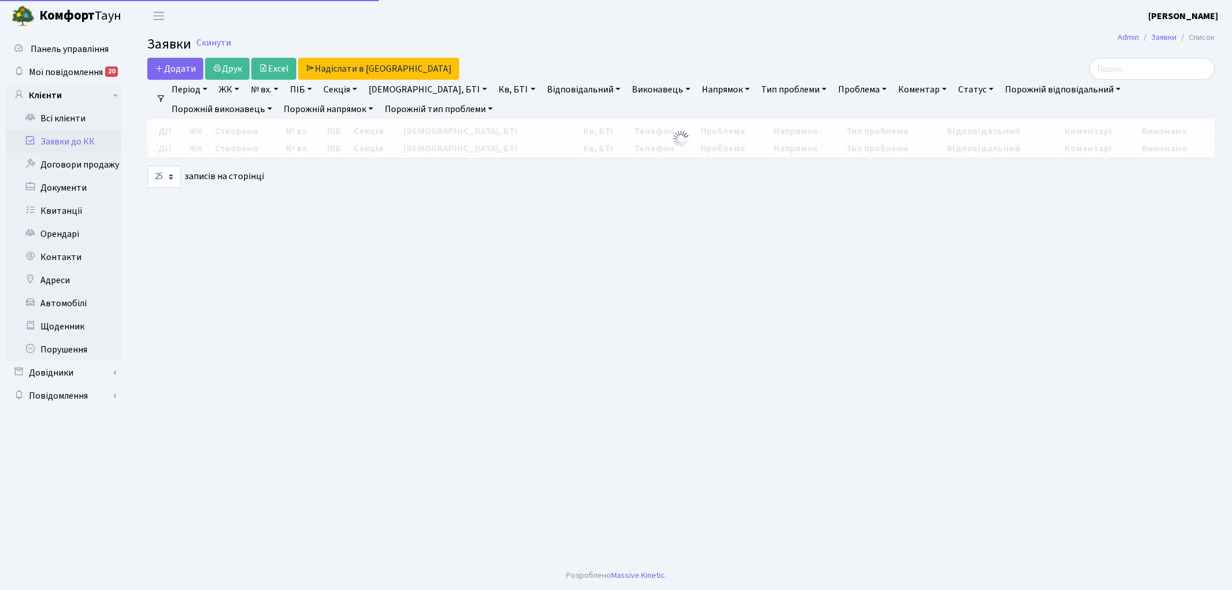
select select "25"
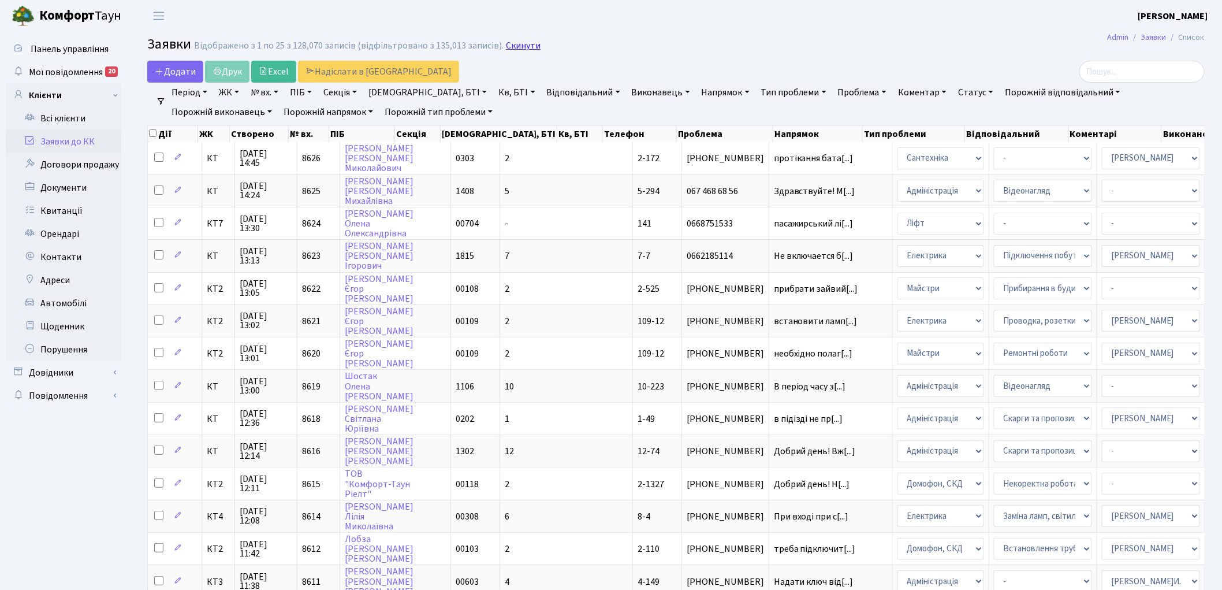
click at [506, 48] on link "Скинути" at bounding box center [523, 45] width 35 height 11
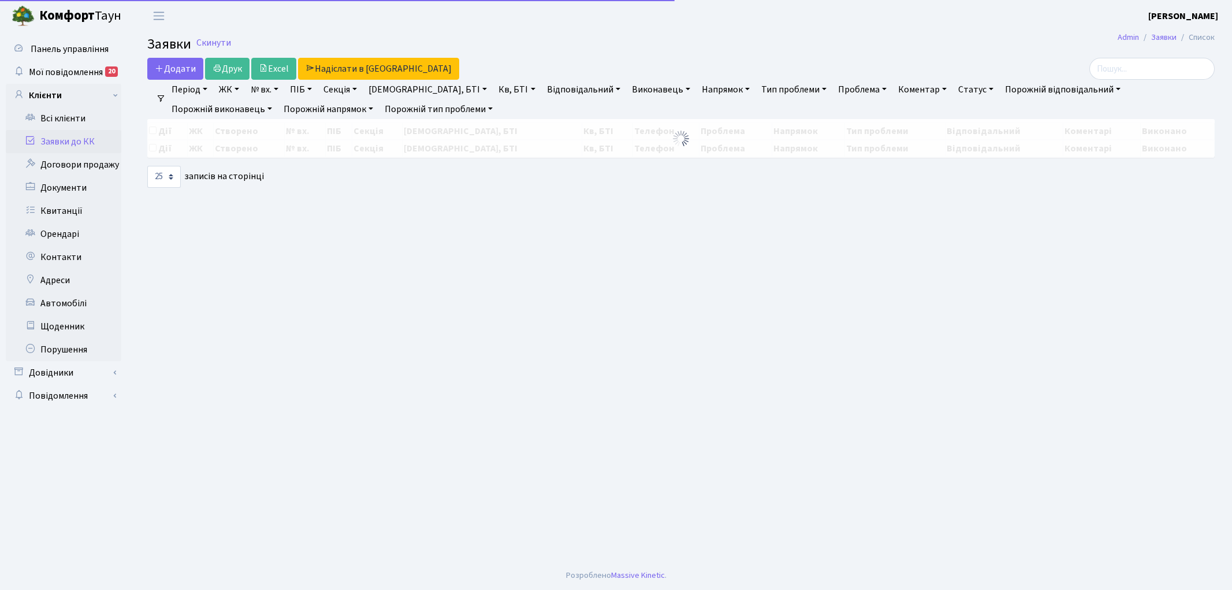
select select "25"
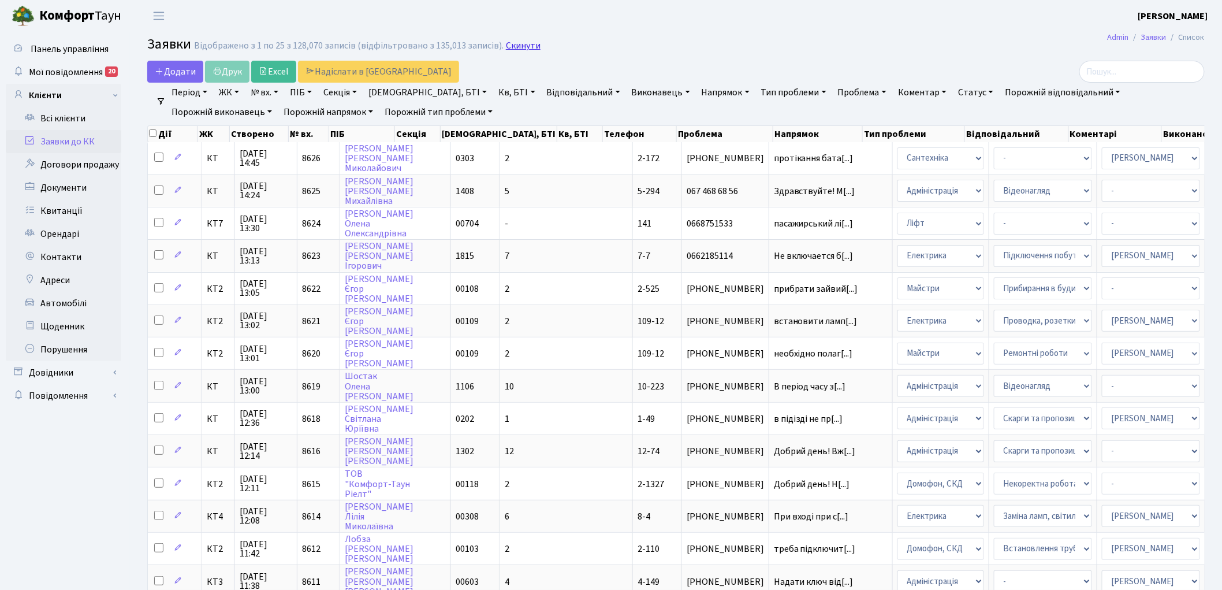
click at [512, 51] on link "Скинути" at bounding box center [523, 45] width 35 height 11
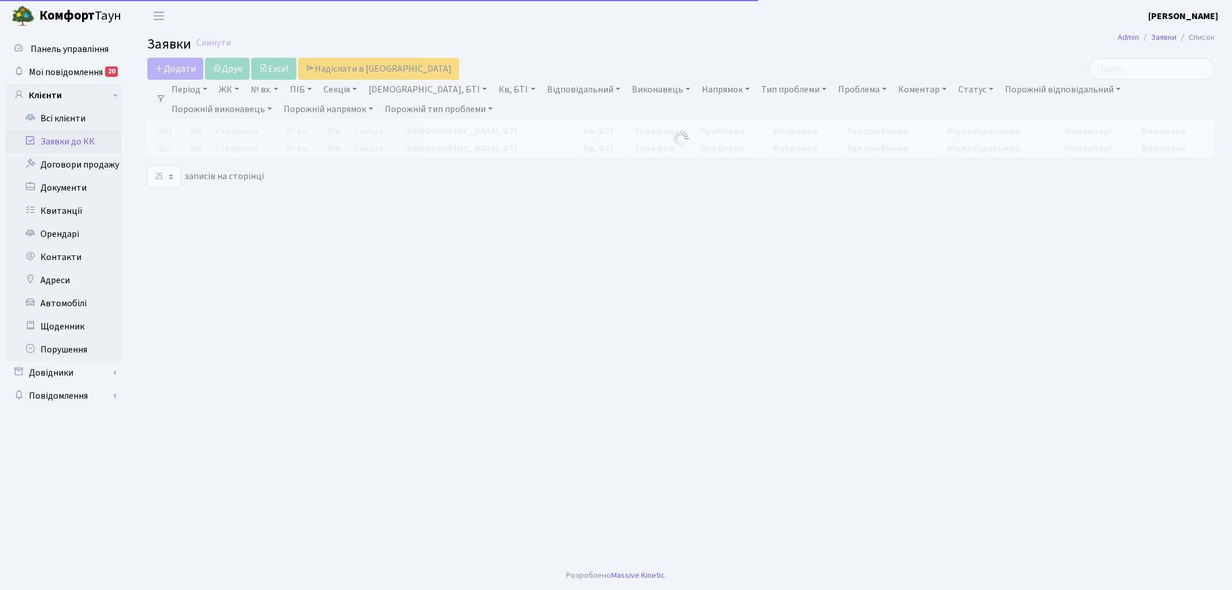
select select "25"
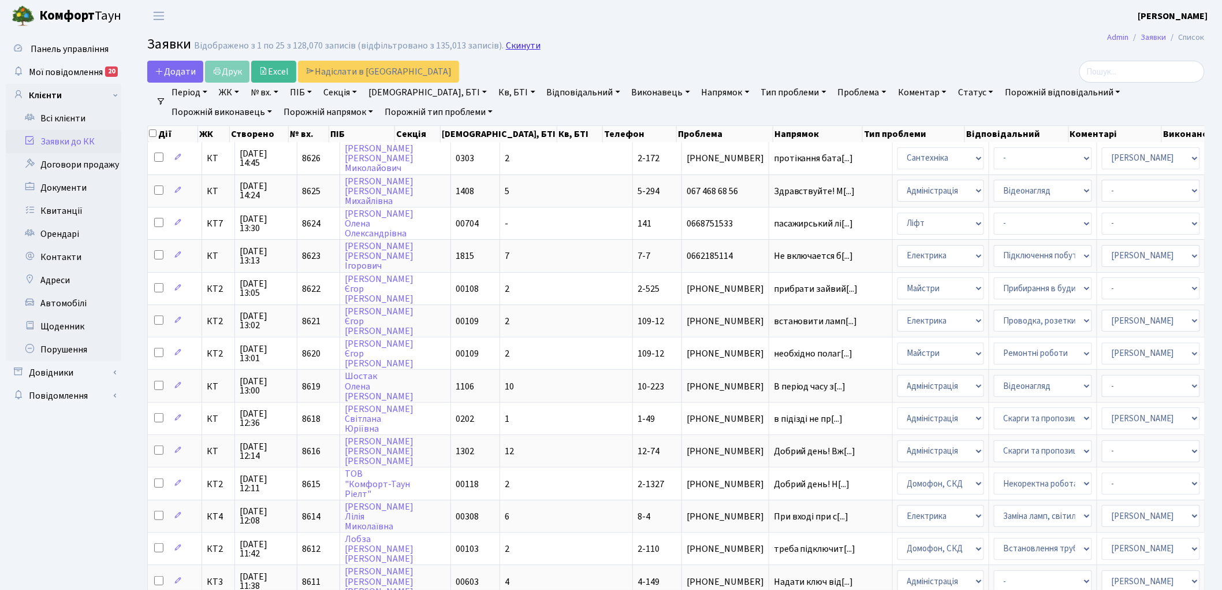
click at [516, 44] on link "Скинути" at bounding box center [523, 45] width 35 height 11
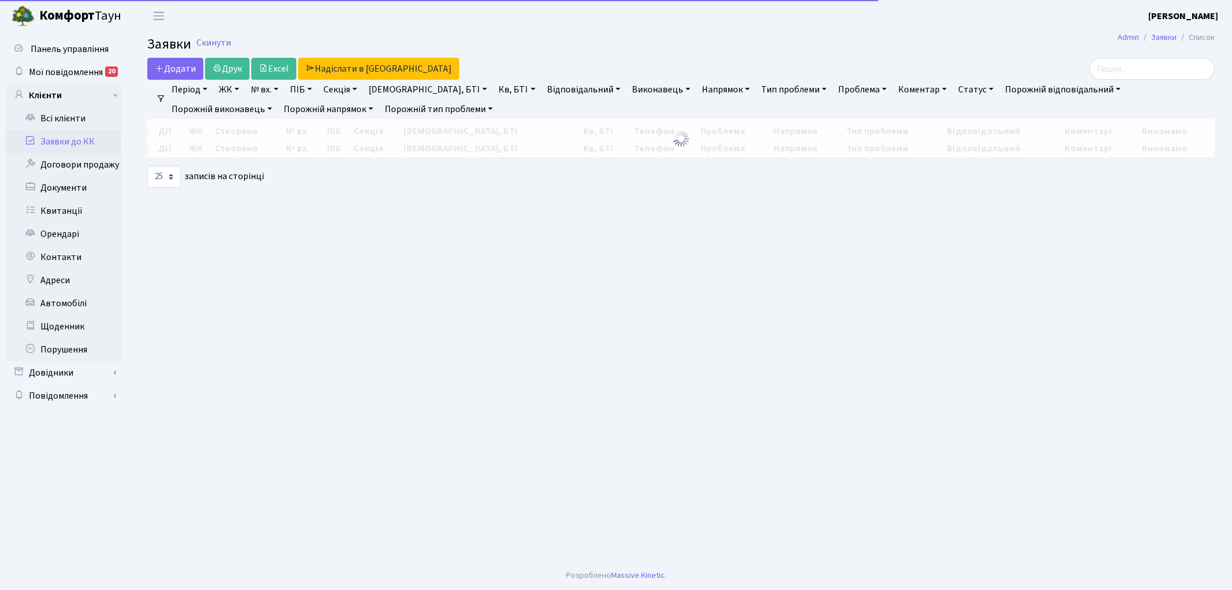
select select "25"
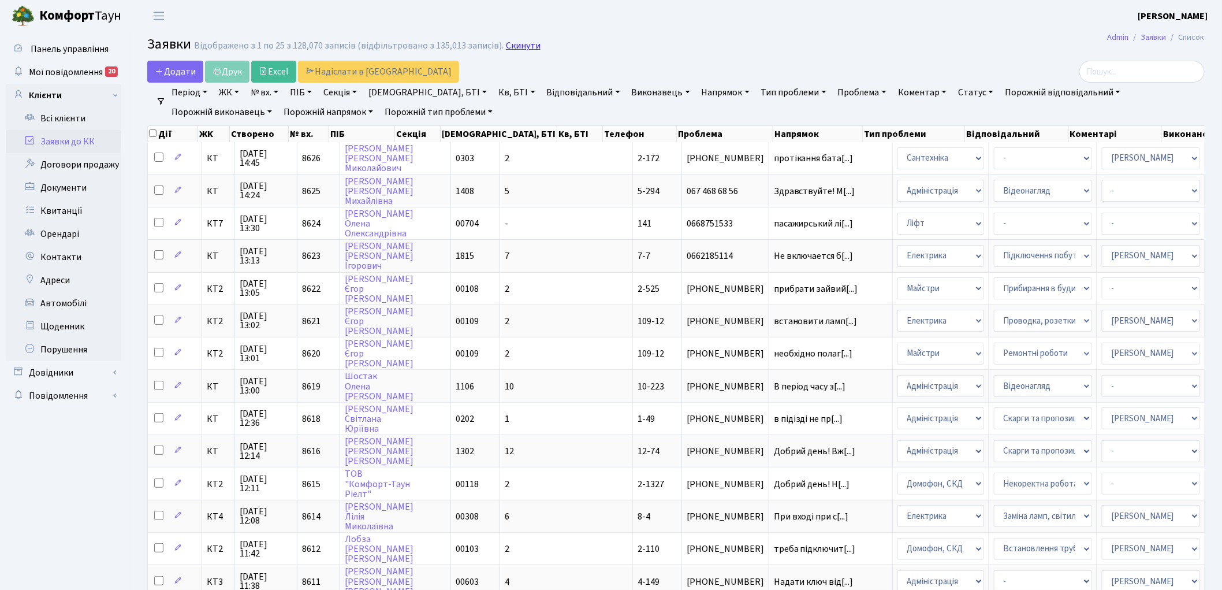
click at [511, 43] on link "Скинути" at bounding box center [523, 45] width 35 height 11
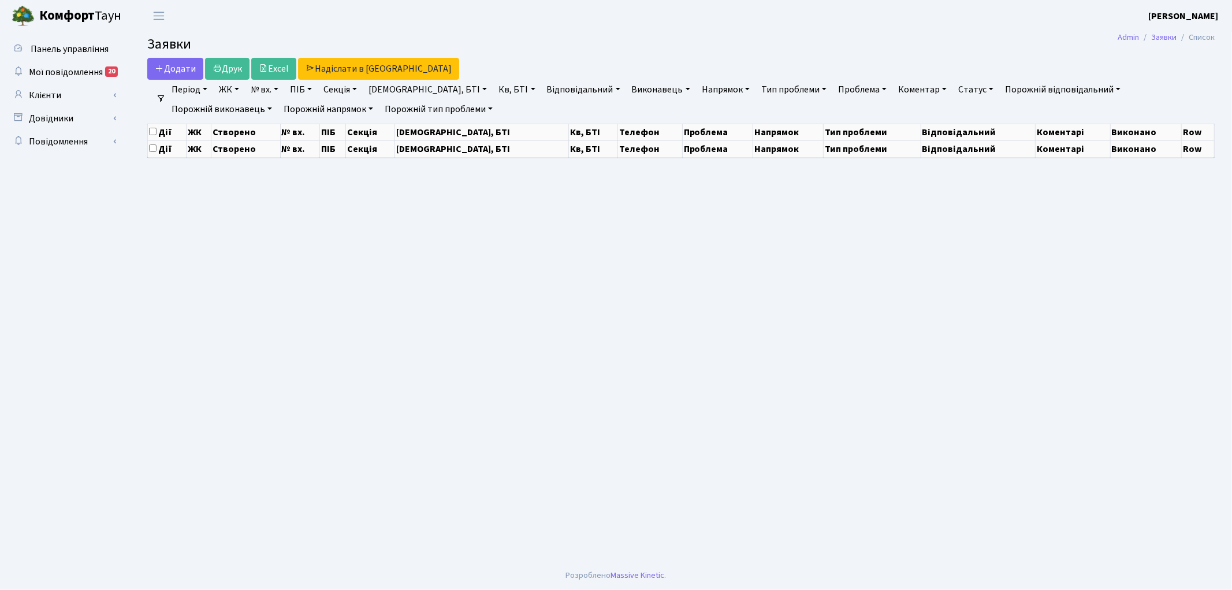
select select "25"
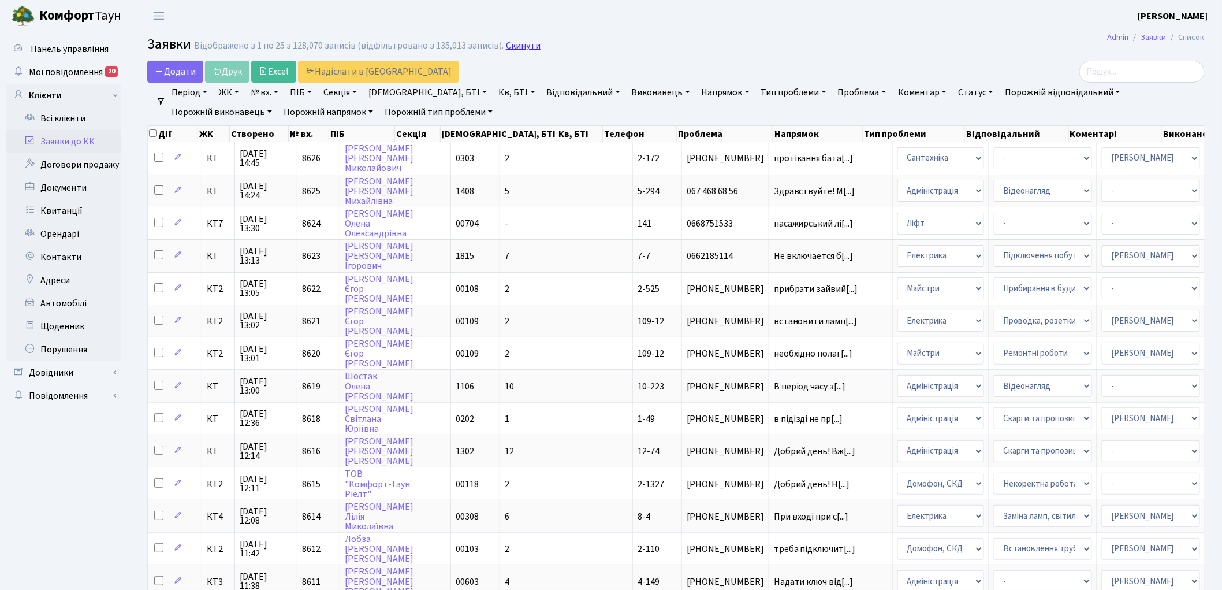
click at [510, 50] on link "Скинути" at bounding box center [523, 45] width 35 height 11
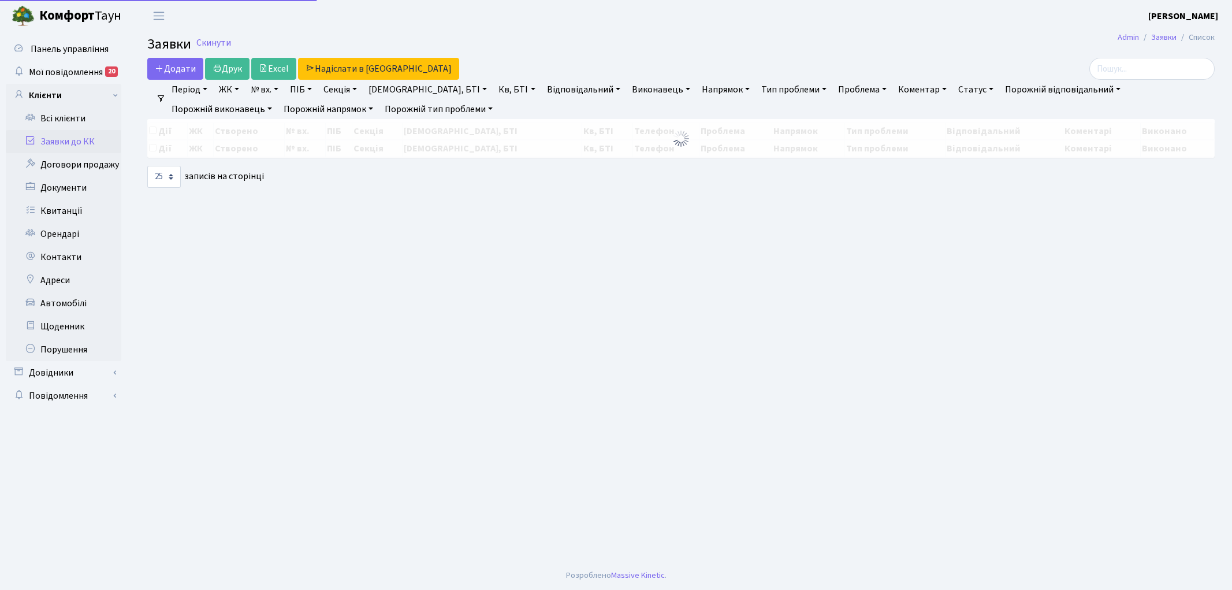
select select "25"
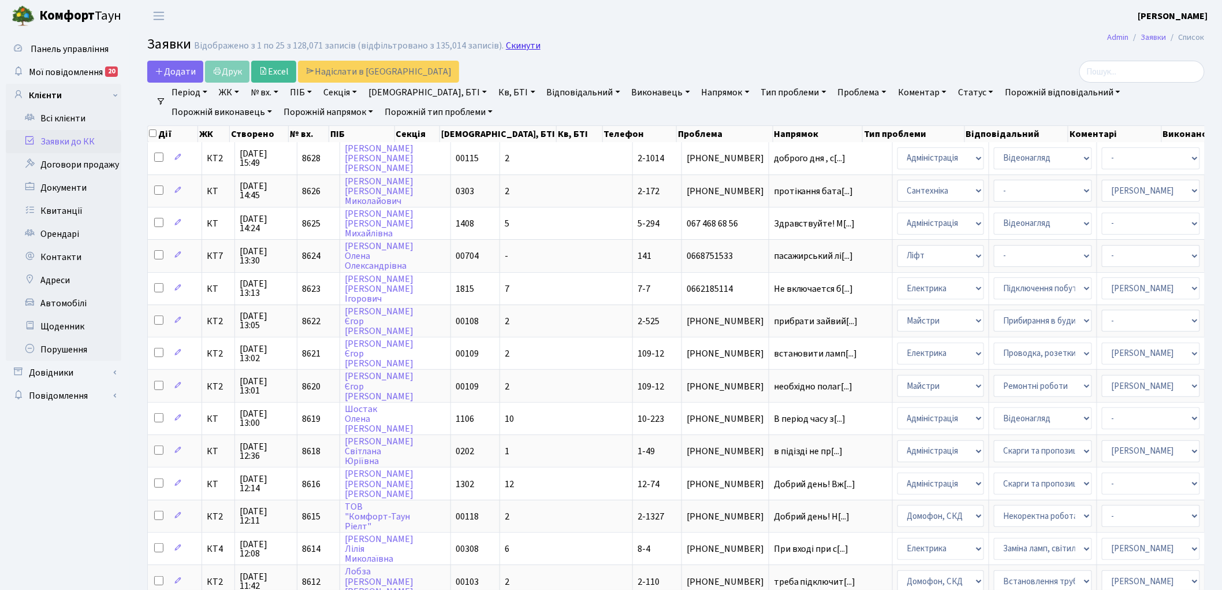
click at [528, 45] on link "Скинути" at bounding box center [523, 45] width 35 height 11
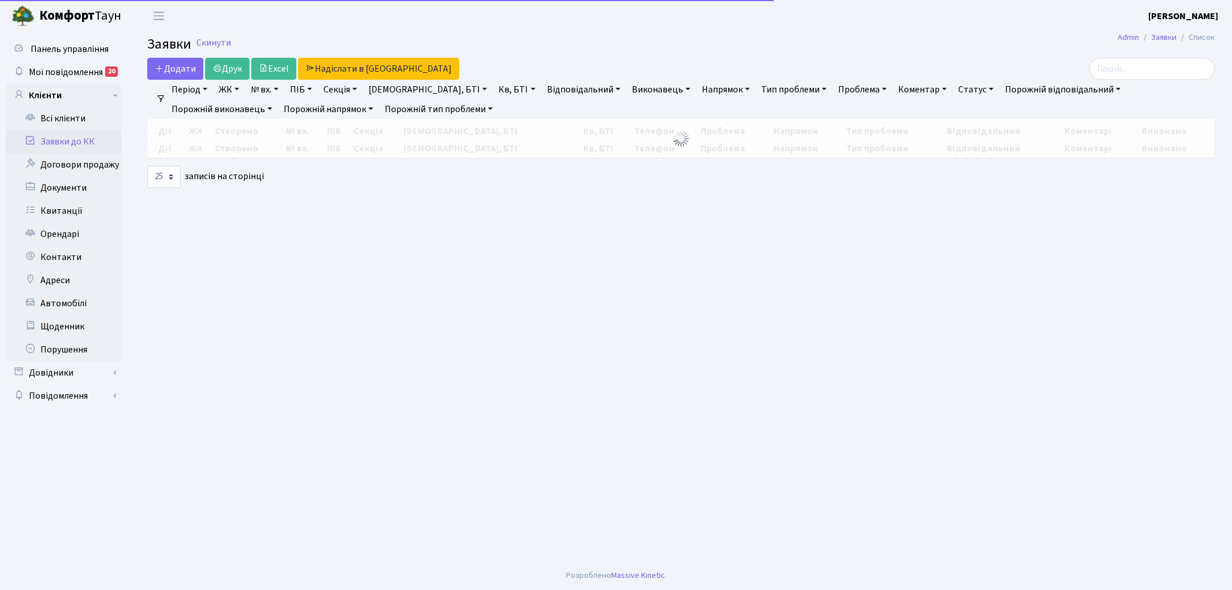
select select "25"
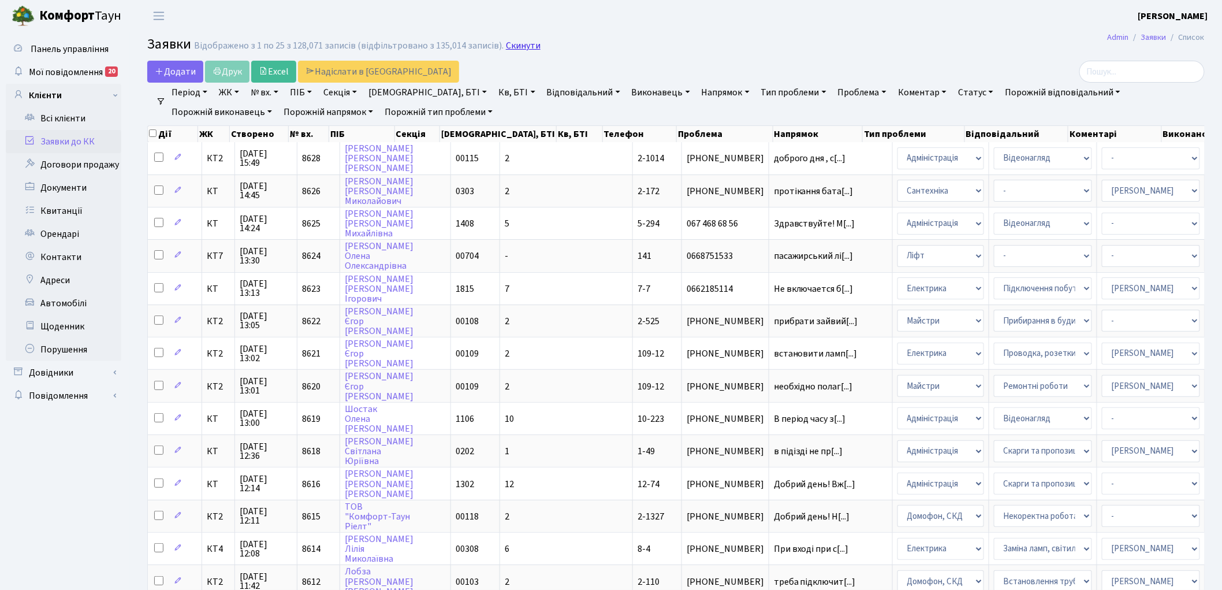
click at [520, 49] on link "Скинути" at bounding box center [523, 45] width 35 height 11
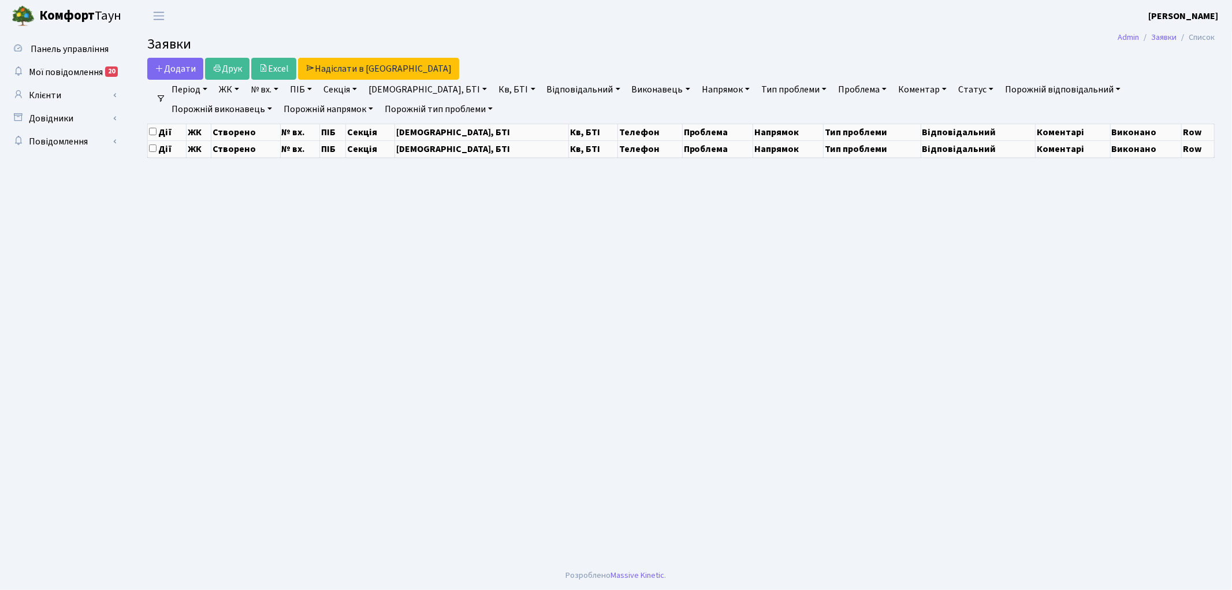
select select "25"
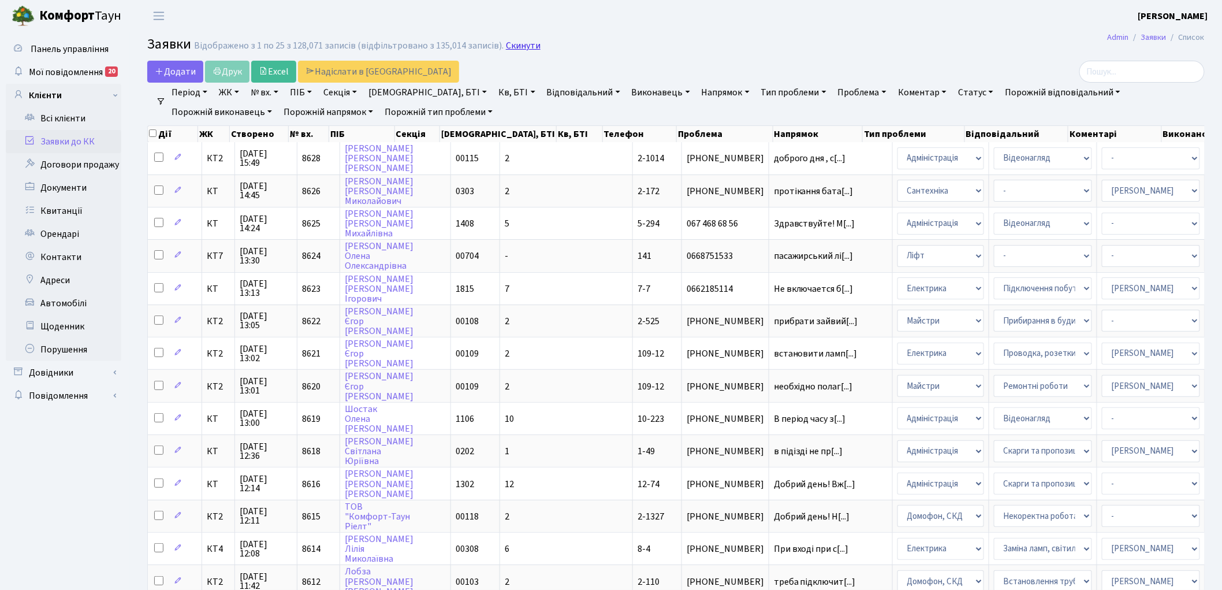
click at [515, 42] on link "Скинути" at bounding box center [523, 45] width 35 height 11
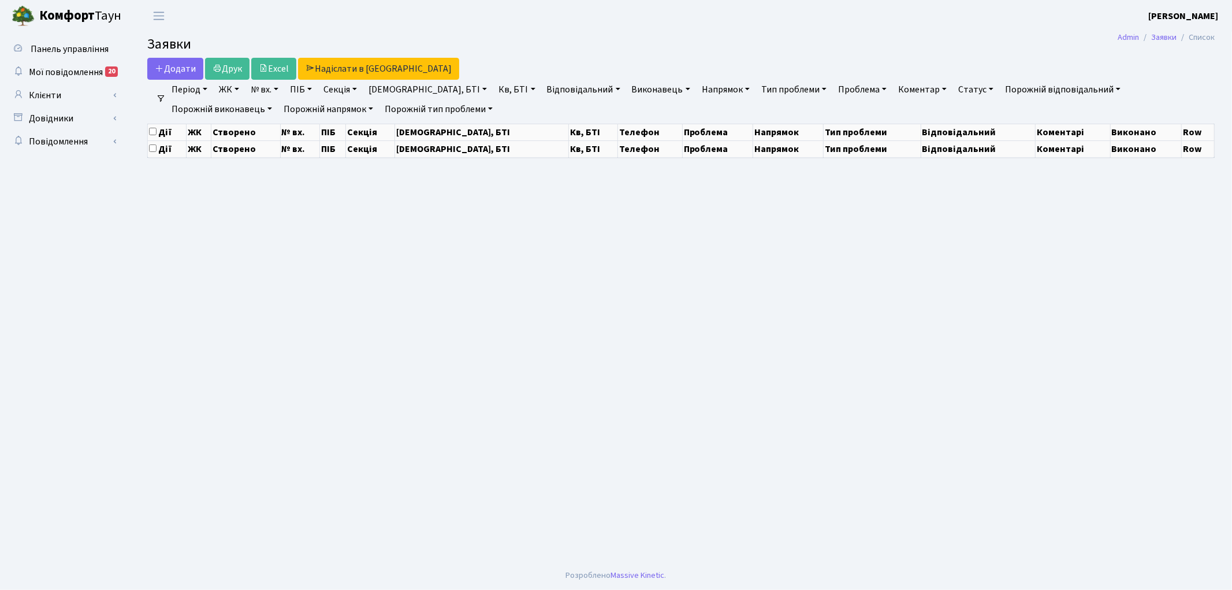
select select "25"
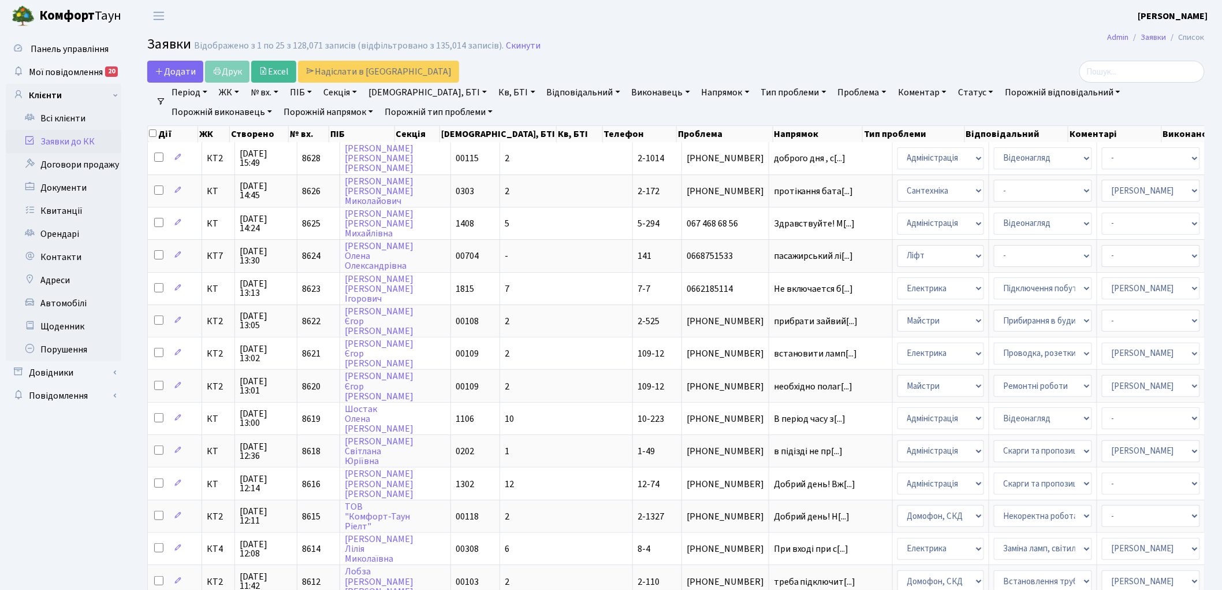
click at [267, 95] on link "№ вх." at bounding box center [264, 93] width 37 height 20
type input "8578"
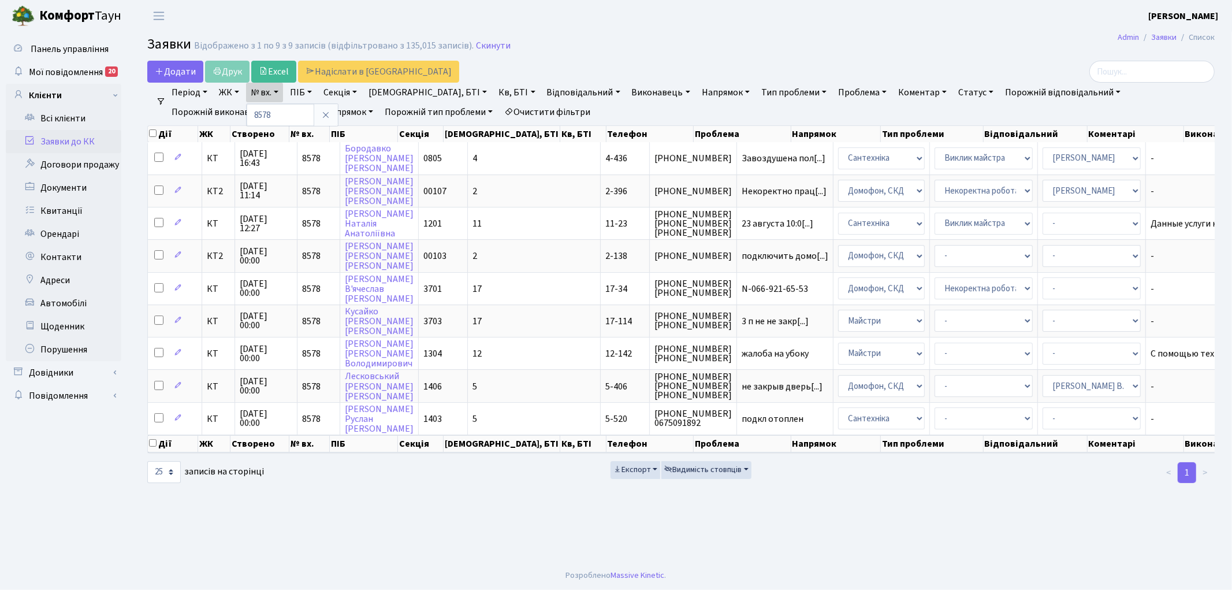
click at [500, 113] on link "Очистити фільтри" at bounding box center [547, 112] width 95 height 20
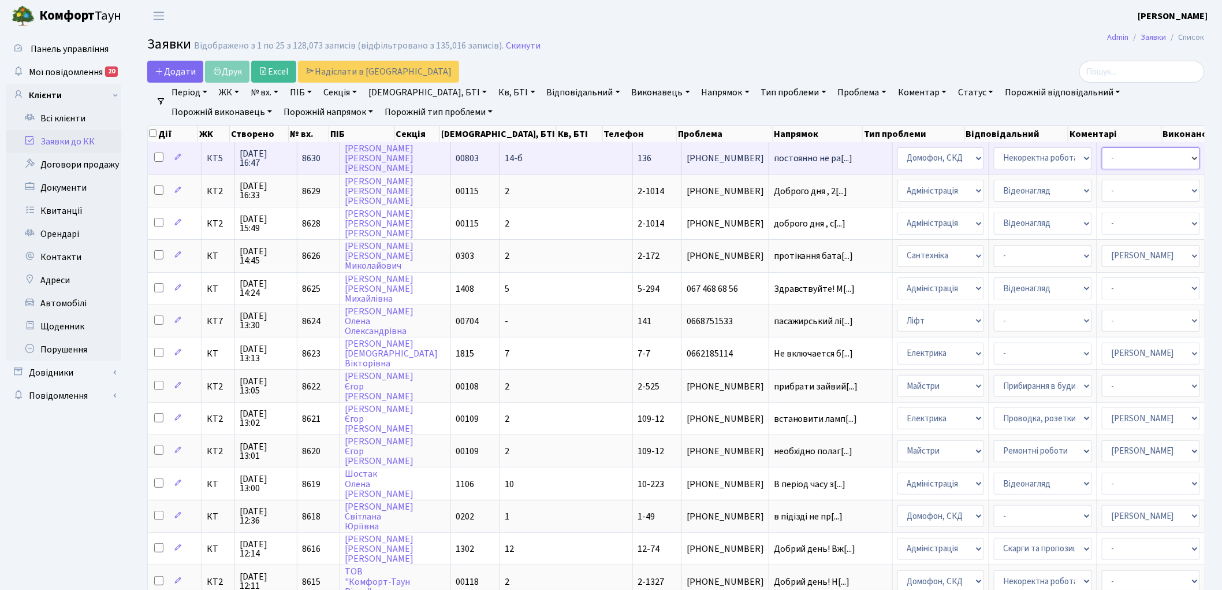
click at [1102, 155] on select "- Адміністратор ЖК ДП Адміністратор ЖК КТ Адміністратор ЖК СП [PERSON_NAME] [PE…" at bounding box center [1151, 158] width 98 height 22
select select "22"
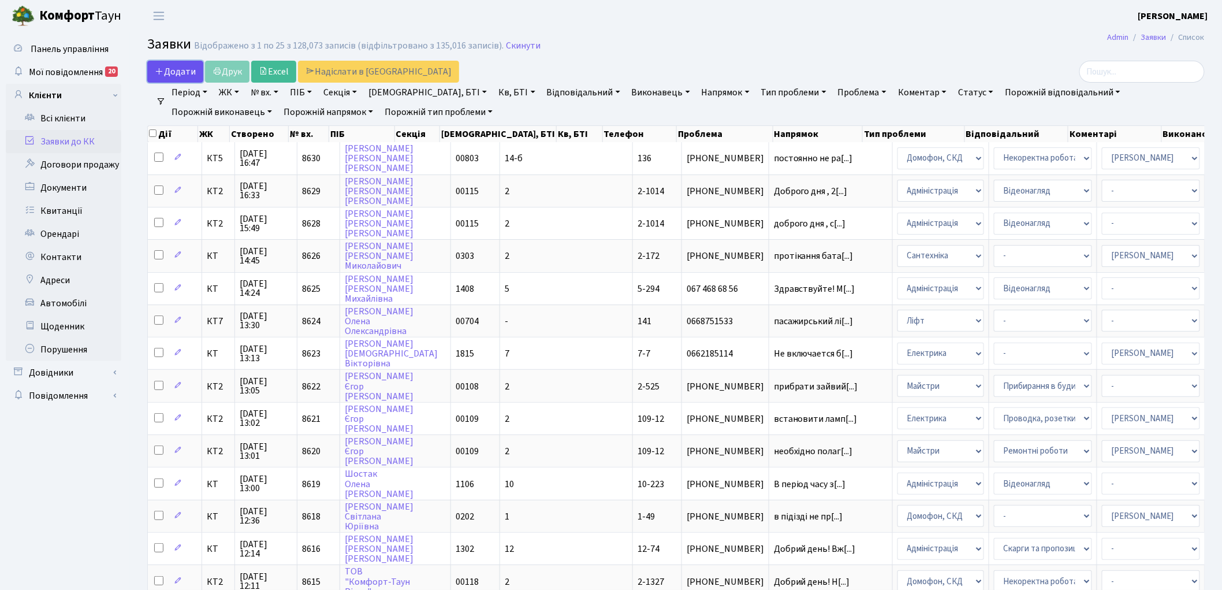
click at [174, 72] on span "Додати" at bounding box center [175, 71] width 41 height 13
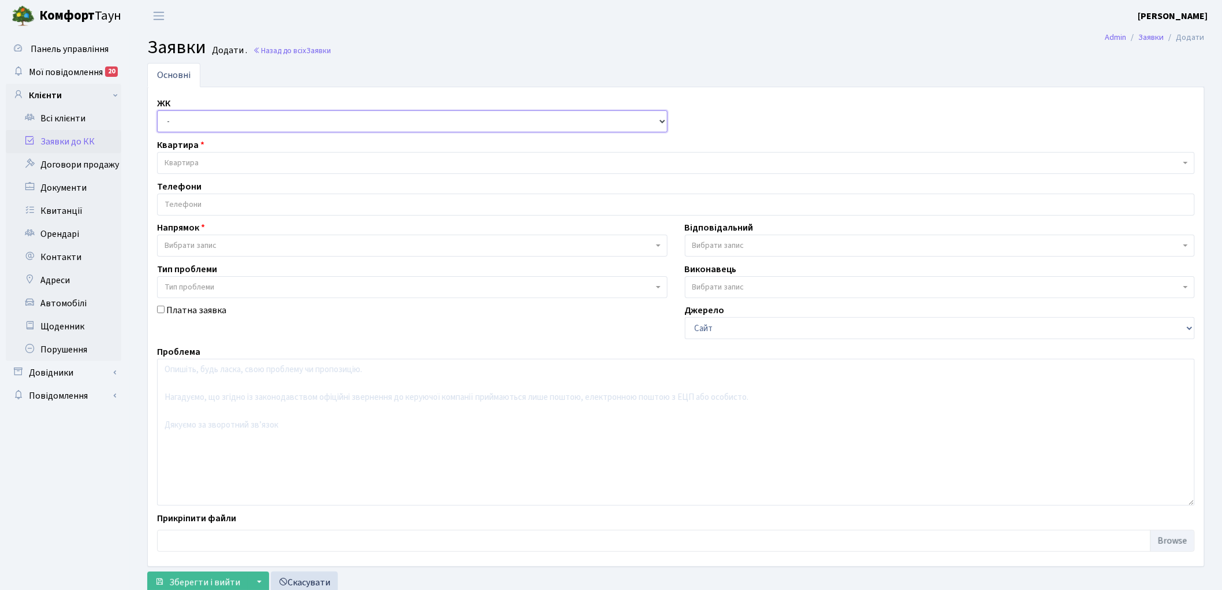
click at [200, 130] on select "- КТ, вул. Регенераторна, 4 КТ2, просп. [STREET_ADDRESS] [STREET_ADDRESS] [PERS…" at bounding box center [412, 121] width 510 height 22
select select "302"
click at [157, 110] on select "- КТ, вул. Регенераторна, 4 КТ2, просп. [STREET_ADDRESS] [STREET_ADDRESS] [PERS…" at bounding box center [412, 121] width 510 height 22
select select
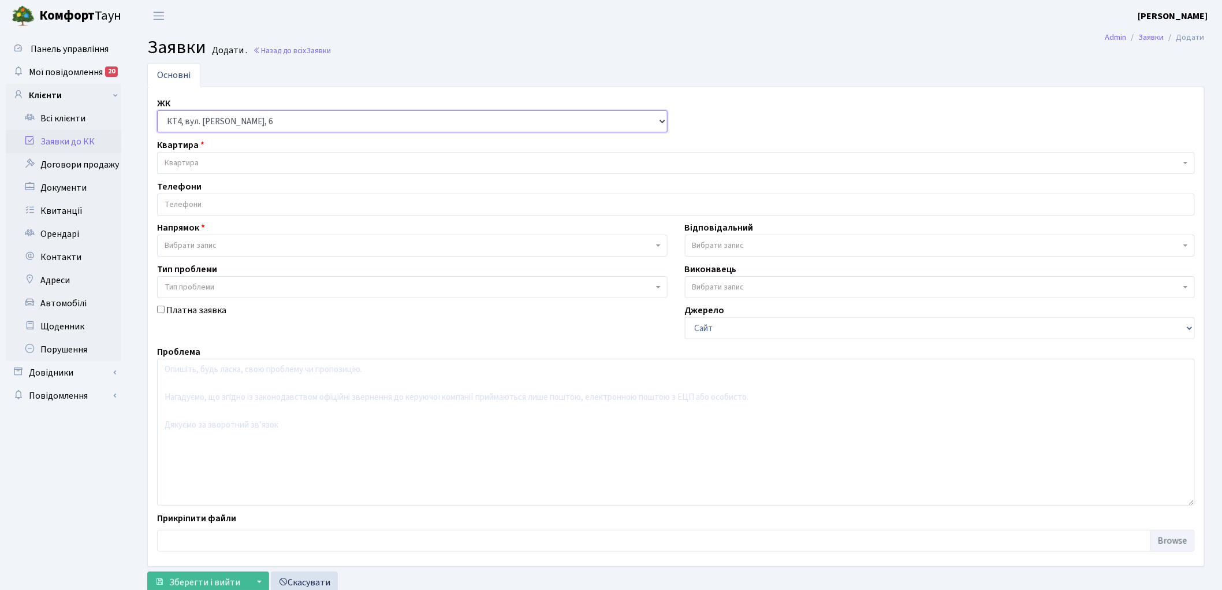
click at [274, 123] on select "- КТ, вул. Регенераторна, 4 КТ2, просп. [STREET_ADDRESS] [STREET_ADDRESS] [PERS…" at bounding box center [412, 121] width 510 height 22
select select "304"
click at [157, 110] on select "- КТ, вул. Регенераторна, 4 КТ2, просп. Соборності, 17 КТ3, вул. Березнева, 16 …" at bounding box center [412, 121] width 510 height 22
select select
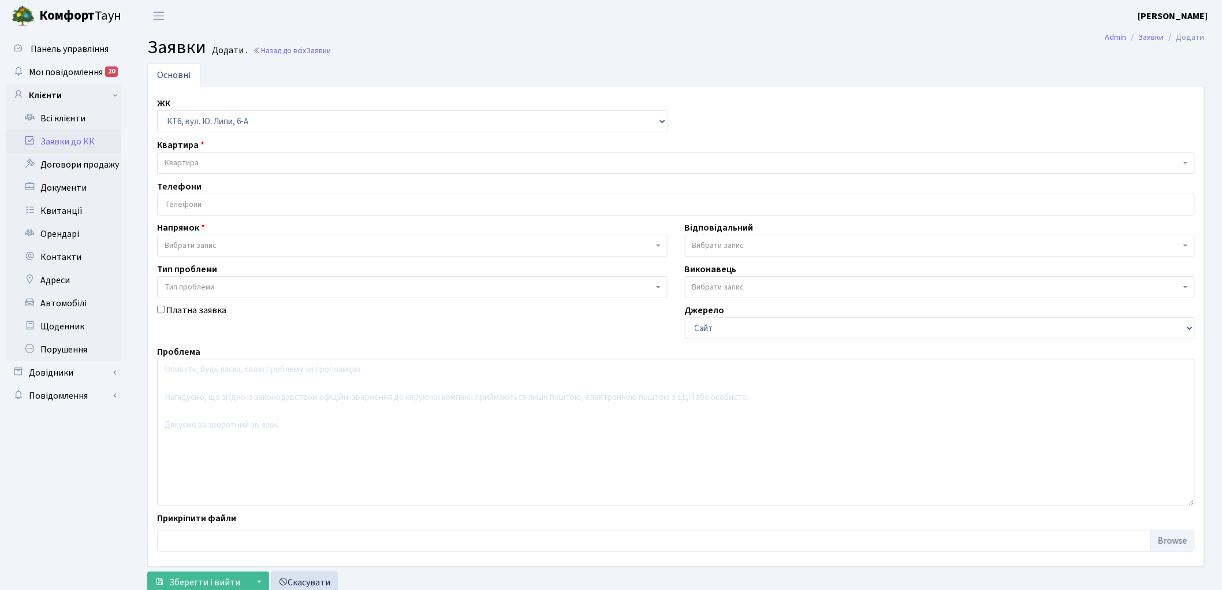
click at [262, 166] on span "Квартира" at bounding box center [673, 163] width 1016 height 12
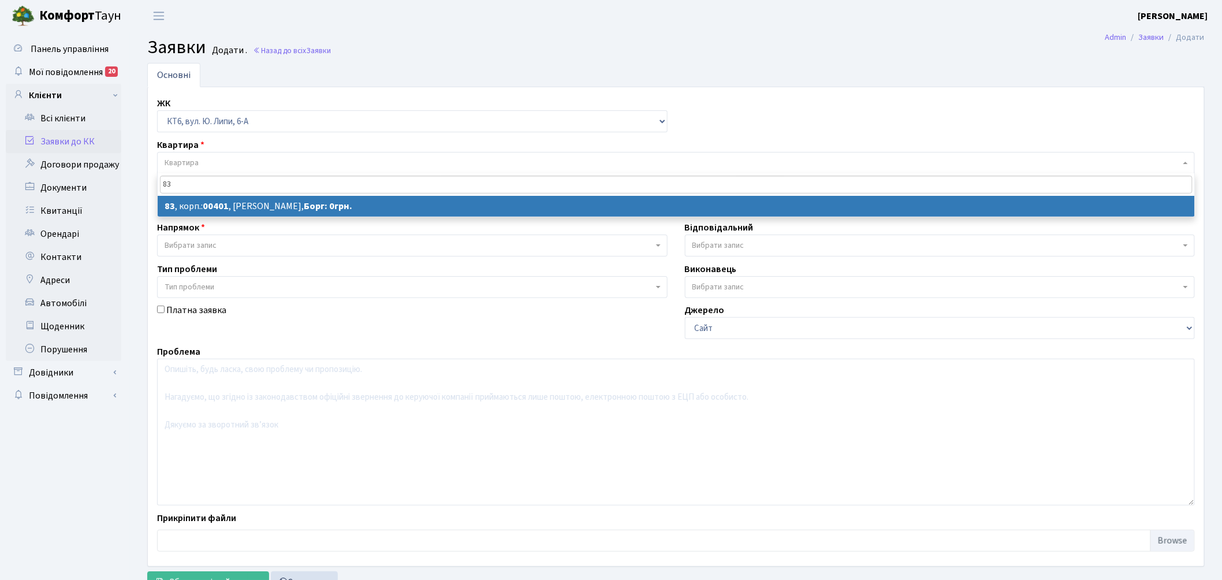
type input "83"
select select
select select "17175"
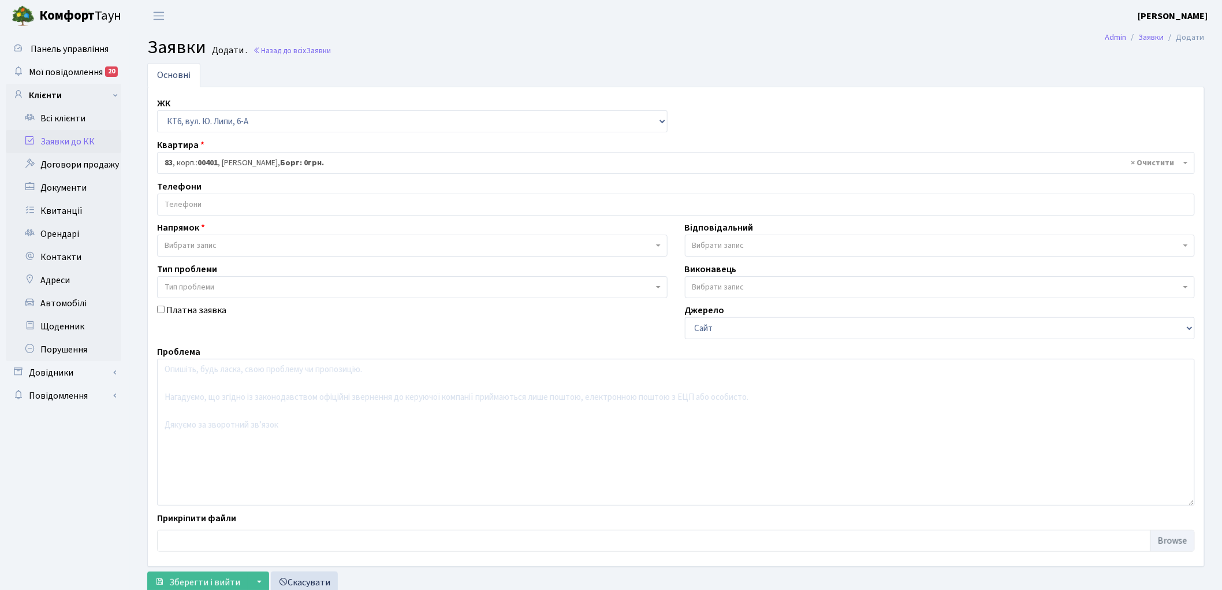
click at [231, 203] on input "search" at bounding box center [676, 204] width 1037 height 21
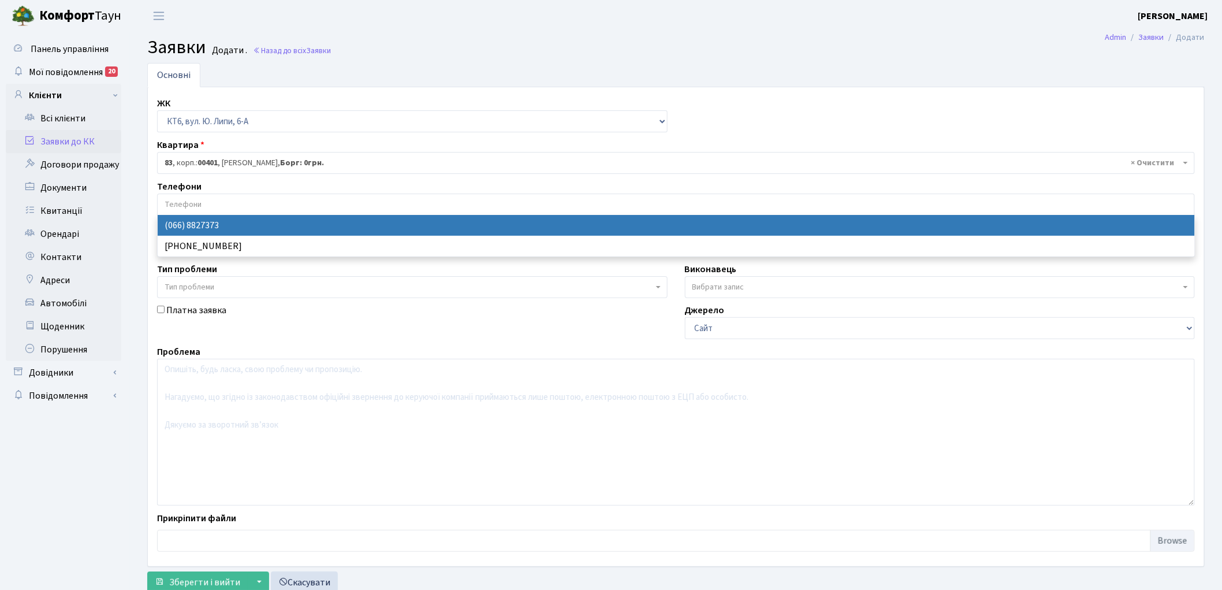
select select "28381"
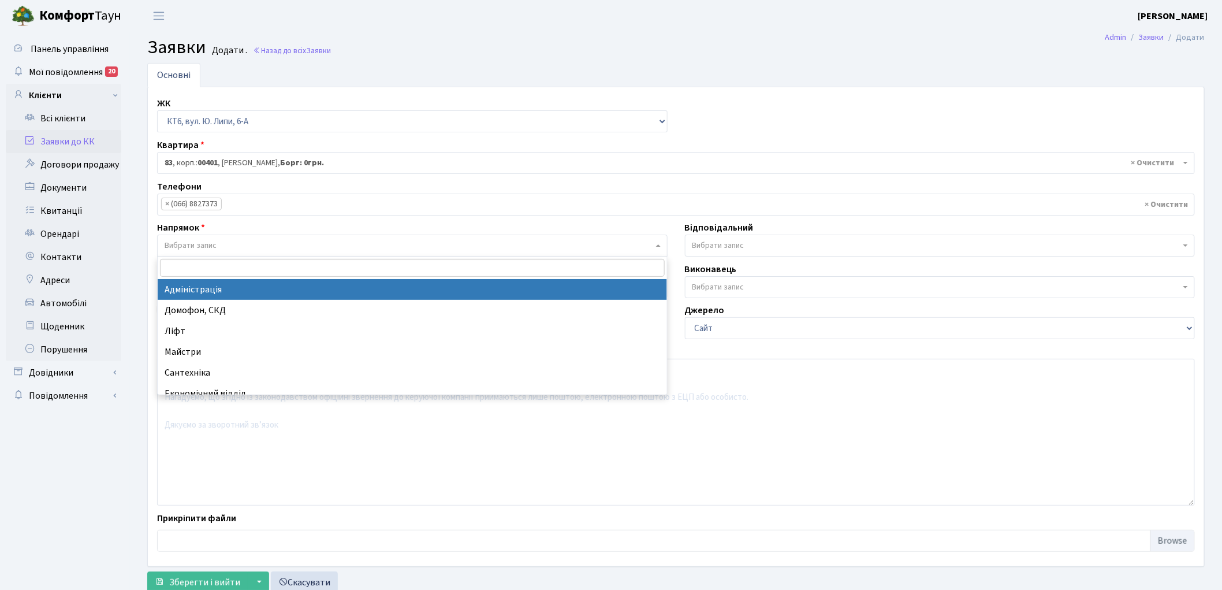
click at [234, 241] on span "Вибрати запис" at bounding box center [409, 246] width 489 height 12
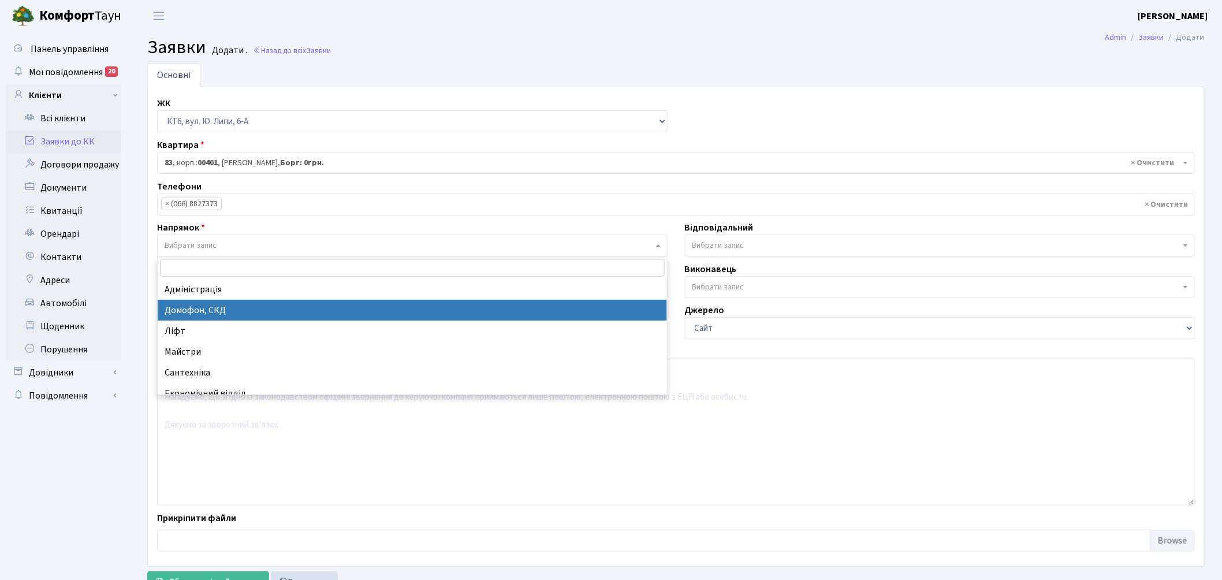
select select "4"
select select
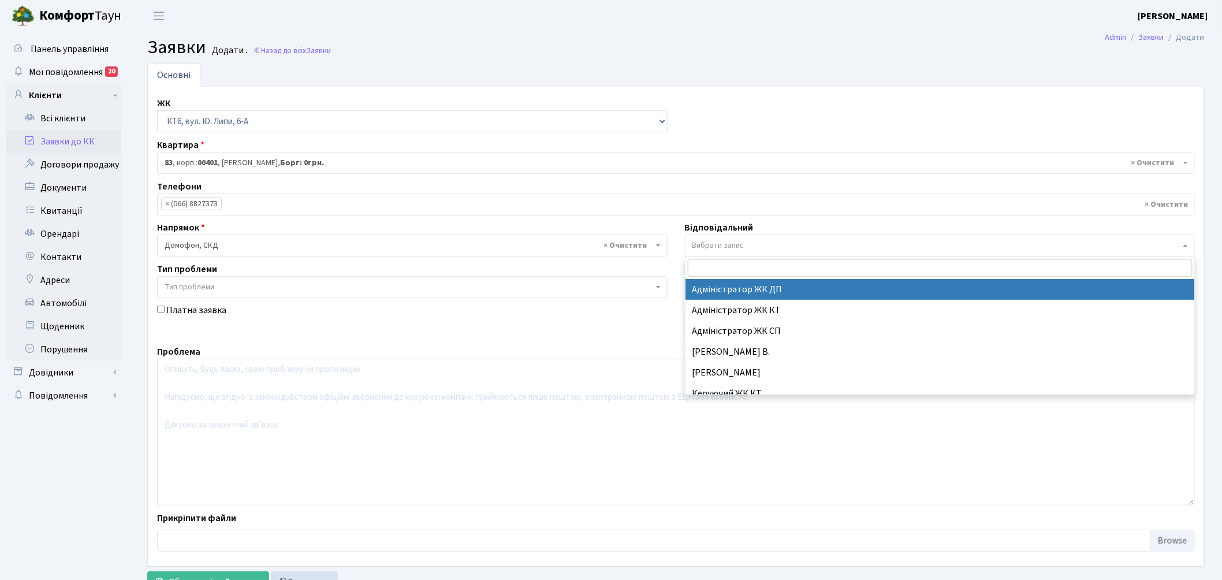
click at [795, 241] on span "Вибрати запис" at bounding box center [936, 246] width 489 height 12
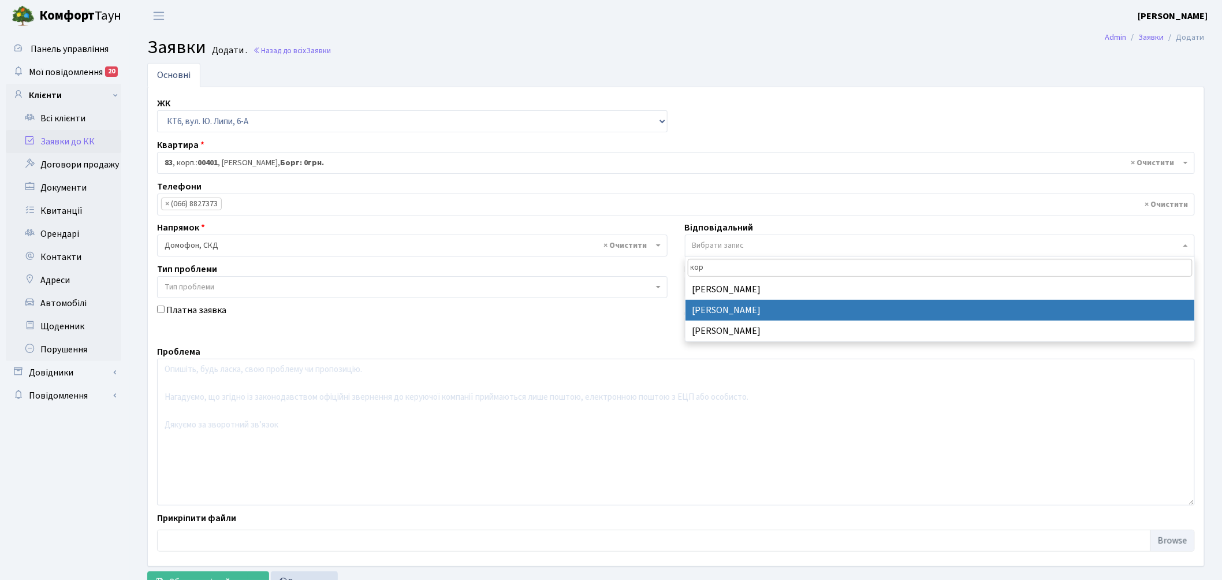
type input "кор"
select select "22"
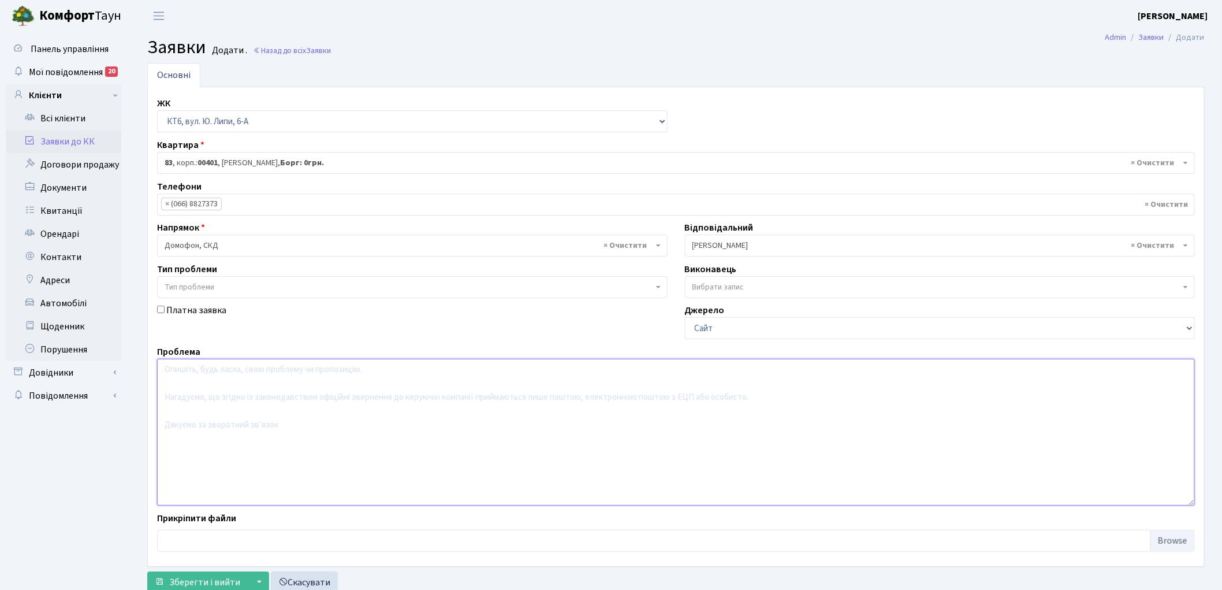
click at [384, 422] on textarea at bounding box center [676, 432] width 1038 height 147
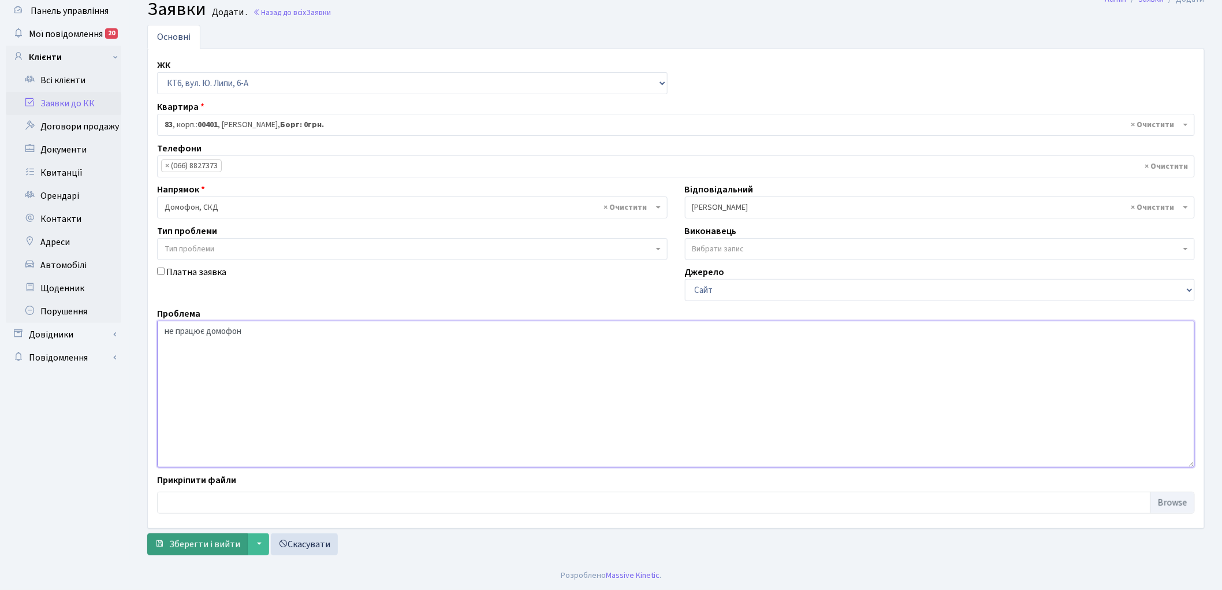
type textarea "не працює домофон"
click at [197, 541] on span "Зберегти і вийти" at bounding box center [204, 544] width 71 height 13
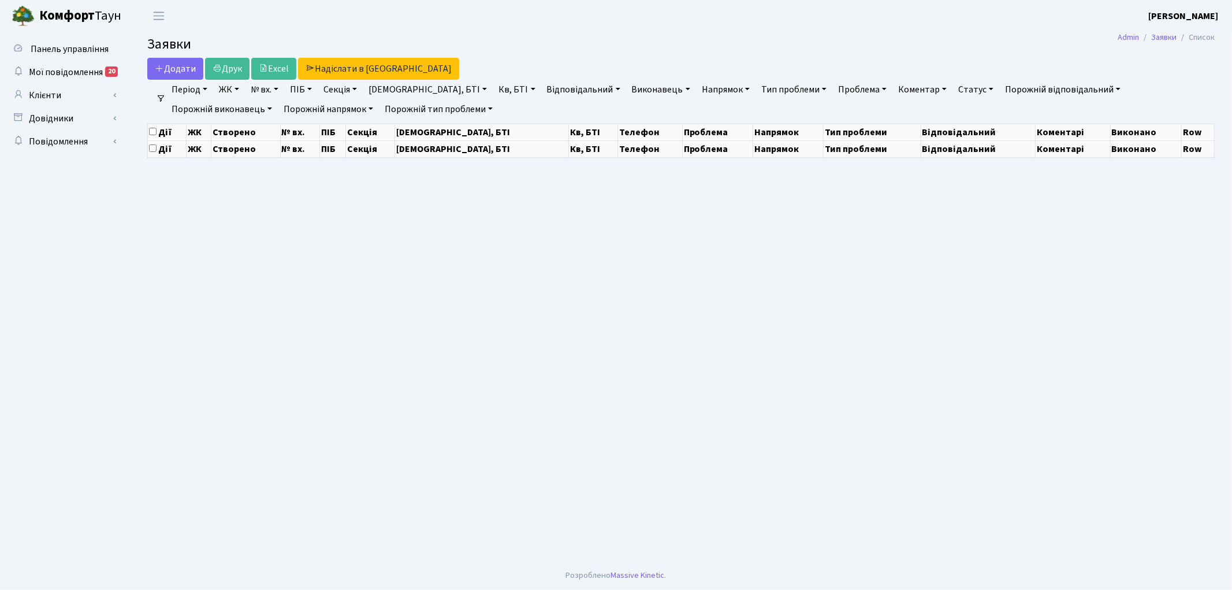
select select "25"
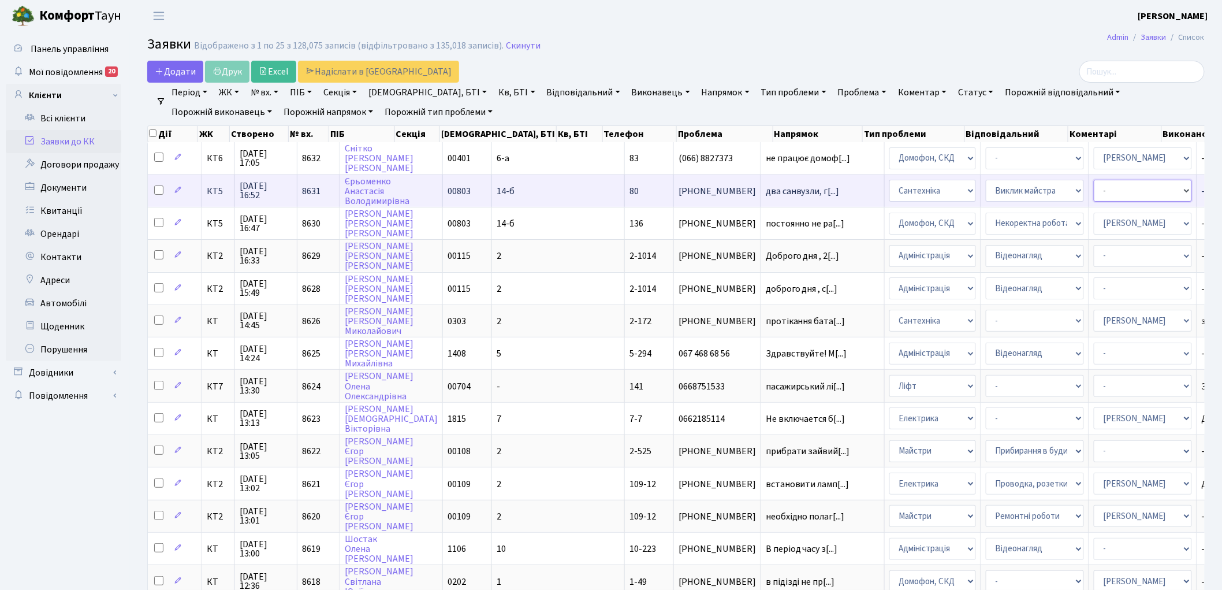
click at [1094, 189] on select "- Адміністратор ЖК ДП Адміністратор ЖК КТ Адміністратор ЖК СП [PERSON_NAME] [PE…" at bounding box center [1143, 191] width 98 height 22
select select "67"
click at [766, 188] on span "два санвузли, г[...]" at bounding box center [803, 191] width 74 height 13
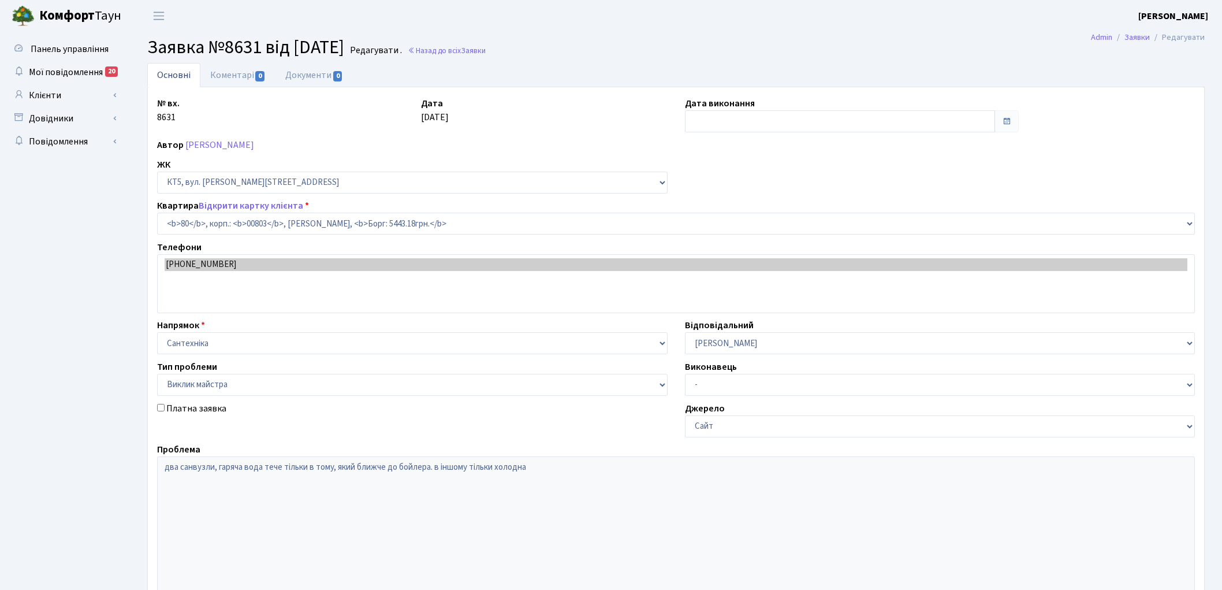
select select "17610"
select select "29"
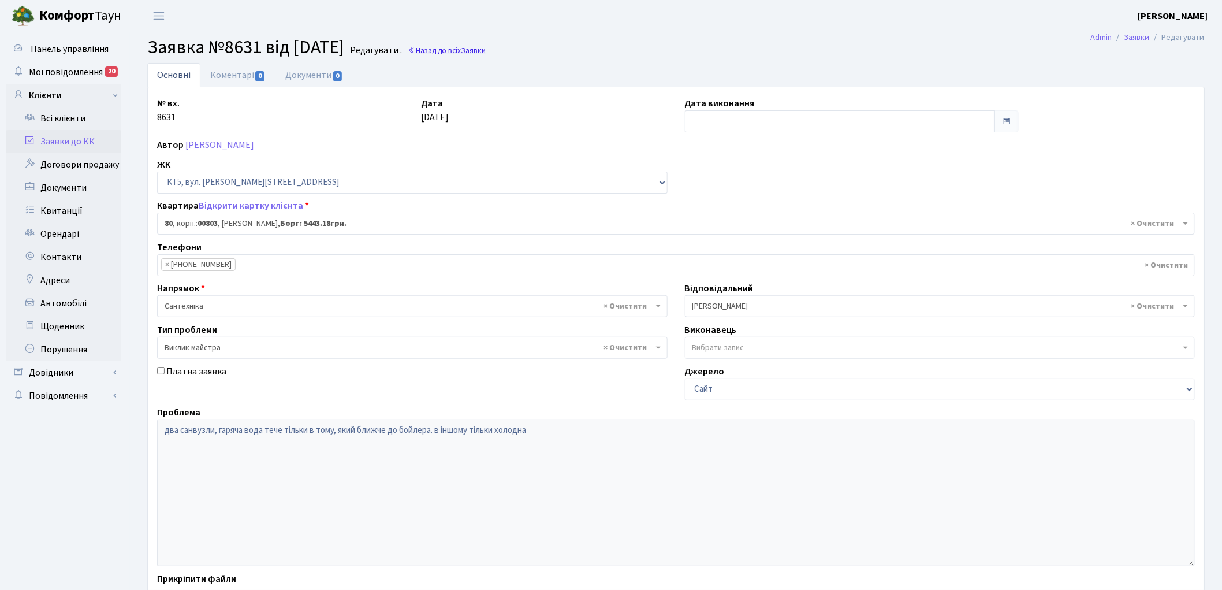
click at [474, 49] on link "Назад до всіх Заявки" at bounding box center [447, 50] width 78 height 11
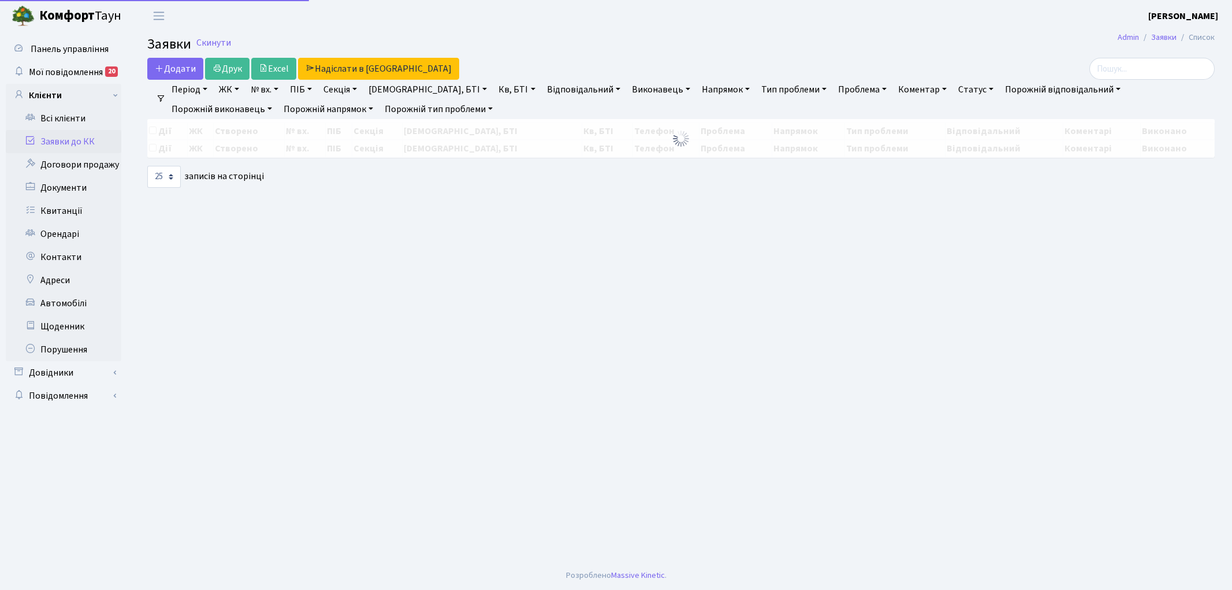
select select "25"
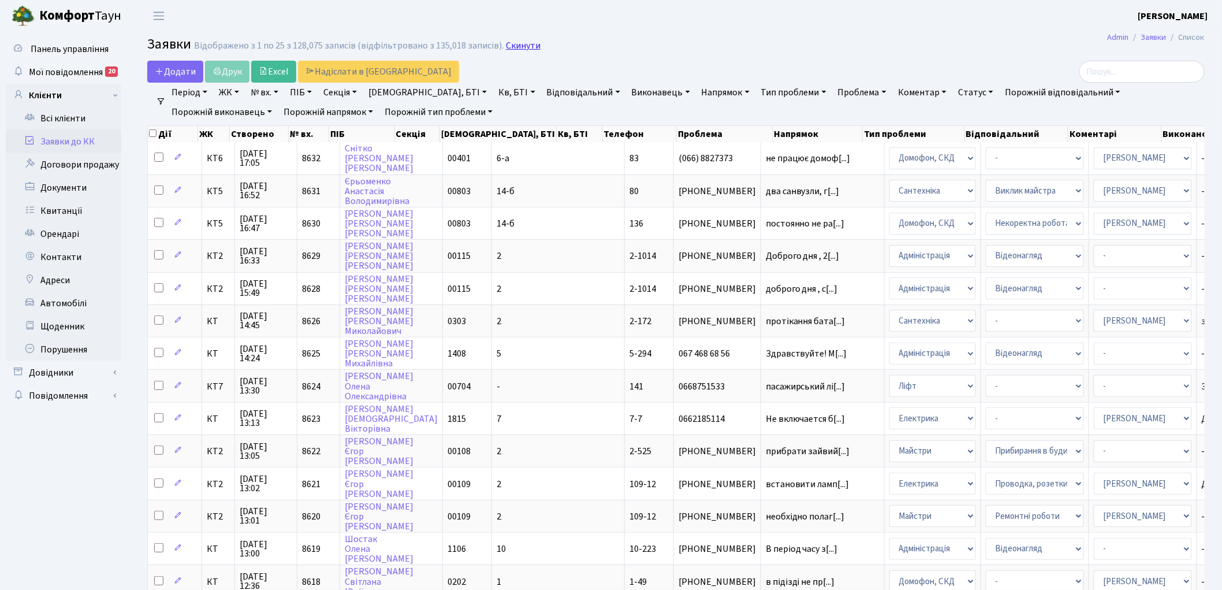
click at [510, 44] on link "Скинути" at bounding box center [523, 45] width 35 height 11
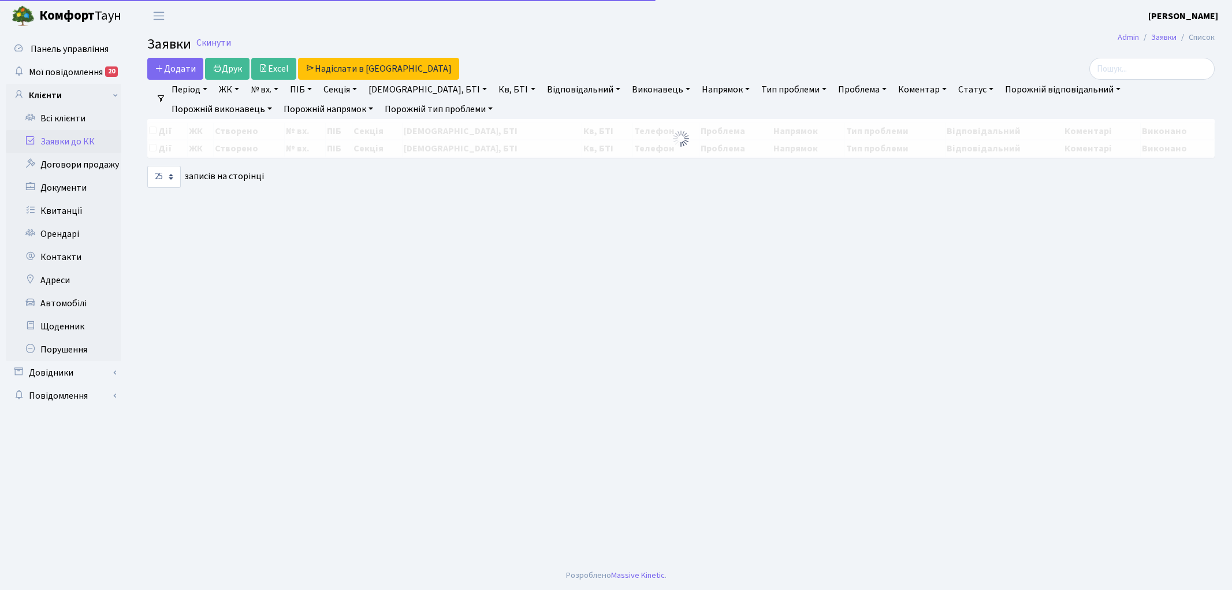
select select "25"
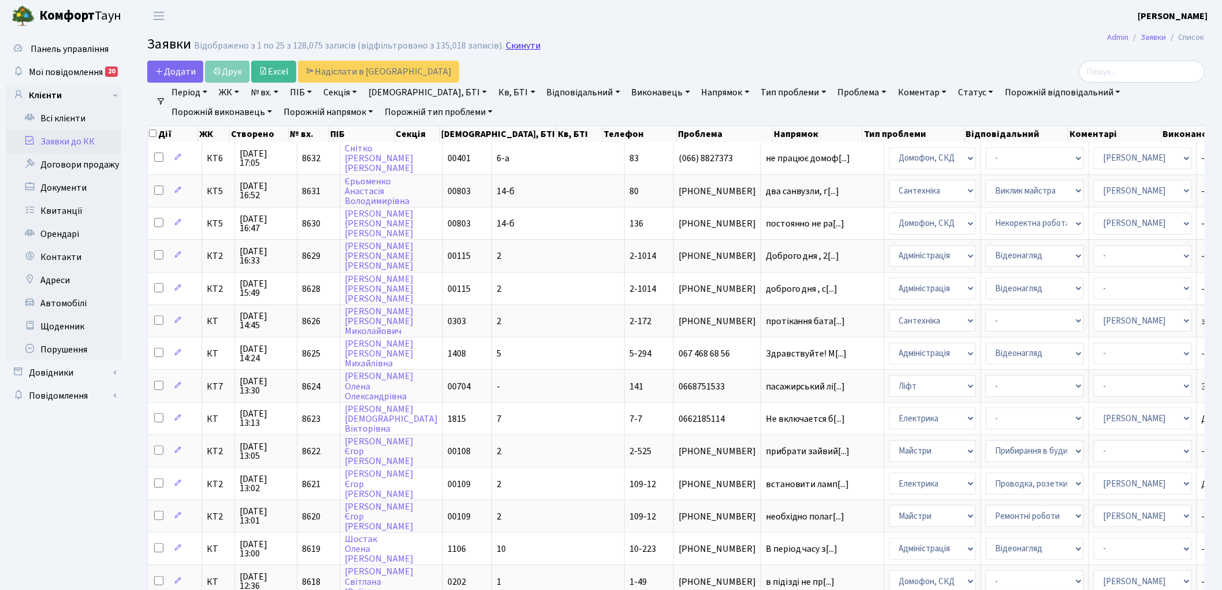
click at [509, 48] on link "Скинути" at bounding box center [523, 45] width 35 height 11
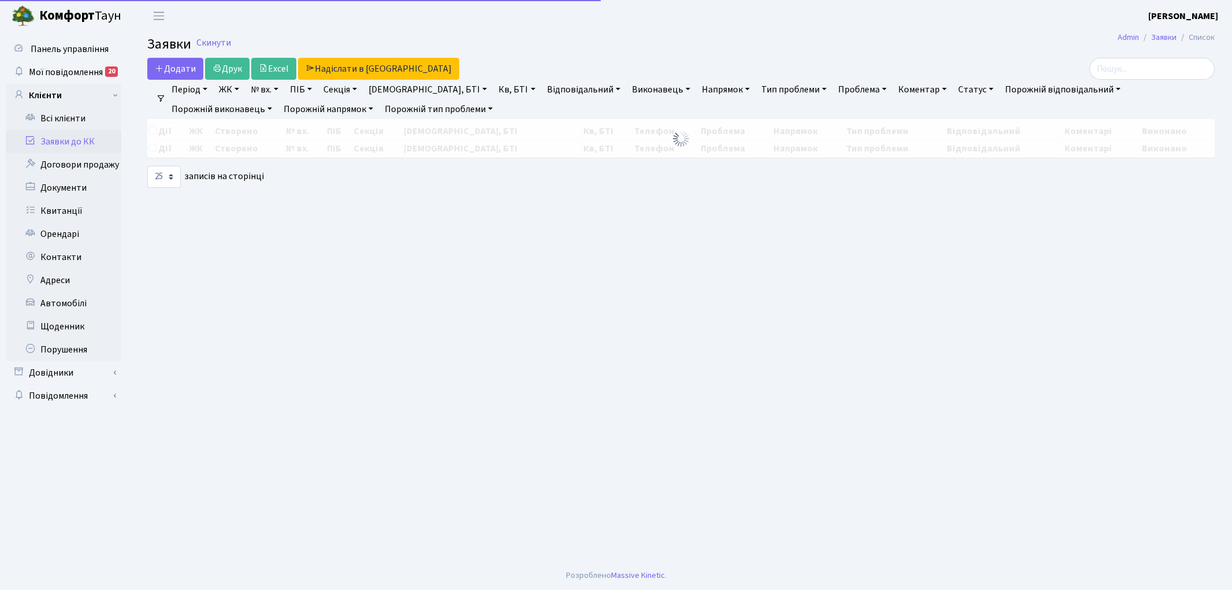
select select "25"
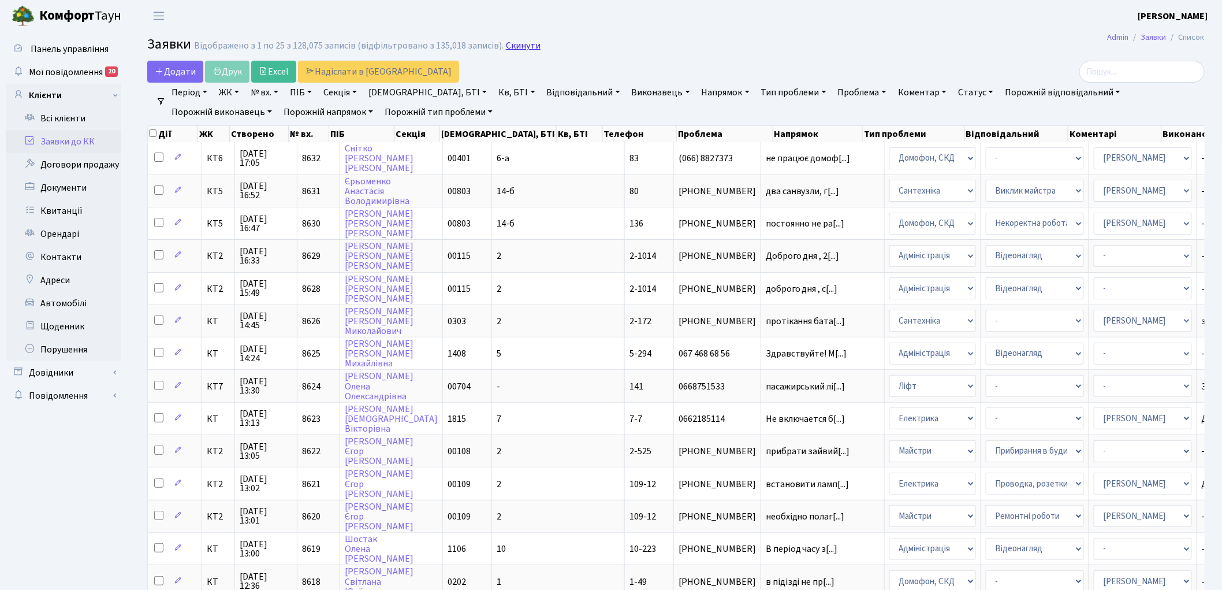
click at [515, 43] on link "Скинути" at bounding box center [523, 45] width 35 height 11
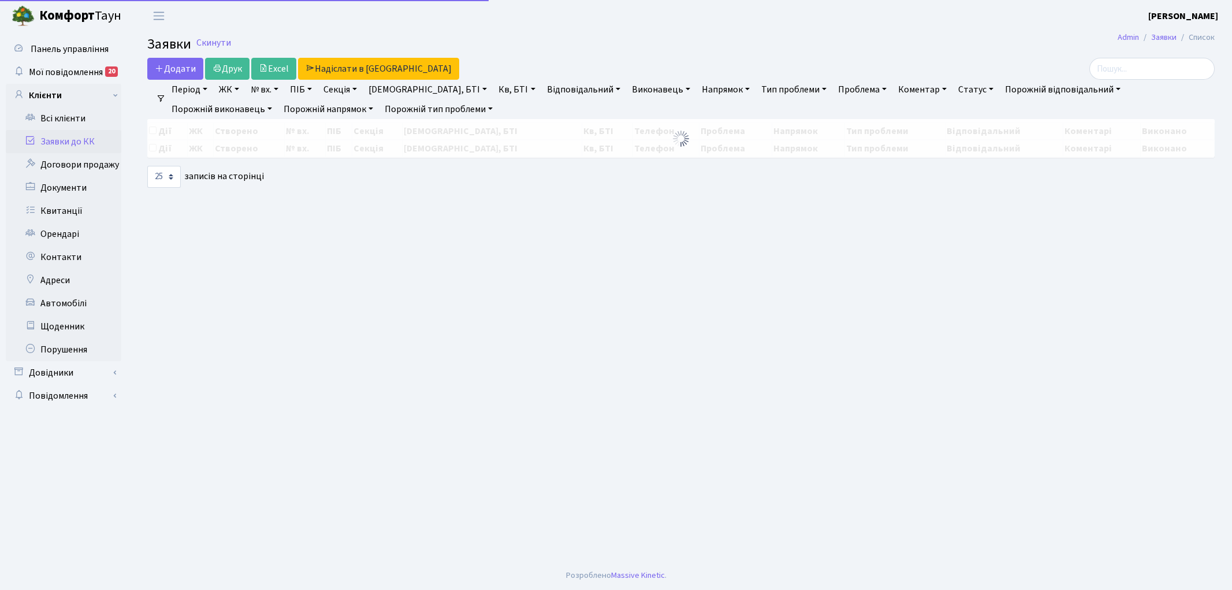
select select "25"
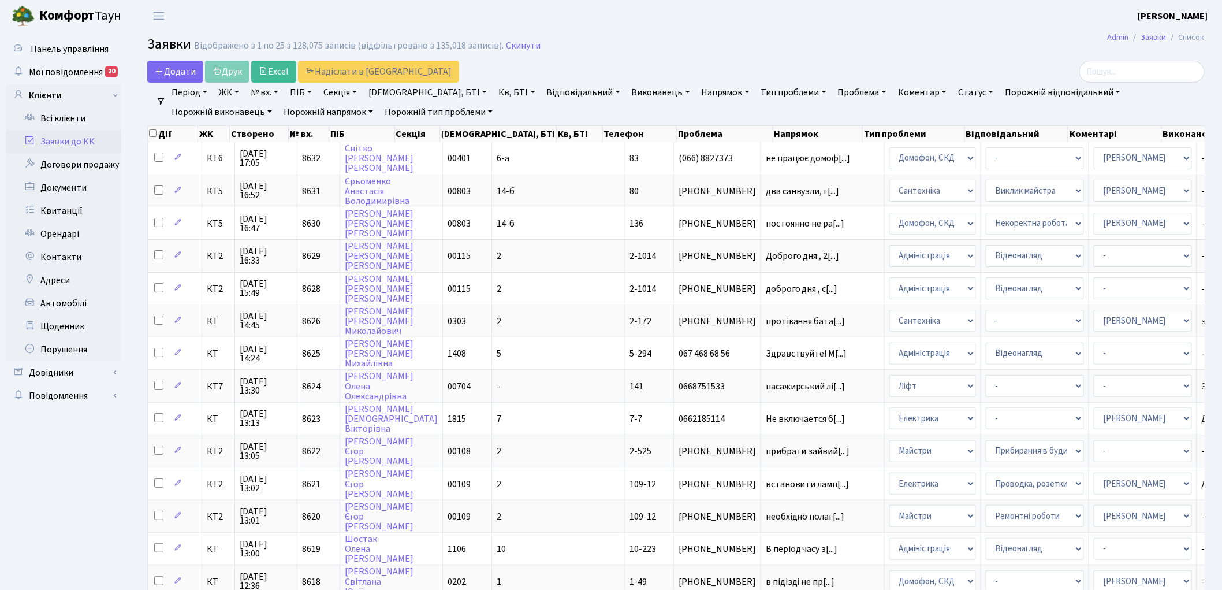
click at [515, 43] on link "Скинути" at bounding box center [523, 45] width 35 height 11
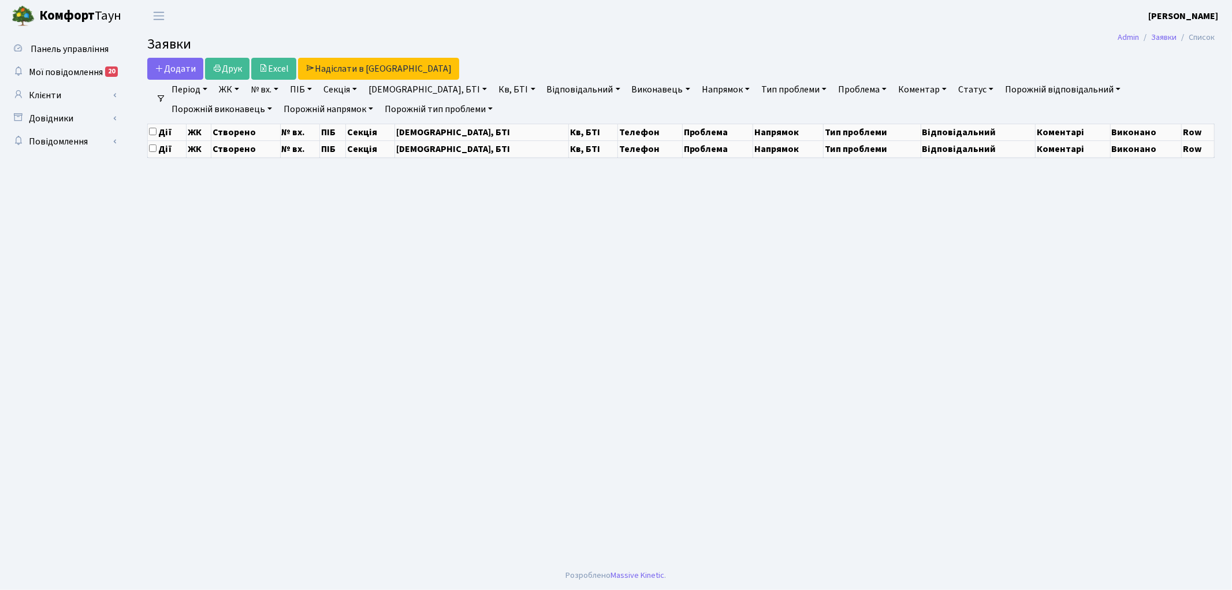
select select "25"
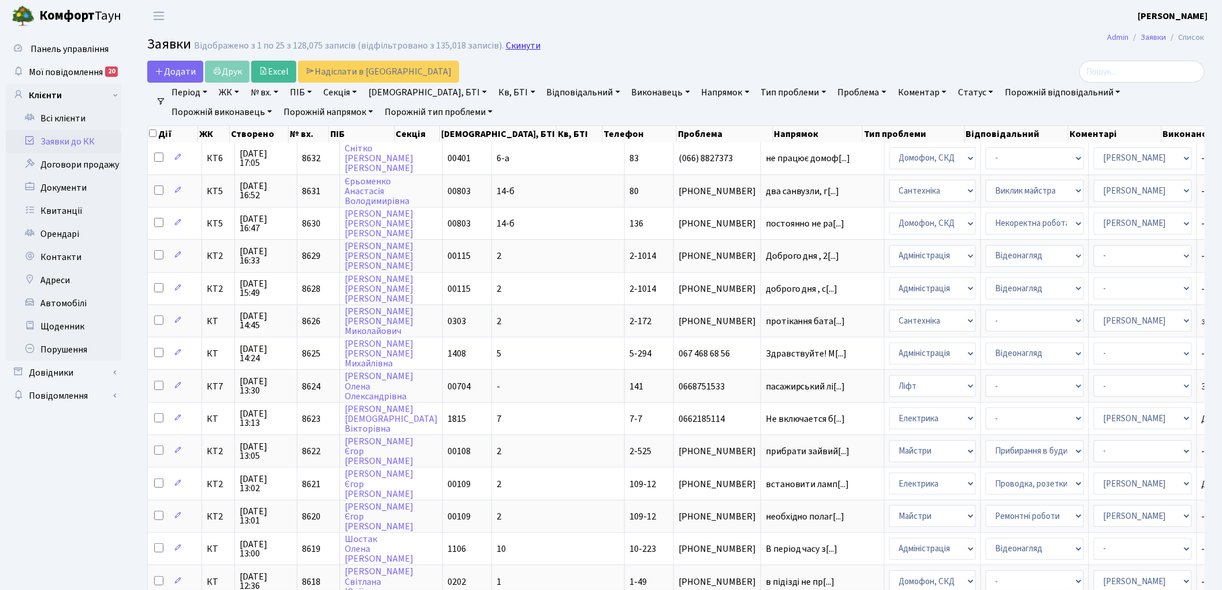
click at [522, 50] on link "Скинути" at bounding box center [523, 45] width 35 height 11
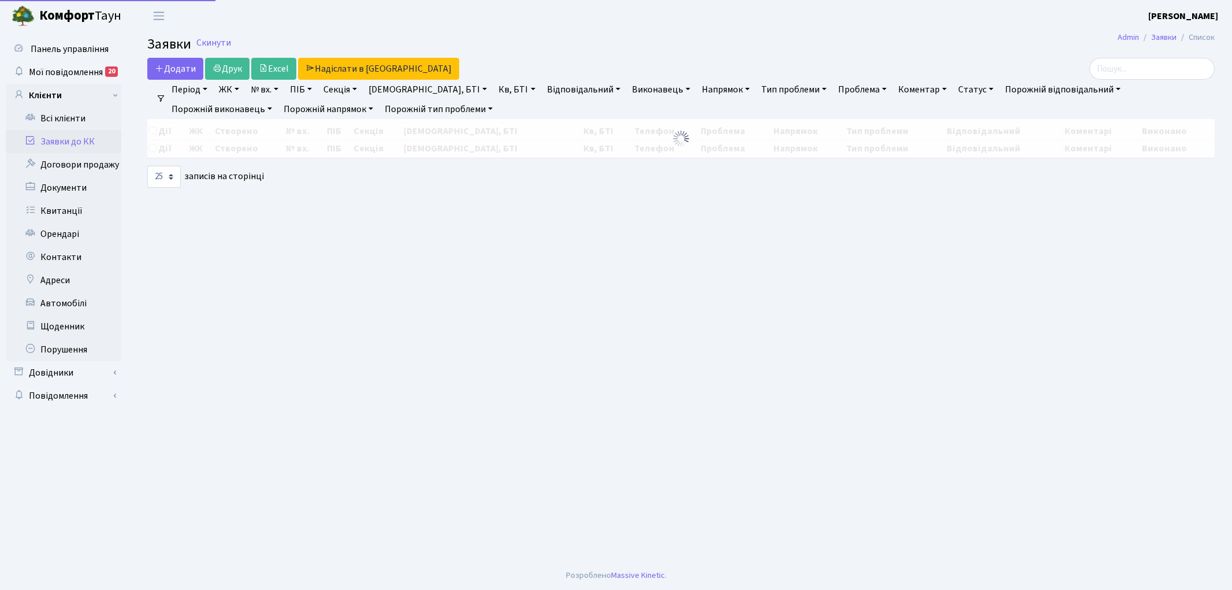
select select "25"
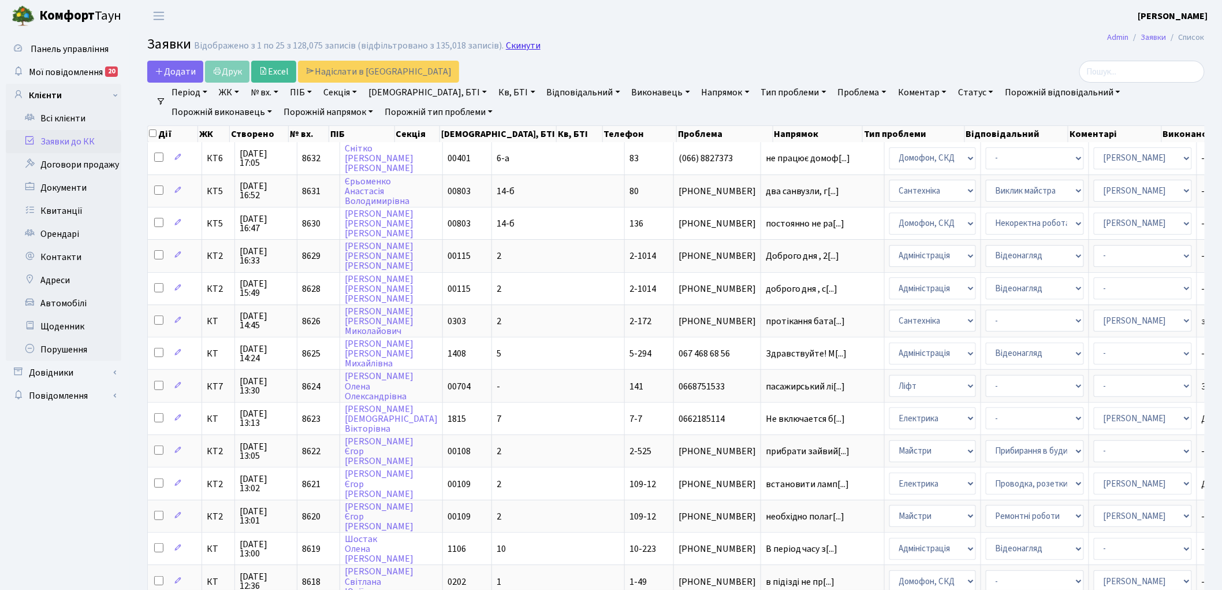
click at [510, 42] on link "Скинути" at bounding box center [523, 45] width 35 height 11
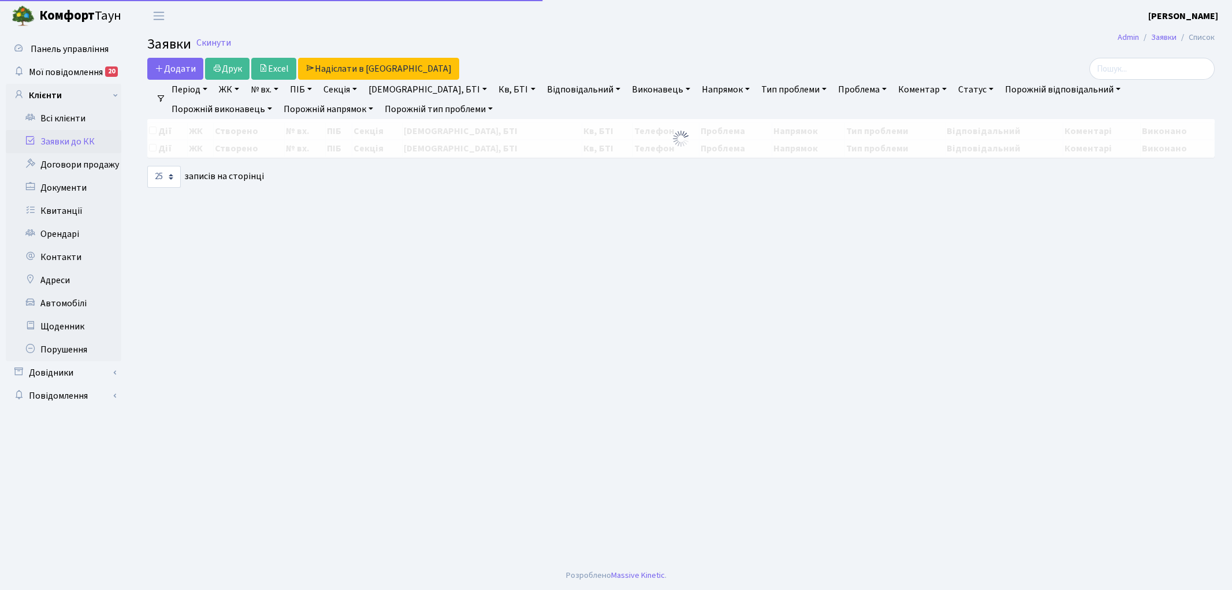
select select "25"
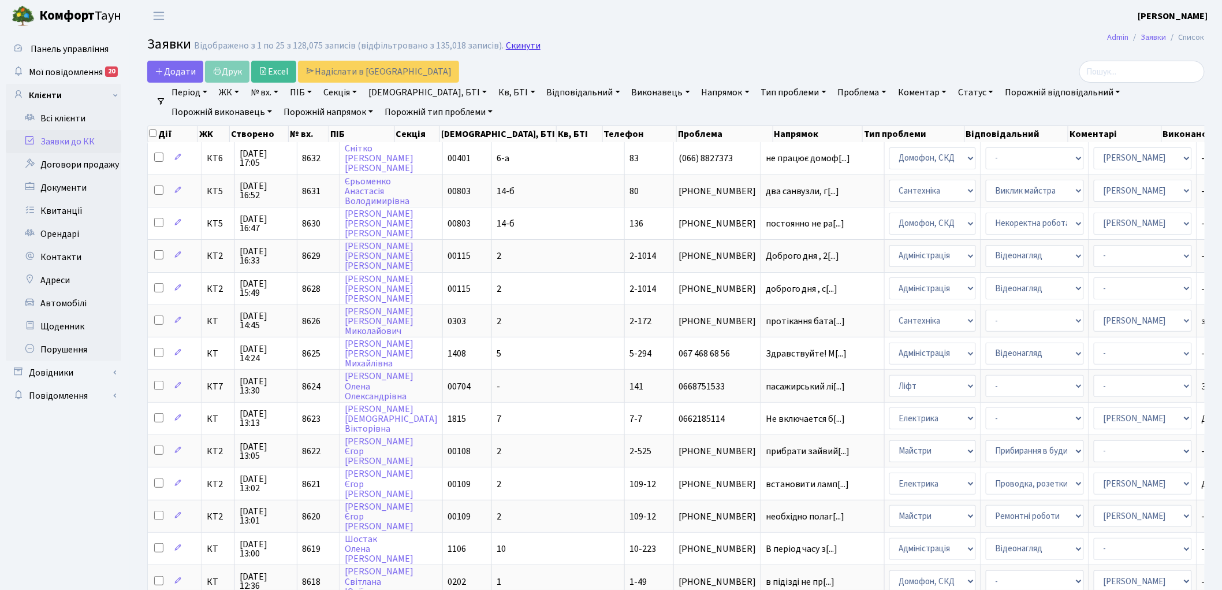
click at [523, 45] on link "Скинути" at bounding box center [523, 45] width 35 height 11
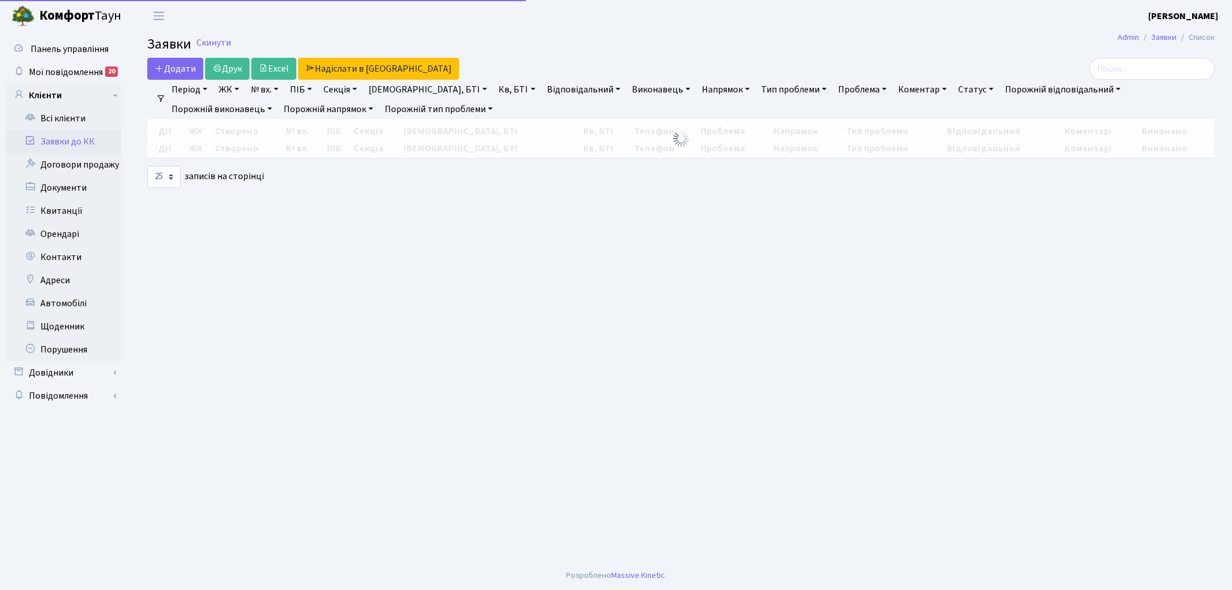
select select "25"
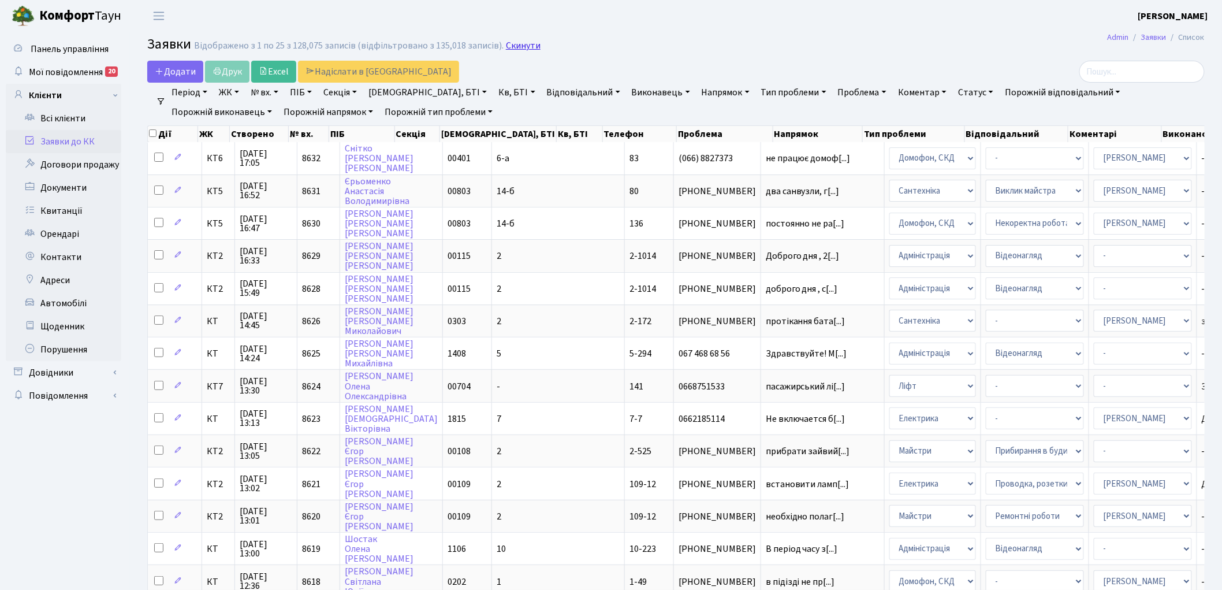
click at [517, 47] on link "Скинути" at bounding box center [523, 45] width 35 height 11
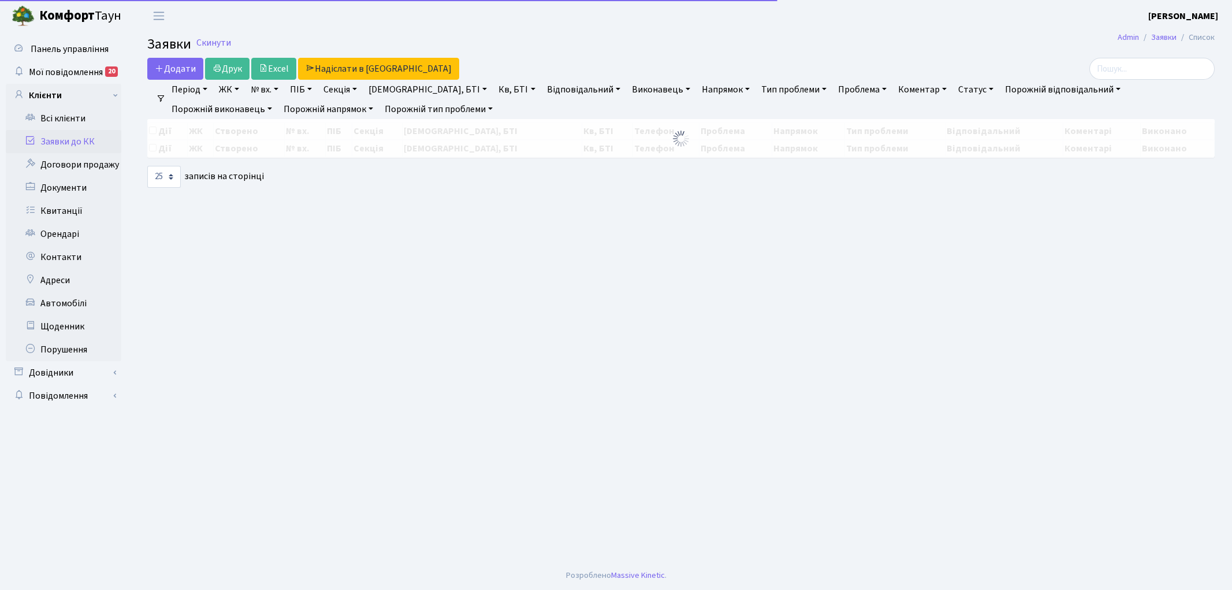
select select "25"
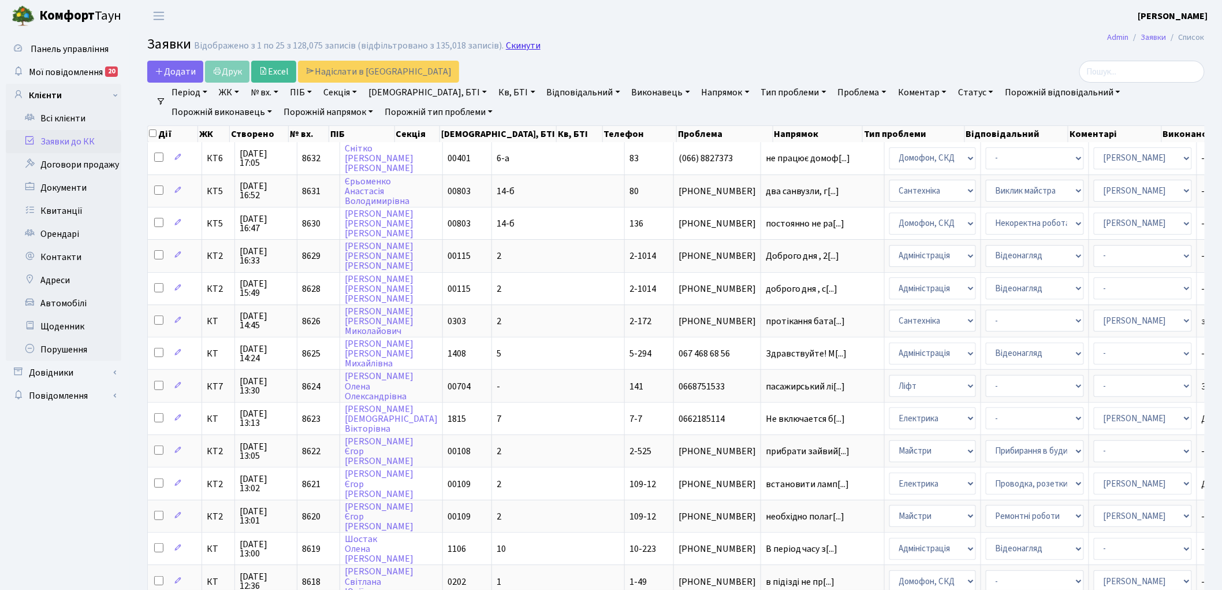
click at [516, 44] on link "Скинути" at bounding box center [523, 45] width 35 height 11
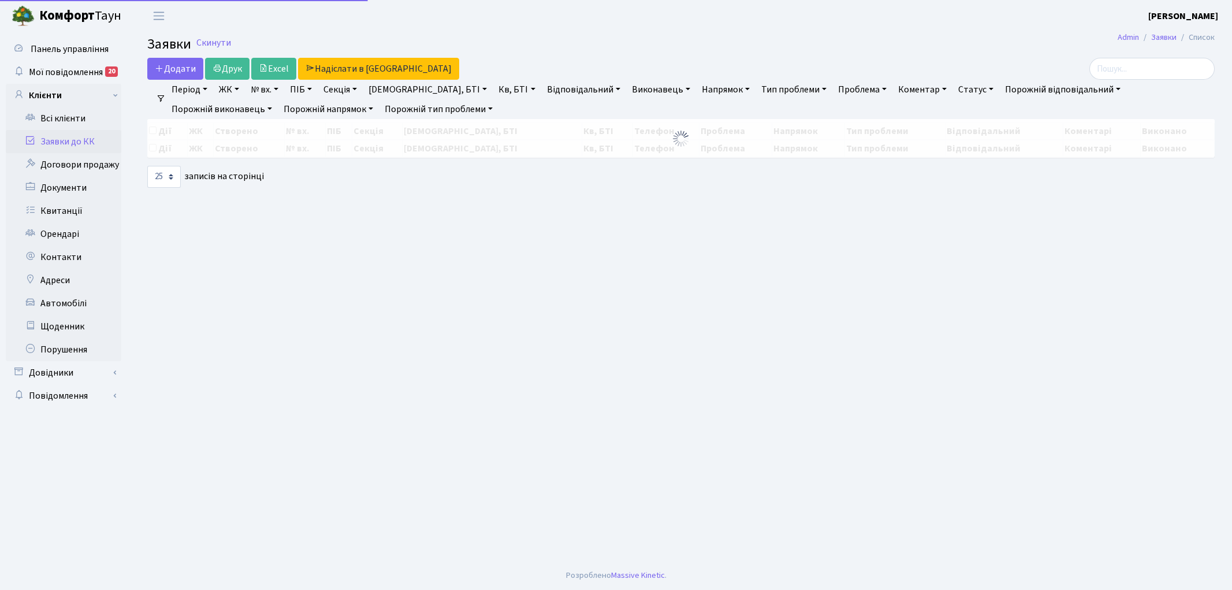
select select "25"
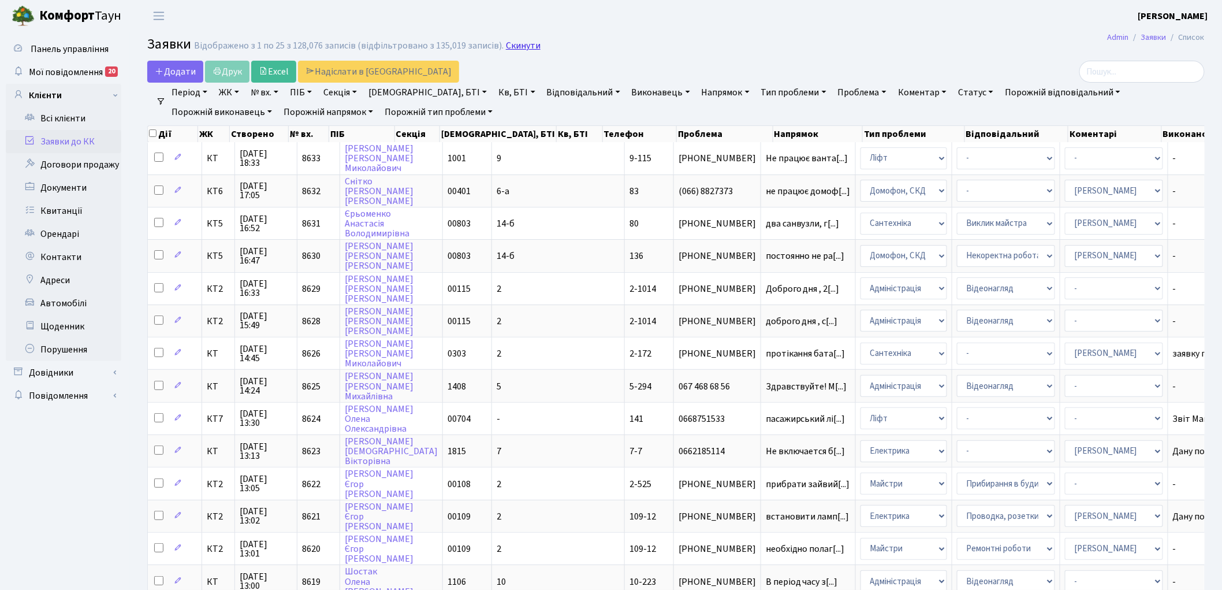
click at [522, 49] on link "Скинути" at bounding box center [523, 45] width 35 height 11
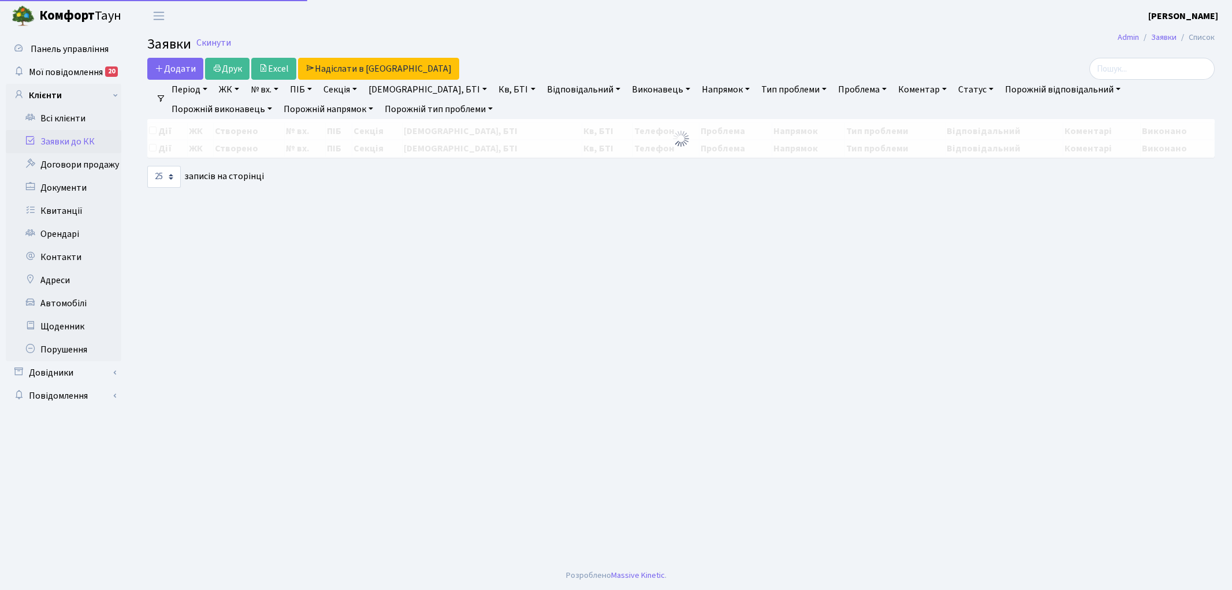
select select "25"
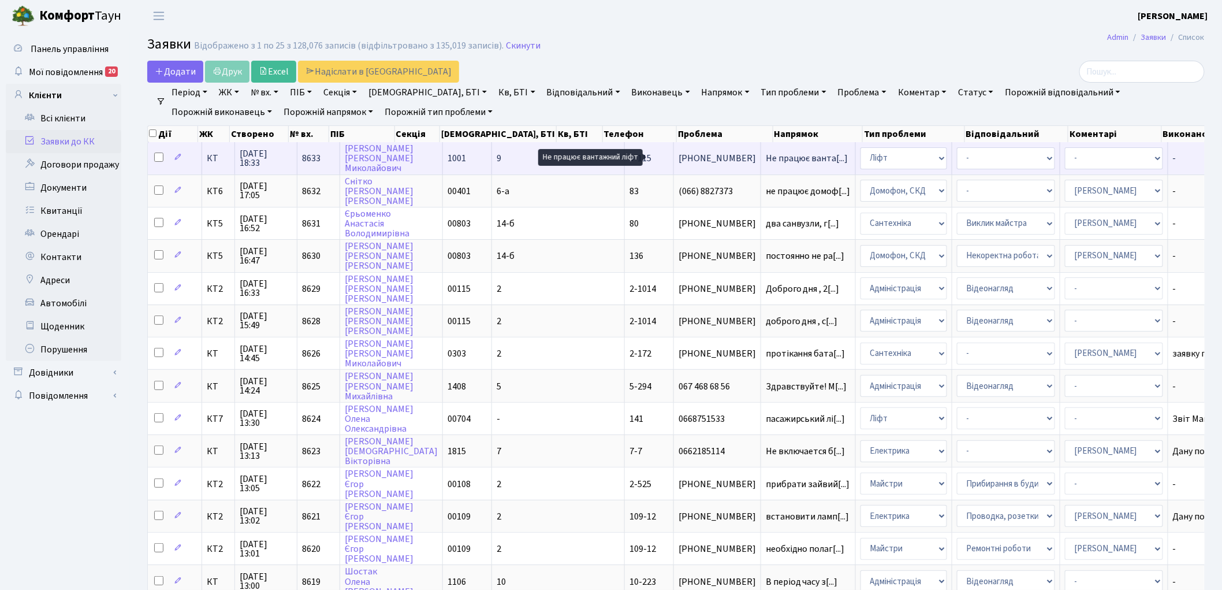
click at [766, 155] on span "Не працює ванта[...]" at bounding box center [807, 158] width 83 height 13
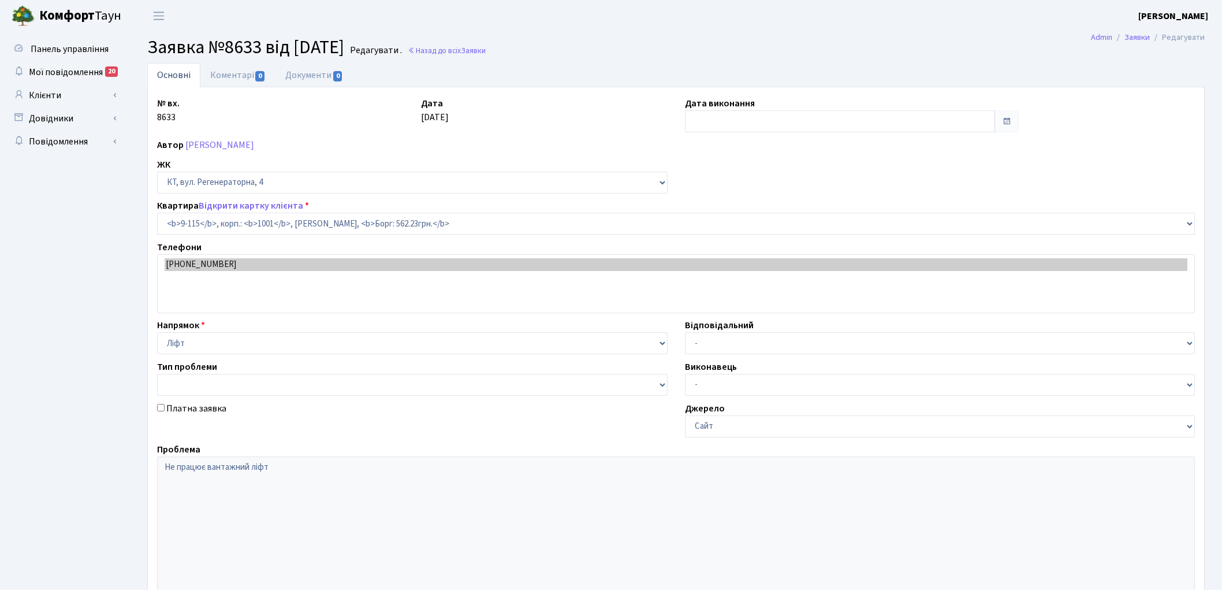
select select "6465"
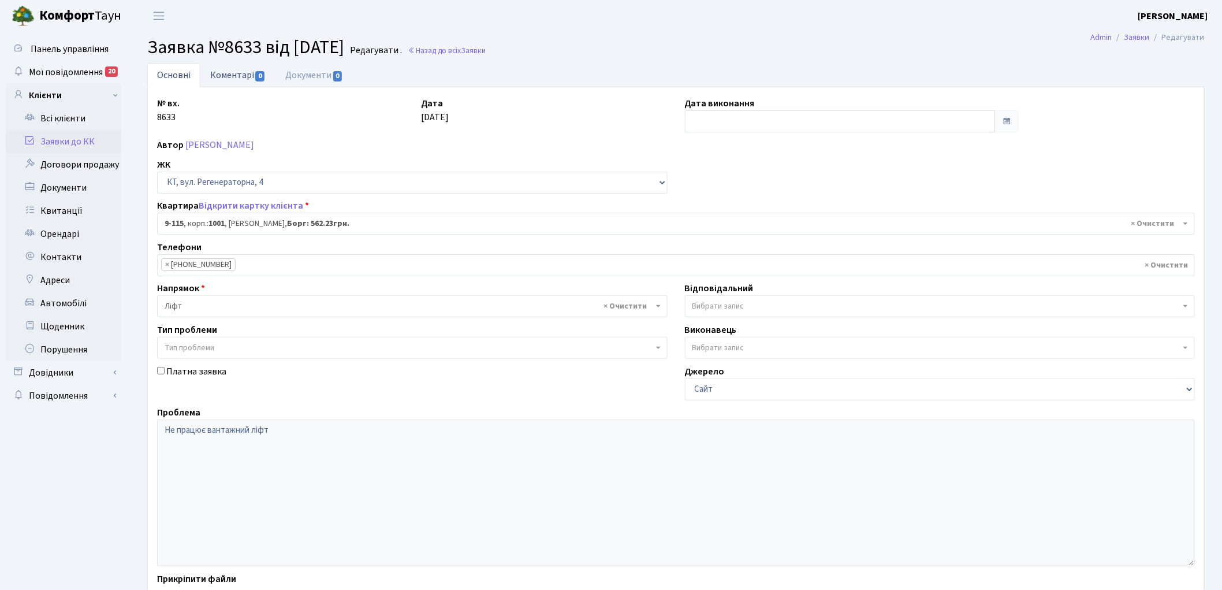
click at [223, 76] on link "Коментарі 0" at bounding box center [237, 75] width 75 height 24
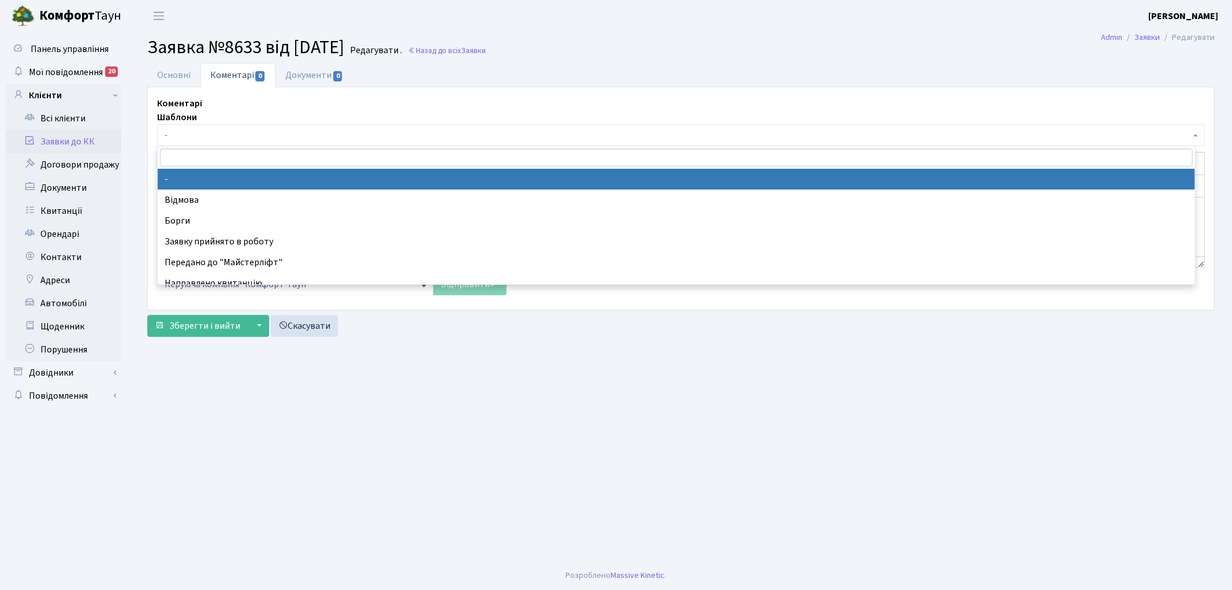
click at [232, 135] on span "-" at bounding box center [678, 135] width 1026 height 12
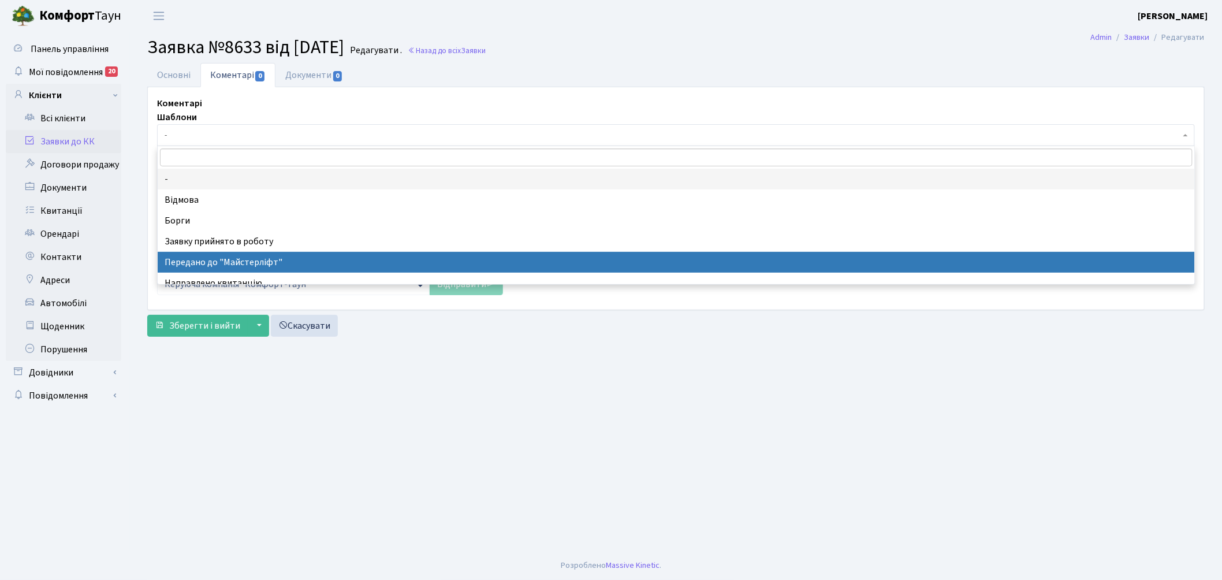
select select "9"
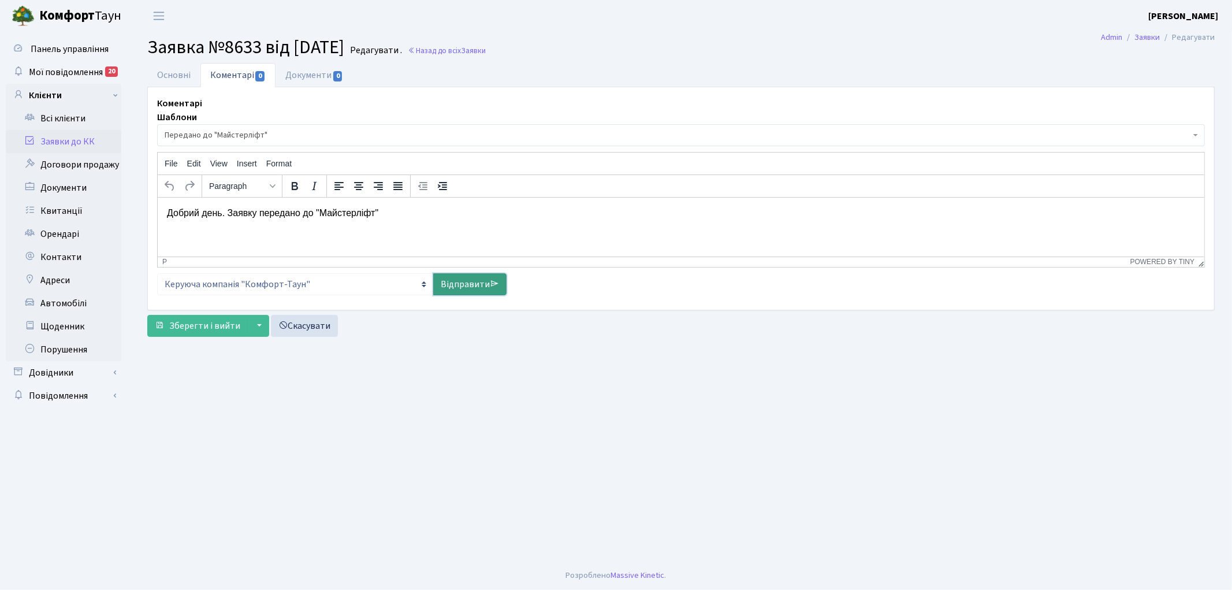
click at [462, 282] on link "Відправити" at bounding box center [469, 284] width 73 height 22
select select
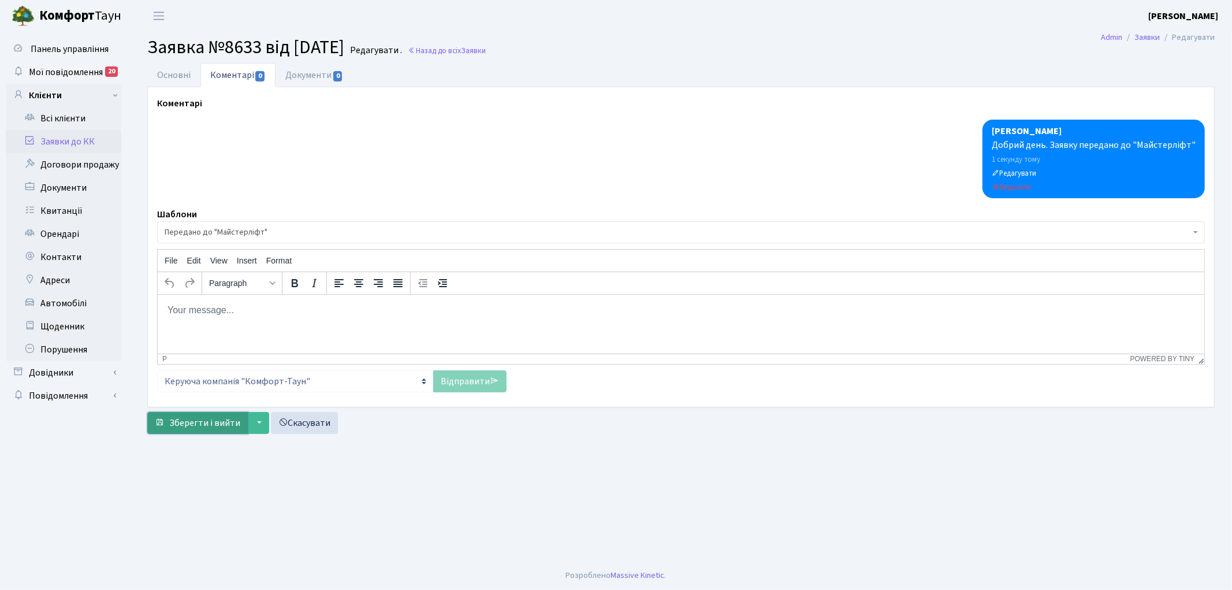
click at [202, 422] on span "Зберегти і вийти" at bounding box center [204, 422] width 71 height 13
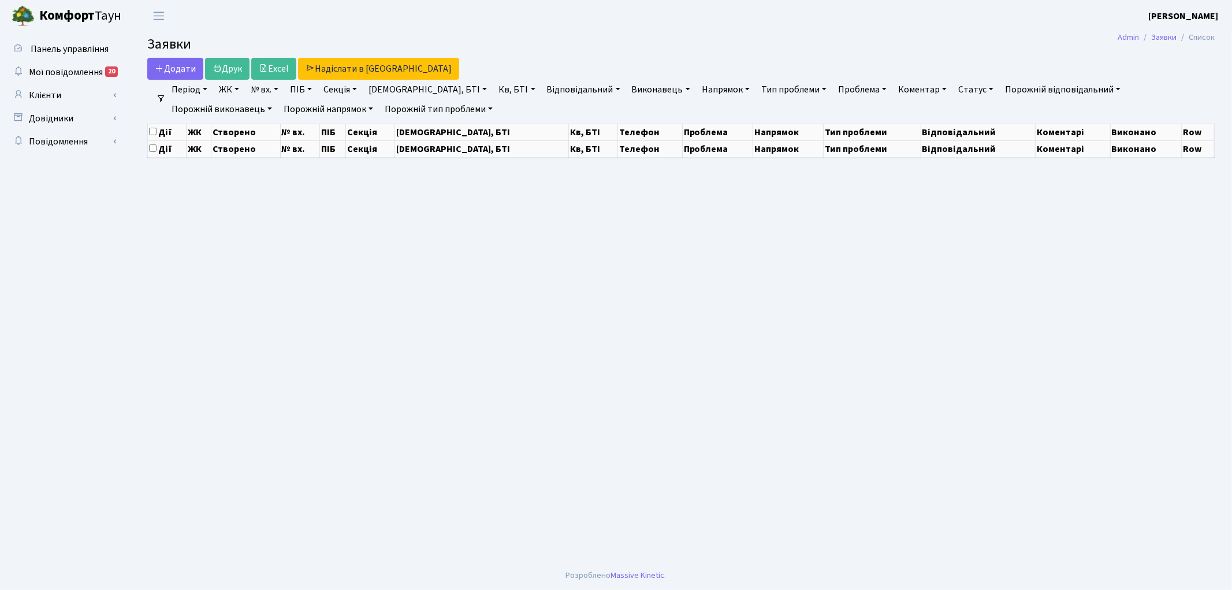
select select "25"
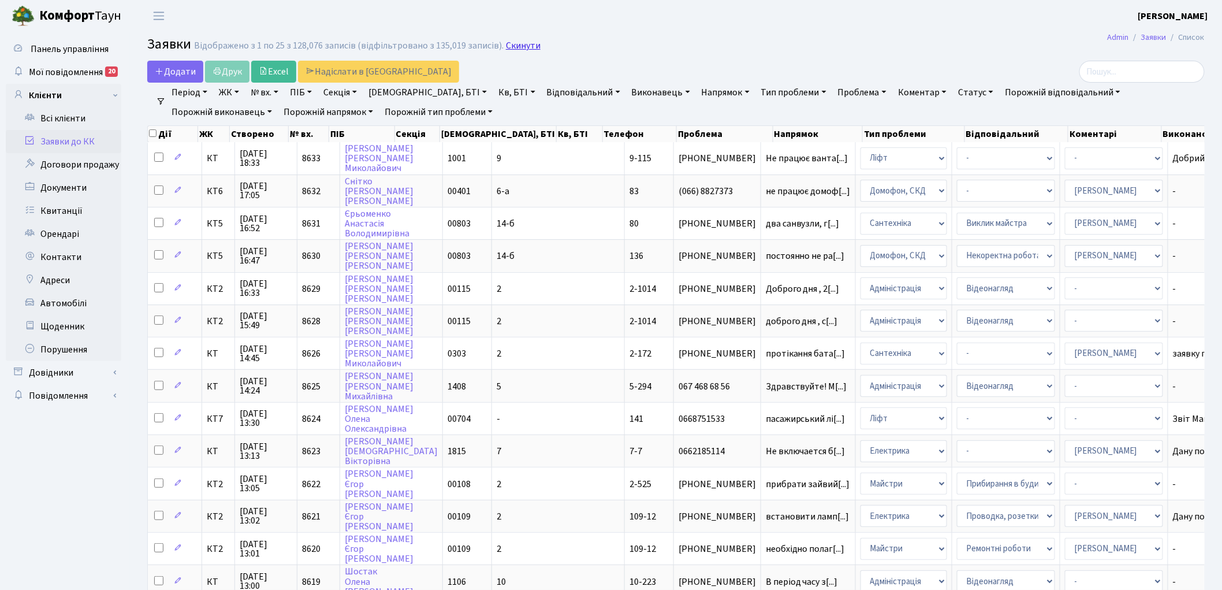
click at [519, 44] on link "Скинути" at bounding box center [523, 45] width 35 height 11
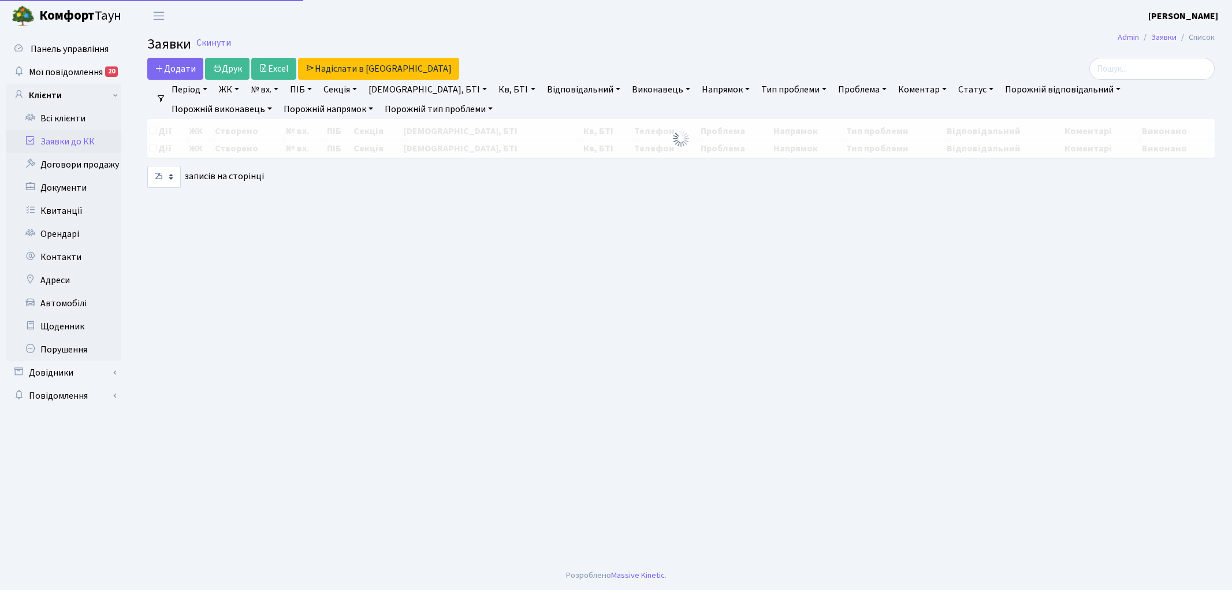
select select "25"
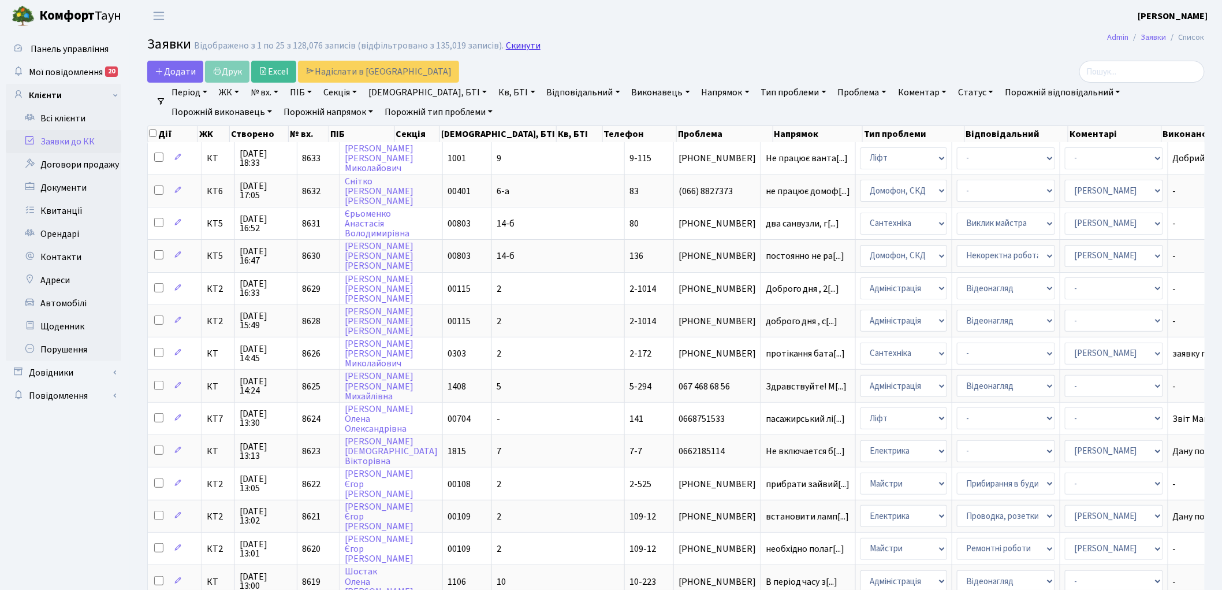
click at [509, 47] on link "Скинути" at bounding box center [523, 45] width 35 height 11
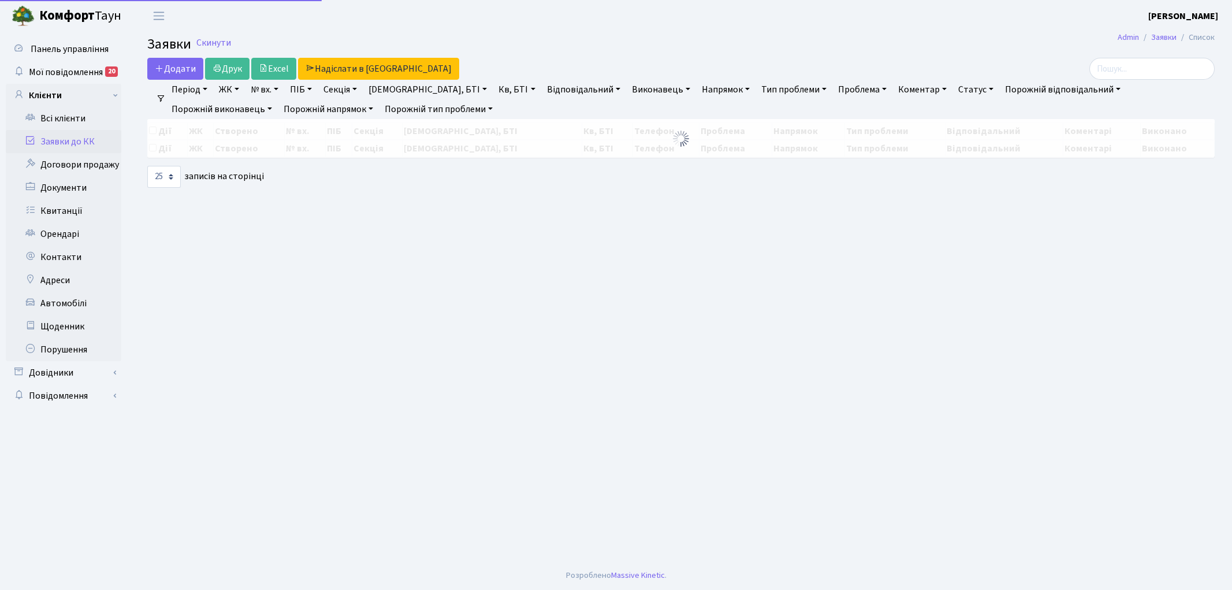
select select "25"
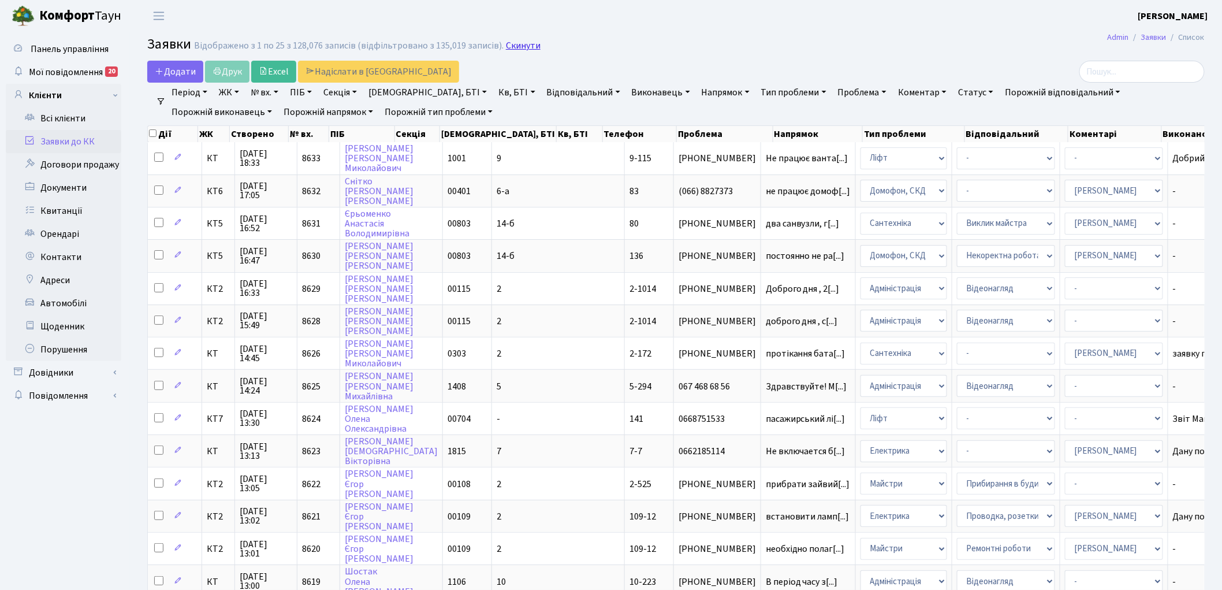
click at [516, 42] on link "Скинути" at bounding box center [523, 45] width 35 height 11
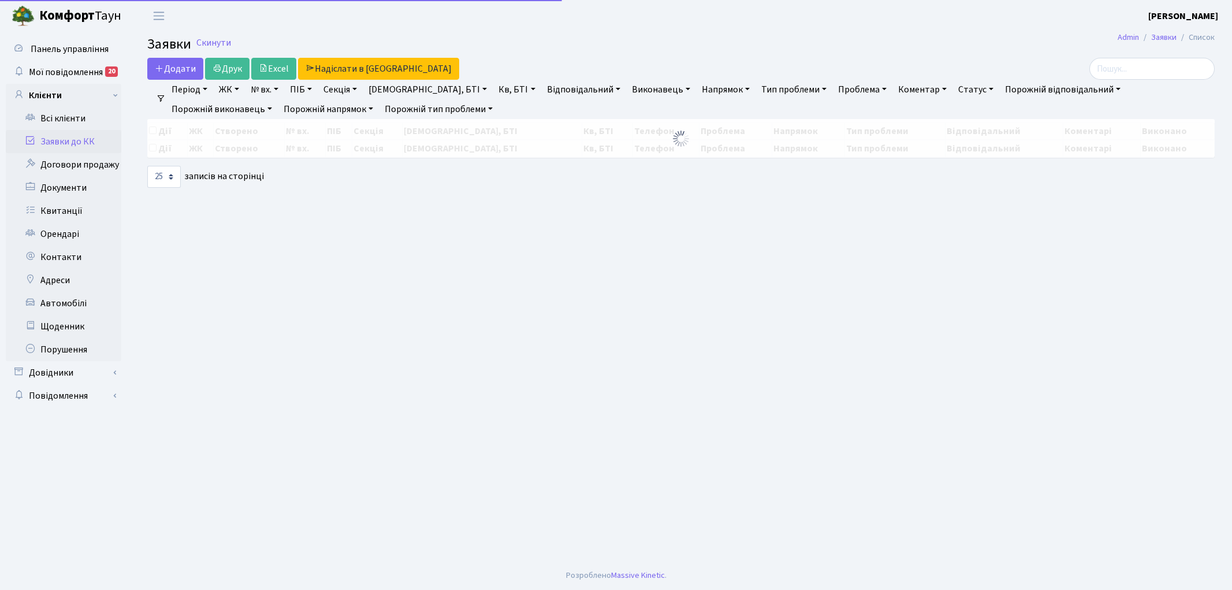
select select "25"
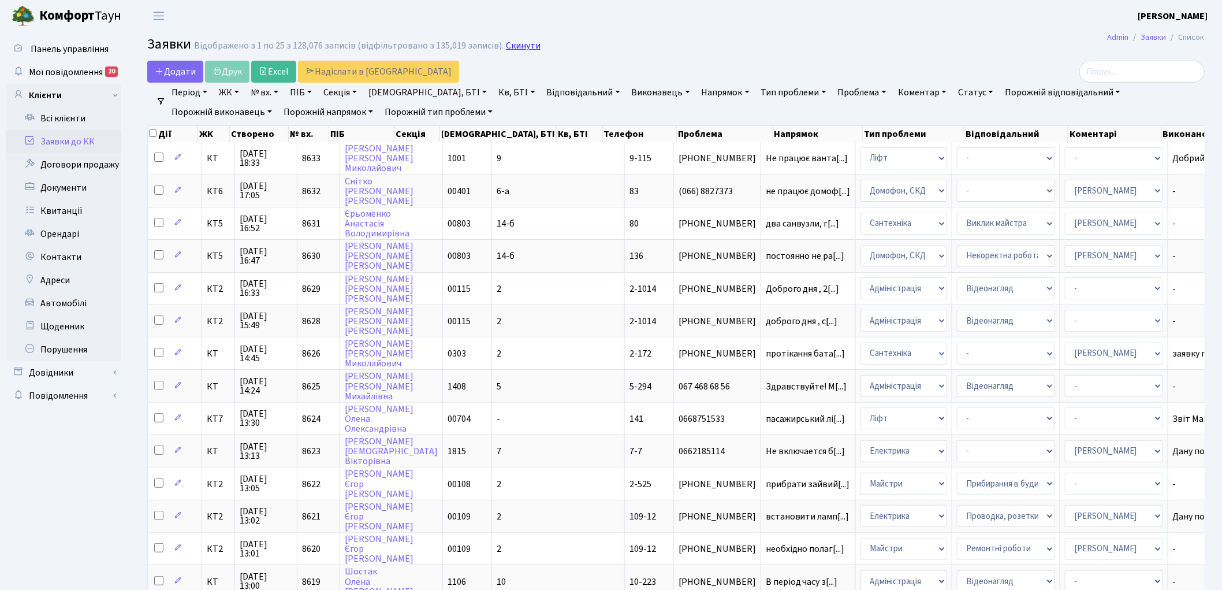
click at [512, 48] on link "Скинути" at bounding box center [523, 45] width 35 height 11
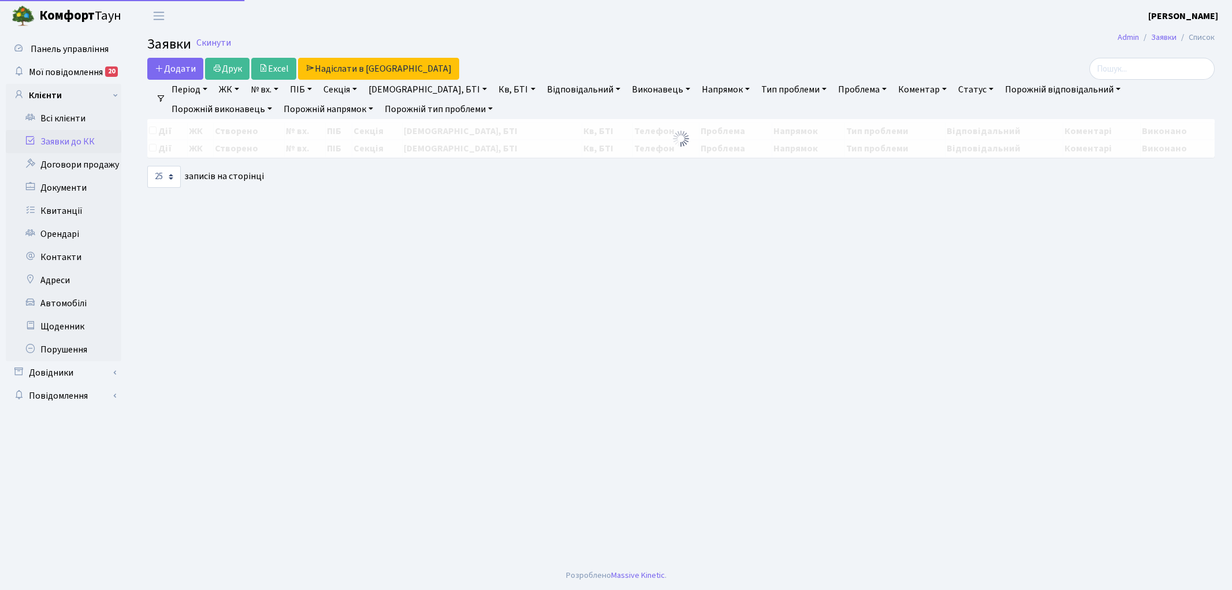
select select "25"
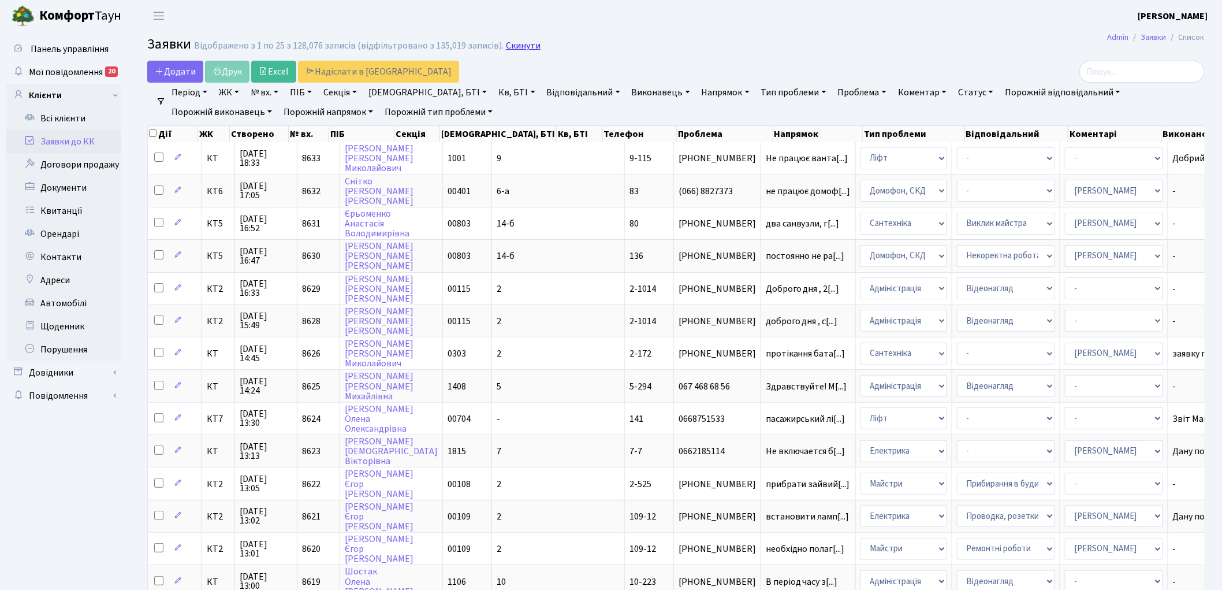
click at [509, 46] on link "Скинути" at bounding box center [523, 45] width 35 height 11
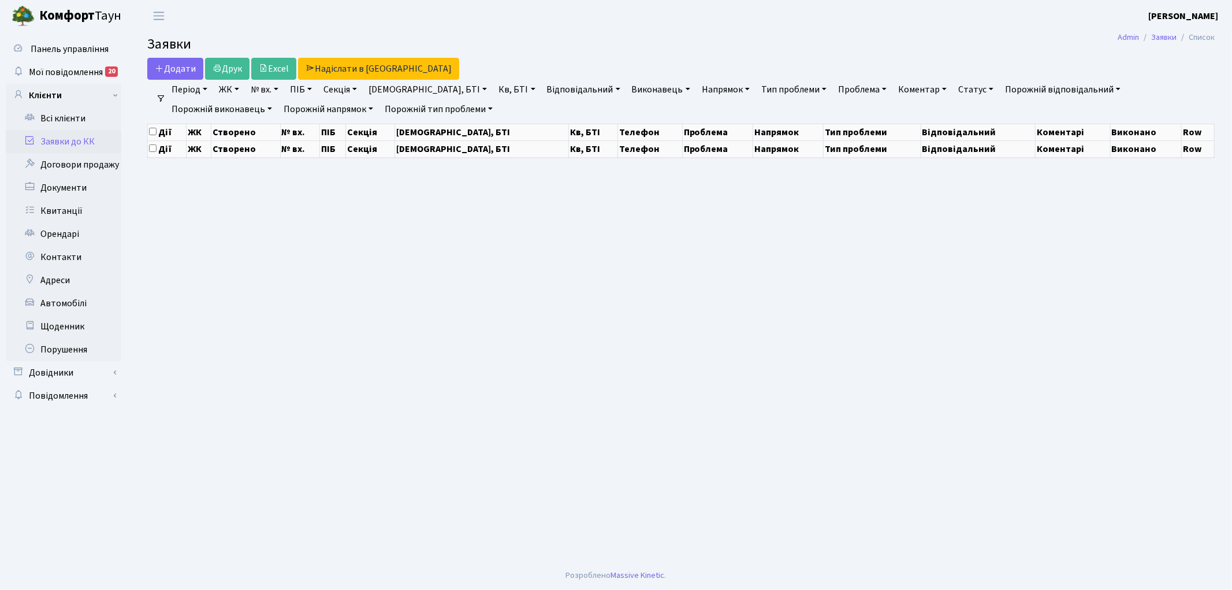
select select "25"
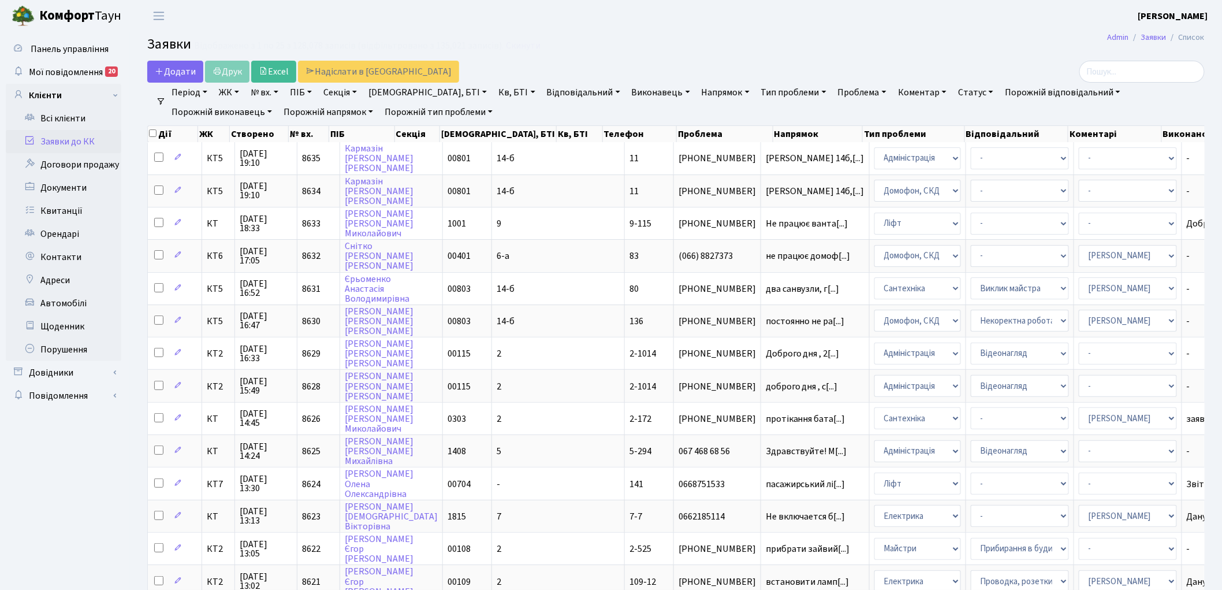
click at [509, 46] on link "Скинути" at bounding box center [523, 45] width 35 height 11
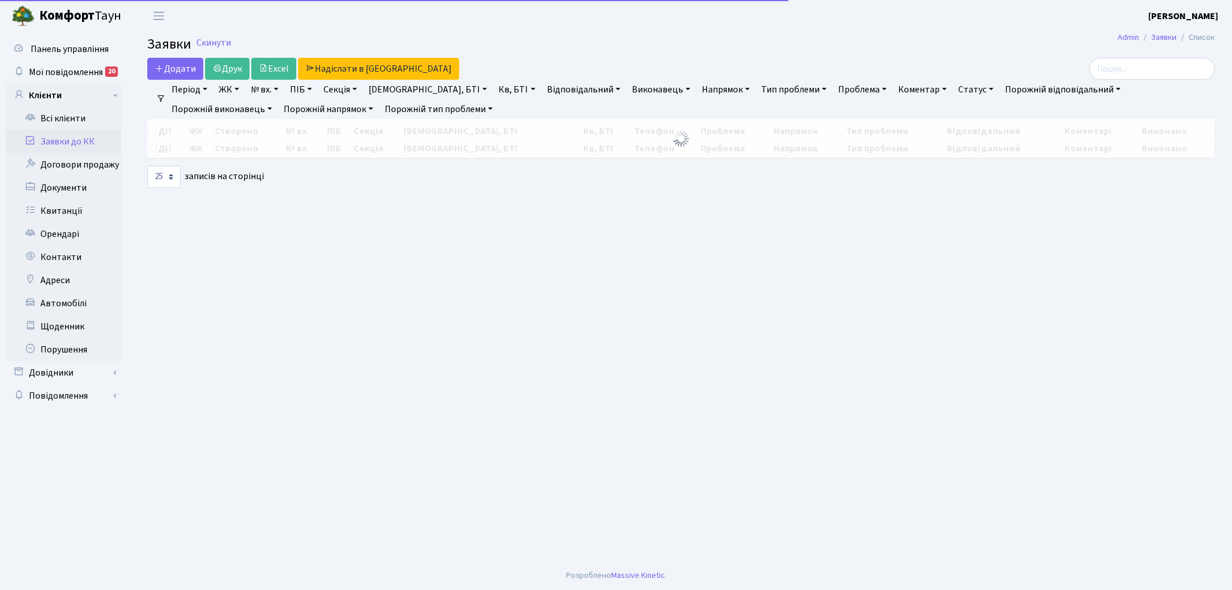
select select "25"
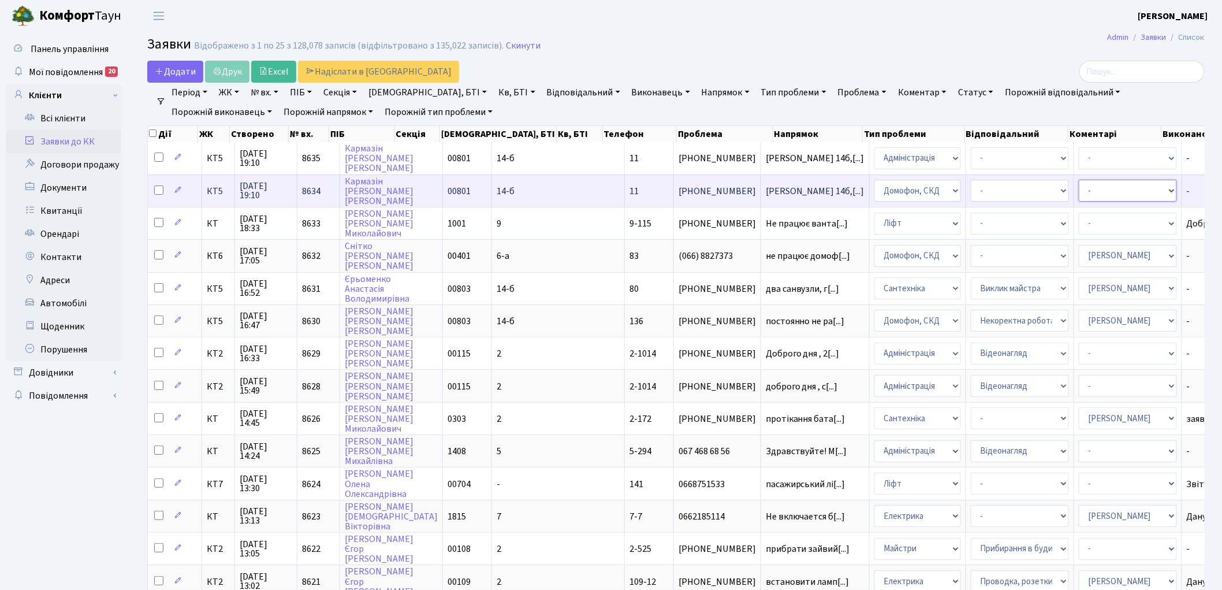
click at [1079, 186] on select "- Адміністратор ЖК ДП Адміністратор ЖК КТ Адміністратор ЖК СП [PERSON_NAME] [PE…" at bounding box center [1128, 191] width 98 height 22
select select "22"
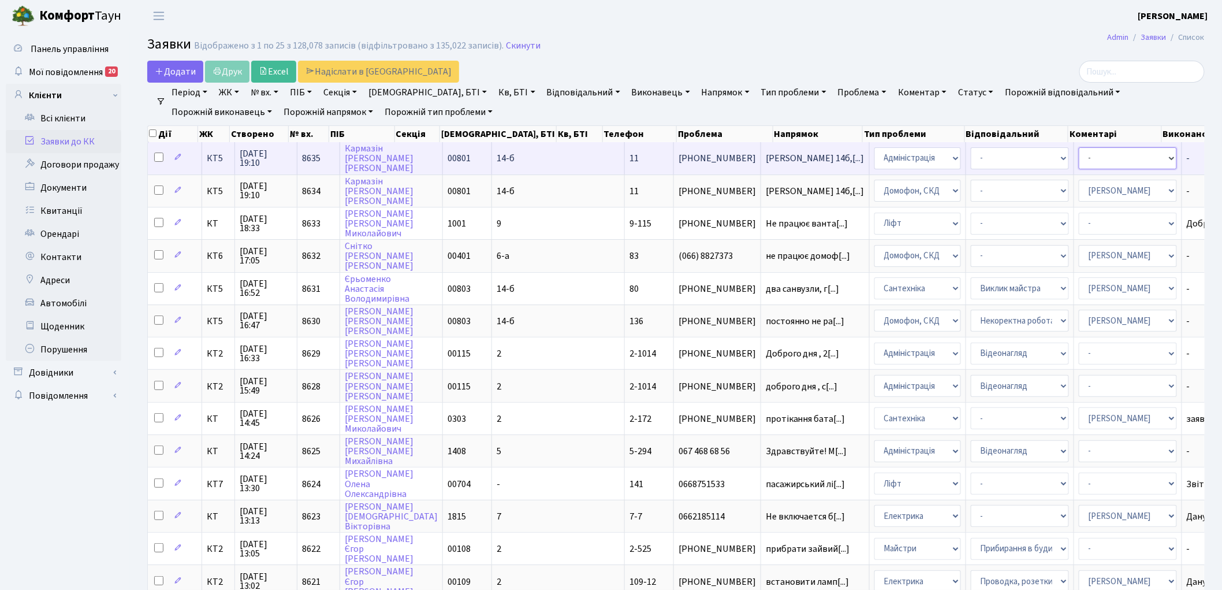
click at [1079, 165] on select "- Адміністратор ЖК ДП Адміністратор ЖК КТ Адміністратор ЖК СП [PERSON_NAME] [PE…" at bounding box center [1128, 158] width 98 height 22
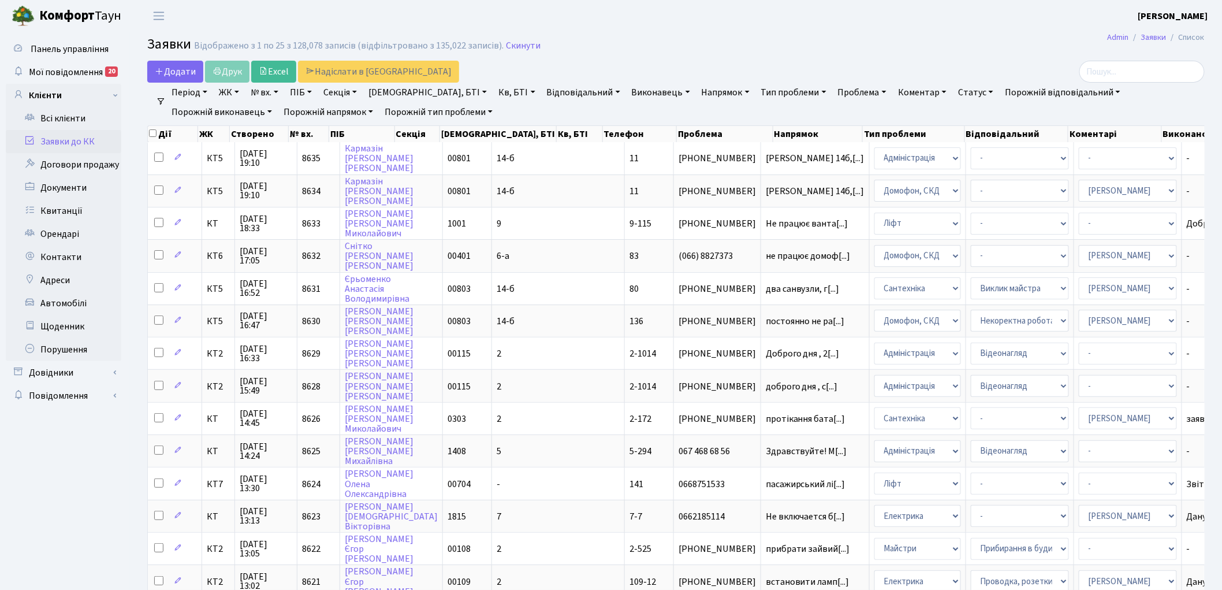
click at [957, 33] on main "Admin Заявки Список Заявки Відображено з 1 по 25 з 128,078 записів (відфільтров…" at bounding box center [676, 518] width 1092 height 972
click at [508, 42] on link "Скинути" at bounding box center [523, 45] width 35 height 11
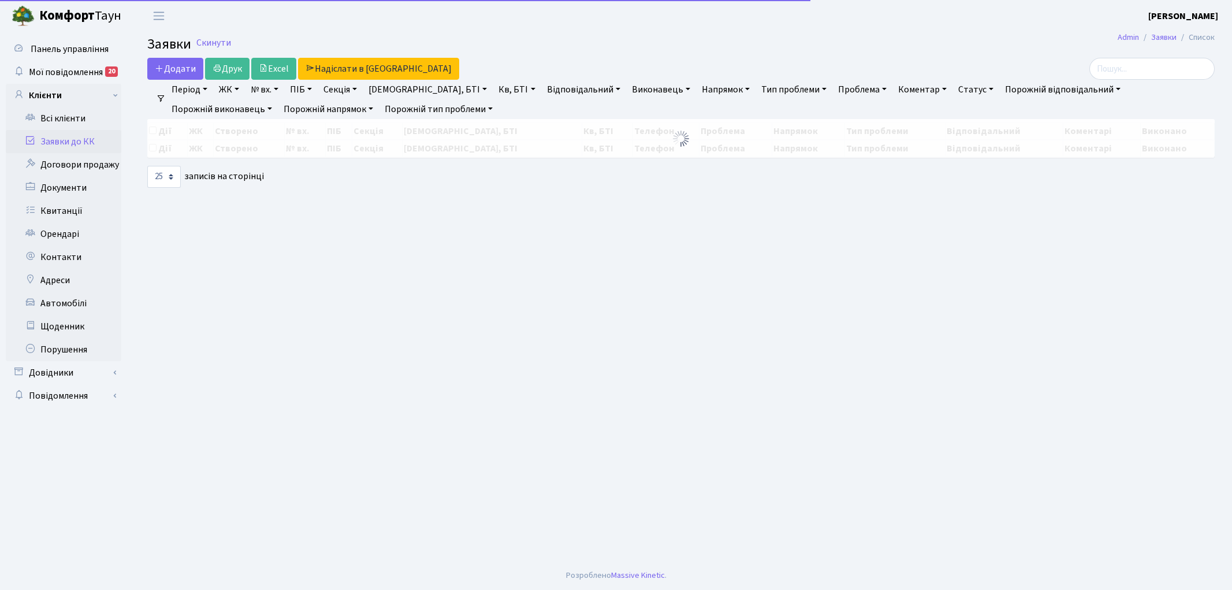
select select "25"
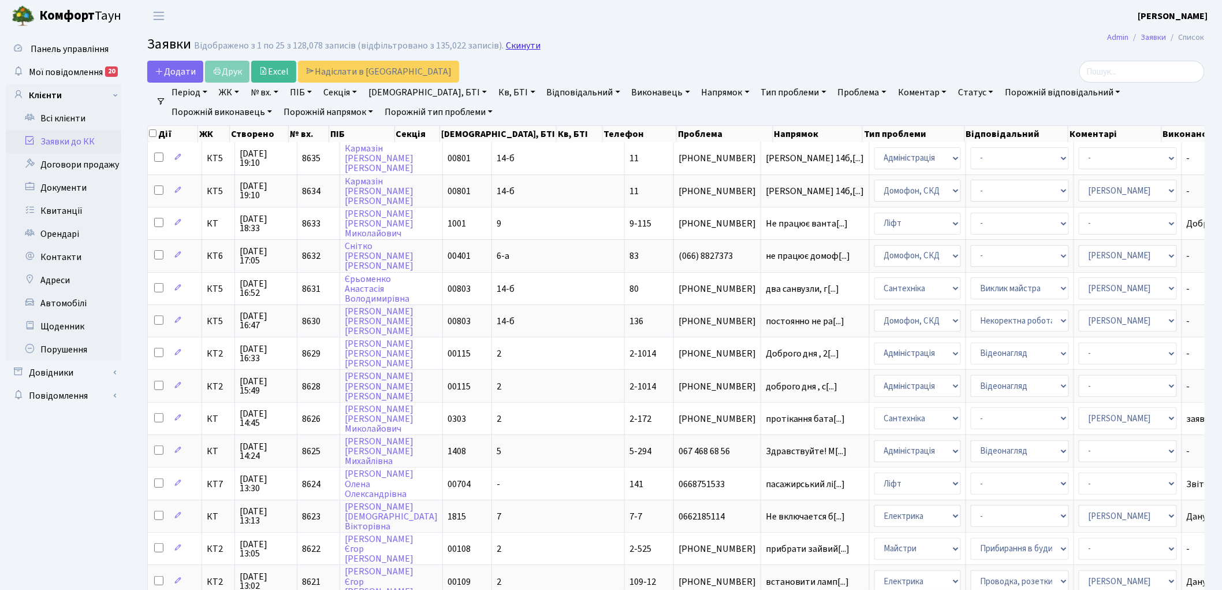
click at [513, 42] on link "Скинути" at bounding box center [523, 45] width 35 height 11
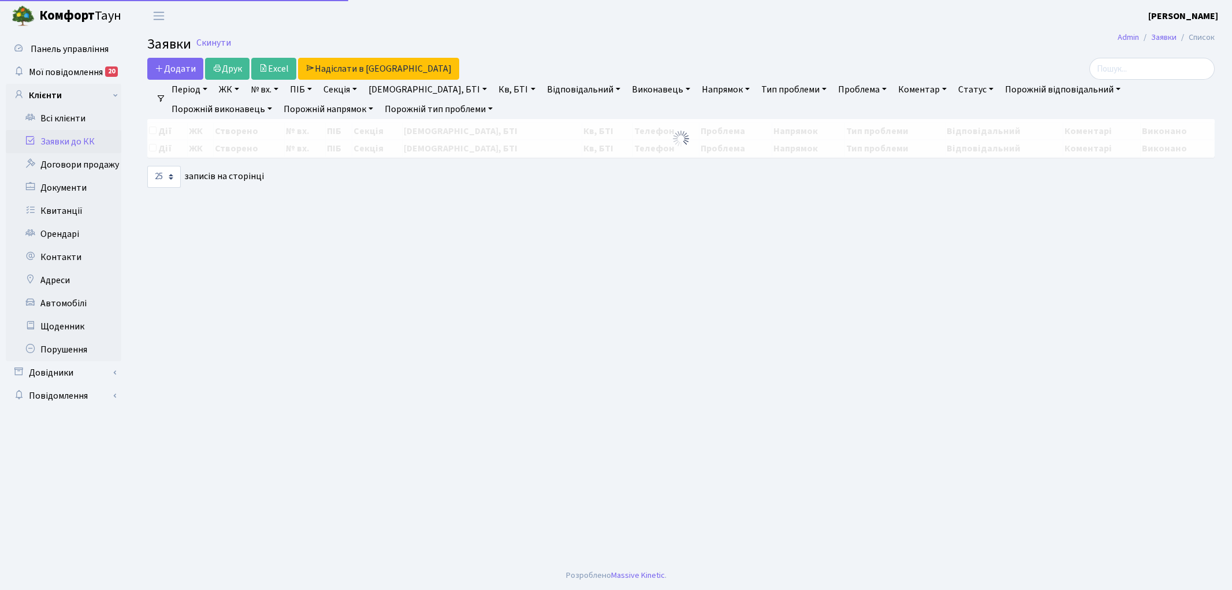
select select "25"
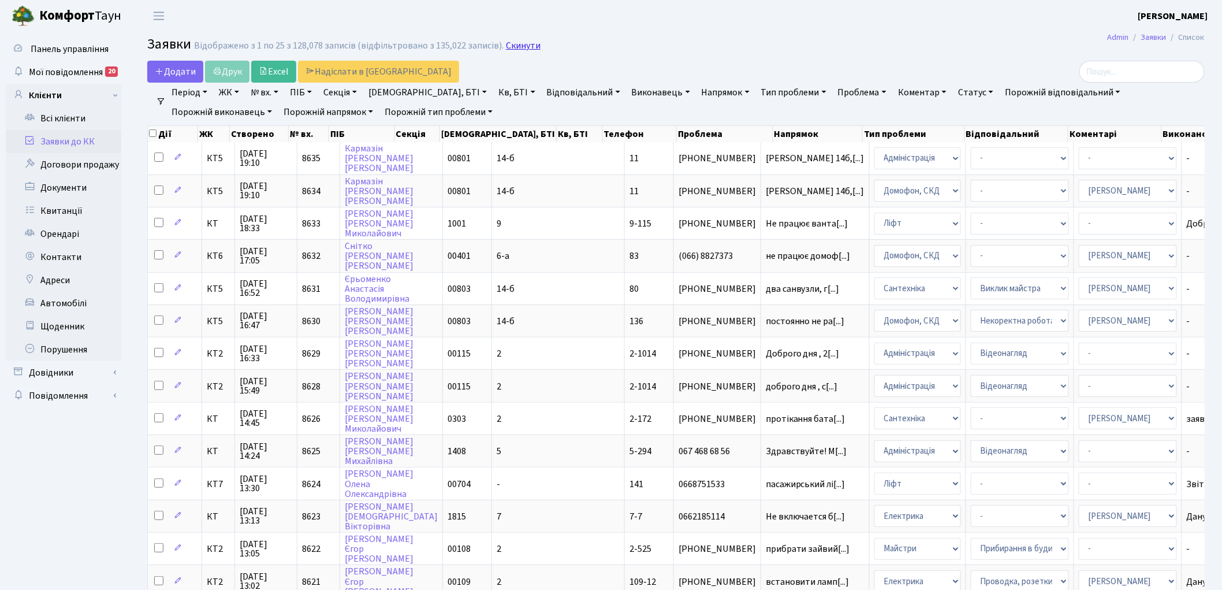
click at [506, 45] on link "Скинути" at bounding box center [523, 45] width 35 height 11
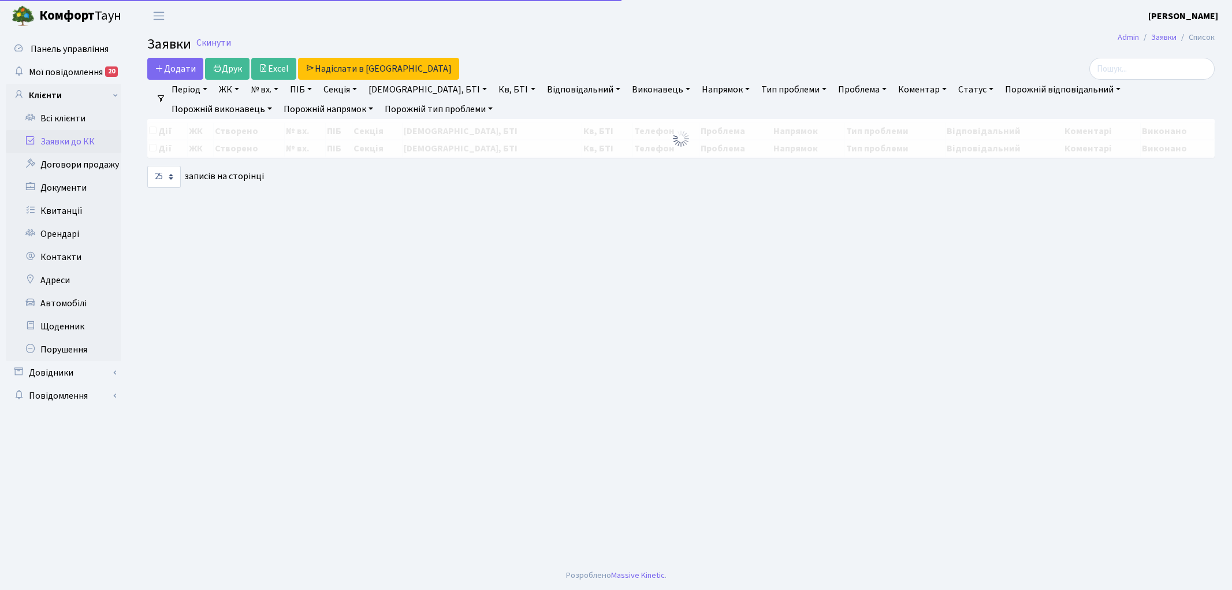
select select "25"
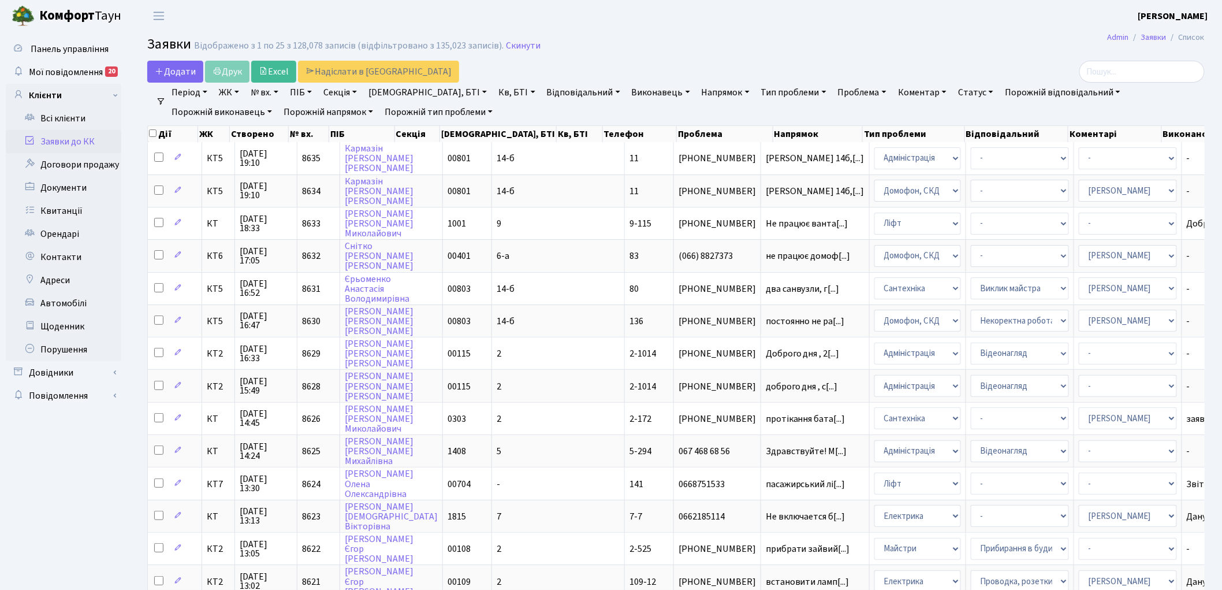
click at [506, 45] on link "Скинути" at bounding box center [523, 45] width 35 height 11
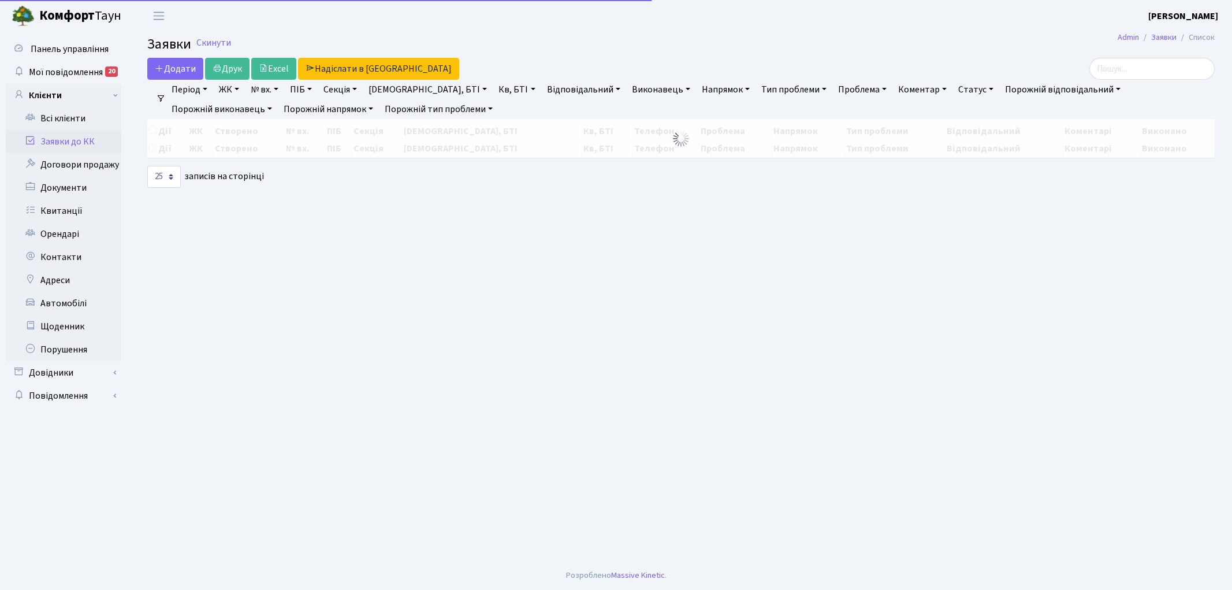
select select "25"
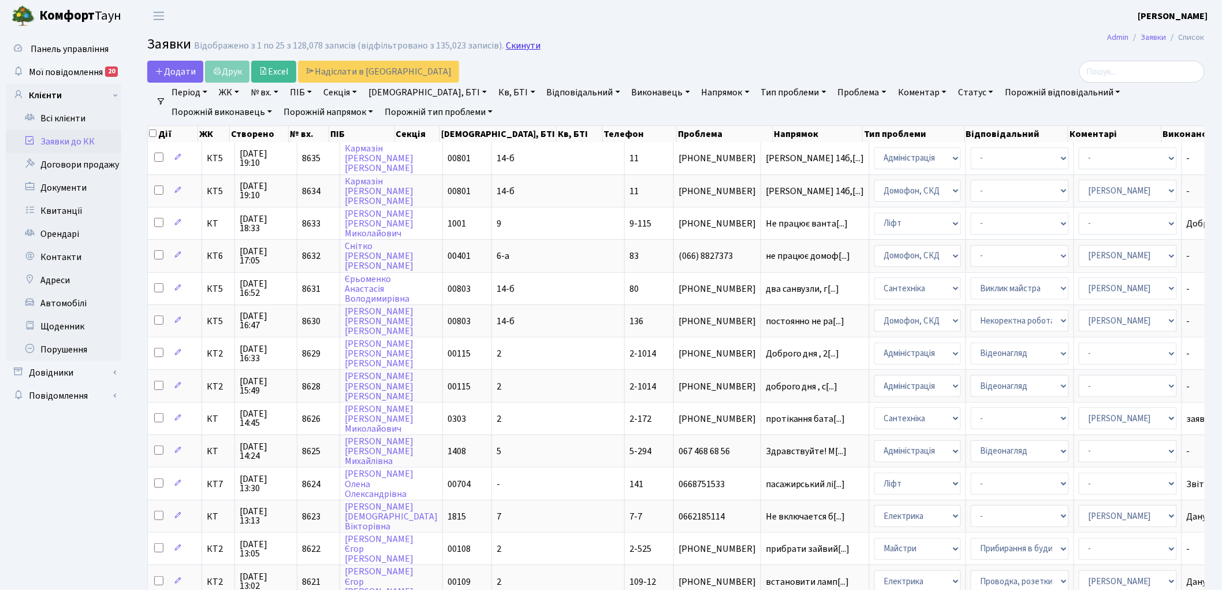
click at [523, 48] on link "Скинути" at bounding box center [523, 45] width 35 height 11
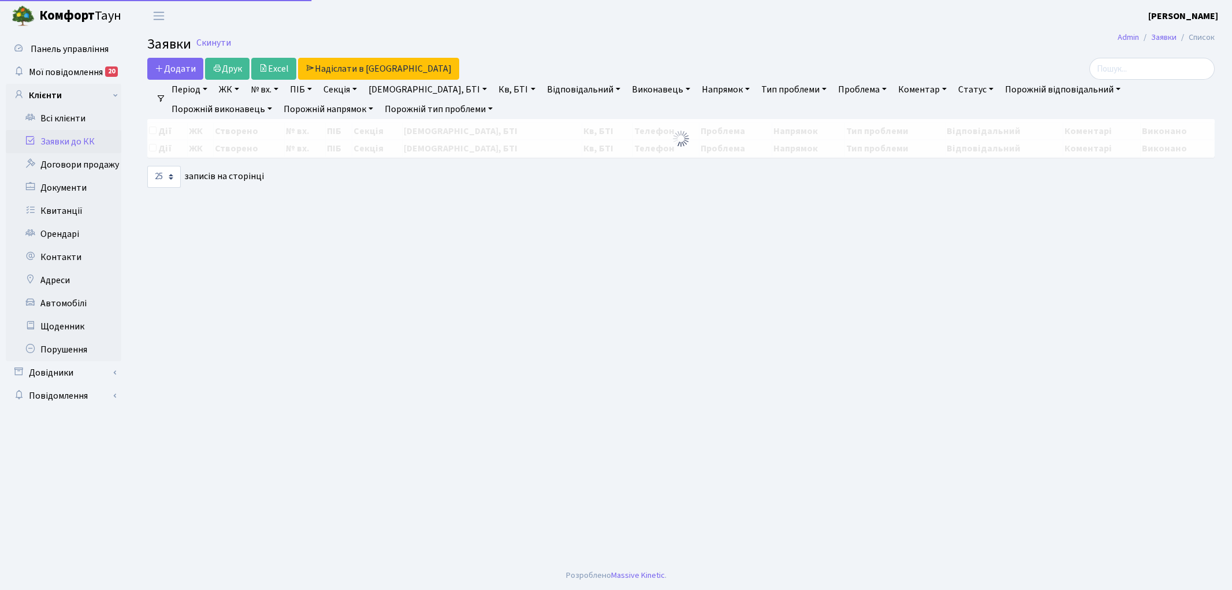
select select "25"
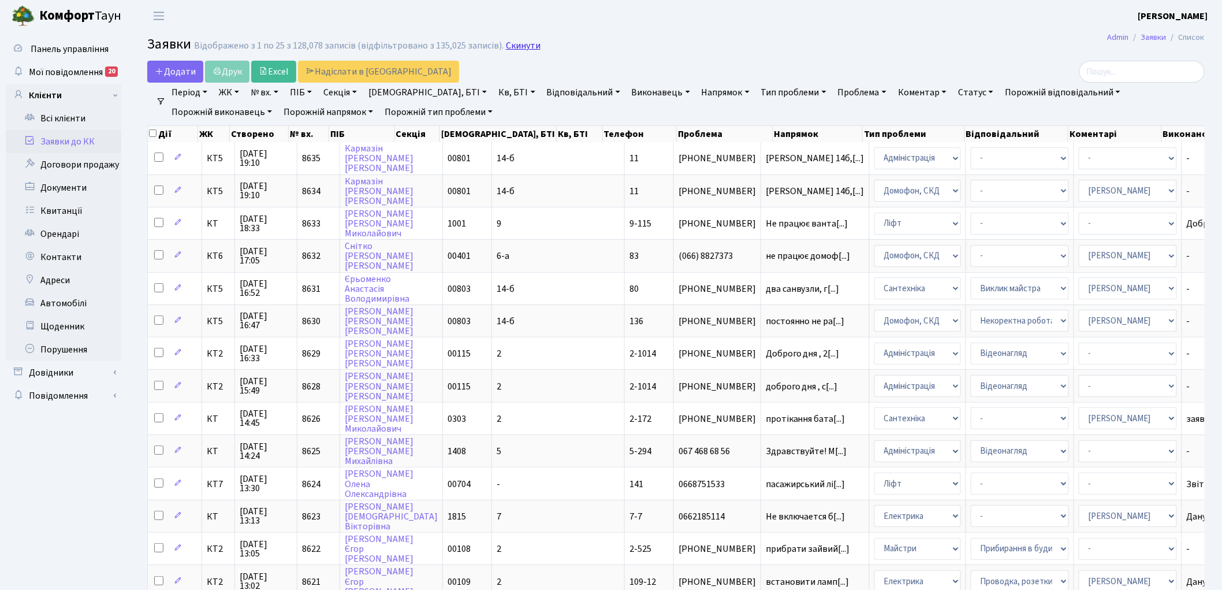
click at [512, 47] on link "Скинути" at bounding box center [523, 45] width 35 height 11
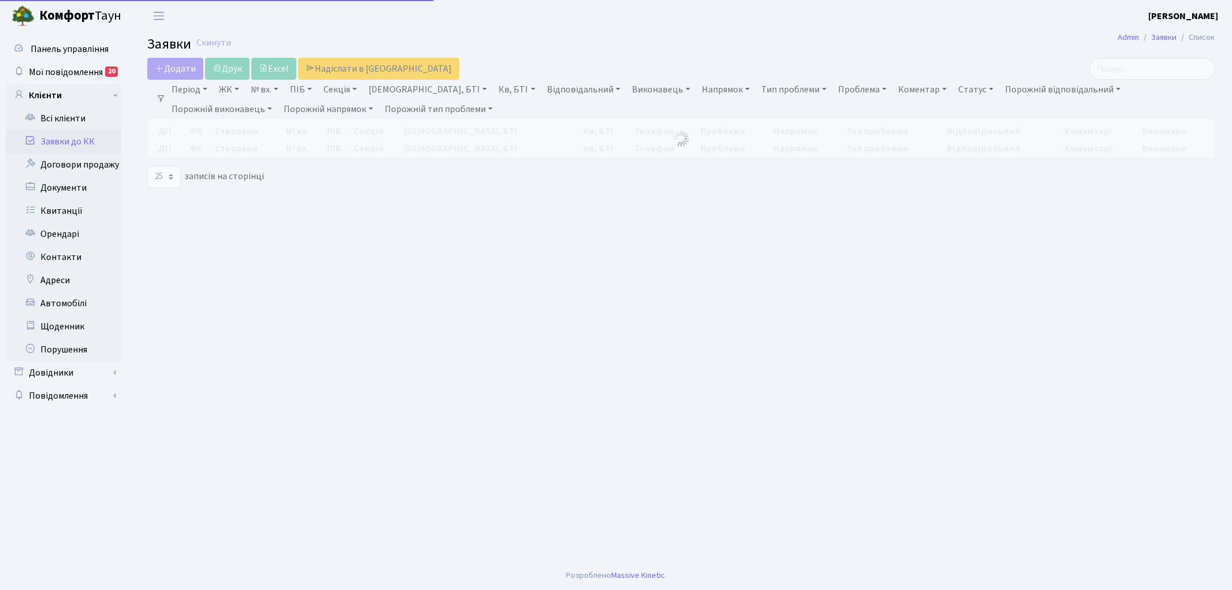
select select "25"
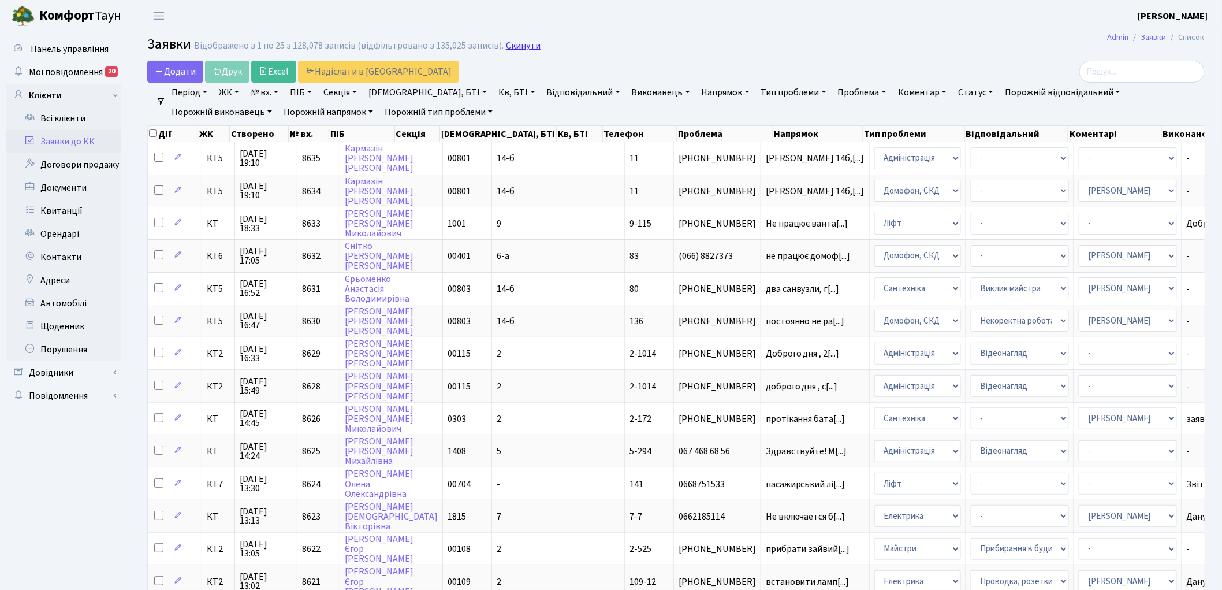
click at [513, 49] on link "Скинути" at bounding box center [523, 45] width 35 height 11
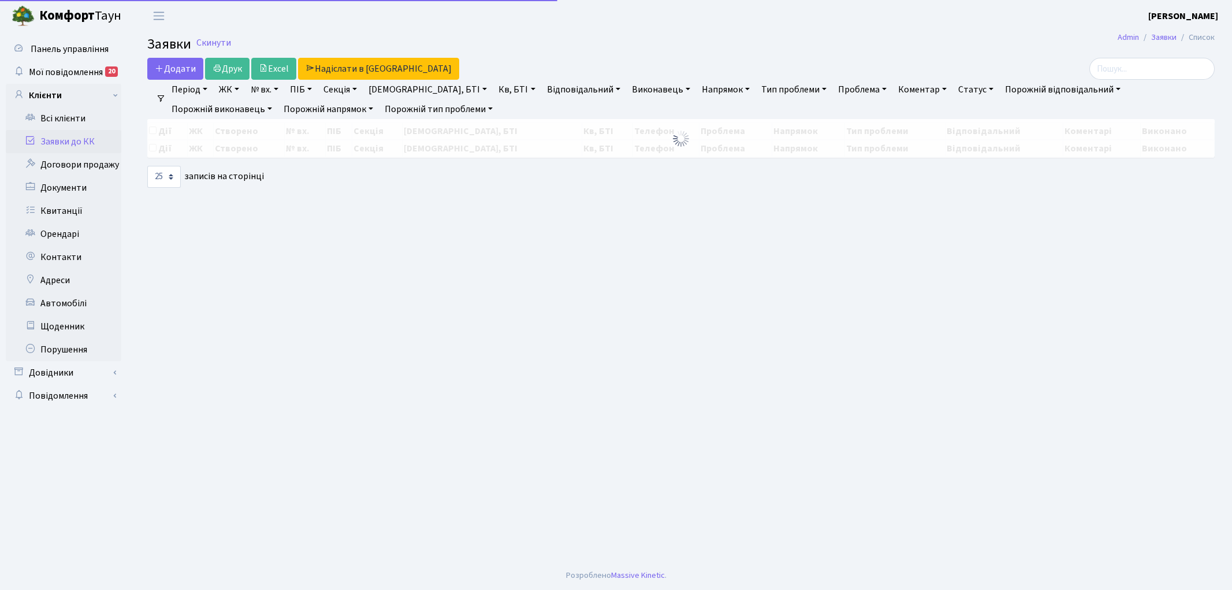
select select "25"
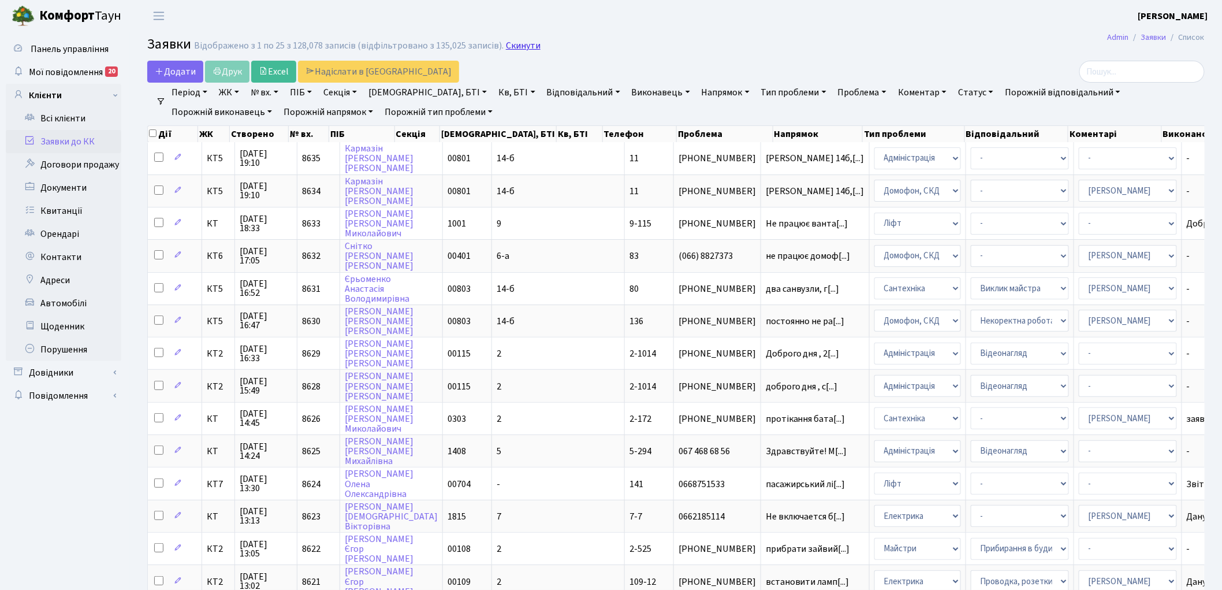
click at [520, 51] on link "Скинути" at bounding box center [523, 45] width 35 height 11
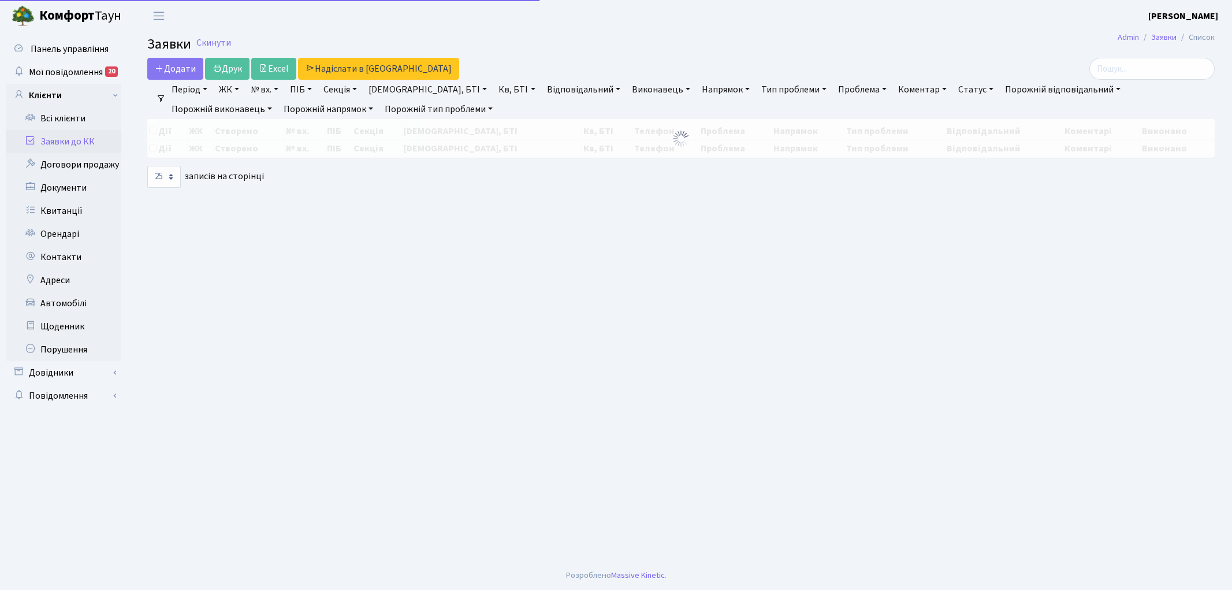
select select "25"
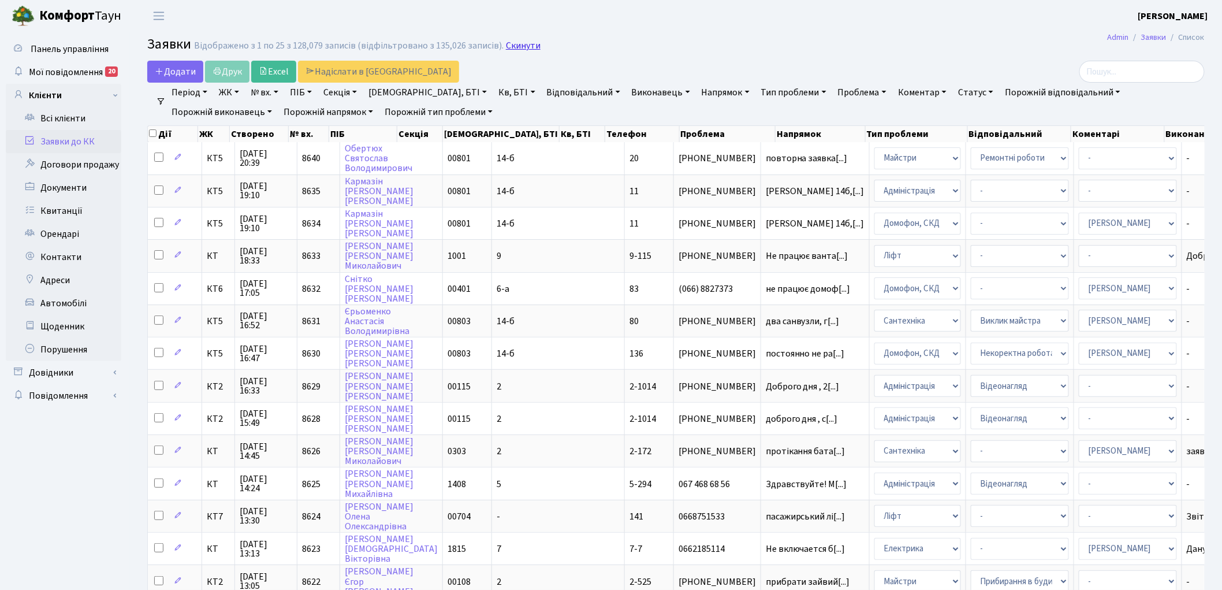
click at [510, 43] on link "Скинути" at bounding box center [523, 45] width 35 height 11
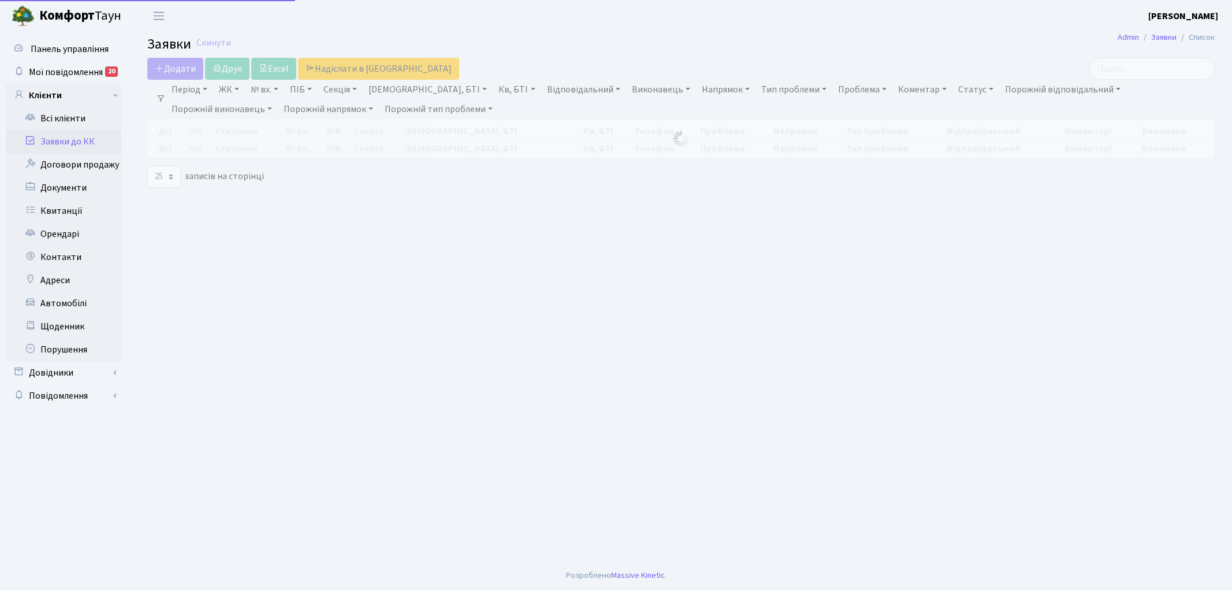
select select "25"
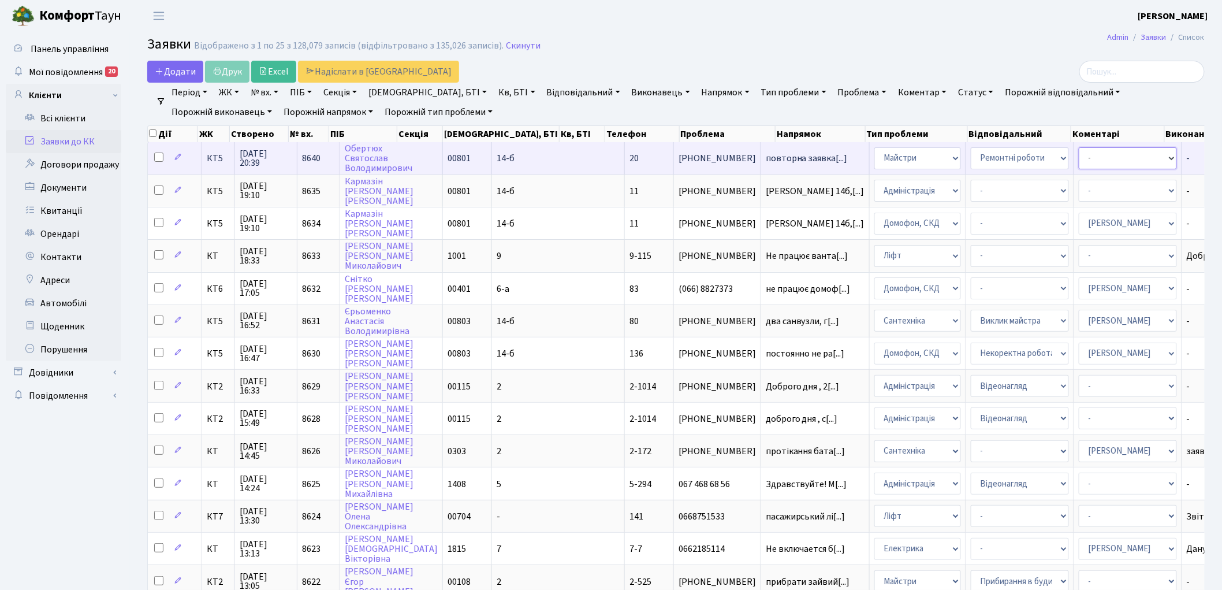
click at [1079, 159] on select "- Адміністратор ЖК ДП Адміністратор ЖК КТ Адміністратор ЖК СП Вижул В. В. Горді…" at bounding box center [1128, 158] width 98 height 22
select select "18"
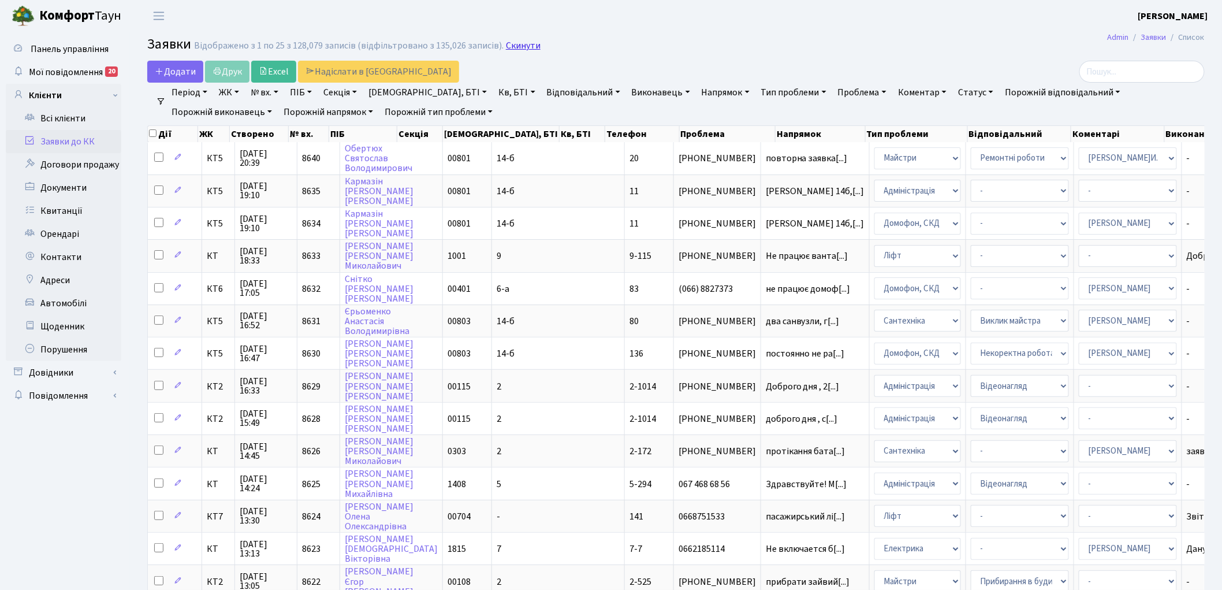
click at [506, 44] on link "Скинути" at bounding box center [523, 45] width 35 height 11
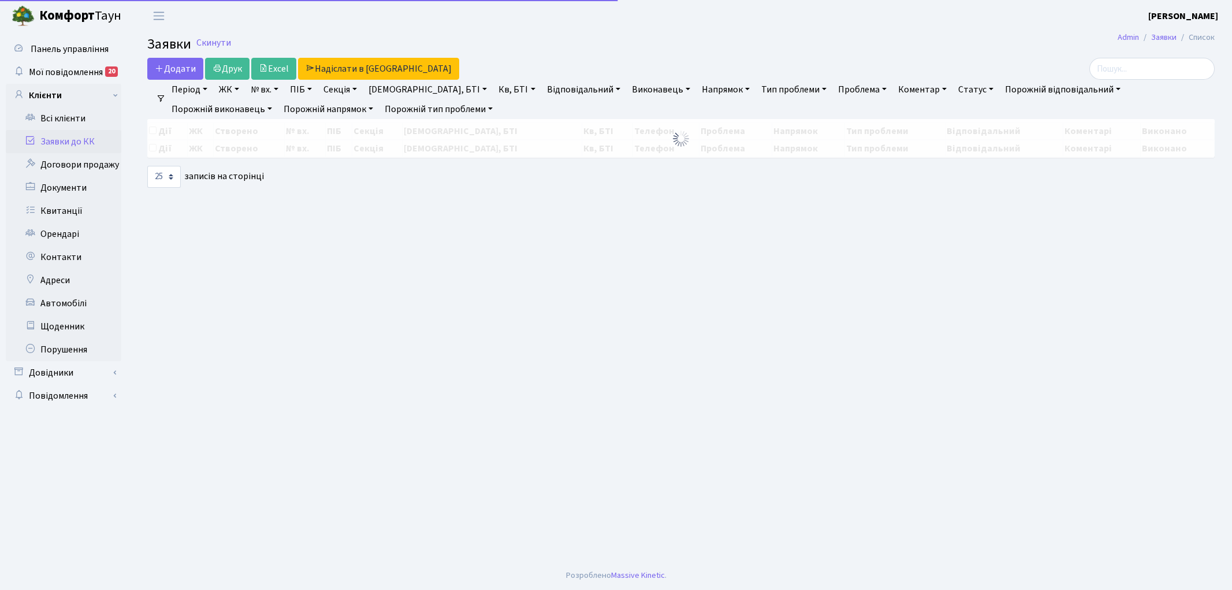
select select "25"
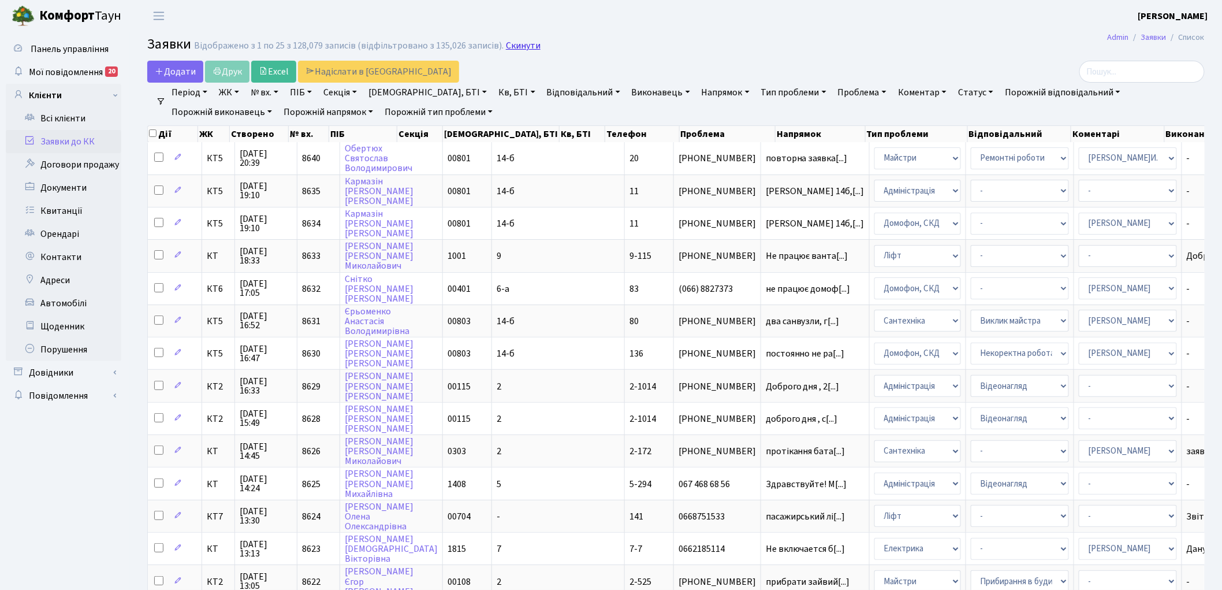
click at [512, 44] on link "Скинути" at bounding box center [523, 45] width 35 height 11
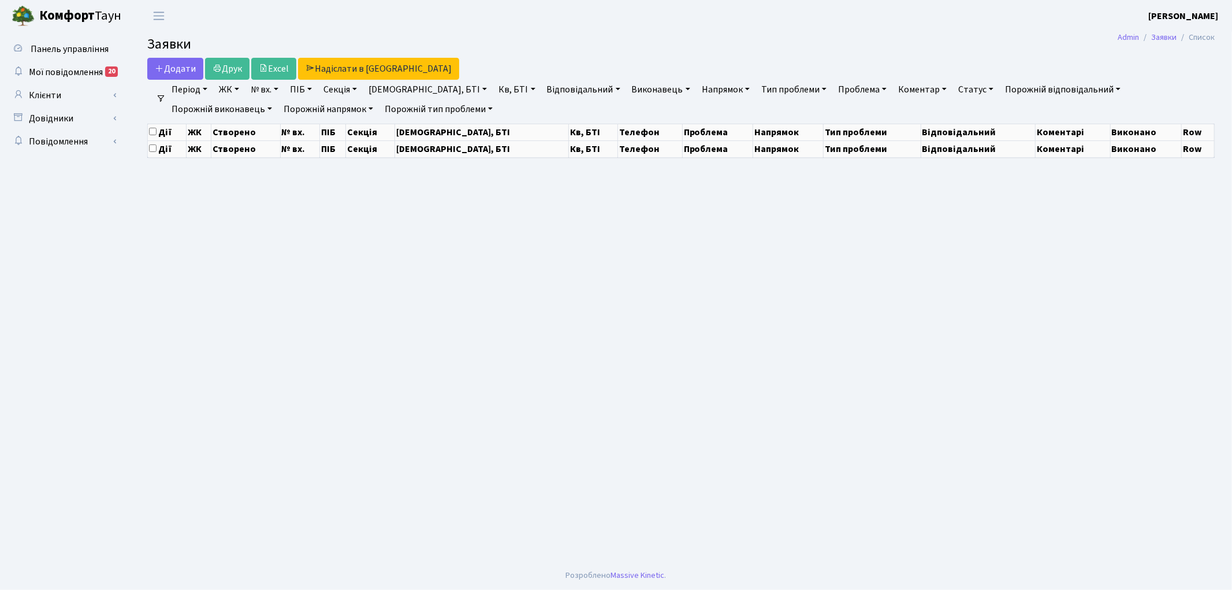
select select "25"
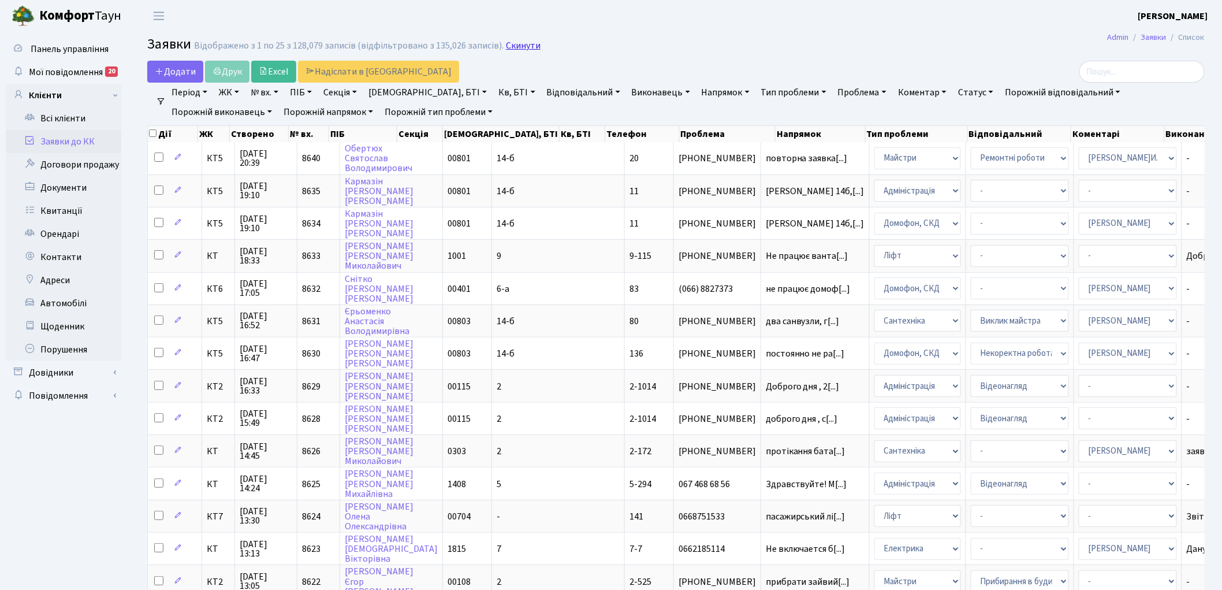
click at [518, 47] on link "Скинути" at bounding box center [523, 45] width 35 height 11
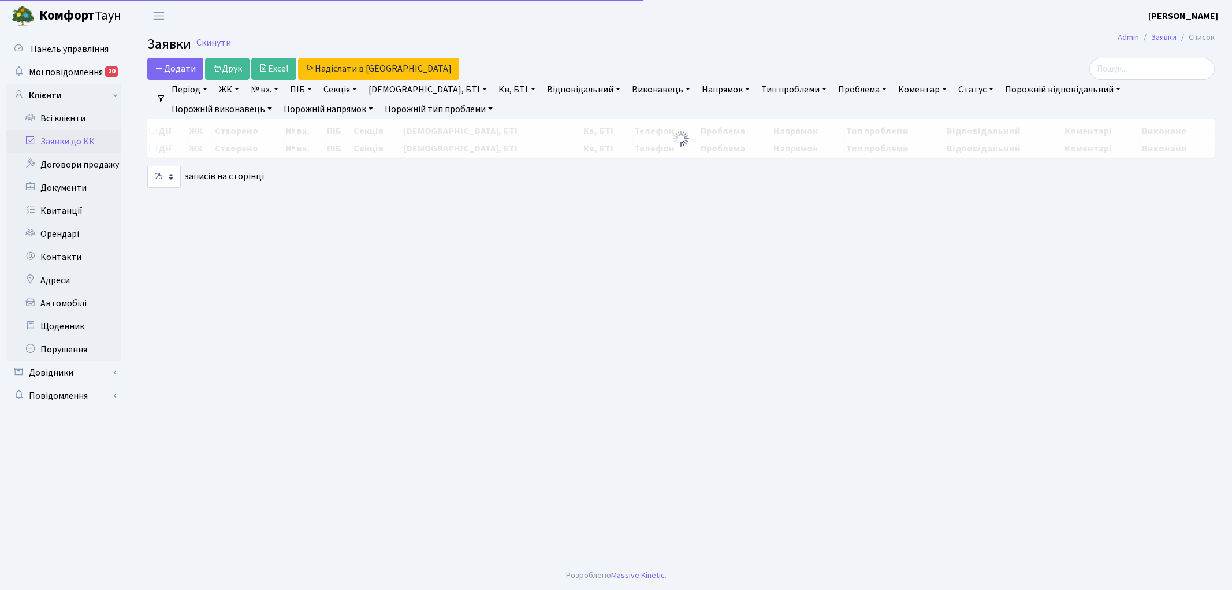
select select "25"
